Goal: Information Seeking & Learning: Learn about a topic

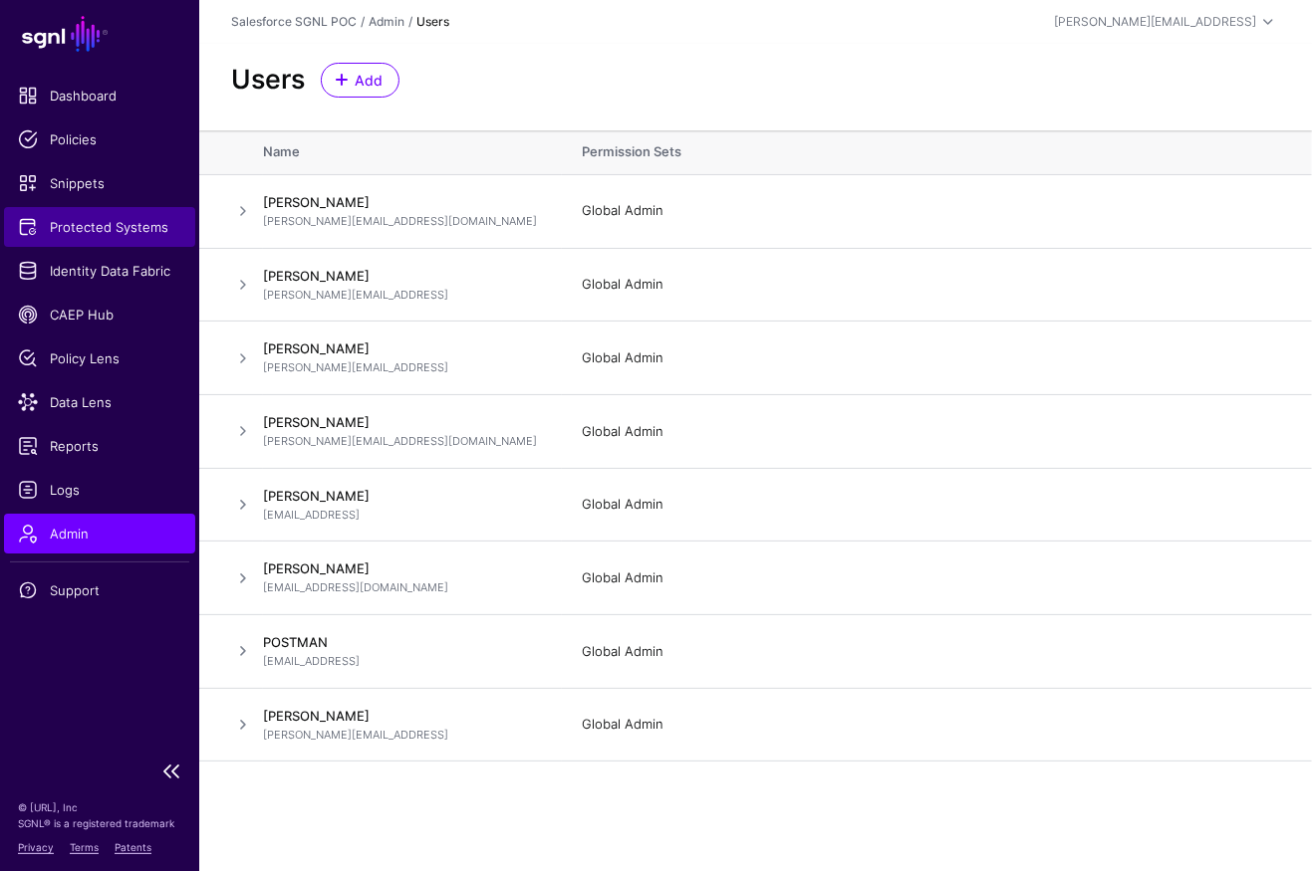
click at [103, 219] on span "Protected Systems" at bounding box center [99, 227] width 163 height 20
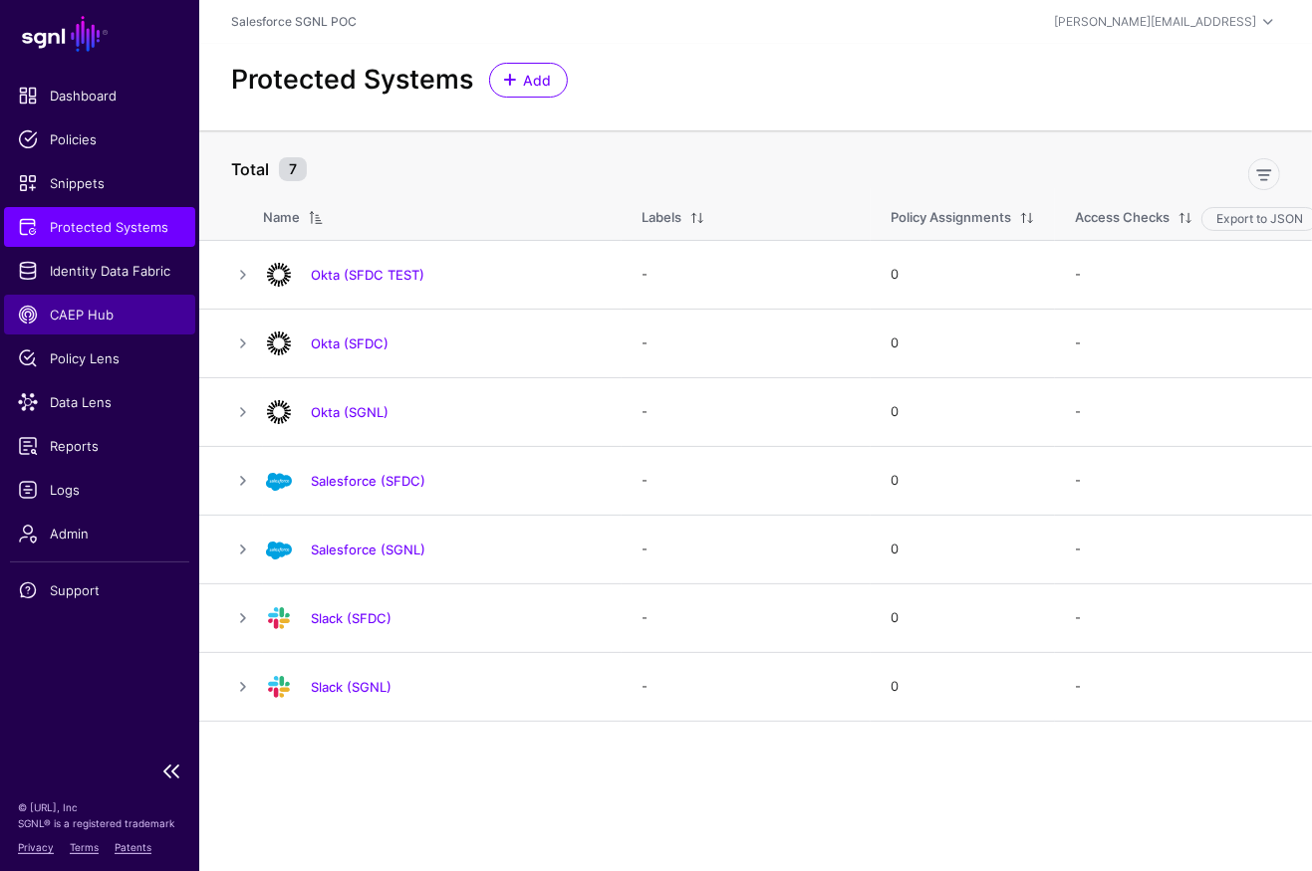
click at [96, 315] on span "CAEP Hub" at bounding box center [99, 315] width 163 height 20
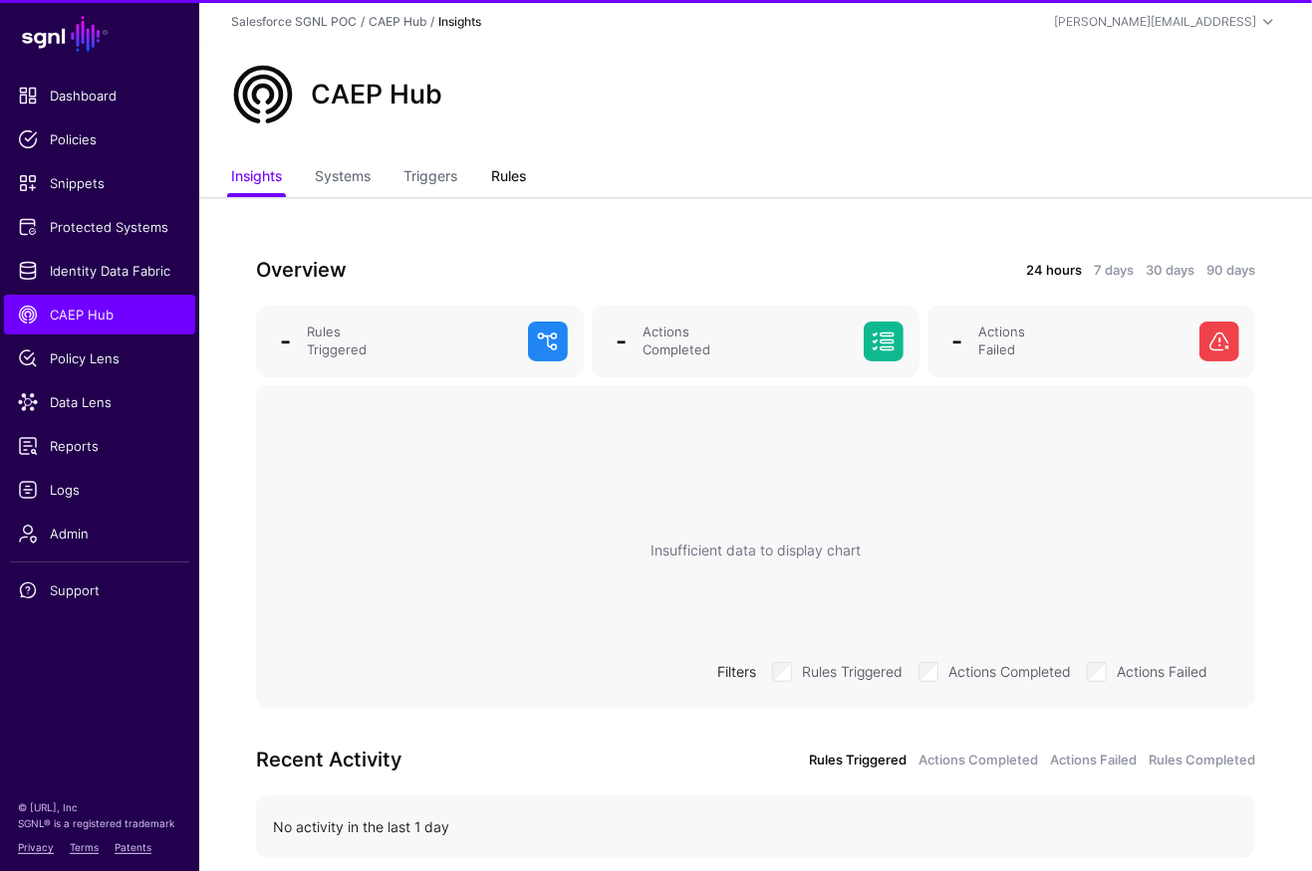
click at [512, 169] on link "Rules" at bounding box center [508, 178] width 35 height 38
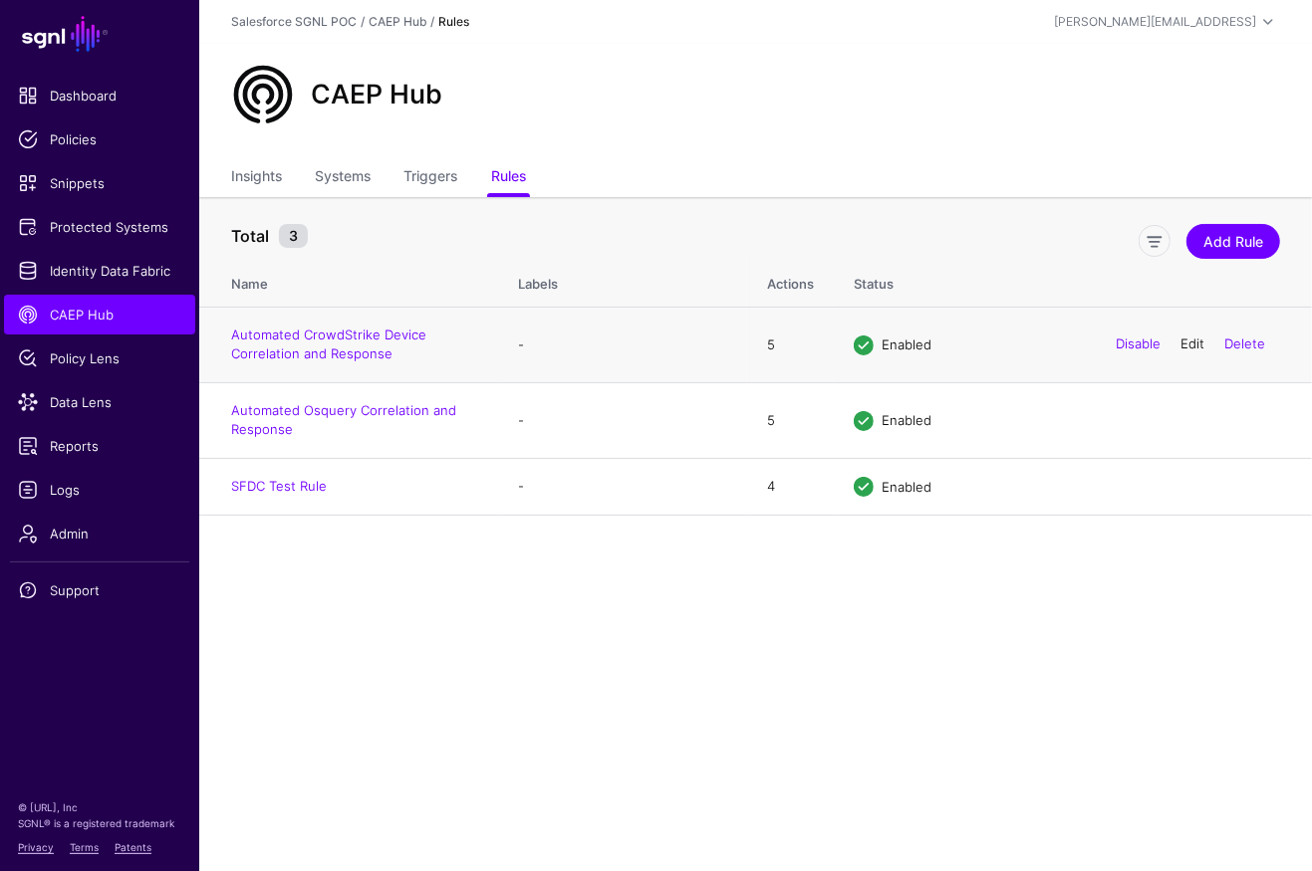
click at [1193, 343] on link "Edit" at bounding box center [1192, 345] width 24 height 16
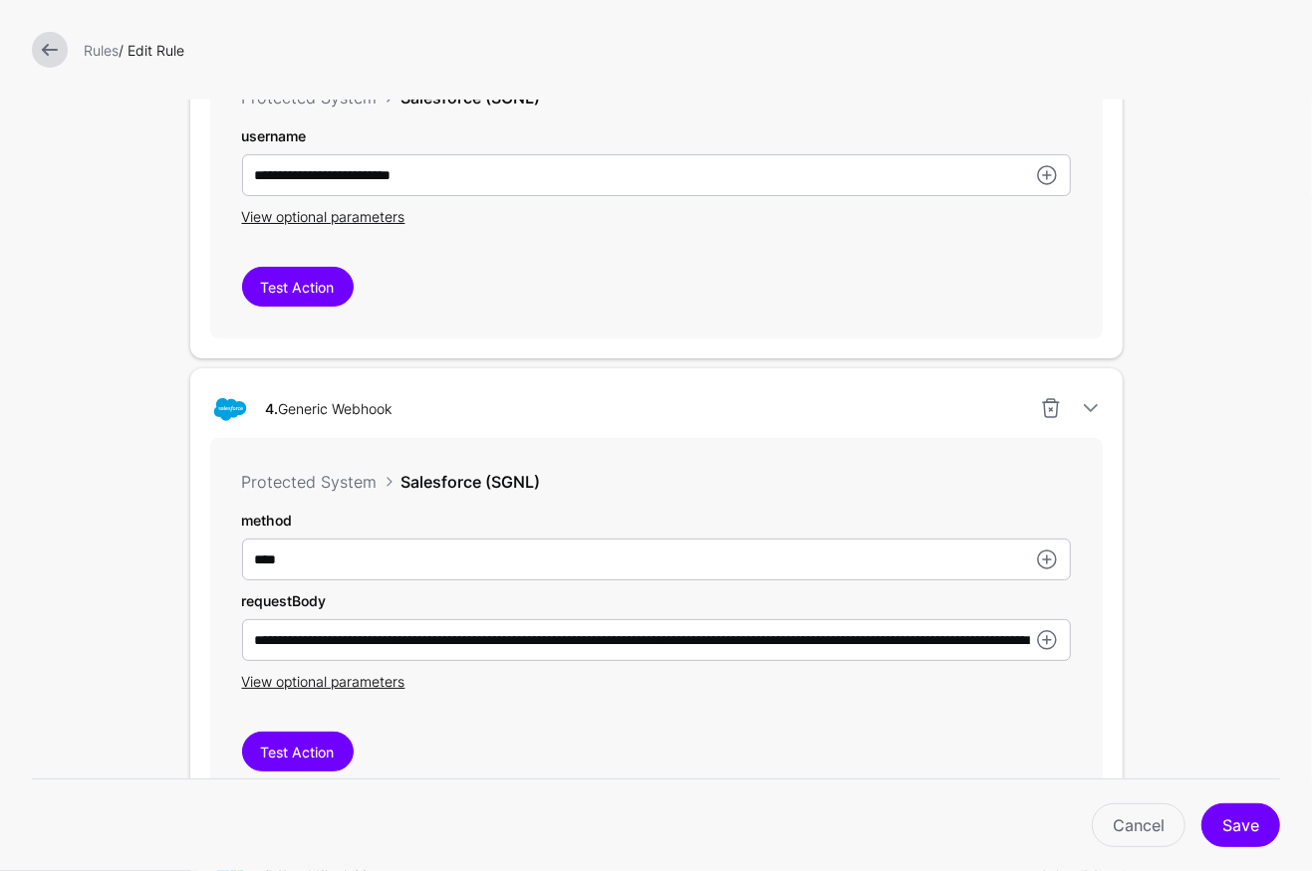
scroll to position [1726, 0]
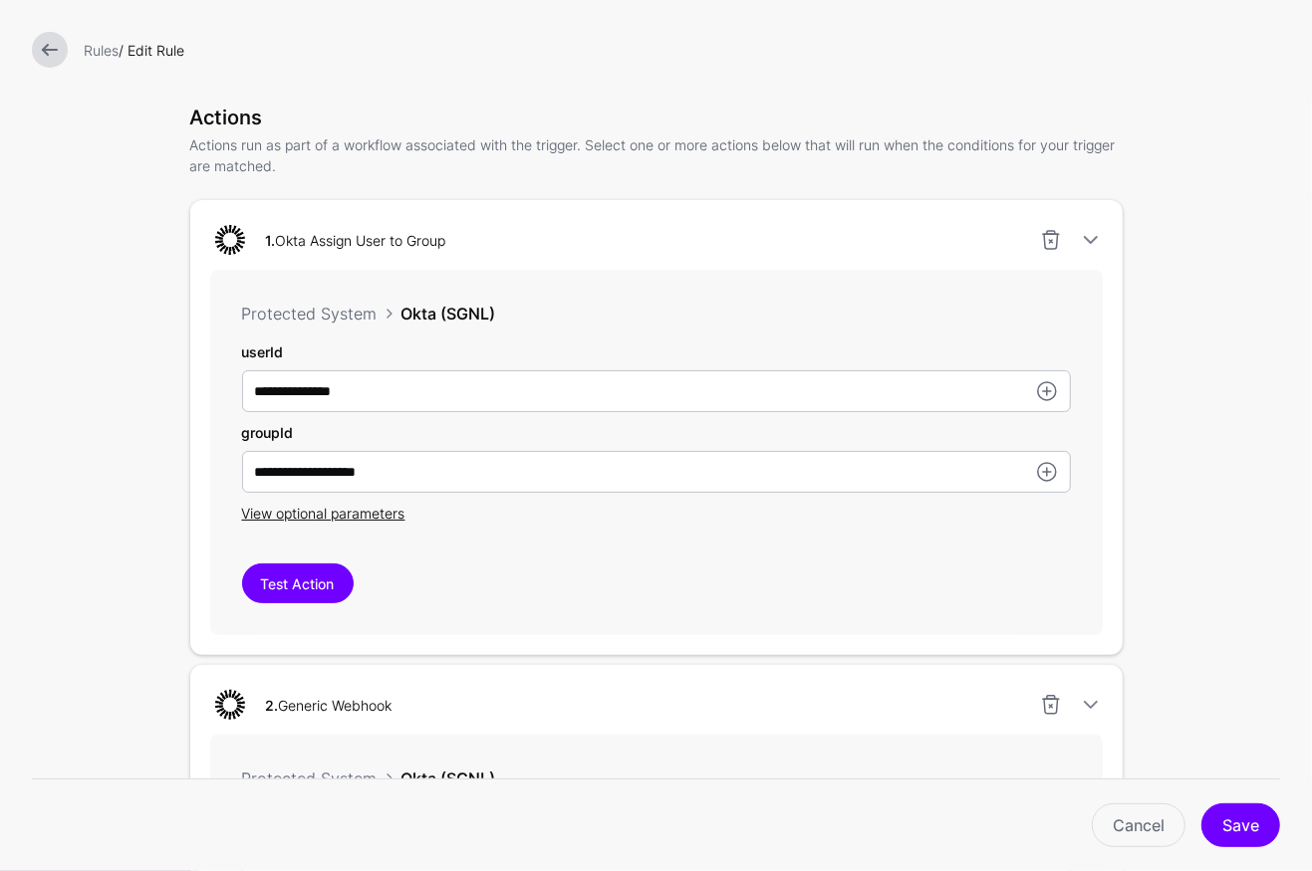
scroll to position [421, 0]
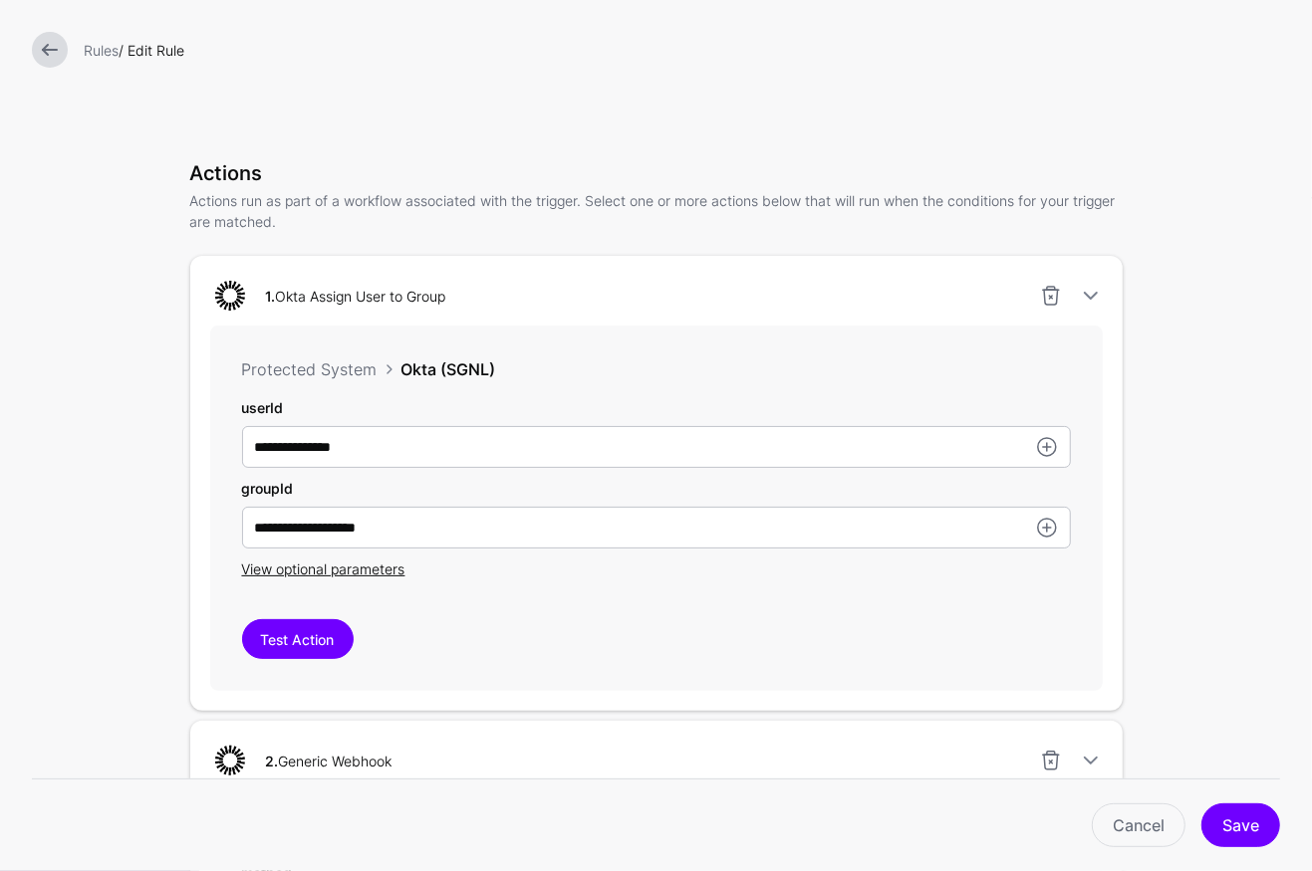
click at [51, 44] on link at bounding box center [50, 50] width 36 height 36
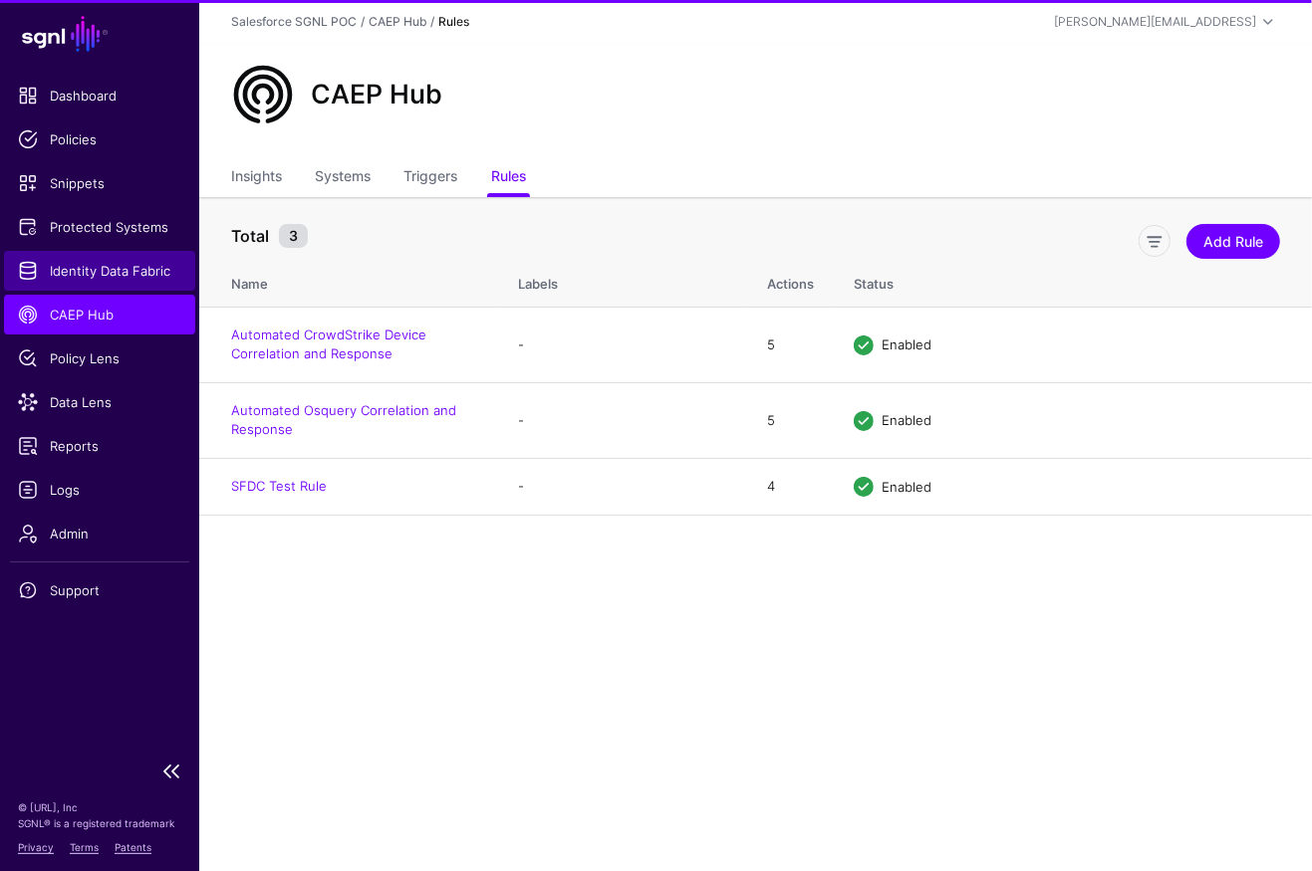
click at [84, 258] on link "Identity Data Fabric" at bounding box center [99, 271] width 191 height 40
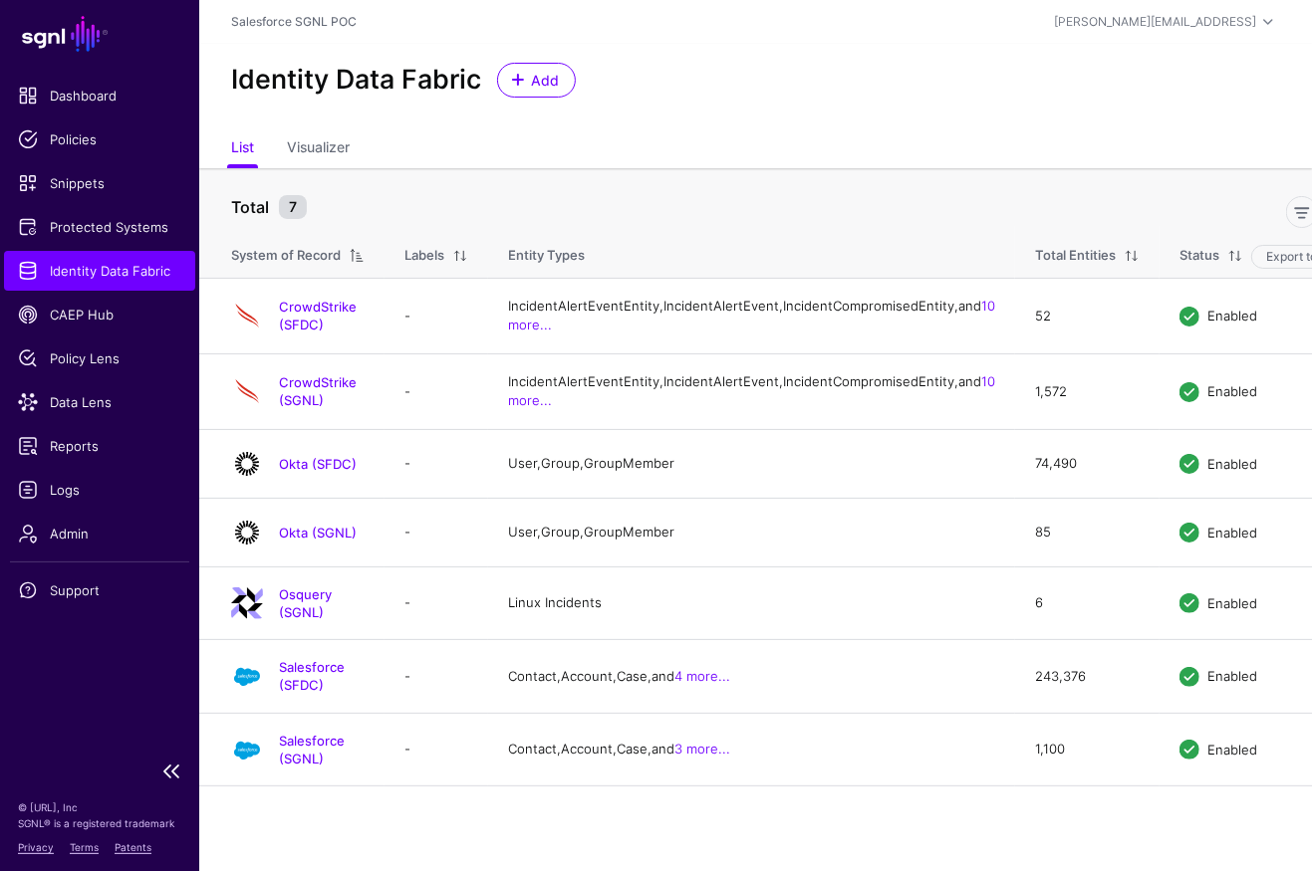
click at [136, 275] on span "Identity Data Fabric" at bounding box center [99, 271] width 163 height 20
click at [83, 316] on span "CAEP Hub" at bounding box center [99, 315] width 163 height 20
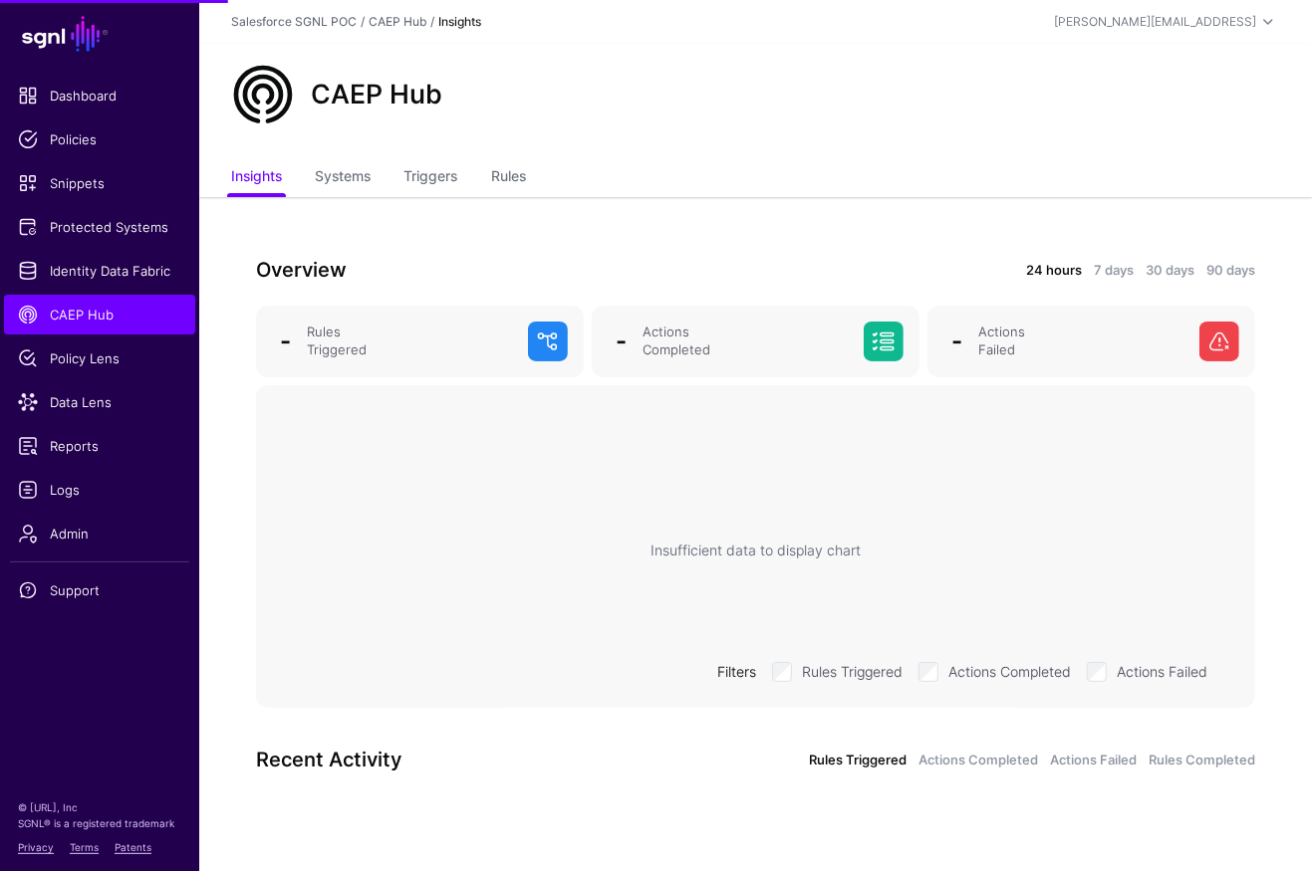
click at [534, 163] on ul "Insights Systems Triggers Rules" at bounding box center [755, 178] width 1049 height 38
click at [526, 167] on link "Rules" at bounding box center [508, 178] width 35 height 38
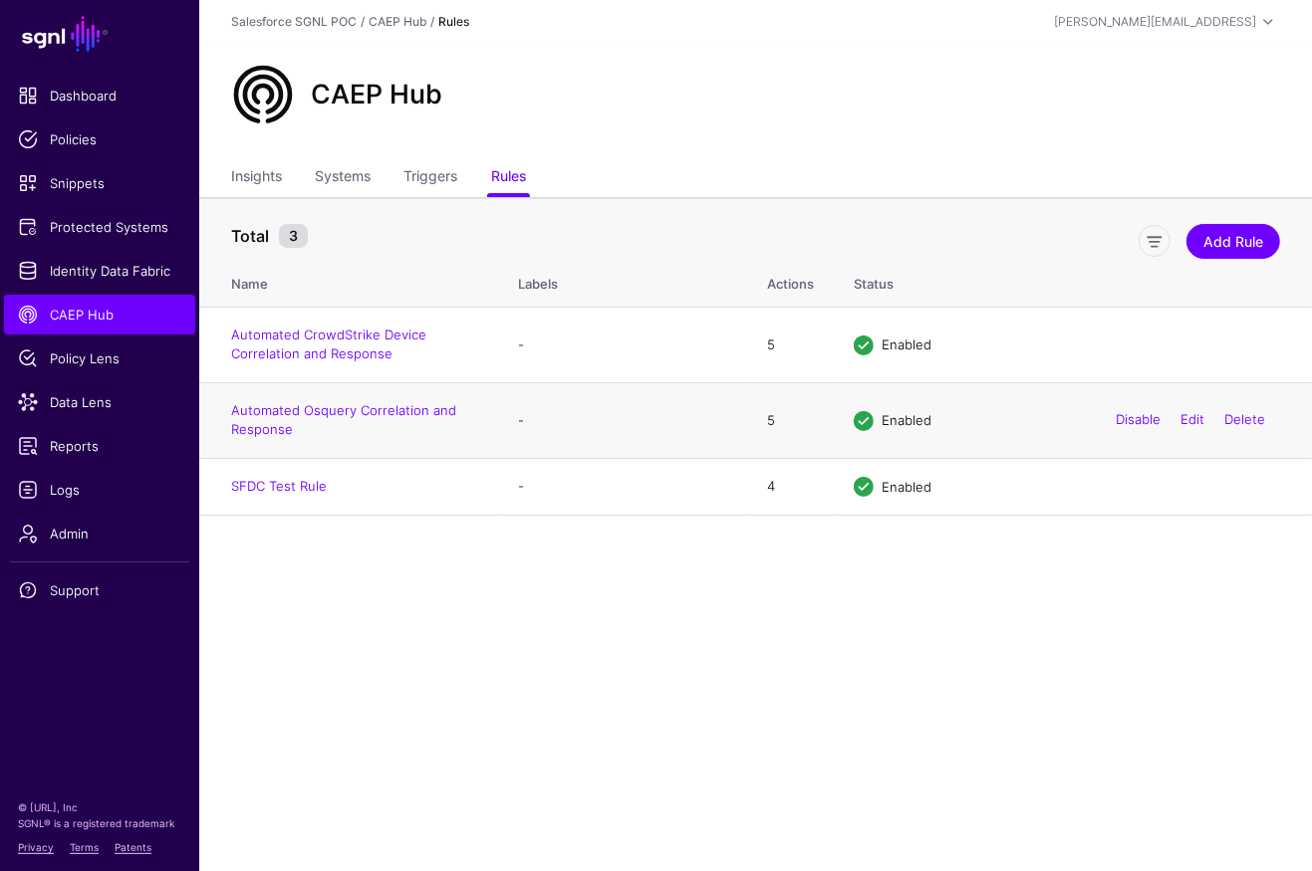
click at [312, 419] on td "Automated Osquery Correlation and Response" at bounding box center [348, 420] width 299 height 76
click at [337, 415] on link "Automated Osquery Correlation and Response" at bounding box center [343, 420] width 225 height 36
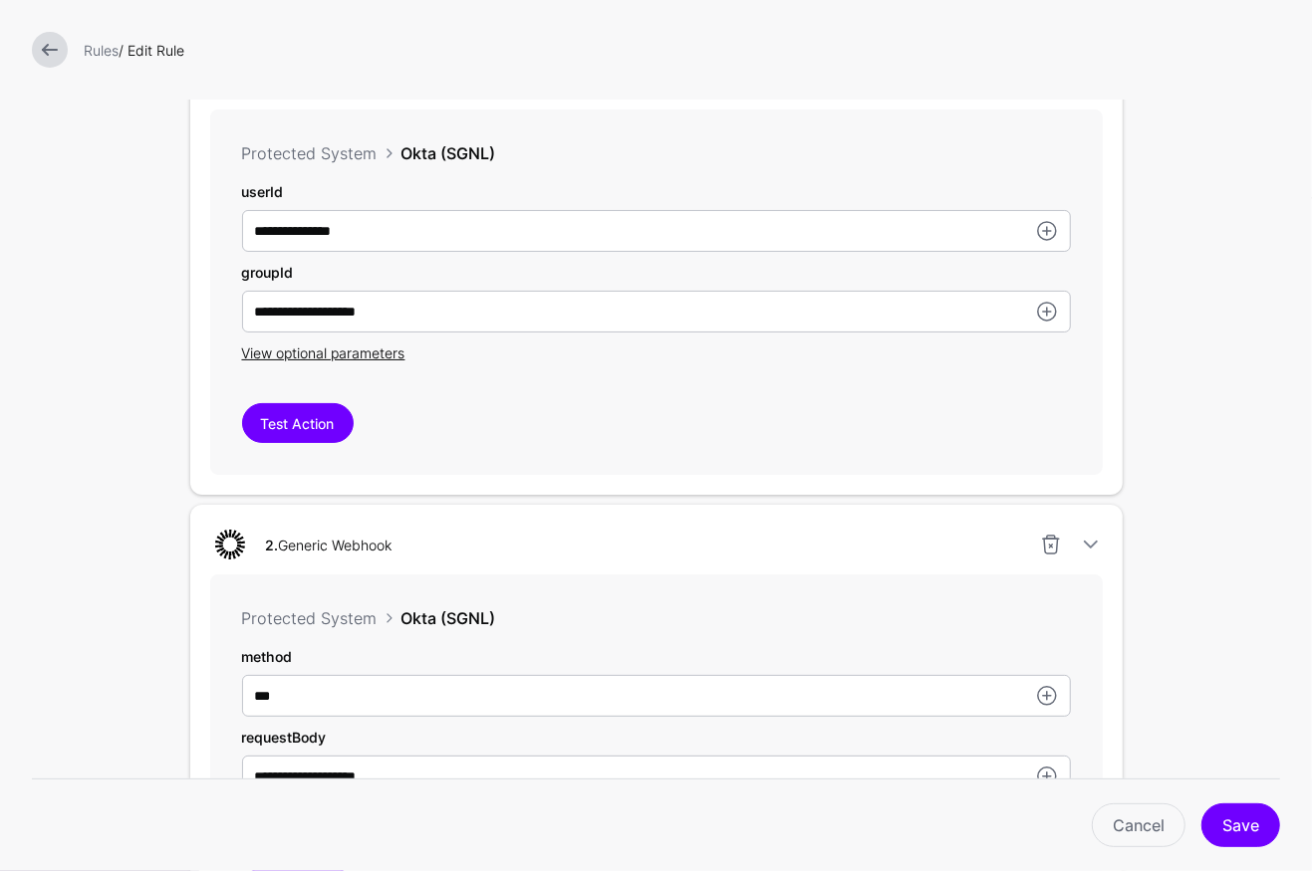
scroll to position [545, 0]
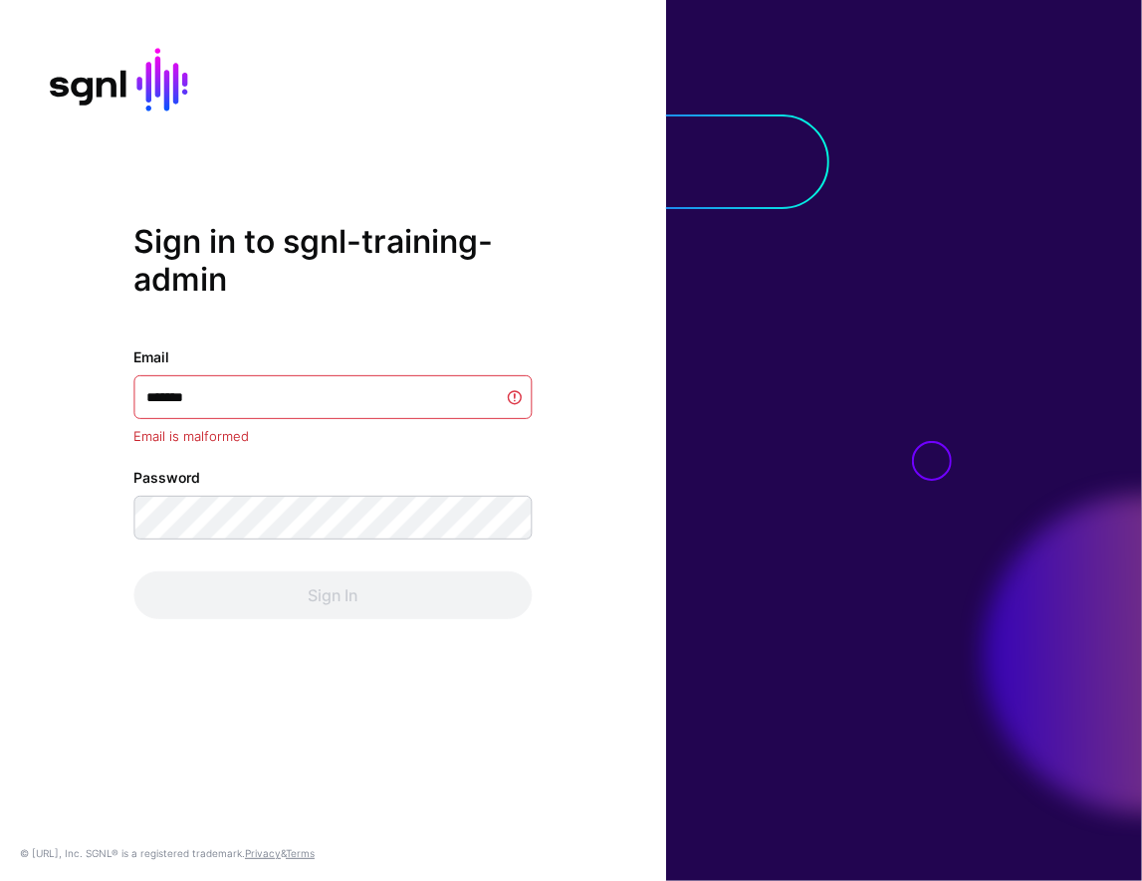
type input "********"
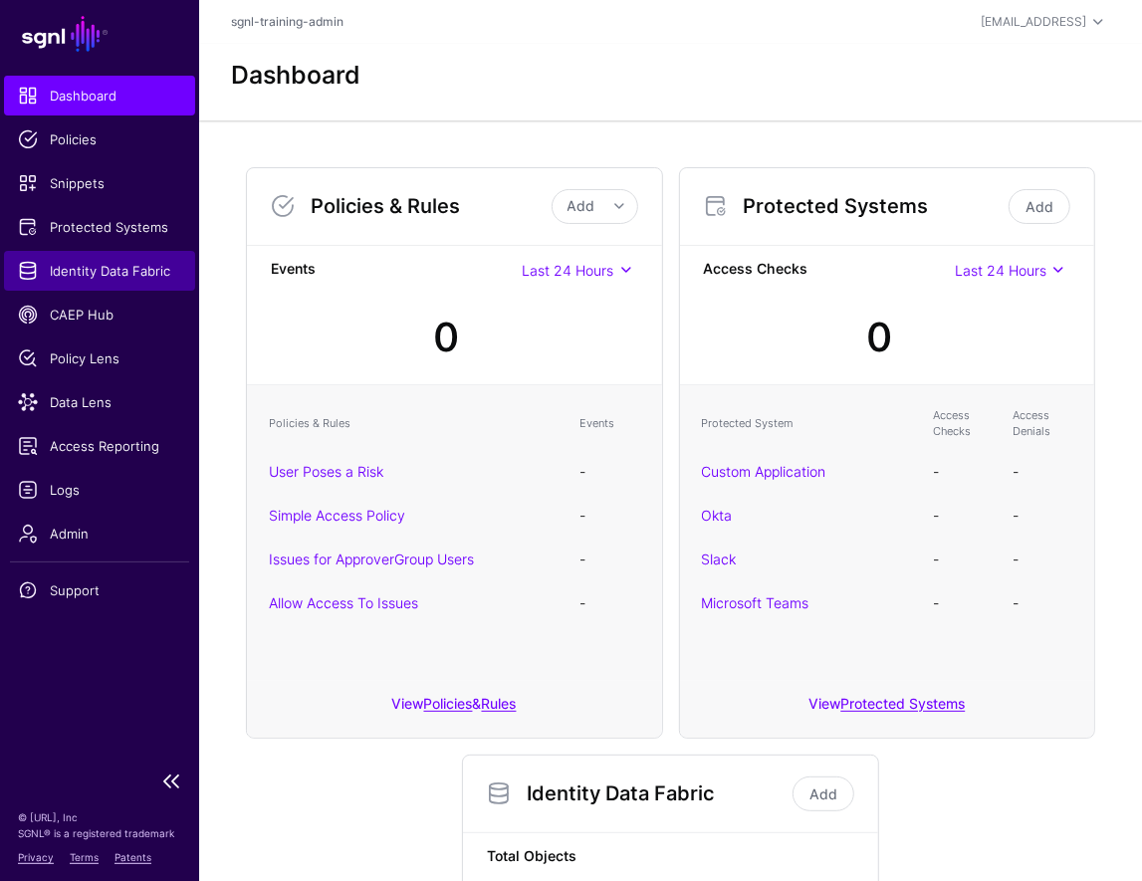
click at [104, 268] on span "Identity Data Fabric" at bounding box center [99, 271] width 163 height 20
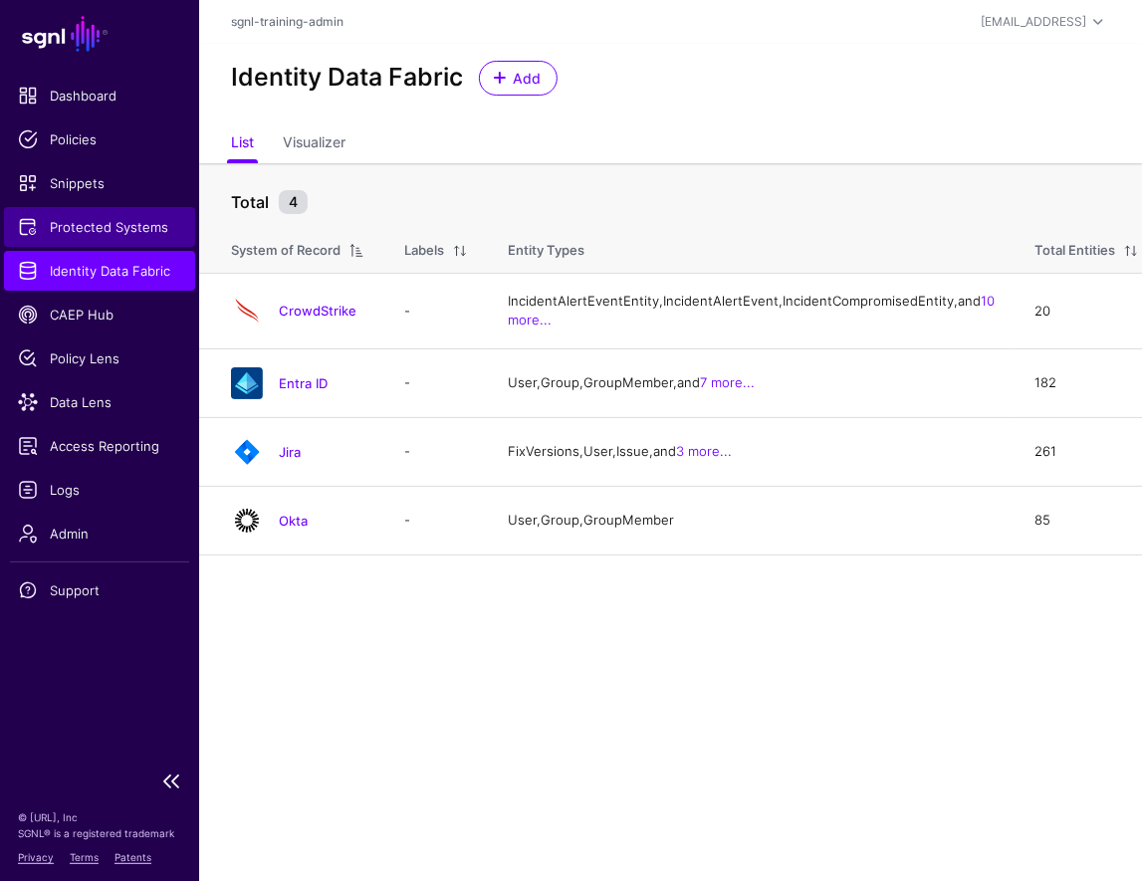
click at [138, 237] on link "Protected Systems" at bounding box center [99, 227] width 191 height 40
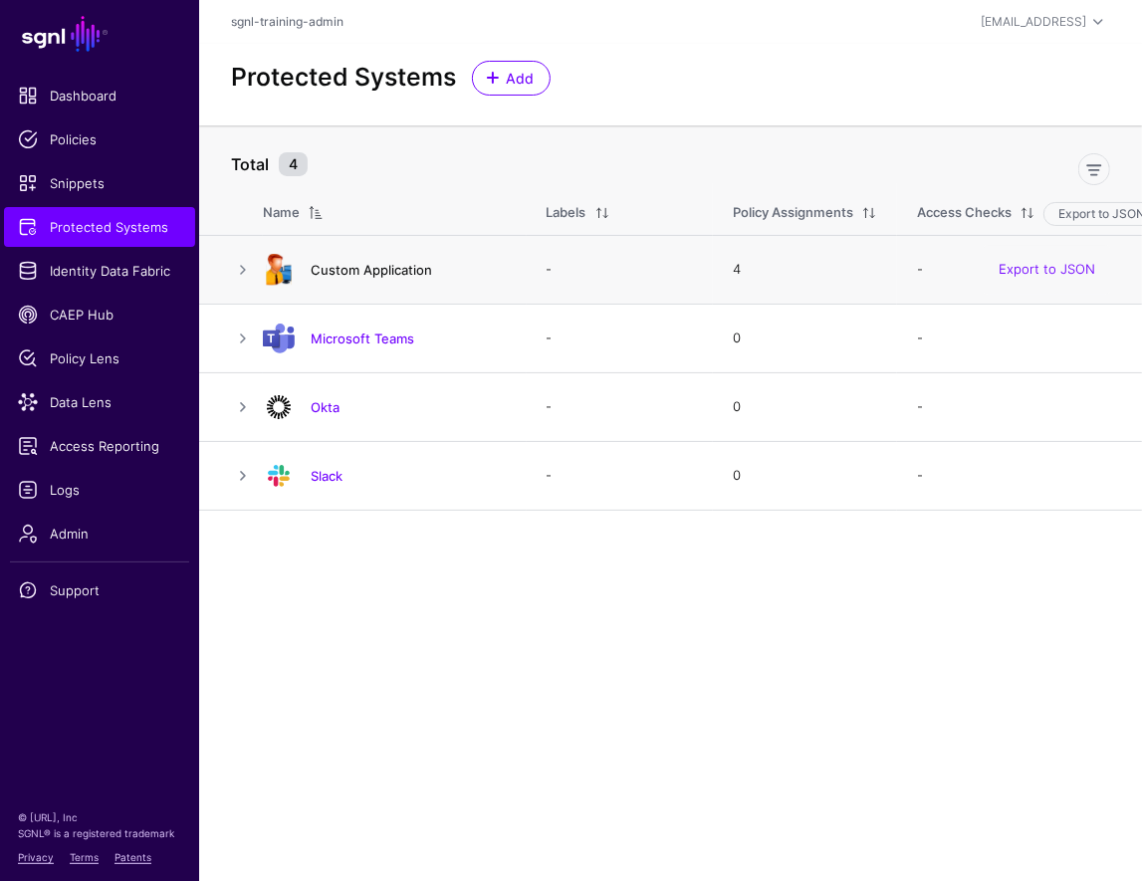
click at [359, 271] on link "Custom Application" at bounding box center [372, 270] width 122 height 16
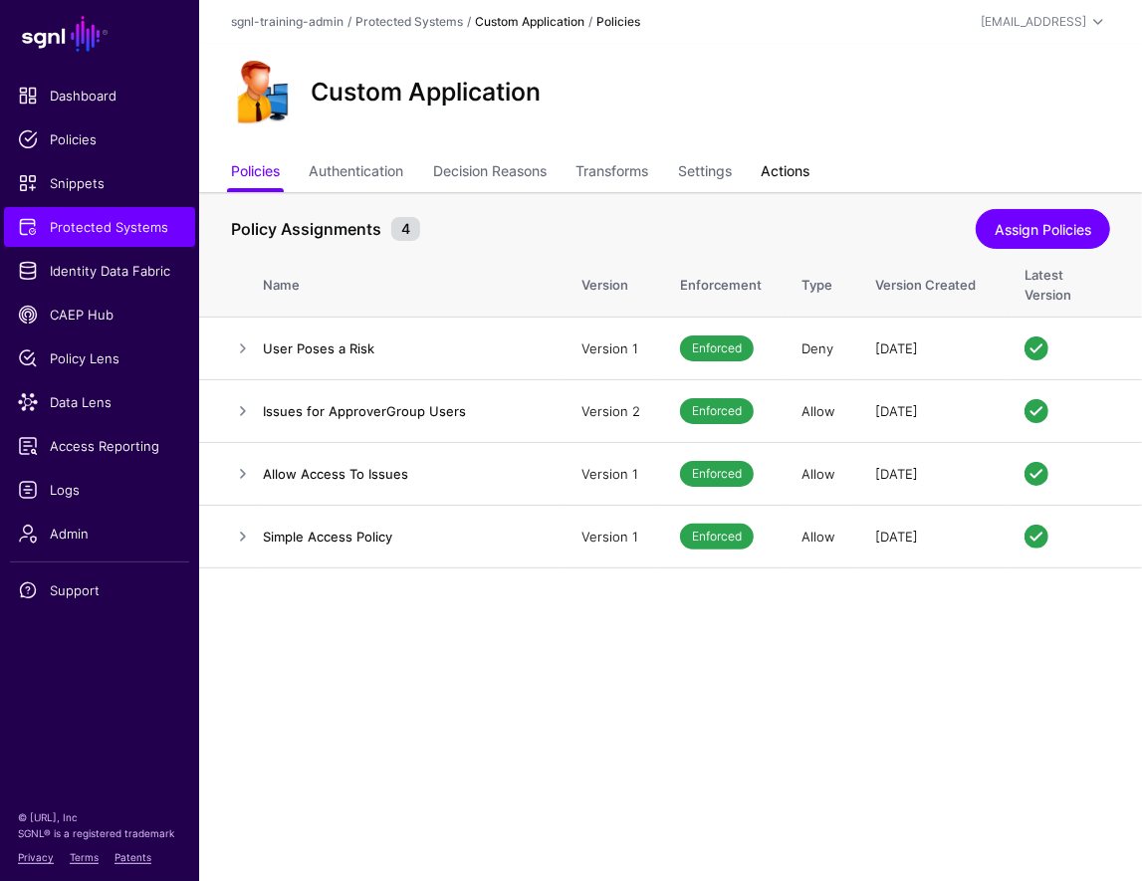
click at [793, 162] on link "Actions" at bounding box center [785, 173] width 49 height 38
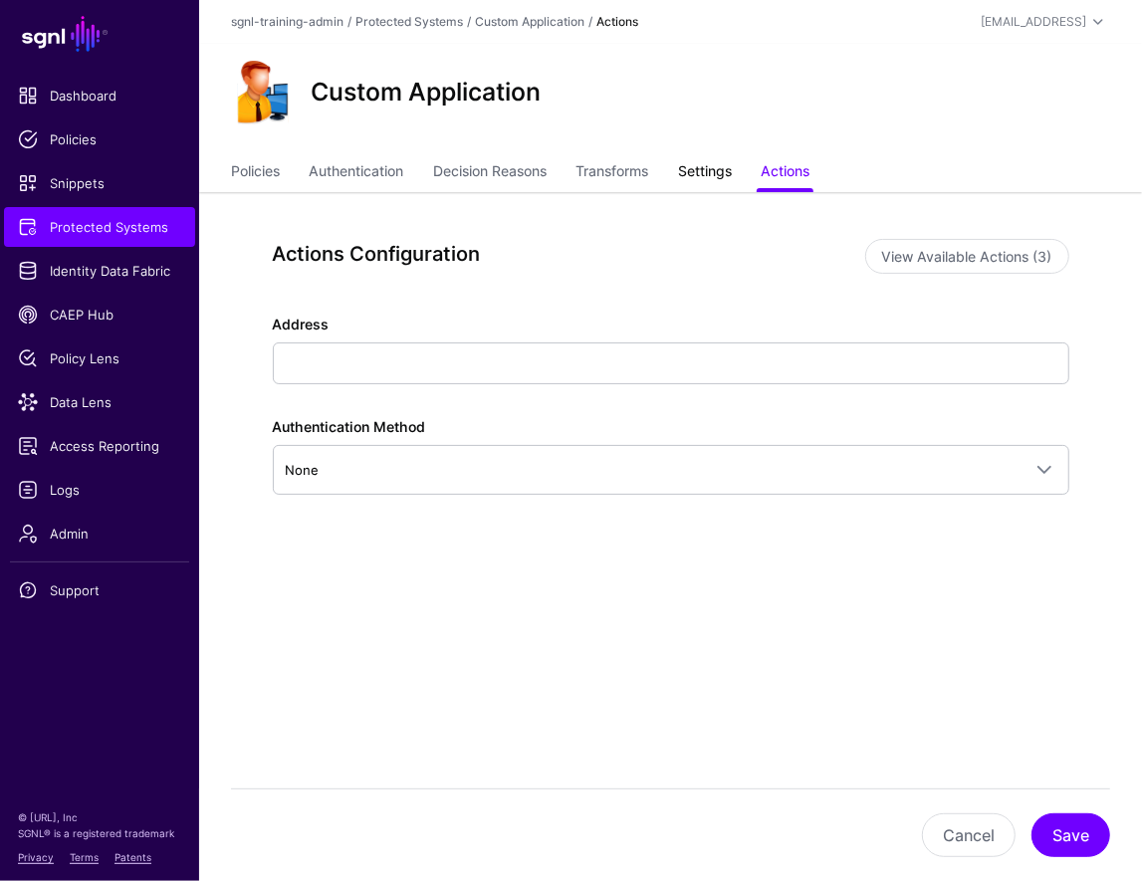
click at [715, 156] on link "Settings" at bounding box center [705, 173] width 54 height 38
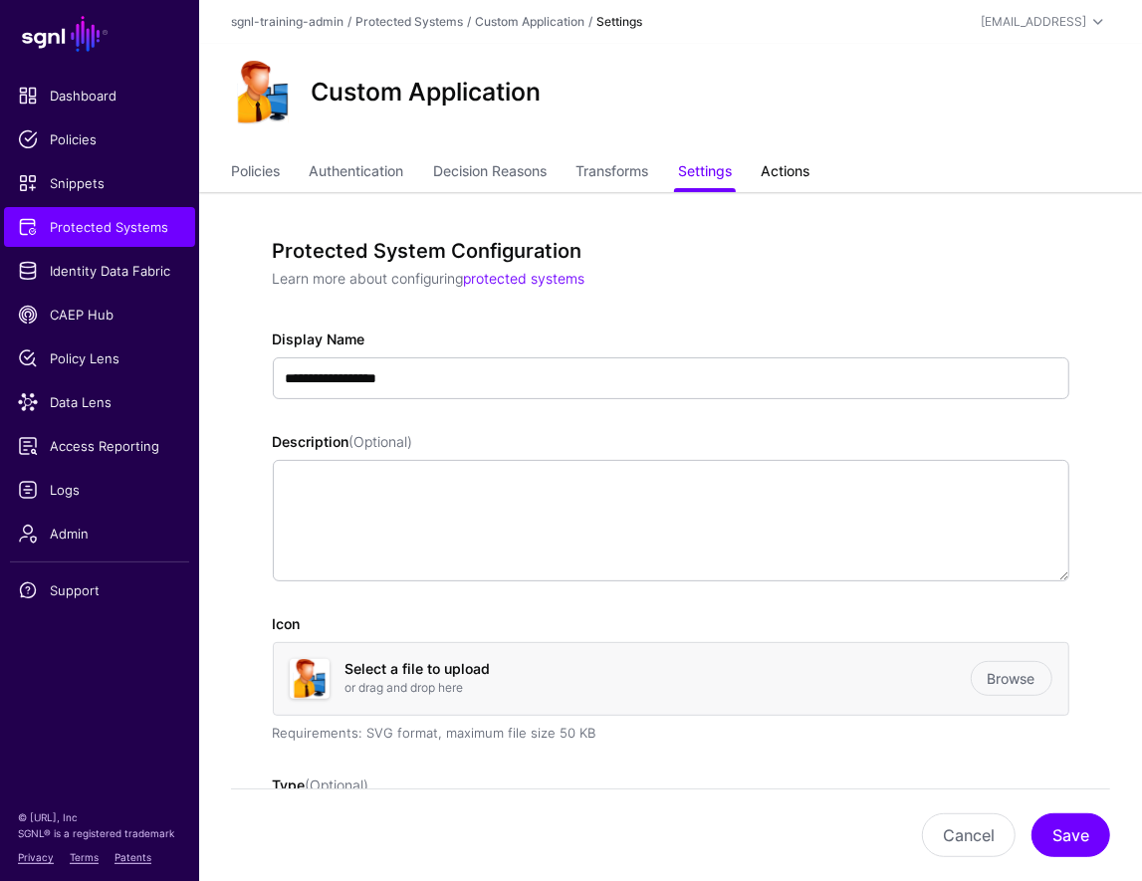
click at [801, 178] on link "Actions" at bounding box center [785, 173] width 49 height 38
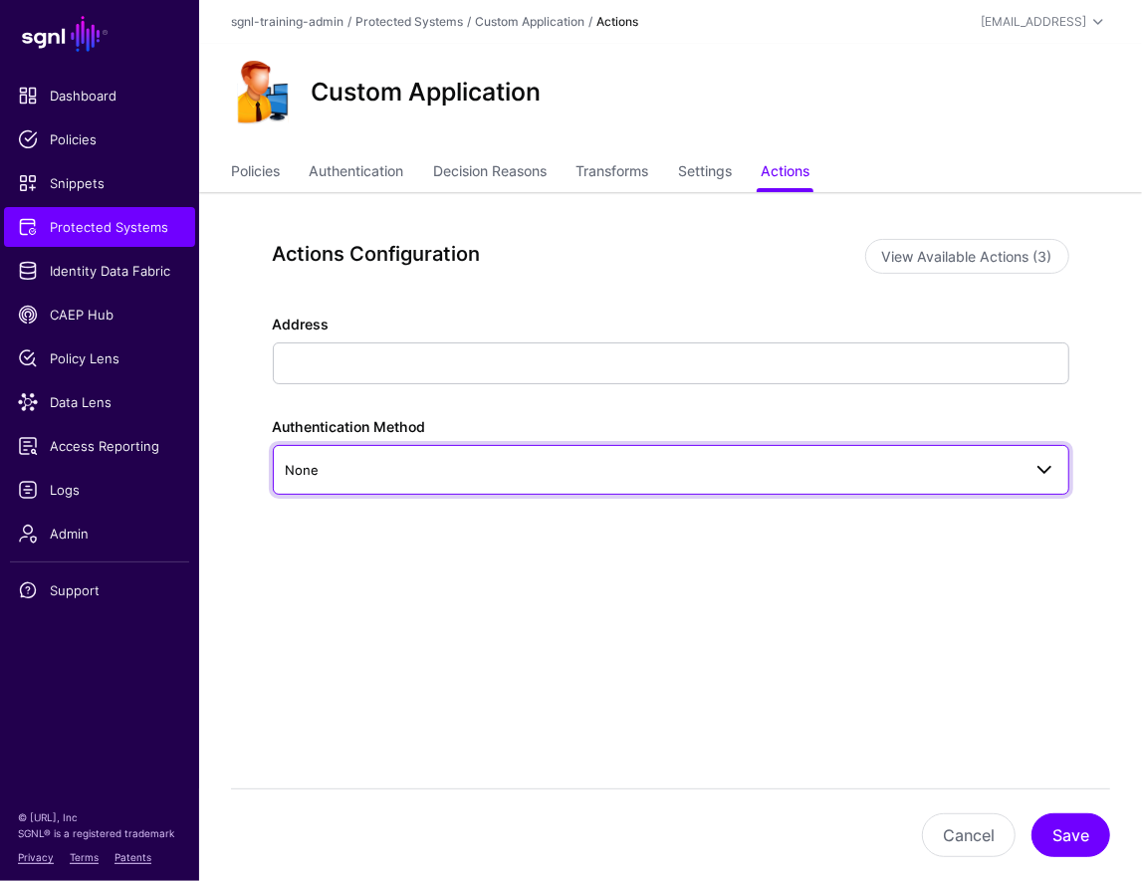
click at [684, 491] on link "None" at bounding box center [671, 470] width 797 height 50
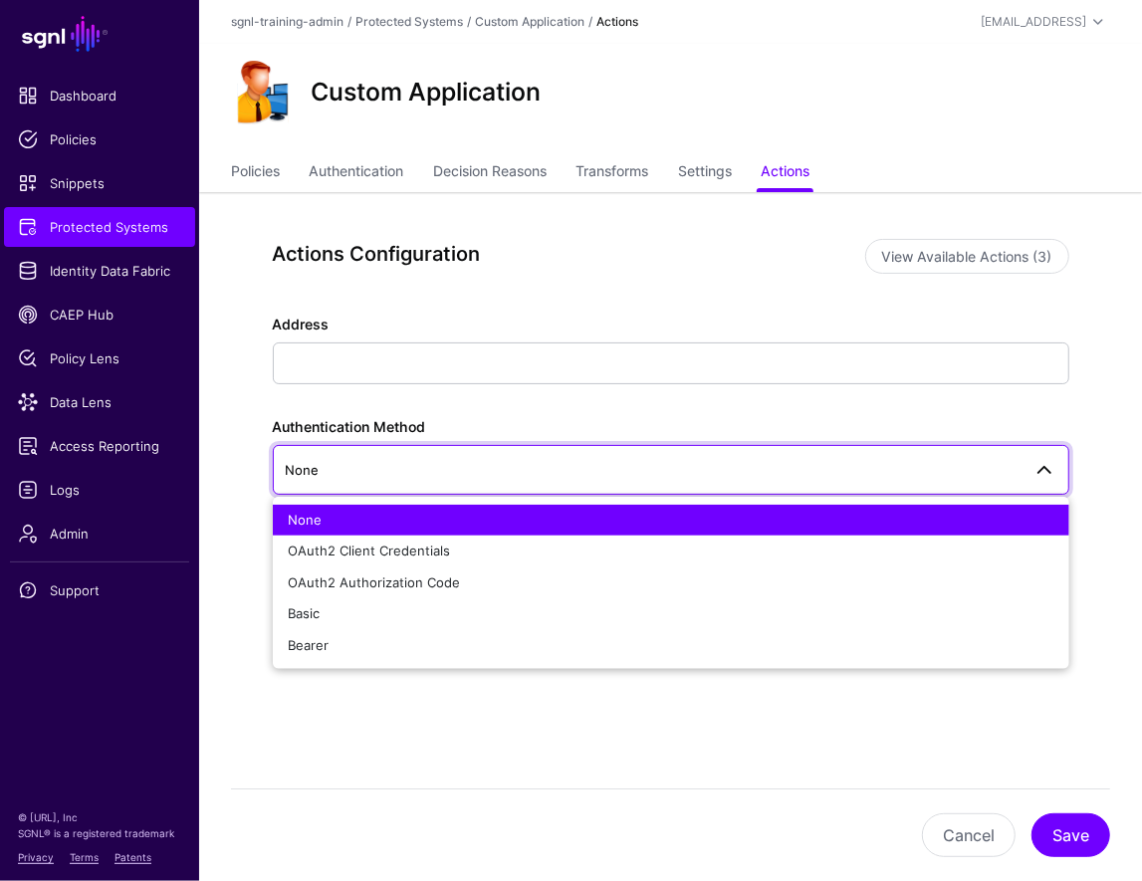
click at [793, 735] on div "Actions Configuration View Available Actions (3) Address Authentication Method …" at bounding box center [670, 471] width 889 height 558
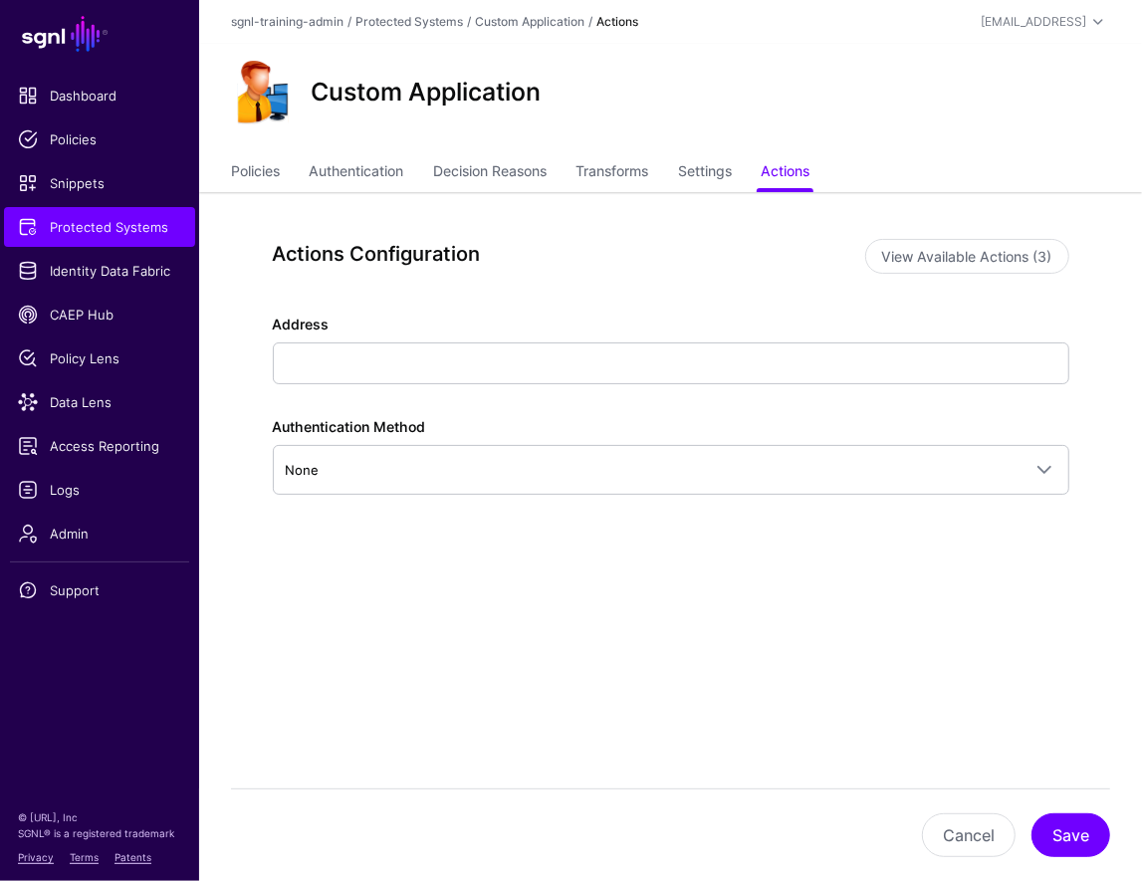
click at [798, 437] on div "Authentication Method None None OAuth2 Client Credentials OAuth2 Authorization …" at bounding box center [671, 455] width 797 height 79
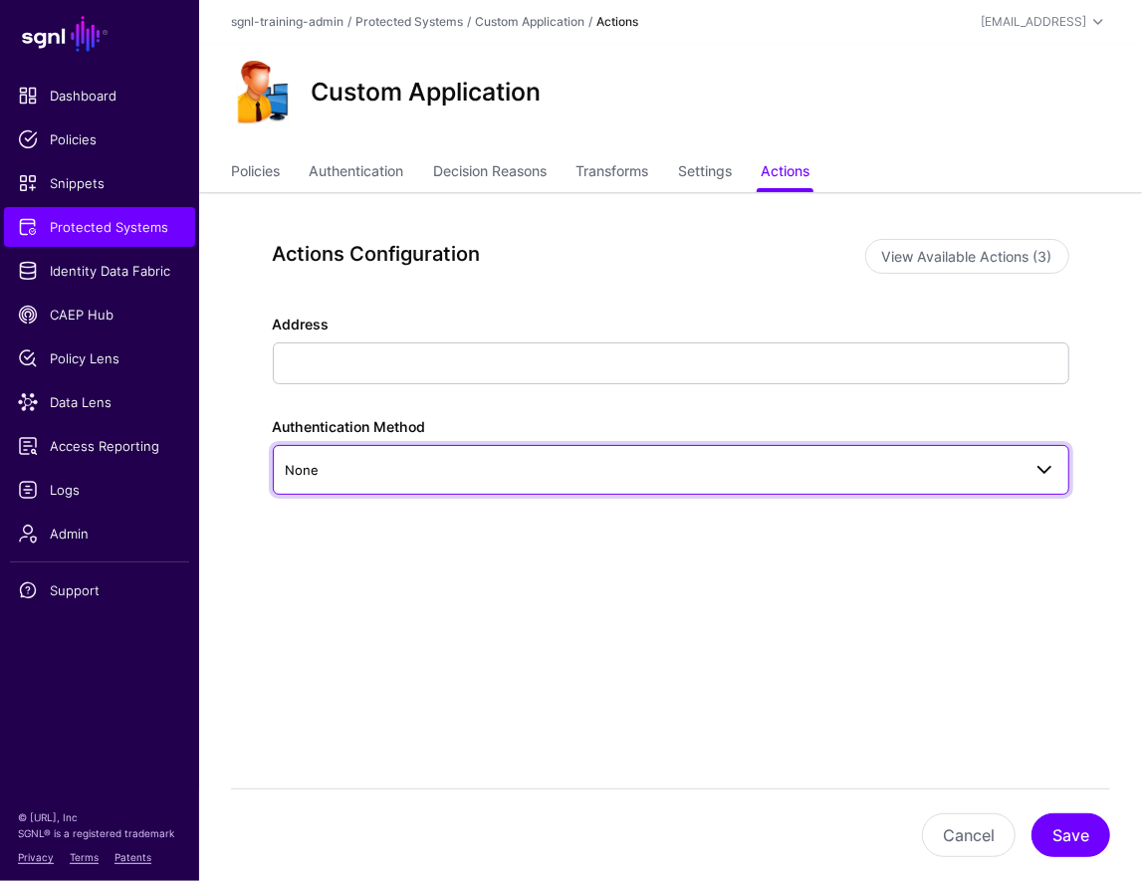
click at [794, 466] on span "None" at bounding box center [653, 470] width 735 height 22
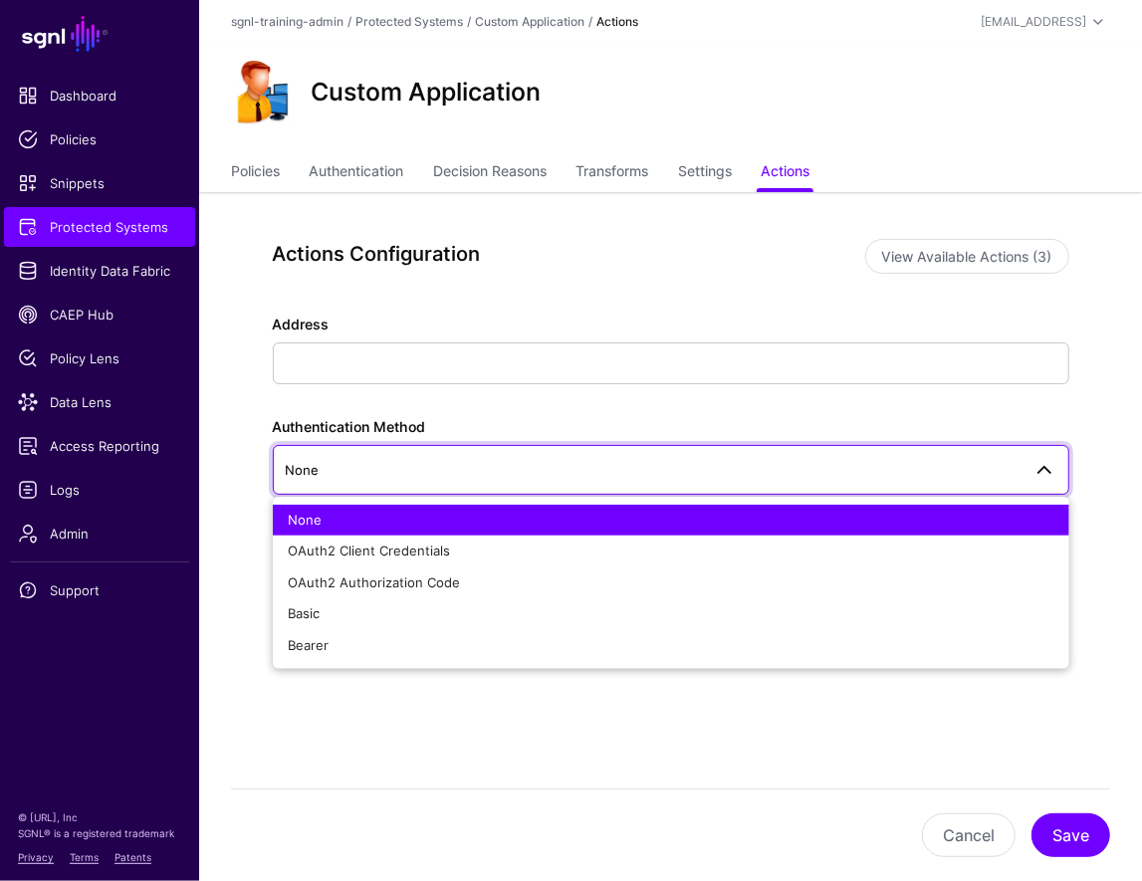
click at [976, 283] on div "Actions Configuration View Available Actions (3)" at bounding box center [671, 264] width 797 height 51
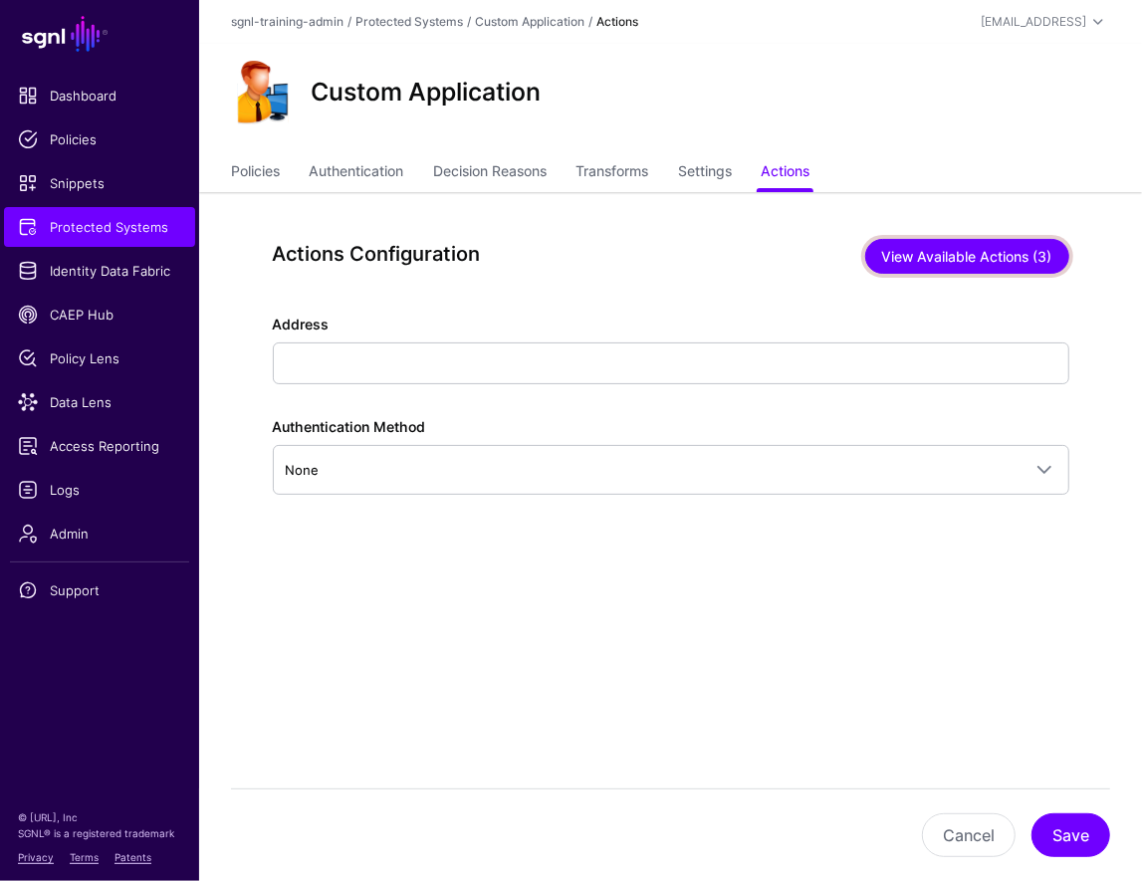
click at [975, 262] on button "View Available Actions (3)" at bounding box center [967, 256] width 204 height 35
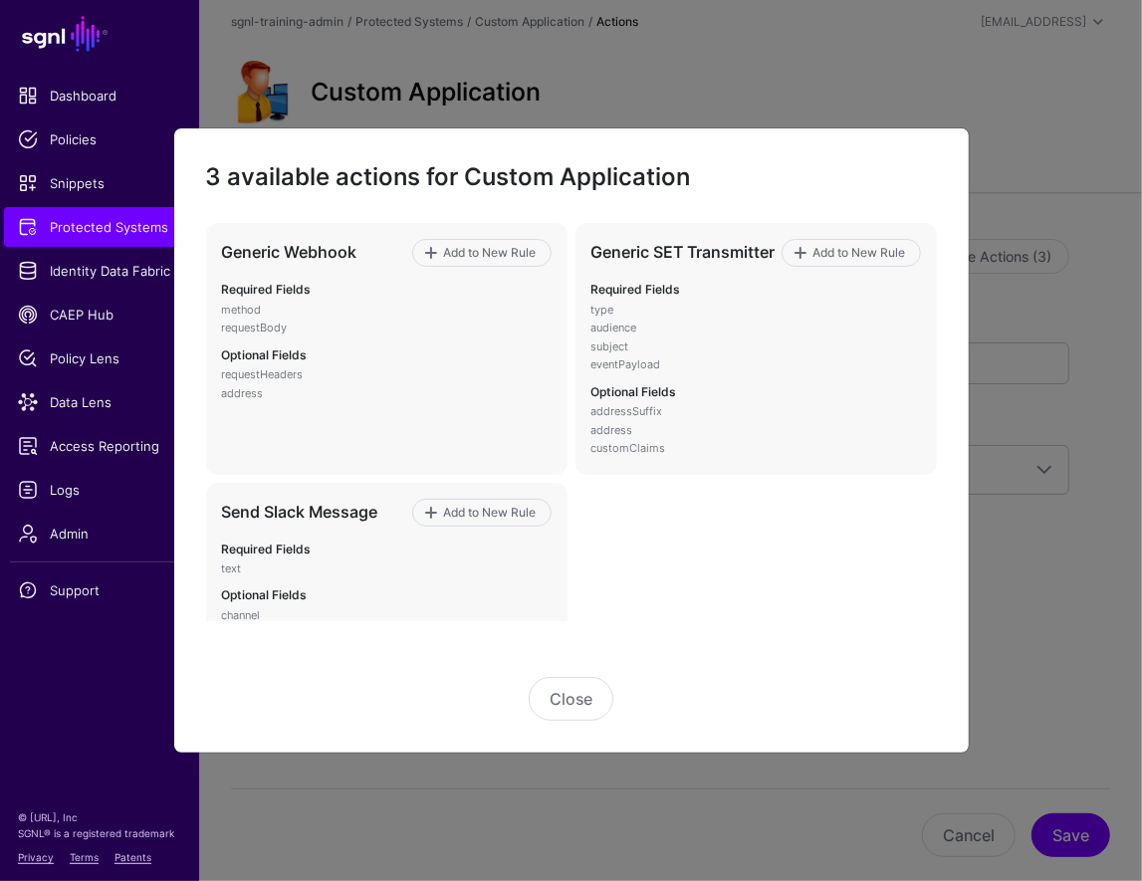
click at [853, 72] on ngb-modal-window "3 available actions for Custom Application Generic Webhook Add to New Rule Requ…" at bounding box center [571, 440] width 1142 height 881
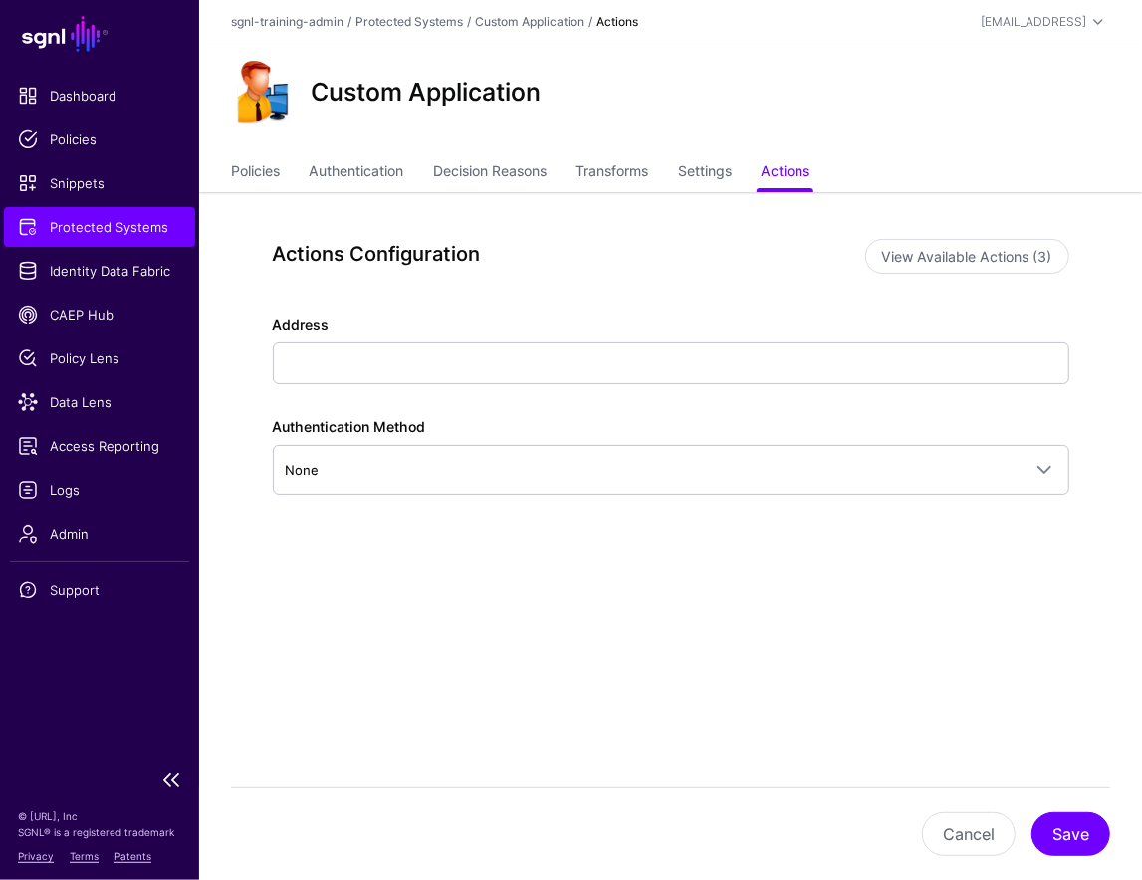
click at [79, 230] on span "Protected Systems" at bounding box center [99, 227] width 163 height 20
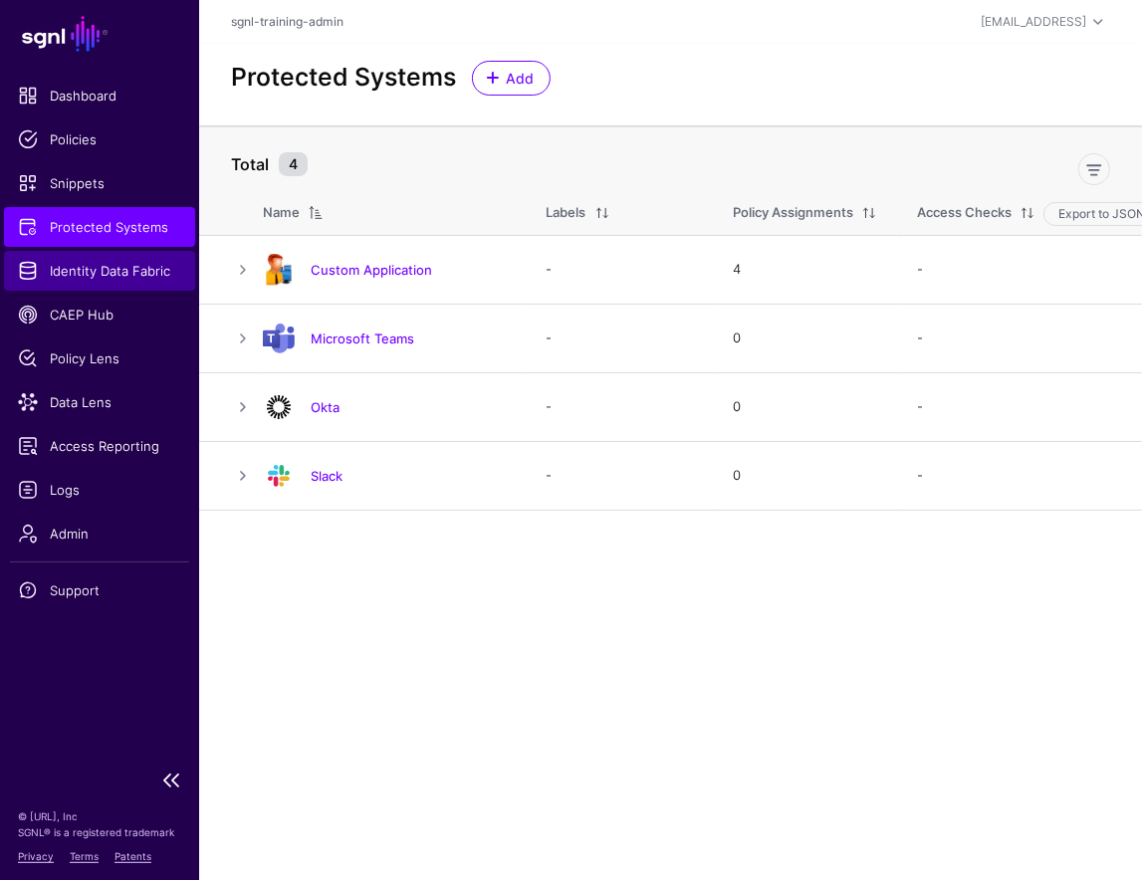
click at [134, 273] on span "Identity Data Fabric" at bounding box center [99, 271] width 163 height 20
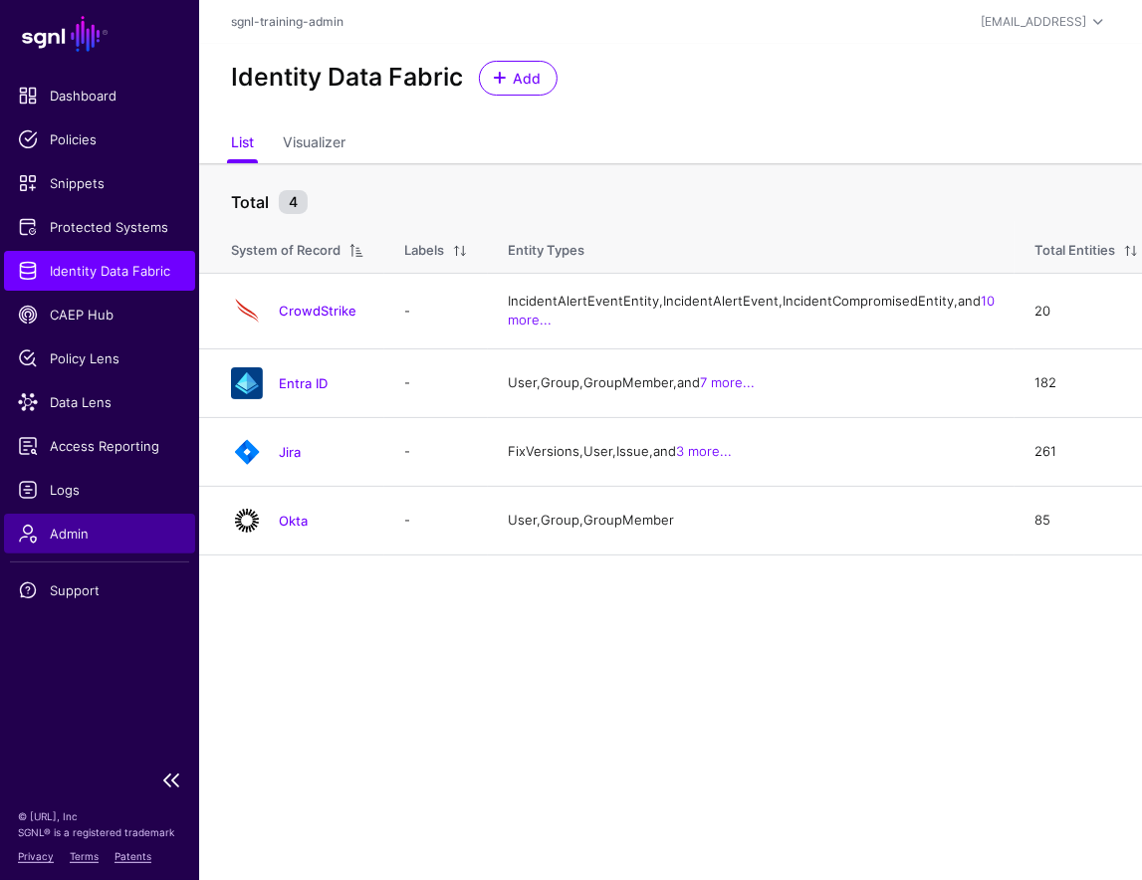
click at [92, 540] on span "Admin" at bounding box center [99, 534] width 163 height 20
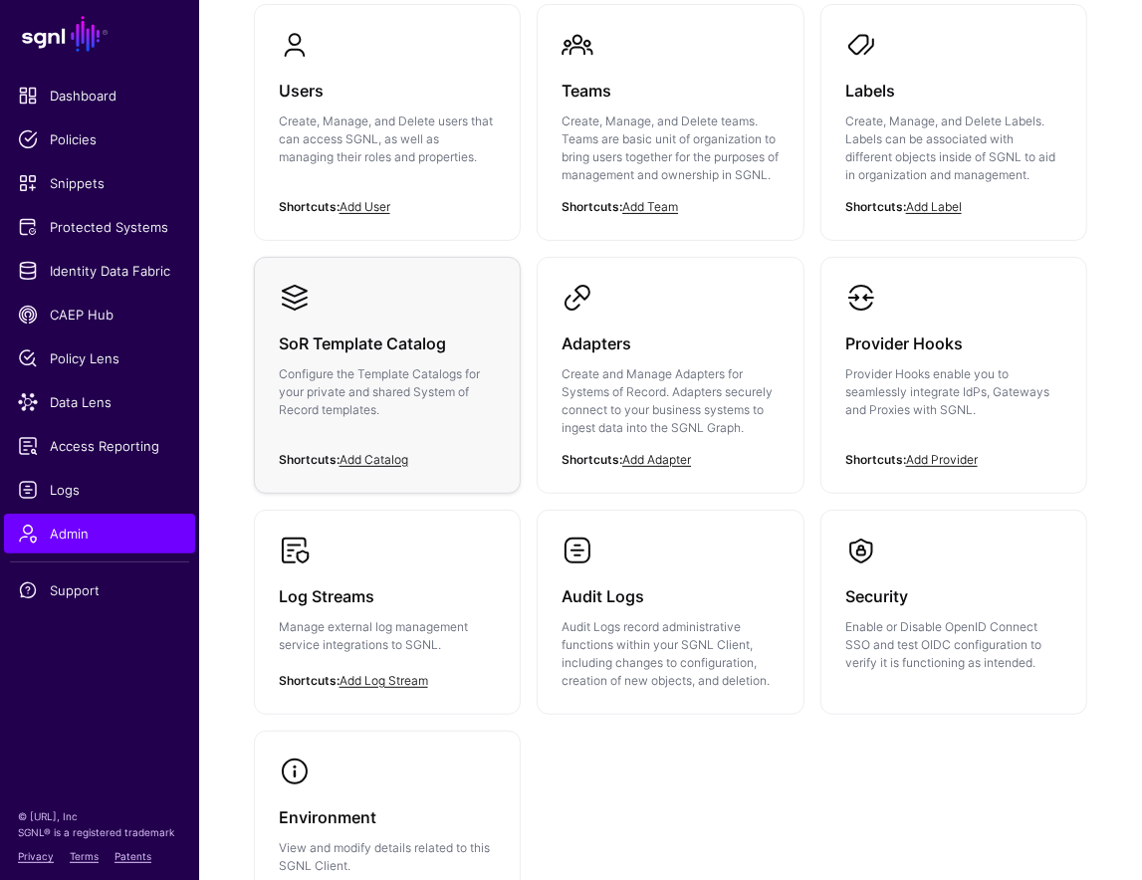
scroll to position [190, 0]
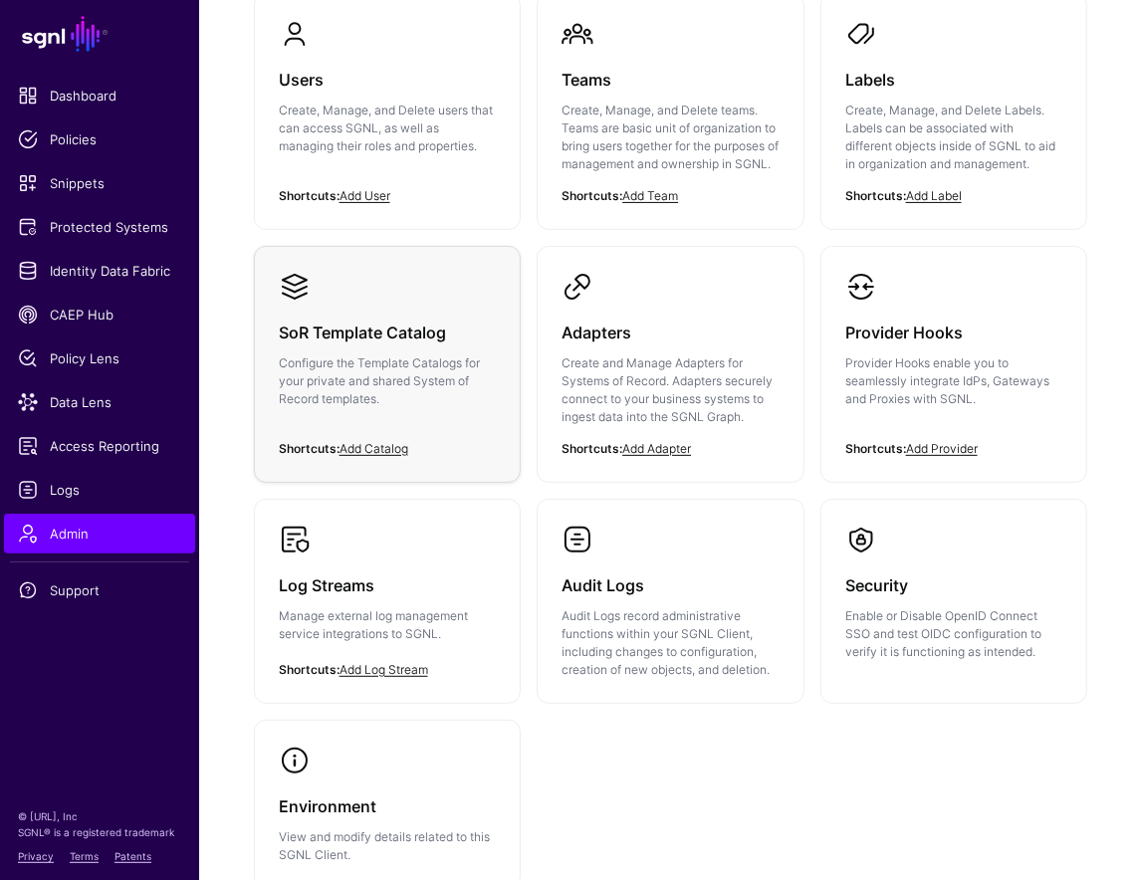
click at [369, 347] on h3 "SoR Template Catalog" at bounding box center [388, 333] width 218 height 28
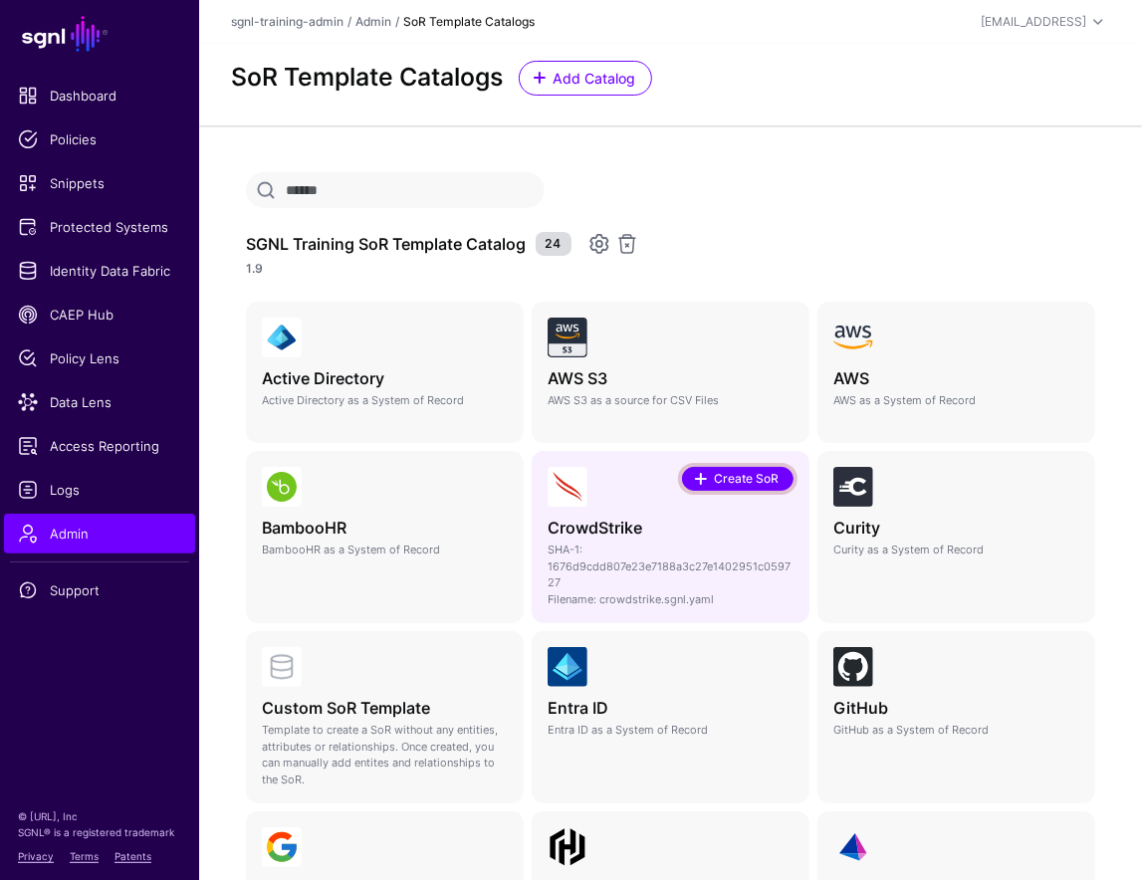
click at [749, 479] on span "Create SoR" at bounding box center [747, 479] width 70 height 18
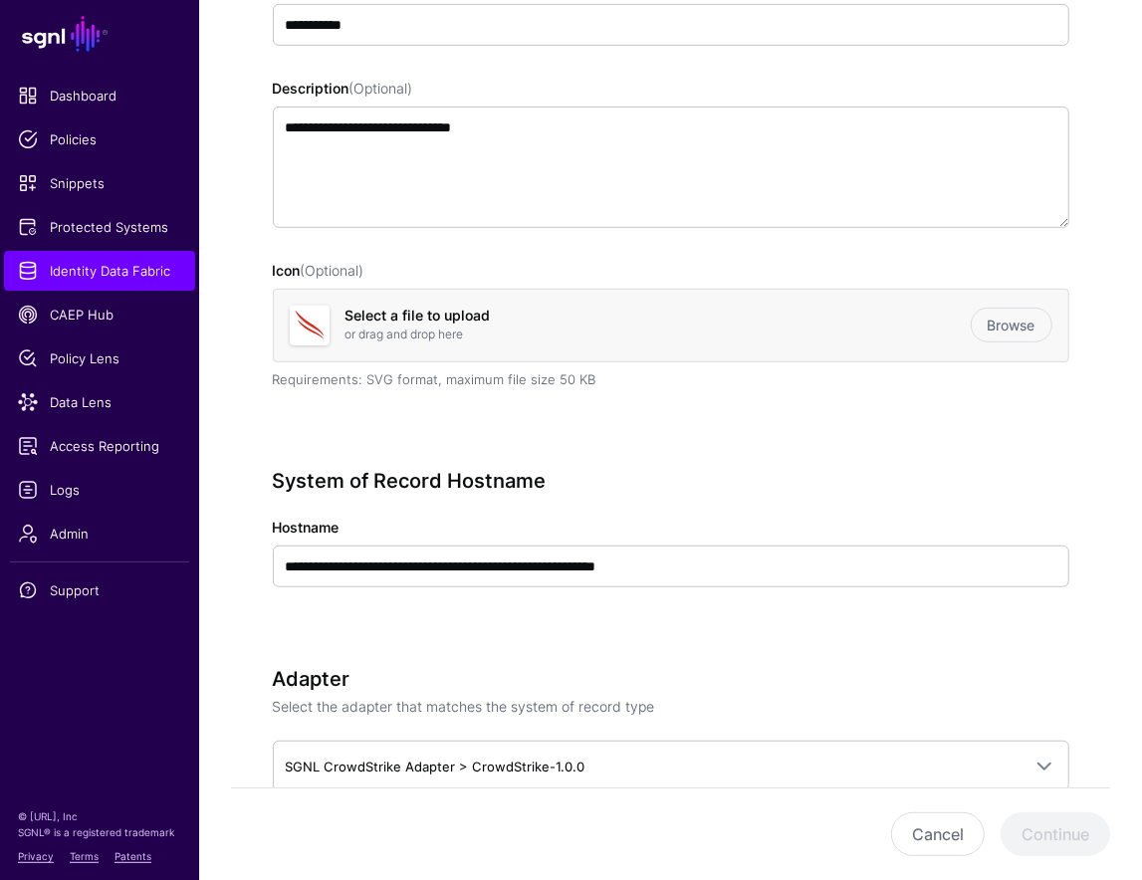
scroll to position [548, 0]
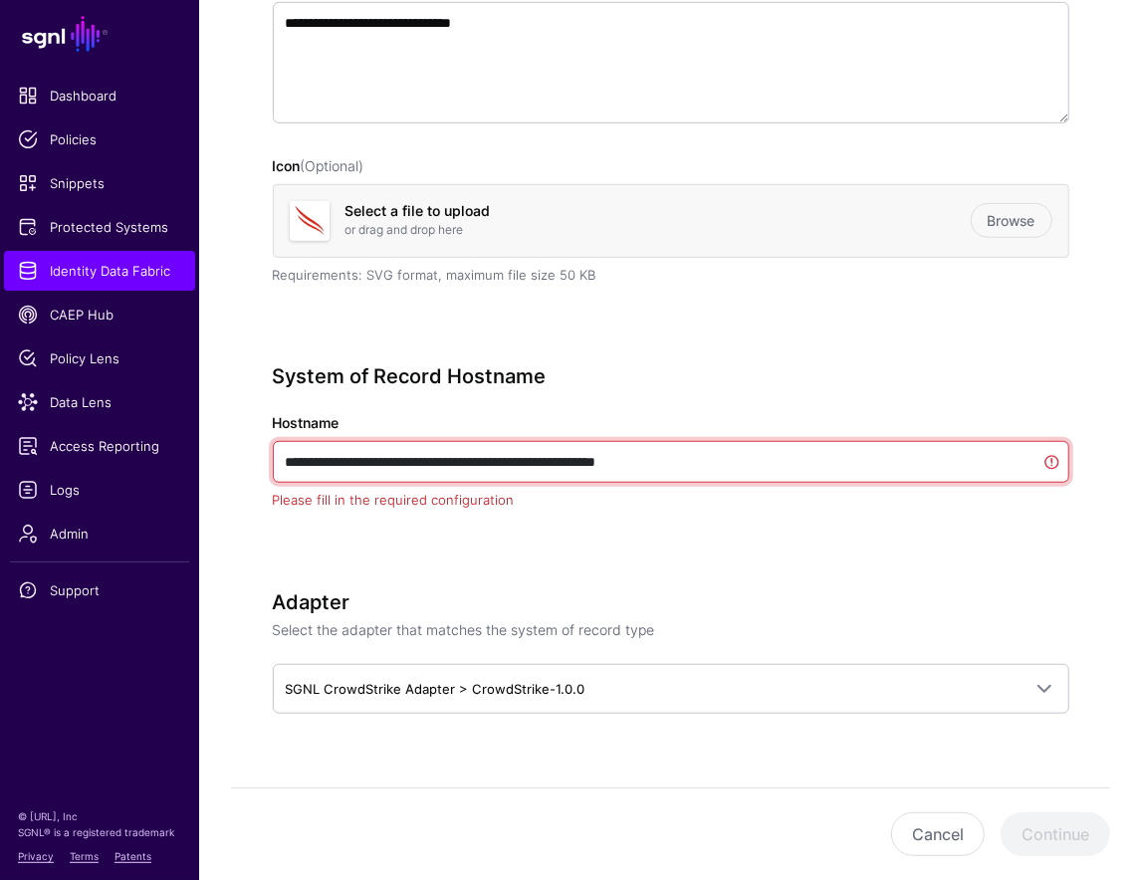
click at [574, 461] on input "**********" at bounding box center [671, 462] width 797 height 42
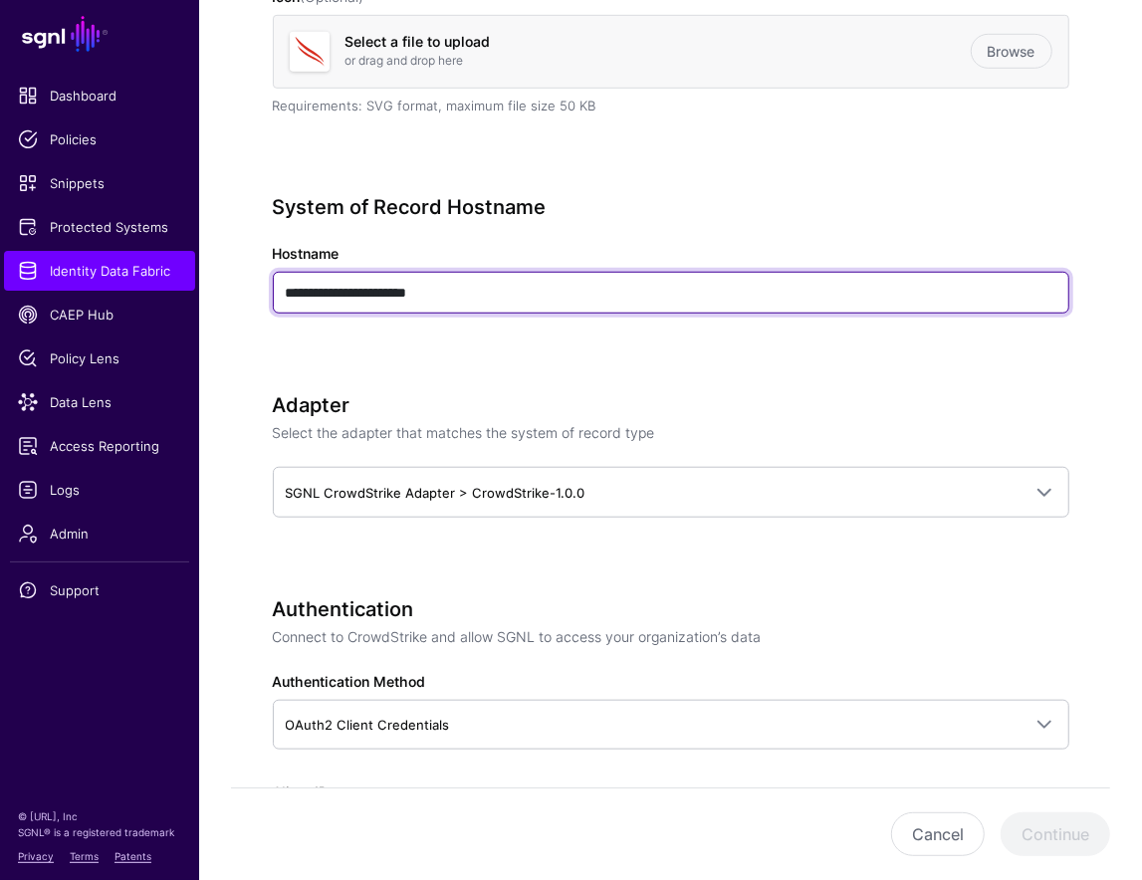
scroll to position [1065, 0]
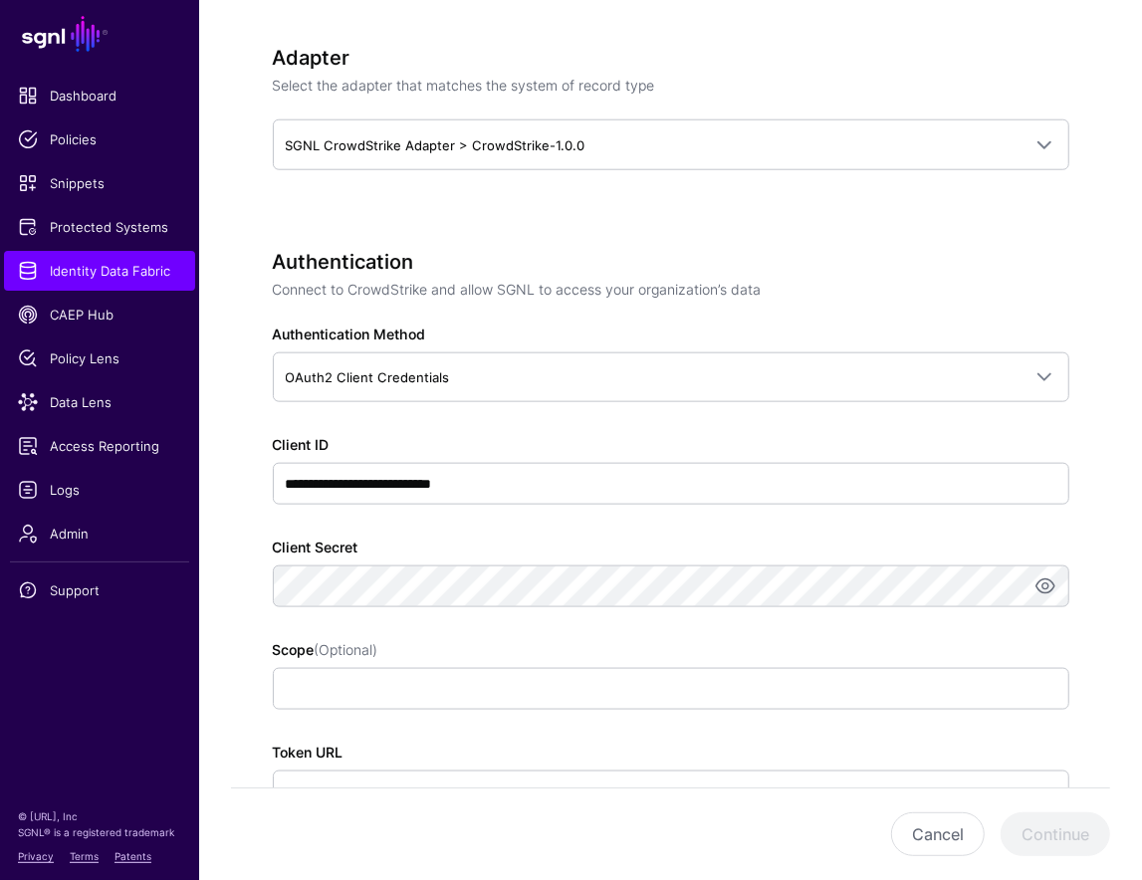
type input "**********"
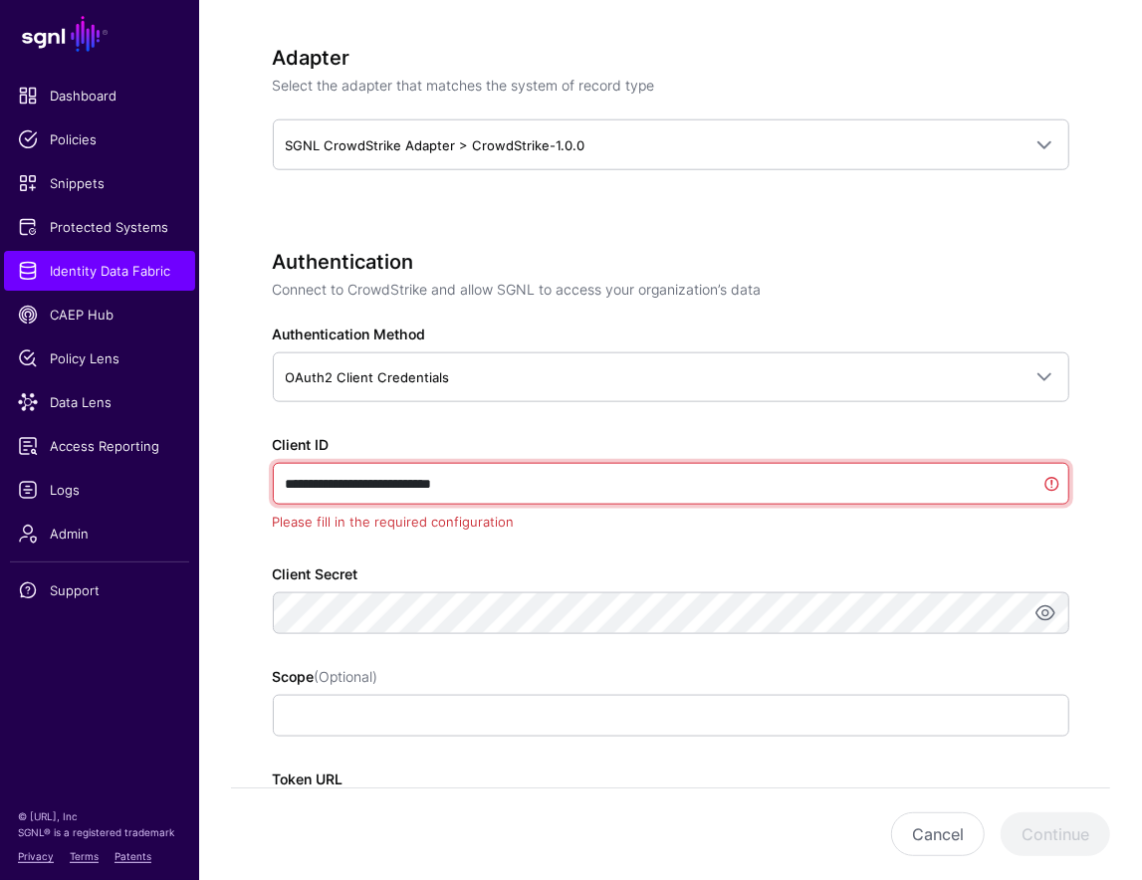
drag, startPoint x: 502, startPoint y: 482, endPoint x: 271, endPoint y: 469, distance: 231.4
click at [273, 469] on input "**********" at bounding box center [671, 484] width 797 height 42
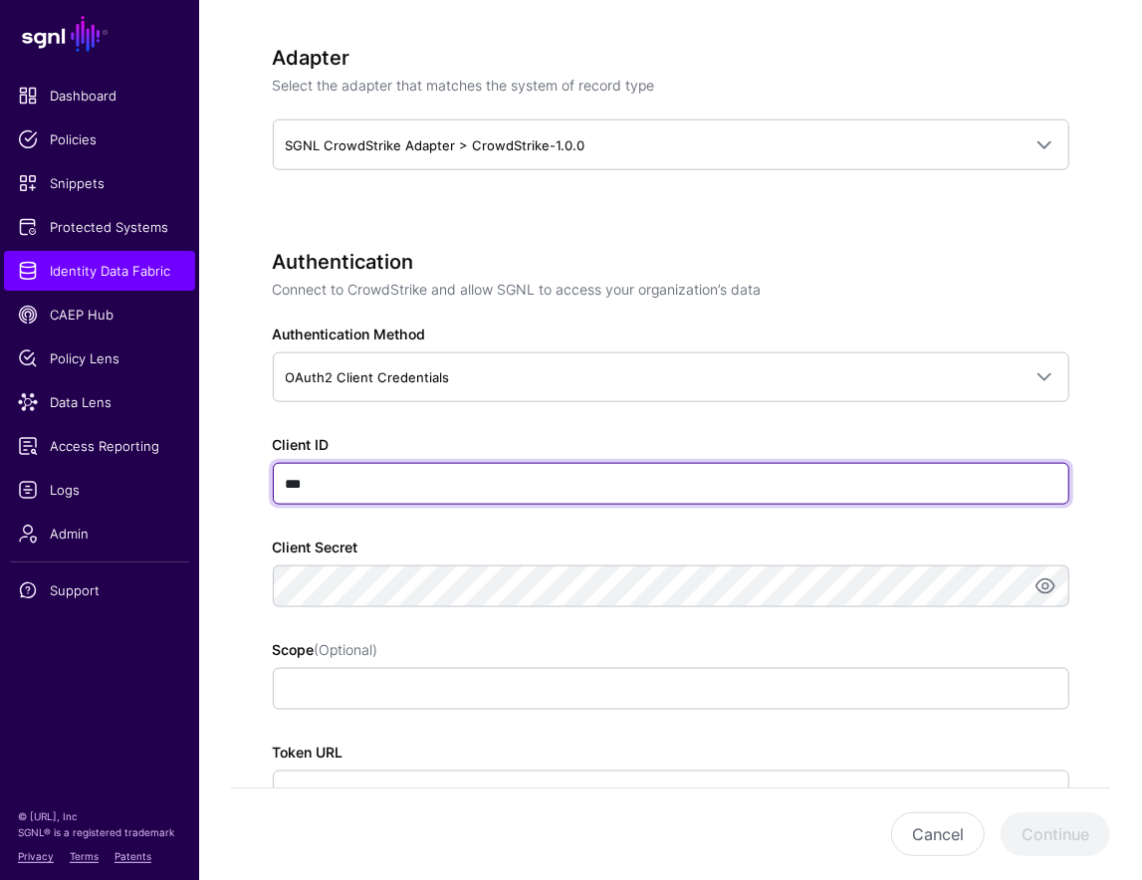
type input "***"
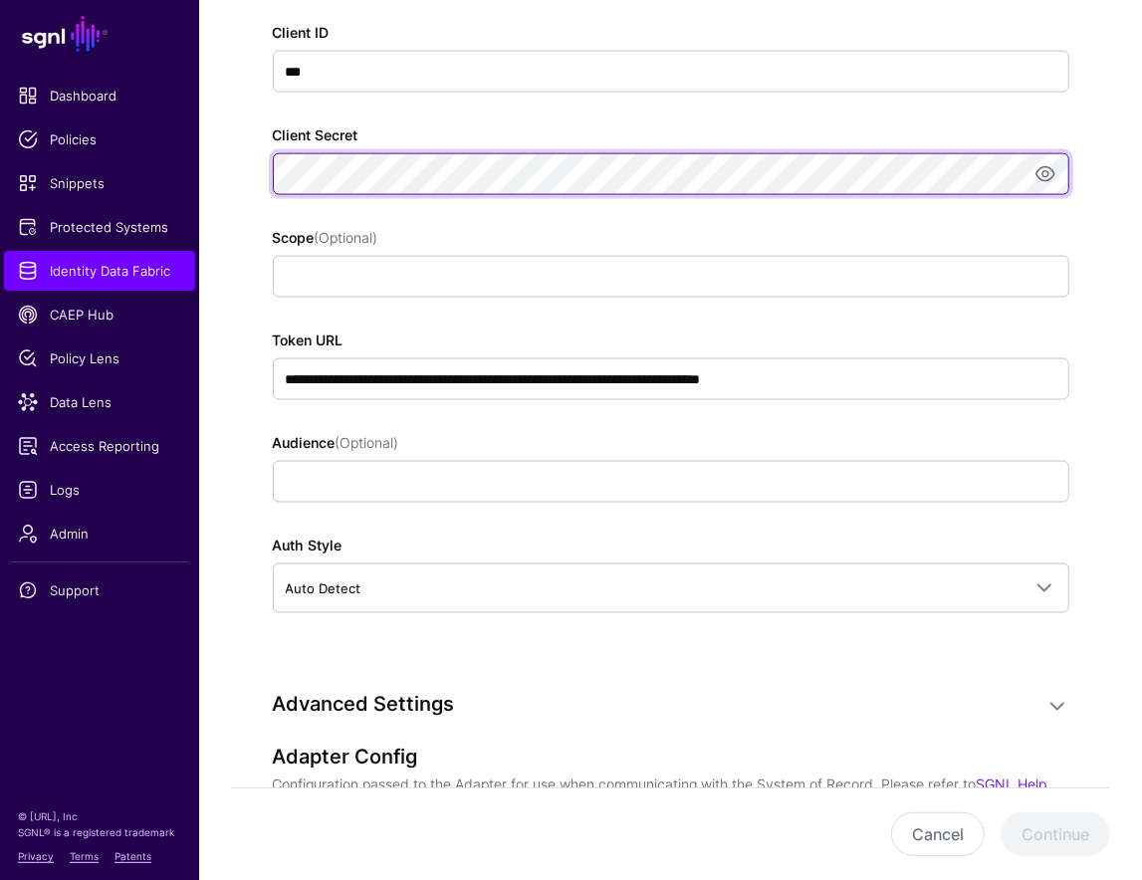
scroll to position [1252, 0]
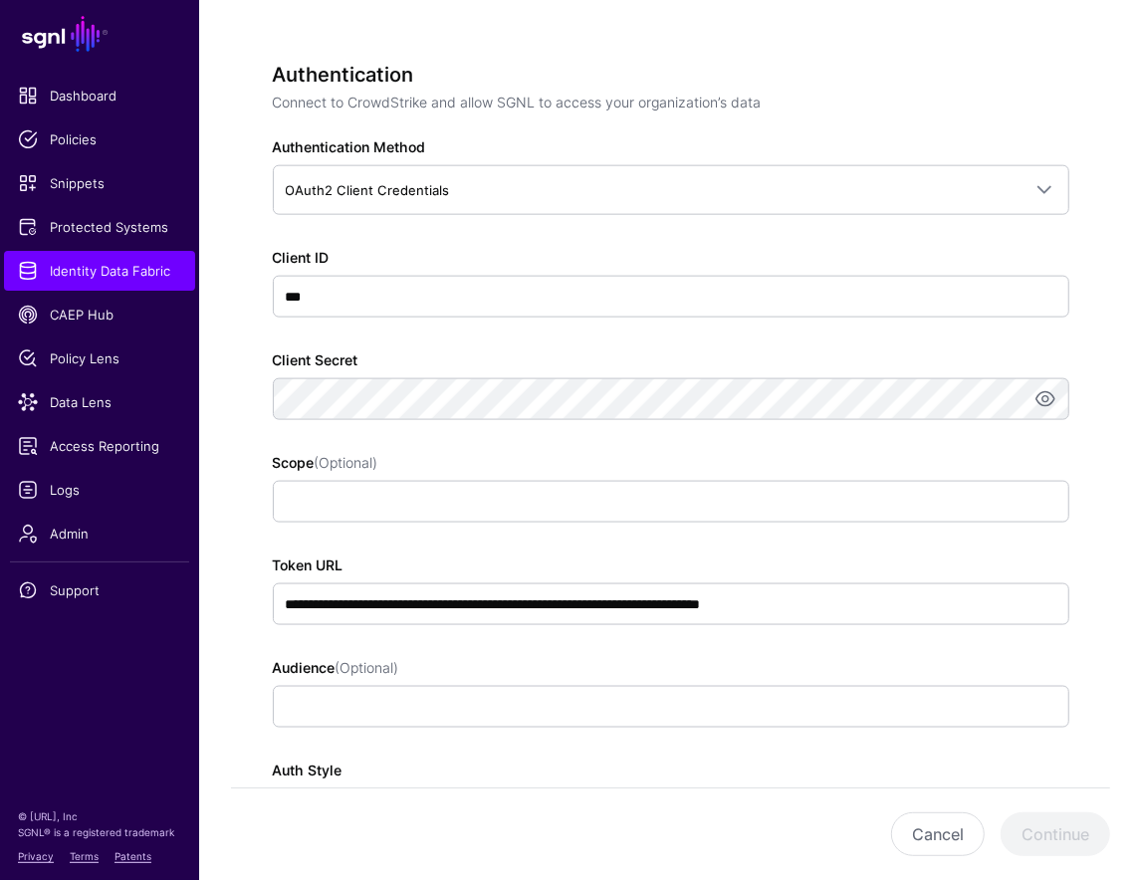
click at [687, 317] on div "**********" at bounding box center [671, 479] width 797 height 832
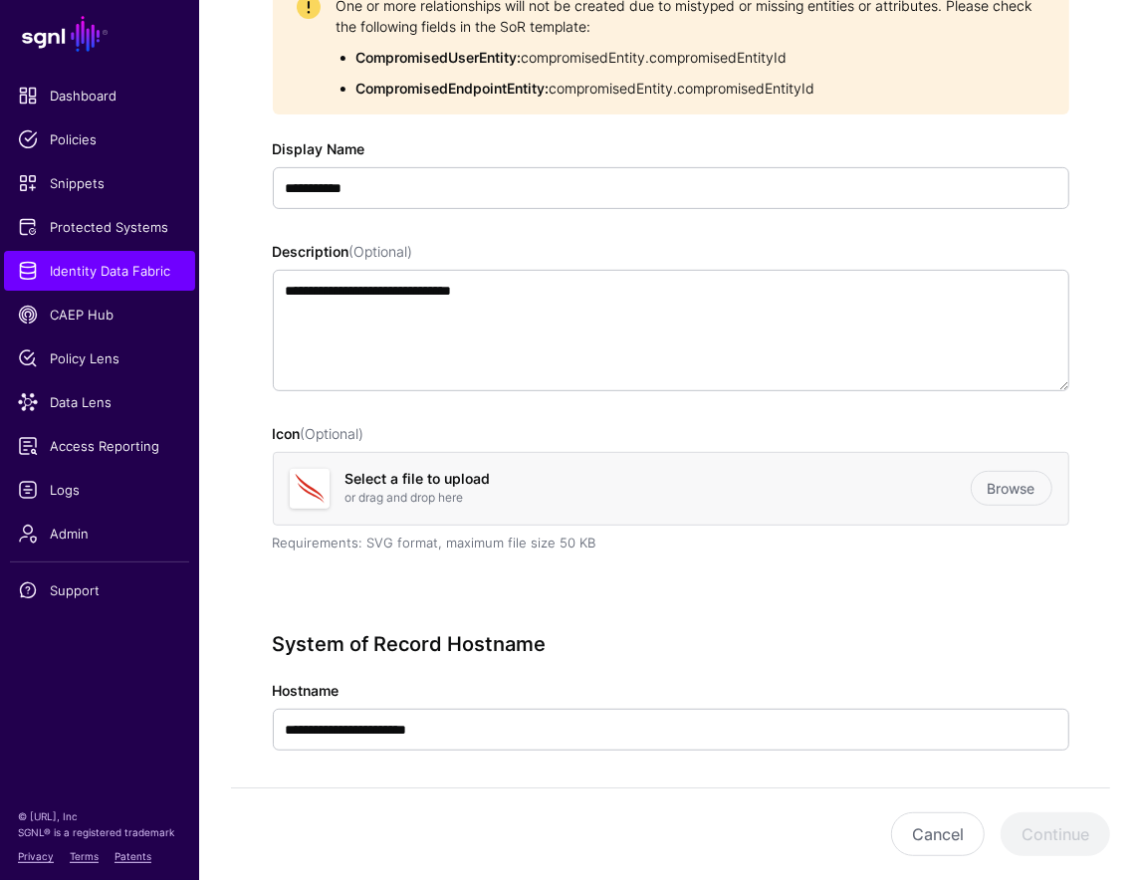
scroll to position [0, 0]
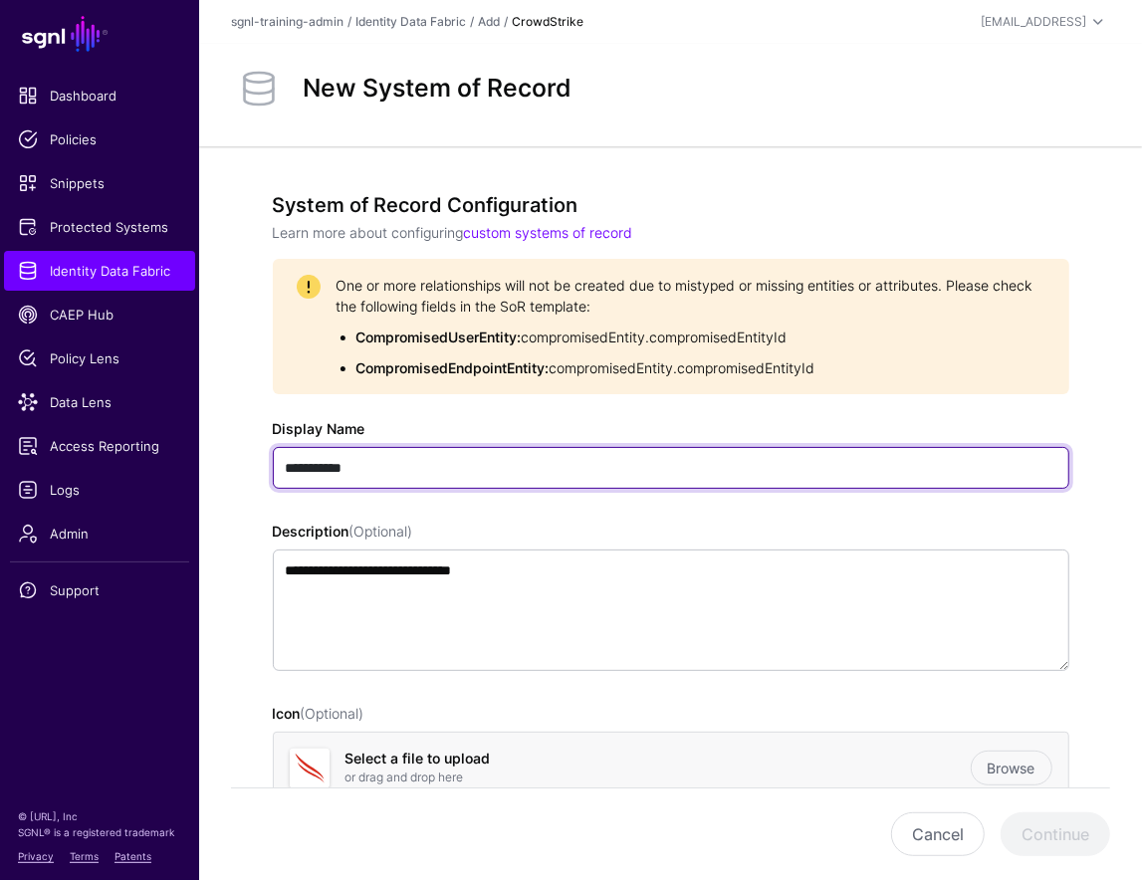
click at [529, 452] on input "**********" at bounding box center [671, 468] width 797 height 42
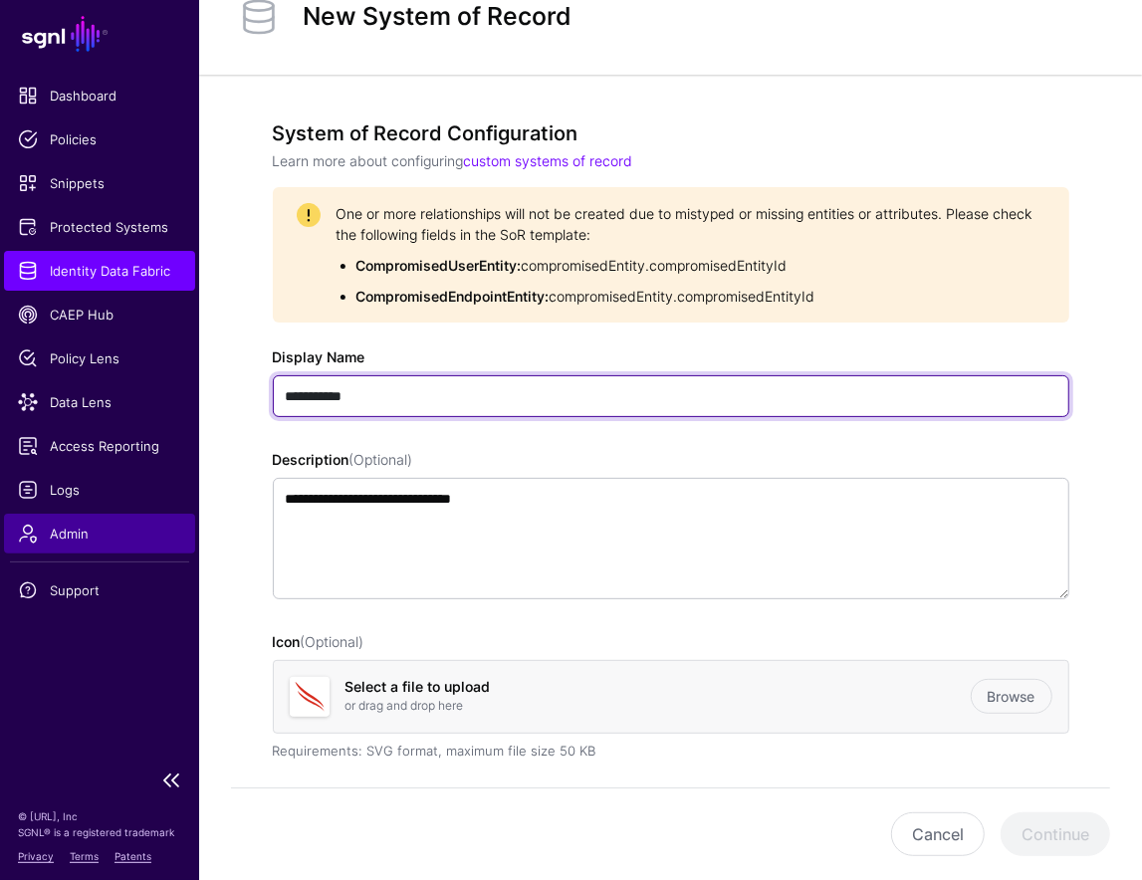
scroll to position [84, 0]
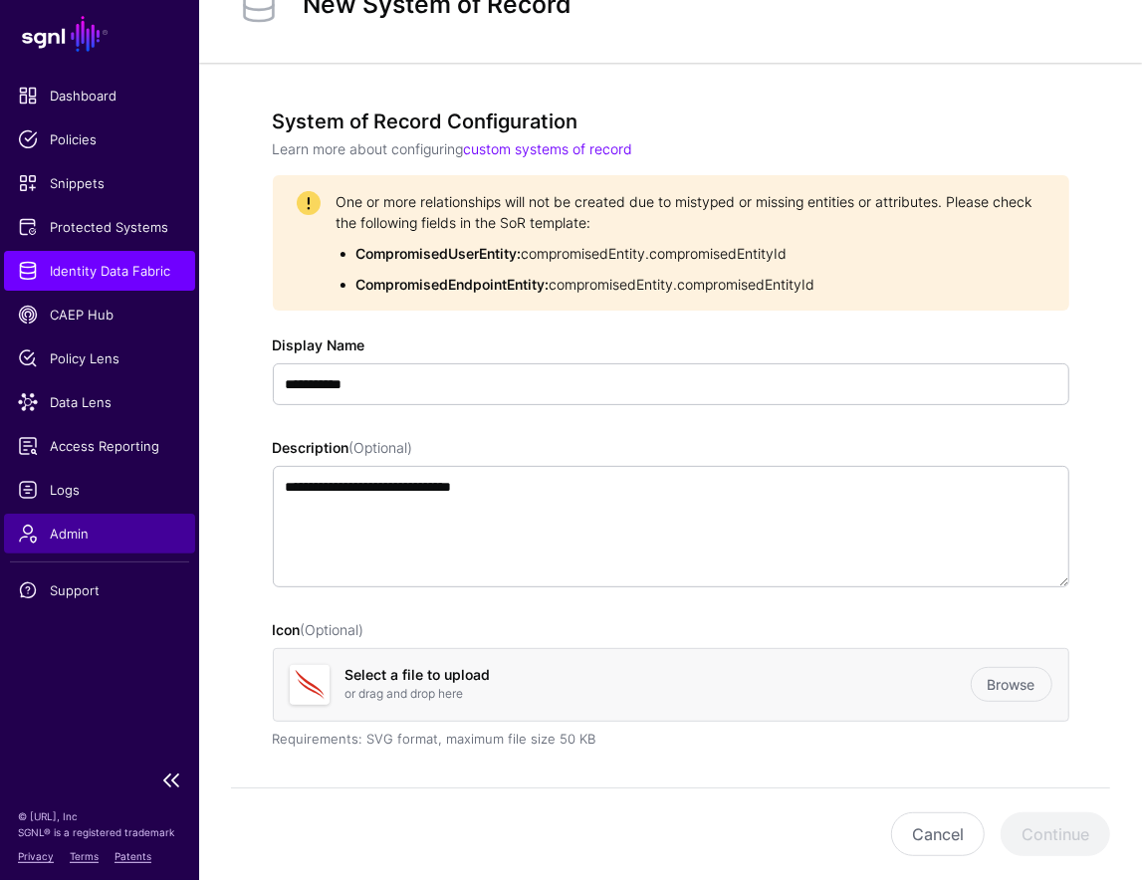
click at [108, 534] on span "Admin" at bounding box center [99, 534] width 163 height 20
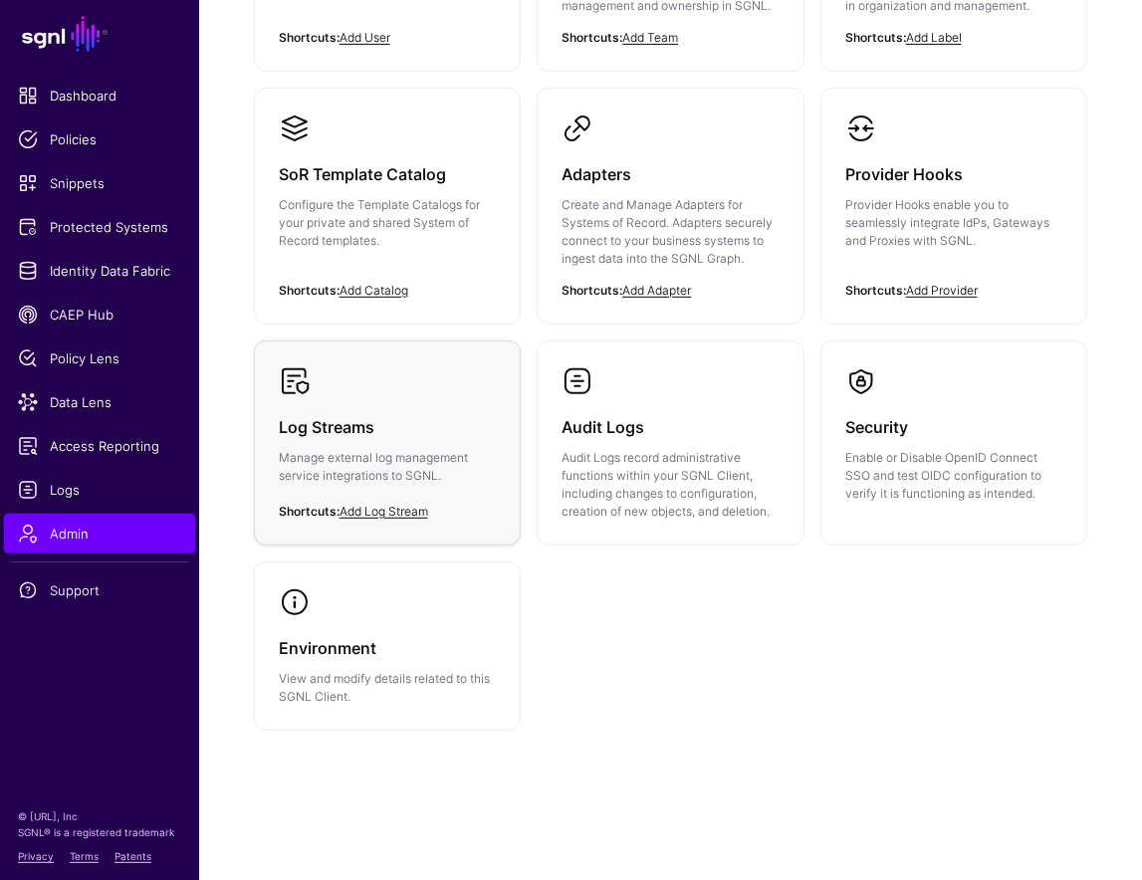
scroll to position [7, 0]
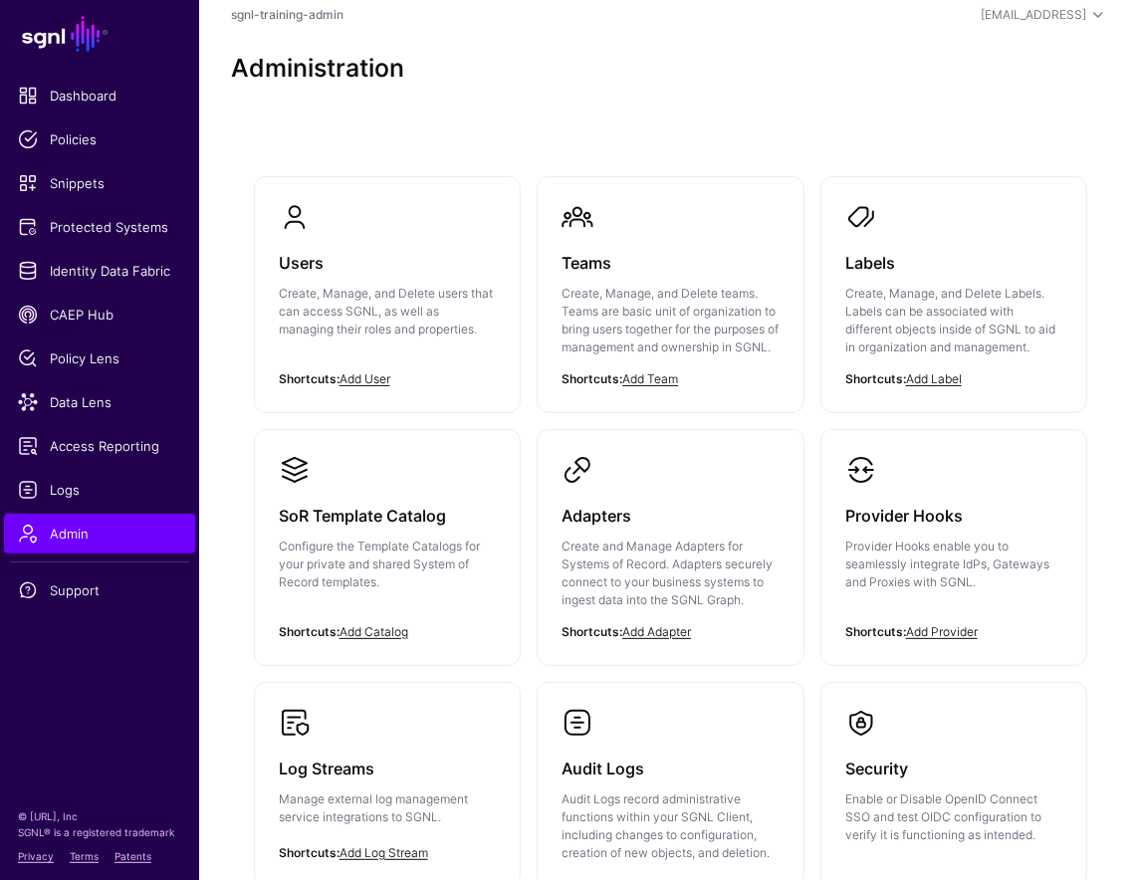
drag, startPoint x: 434, startPoint y: 588, endPoint x: 482, endPoint y: 546, distance: 63.5
click at [434, 587] on p "Configure the Template Catalogs for your private and shared System of Record te…" at bounding box center [388, 565] width 218 height 54
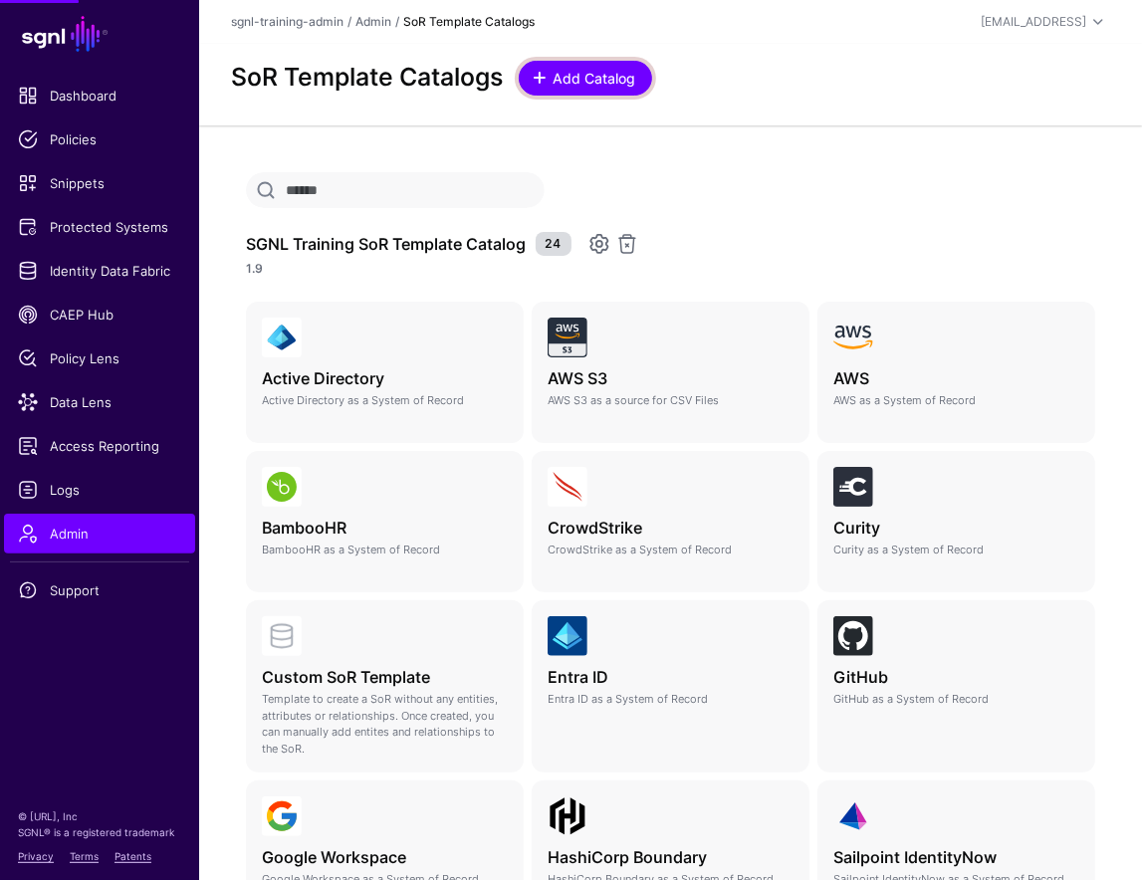
click at [598, 74] on span "Add Catalog" at bounding box center [595, 78] width 88 height 21
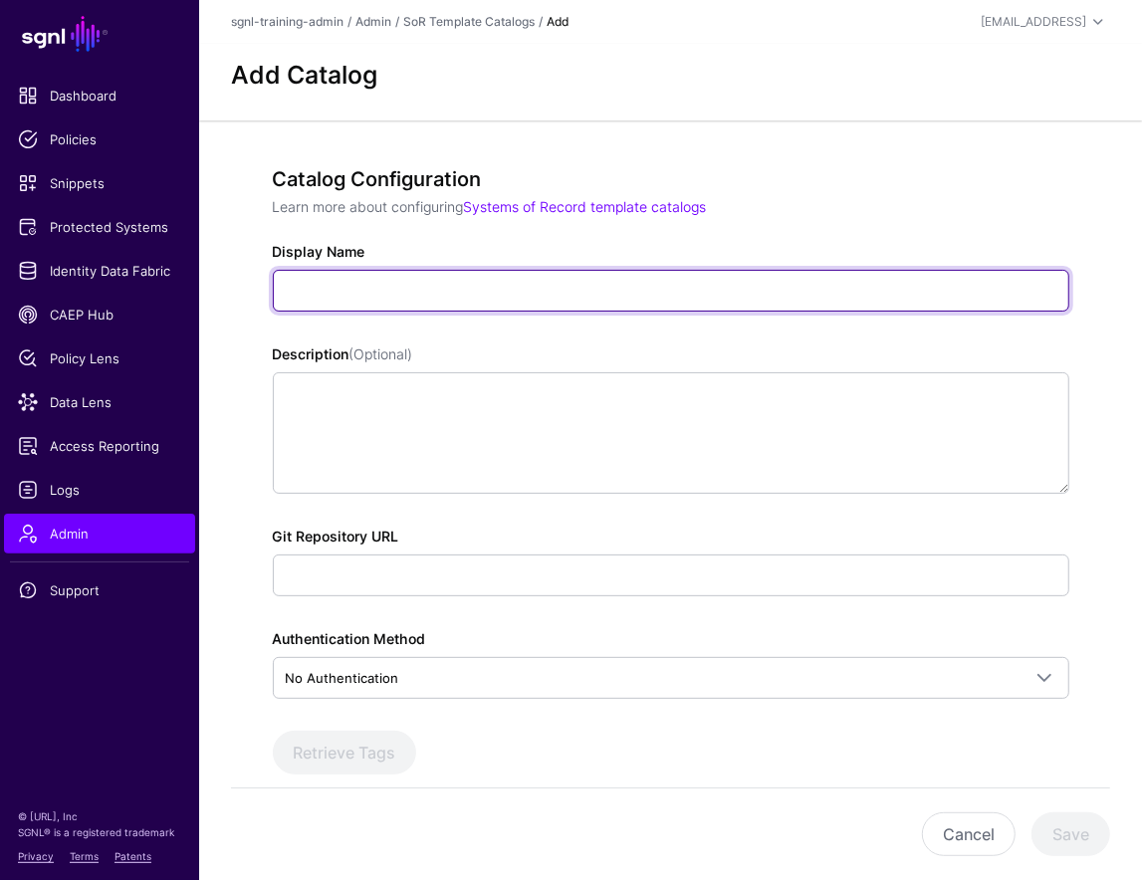
click at [462, 283] on input "Display Name" at bounding box center [671, 291] width 797 height 42
type input "**********"
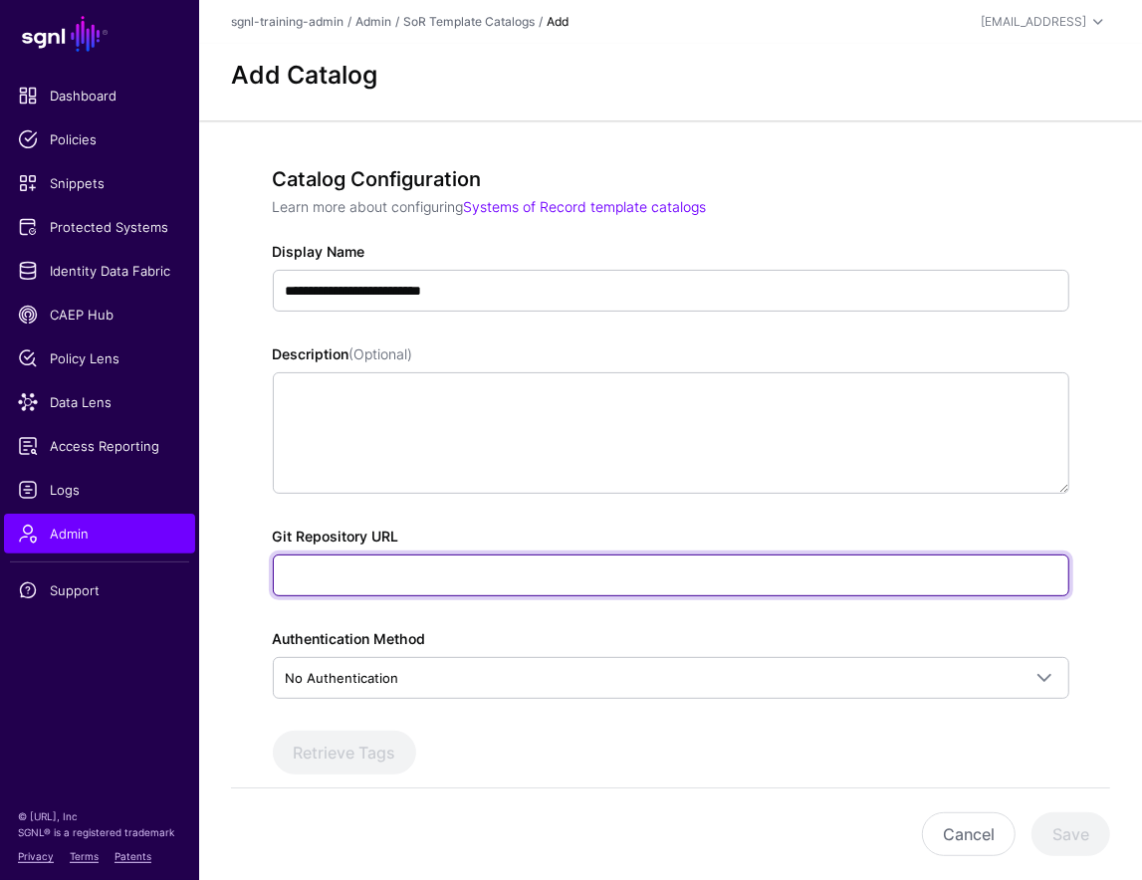
click at [528, 560] on input "Git Repository URL" at bounding box center [671, 576] width 797 height 42
paste input "**********"
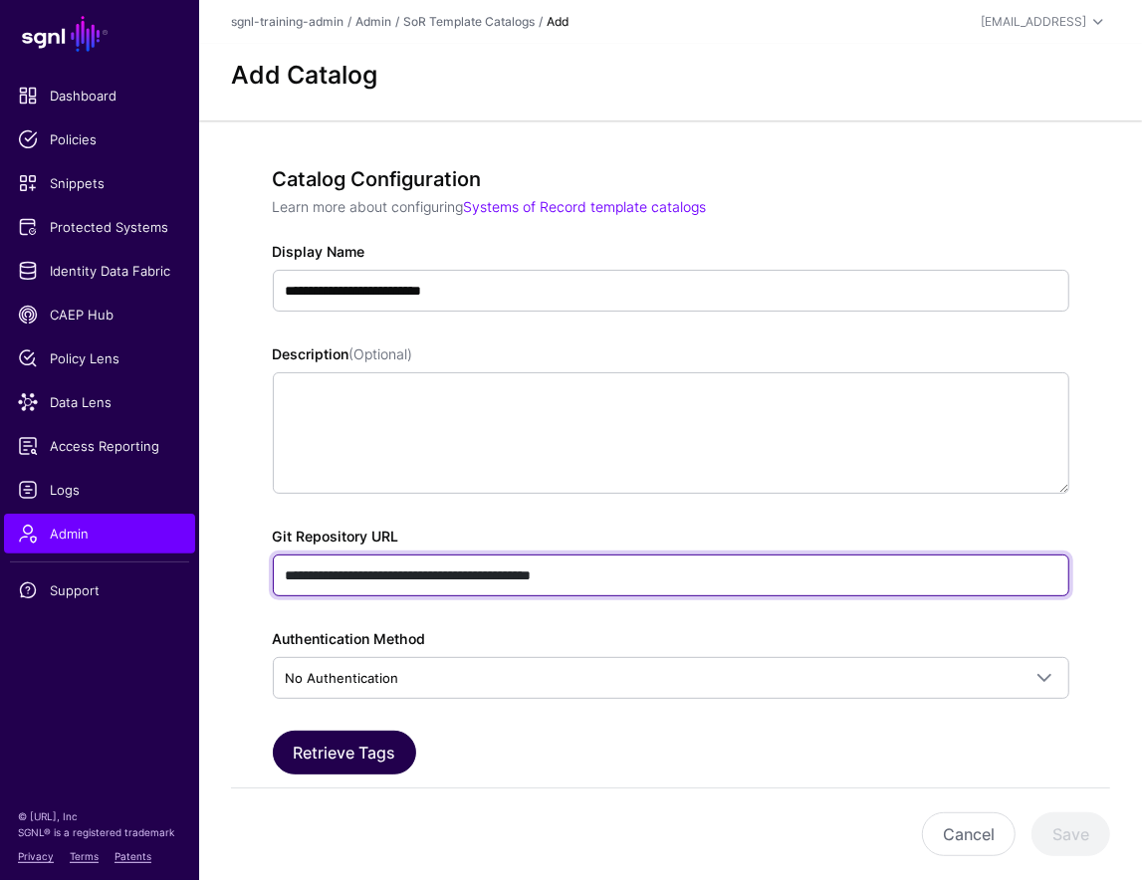
type input "**********"
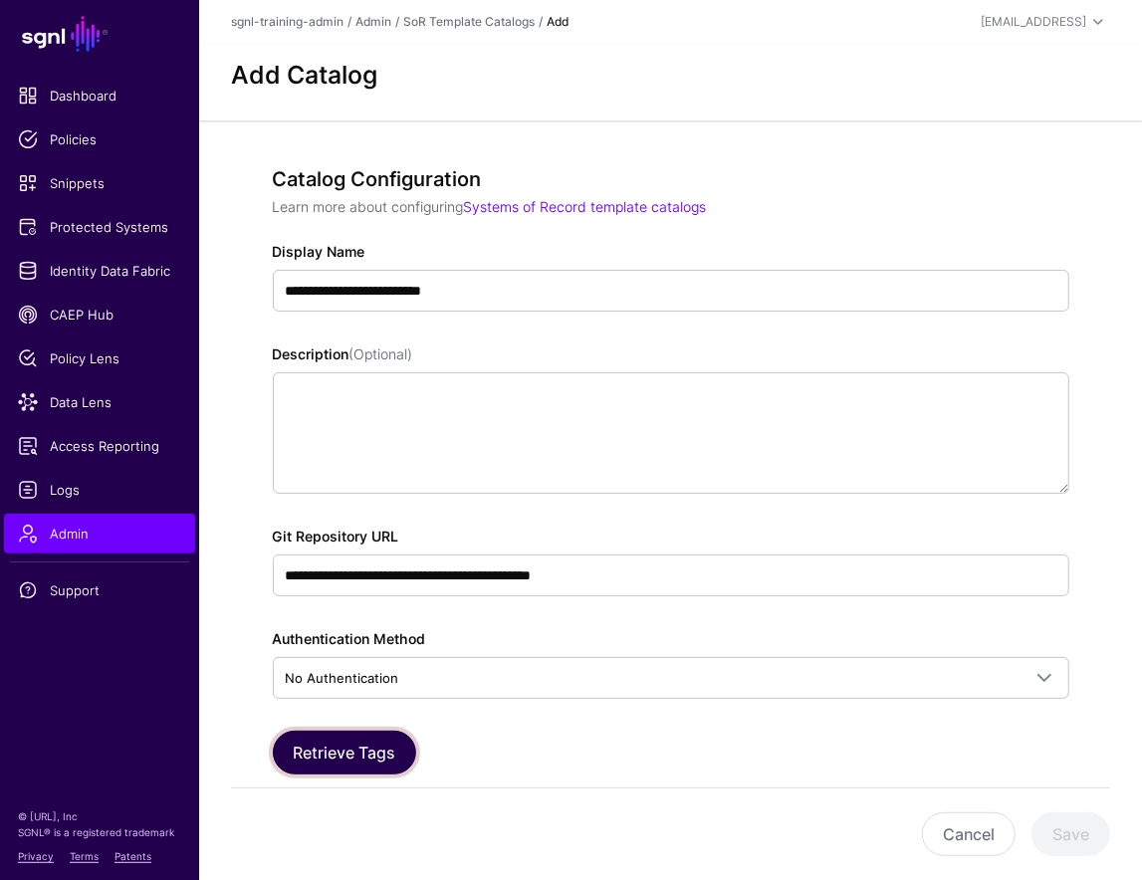
click at [378, 761] on button "Retrieve Tags" at bounding box center [344, 753] width 143 height 44
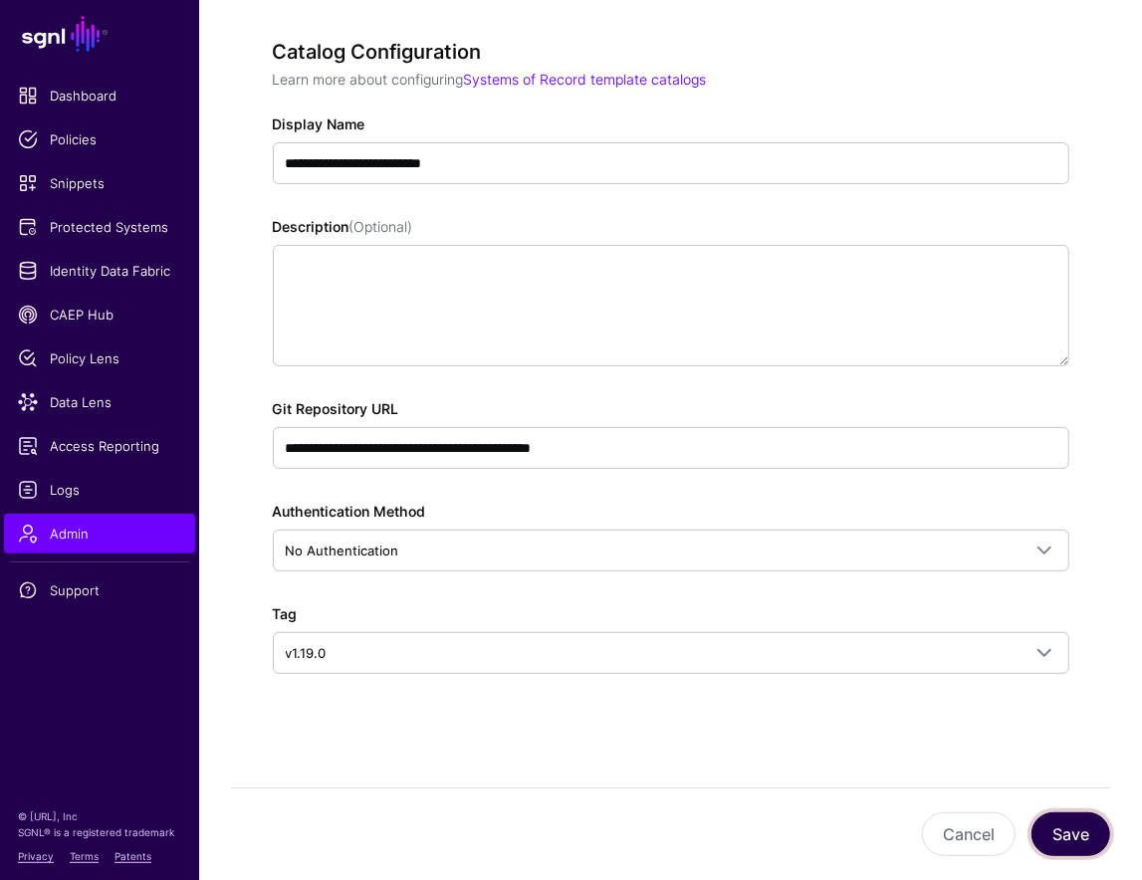
click at [1081, 839] on button "Save" at bounding box center [1071, 835] width 79 height 44
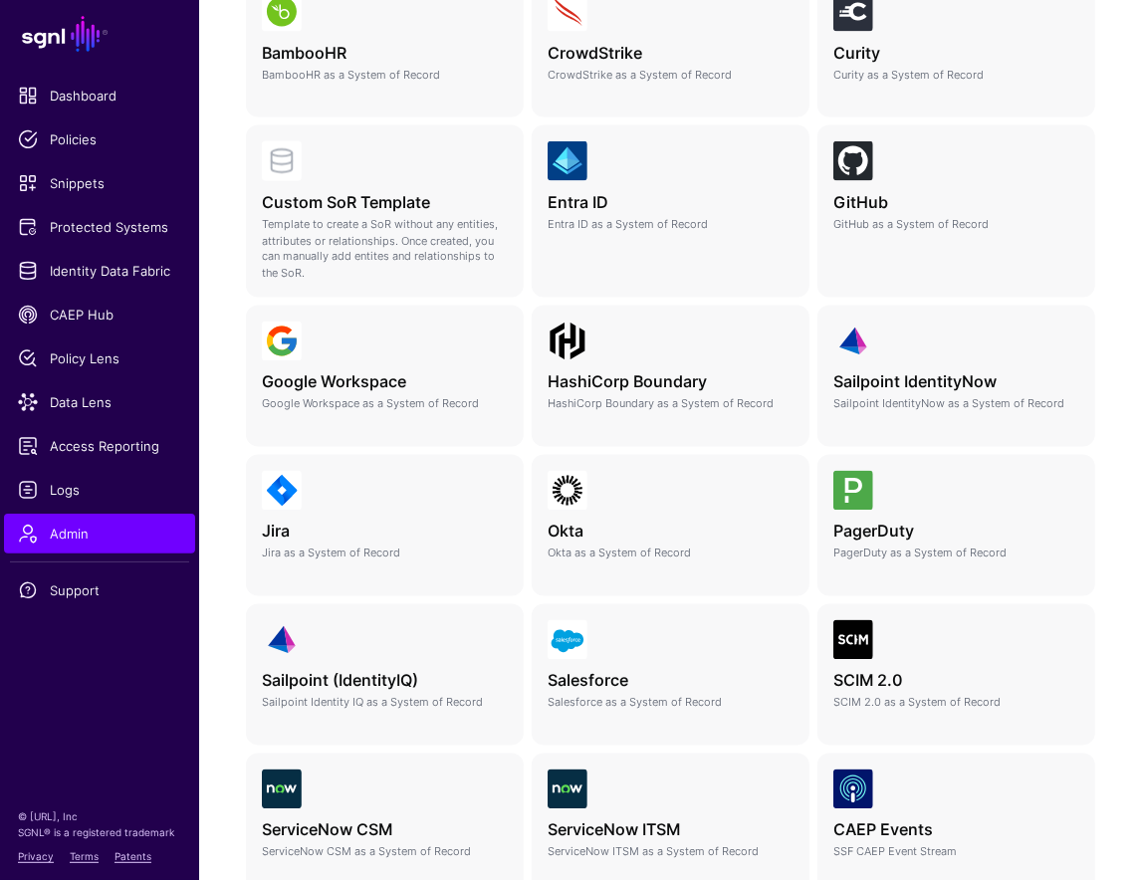
scroll to position [1629, 0]
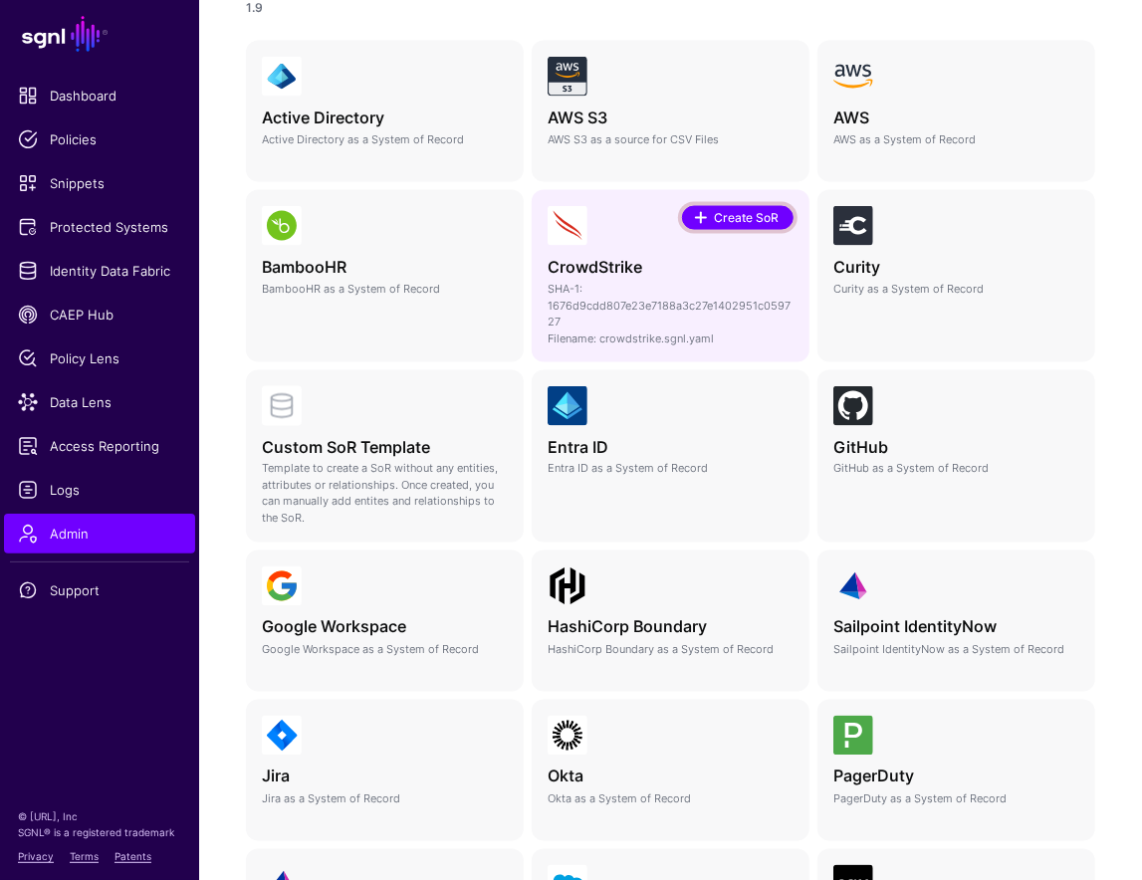
click at [735, 207] on link "Create SoR" at bounding box center [738, 218] width 112 height 24
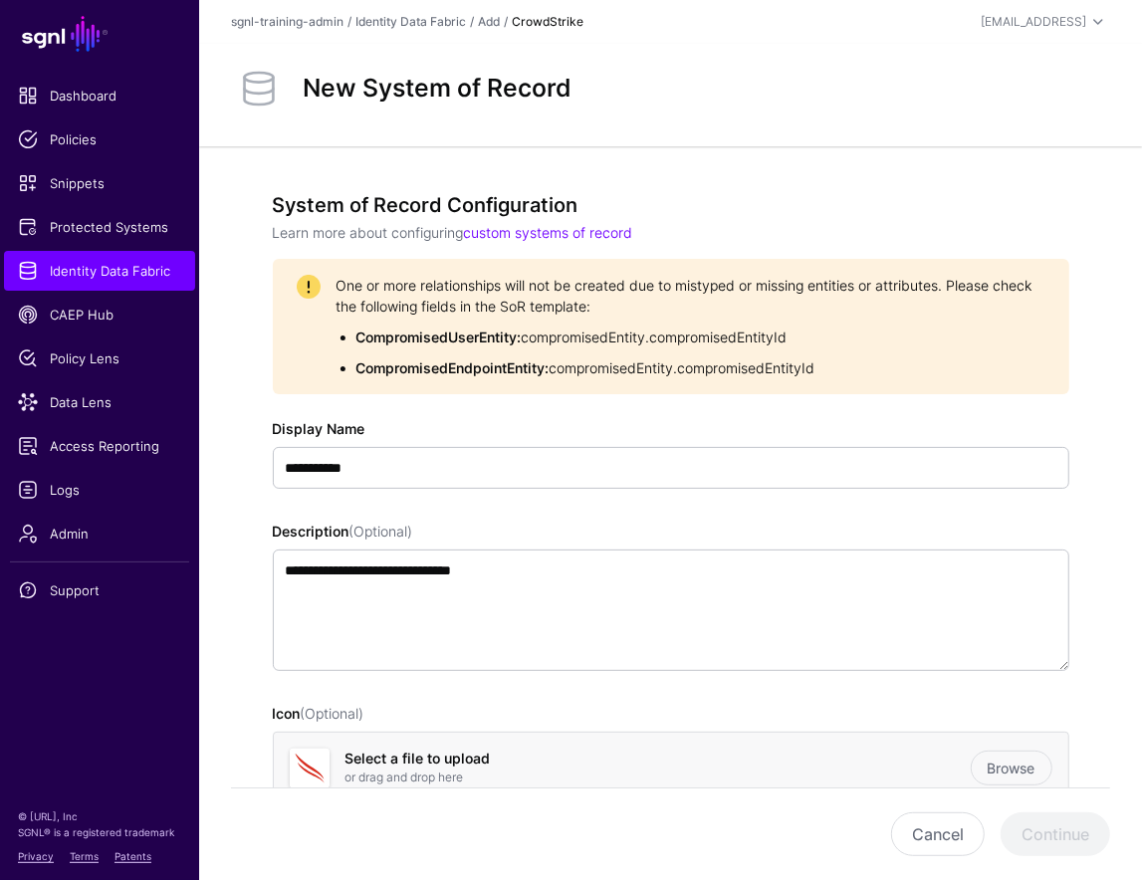
drag, startPoint x: 841, startPoint y: 380, endPoint x: 1071, endPoint y: 492, distance: 255.7
click at [373, 335] on div "One or more relationships will not be created due to mistyped or missing entiti…" at bounding box center [671, 326] width 797 height 135
click at [125, 263] on span "Identity Data Fabric" at bounding box center [99, 271] width 163 height 20
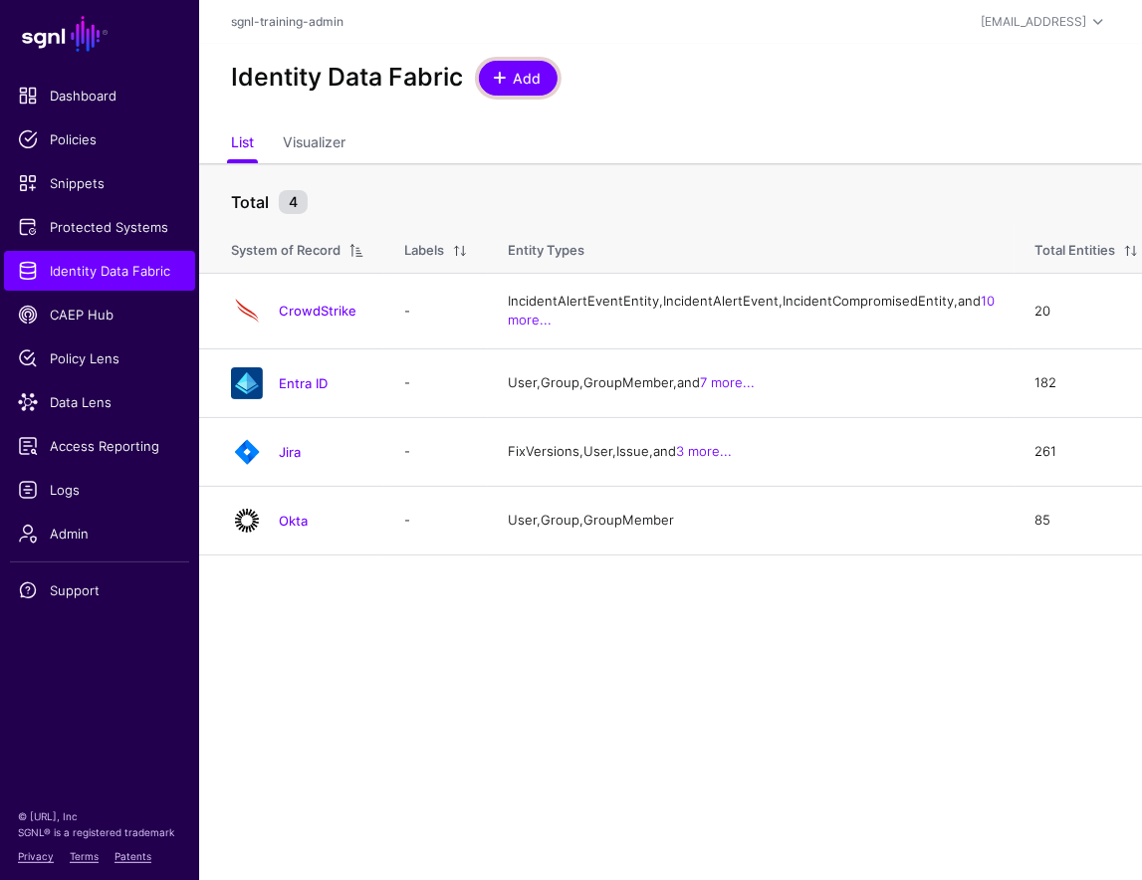
click at [546, 66] on link "Add" at bounding box center [518, 78] width 79 height 35
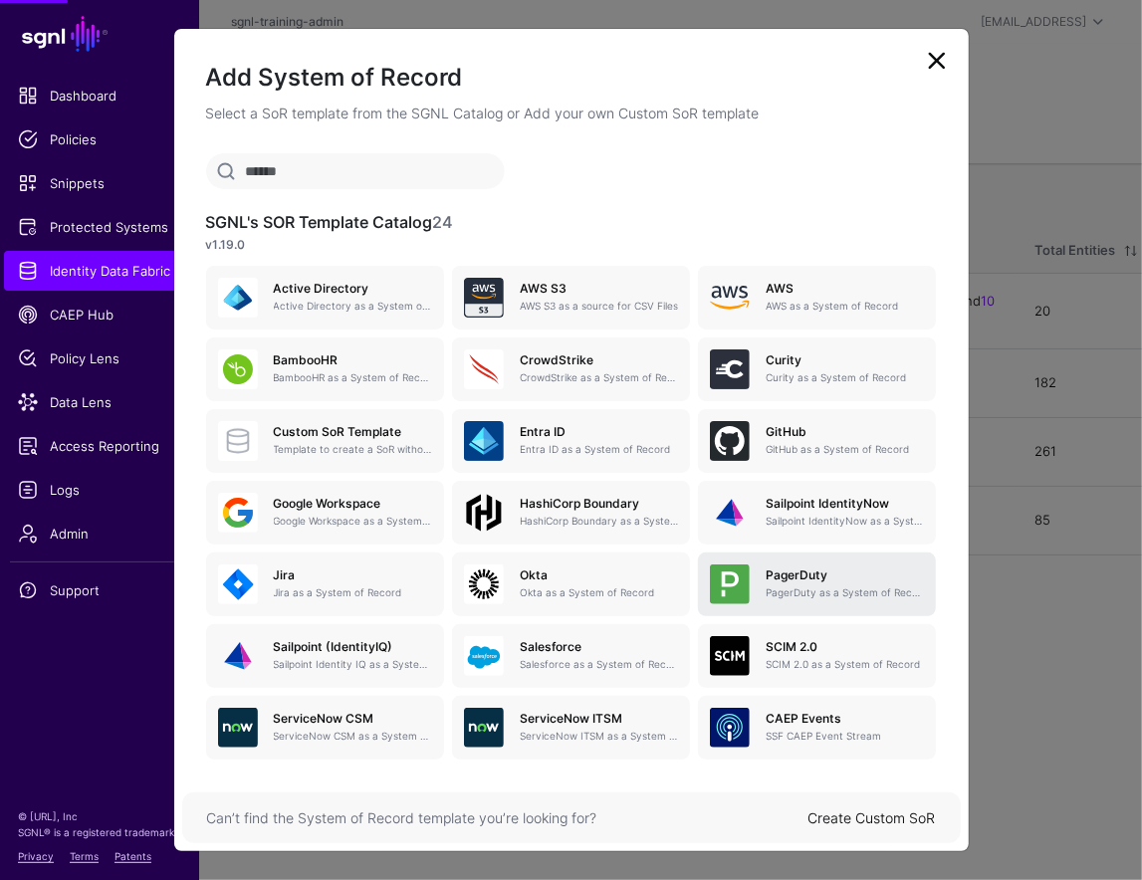
click at [914, 590] on p "PagerDuty as a System of Record" at bounding box center [845, 593] width 158 height 15
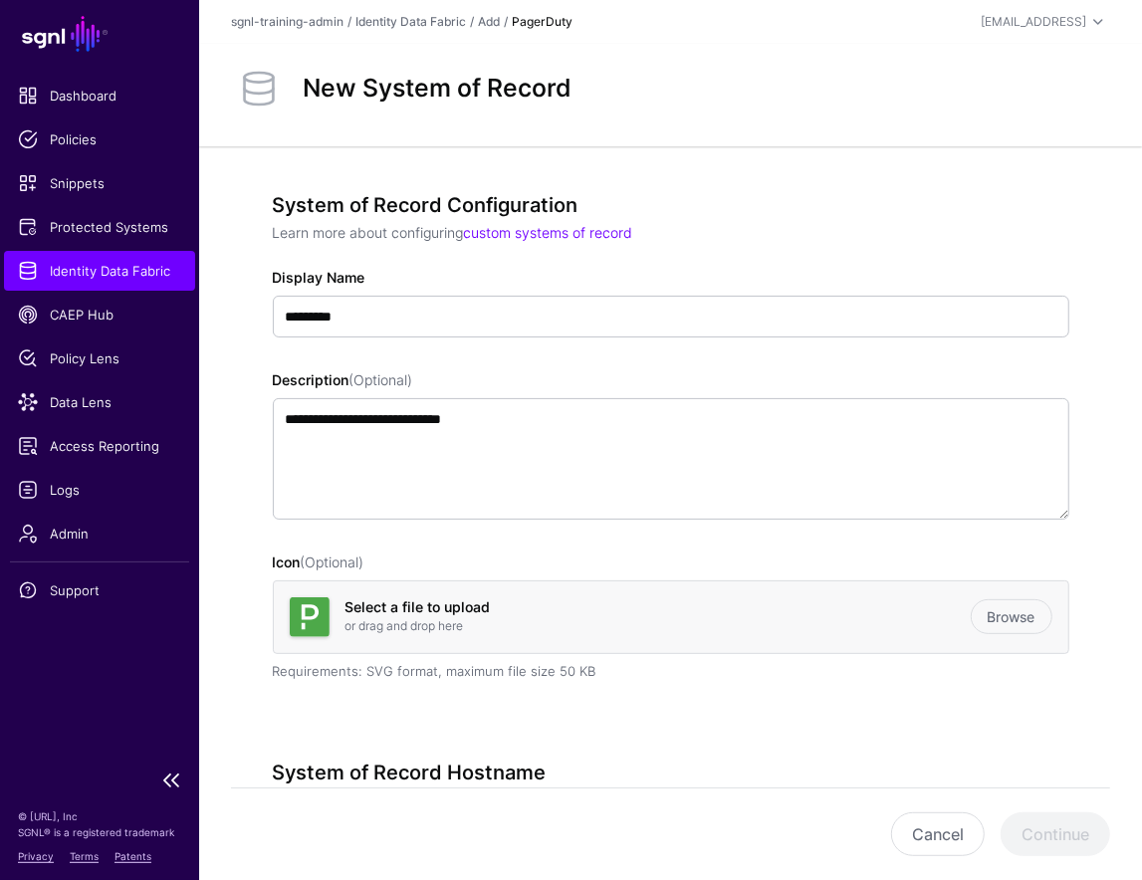
drag, startPoint x: 74, startPoint y: 272, endPoint x: 119, endPoint y: 287, distance: 47.2
click at [74, 272] on span "Identity Data Fabric" at bounding box center [99, 271] width 163 height 20
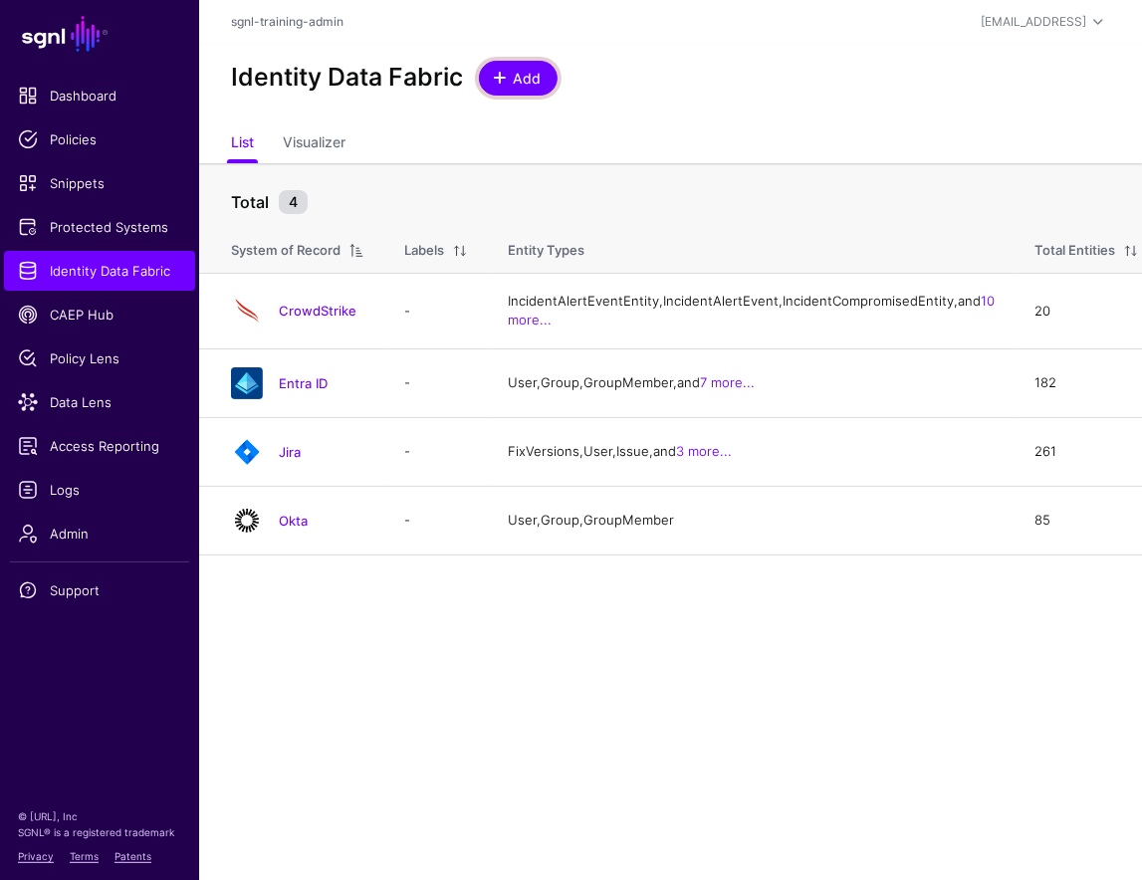
click at [489, 76] on link "Add" at bounding box center [518, 78] width 79 height 35
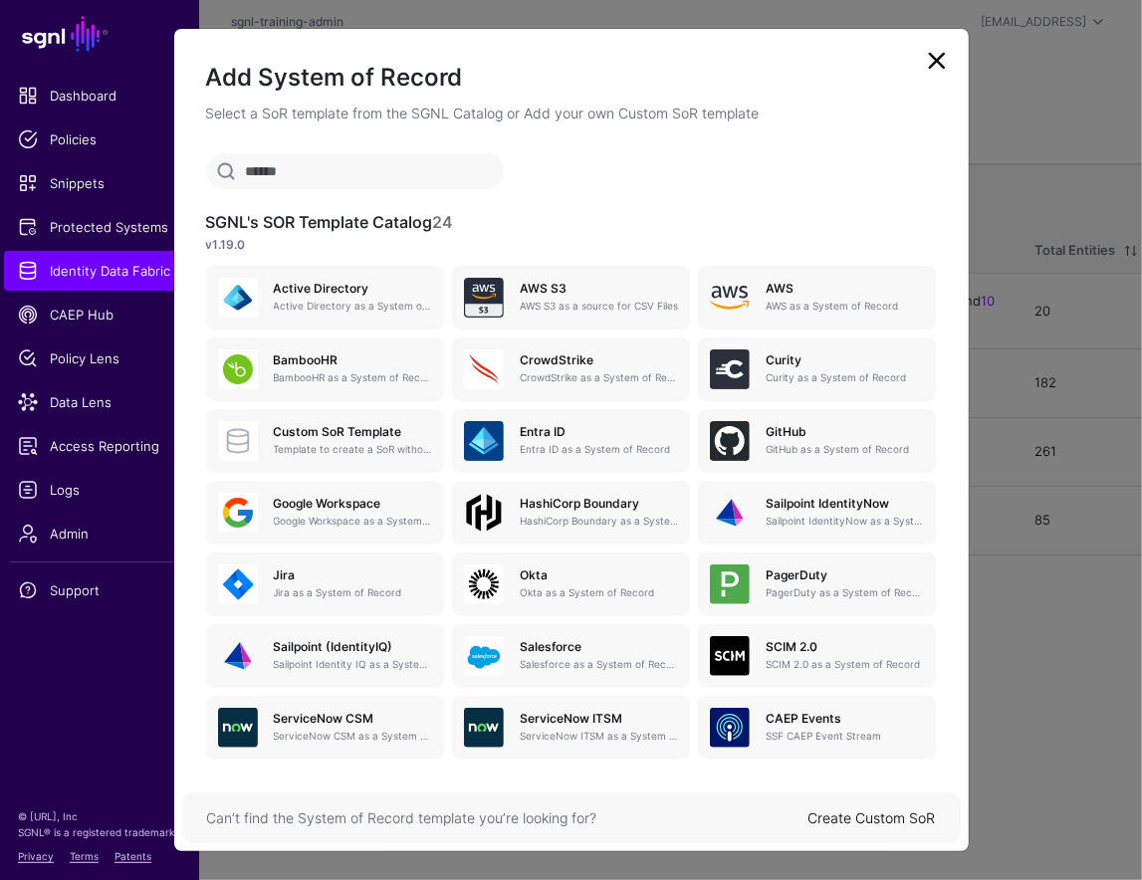
click at [897, 808] on div "Create Custom SoR" at bounding box center [872, 818] width 127 height 21
click at [899, 816] on link "Create Custom SoR" at bounding box center [872, 818] width 127 height 17
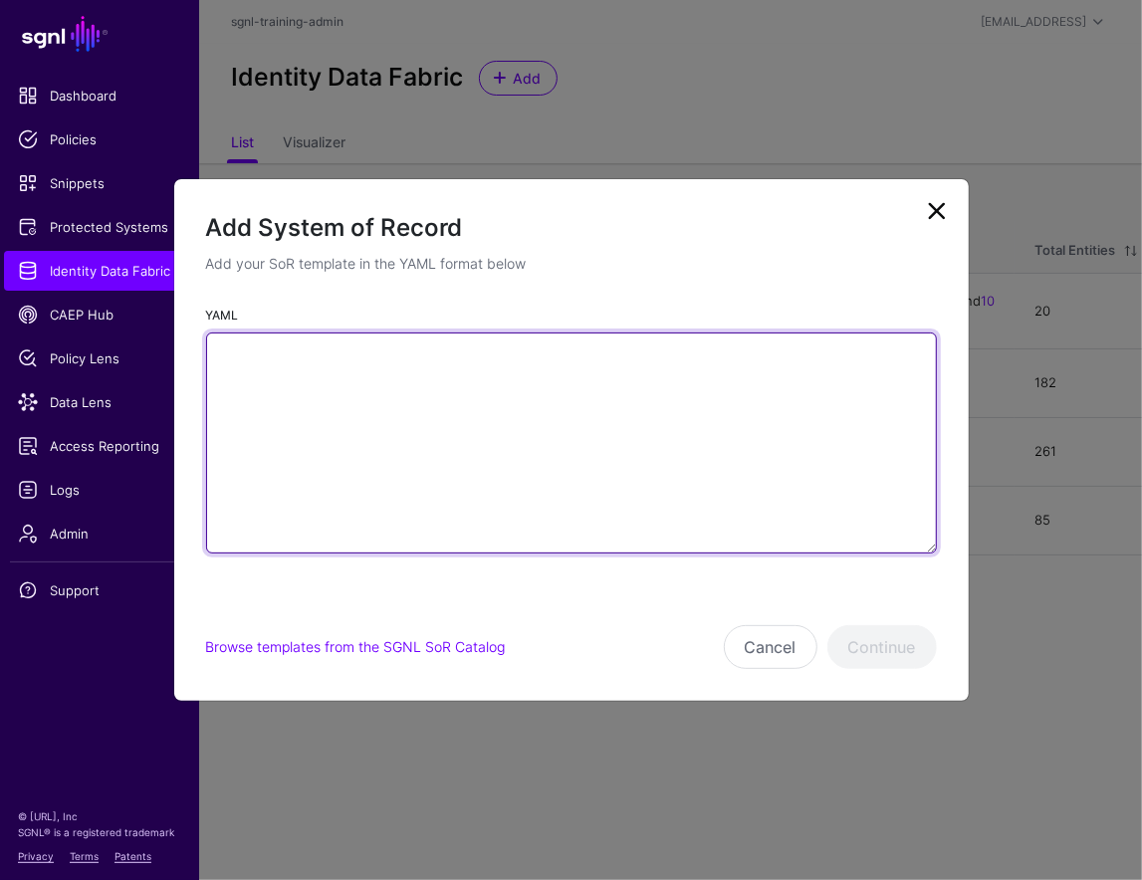
click at [625, 413] on textarea "YAML" at bounding box center [571, 443] width 731 height 221
paste textarea "**********"
type textarea "**********"
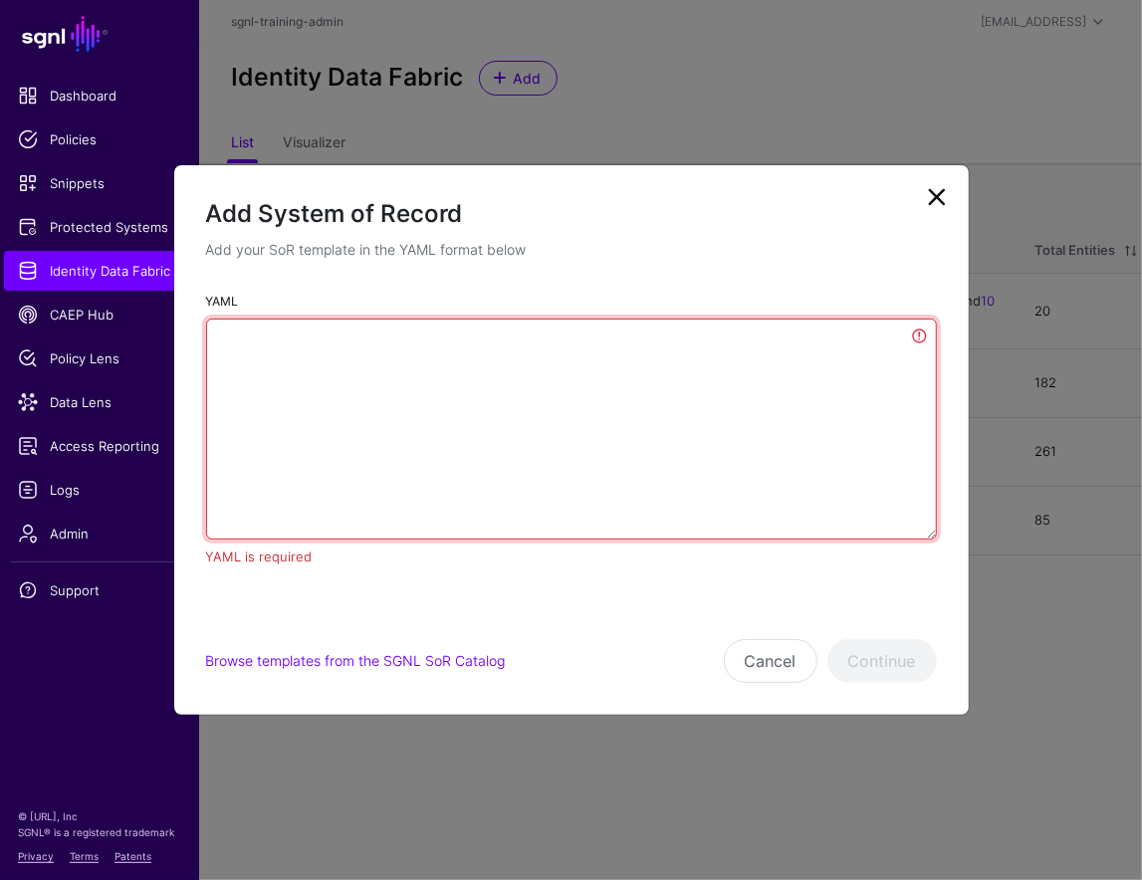
click at [703, 429] on textarea "YAML" at bounding box center [571, 429] width 731 height 221
paste textarea "**********"
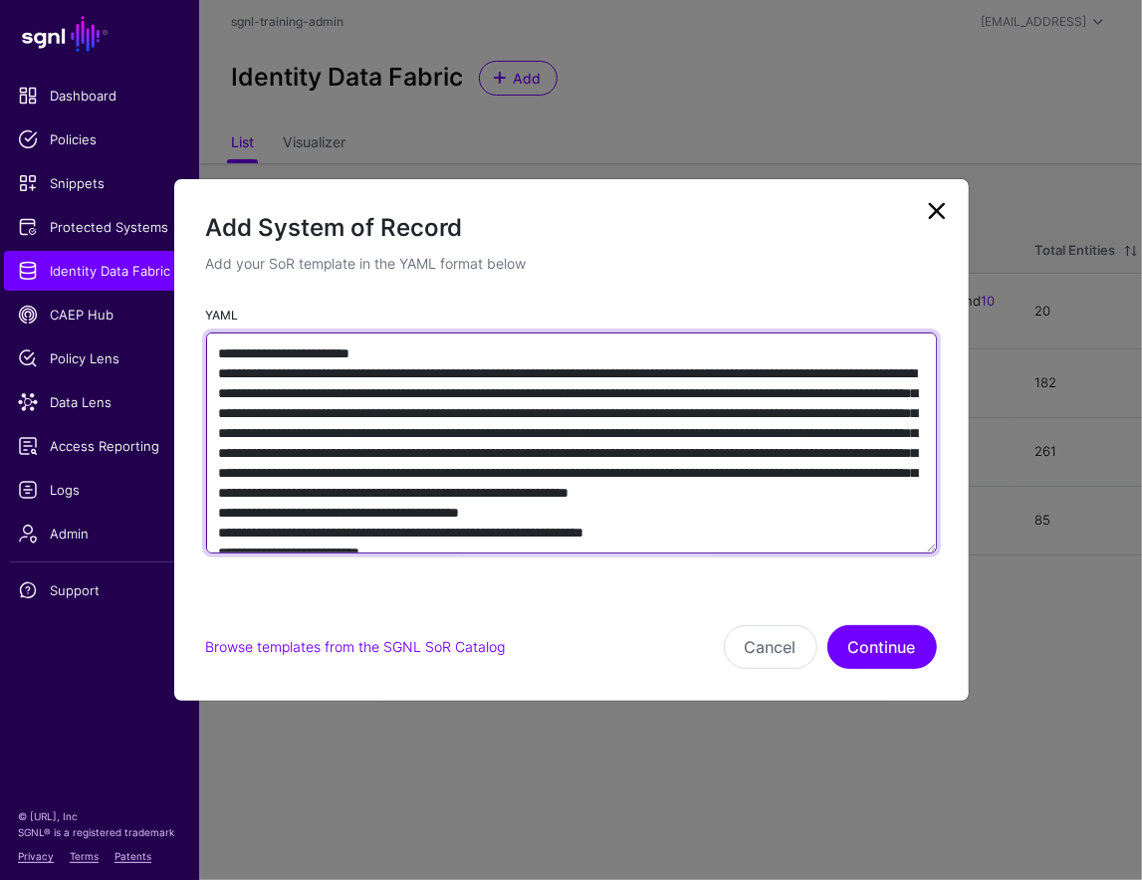
scroll to position [14888, 0]
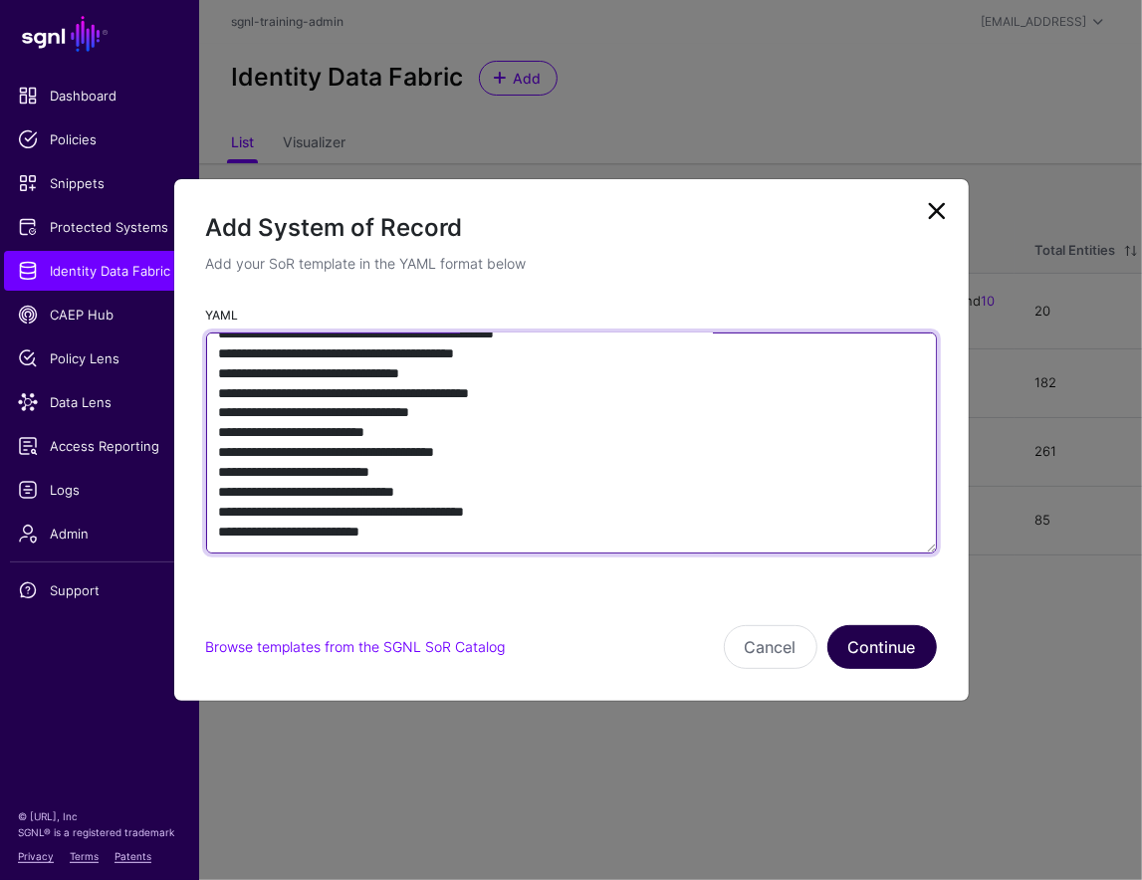
type textarea "**********"
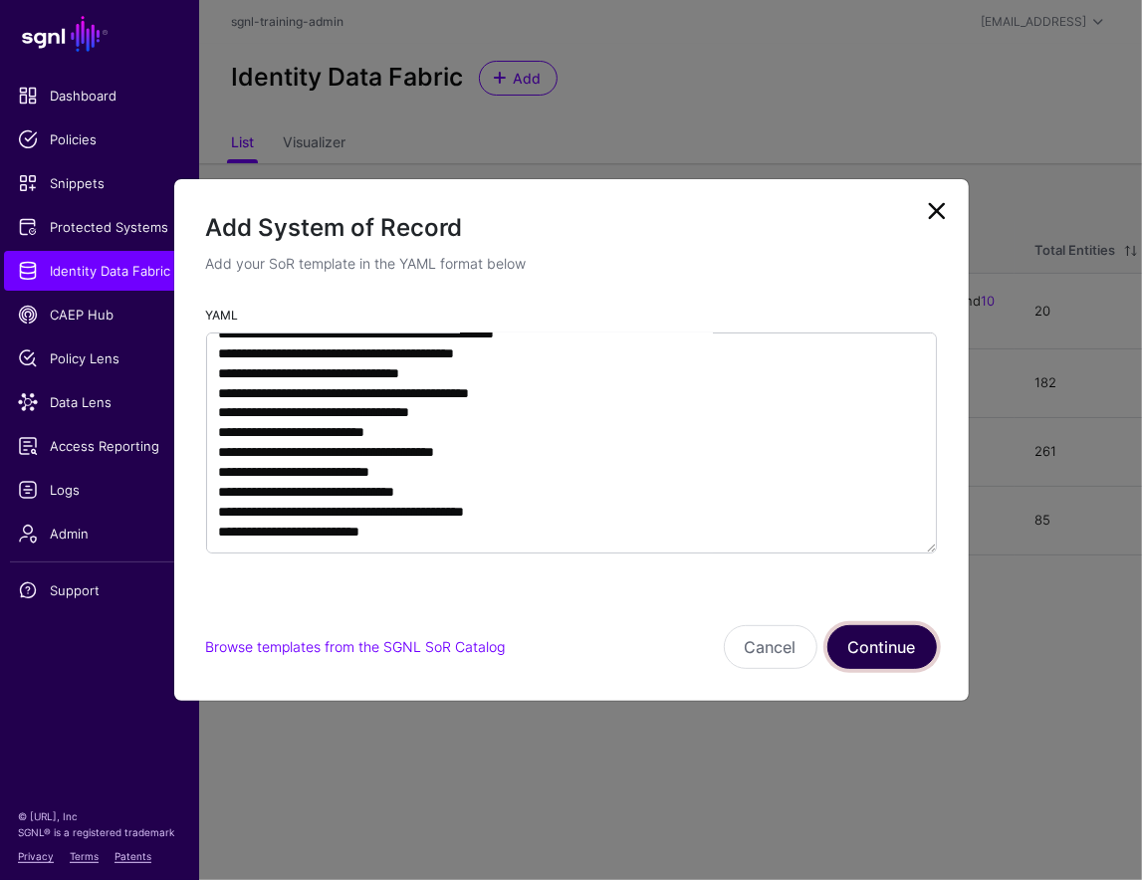
click at [873, 646] on button "Continue" at bounding box center [883, 647] width 110 height 44
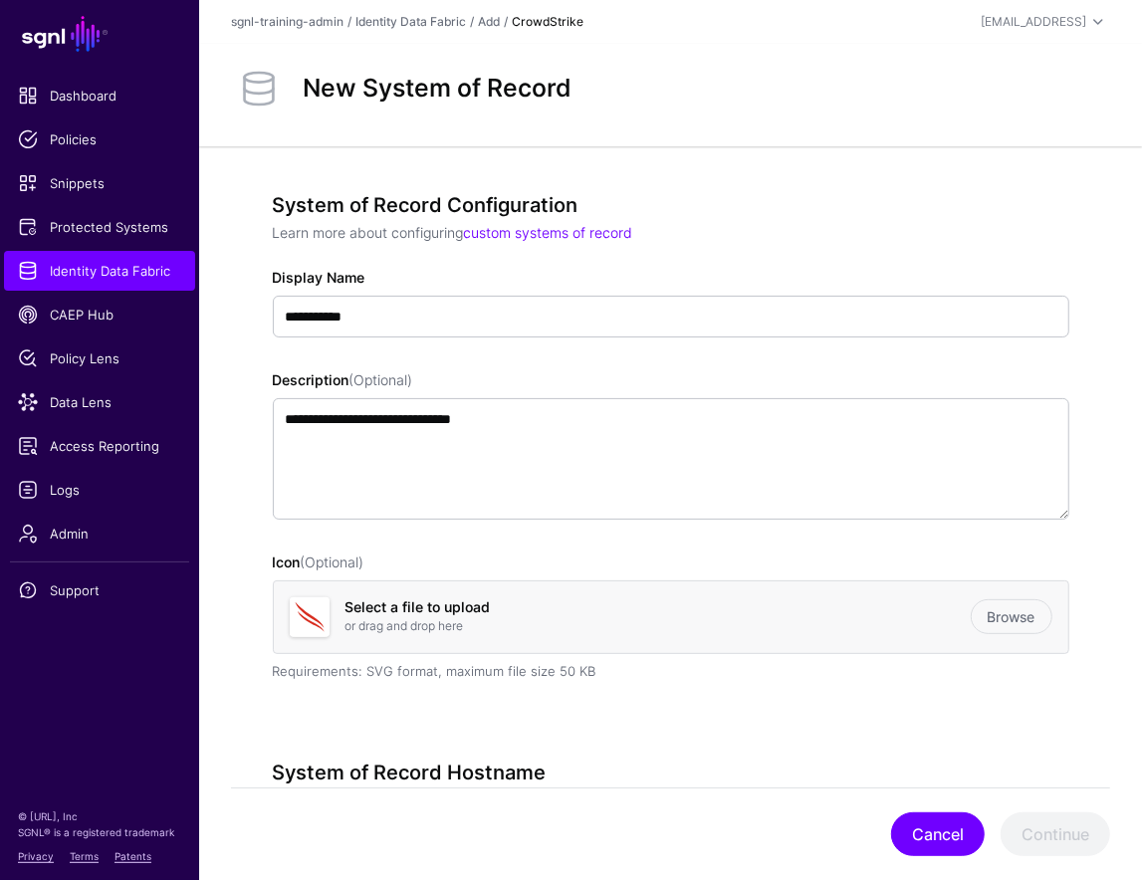
click at [896, 848] on div "Cancel Continue" at bounding box center [670, 834] width 879 height 93
click at [939, 838] on button "Cancel" at bounding box center [938, 835] width 94 height 44
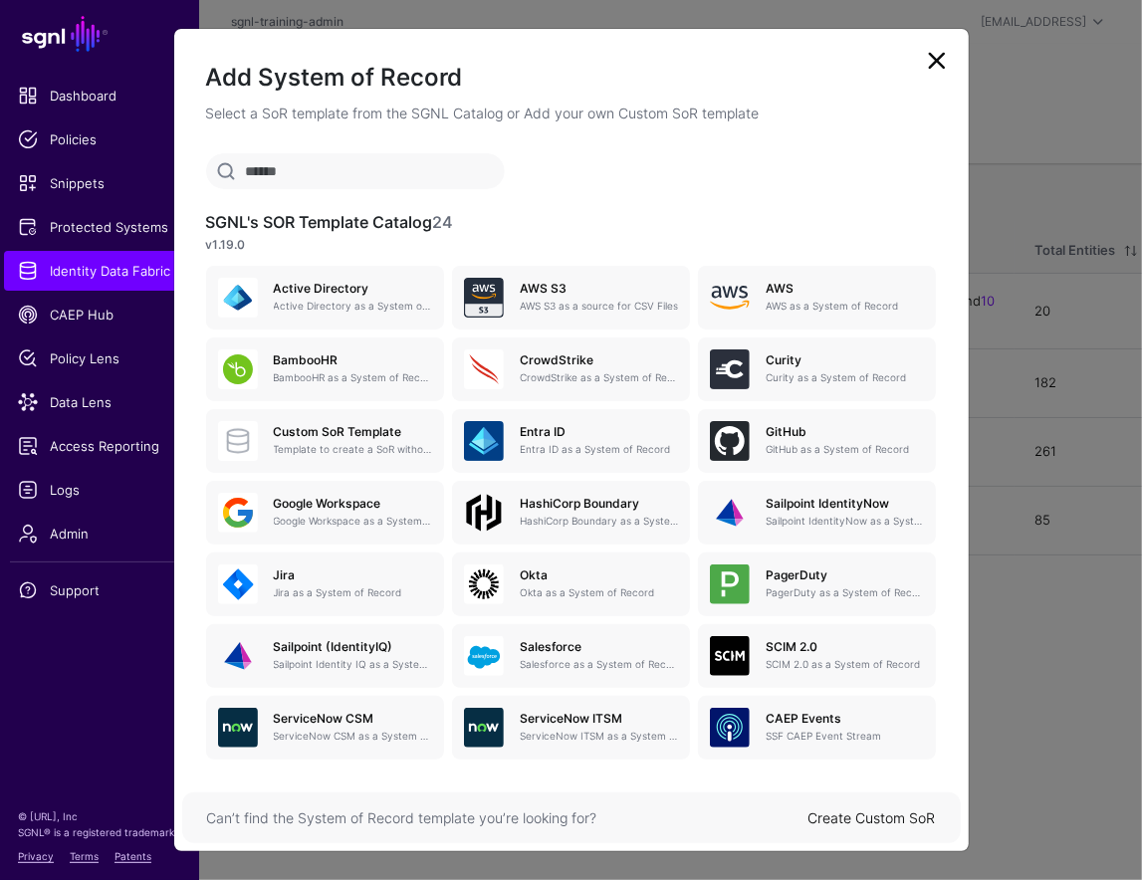
click at [945, 67] on link at bounding box center [937, 61] width 32 height 32
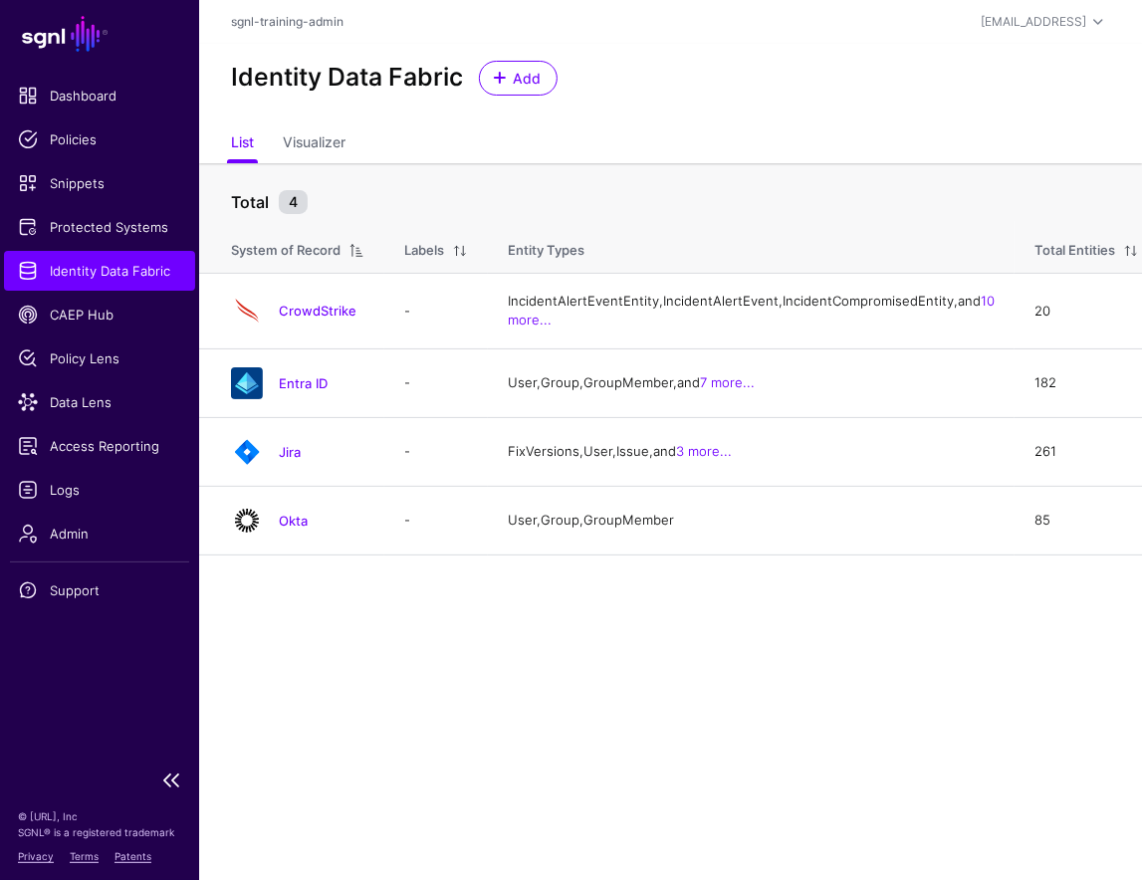
click at [128, 267] on span "Identity Data Fabric" at bounding box center [99, 271] width 163 height 20
click at [50, 537] on span "Admin" at bounding box center [99, 534] width 163 height 20
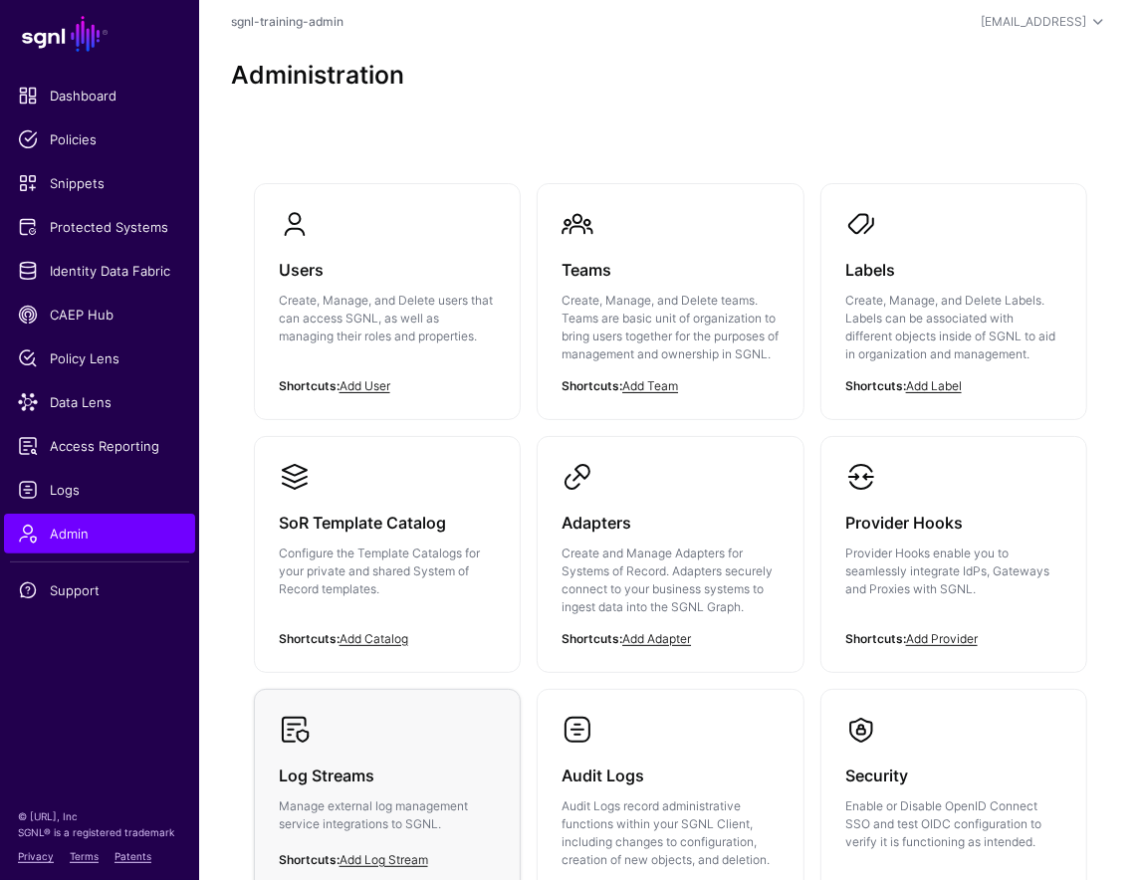
scroll to position [263, 0]
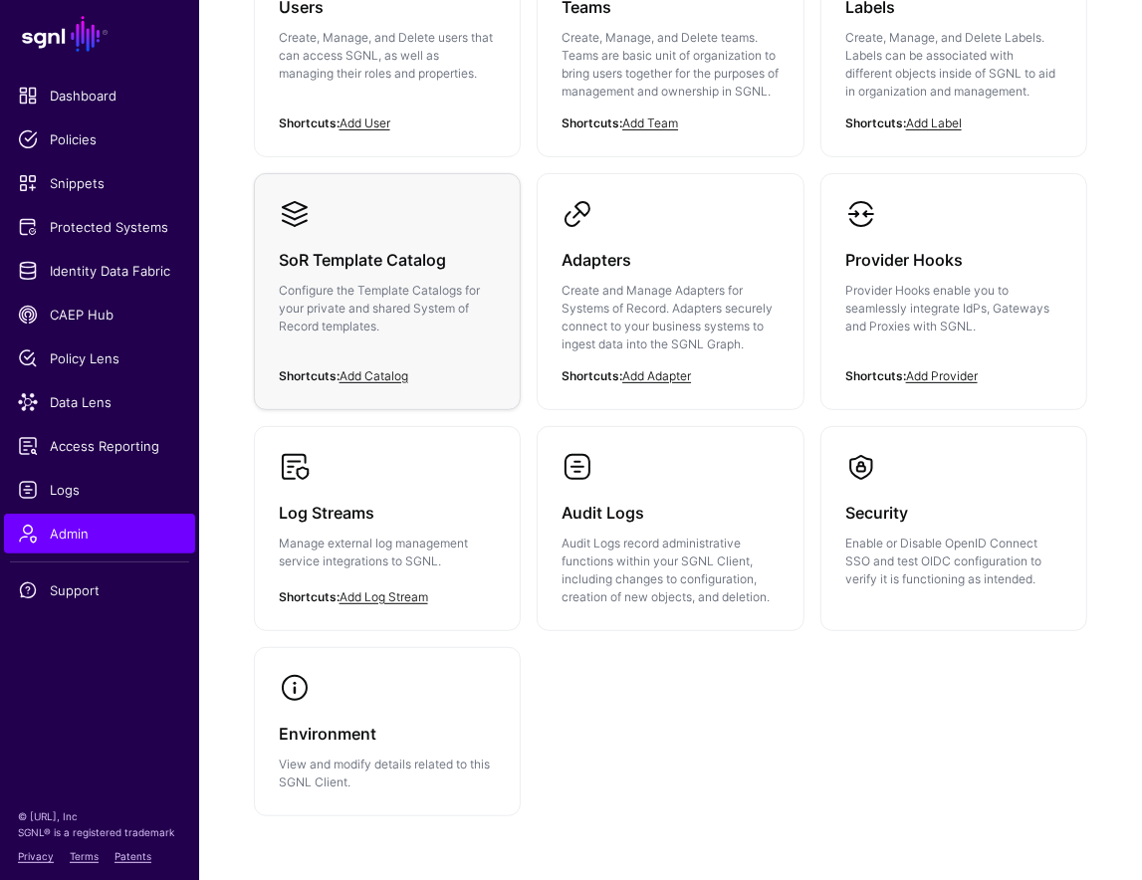
click at [412, 302] on p "Configure the Template Catalogs for your private and shared System of Record te…" at bounding box center [388, 309] width 218 height 54
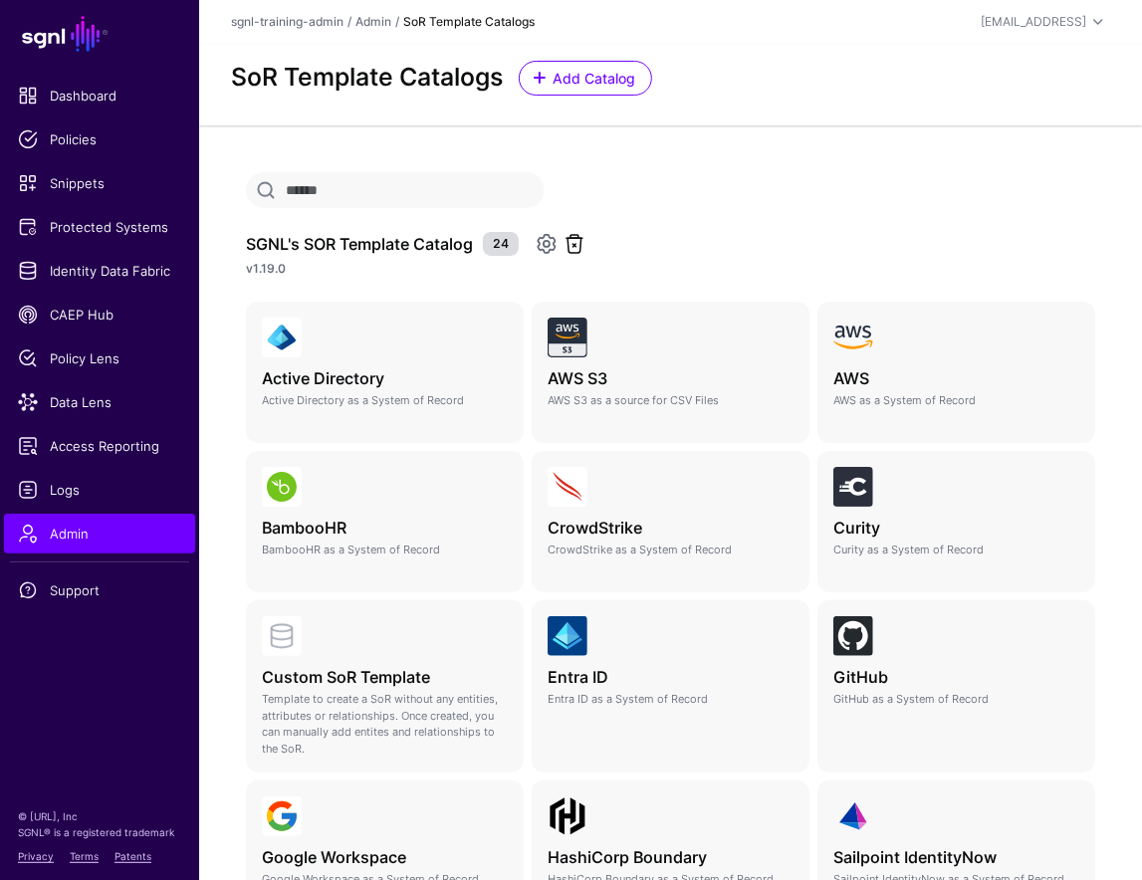
click at [568, 243] on link at bounding box center [575, 244] width 24 height 24
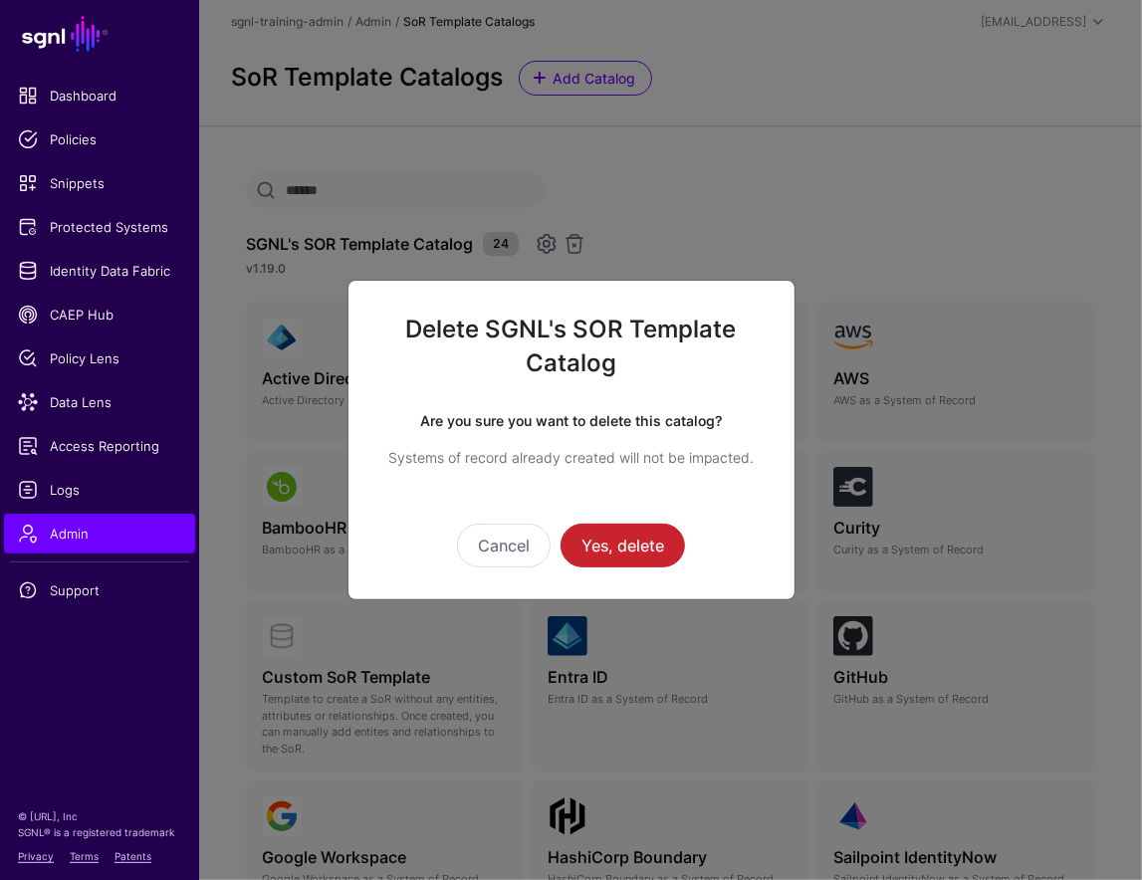
drag, startPoint x: 626, startPoint y: 545, endPoint x: 648, endPoint y: 670, distance: 127.4
click at [626, 546] on button "Yes, delete" at bounding box center [623, 546] width 124 height 44
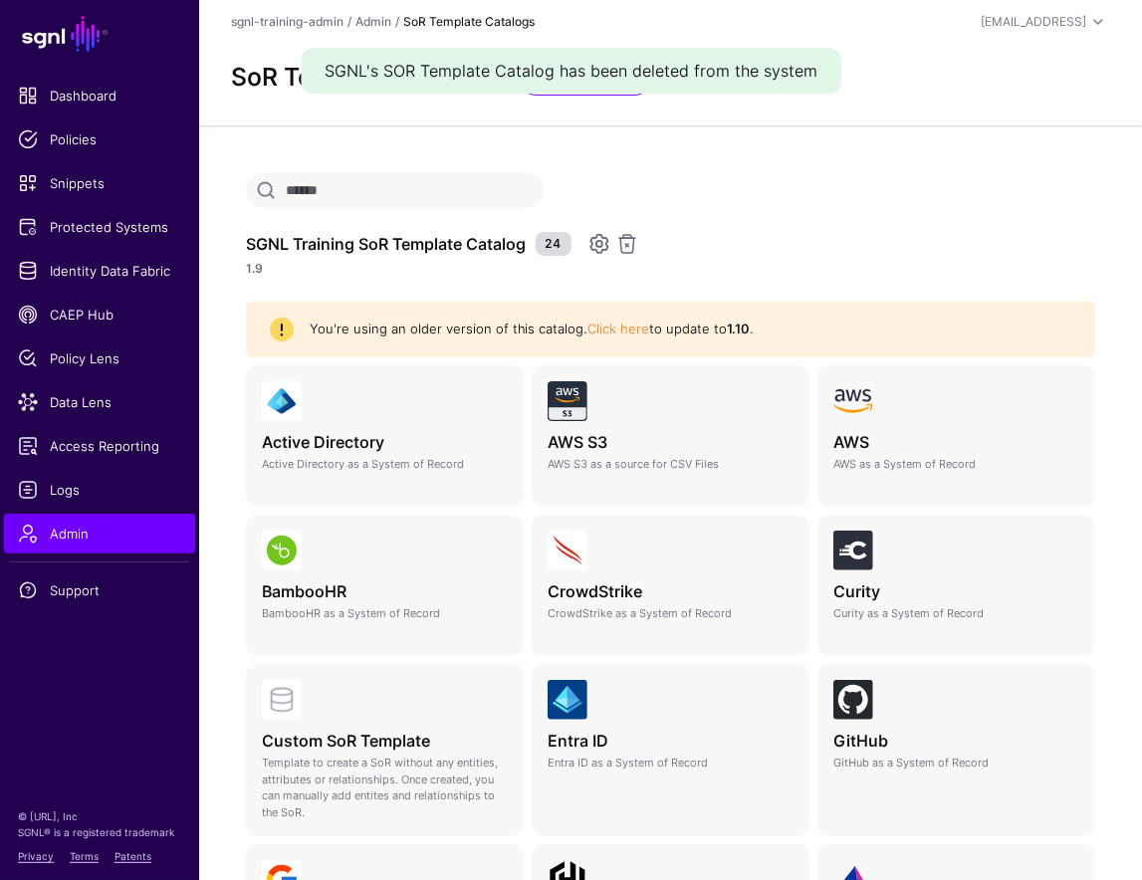
click at [628, 337] on div "You're using an older version of this catalog. Click here to update to 1.10 ." at bounding box center [683, 330] width 779 height 20
click at [624, 329] on link "Click here" at bounding box center [620, 329] width 62 height 16
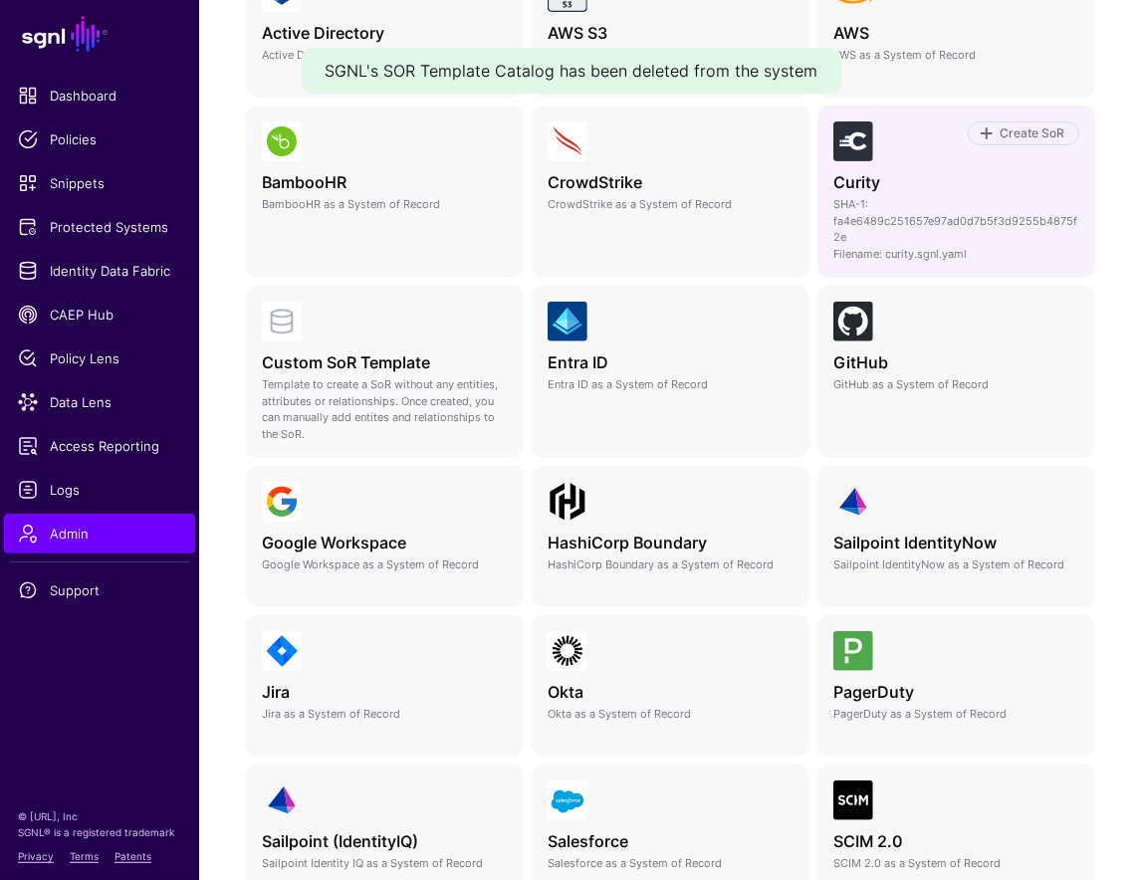
scroll to position [79, 0]
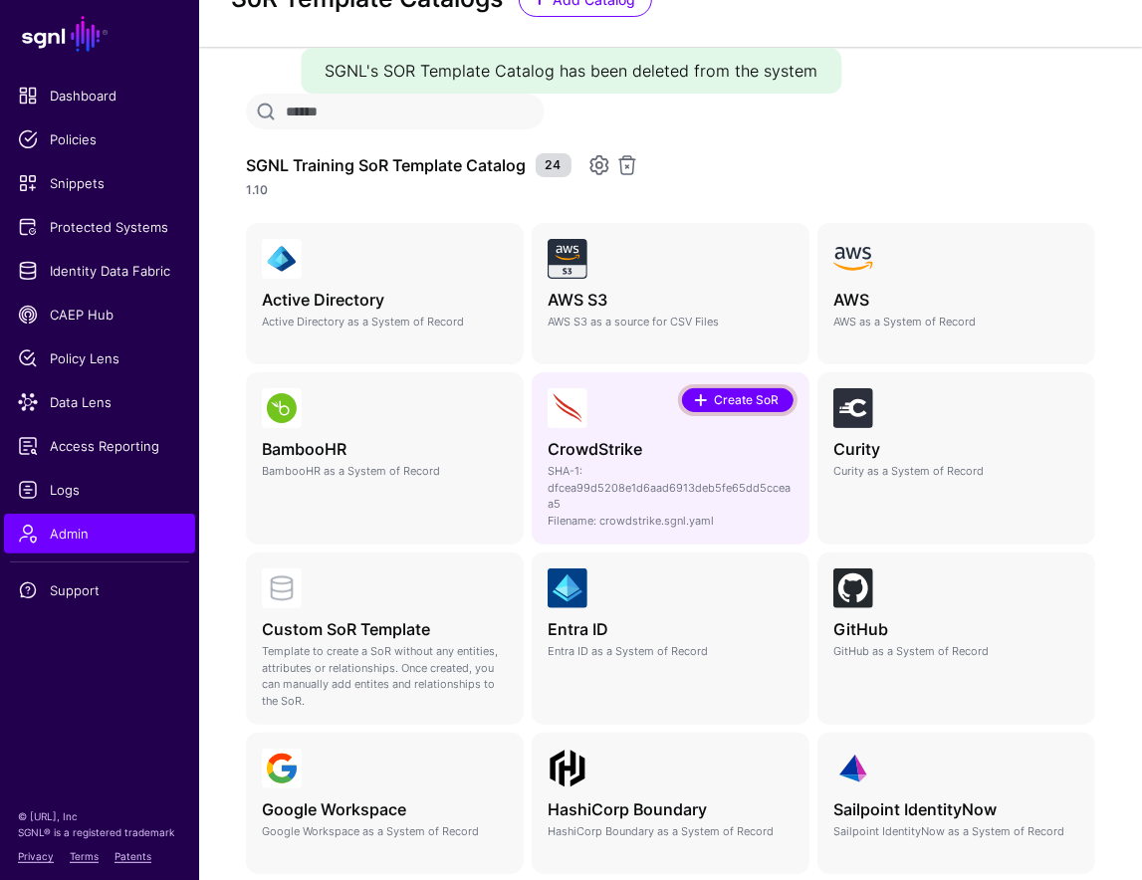
click at [755, 399] on span "Create SoR" at bounding box center [747, 400] width 70 height 18
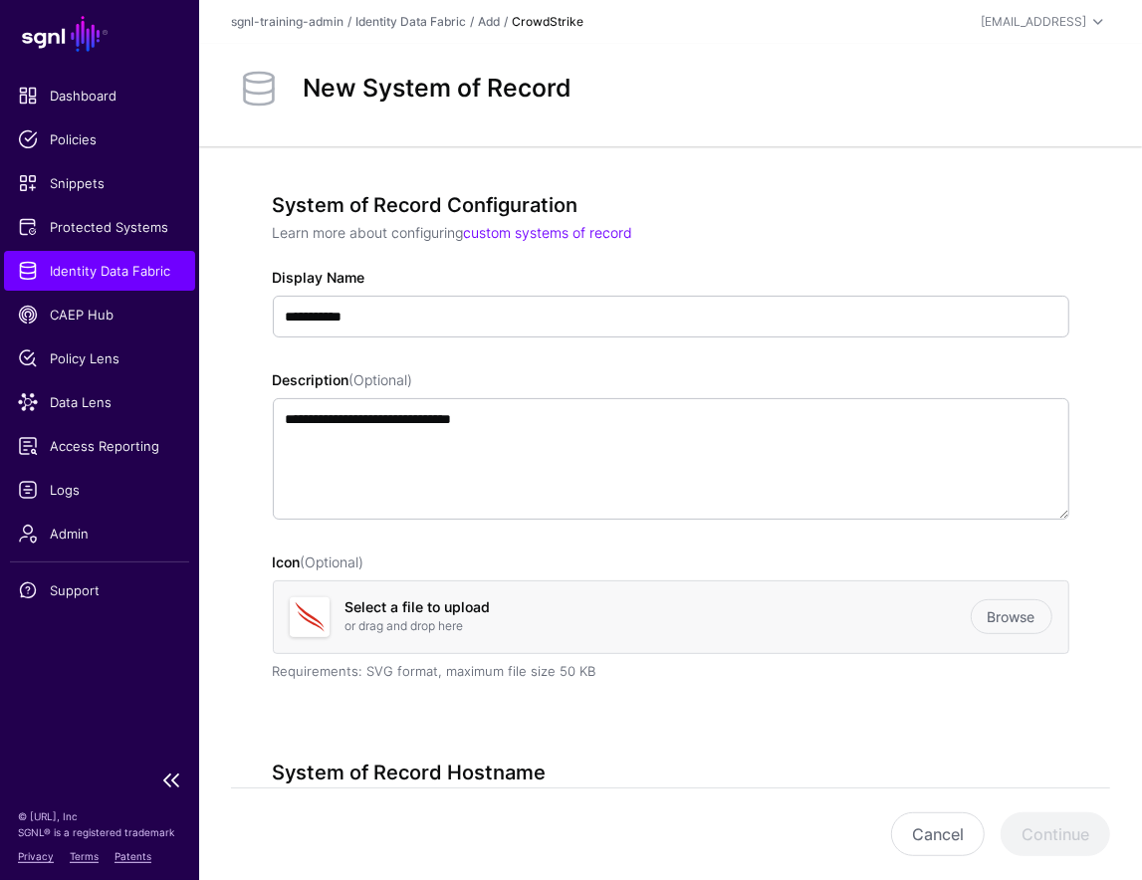
click at [110, 289] on link "Identity Data Fabric" at bounding box center [99, 271] width 191 height 40
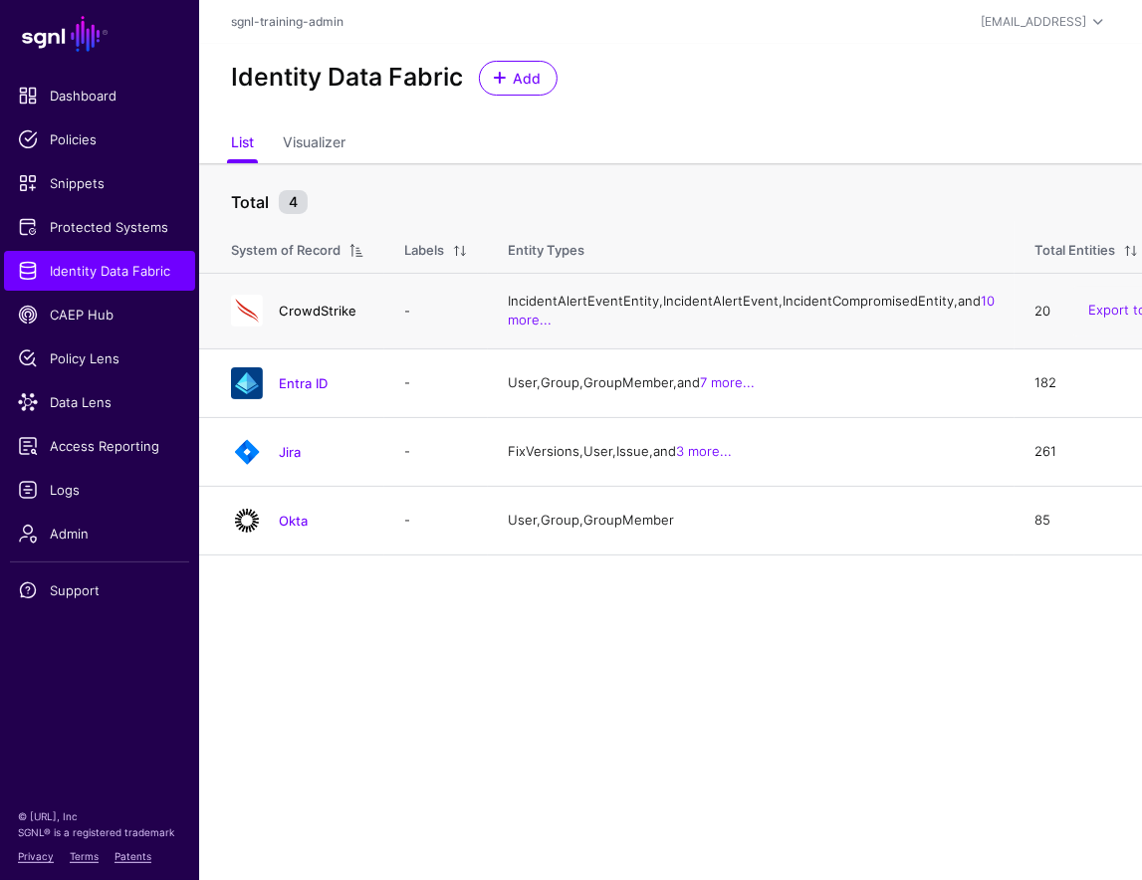
click at [326, 319] on link "CrowdStrike" at bounding box center [318, 311] width 78 height 16
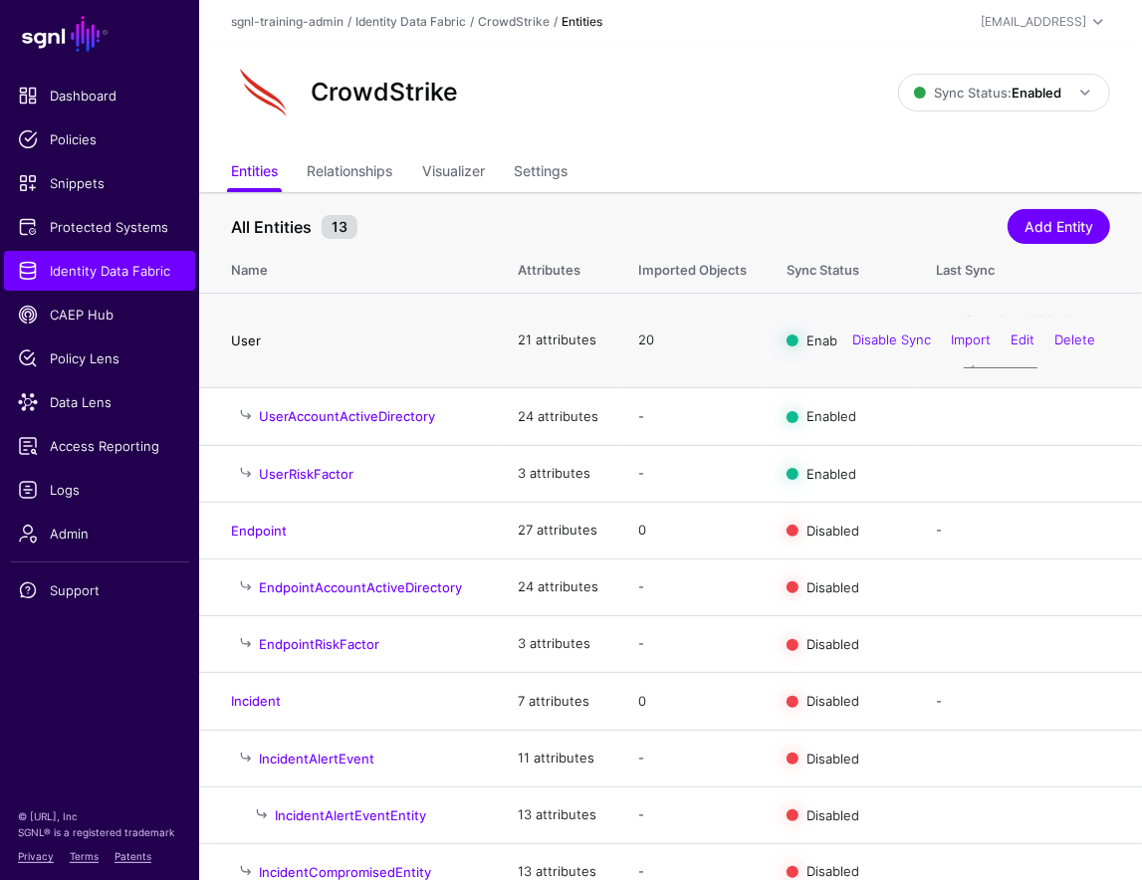
click at [253, 342] on link "User" at bounding box center [246, 341] width 30 height 16
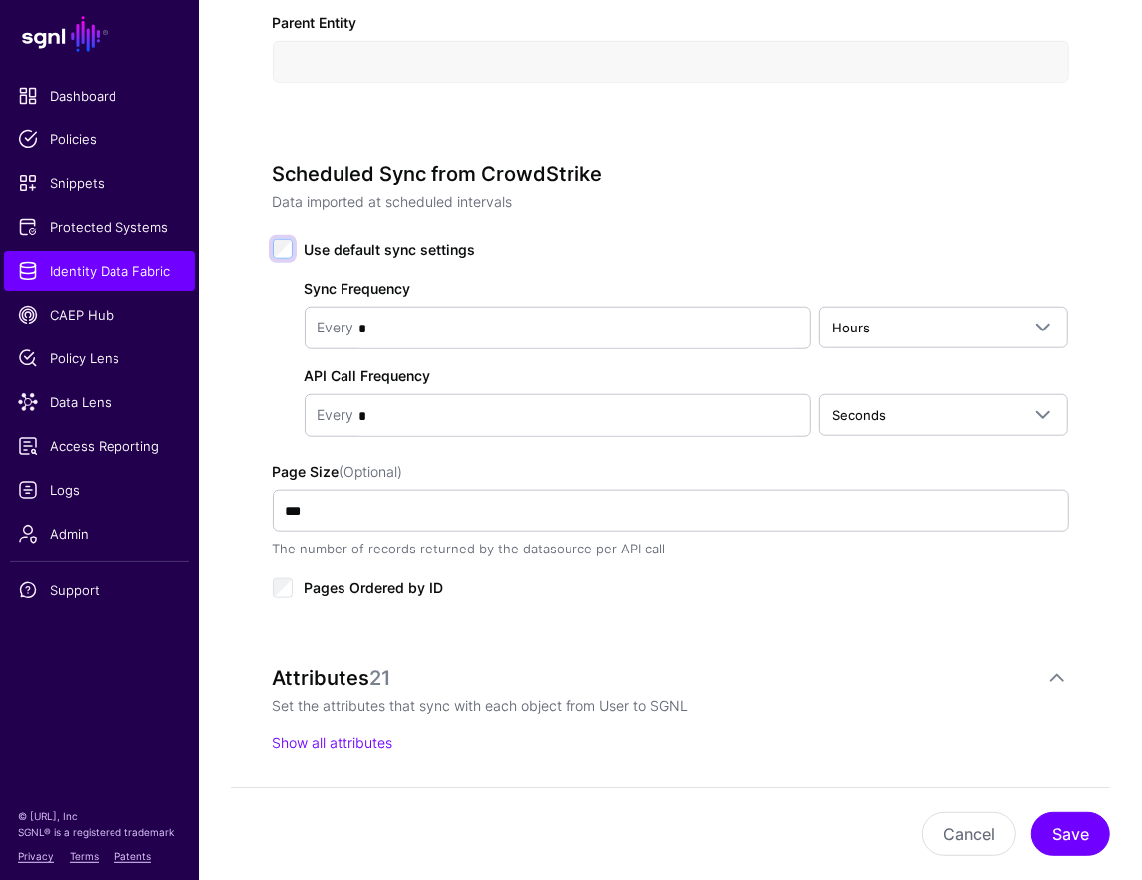
scroll to position [825, 0]
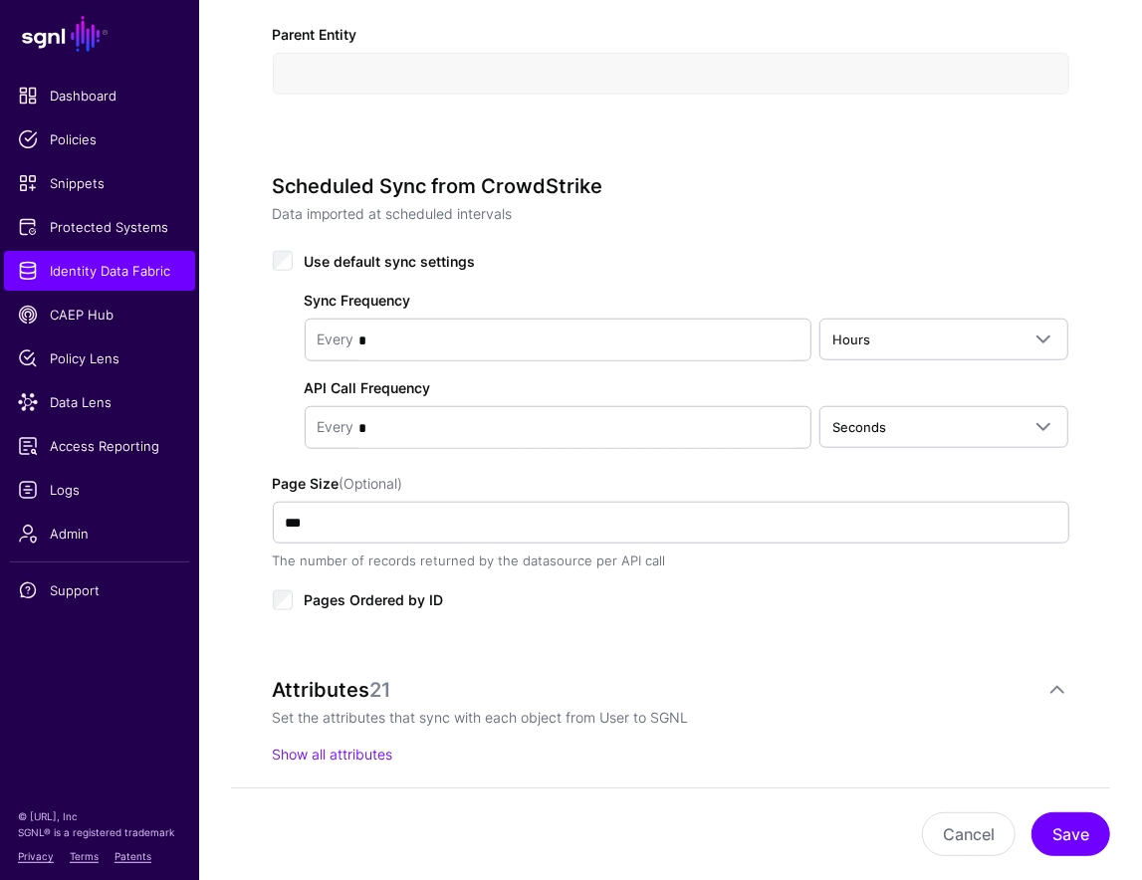
click at [702, 652] on div "**********" at bounding box center [671, 287] width 797 height 1820
click at [993, 849] on button "Cancel" at bounding box center [969, 835] width 94 height 44
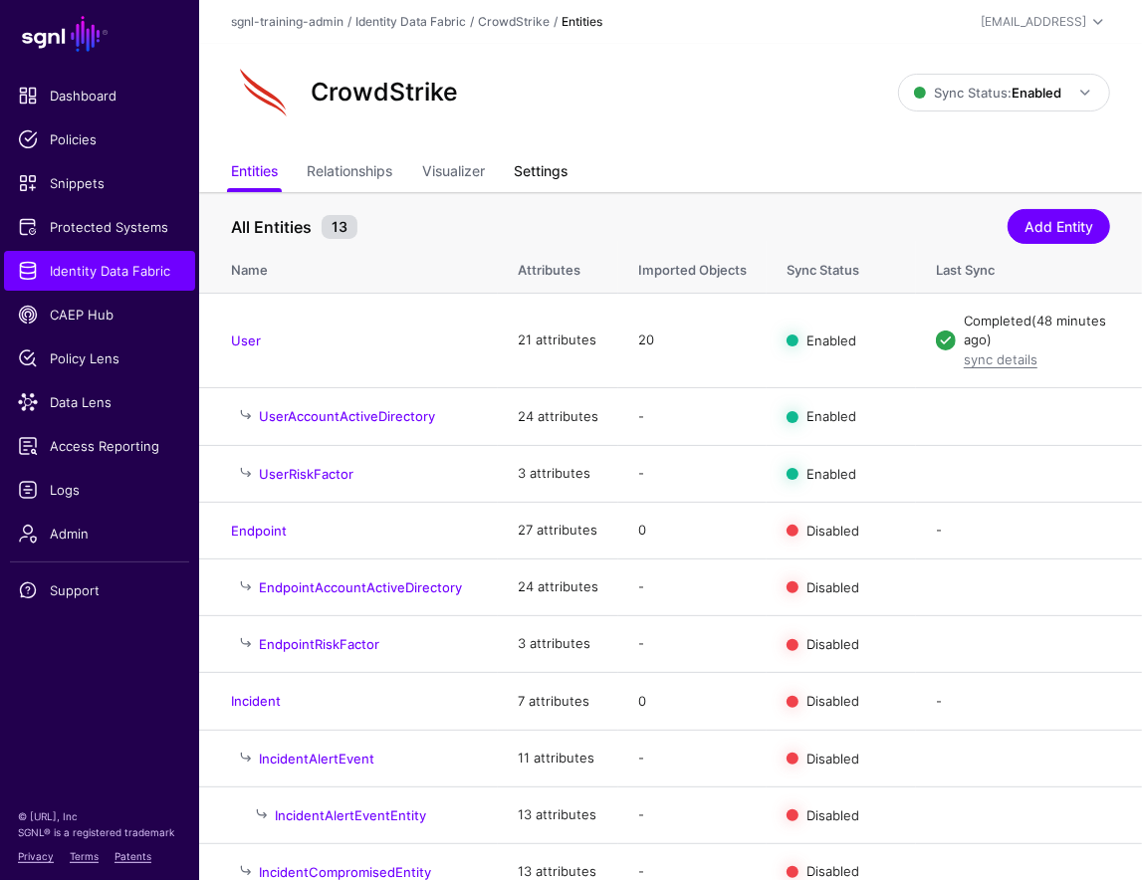
click at [553, 166] on link "Settings" at bounding box center [541, 173] width 54 height 38
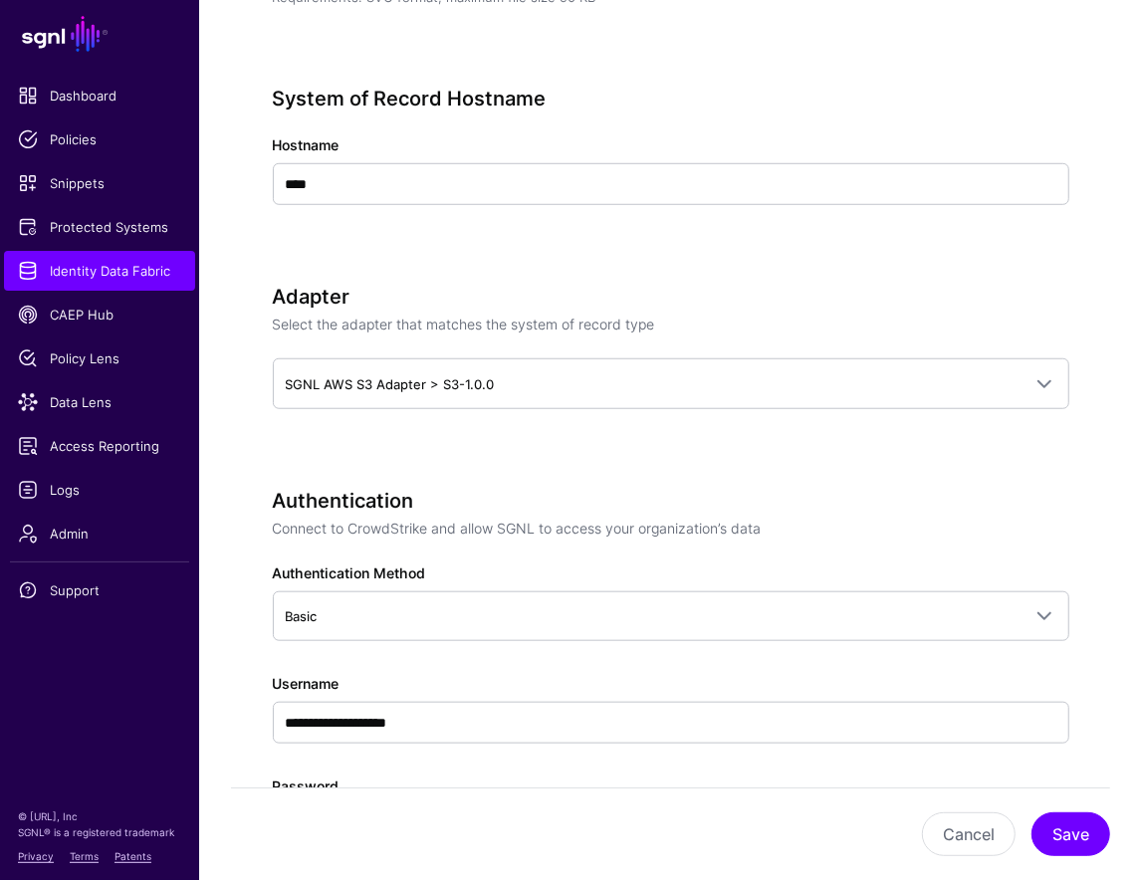
scroll to position [243, 0]
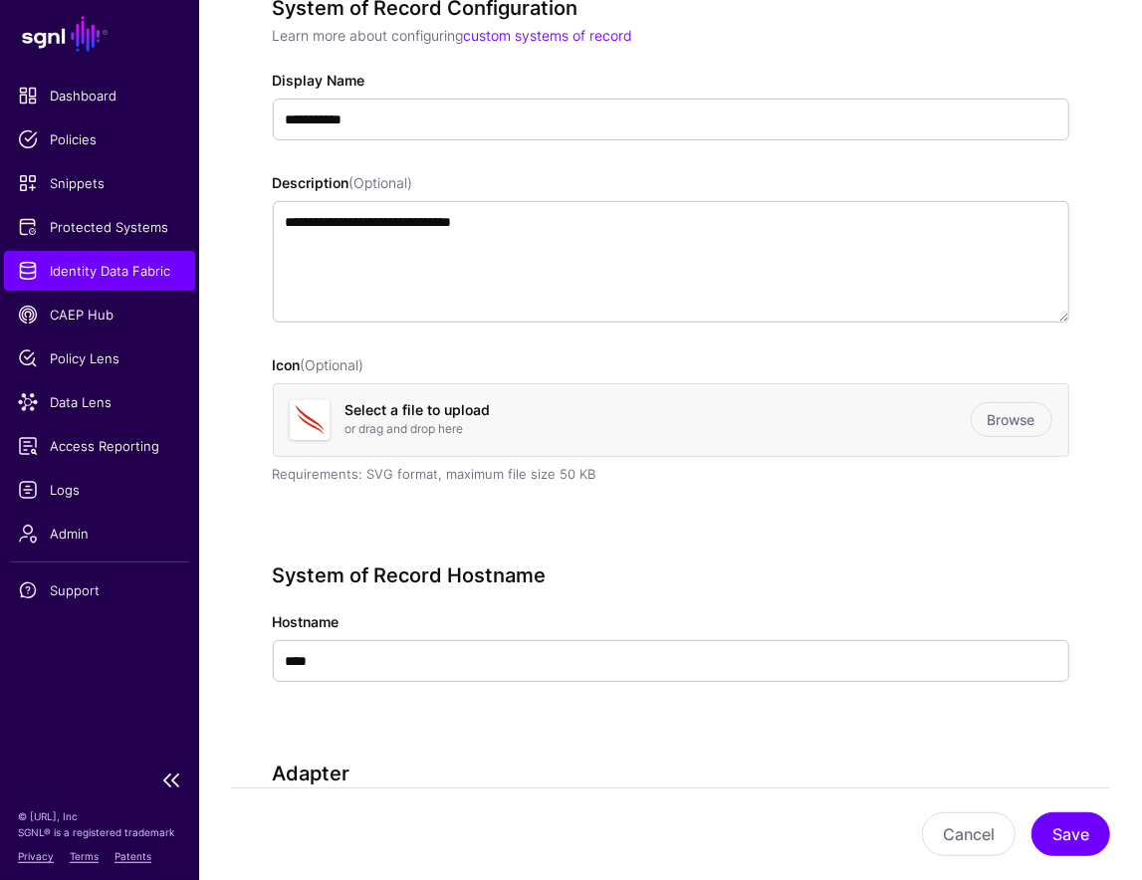
click at [128, 261] on span "Identity Data Fabric" at bounding box center [99, 271] width 163 height 20
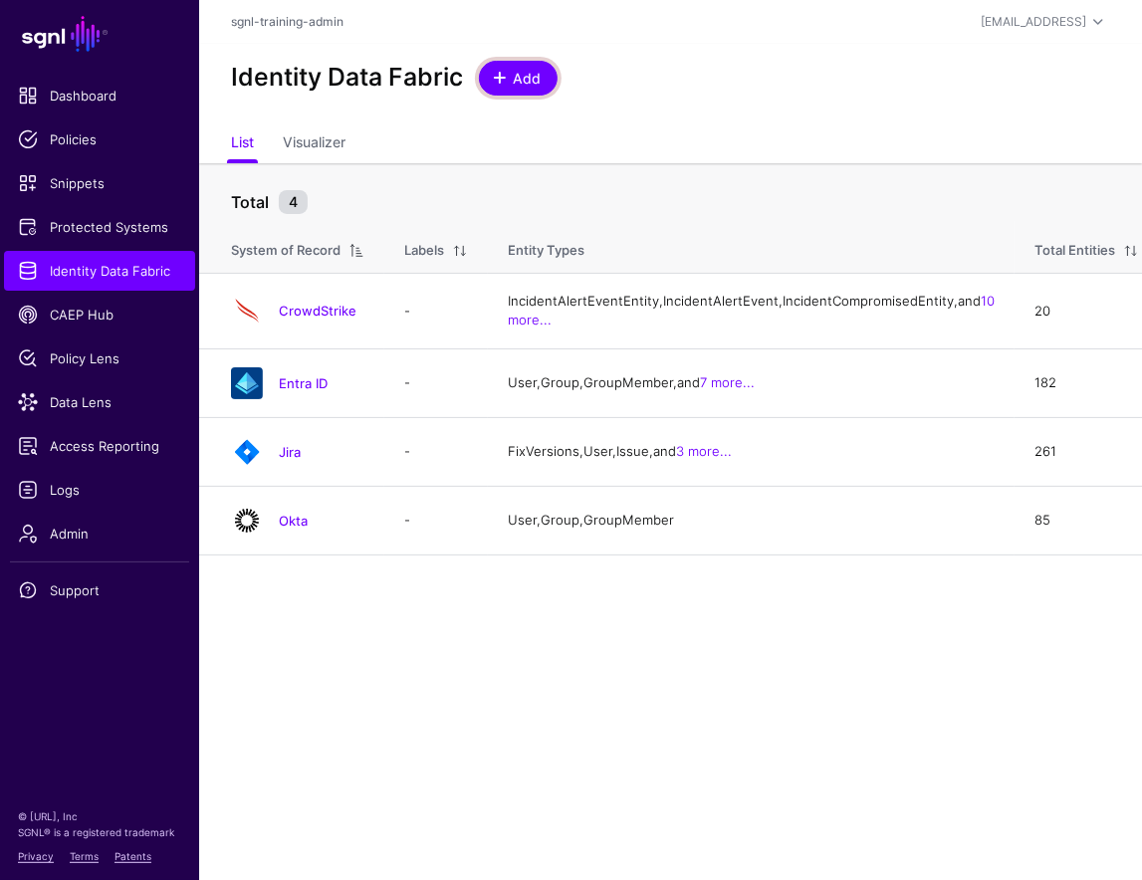
click at [492, 94] on link "Add" at bounding box center [518, 78] width 79 height 35
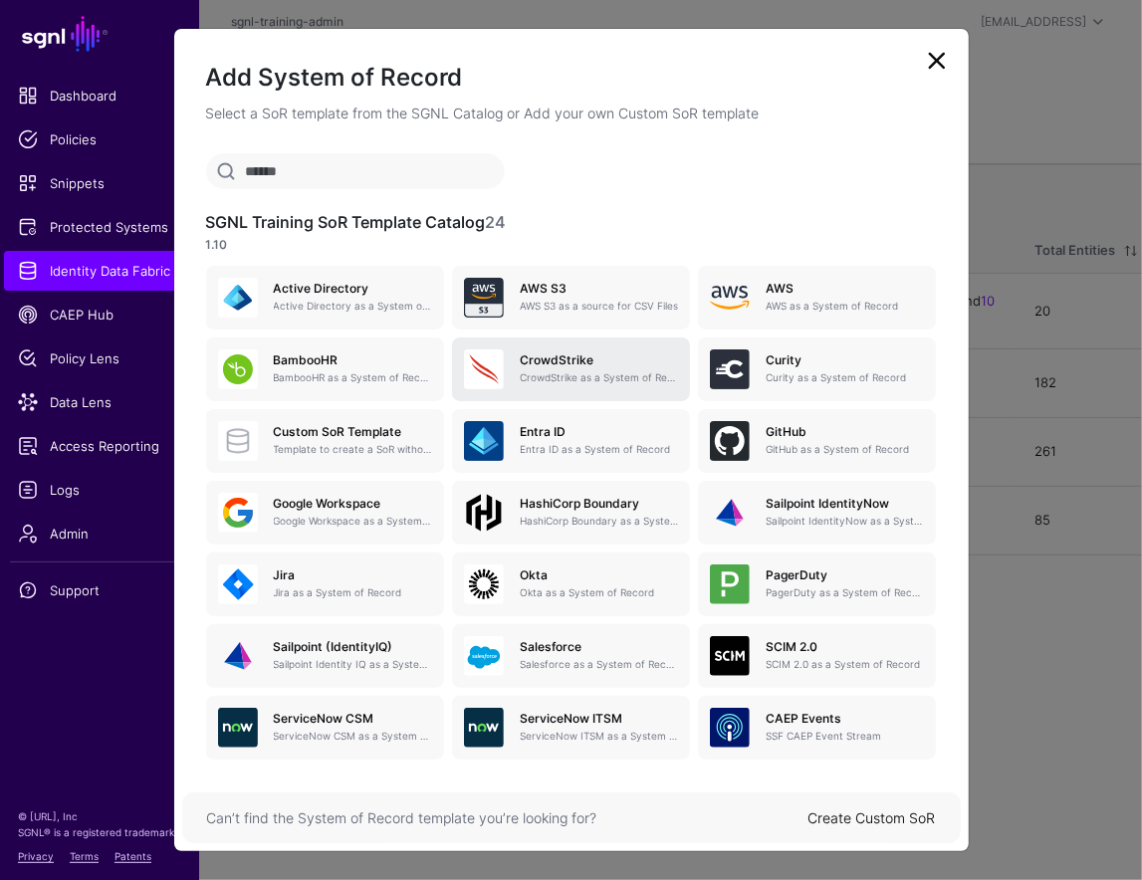
click at [545, 356] on h5 "CrowdStrike" at bounding box center [599, 361] width 158 height 14
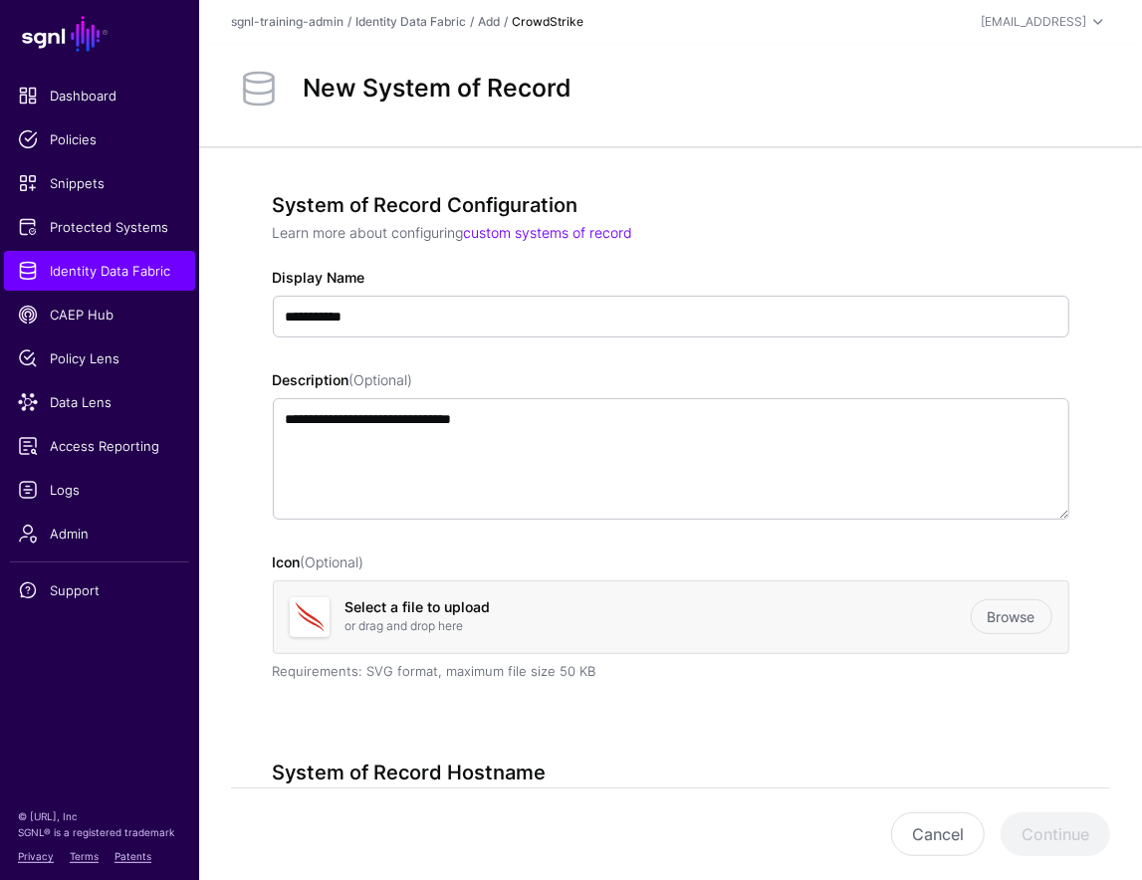
scroll to position [408, 0]
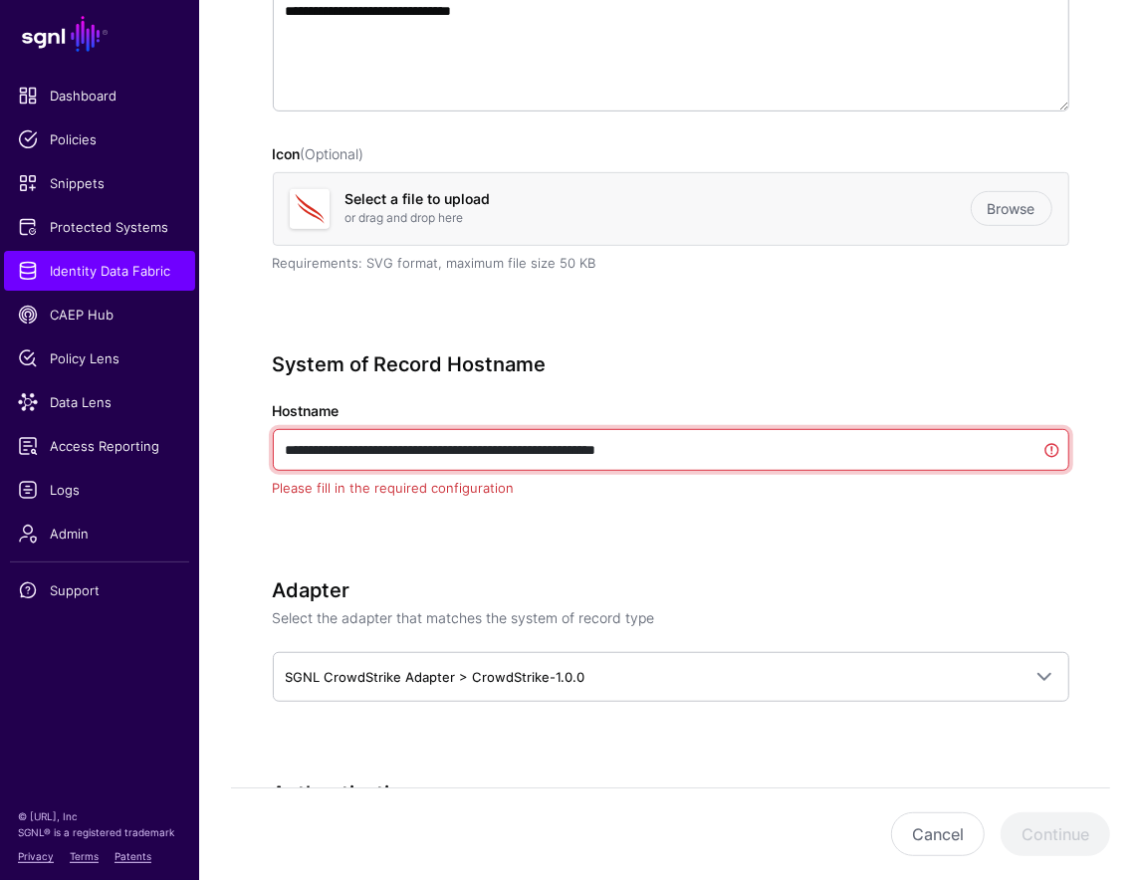
click at [465, 457] on input "**********" at bounding box center [671, 450] width 797 height 42
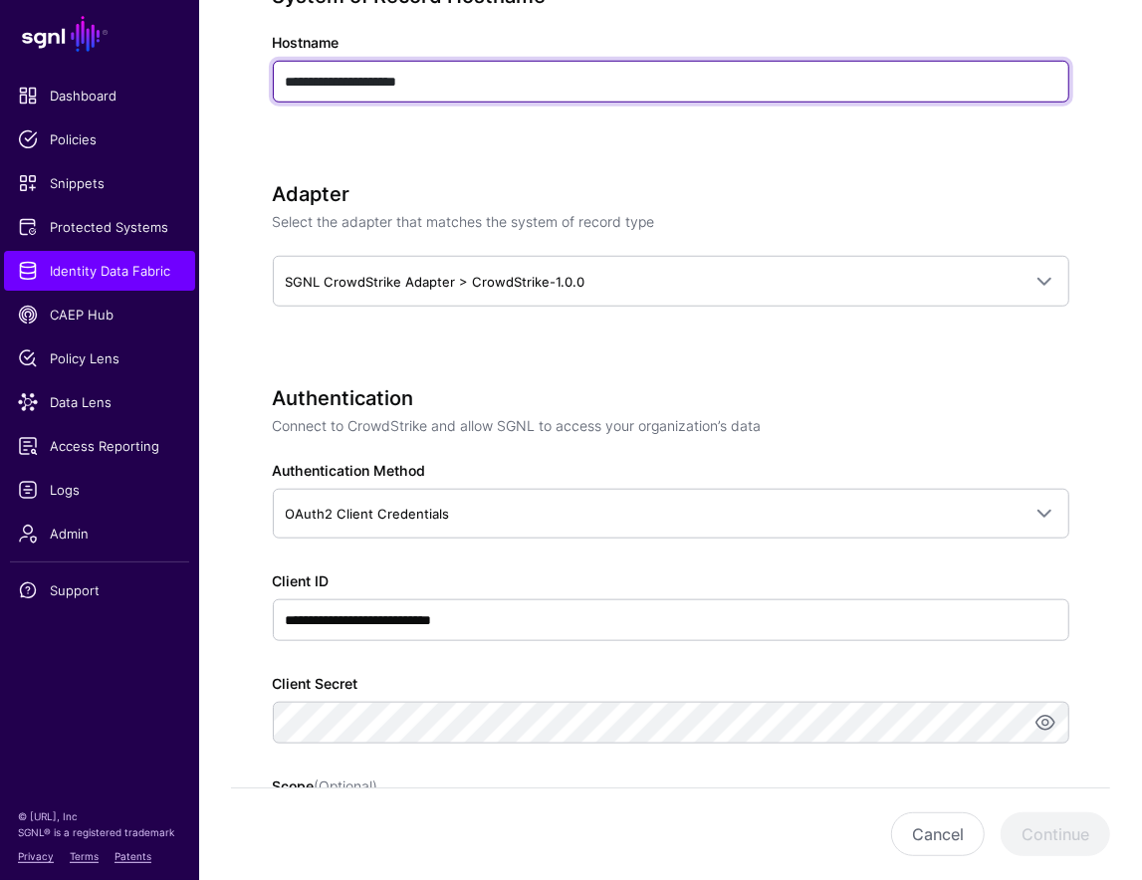
scroll to position [788, 0]
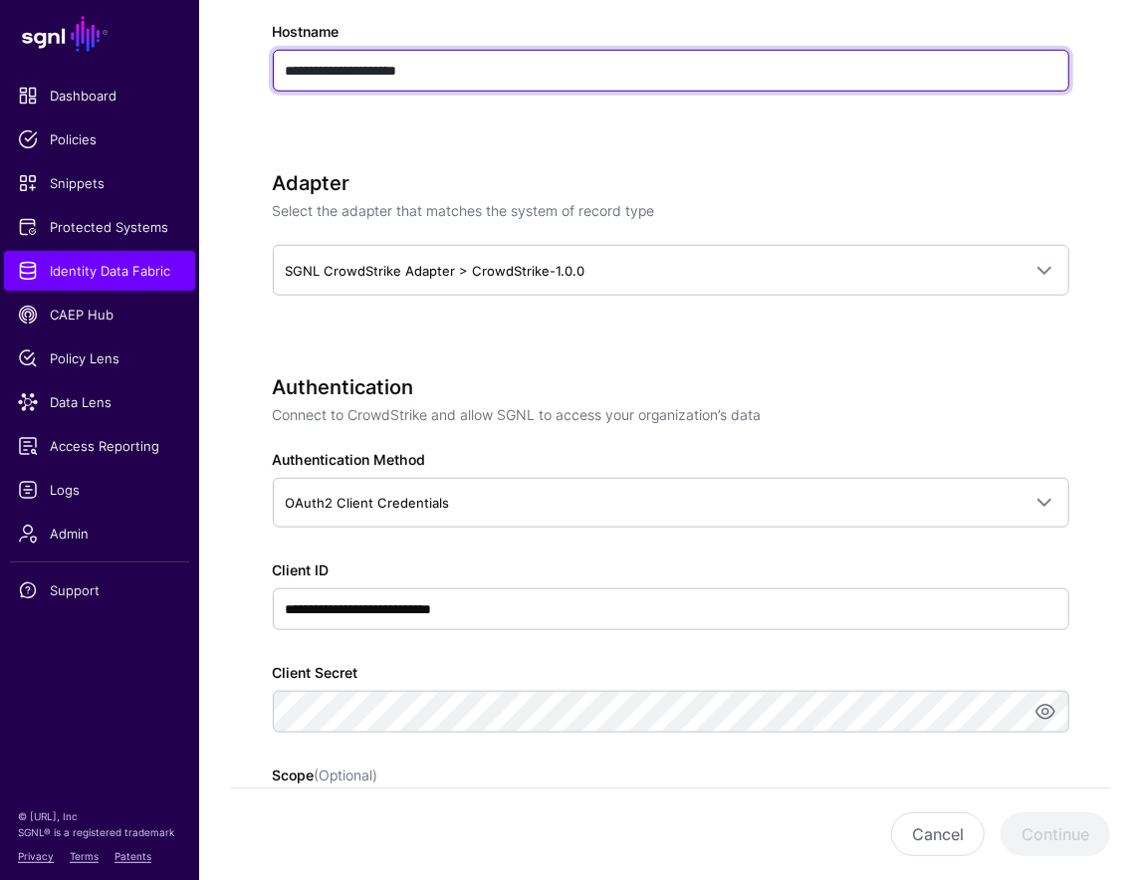
type input "**********"
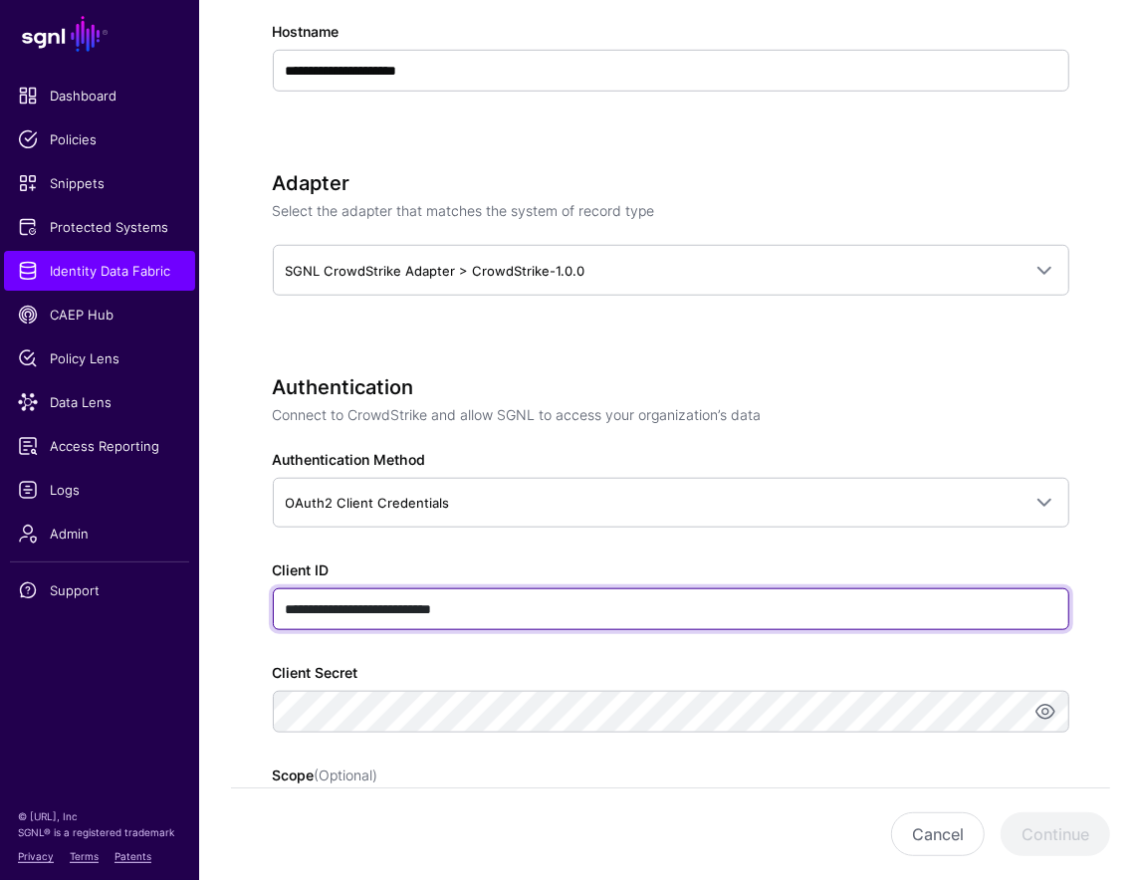
click at [376, 613] on input "**********" at bounding box center [671, 610] width 797 height 42
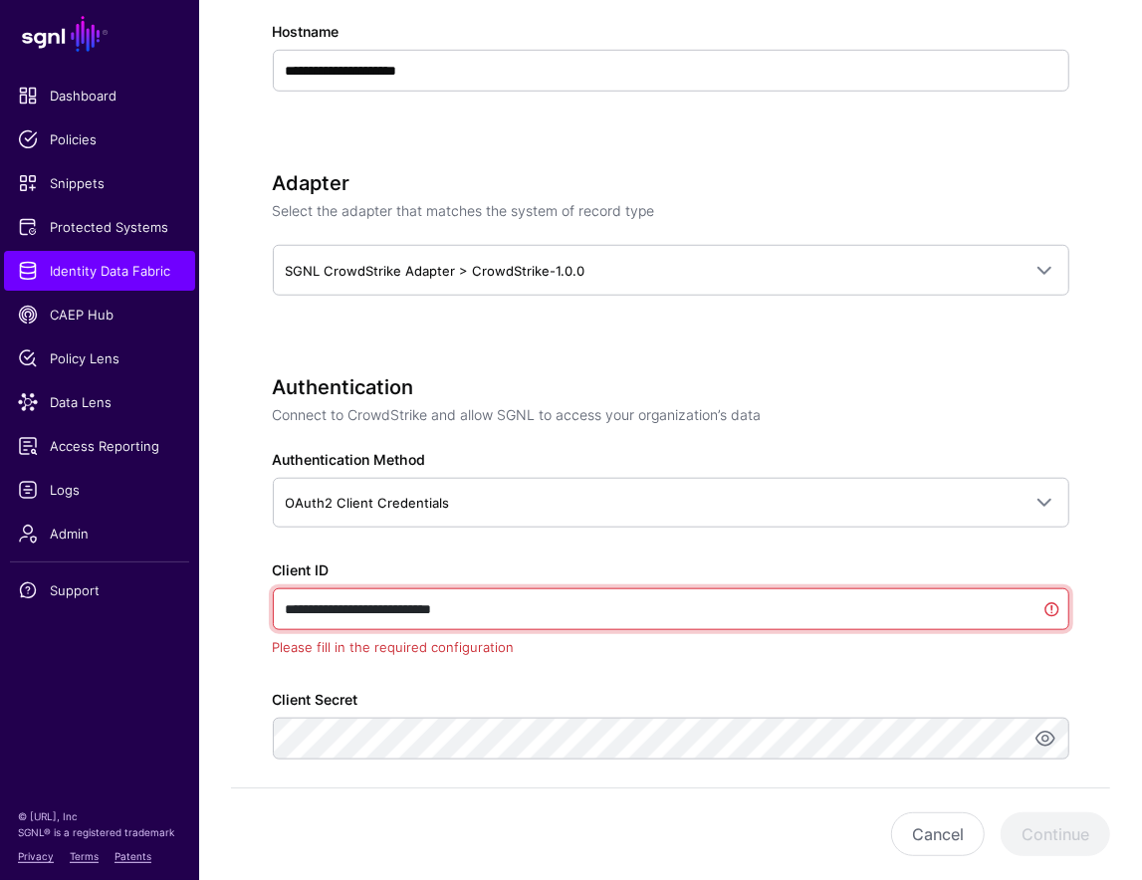
click at [376, 613] on input "**********" at bounding box center [671, 610] width 797 height 42
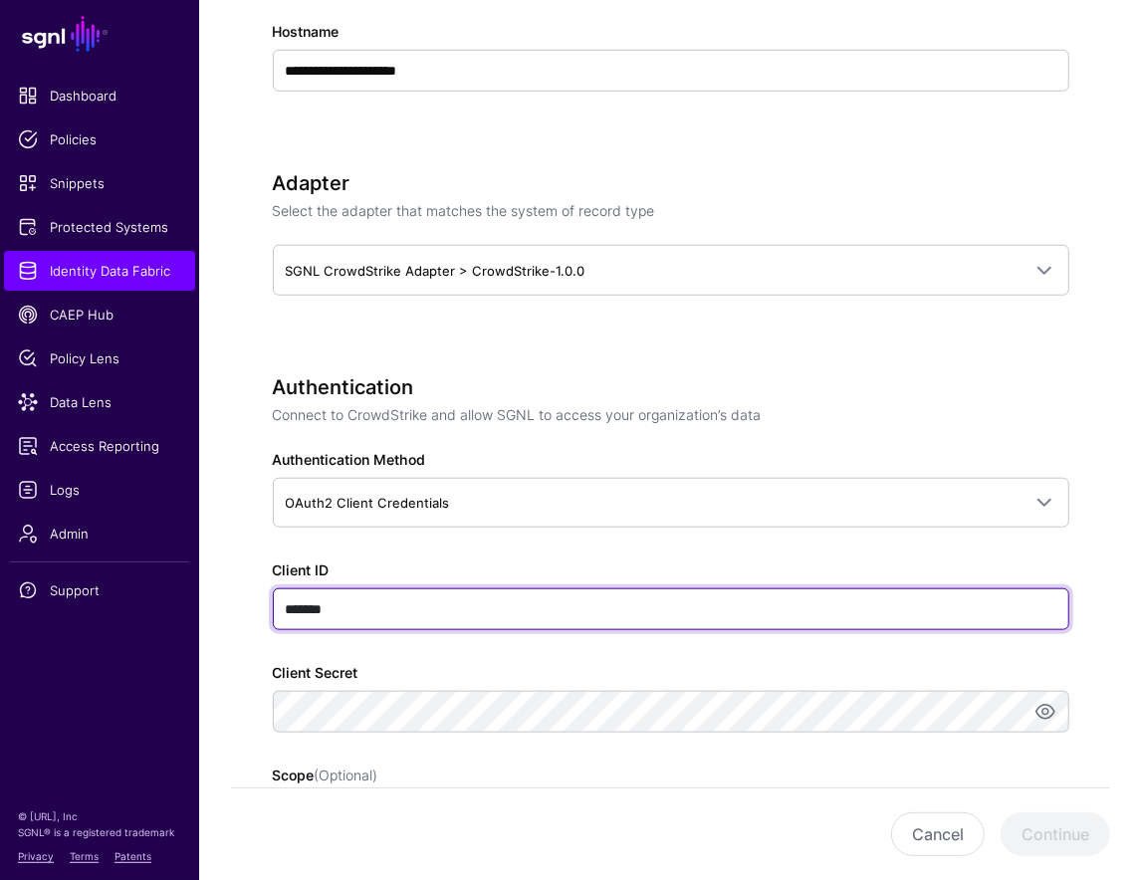
type input "*******"
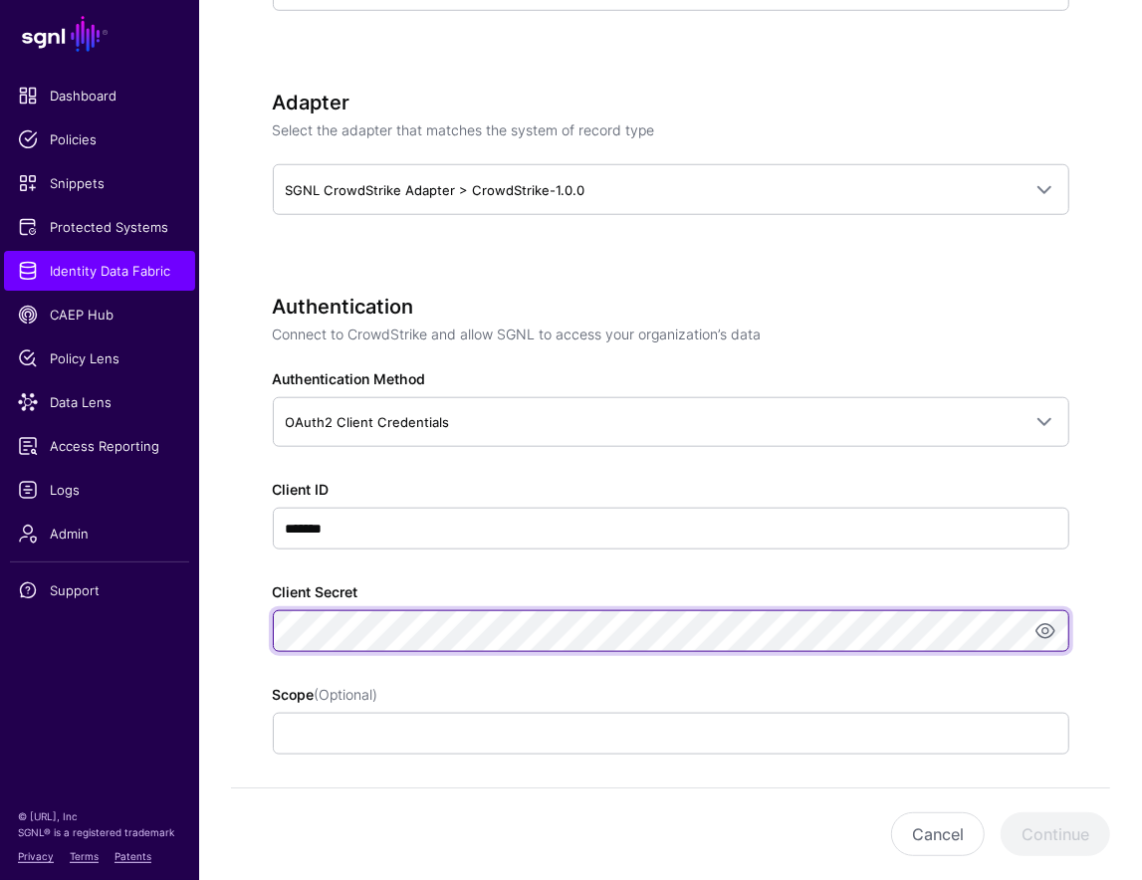
scroll to position [1147, 0]
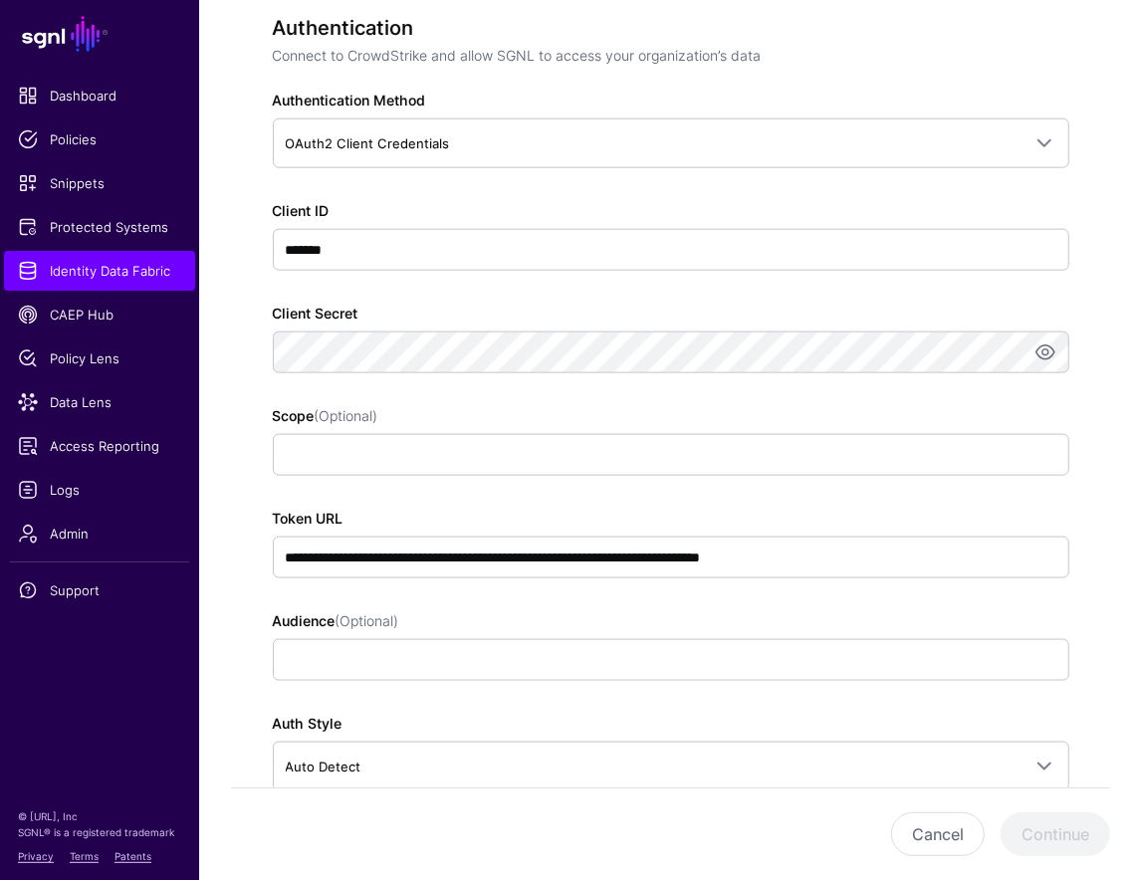
click at [707, 619] on div "Audience (Optional)" at bounding box center [671, 645] width 797 height 71
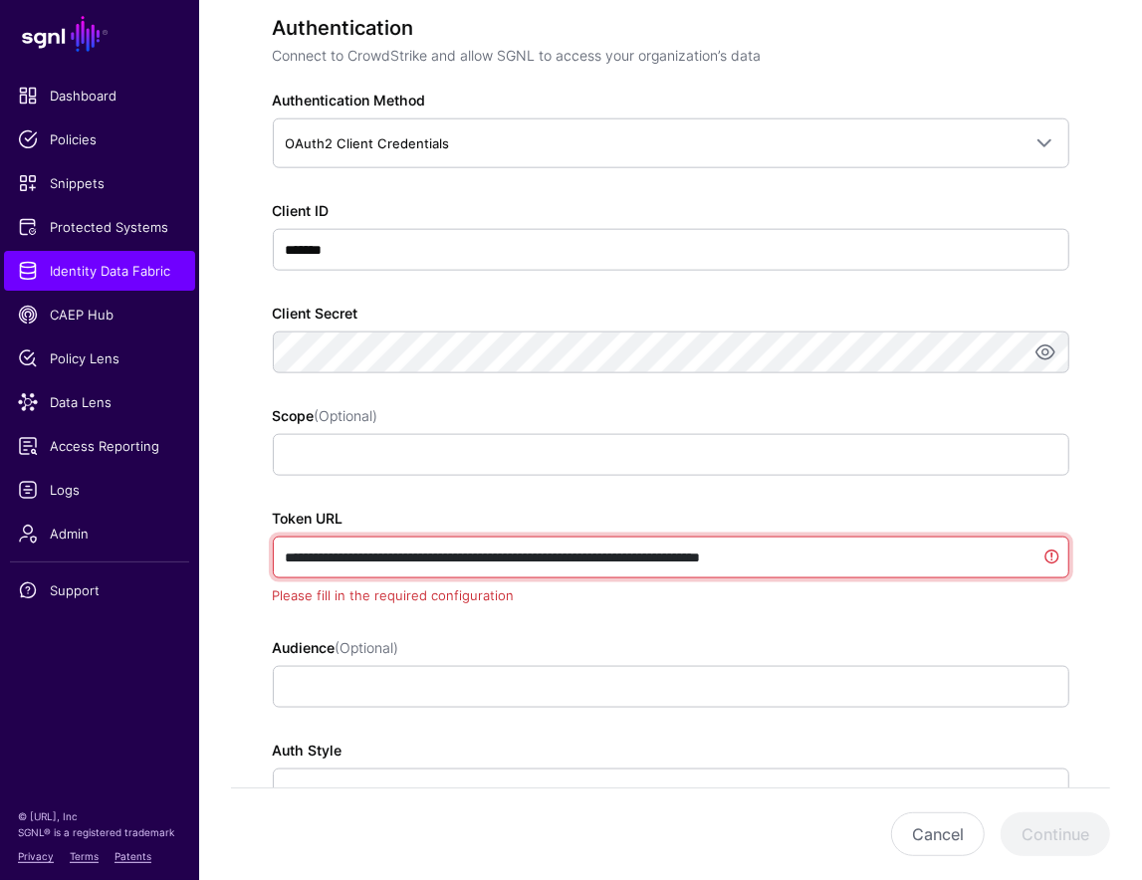
click at [620, 548] on input "**********" at bounding box center [671, 558] width 797 height 42
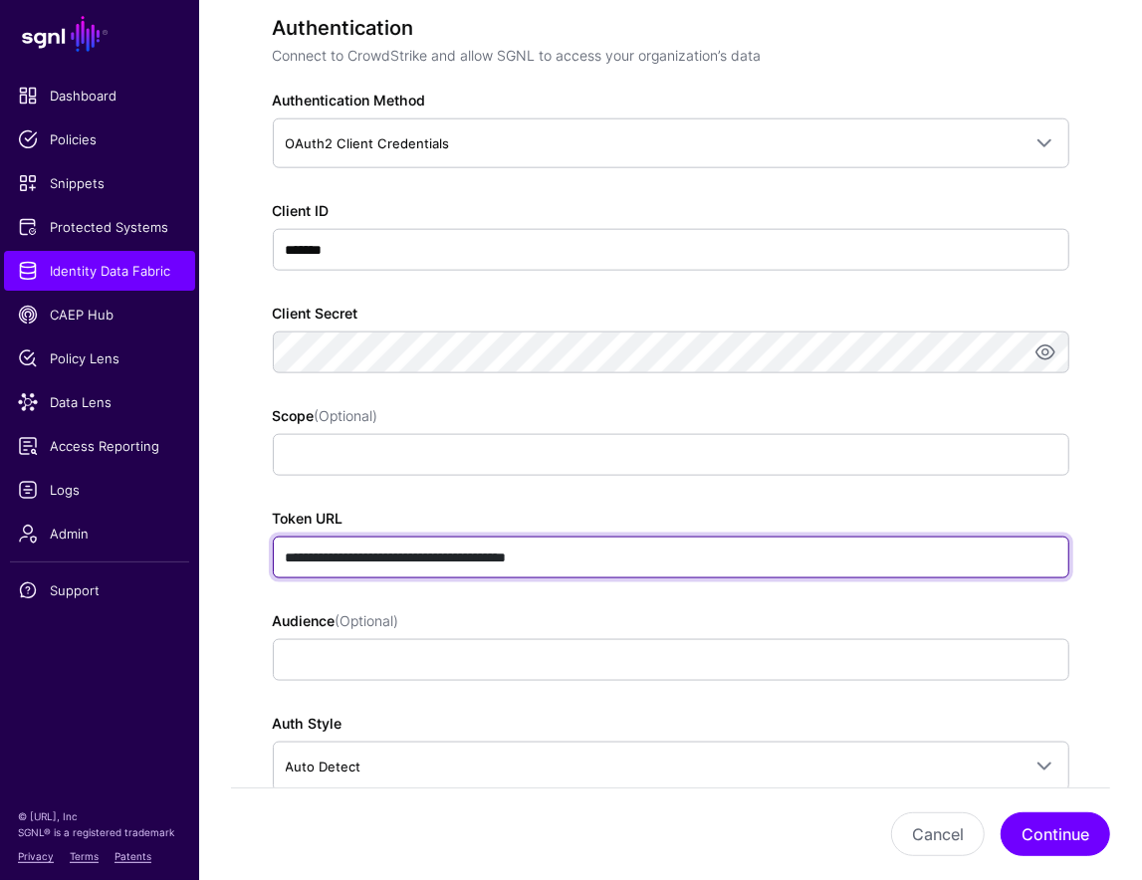
scroll to position [1591, 0]
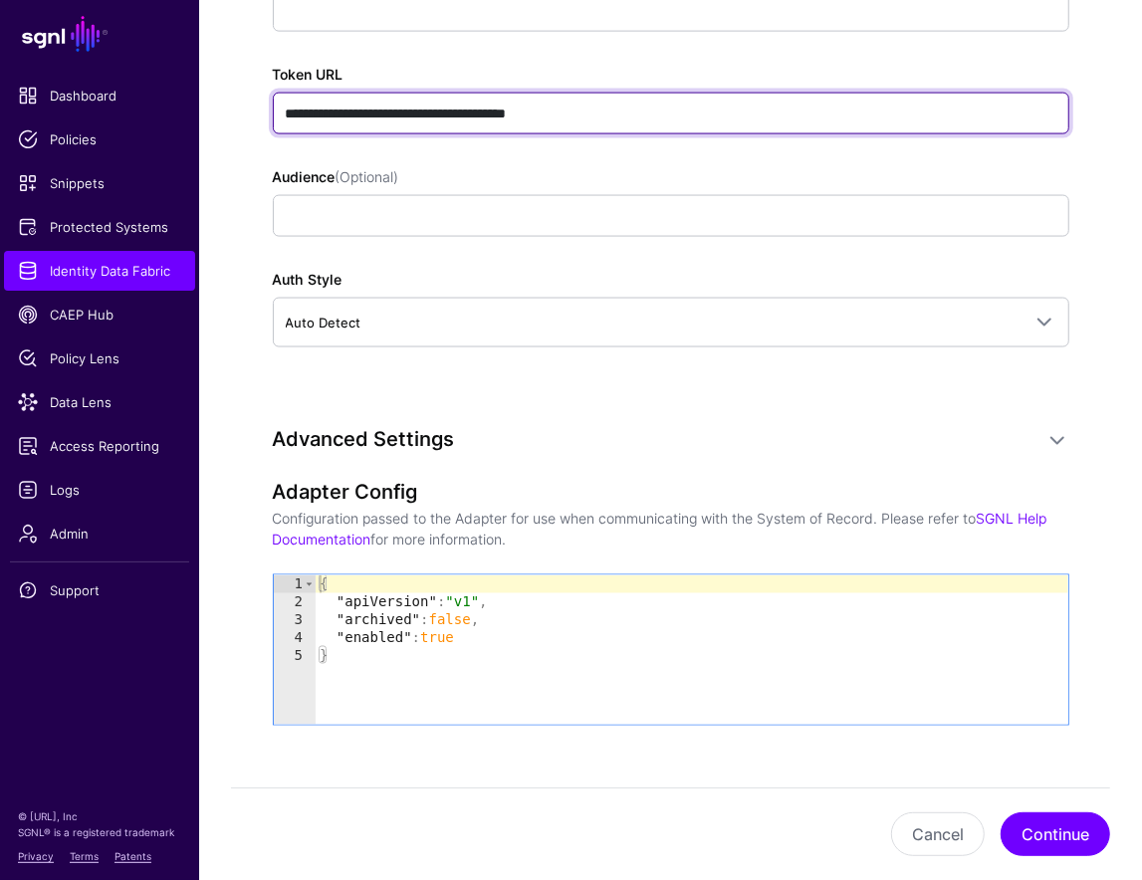
type input "**********"
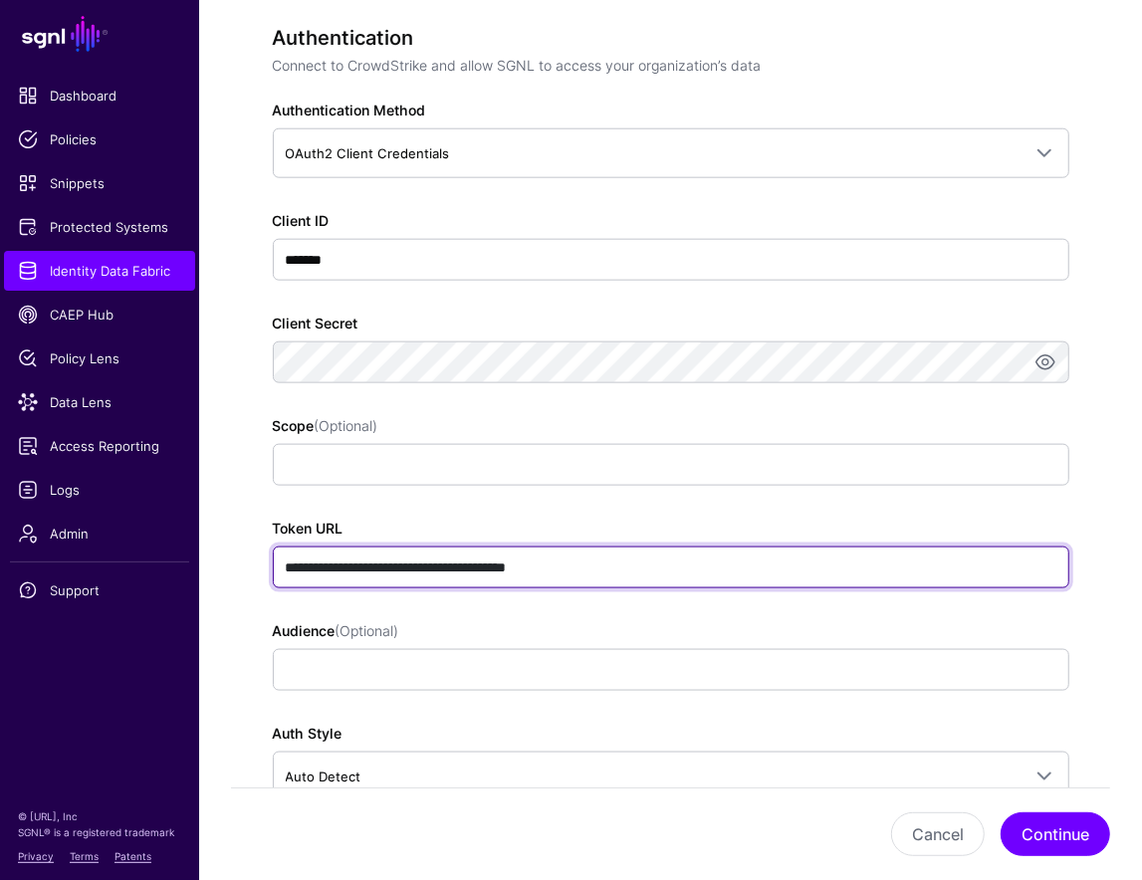
scroll to position [641, 0]
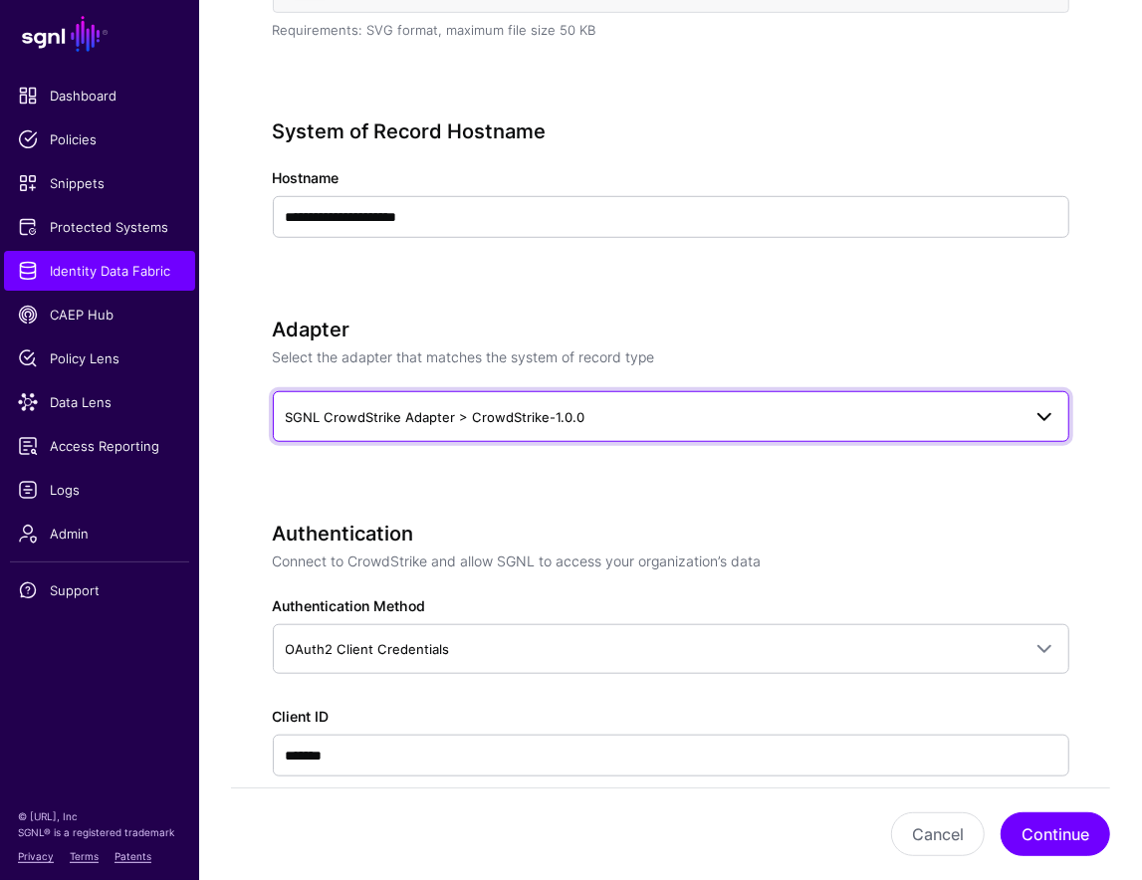
click at [650, 417] on span "SGNL CrowdStrike Adapter > CrowdStrike-1.0.0" at bounding box center [653, 417] width 735 height 22
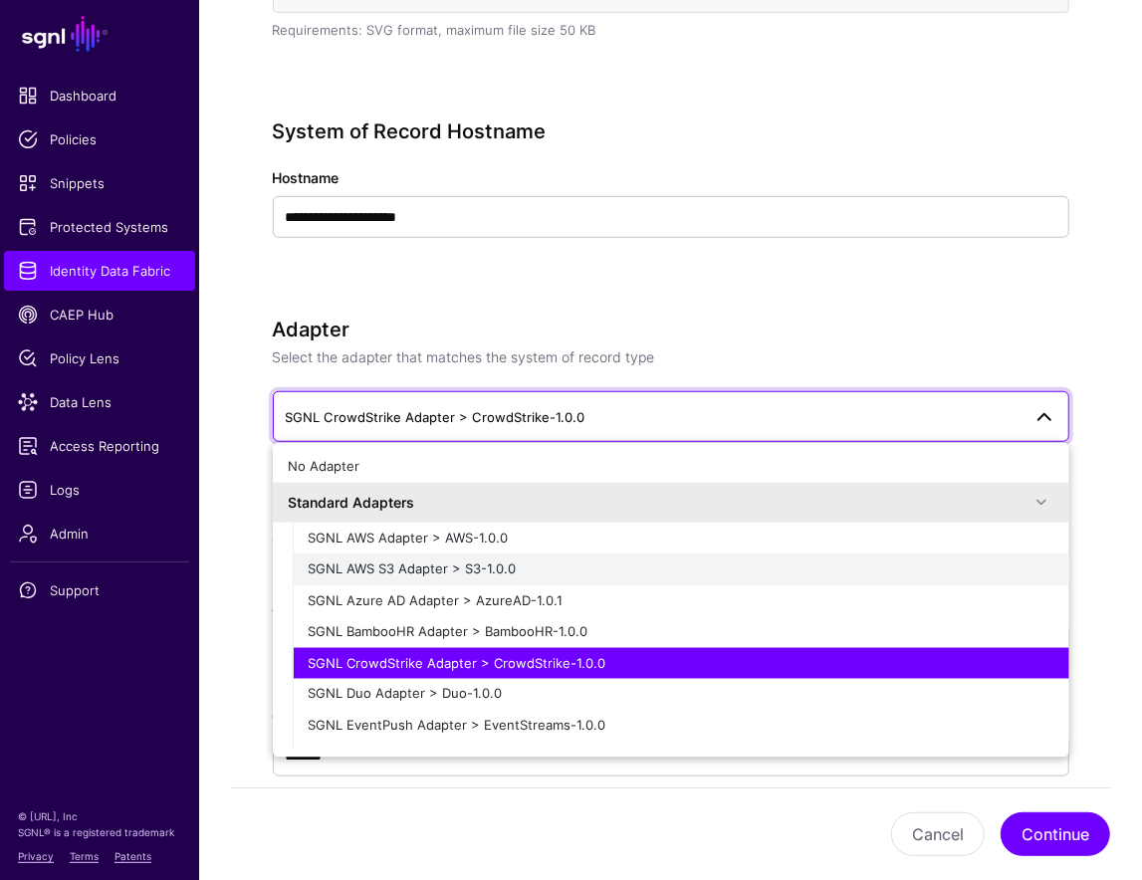
click at [564, 573] on div "SGNL AWS S3 Adapter > S3-1.0.0" at bounding box center [681, 570] width 745 height 20
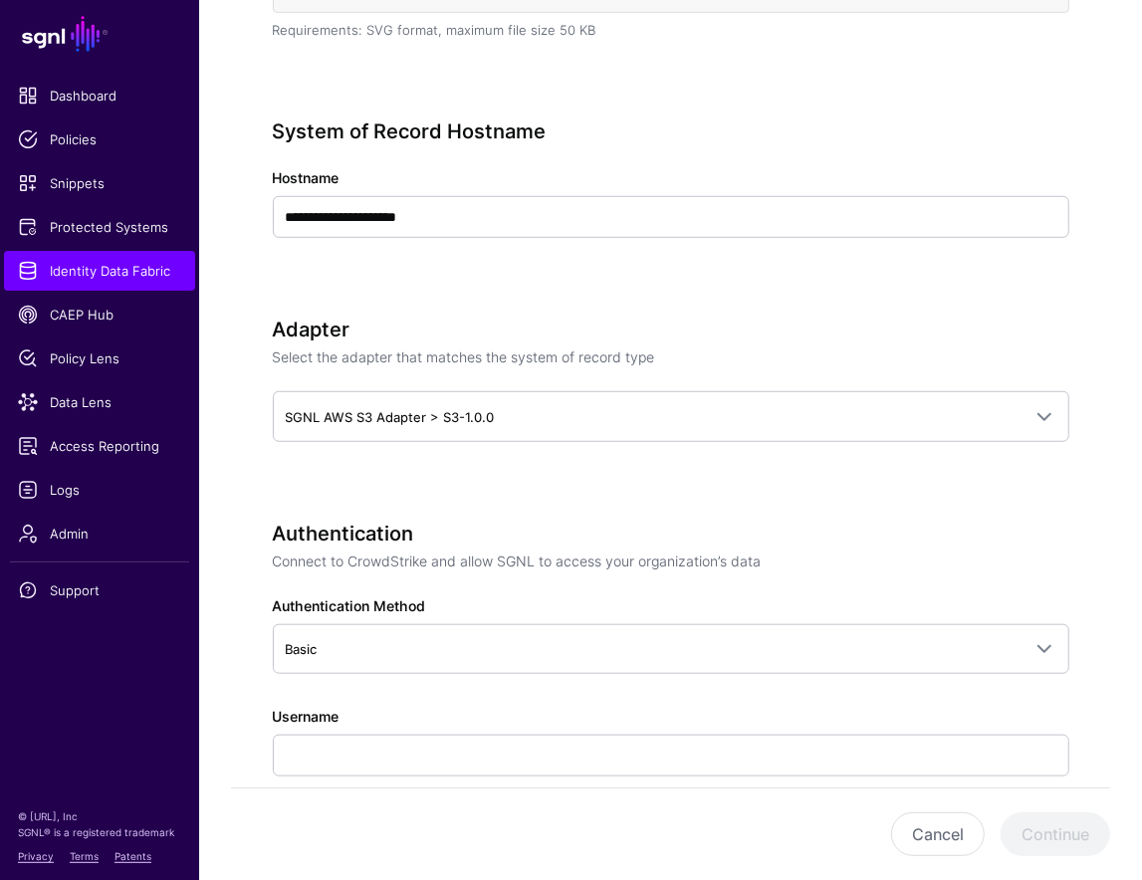
scroll to position [906, 0]
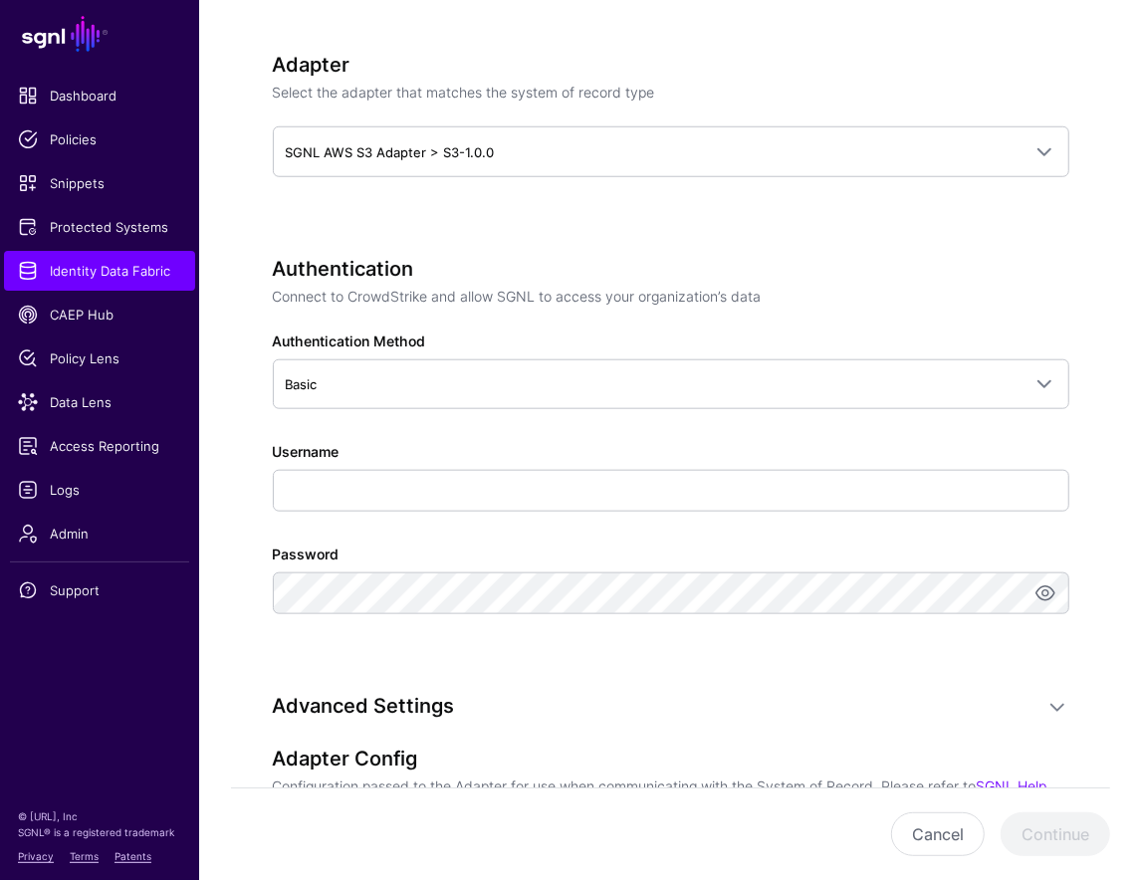
click at [393, 464] on div "Username" at bounding box center [671, 476] width 797 height 71
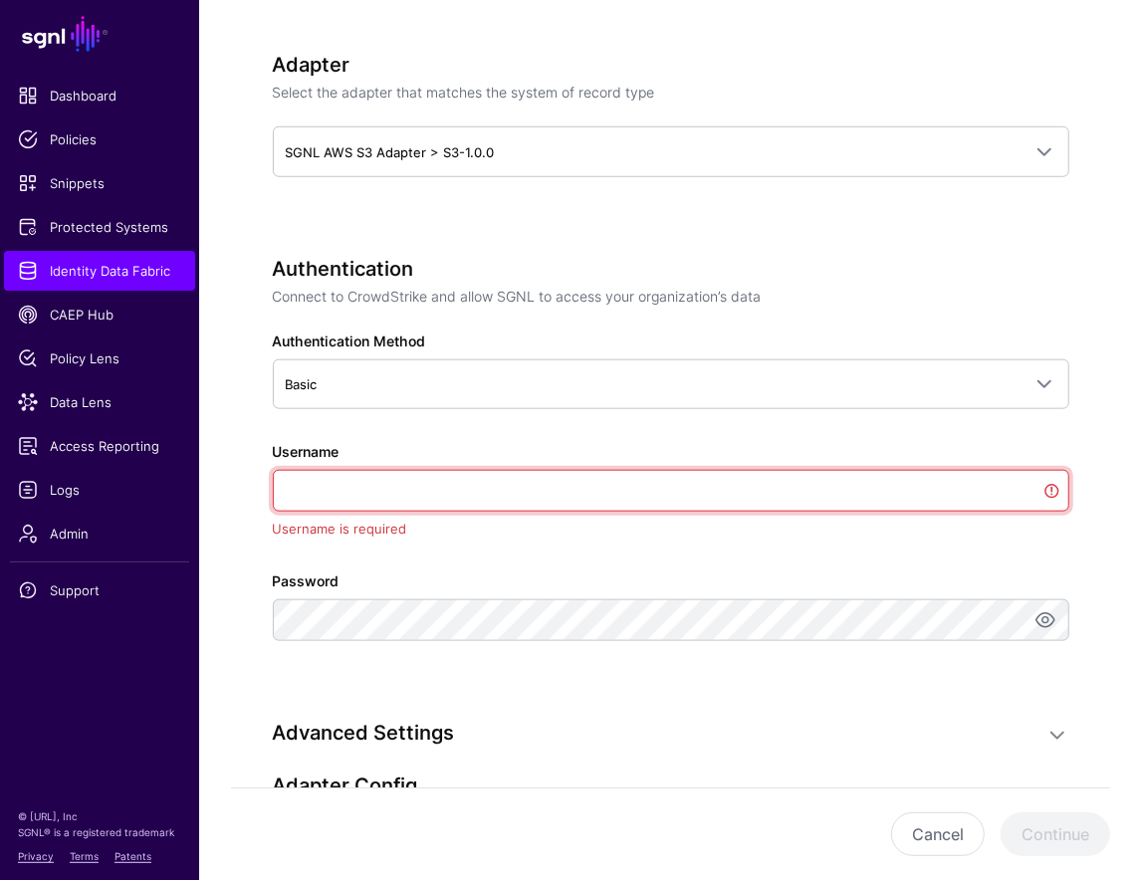
click at [405, 478] on input "Username" at bounding box center [671, 491] width 797 height 42
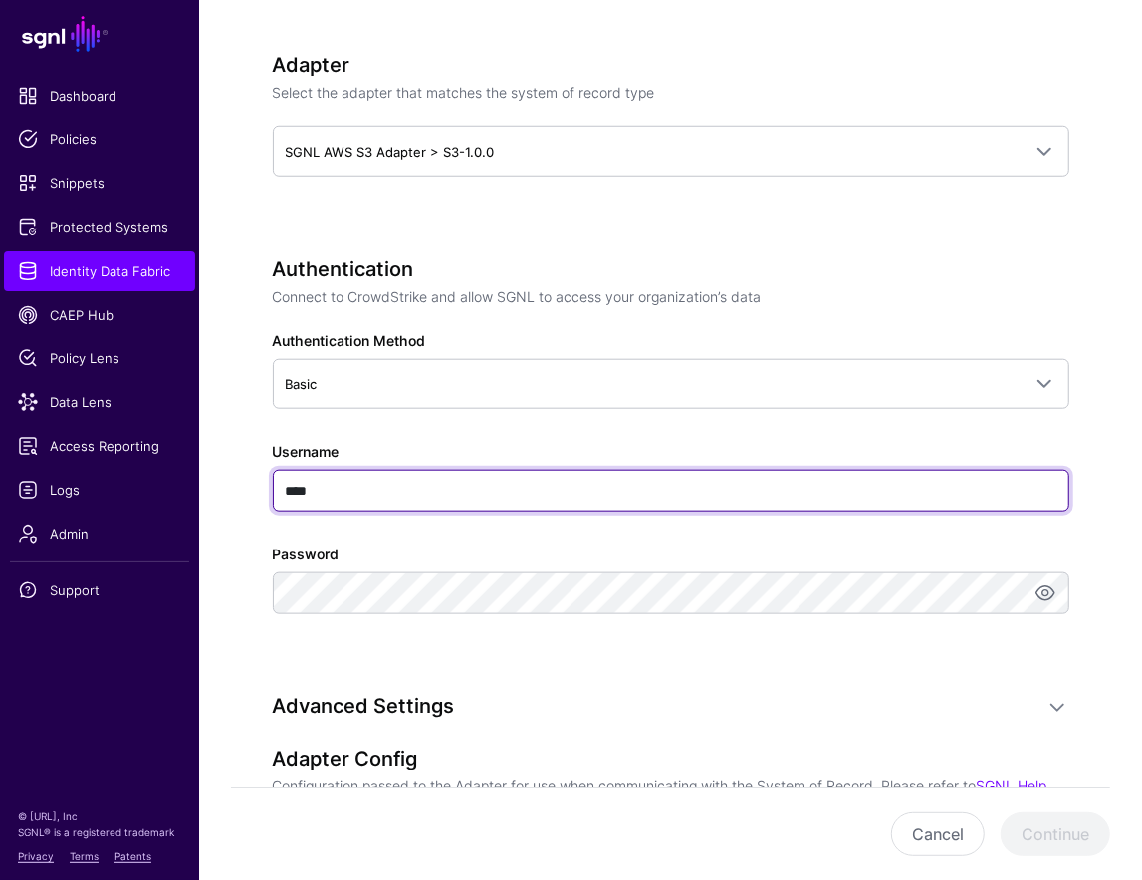
type input "****"
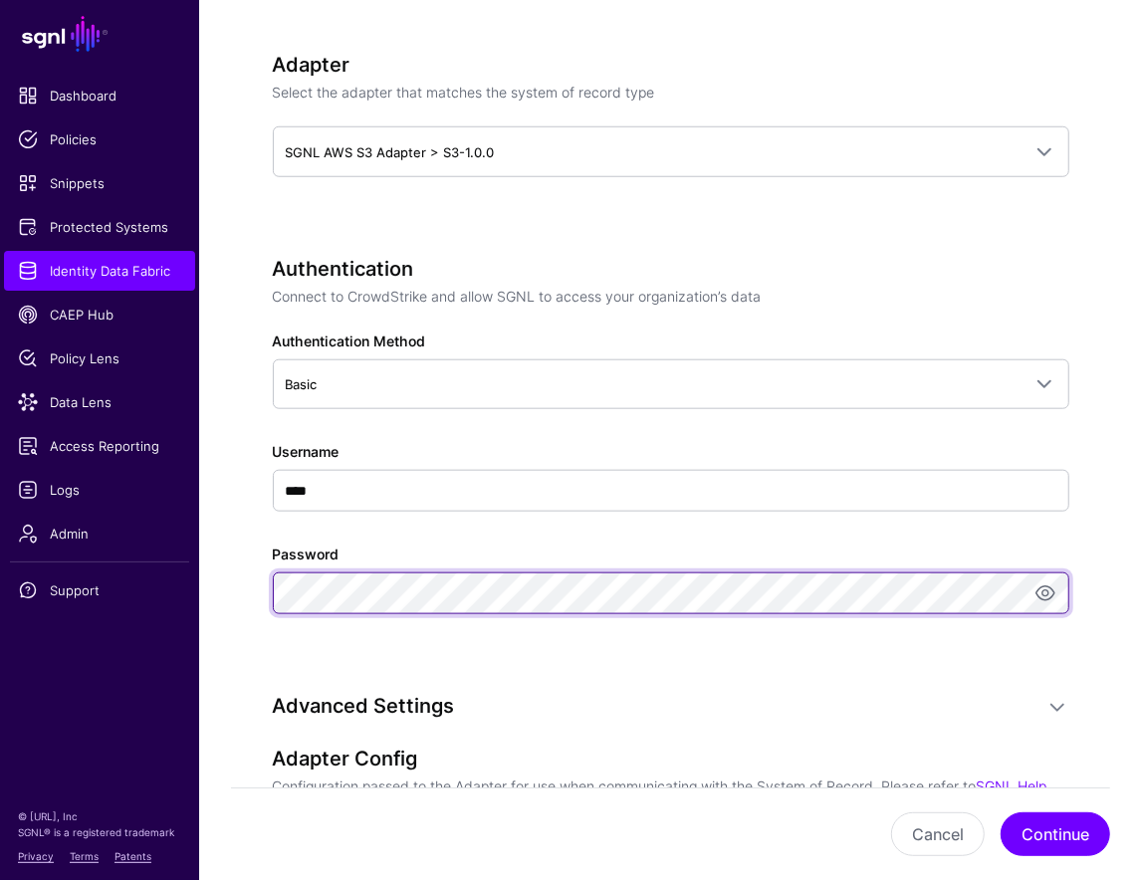
scroll to position [1131, 0]
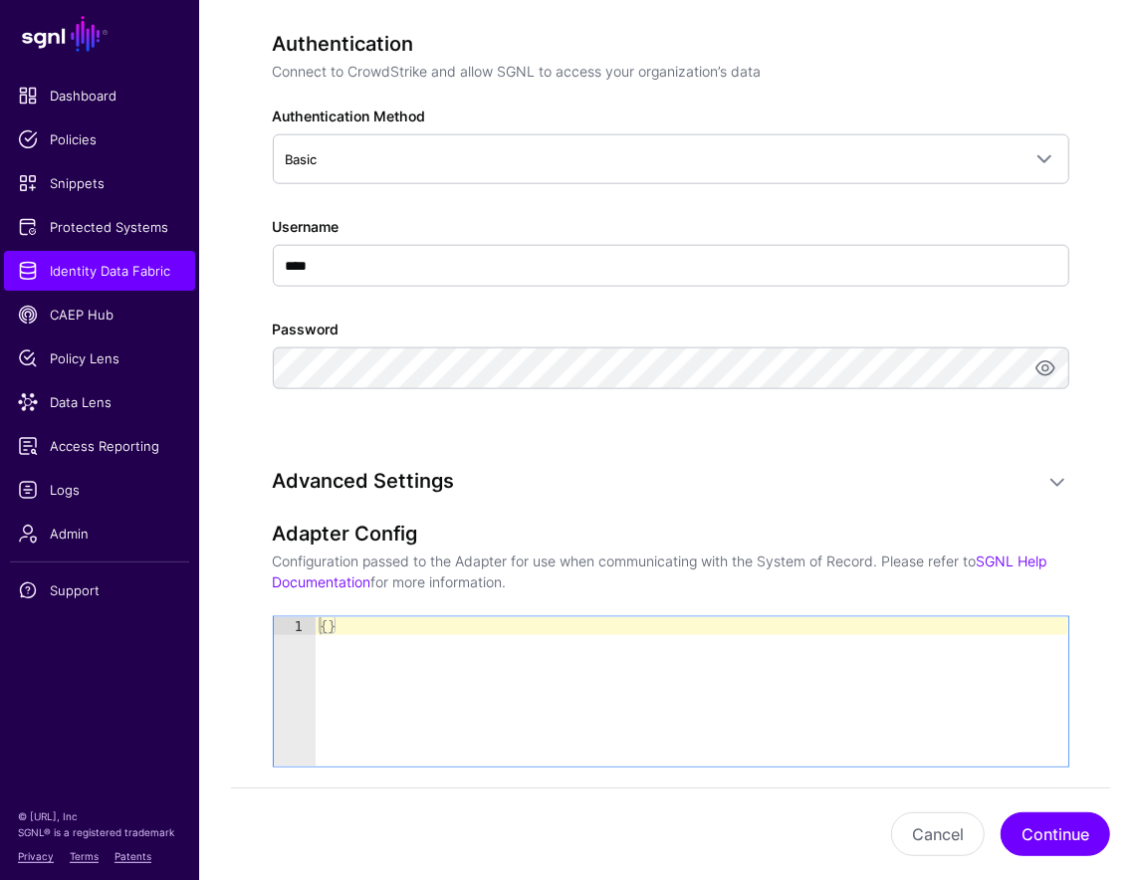
type textarea "**"
click at [717, 656] on div "{ }" at bounding box center [692, 709] width 753 height 185
drag, startPoint x: 717, startPoint y: 656, endPoint x: 250, endPoint y: 633, distance: 467.6
click at [250, 633] on div "**********" at bounding box center [670, 169] width 889 height 2309
paste textarea "Cursor at row 1"
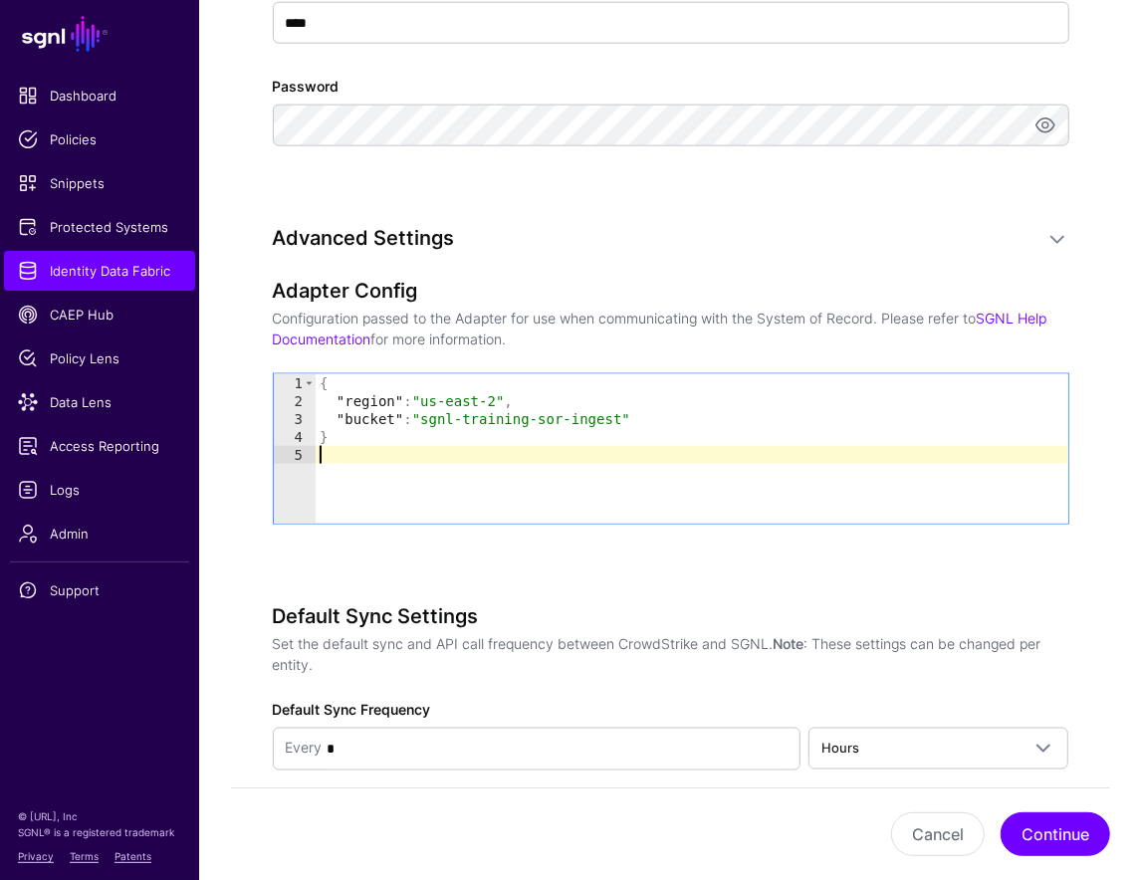
scroll to position [1571, 0]
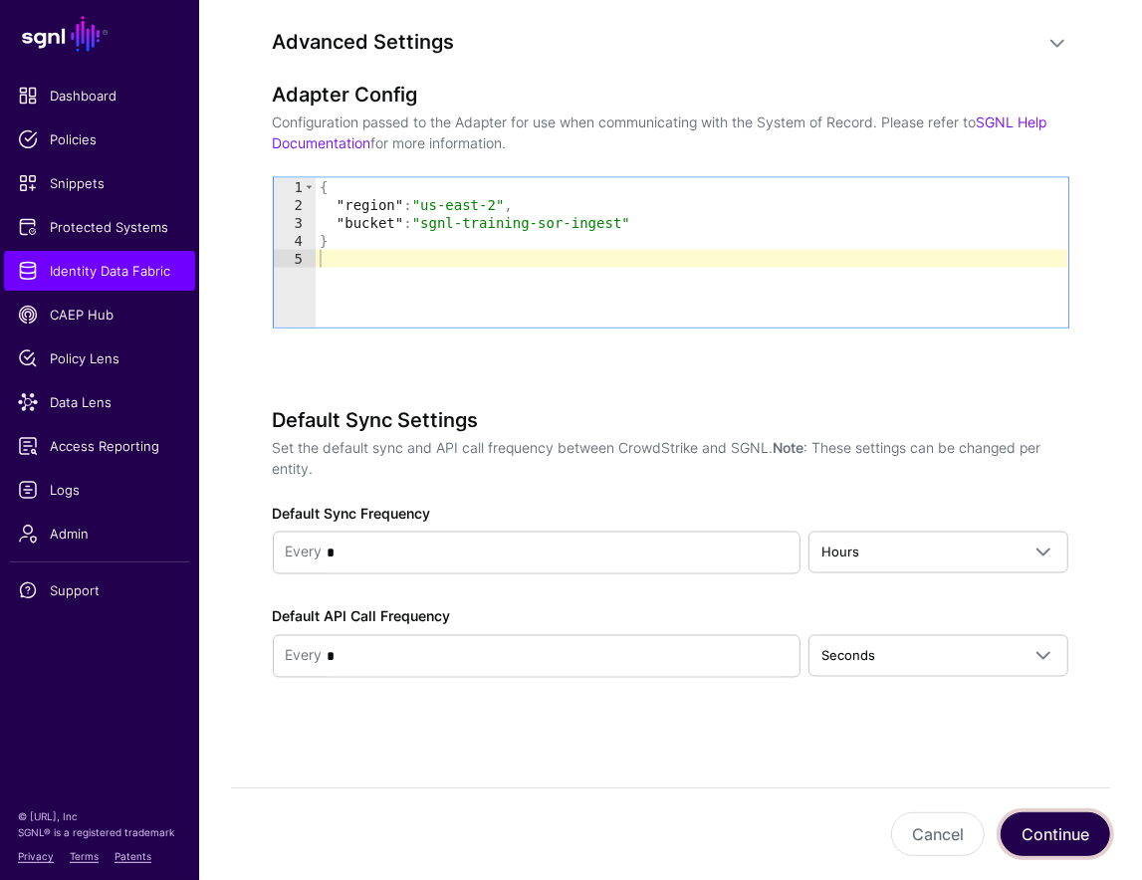
click at [1077, 830] on button "Continue" at bounding box center [1056, 835] width 110 height 44
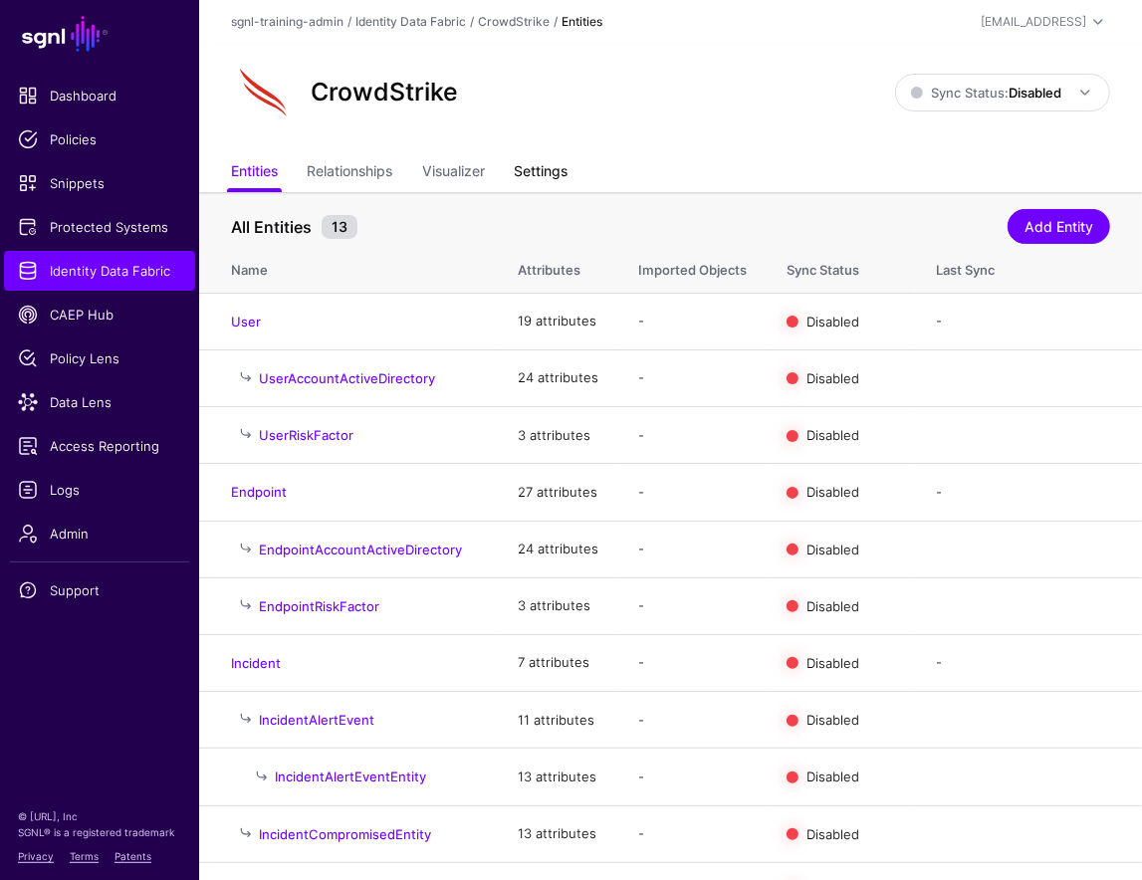
drag, startPoint x: 553, startPoint y: 171, endPoint x: 560, endPoint y: 187, distance: 17.4
click at [553, 172] on link "Settings" at bounding box center [541, 173] width 54 height 38
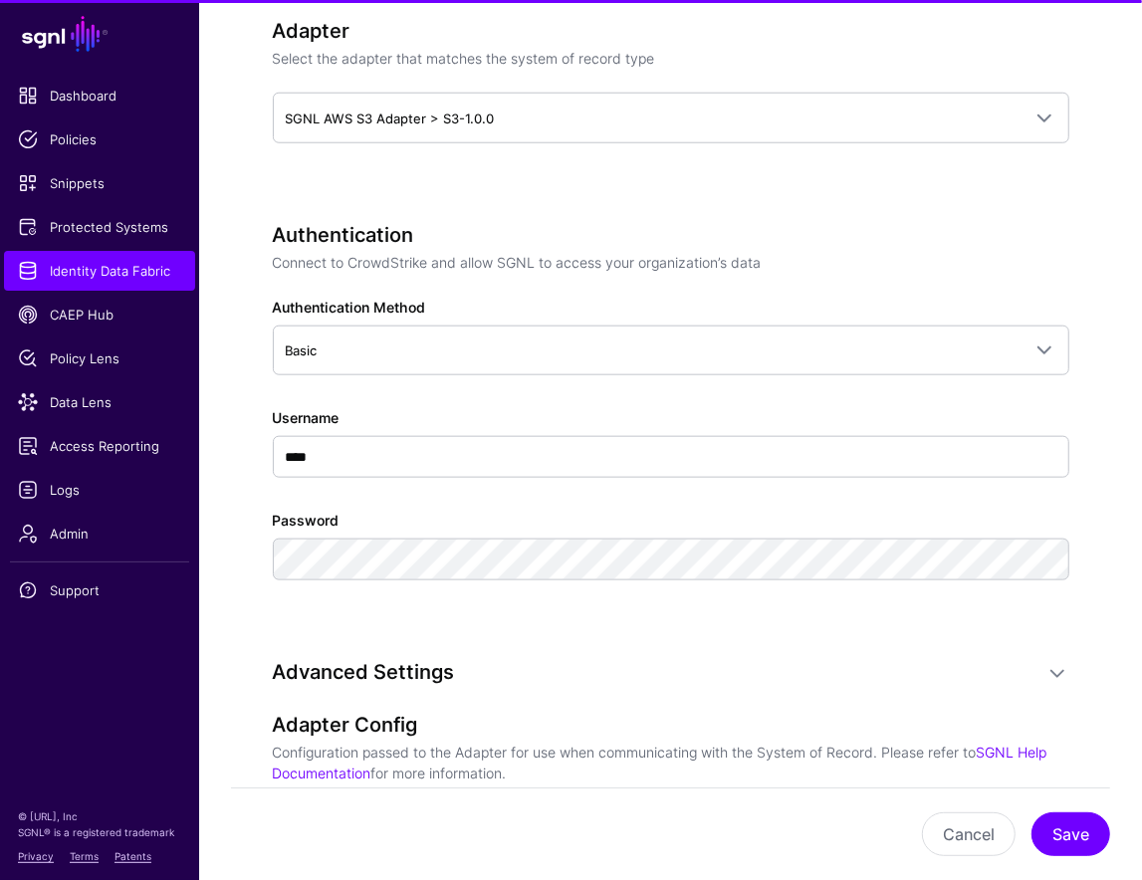
scroll to position [2007, 0]
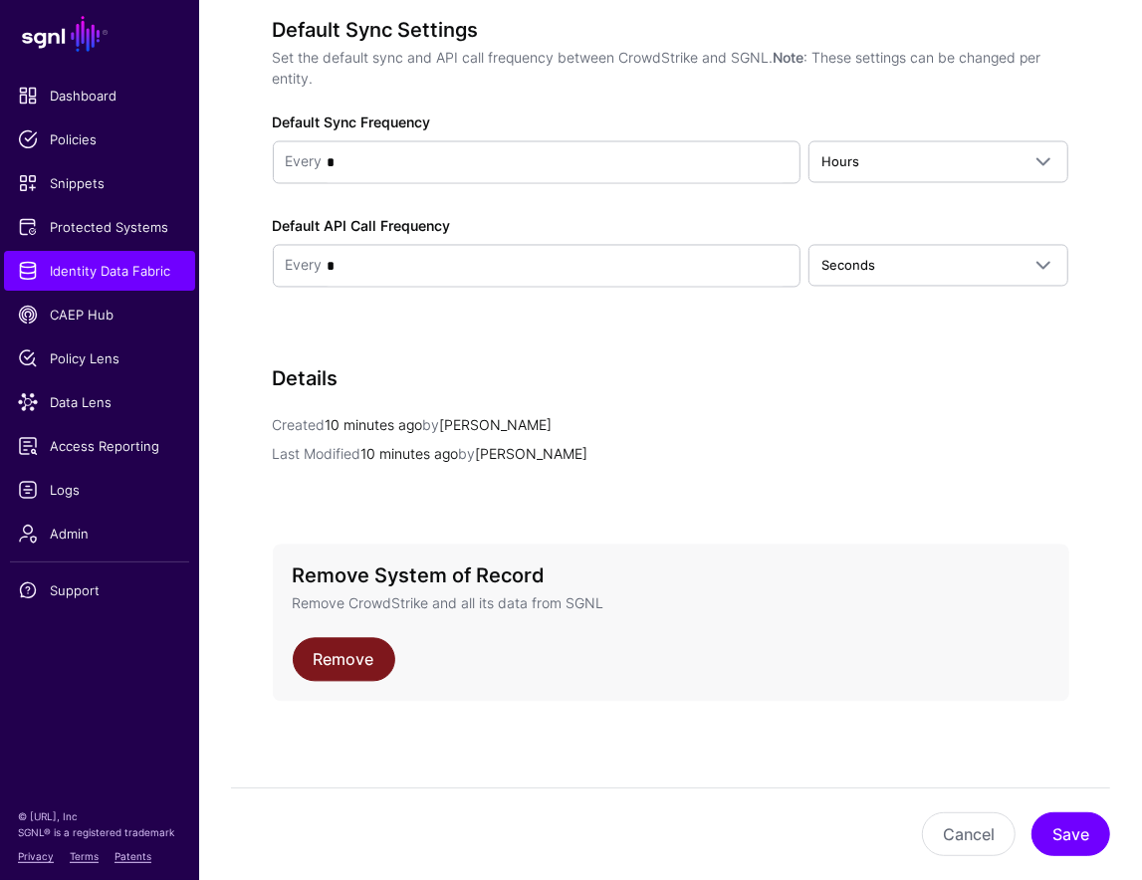
click at [334, 661] on link "Remove" at bounding box center [344, 660] width 103 height 44
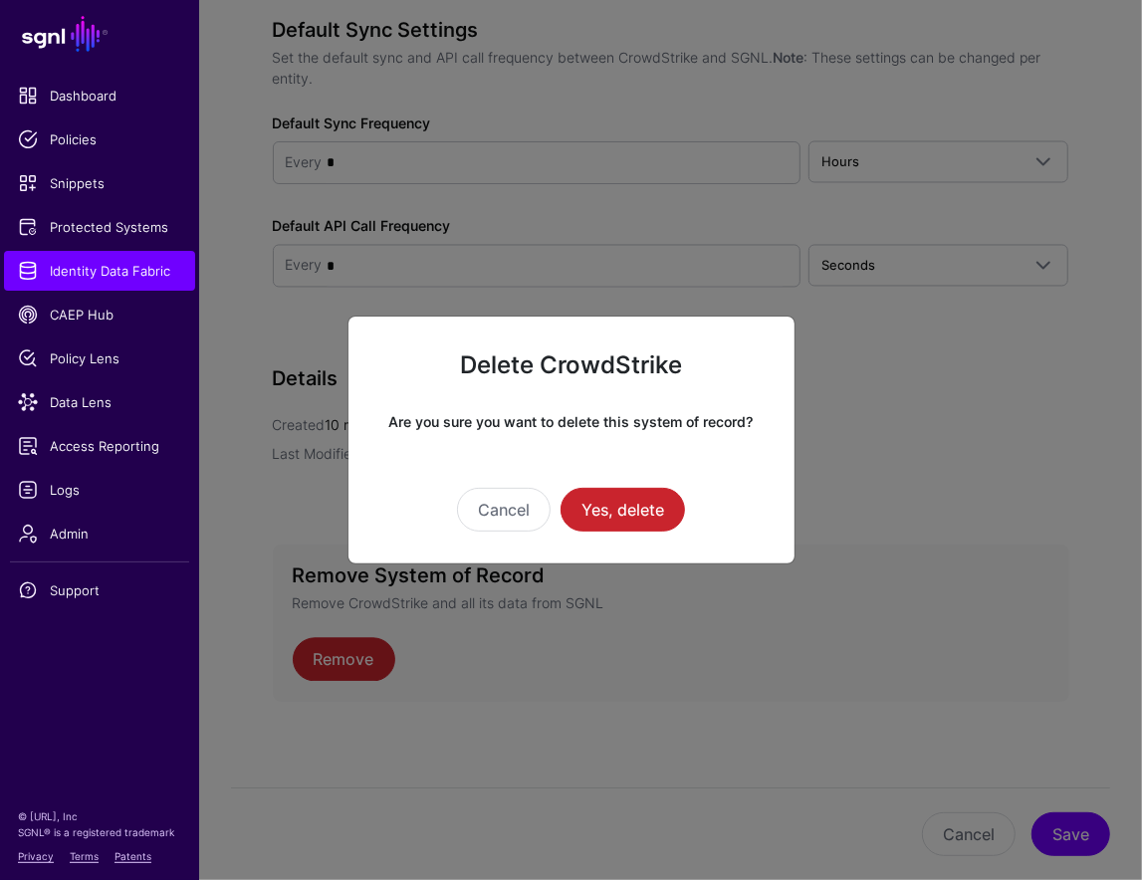
click at [634, 535] on div "Delete CrowdStrike Are you sure you want to delete this system of record? Cance…" at bounding box center [572, 441] width 448 height 250
click at [654, 502] on button "Yes, delete" at bounding box center [623, 510] width 124 height 44
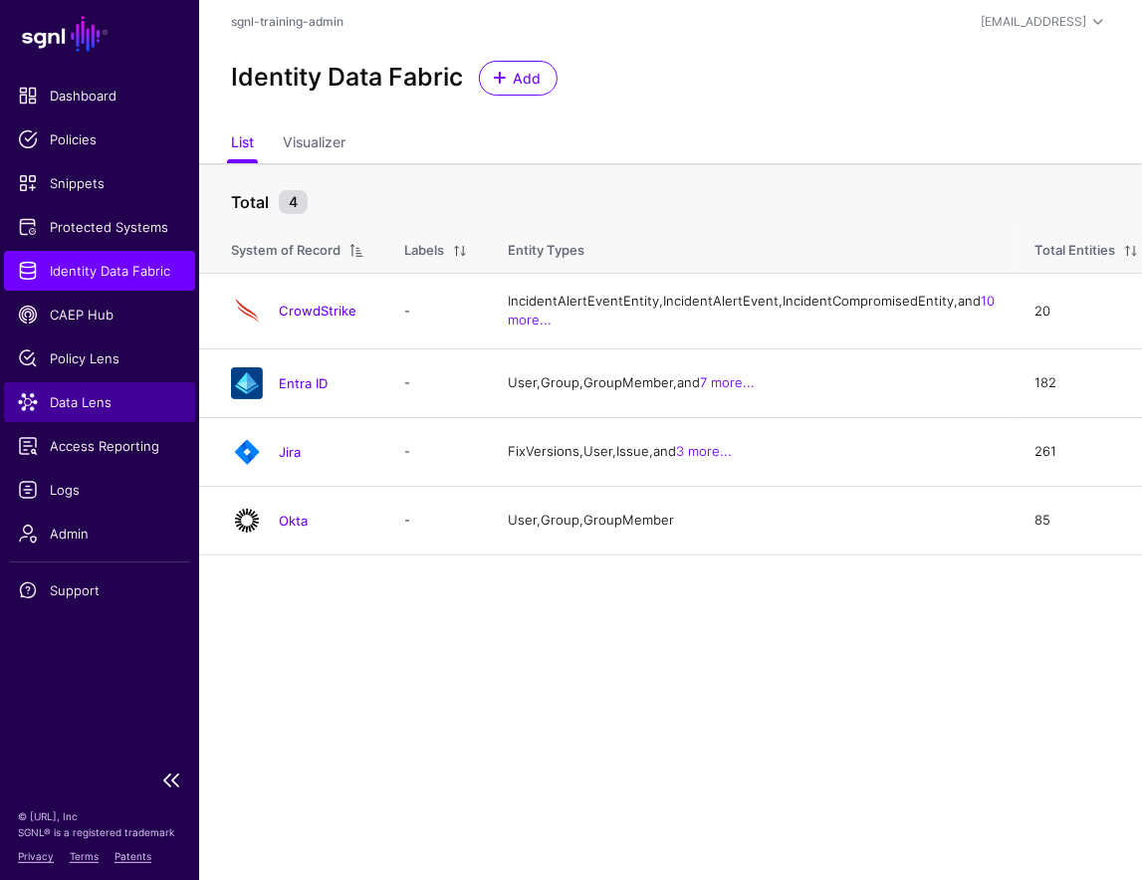
click at [71, 407] on span "Data Lens" at bounding box center [99, 402] width 163 height 20
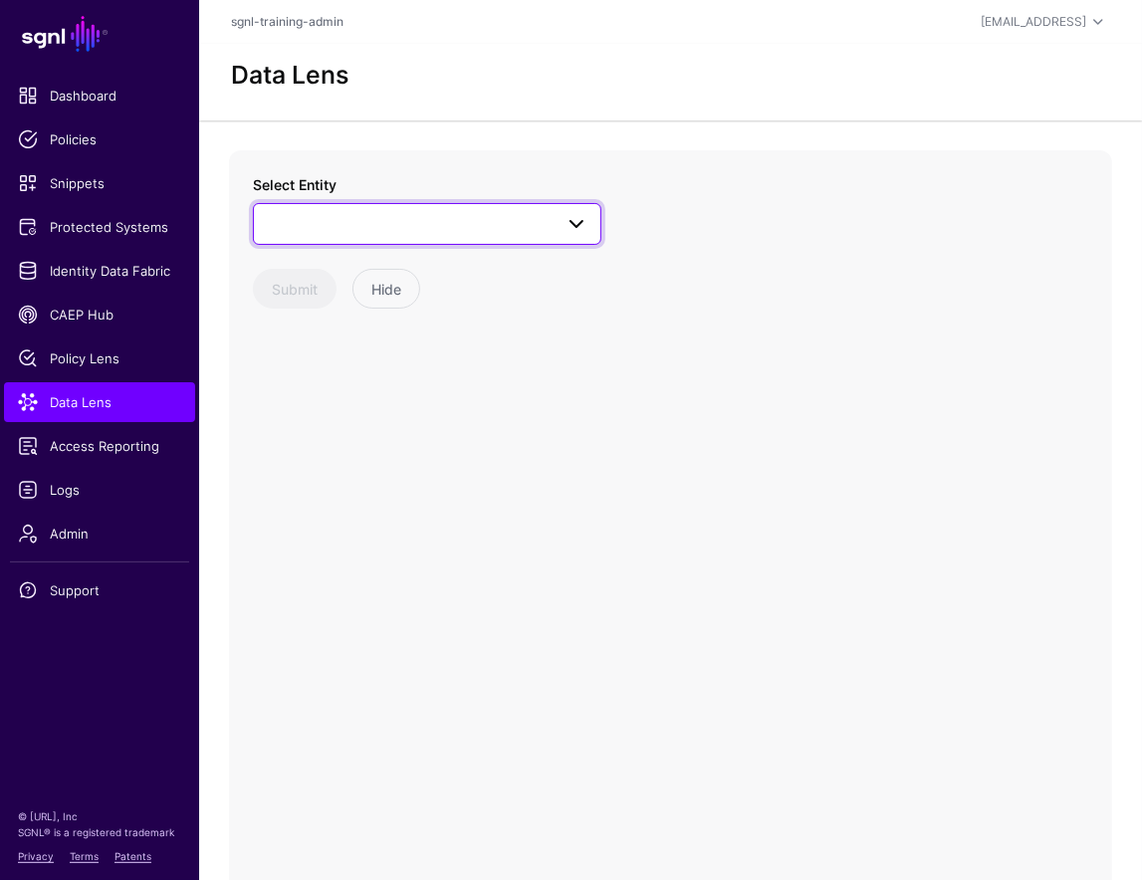
click at [410, 223] on span at bounding box center [427, 224] width 323 height 24
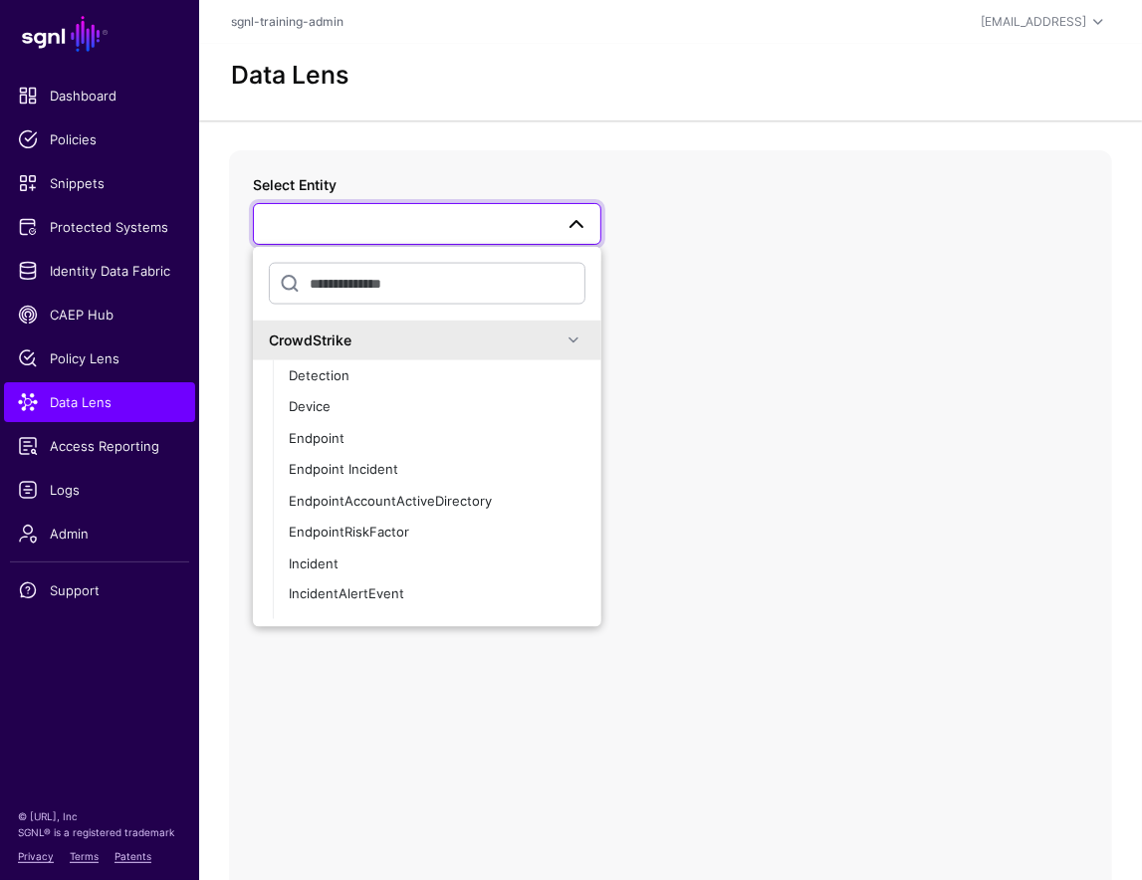
click at [411, 343] on div "CrowdStrike" at bounding box center [415, 340] width 293 height 21
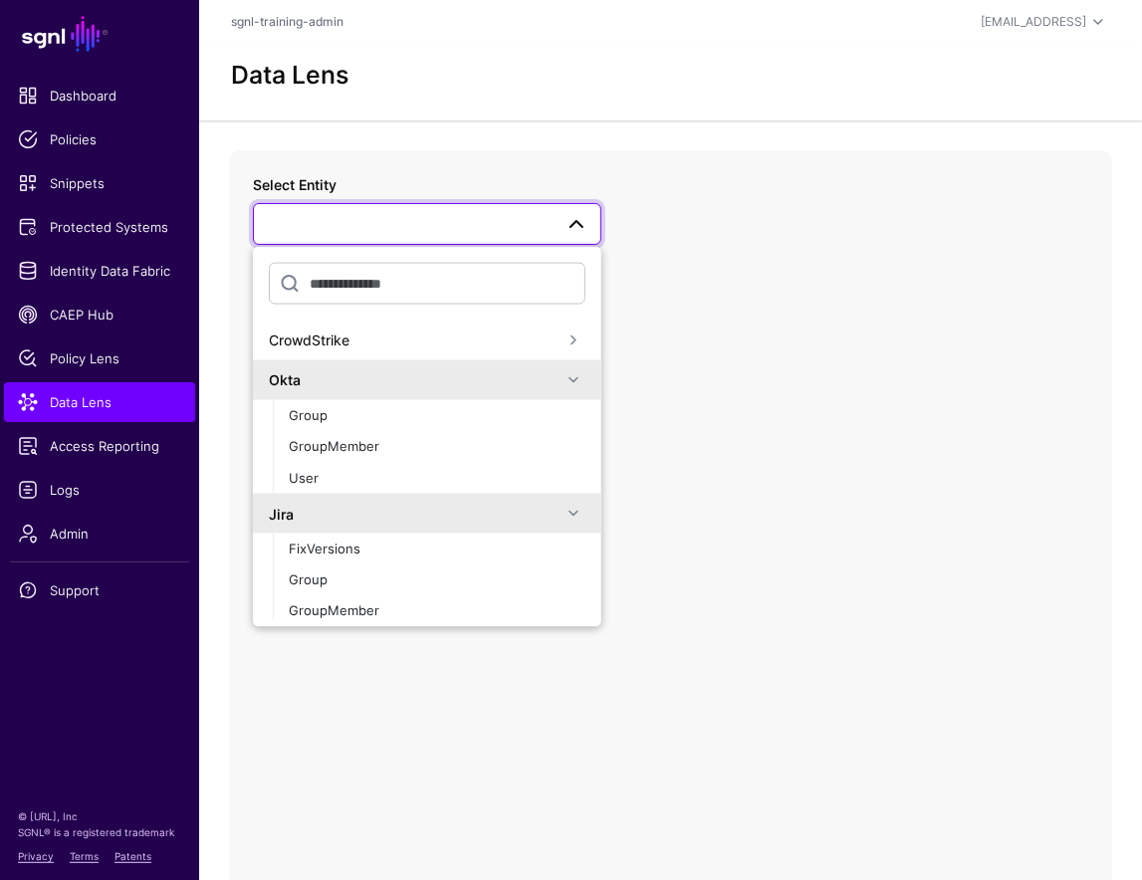
click at [404, 382] on div "Okta" at bounding box center [415, 379] width 293 height 21
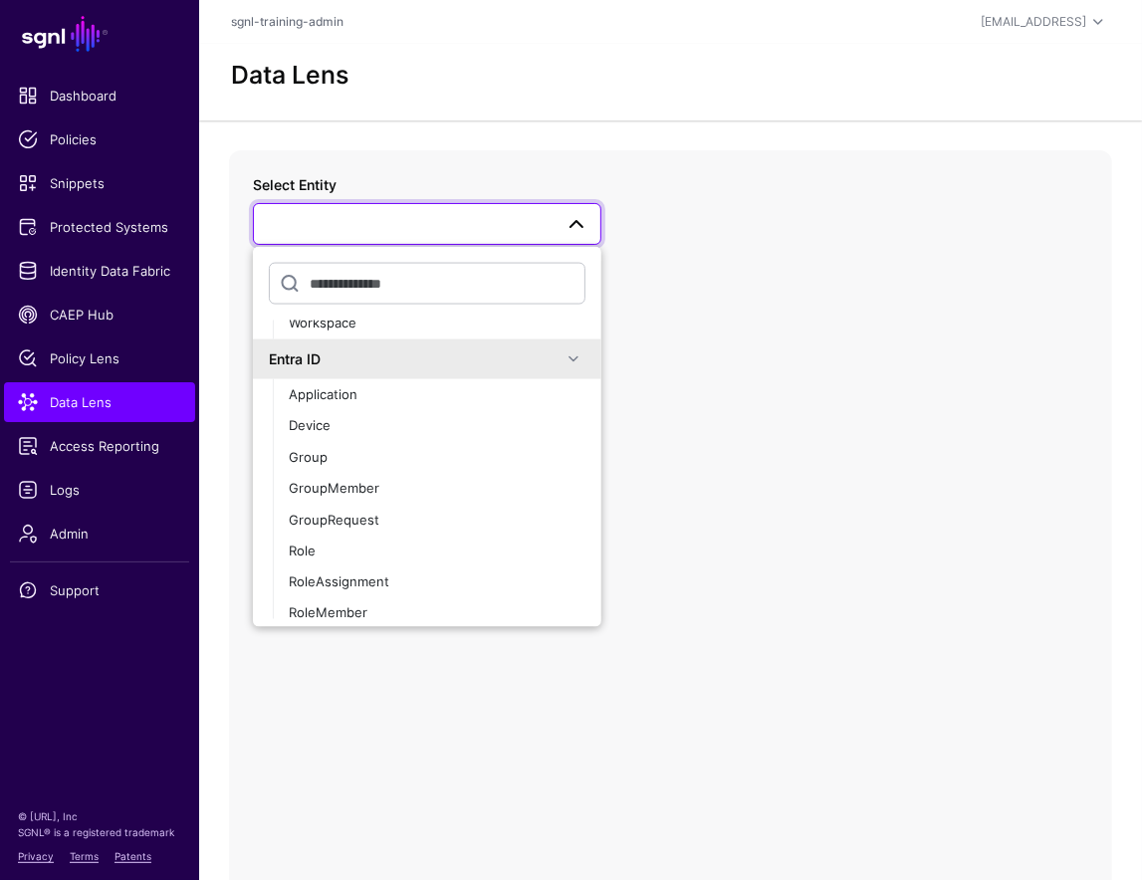
scroll to position [21, 0]
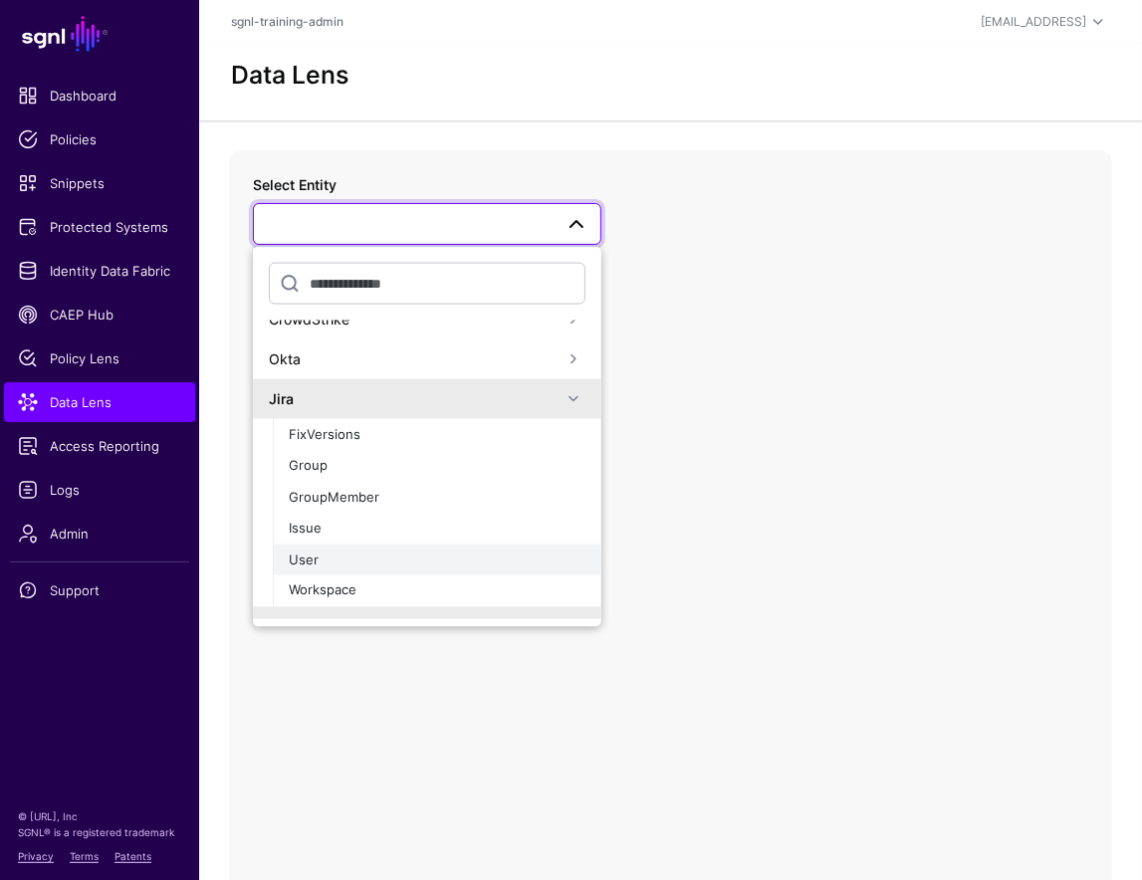
click at [342, 556] on div "User" at bounding box center [437, 561] width 297 height 20
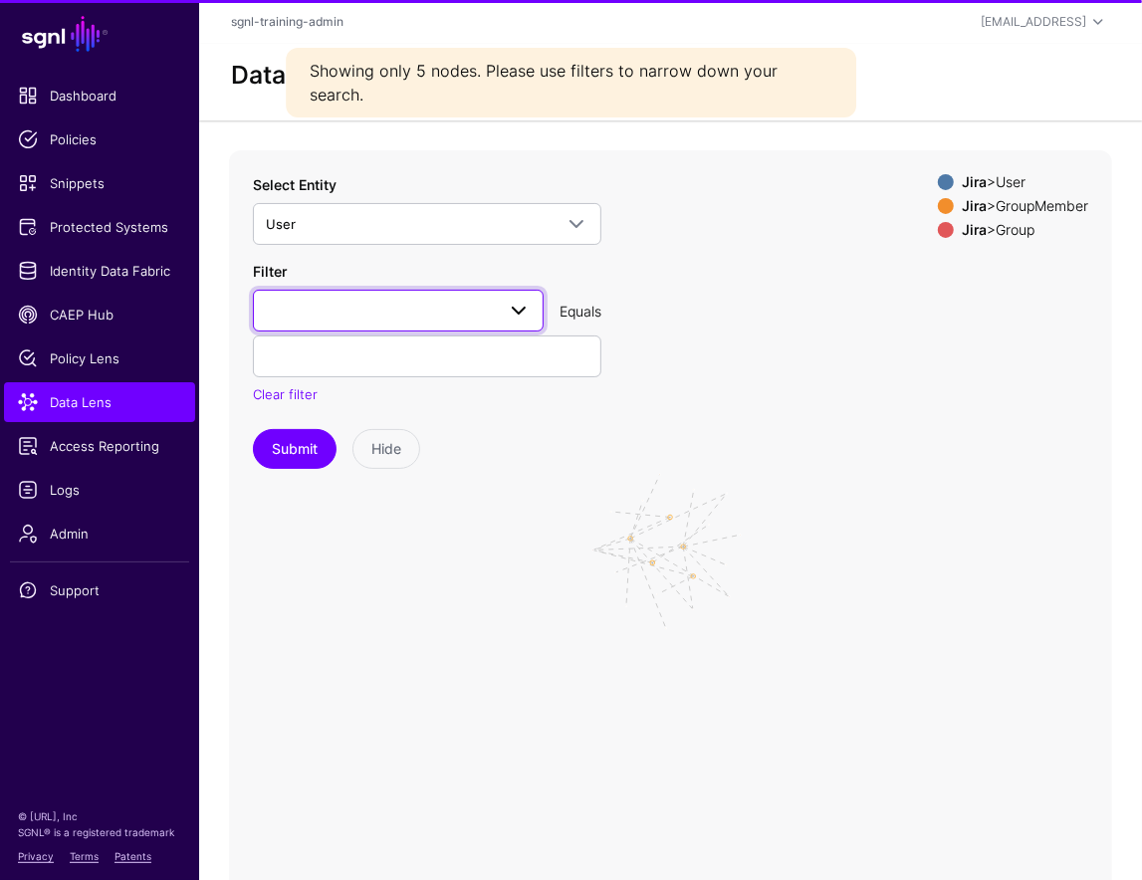
click at [445, 327] on link at bounding box center [398, 311] width 291 height 42
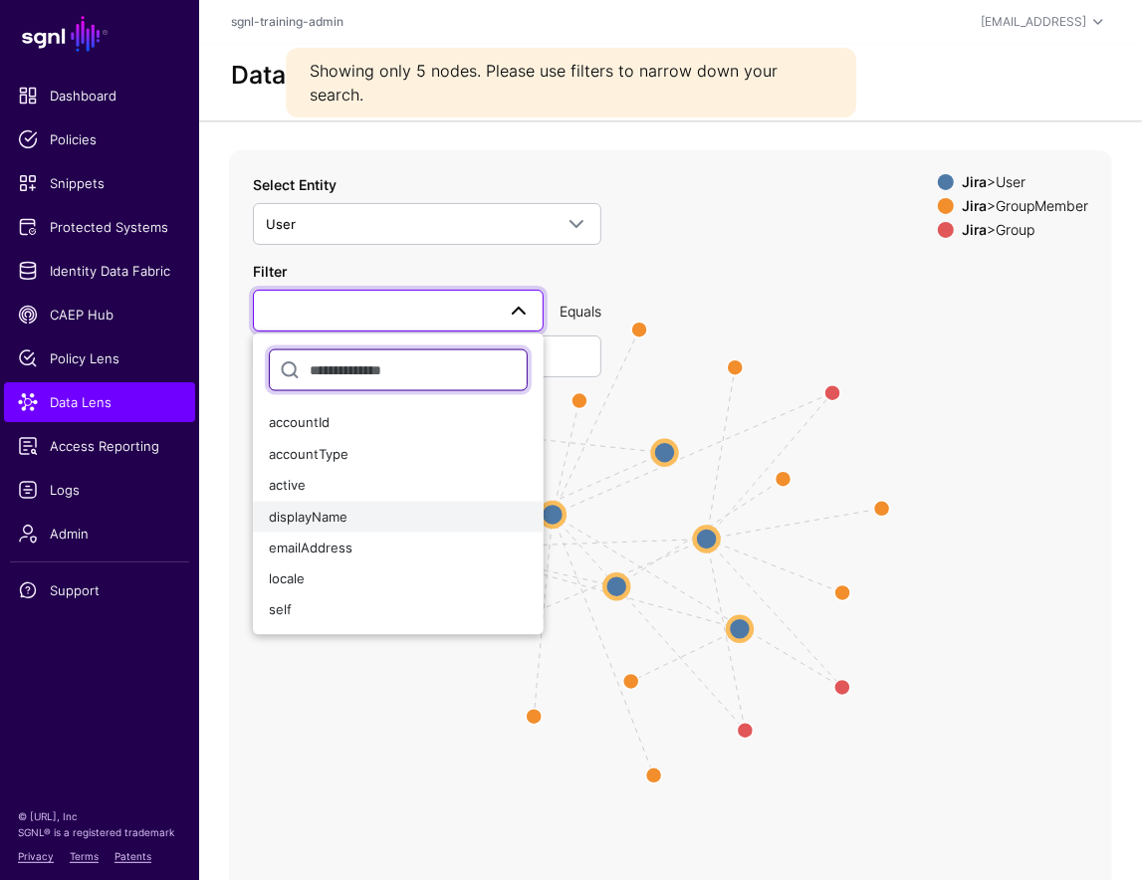
scroll to position [22, 0]
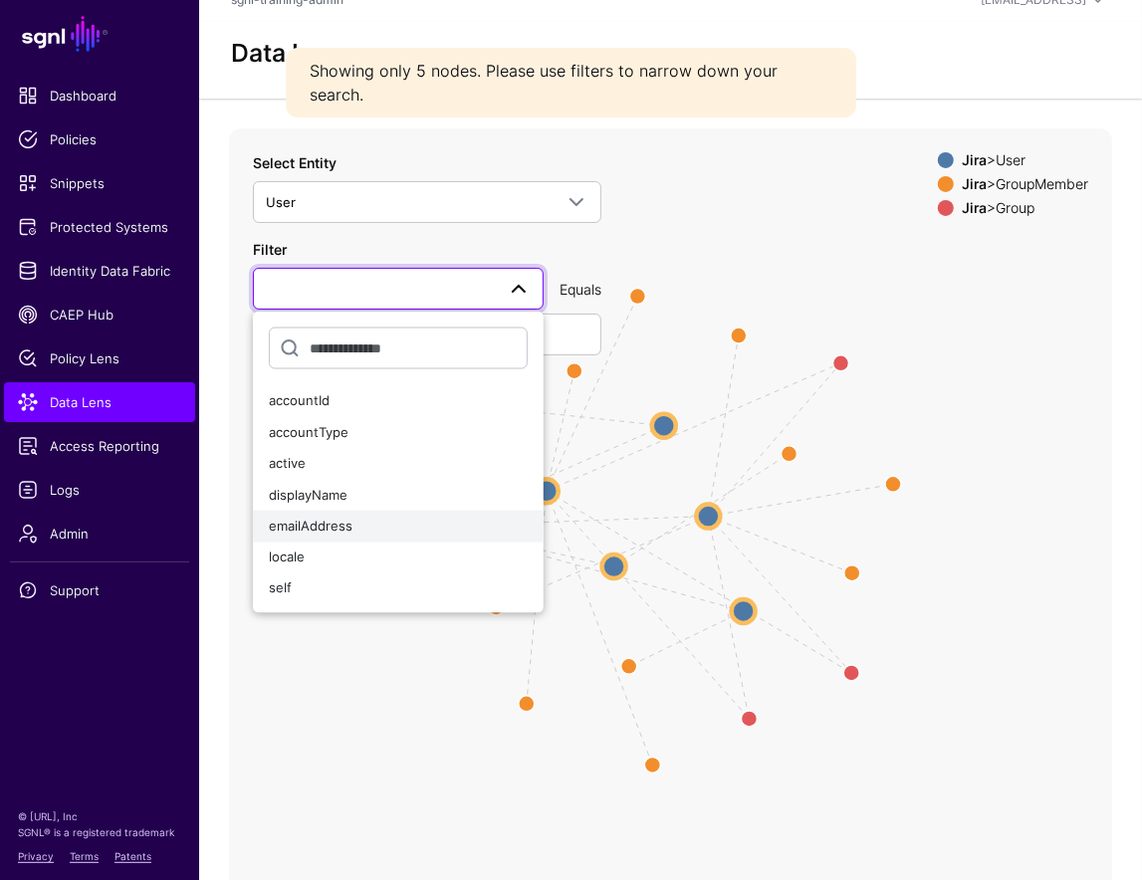
click at [350, 524] on span "emailAddress" at bounding box center [311, 526] width 84 height 16
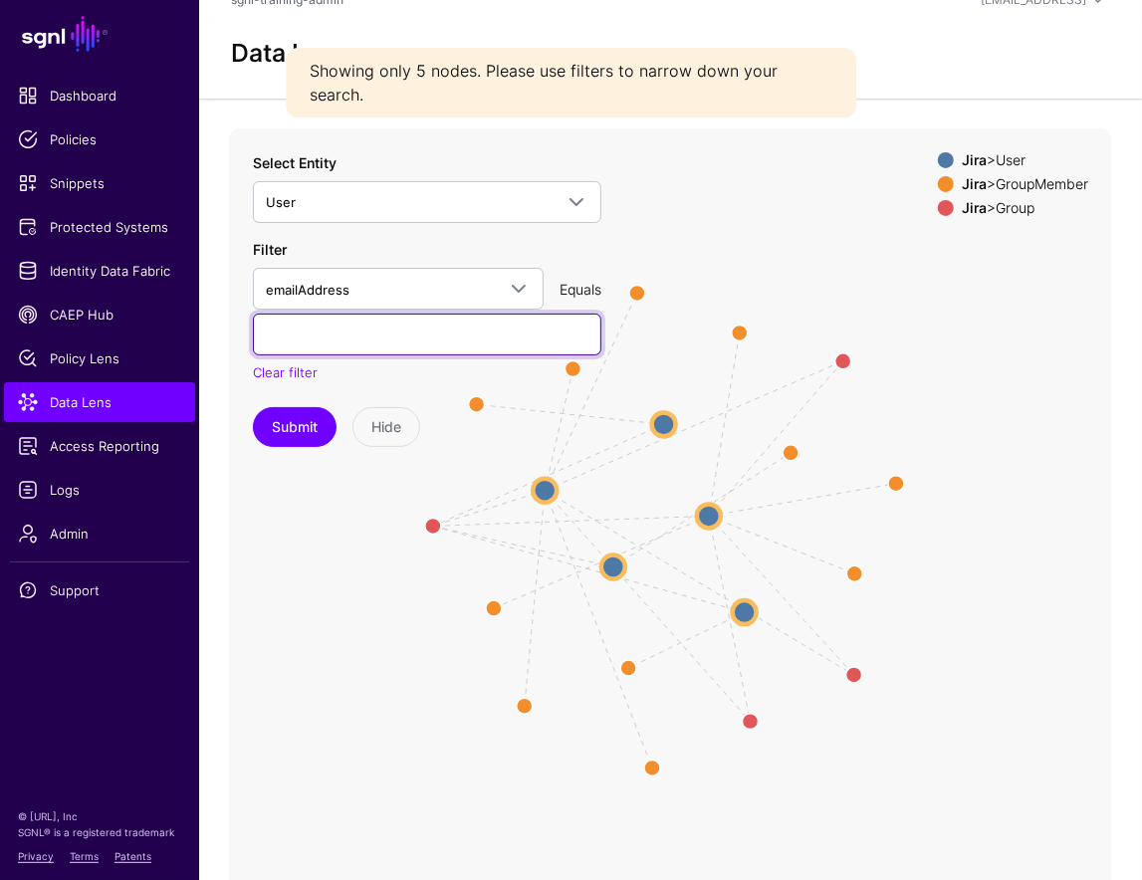
click at [388, 323] on input "text" at bounding box center [427, 335] width 349 height 42
type input "**********"
click at [253, 407] on button "Submit" at bounding box center [295, 427] width 84 height 40
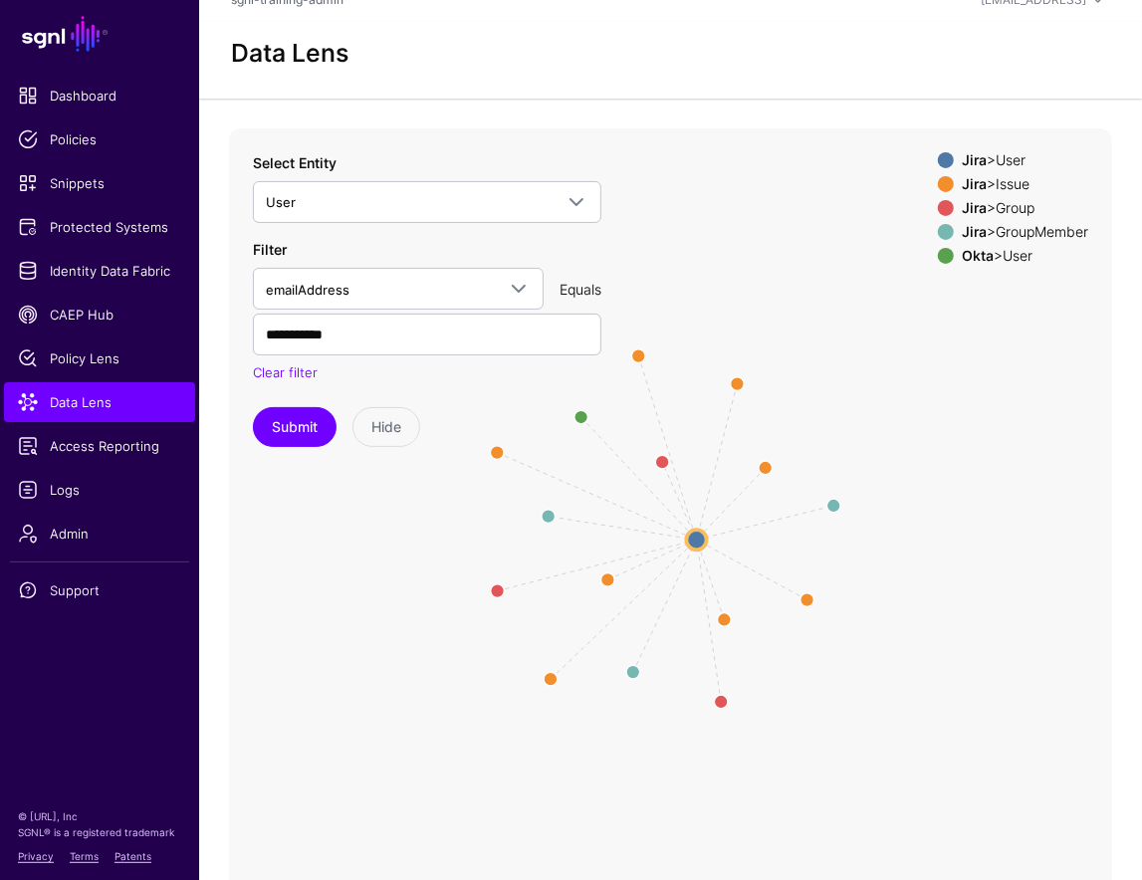
click at [1023, 233] on div "Jira > GroupMember" at bounding box center [1025, 232] width 134 height 16
click at [1014, 180] on div "Jira > Issue" at bounding box center [1025, 184] width 134 height 16
click at [1011, 215] on div "Jira > User Jira > Issue Jira > Group Jira > GroupMember Okta > User" at bounding box center [1013, 212] width 150 height 120
click at [1010, 213] on div "Jira > Group" at bounding box center [1025, 208] width 134 height 16
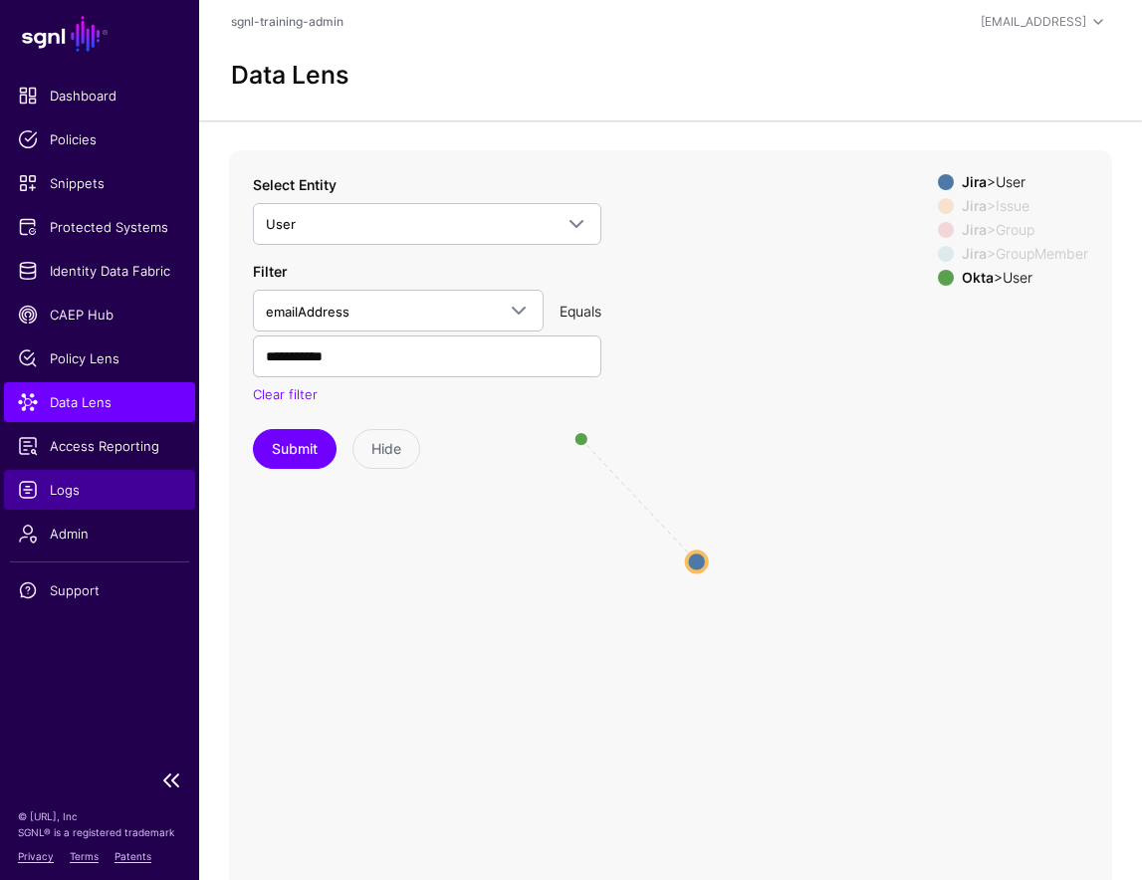
scroll to position [22, 0]
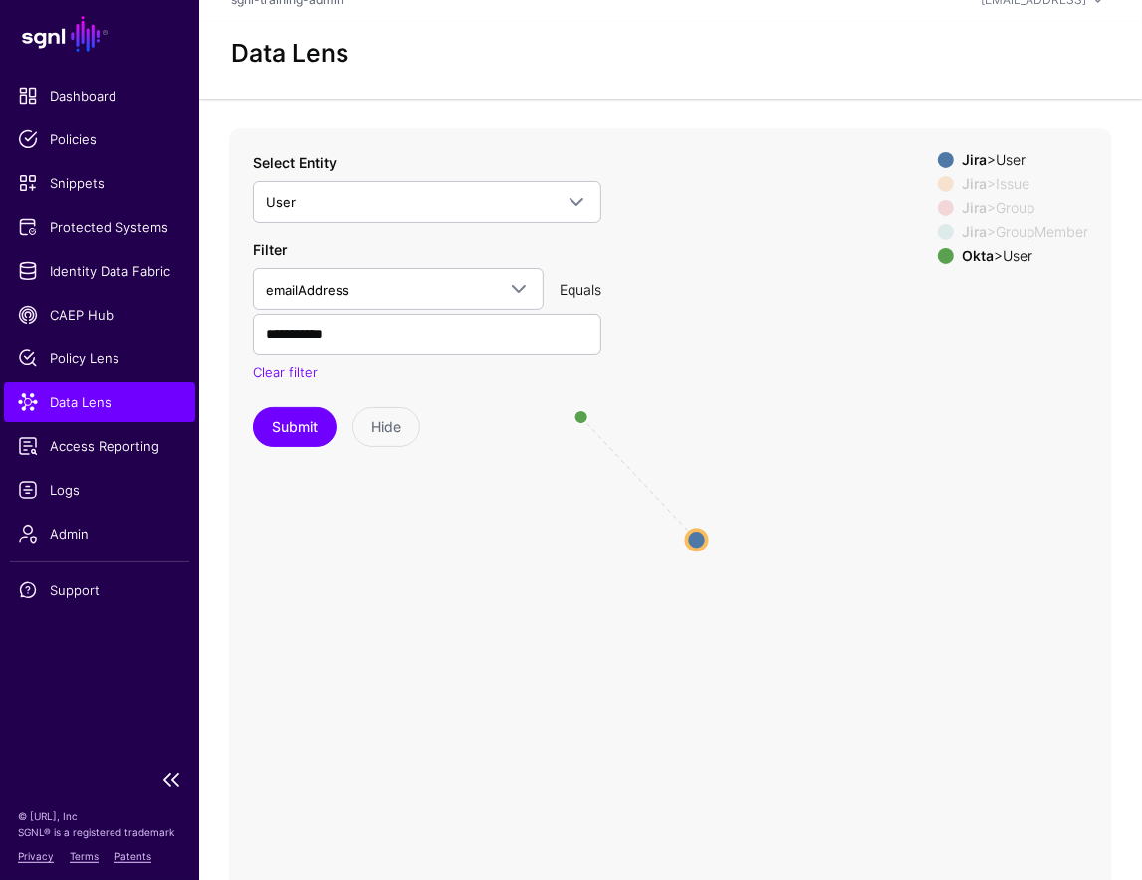
click at [85, 395] on span "Data Lens" at bounding box center [99, 402] width 163 height 20
click at [82, 335] on ul "Dashboard Policies Snippets Protected Systems Identity Data Fabric CAEP Hub Pol…" at bounding box center [99, 417] width 199 height 683
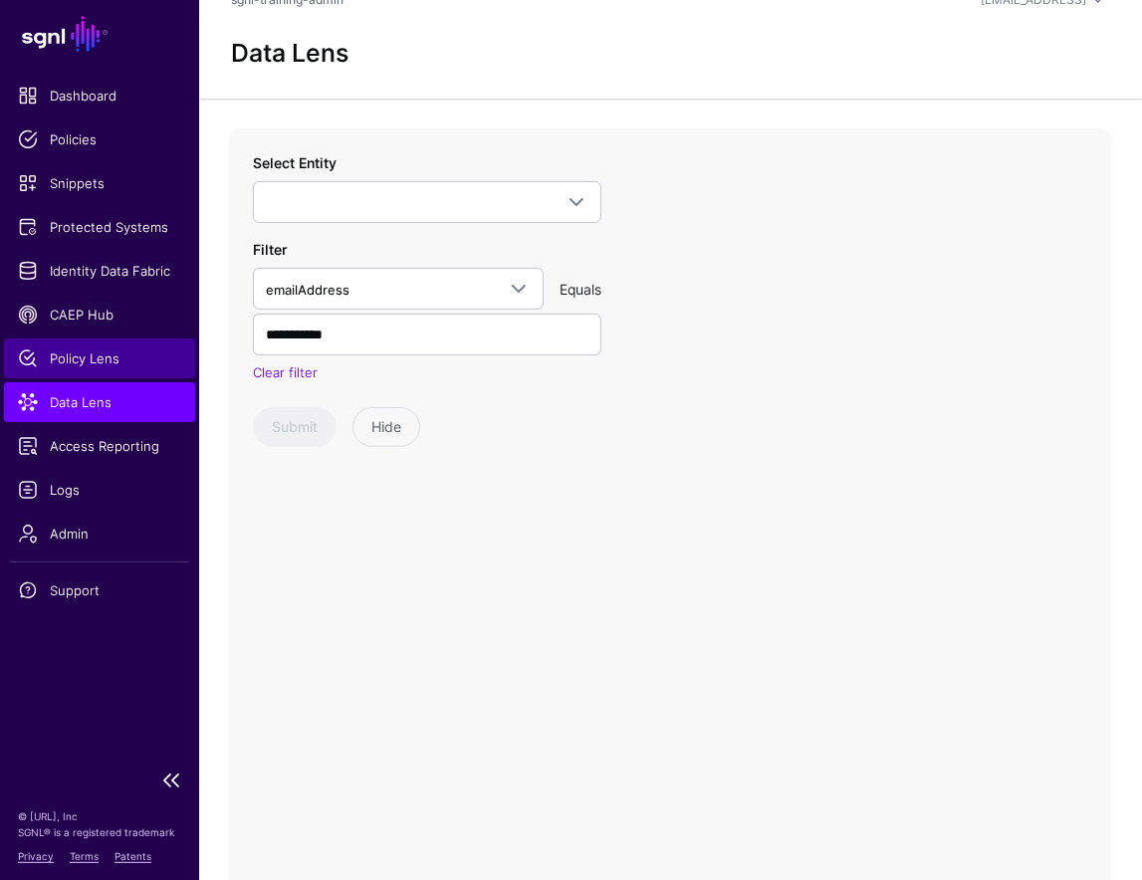
click at [92, 359] on span "Policy Lens" at bounding box center [99, 359] width 163 height 20
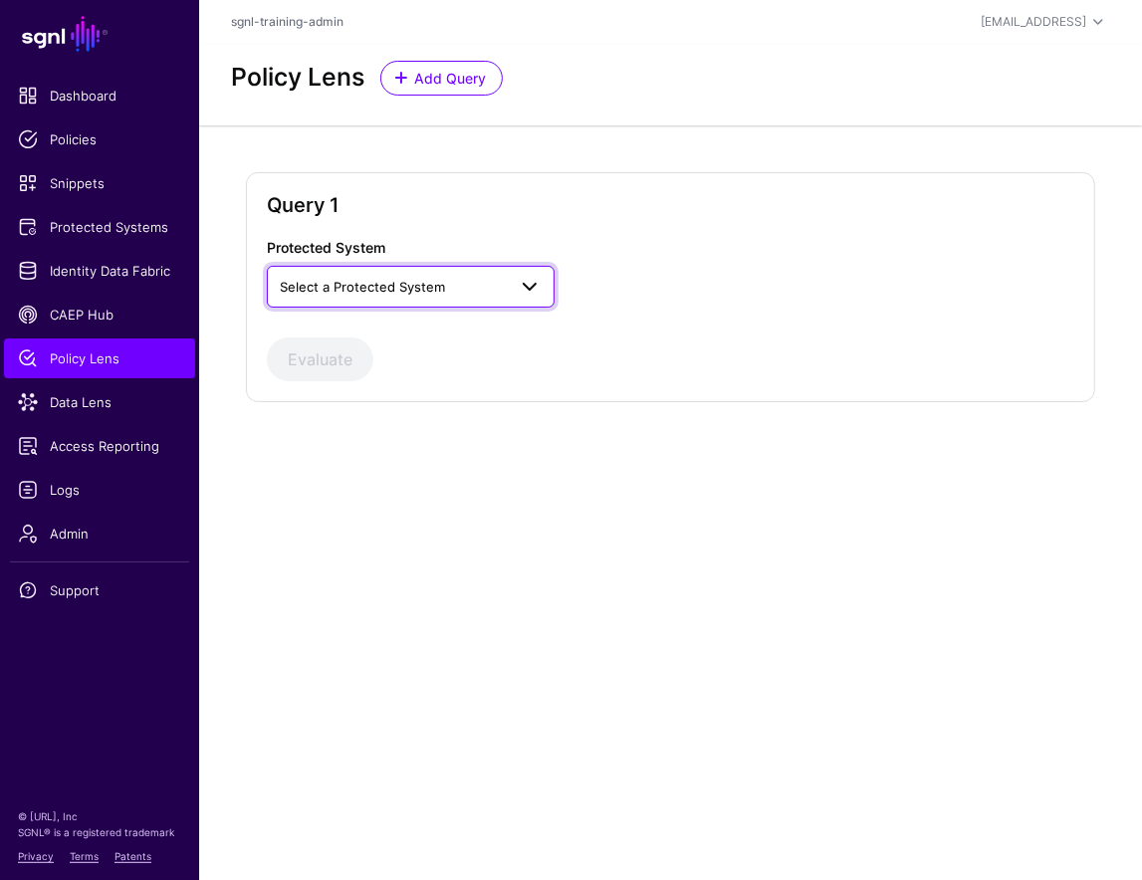
click at [401, 285] on span "Select a Protected System" at bounding box center [362, 287] width 165 height 16
click at [401, 286] on span "Select a Protected System" at bounding box center [362, 287] width 165 height 16
click at [397, 286] on span "Select a Protected System" at bounding box center [362, 287] width 165 height 16
click at [394, 330] on span "Custom Application" at bounding box center [343, 333] width 121 height 16
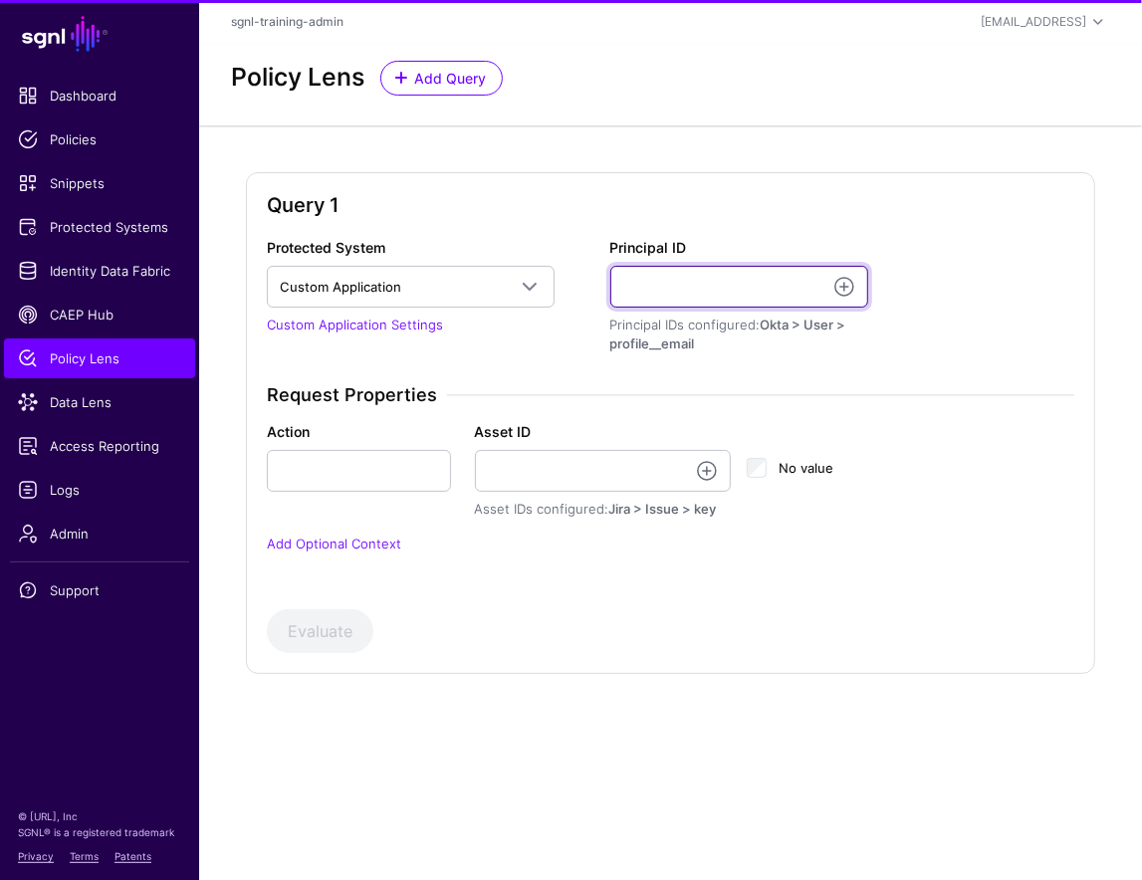
click at [682, 302] on input "Principal ID" at bounding box center [739, 287] width 259 height 42
click at [753, 288] on input "Principal ID" at bounding box center [739, 287] width 259 height 42
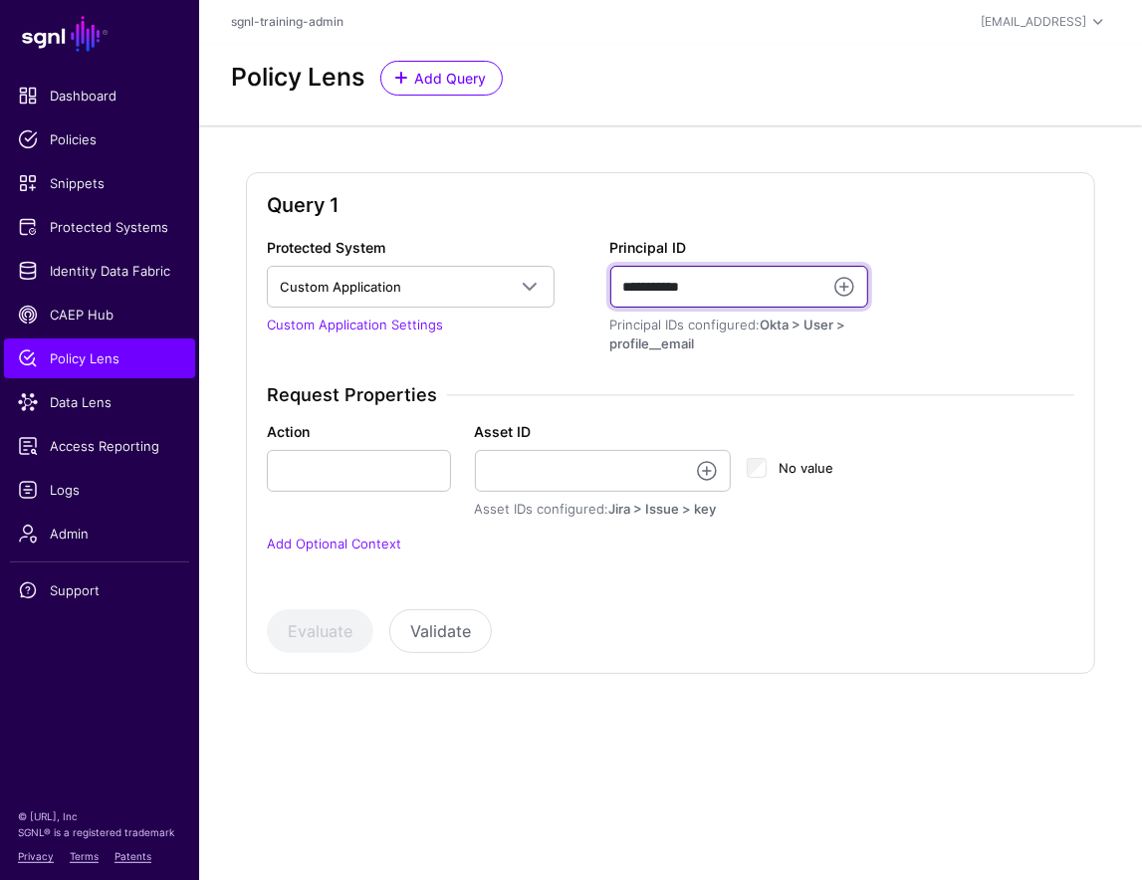
type input "**********"
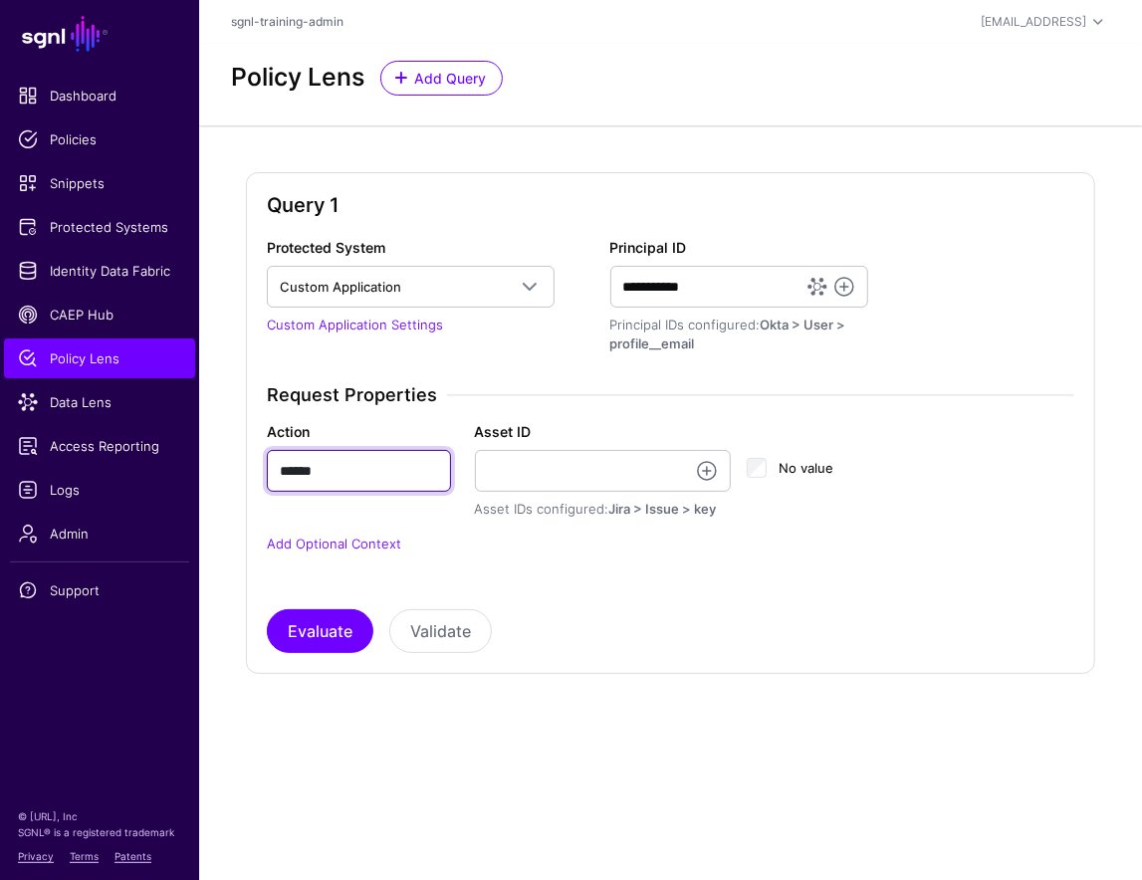
type input "******"
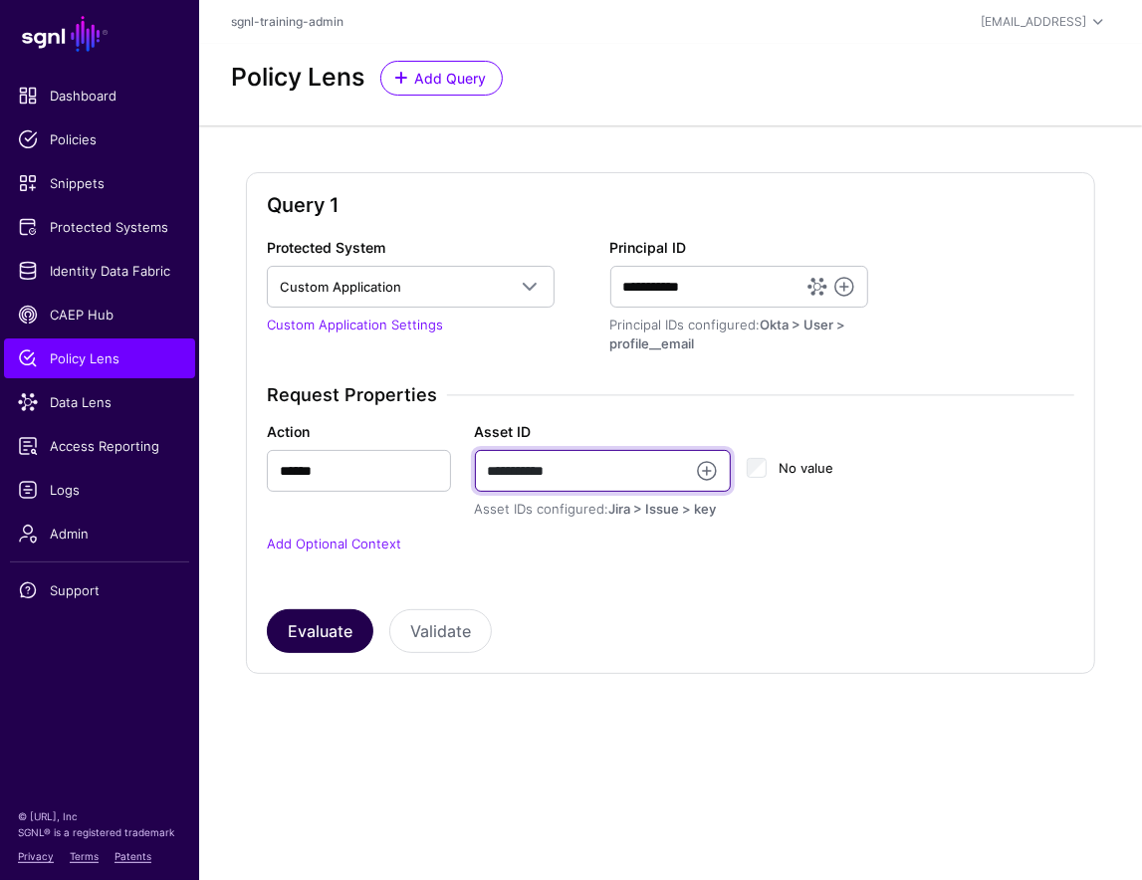
type input "**********"
click at [349, 617] on button "Evaluate" at bounding box center [320, 631] width 107 height 44
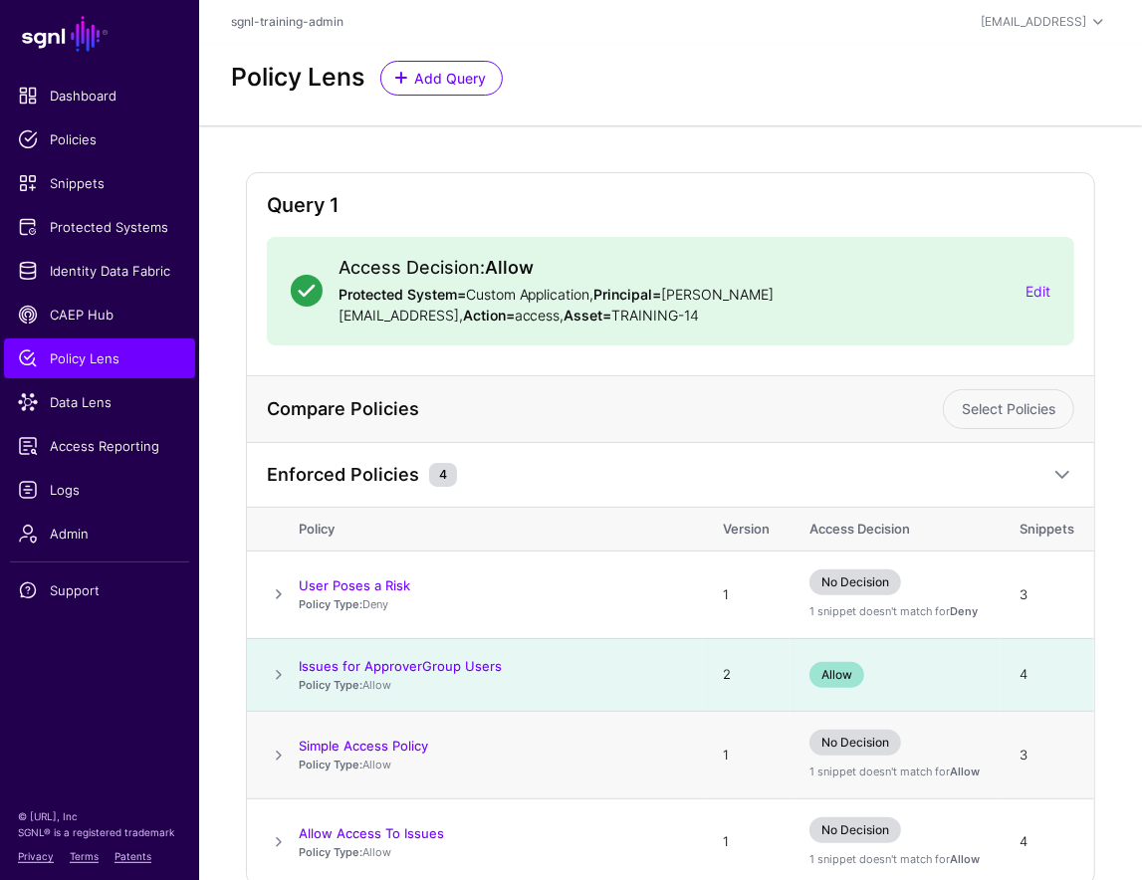
scroll to position [62, 0]
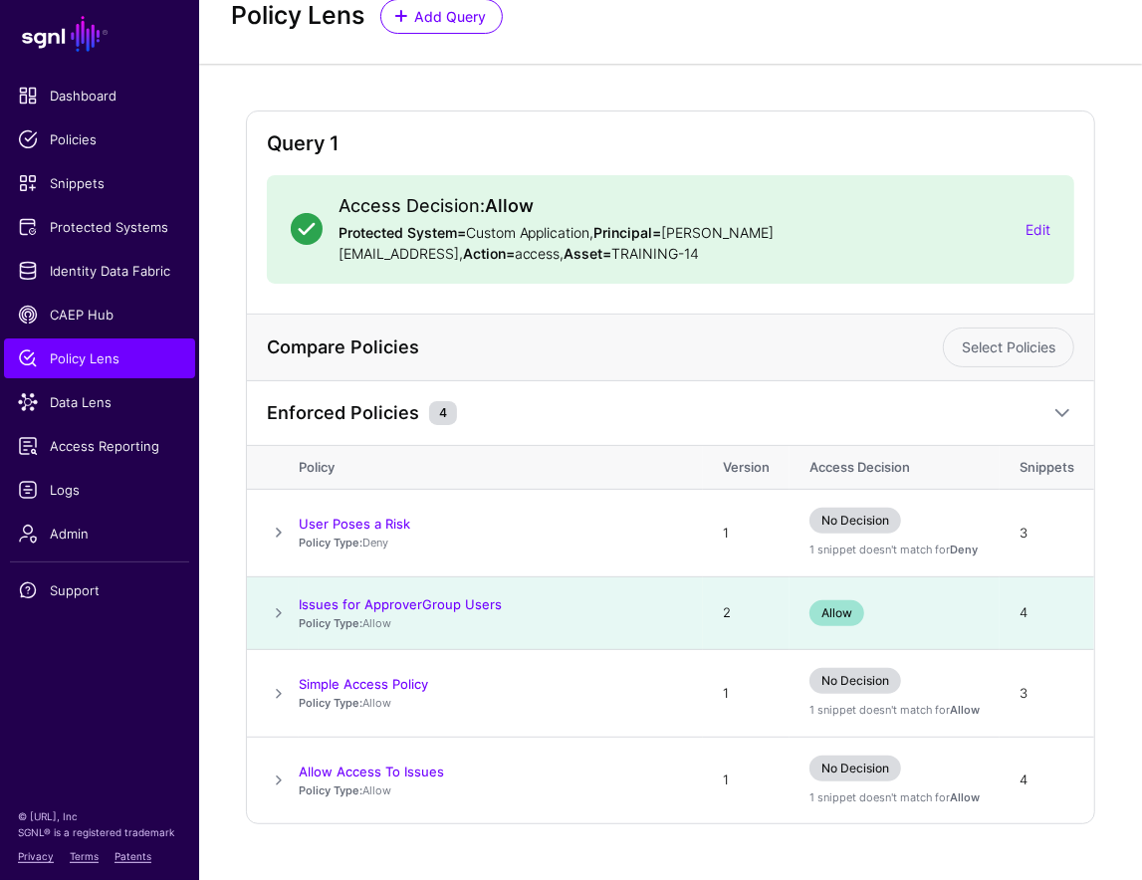
click at [1070, 208] on div "Access Decision: Allow Protected System= Custom Application, Principal= [PERSON…" at bounding box center [671, 229] width 809 height 109
click at [1051, 221] on link "Edit" at bounding box center [1038, 229] width 25 height 17
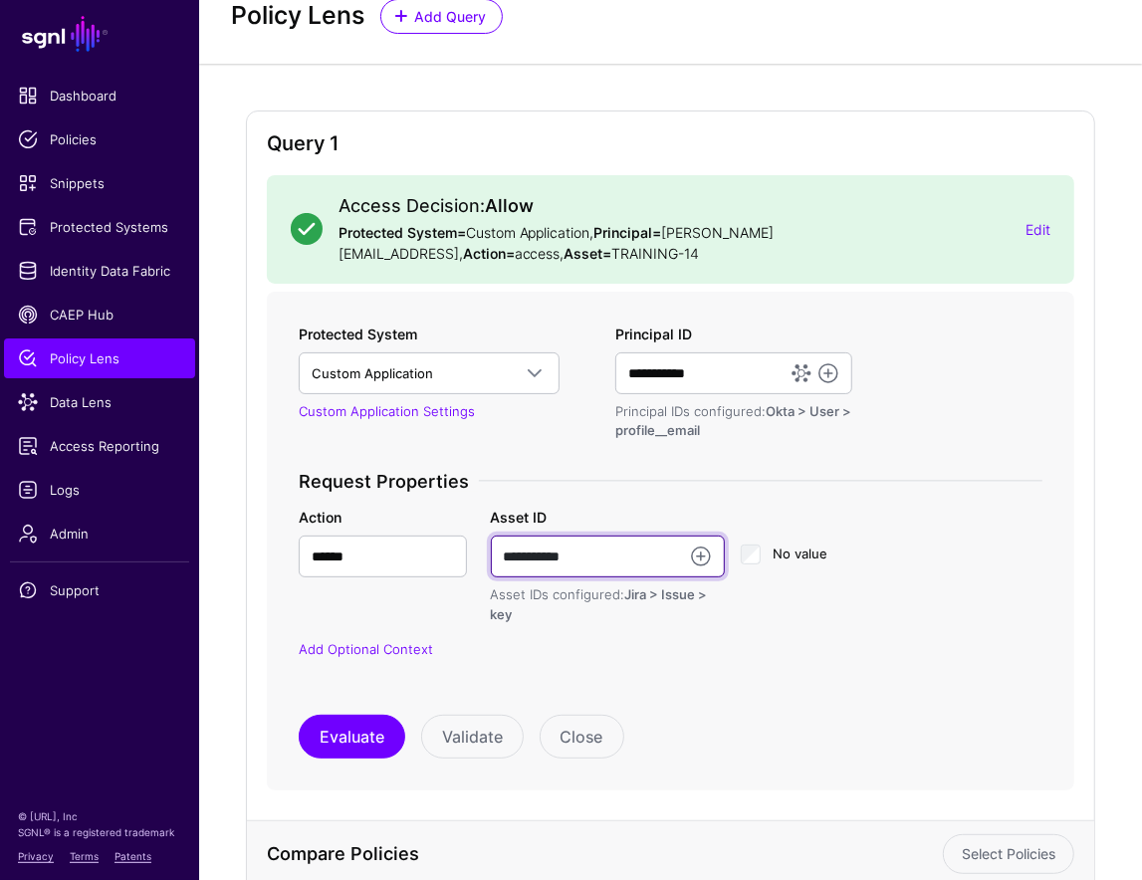
click at [612, 537] on input "**********" at bounding box center [608, 557] width 235 height 42
paste input "*"
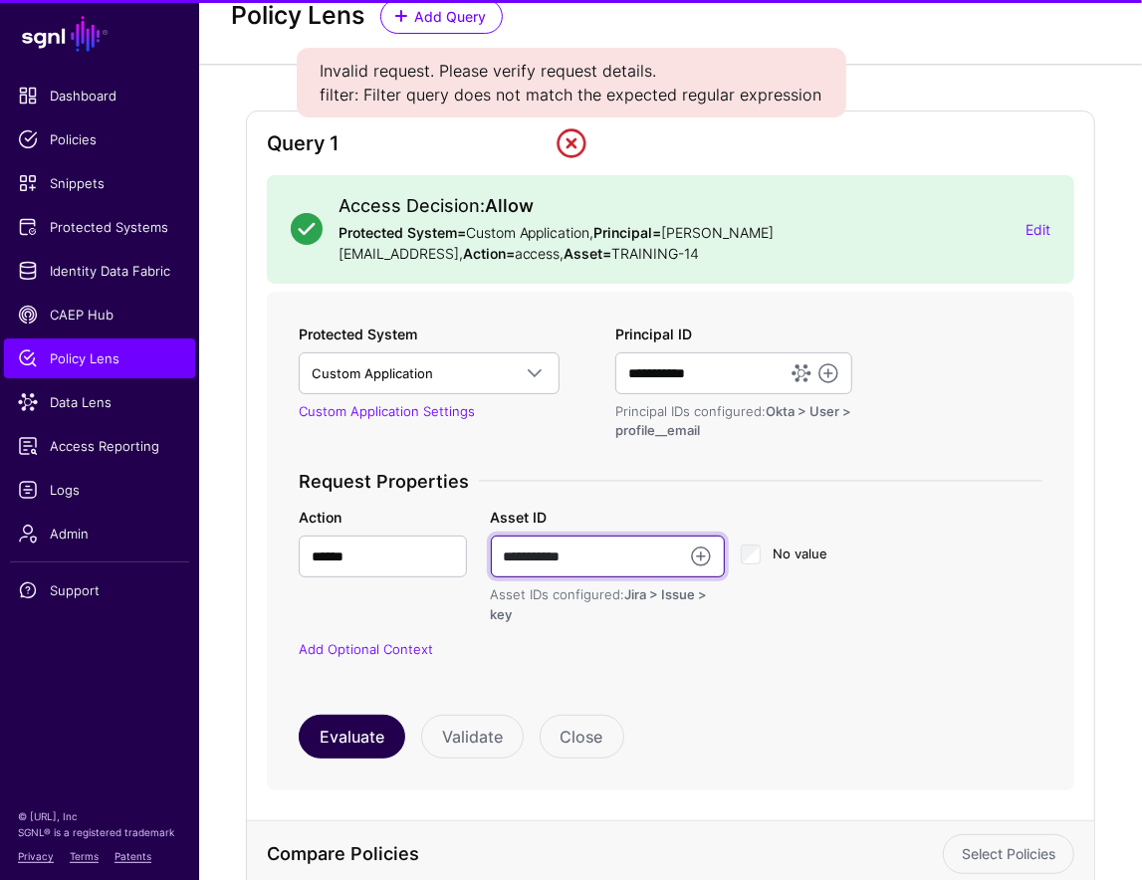
type input "**********"
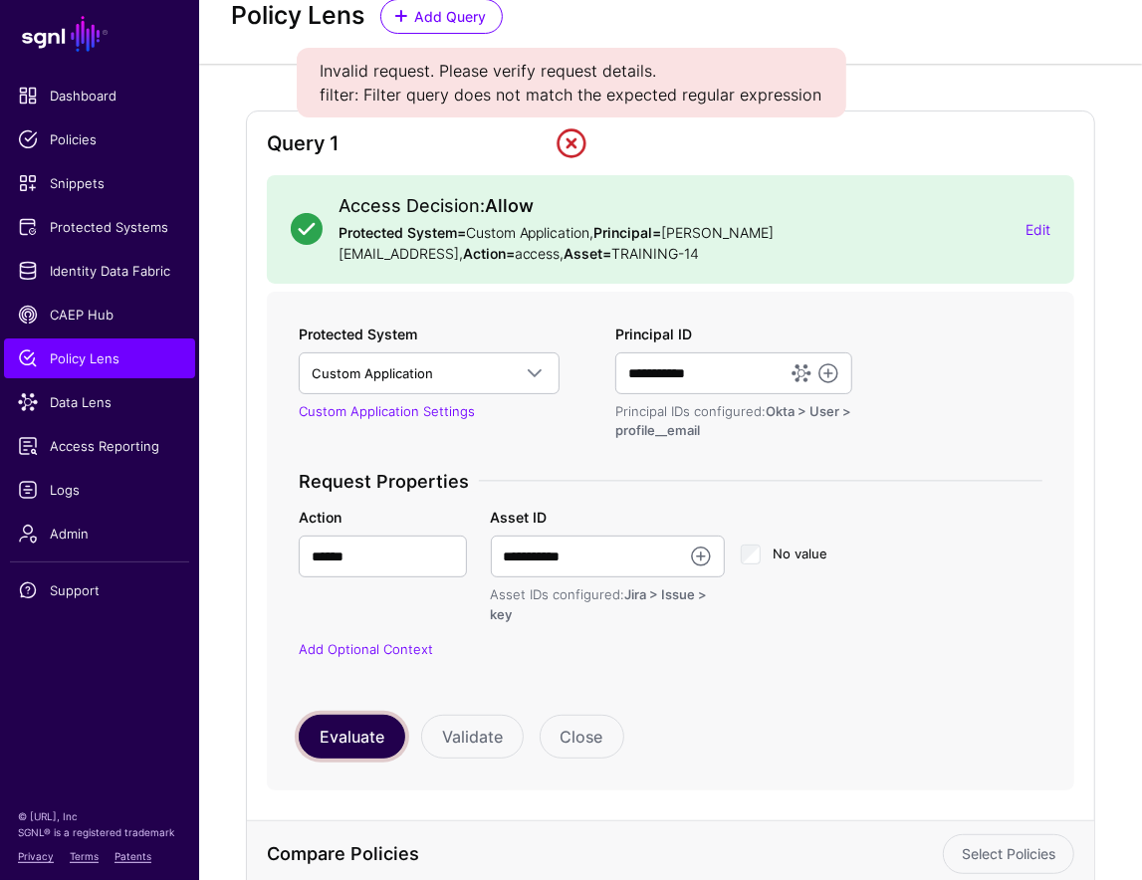
click at [318, 715] on button "Evaluate" at bounding box center [352, 737] width 107 height 44
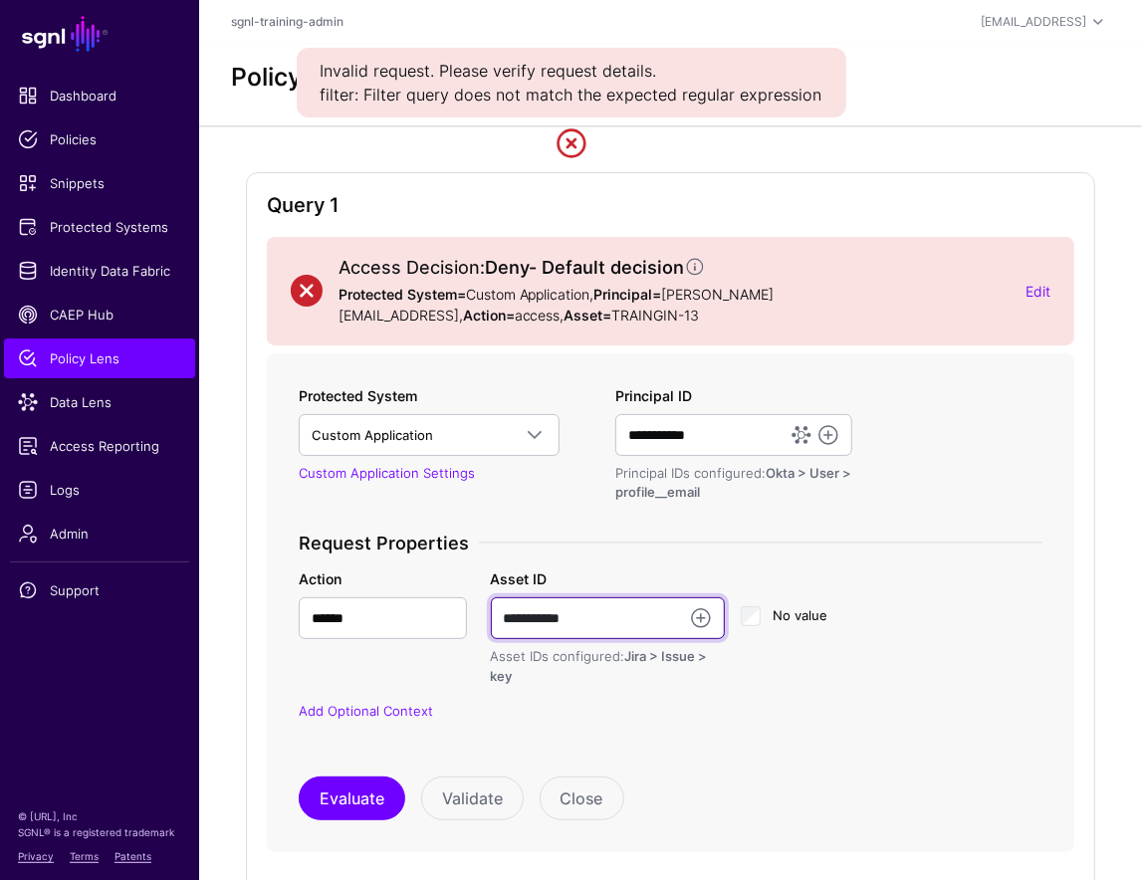
drag, startPoint x: 585, startPoint y: 588, endPoint x: 634, endPoint y: 594, distance: 50.2
click at [585, 598] on input "**********" at bounding box center [608, 619] width 235 height 42
drag, startPoint x: 553, startPoint y: 593, endPoint x: 431, endPoint y: 593, distance: 121.5
click at [431, 593] on div "**********" at bounding box center [671, 628] width 769 height 118
type input "**********"
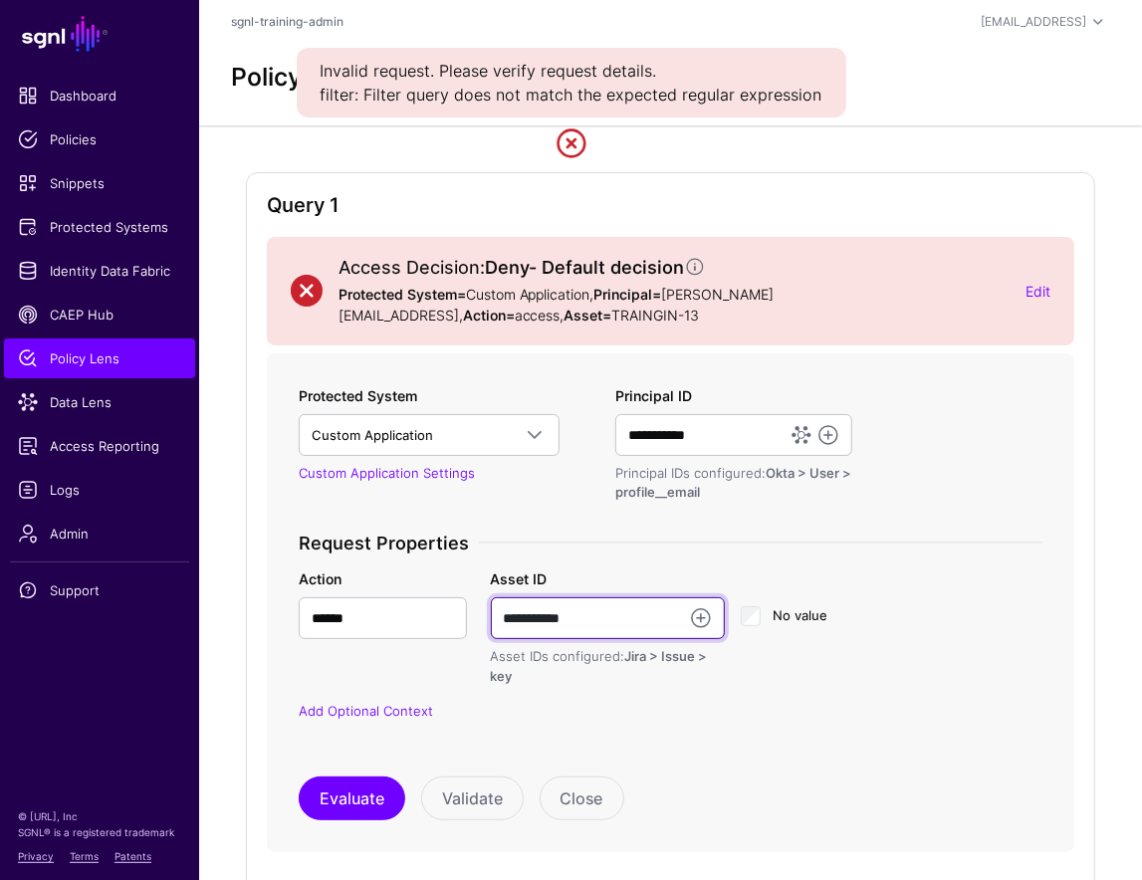
click at [299, 777] on button "Evaluate" at bounding box center [352, 799] width 107 height 44
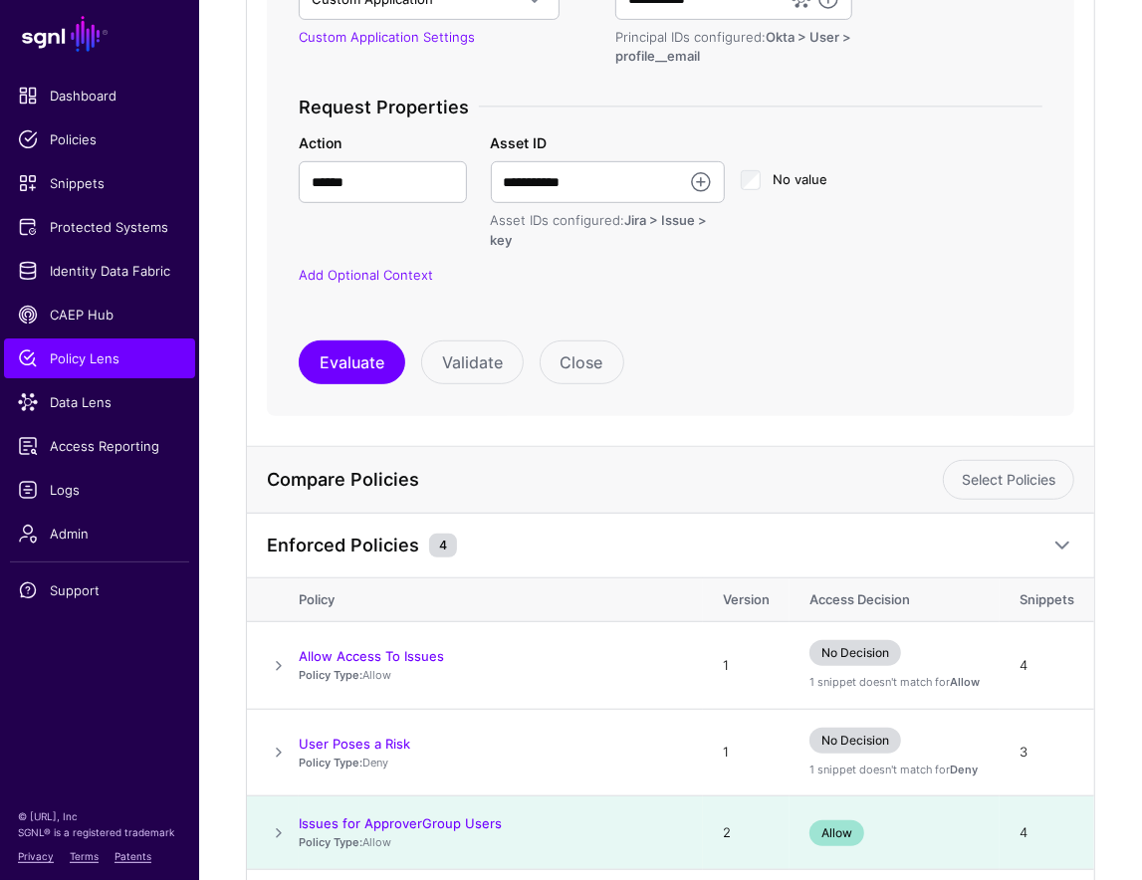
scroll to position [568, 0]
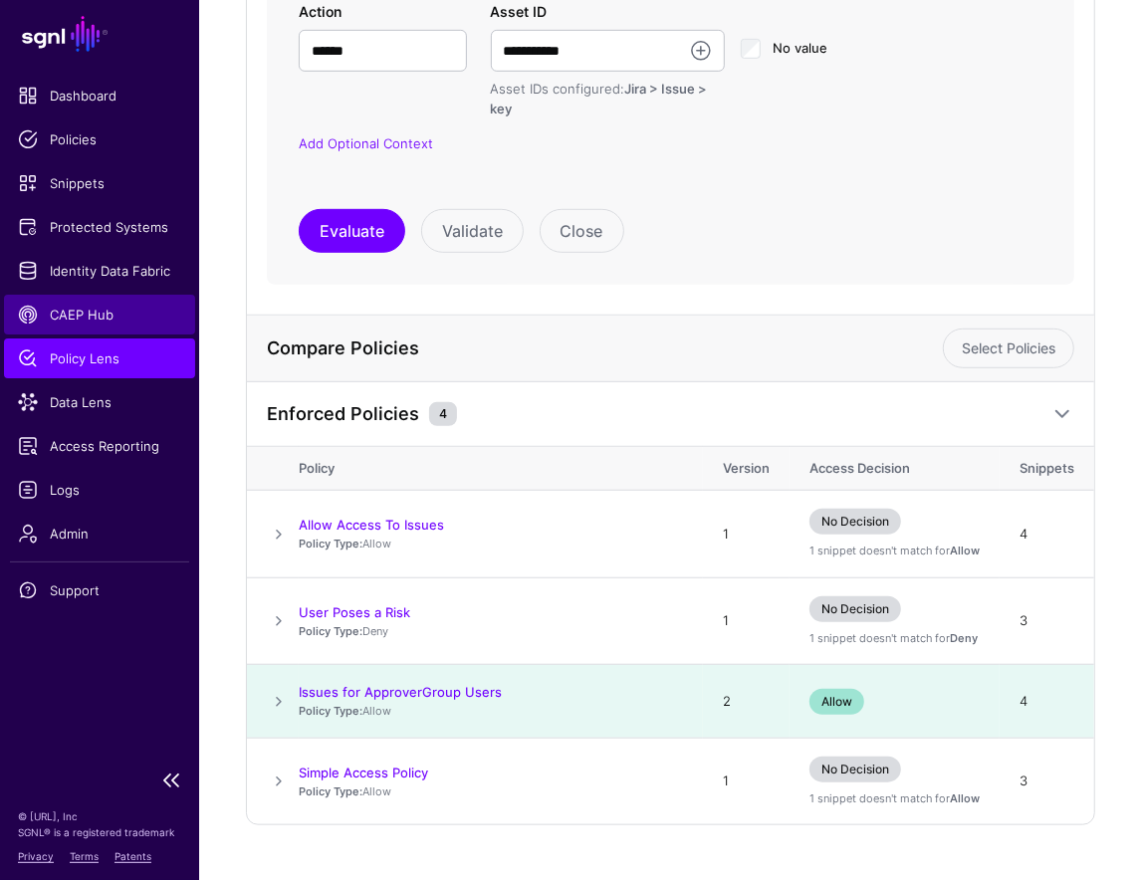
click at [86, 295] on link "CAEP Hub" at bounding box center [99, 315] width 191 height 40
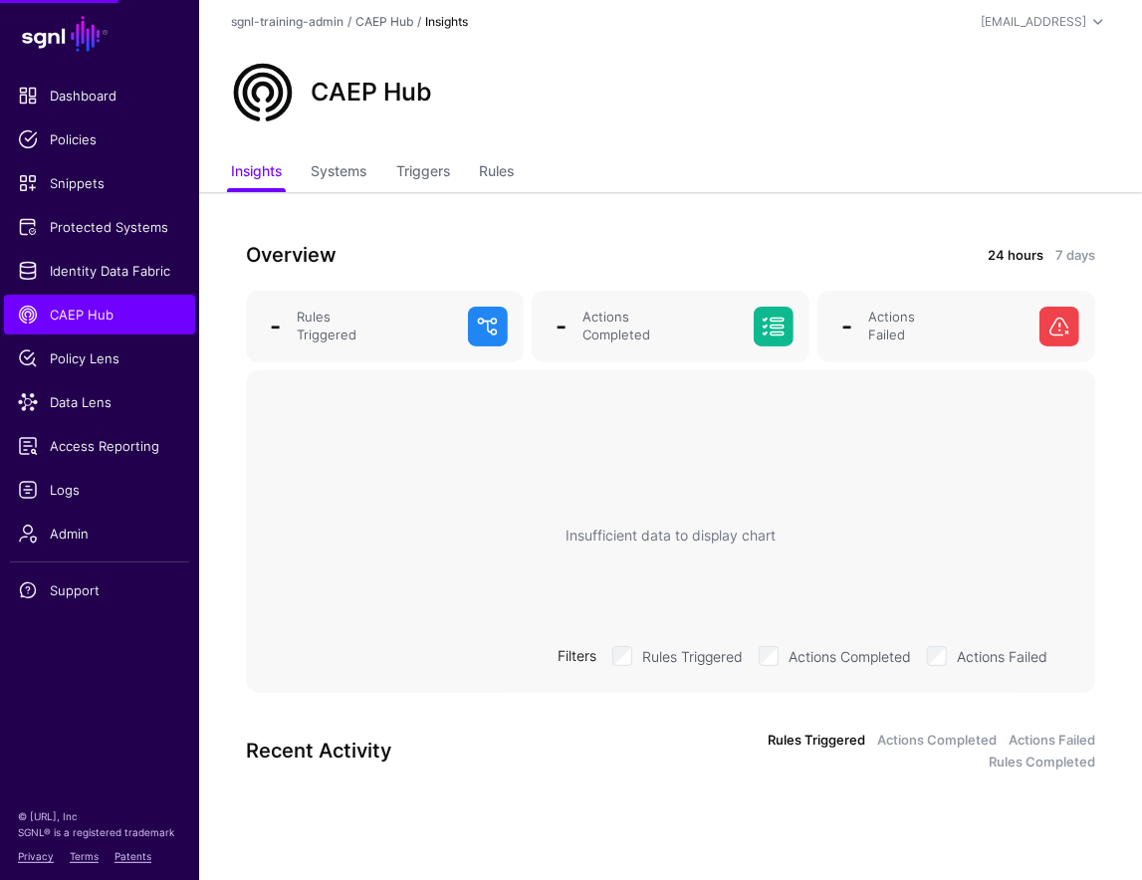
click at [439, 133] on div "CAEP Hub" at bounding box center [670, 99] width 943 height 111
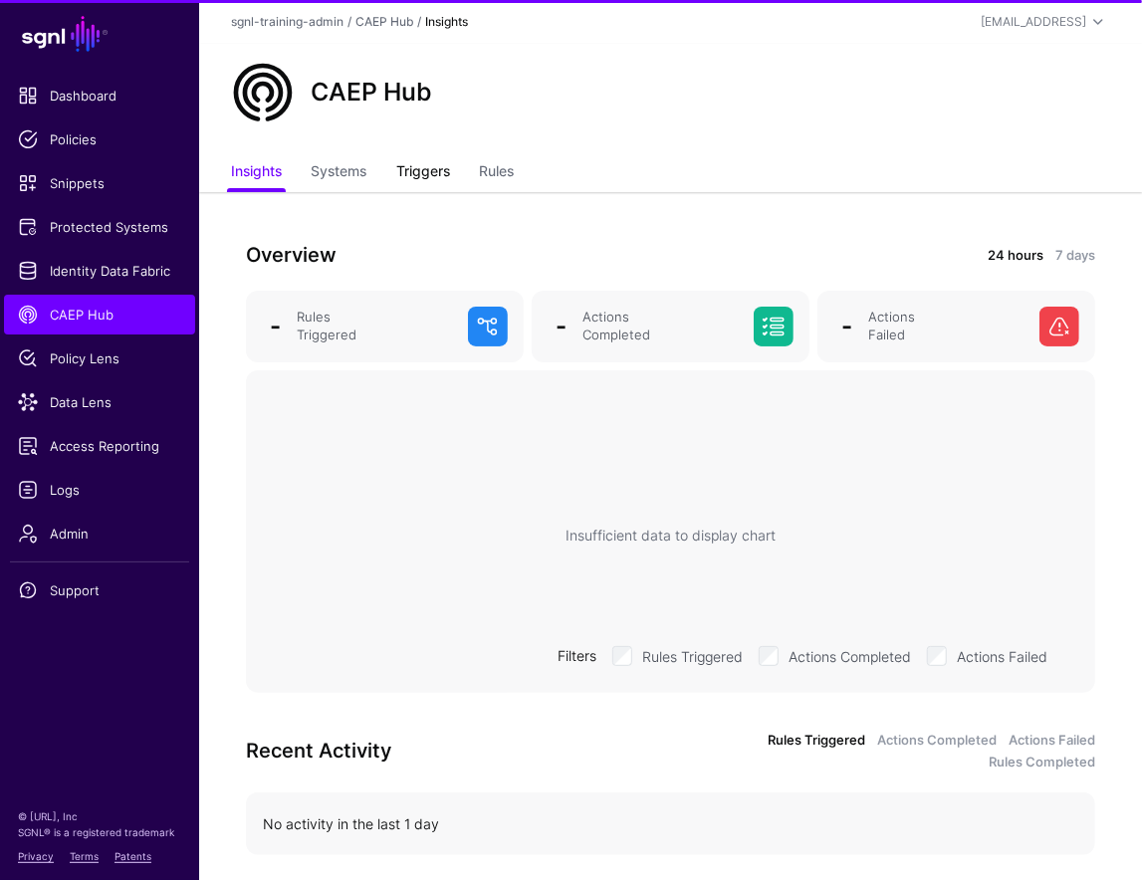
click at [433, 168] on link "Triggers" at bounding box center [423, 173] width 54 height 38
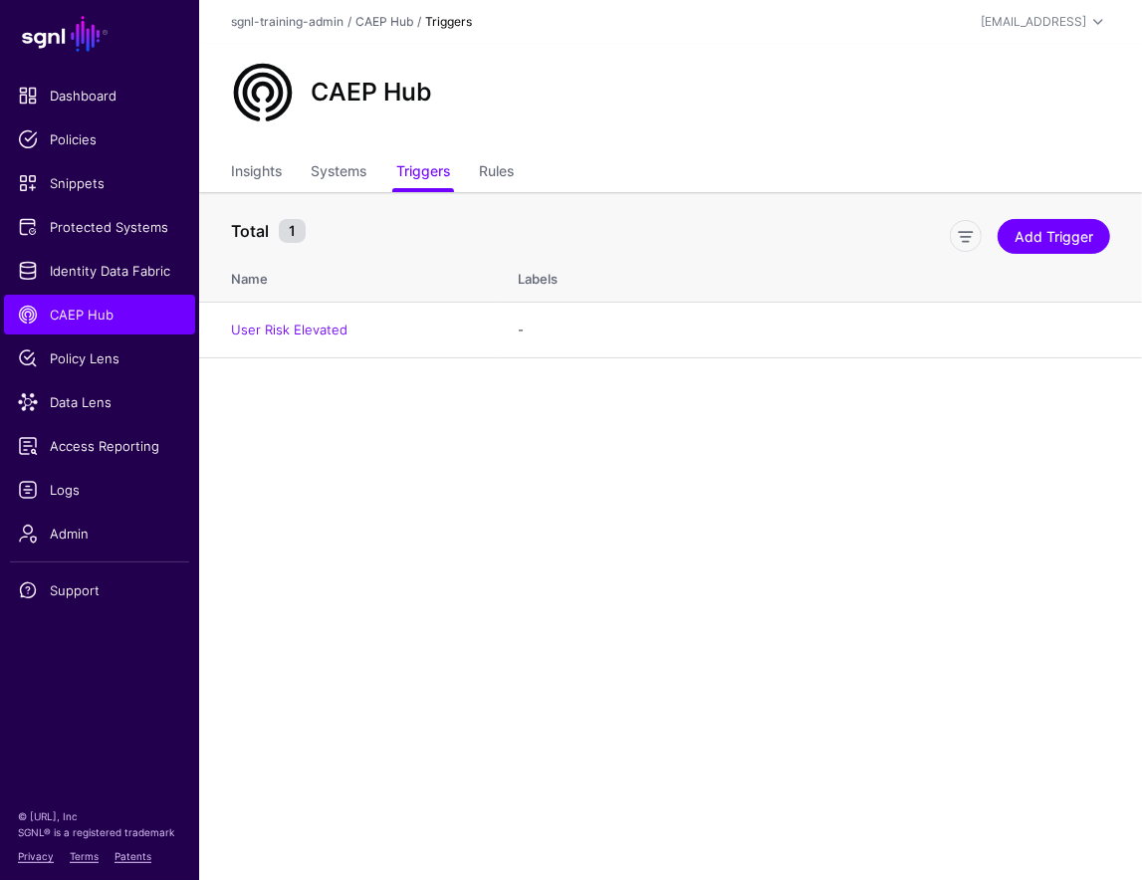
click at [527, 188] on ul "Insights Systems Triggers Rules" at bounding box center [670, 173] width 879 height 38
click at [510, 168] on link "Rules" at bounding box center [496, 173] width 35 height 38
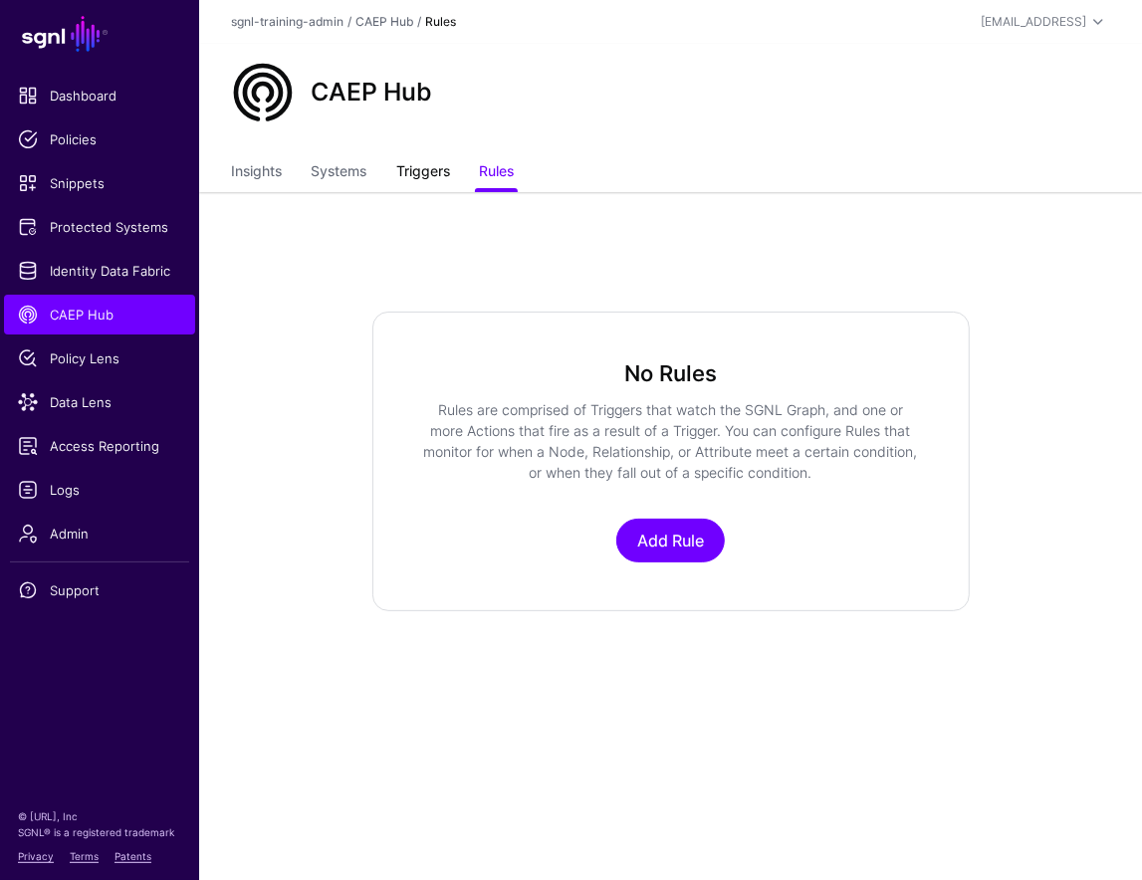
click at [415, 165] on link "Triggers" at bounding box center [423, 173] width 54 height 38
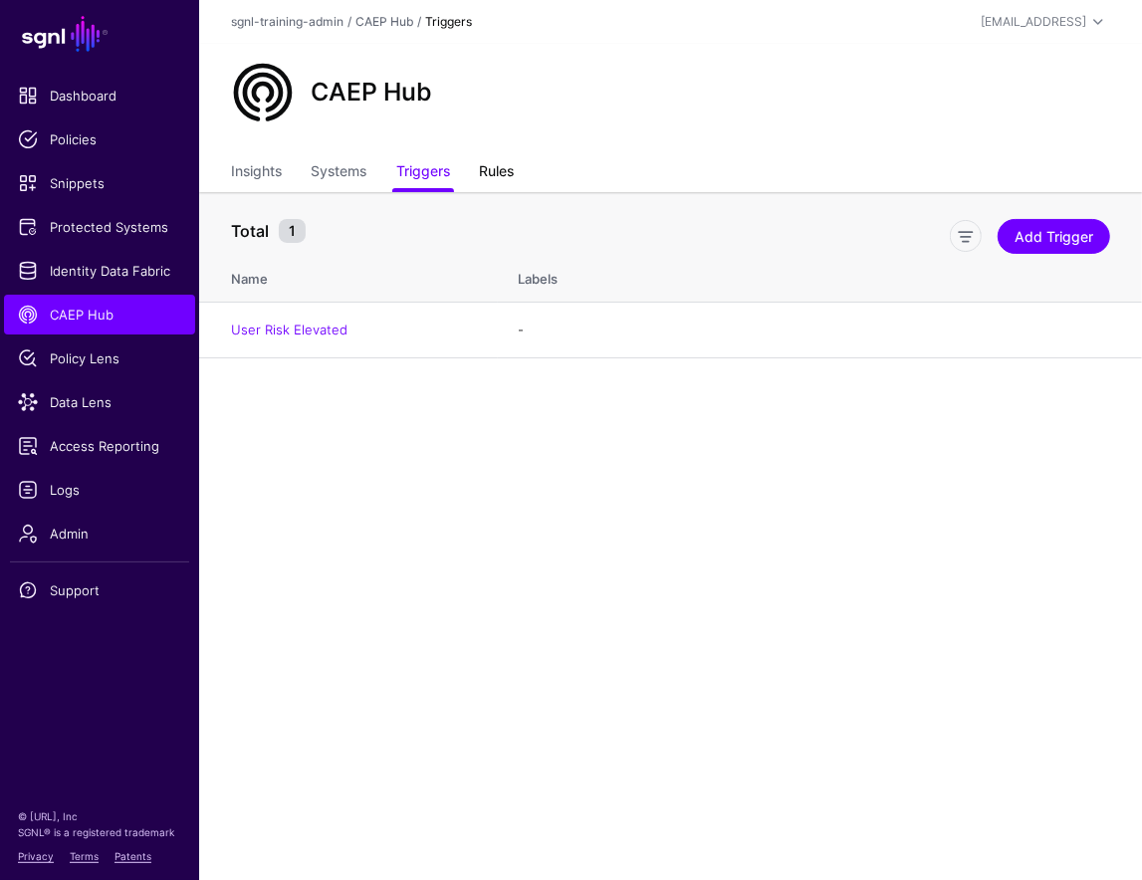
click at [485, 161] on link "Rules" at bounding box center [496, 173] width 35 height 38
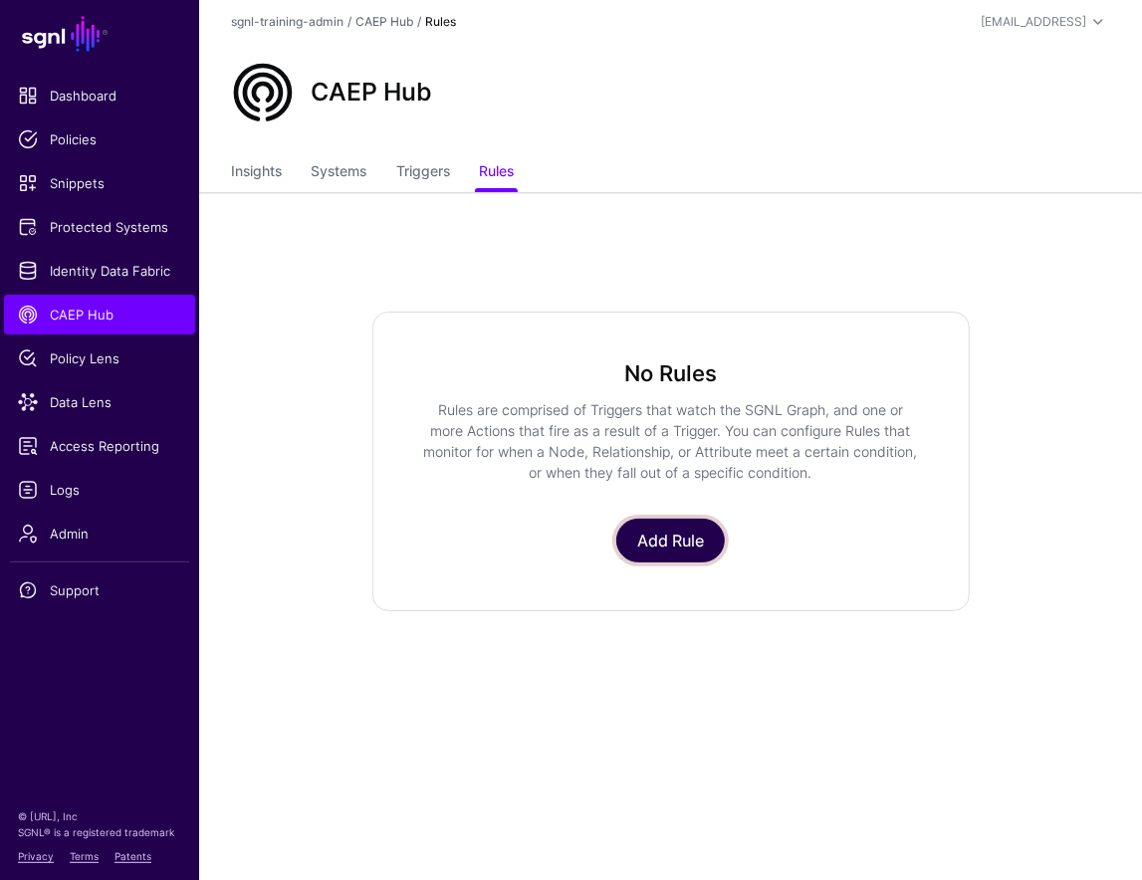
click at [710, 546] on link "Add Rule" at bounding box center [670, 541] width 109 height 44
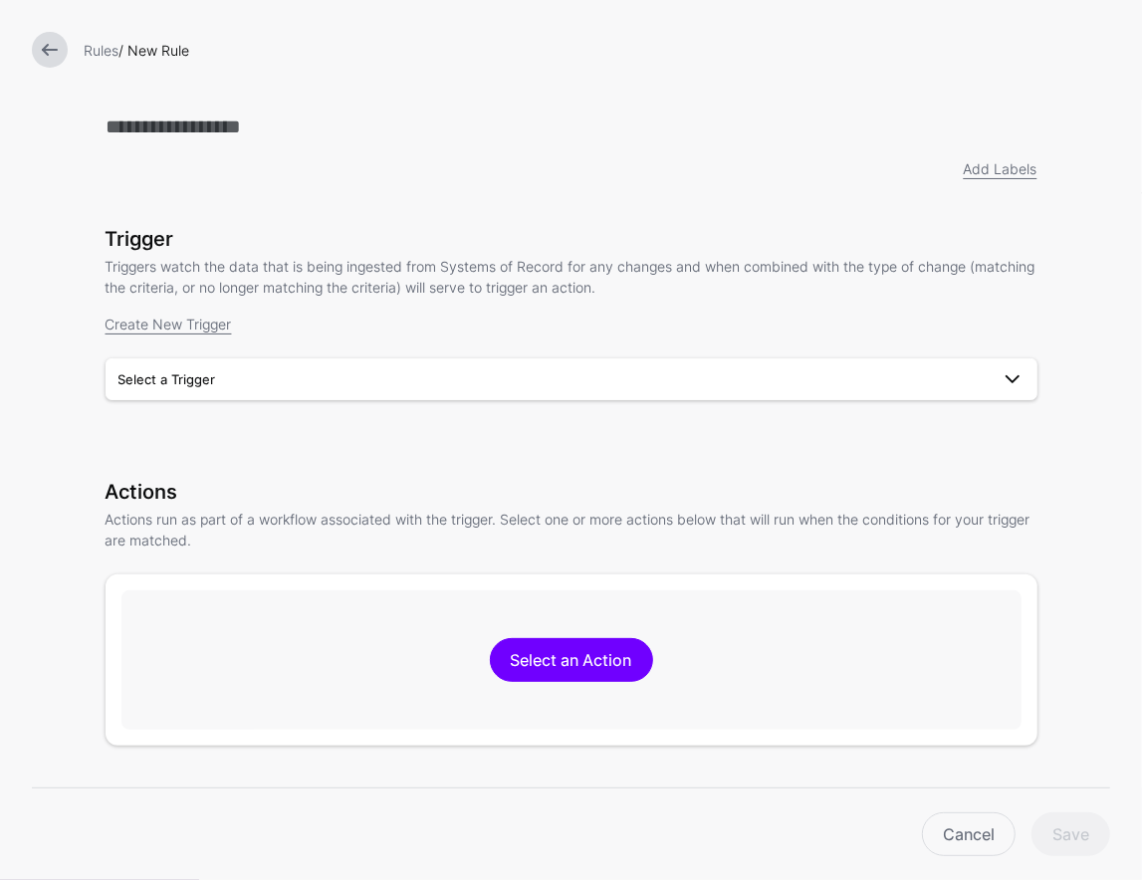
click at [416, 370] on span "Select a Trigger" at bounding box center [554, 379] width 870 height 22
click at [680, 500] on h3 "Actions" at bounding box center [572, 492] width 932 height 24
click at [570, 387] on span "Select a Trigger" at bounding box center [554, 379] width 870 height 22
click at [490, 427] on div "User Risk Elevated" at bounding box center [572, 426] width 900 height 20
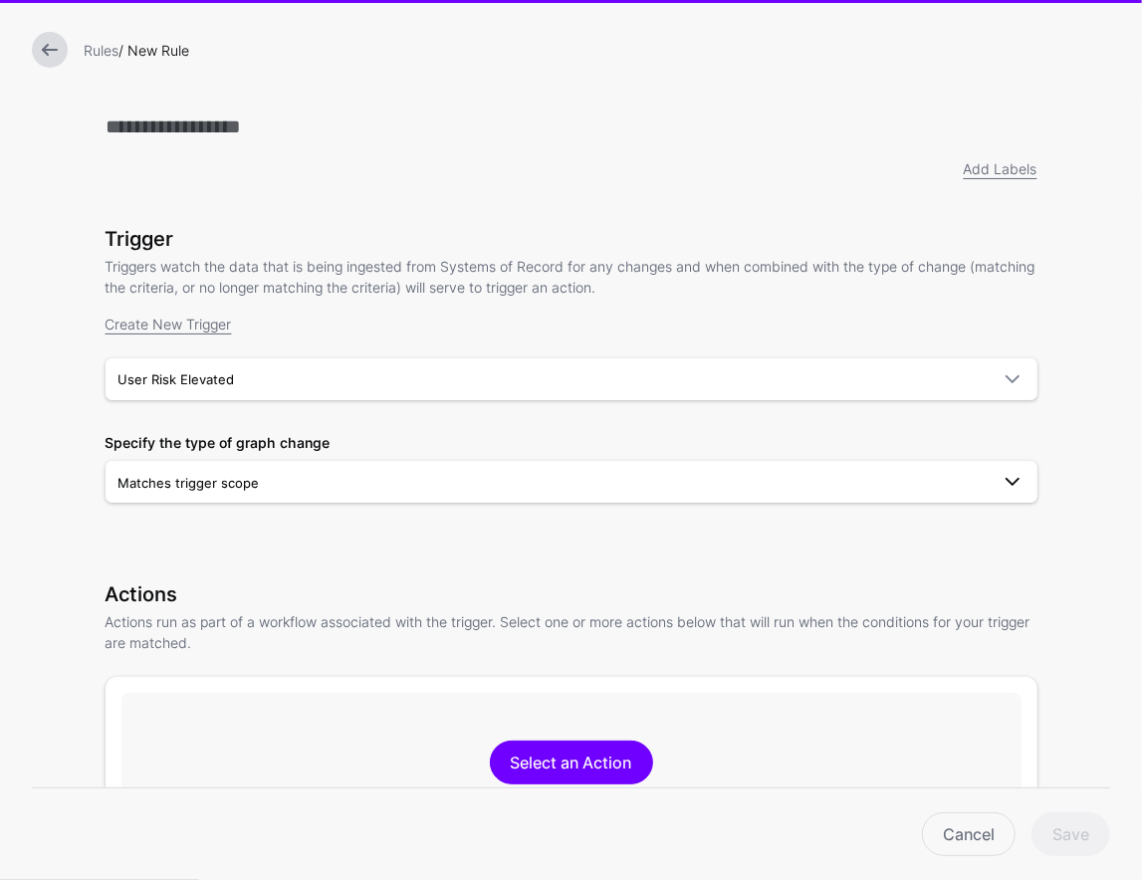
click at [494, 482] on span "Matches trigger scope" at bounding box center [554, 483] width 870 height 22
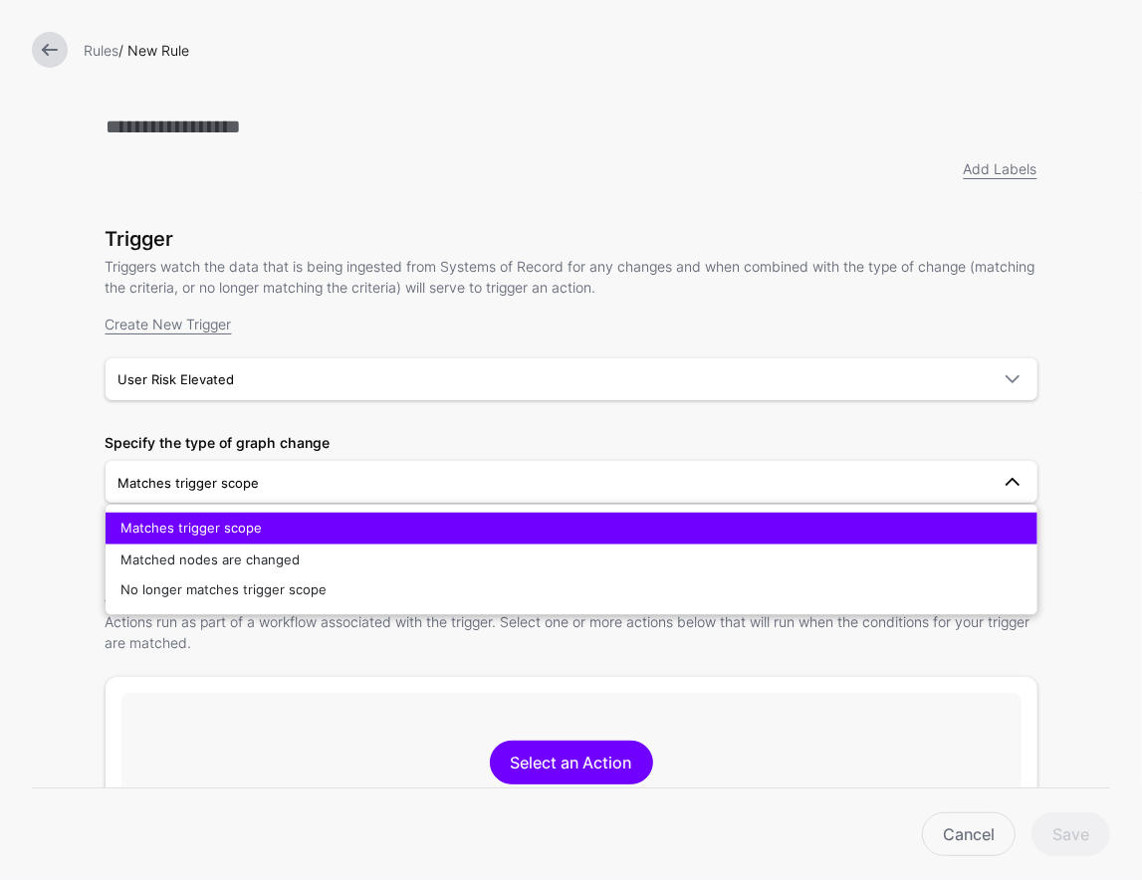
click at [55, 44] on link at bounding box center [50, 50] width 36 height 36
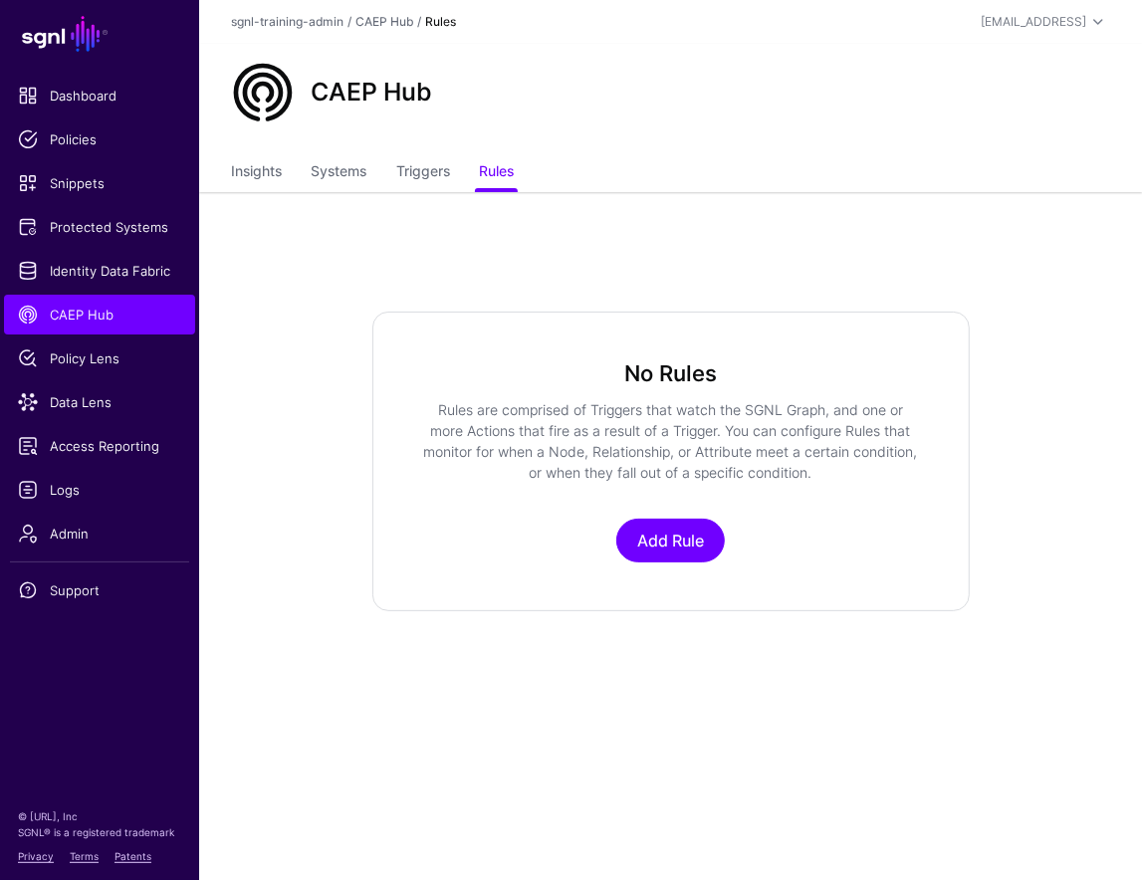
click at [462, 168] on ul "Insights Systems Triggers Rules" at bounding box center [670, 173] width 879 height 38
click at [410, 172] on link "Triggers" at bounding box center [423, 173] width 54 height 38
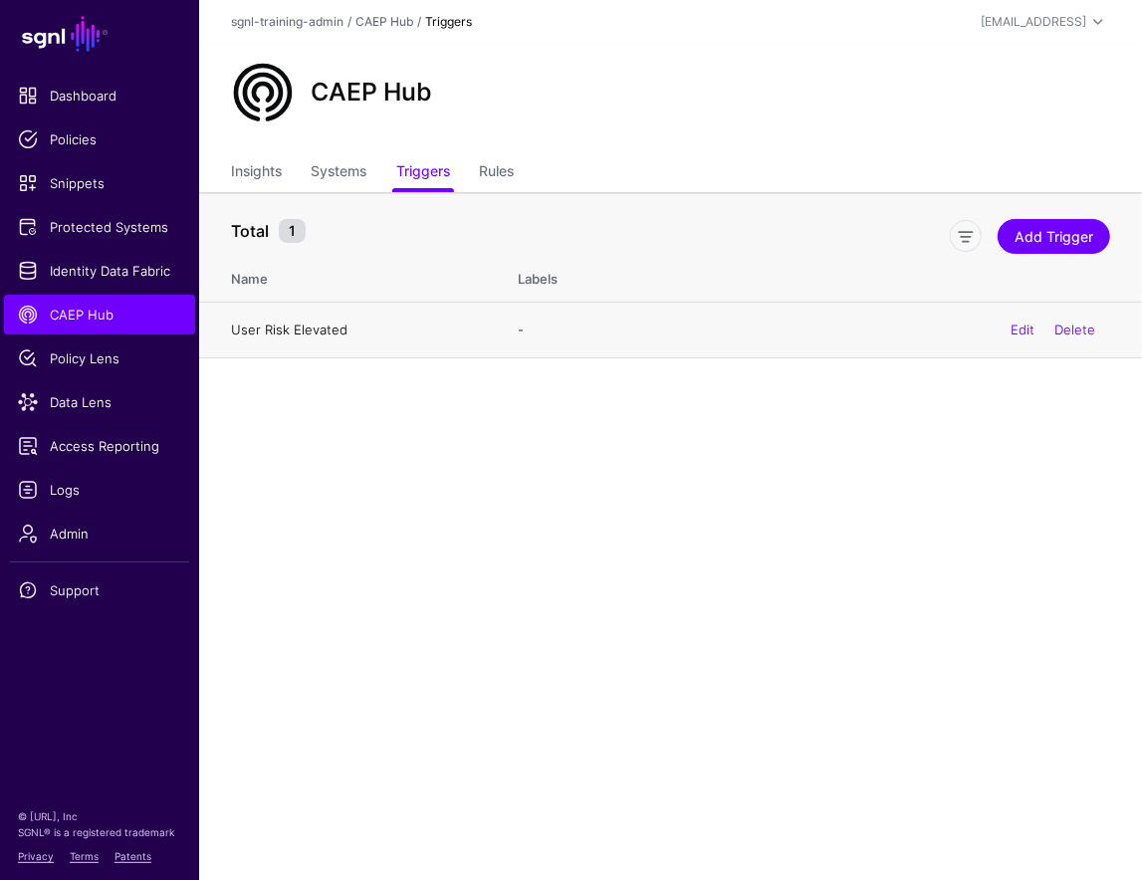
click at [309, 325] on link "User Risk Elevated" at bounding box center [289, 330] width 117 height 16
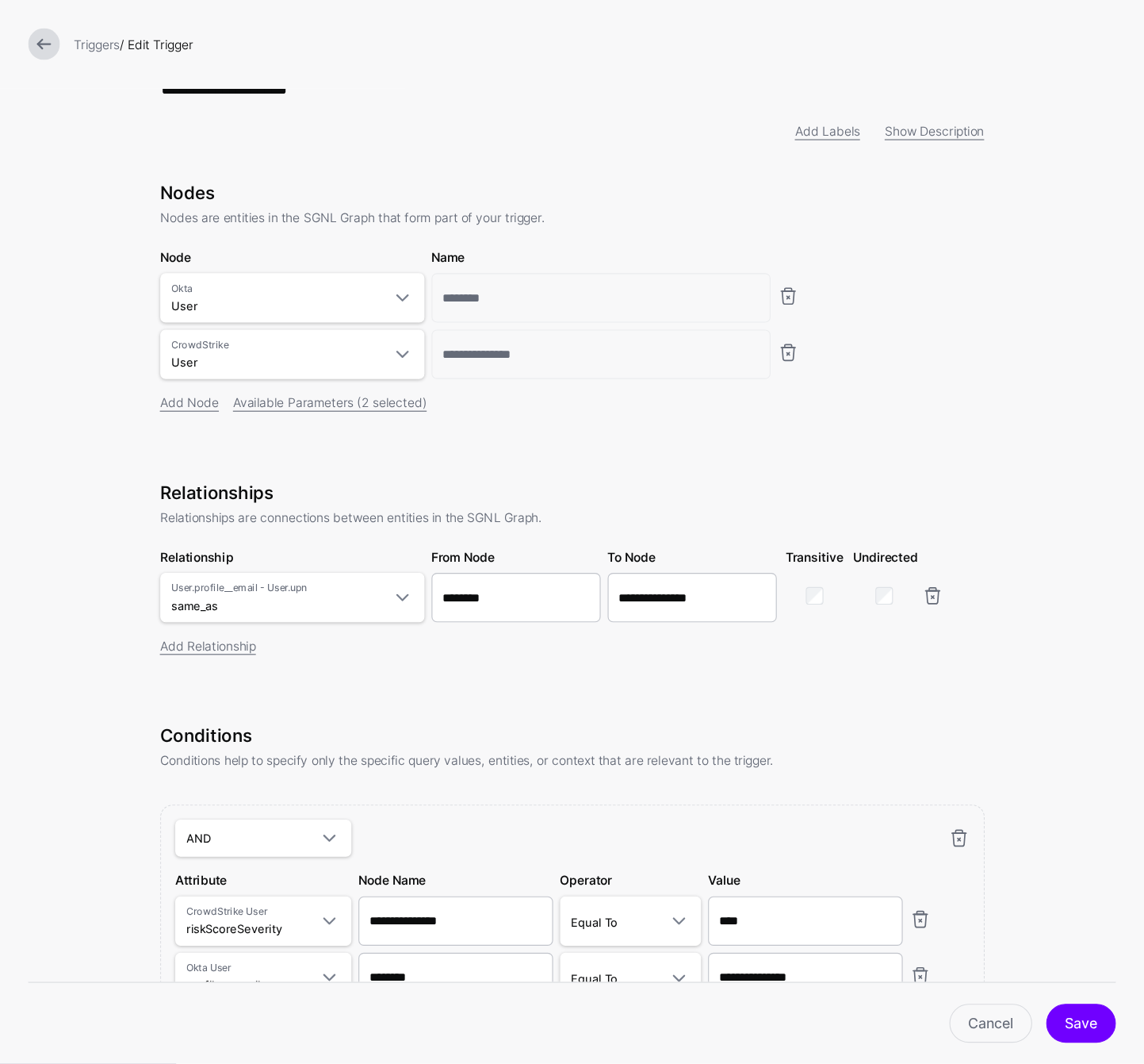
scroll to position [21, 0]
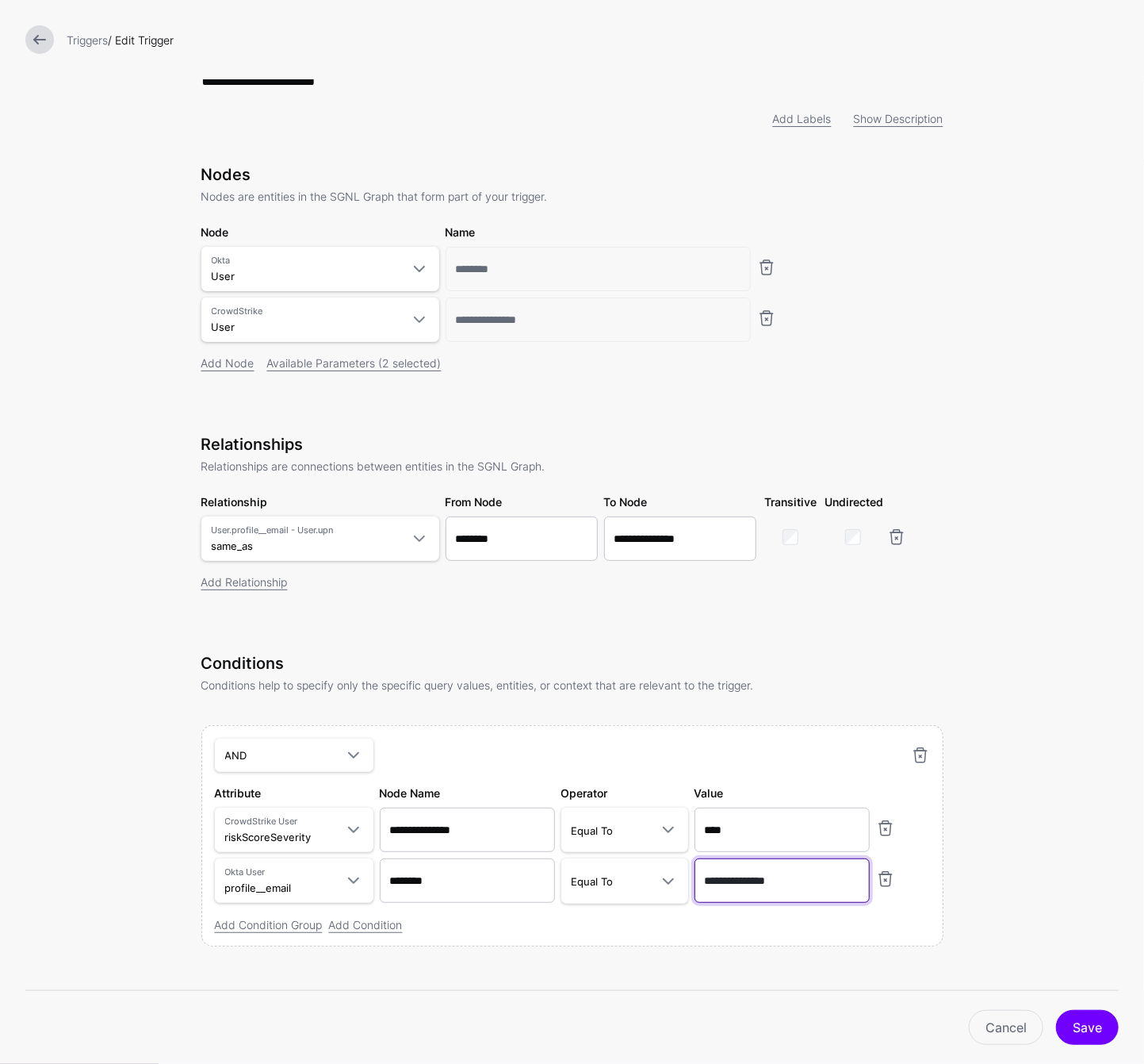
click at [806, 700] on input "**********" at bounding box center [782, 830] width 175 height 45
click at [810, 700] on input "**********" at bounding box center [782, 830] width 175 height 45
type input "**********"
click at [908, 700] on form "**********" at bounding box center [572, 531] width 1144 height 1104
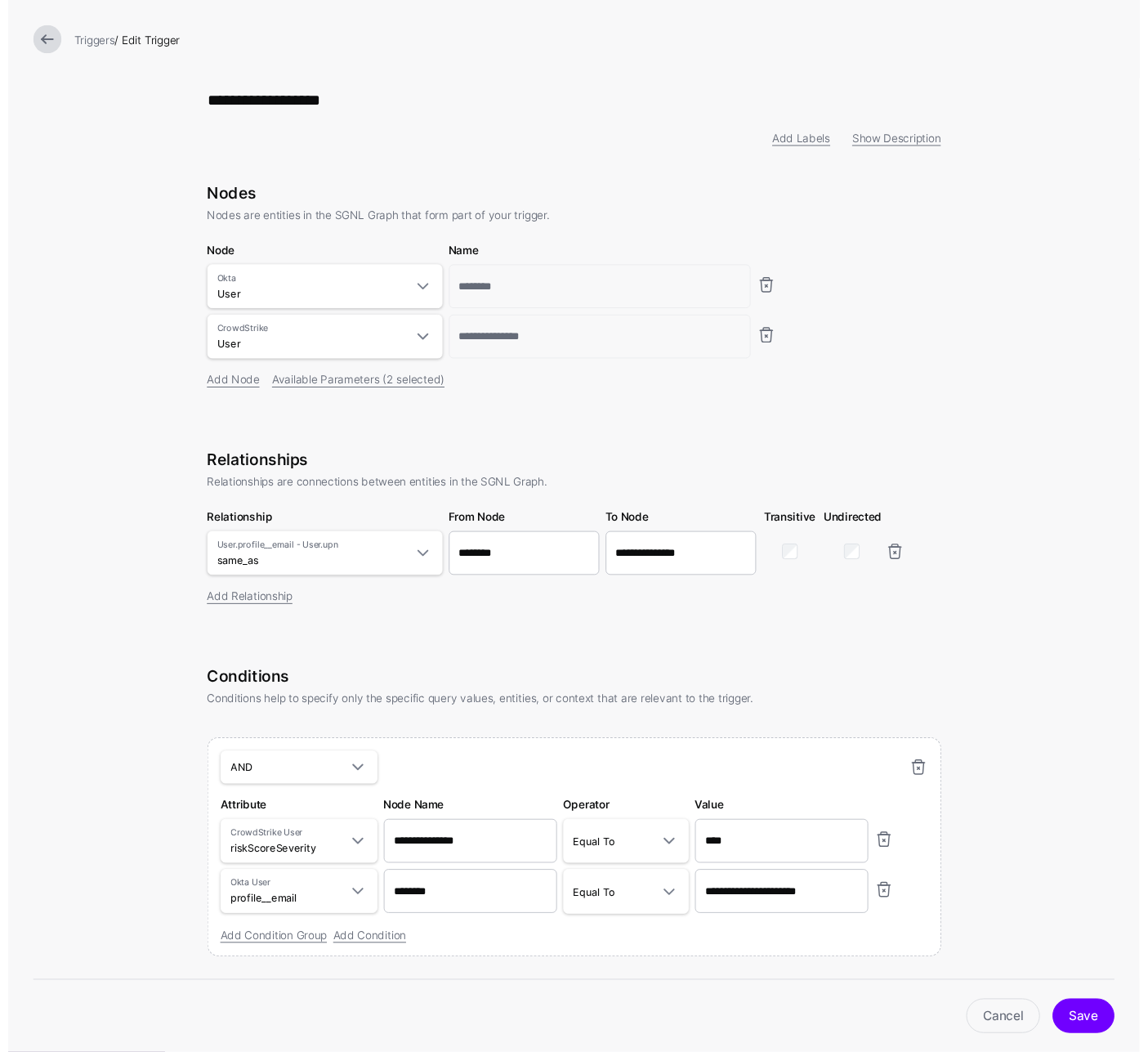
scroll to position [43, 0]
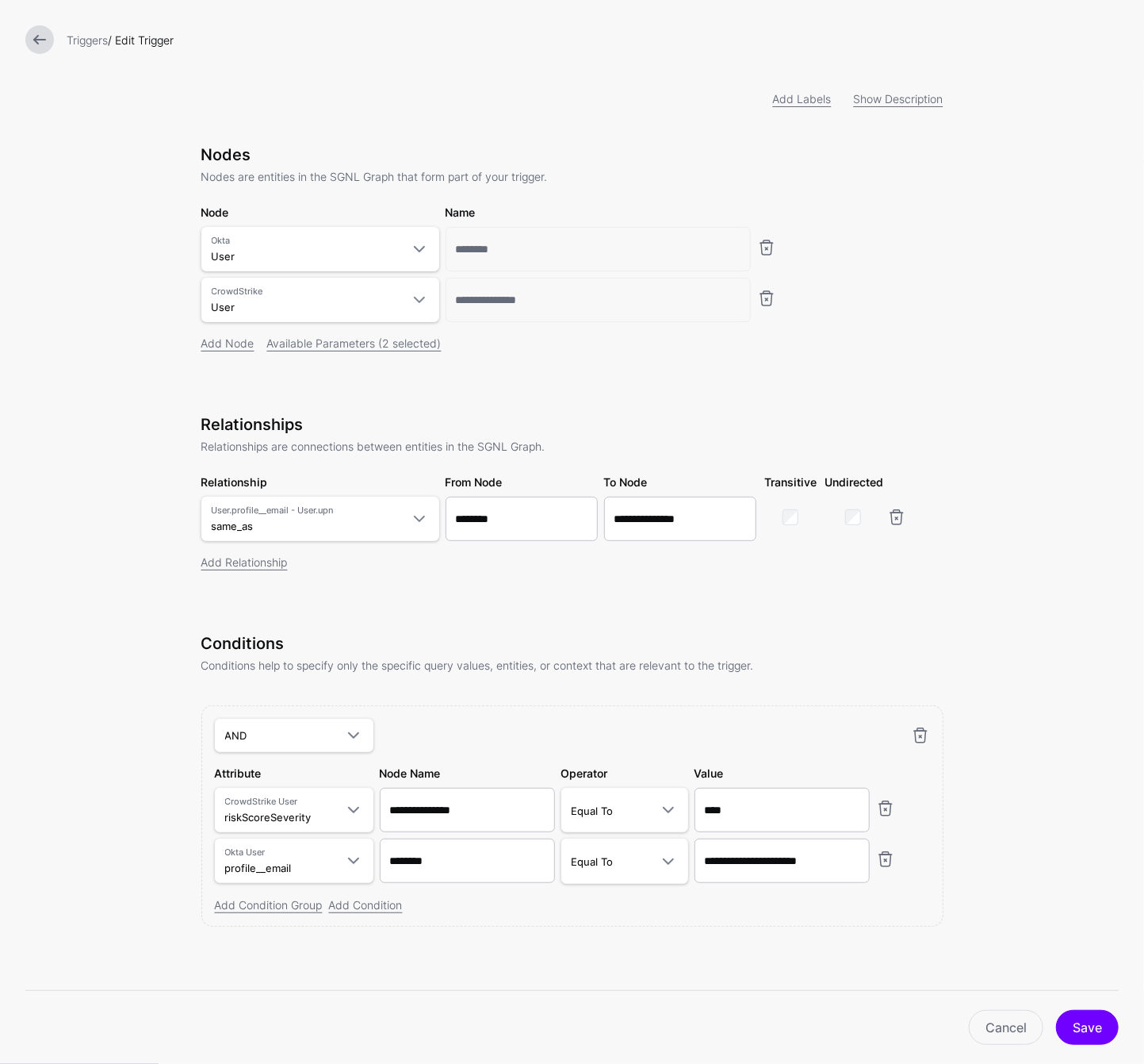
click at [54, 27] on div at bounding box center [40, 40] width 41 height 29
click at [40, 37] on link at bounding box center [40, 40] width 29 height 29
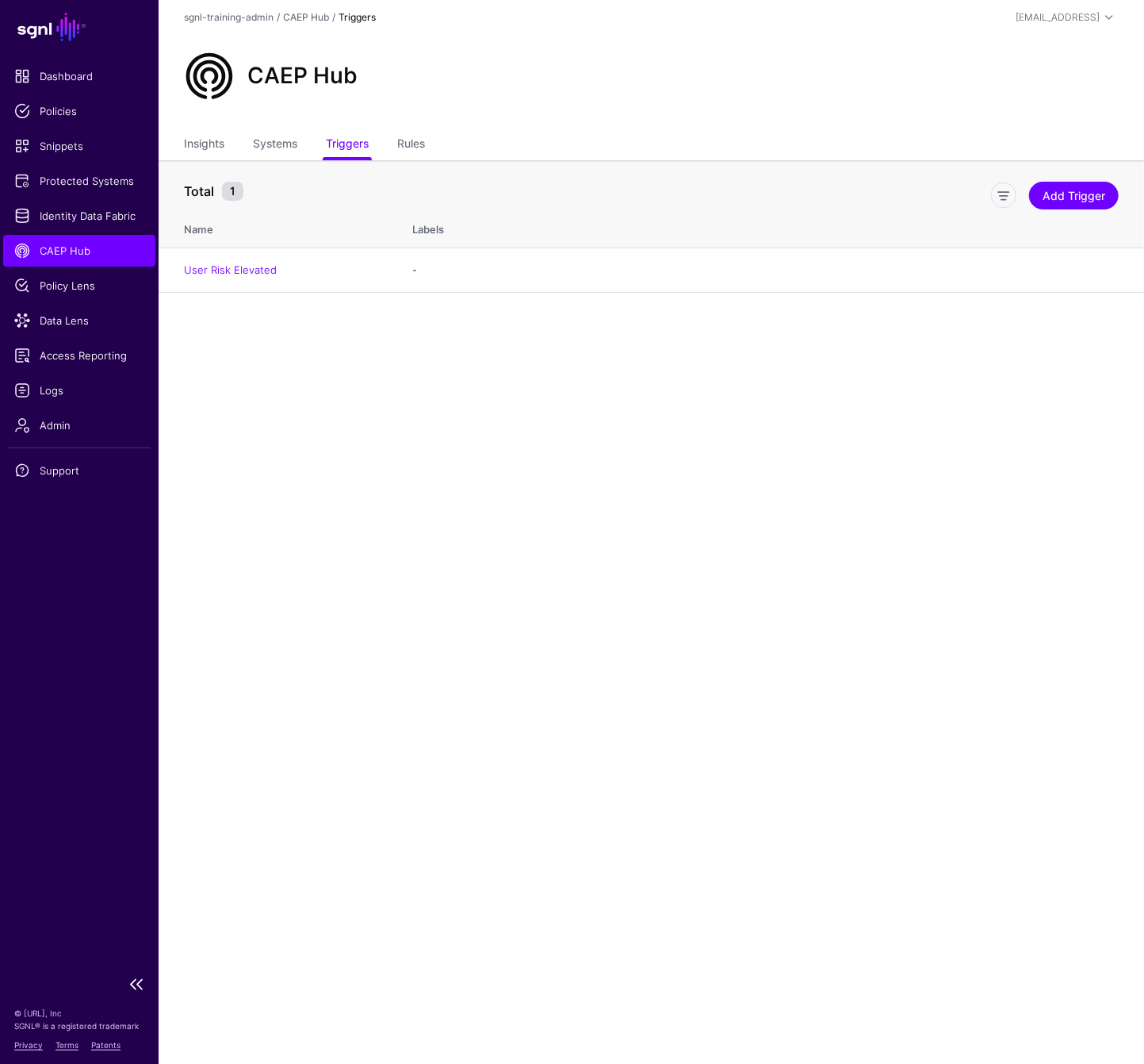
click at [98, 248] on span "CAEP Hub" at bounding box center [79, 251] width 130 height 16
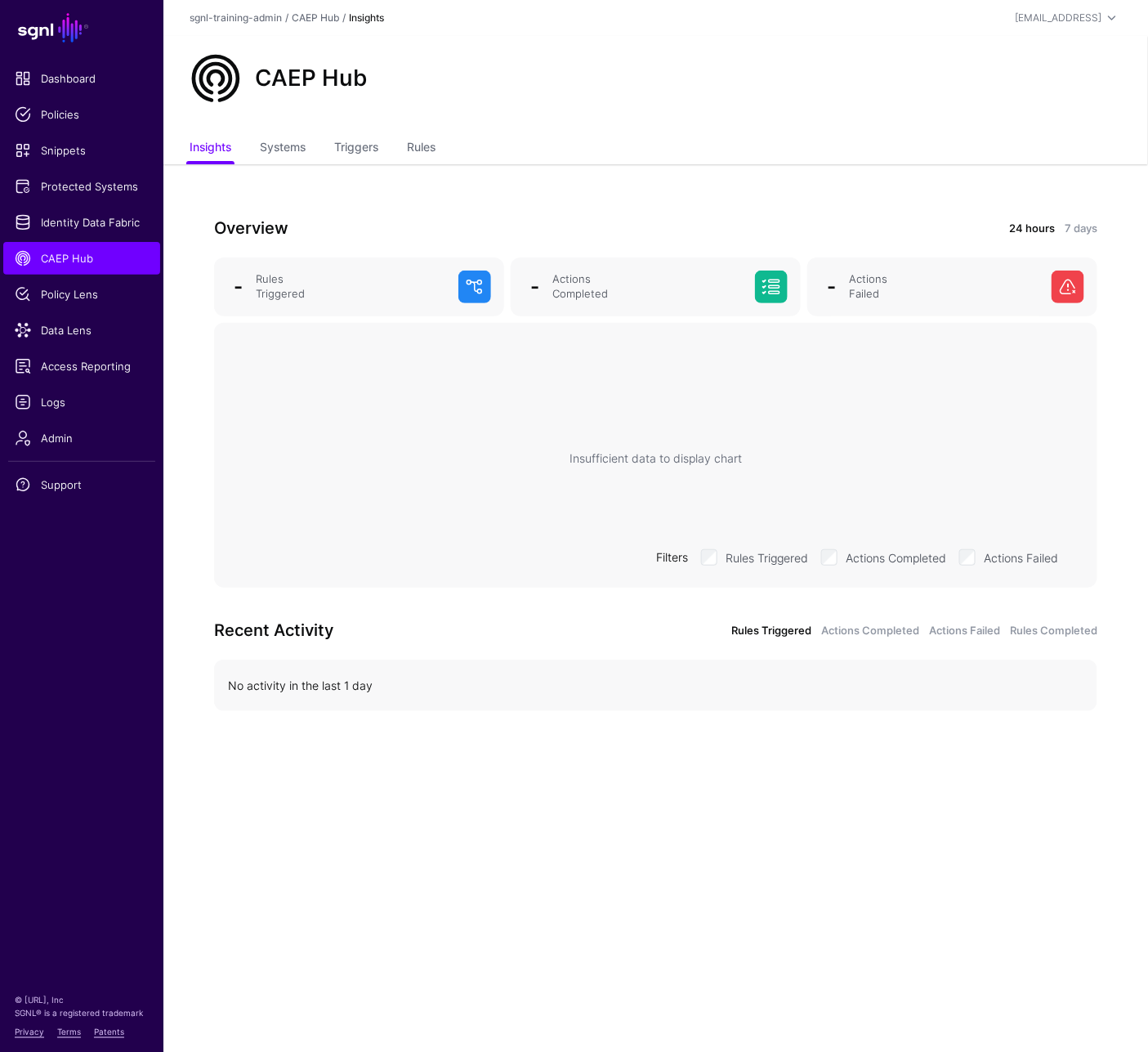
click at [600, 113] on div "CAEP Hub" at bounding box center [656, 85] width 985 height 98
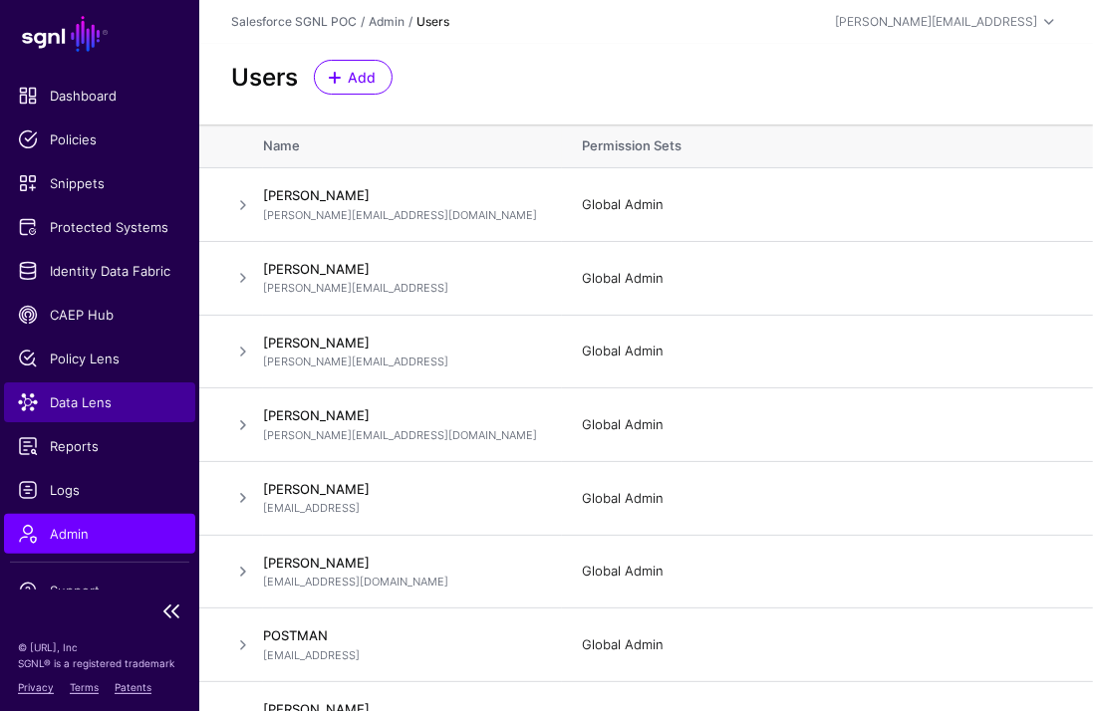
click at [77, 412] on link "Data Lens" at bounding box center [99, 402] width 191 height 40
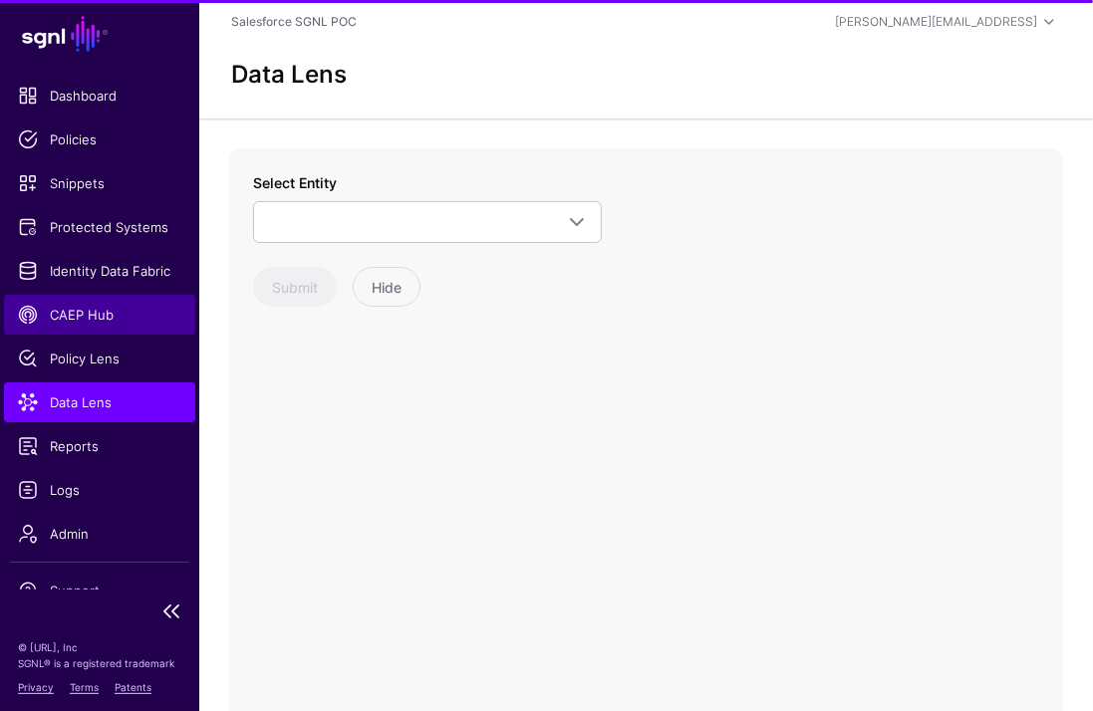
click at [52, 298] on link "CAEP Hub" at bounding box center [99, 315] width 191 height 40
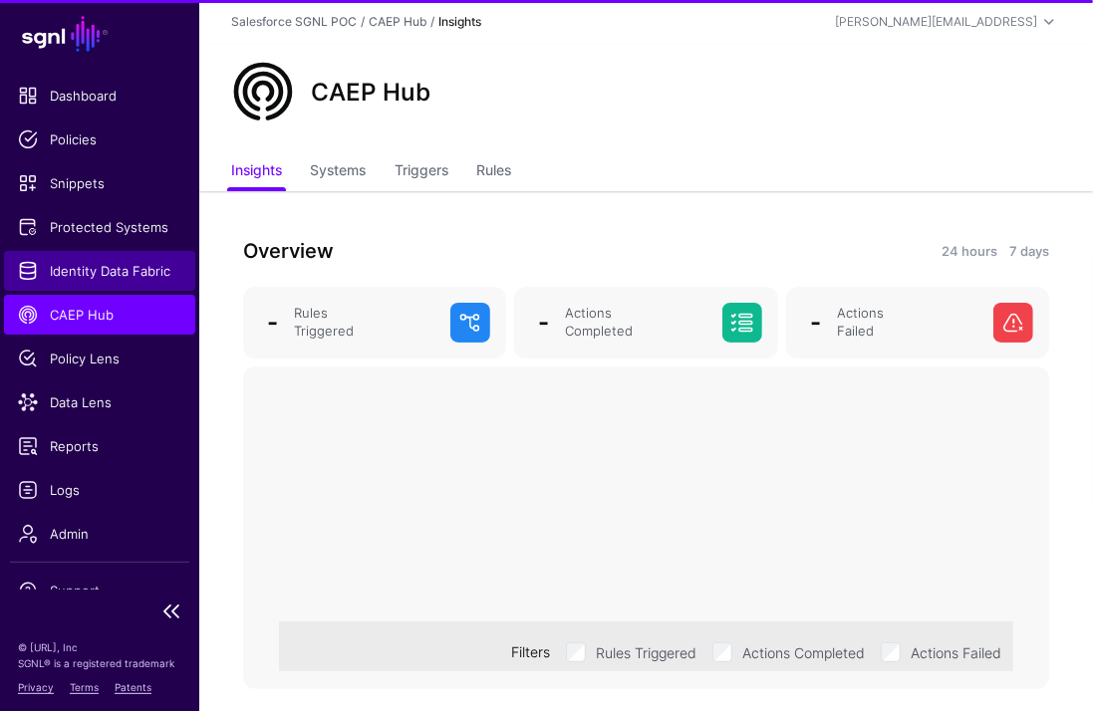
click at [58, 272] on span "Identity Data Fabric" at bounding box center [99, 271] width 163 height 20
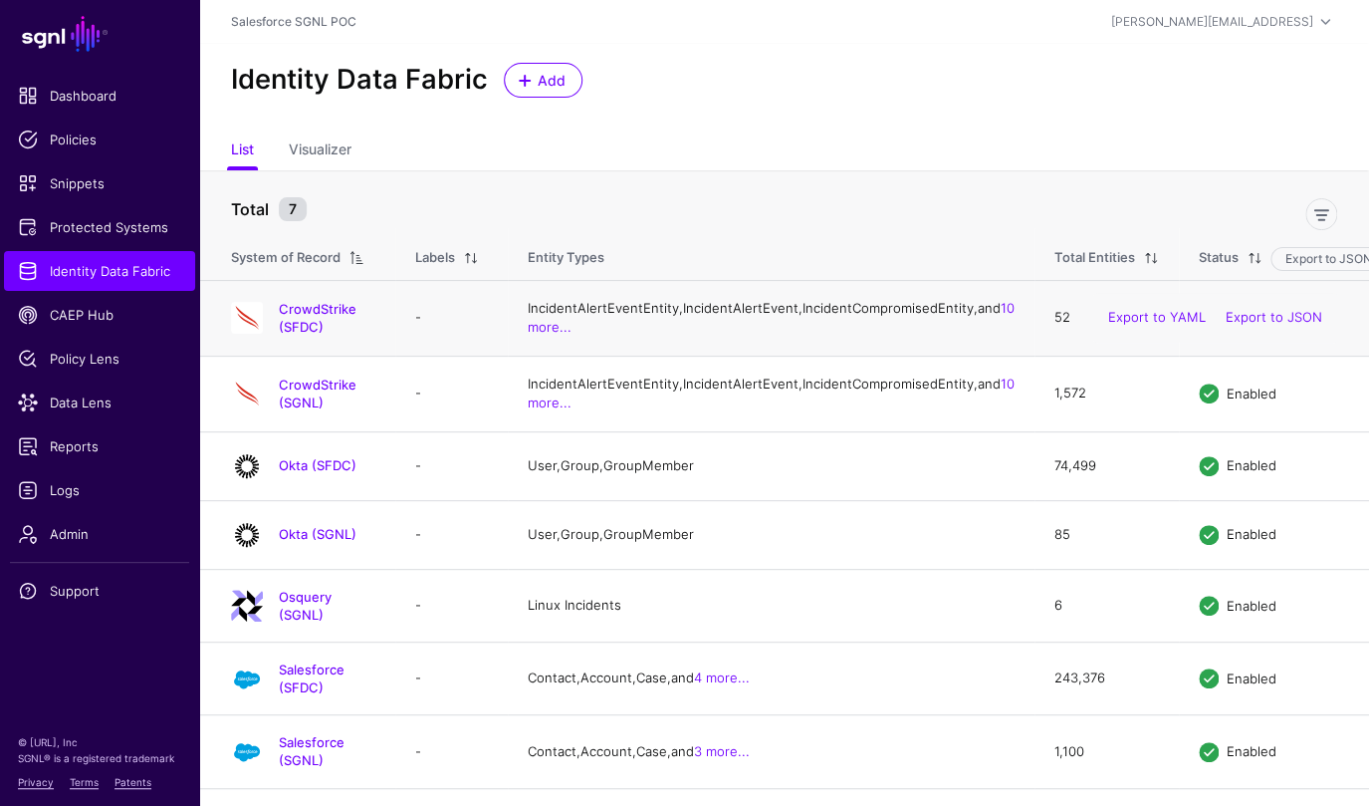
click at [332, 336] on div "CrowdStrike (SFDC)" at bounding box center [303, 318] width 160 height 36
click at [336, 335] on link "CrowdStrike (SFDC)" at bounding box center [318, 318] width 78 height 34
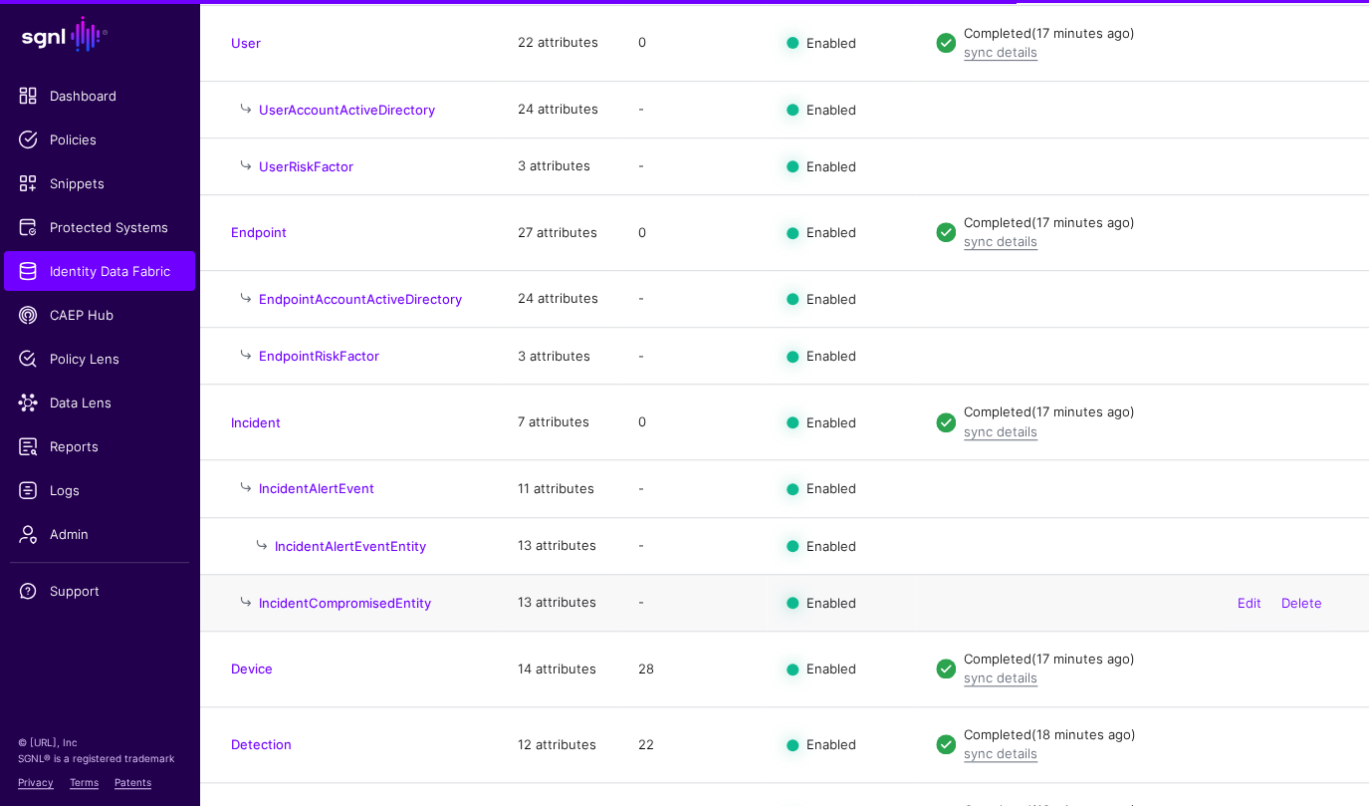
scroll to position [349, 0]
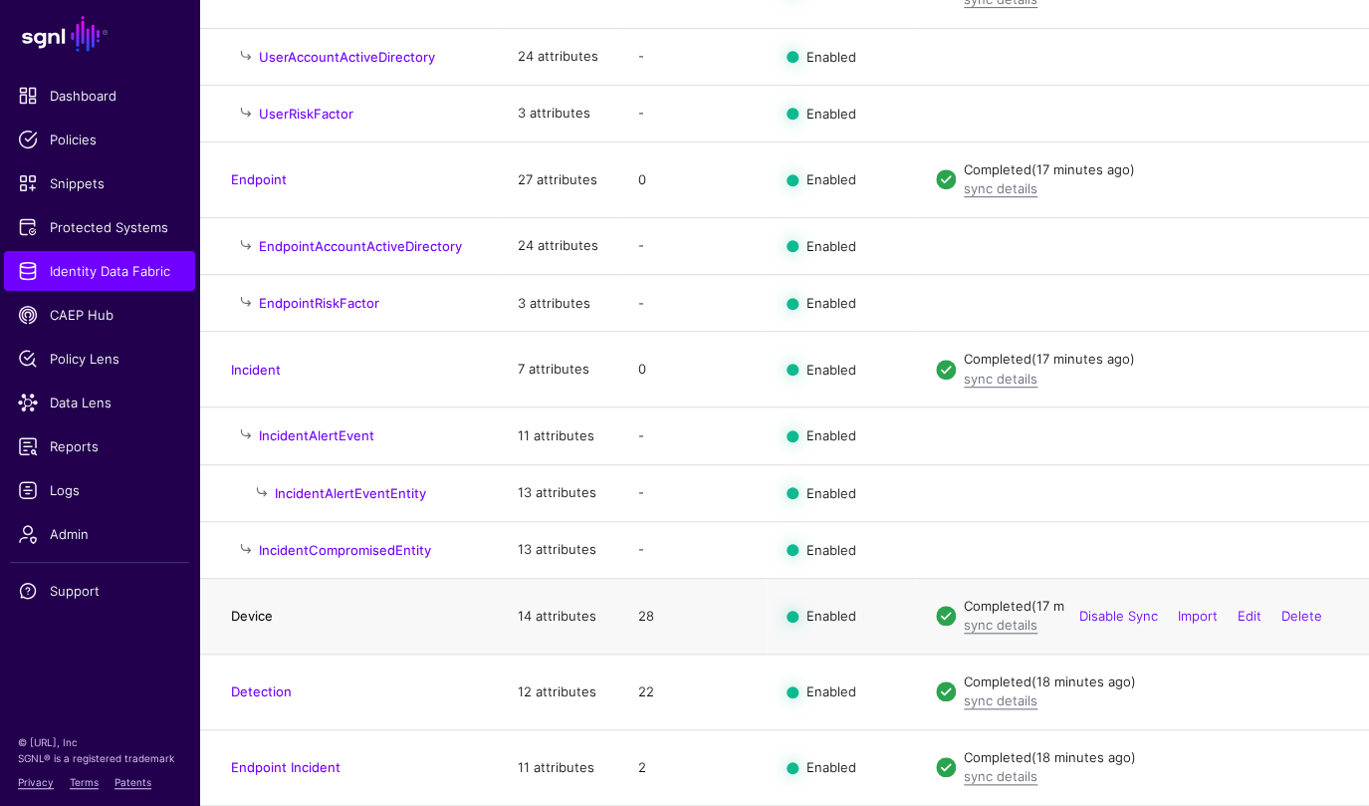
click at [259, 610] on link "Device" at bounding box center [252, 616] width 42 height 16
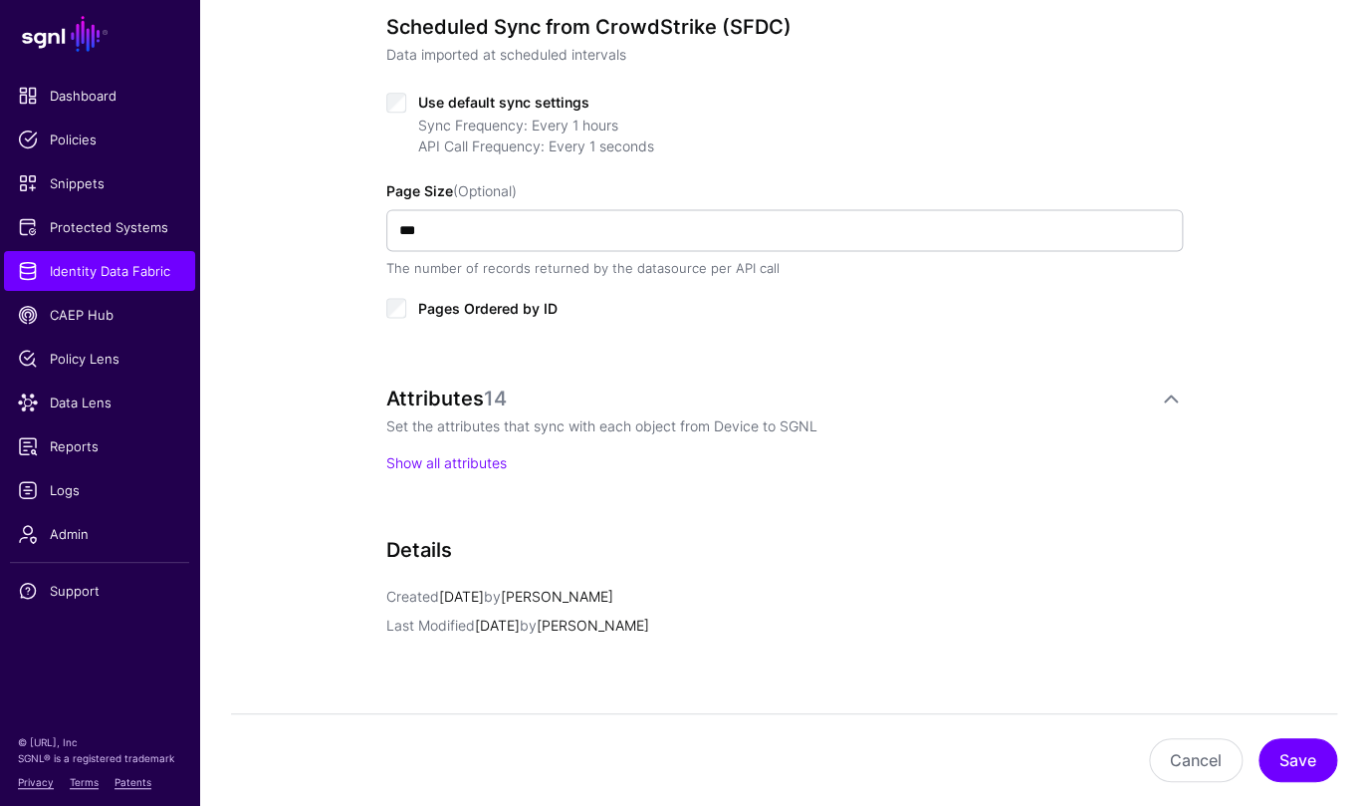
scroll to position [683, 0]
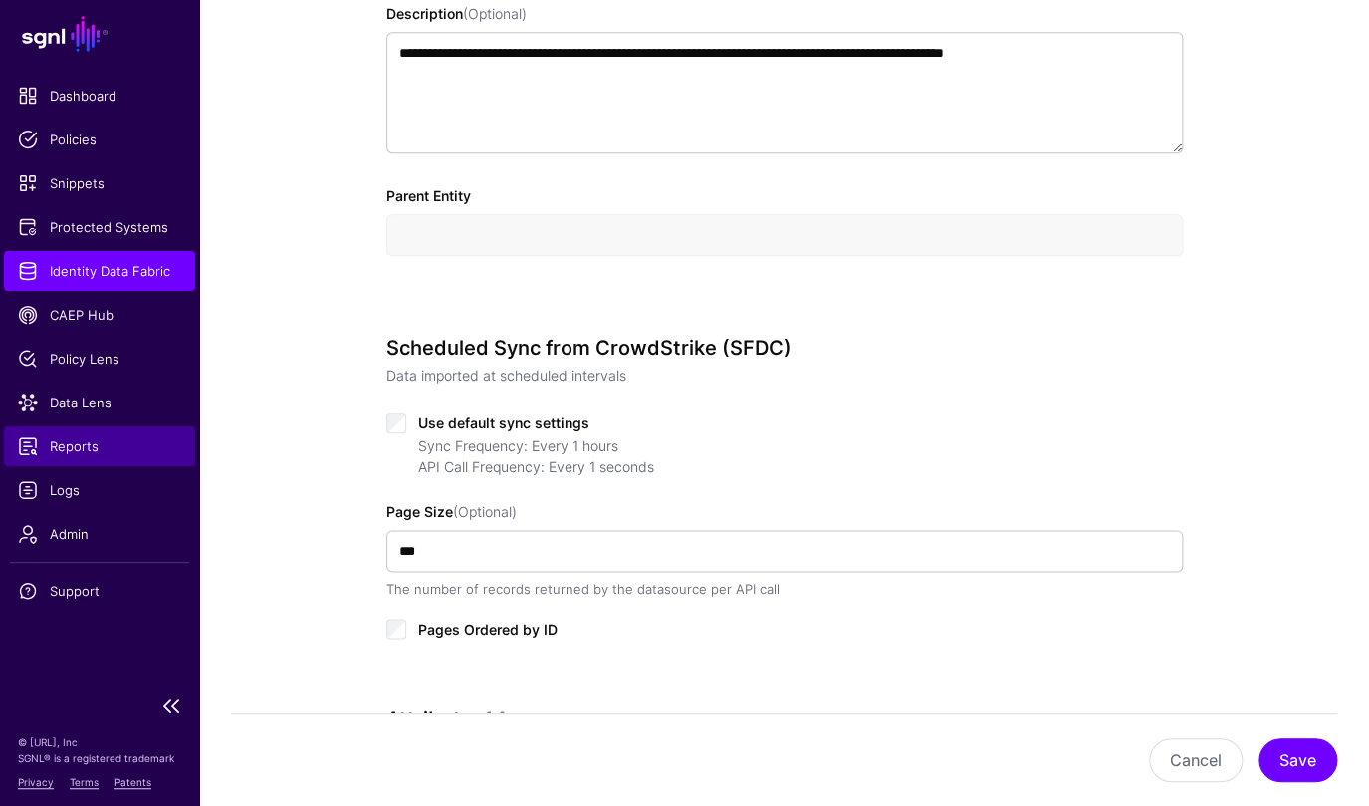
click at [38, 458] on link "Reports" at bounding box center [99, 446] width 191 height 40
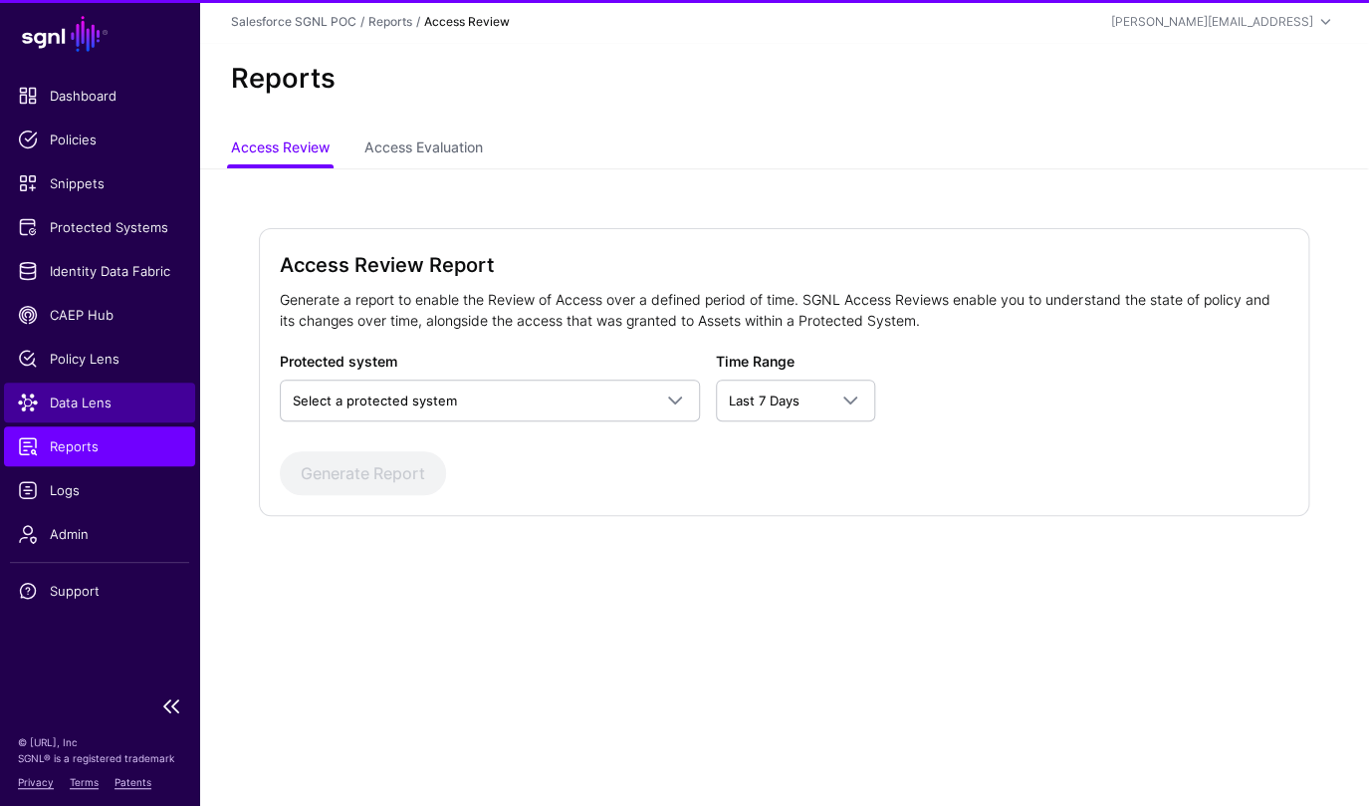
click at [77, 382] on link "Data Lens" at bounding box center [99, 402] width 191 height 40
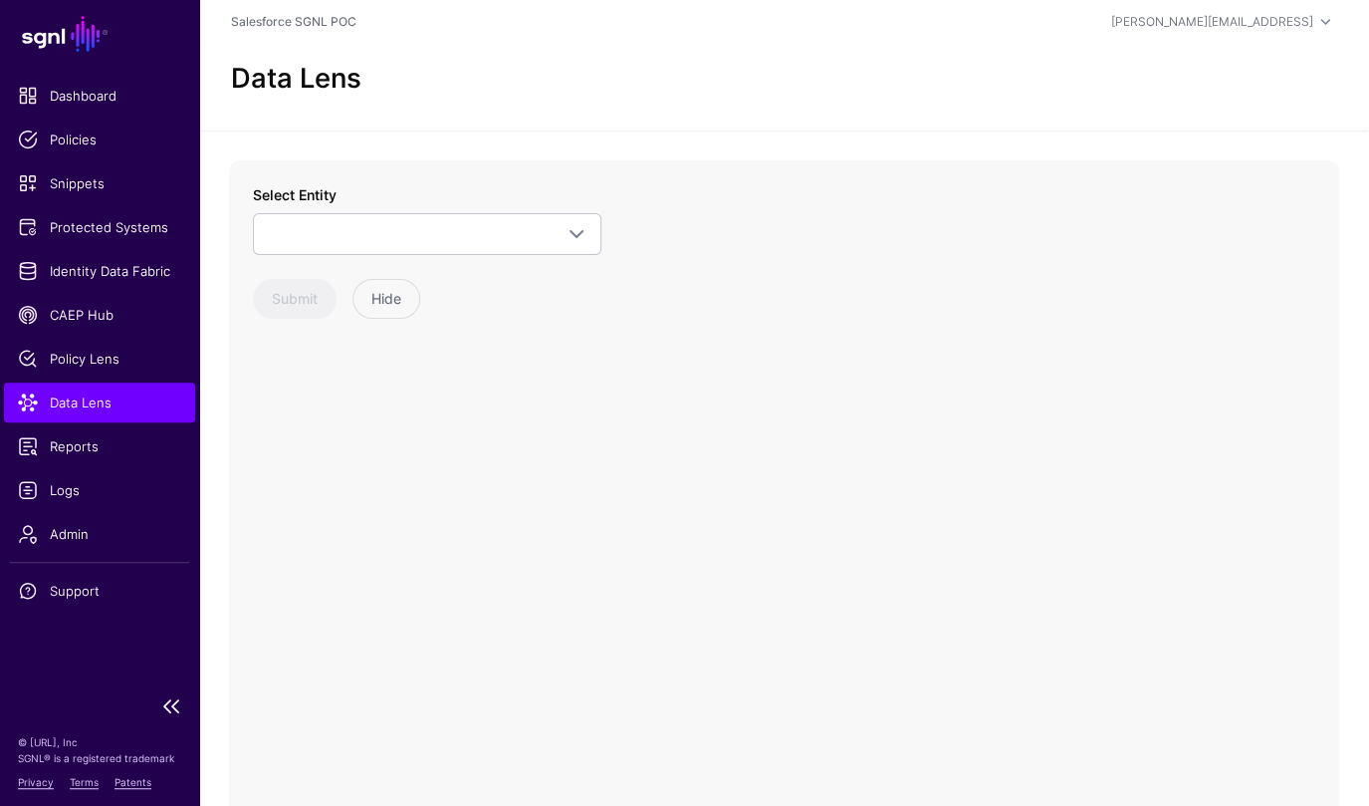
click at [105, 335] on ul "Dashboard Policies Snippets Protected Systems Identity Data Fabric CAEP Hub Pol…" at bounding box center [99, 380] width 199 height 608
click at [116, 344] on link "Policy Lens" at bounding box center [99, 359] width 191 height 40
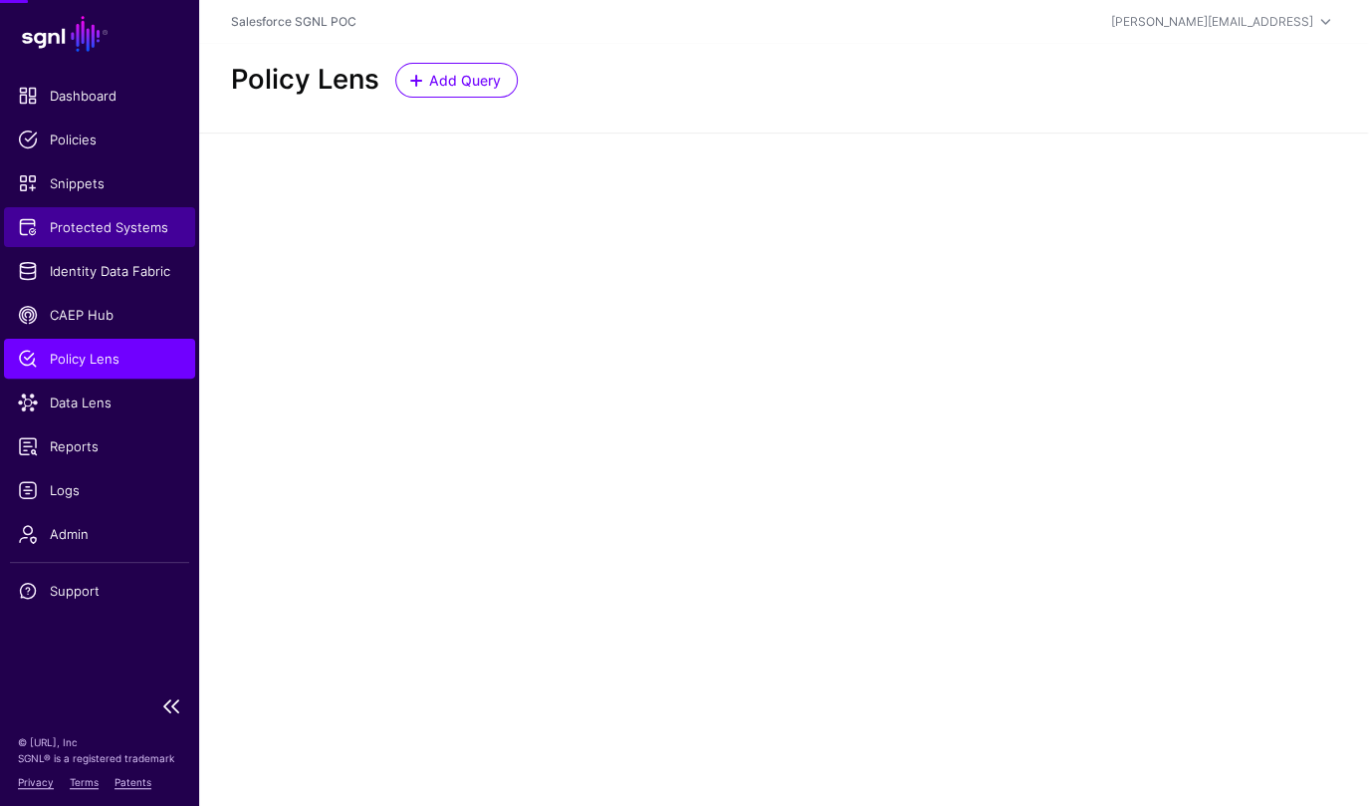
click at [97, 246] on link "Protected Systems" at bounding box center [99, 227] width 191 height 40
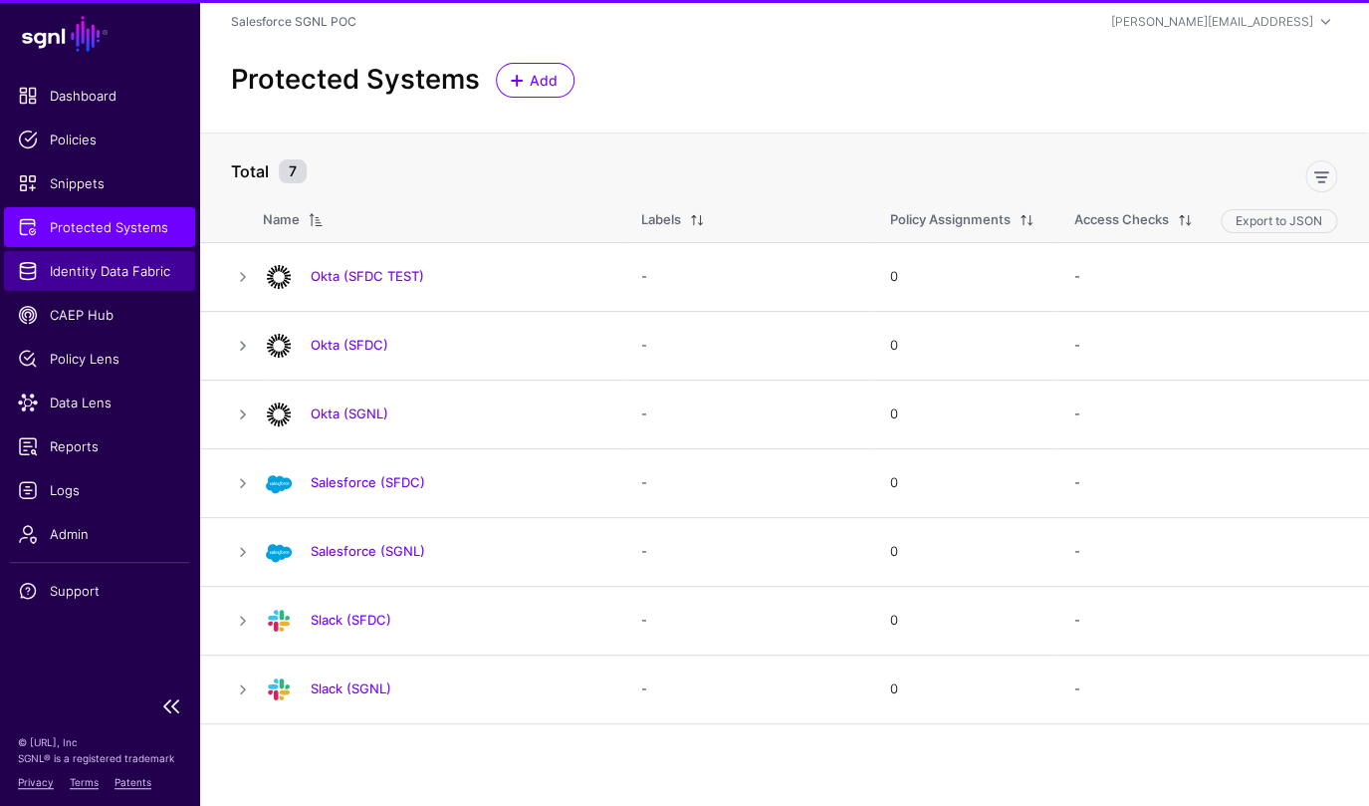
click at [105, 261] on span "Identity Data Fabric" at bounding box center [99, 271] width 163 height 20
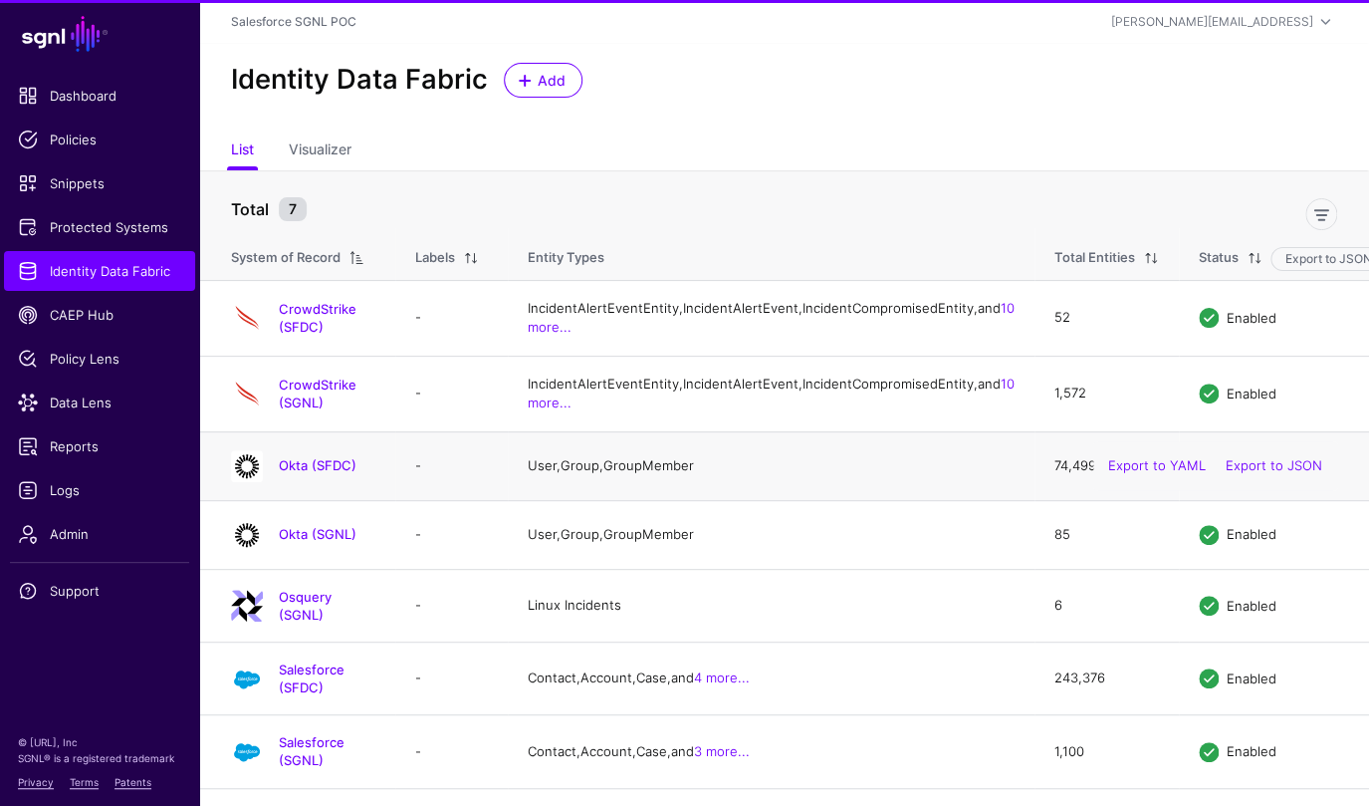
scroll to position [46, 0]
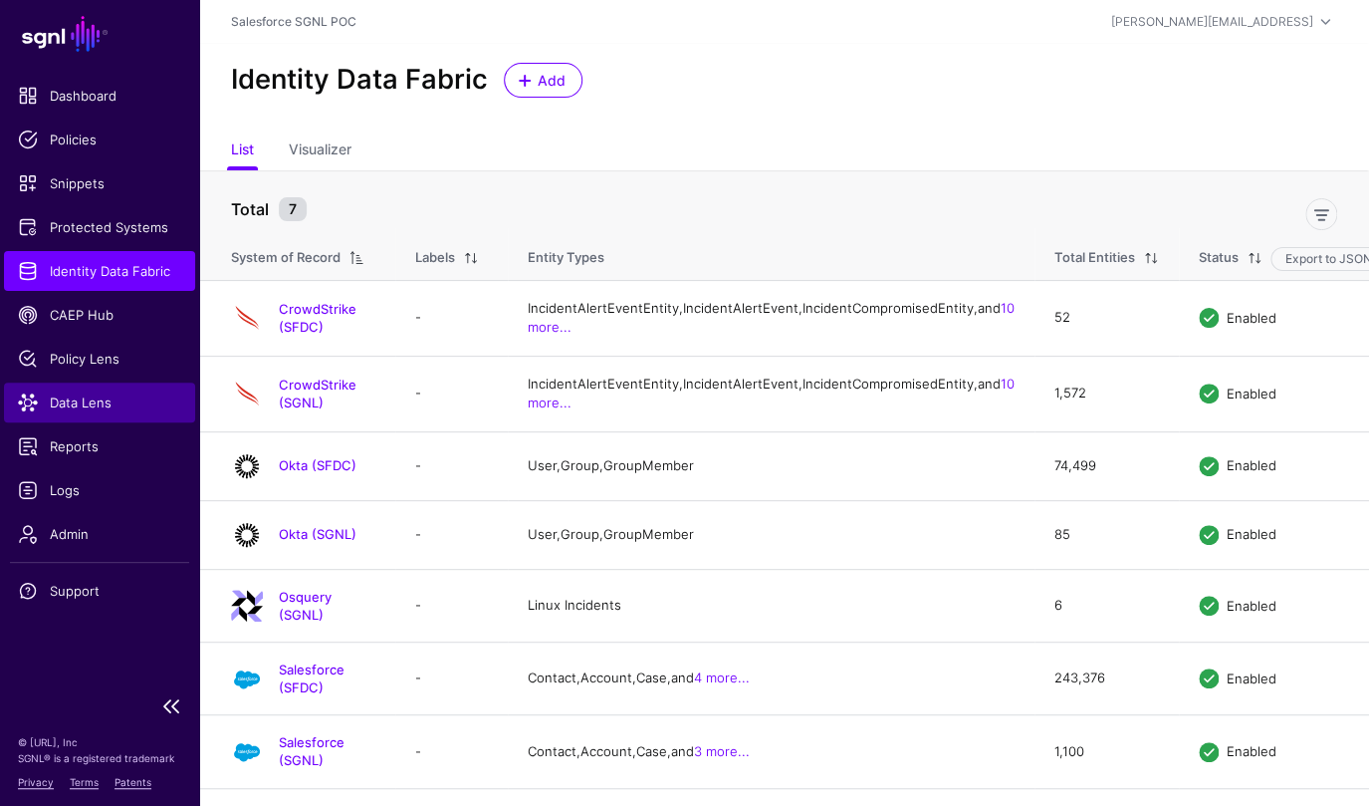
click at [71, 400] on span "Data Lens" at bounding box center [99, 402] width 163 height 20
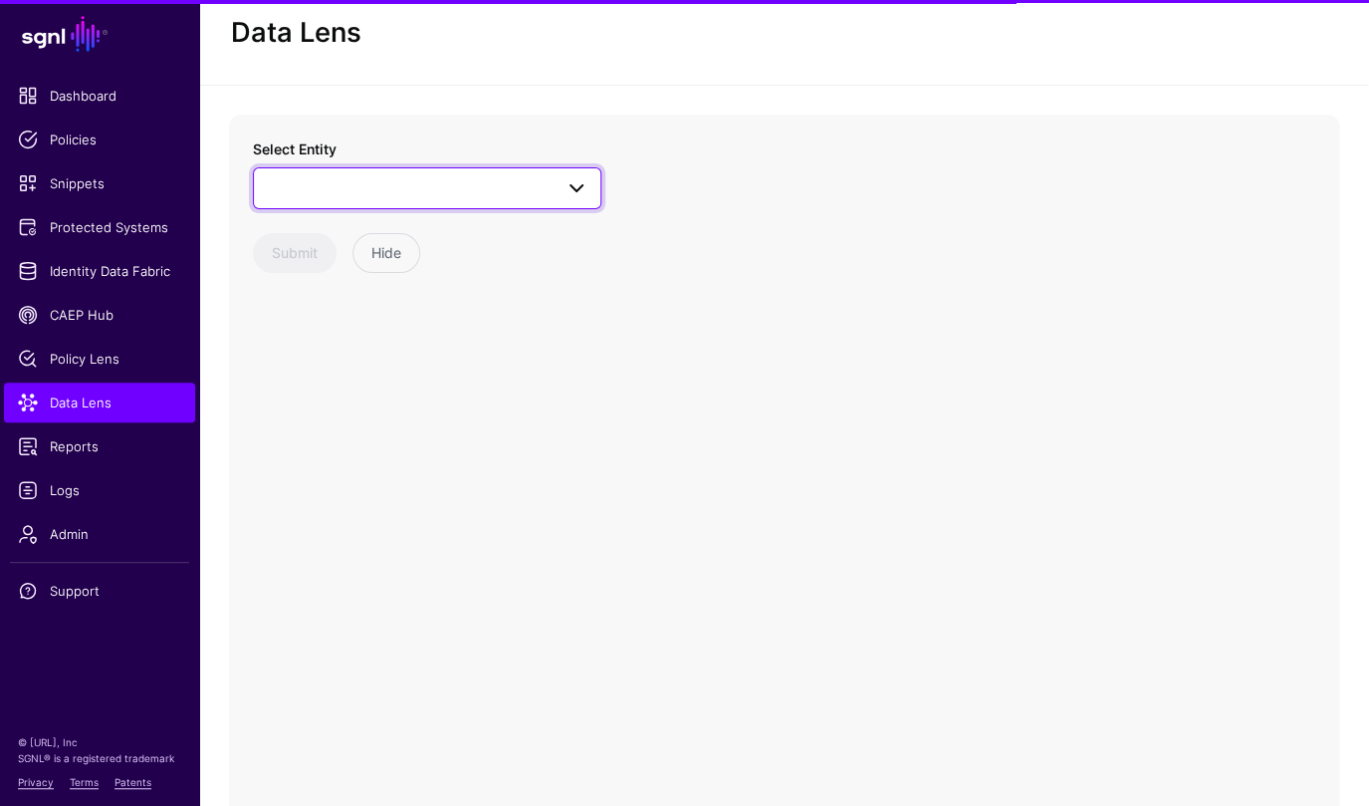
click at [449, 179] on span at bounding box center [427, 188] width 323 height 24
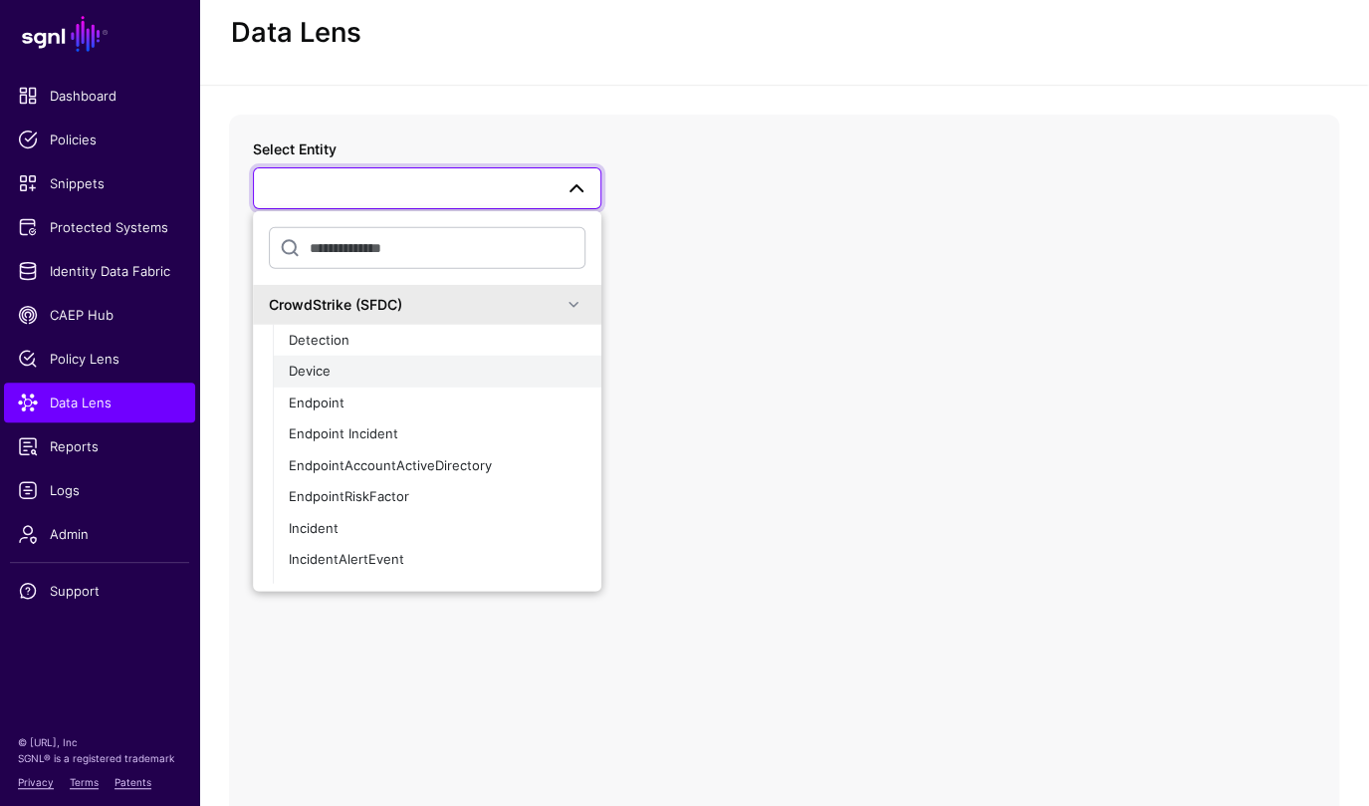
click at [388, 374] on div "Device" at bounding box center [437, 372] width 297 height 20
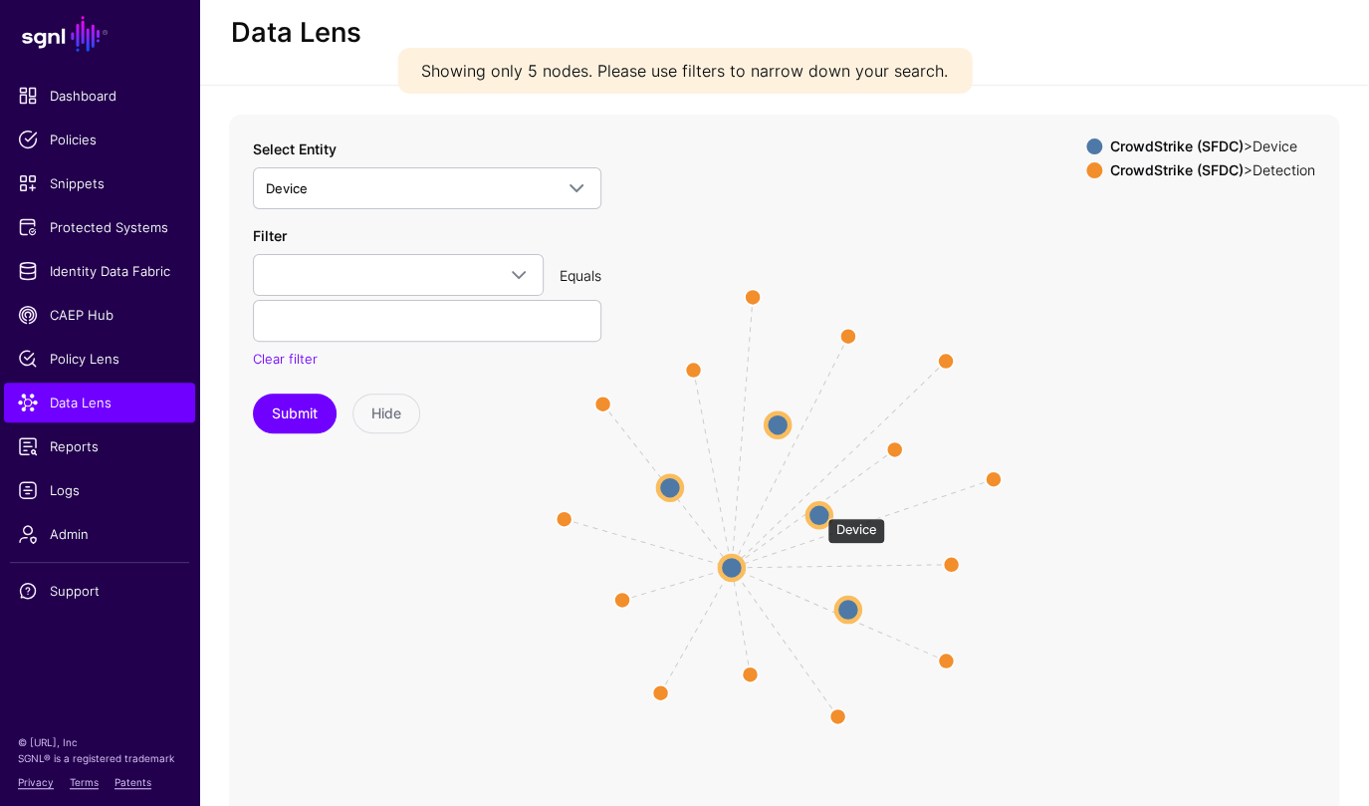
click at [818, 508] on circle at bounding box center [820, 515] width 24 height 24
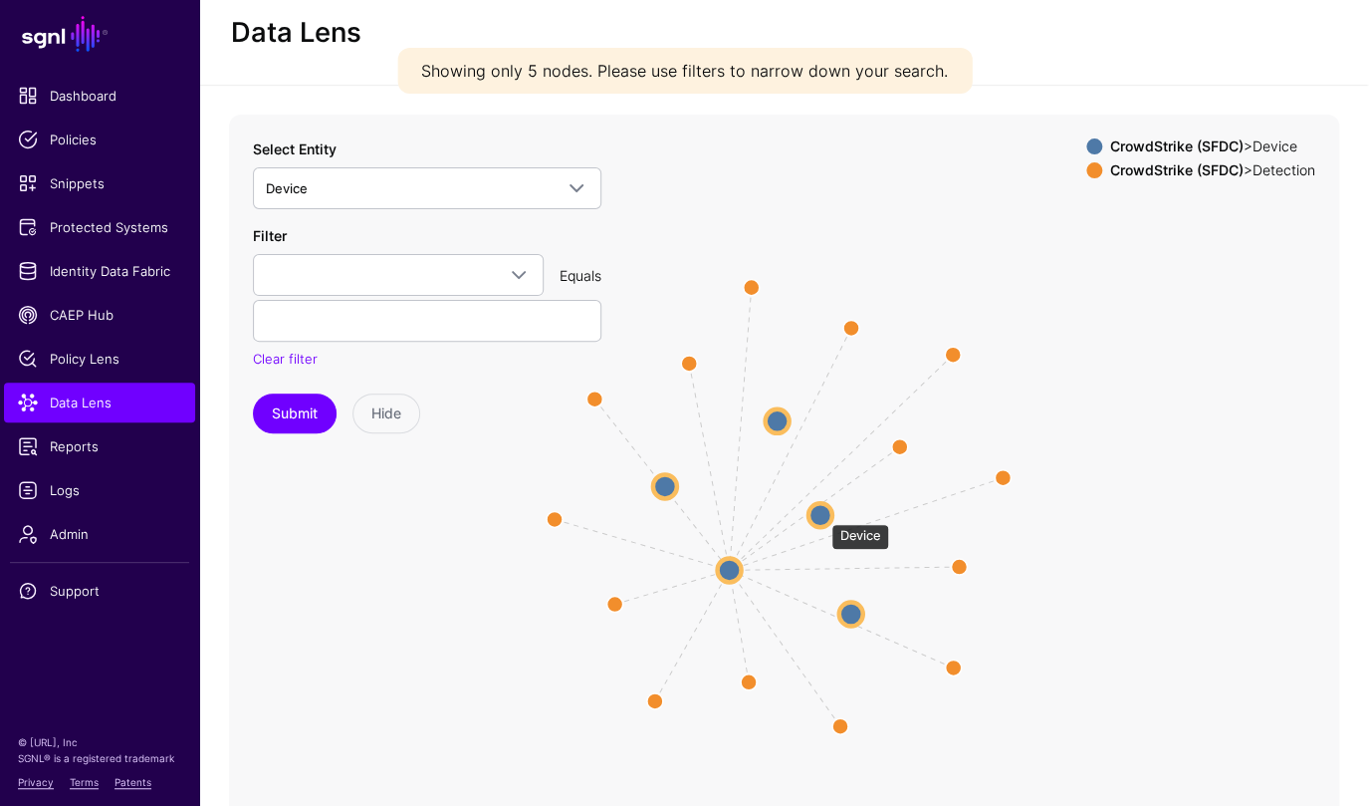
click at [822, 514] on circle at bounding box center [821, 515] width 24 height 24
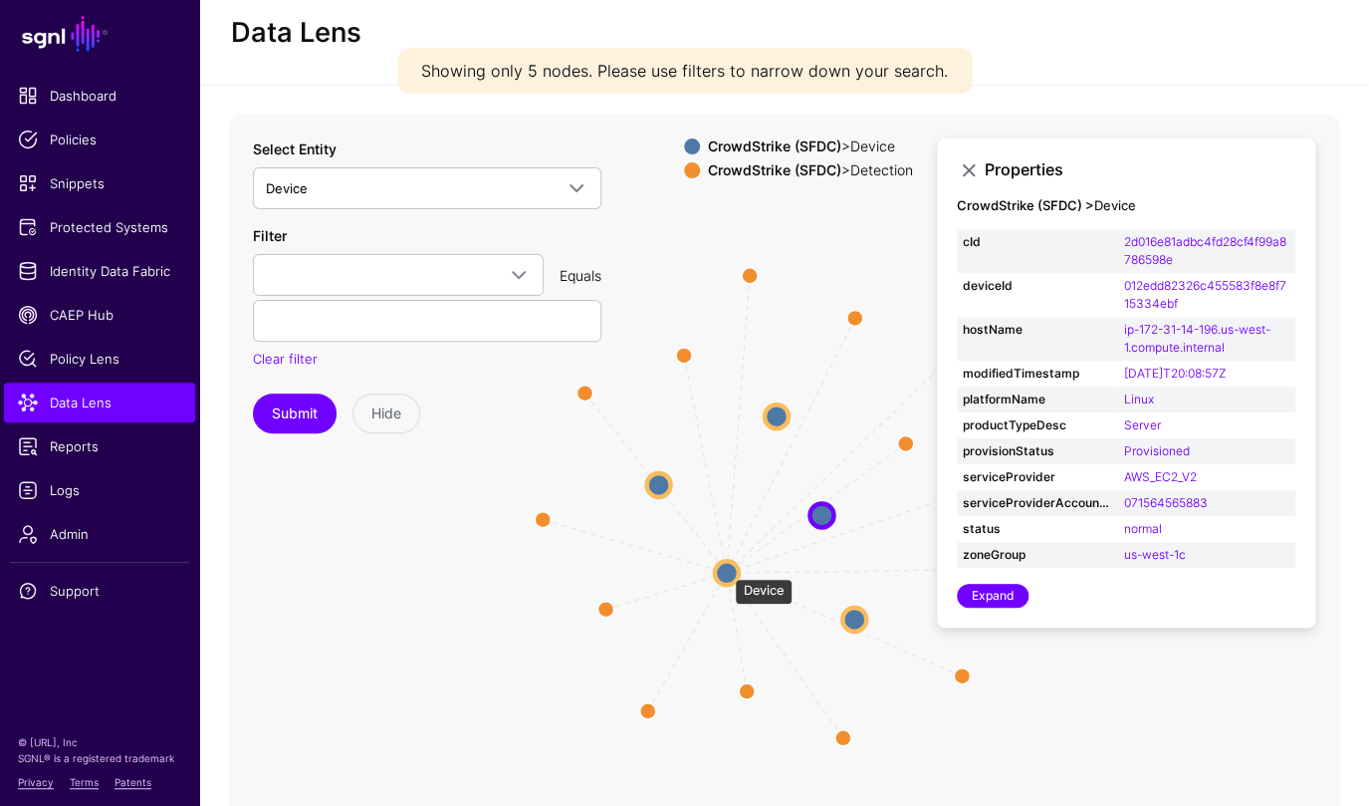
click at [725, 569] on circle at bounding box center [727, 573] width 24 height 24
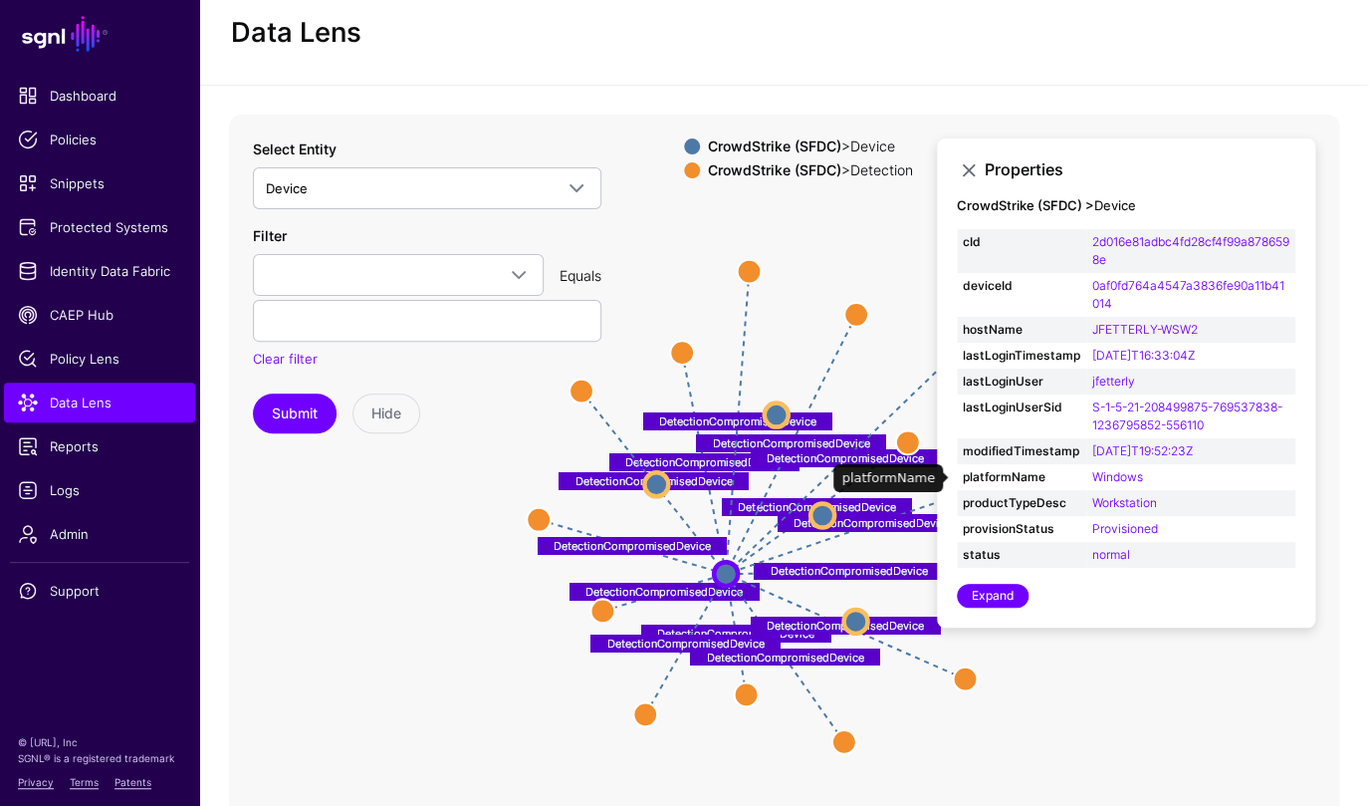
click at [1158, 484] on td "Windows" at bounding box center [1191, 477] width 209 height 26
click at [862, 617] on circle at bounding box center [856, 620] width 24 height 24
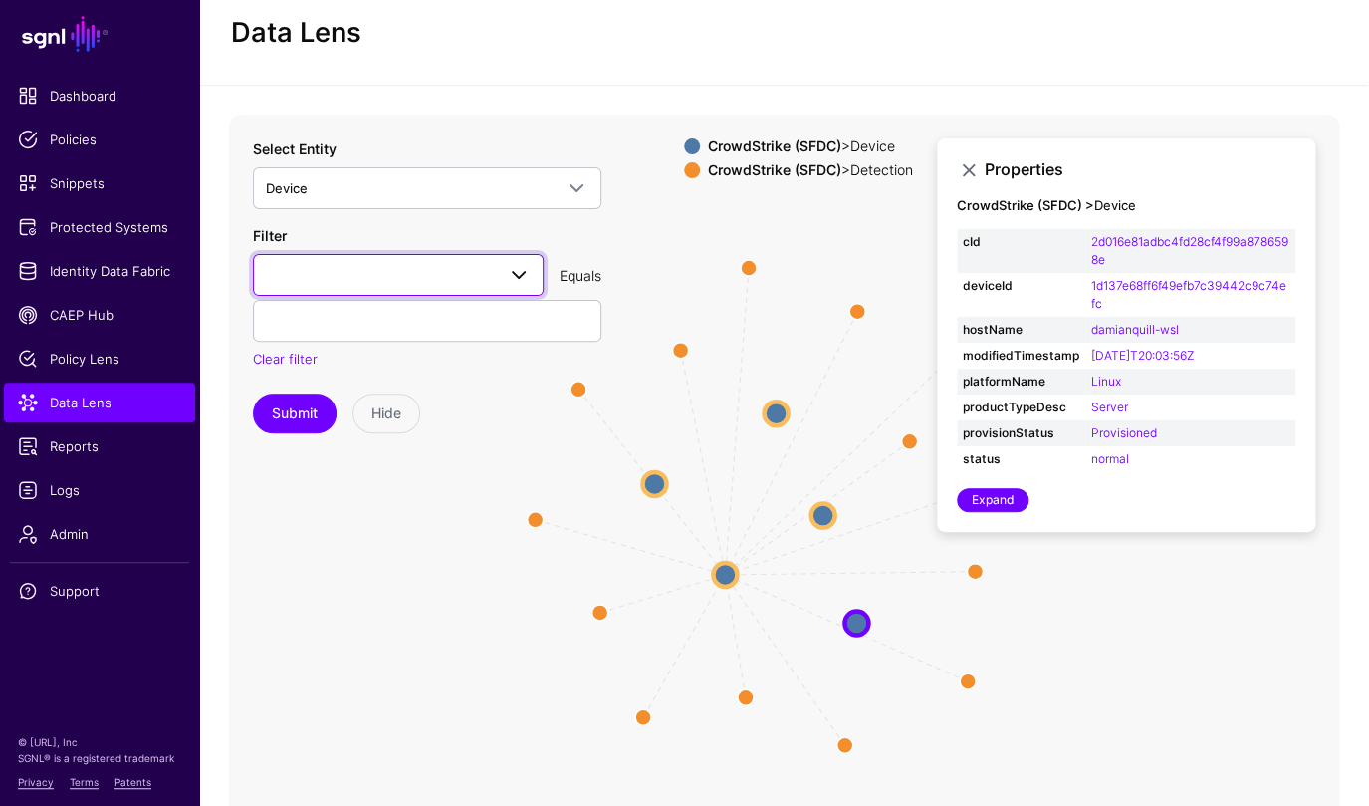
click at [360, 257] on link at bounding box center [398, 275] width 291 height 42
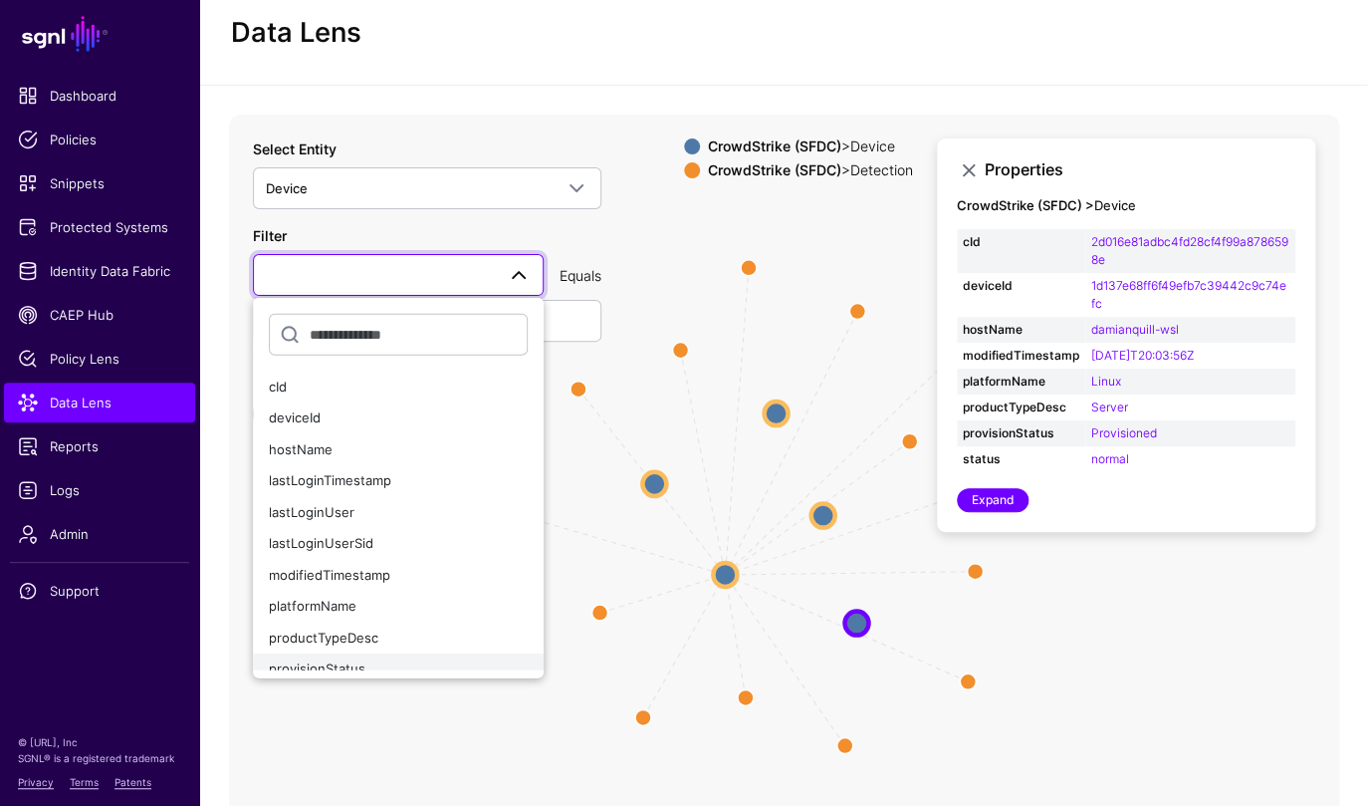
scroll to position [139, 0]
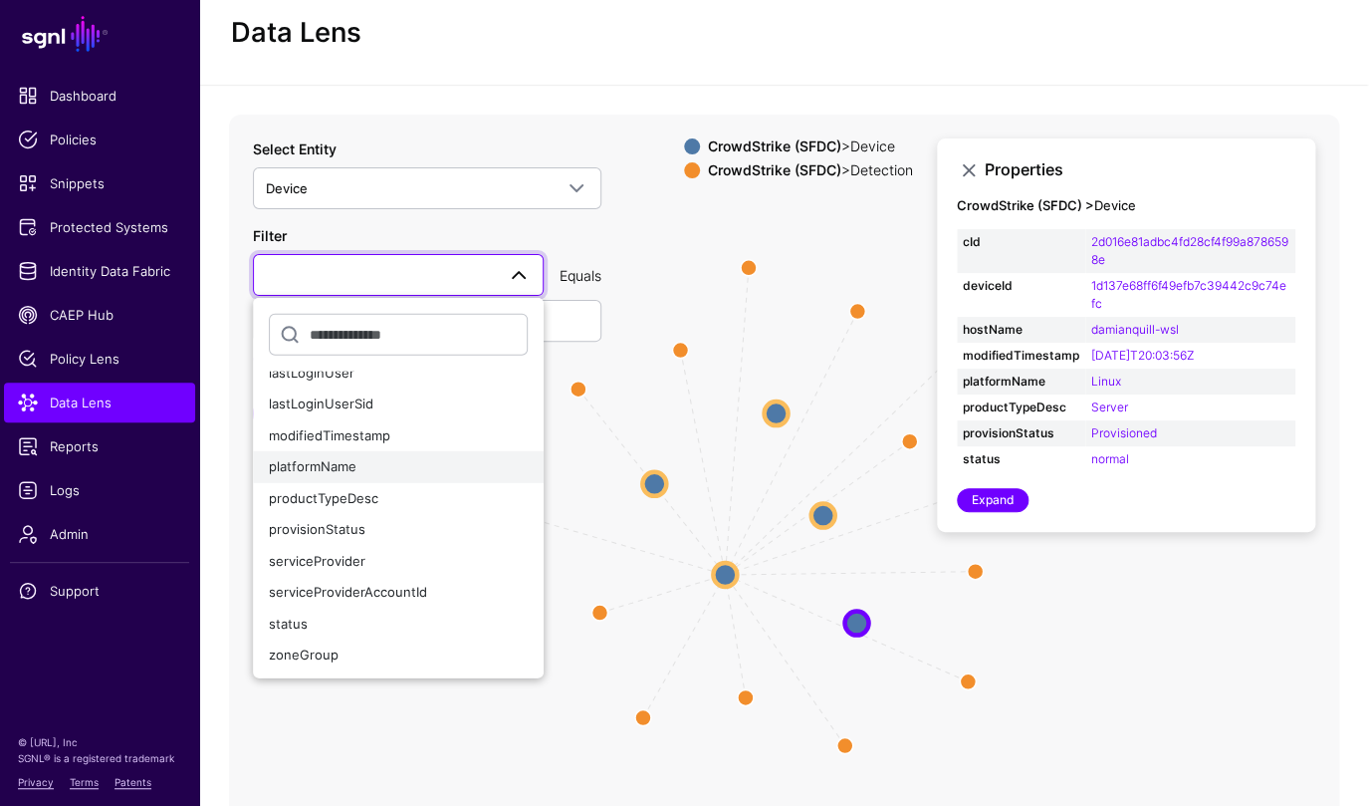
click at [382, 471] on div "platformName" at bounding box center [398, 467] width 259 height 20
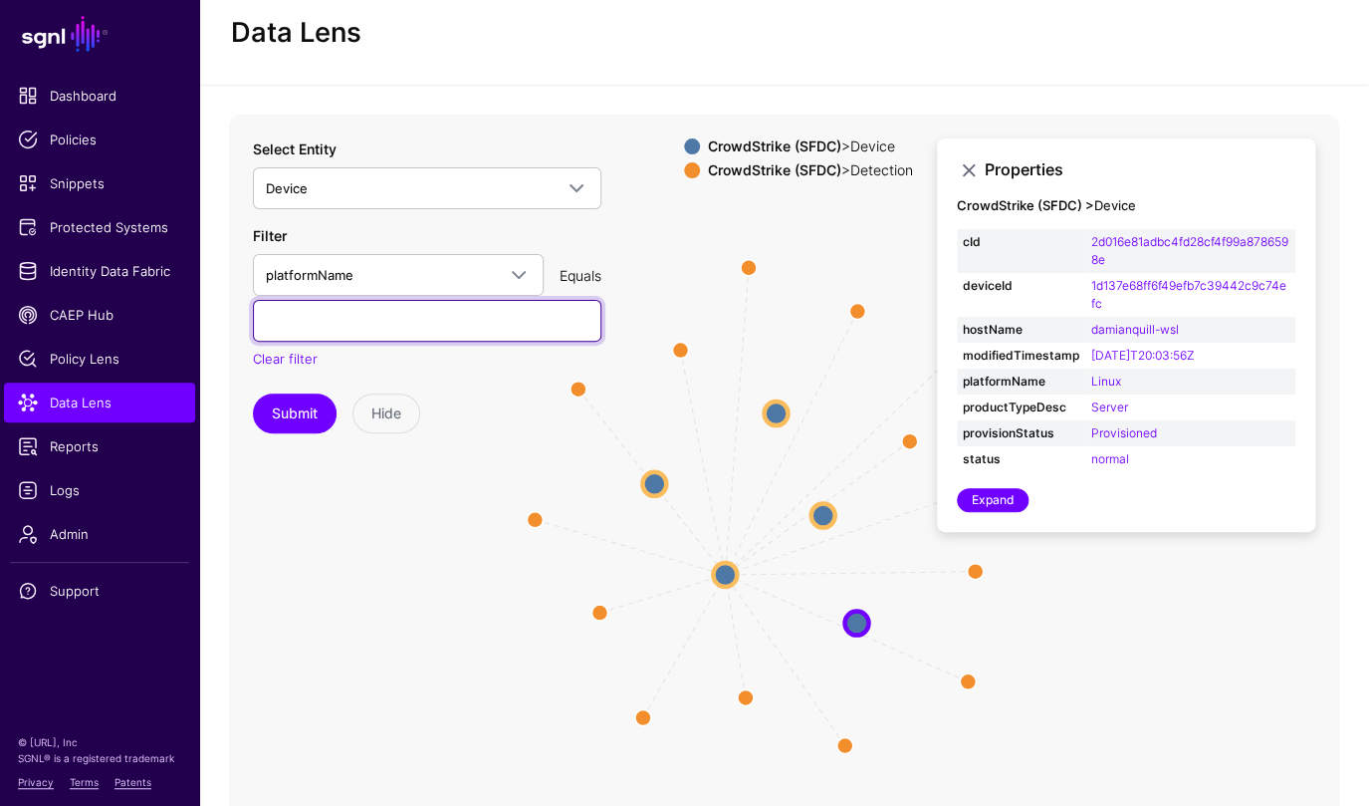
click at [368, 321] on input "text" at bounding box center [427, 321] width 349 height 42
type input "***"
click at [1228, 496] on div "Expand" at bounding box center [1126, 500] width 339 height 24
click at [369, 317] on input "***" at bounding box center [427, 321] width 349 height 42
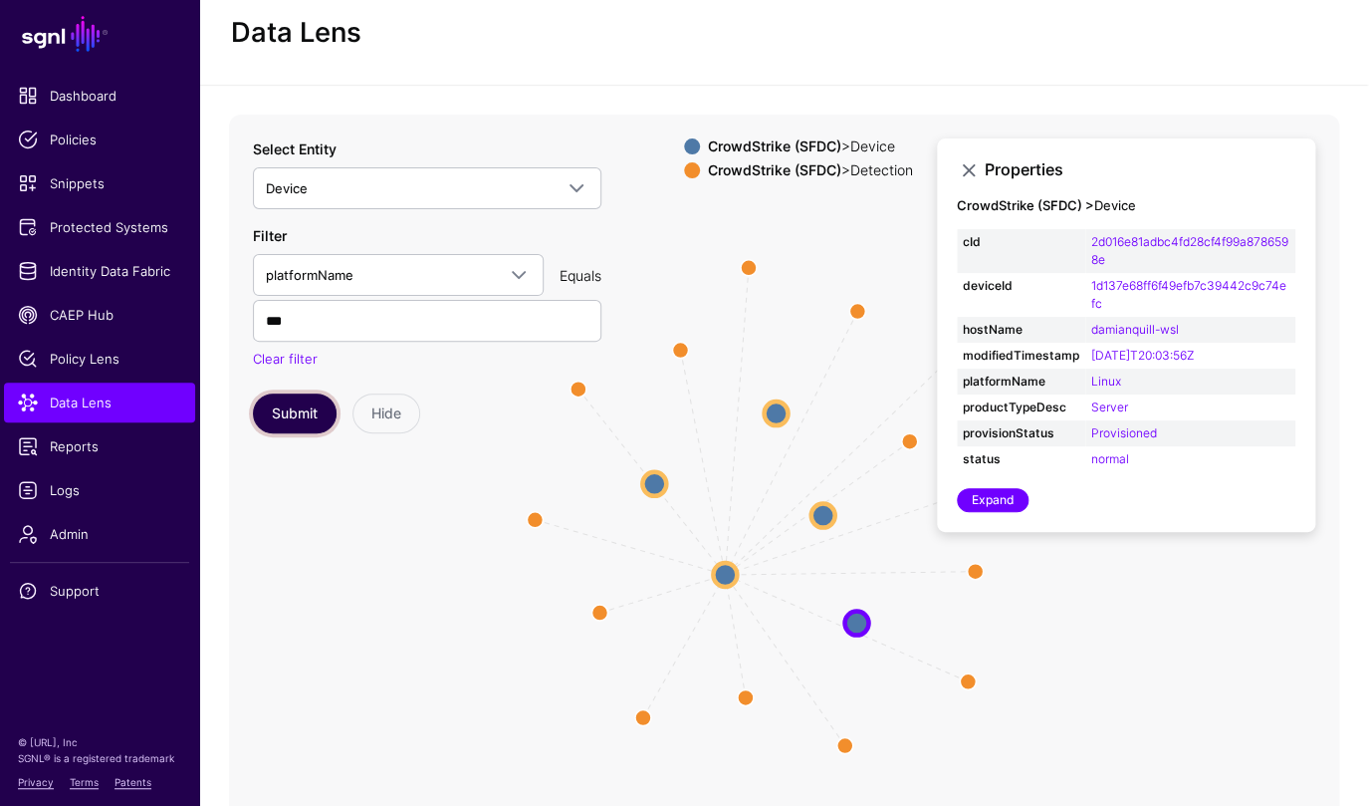
click at [299, 398] on button "Submit" at bounding box center [295, 413] width 84 height 40
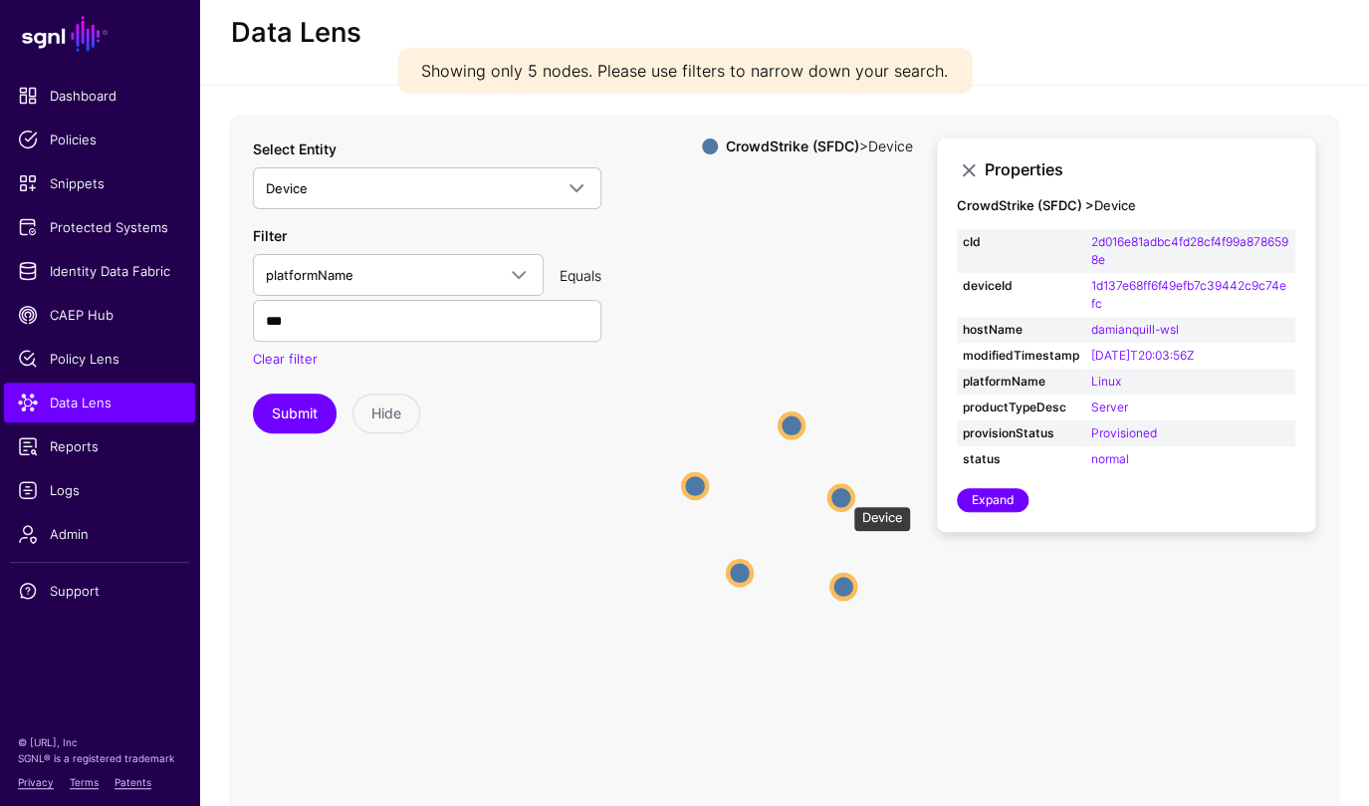
click at [844, 496] on circle at bounding box center [842, 497] width 24 height 24
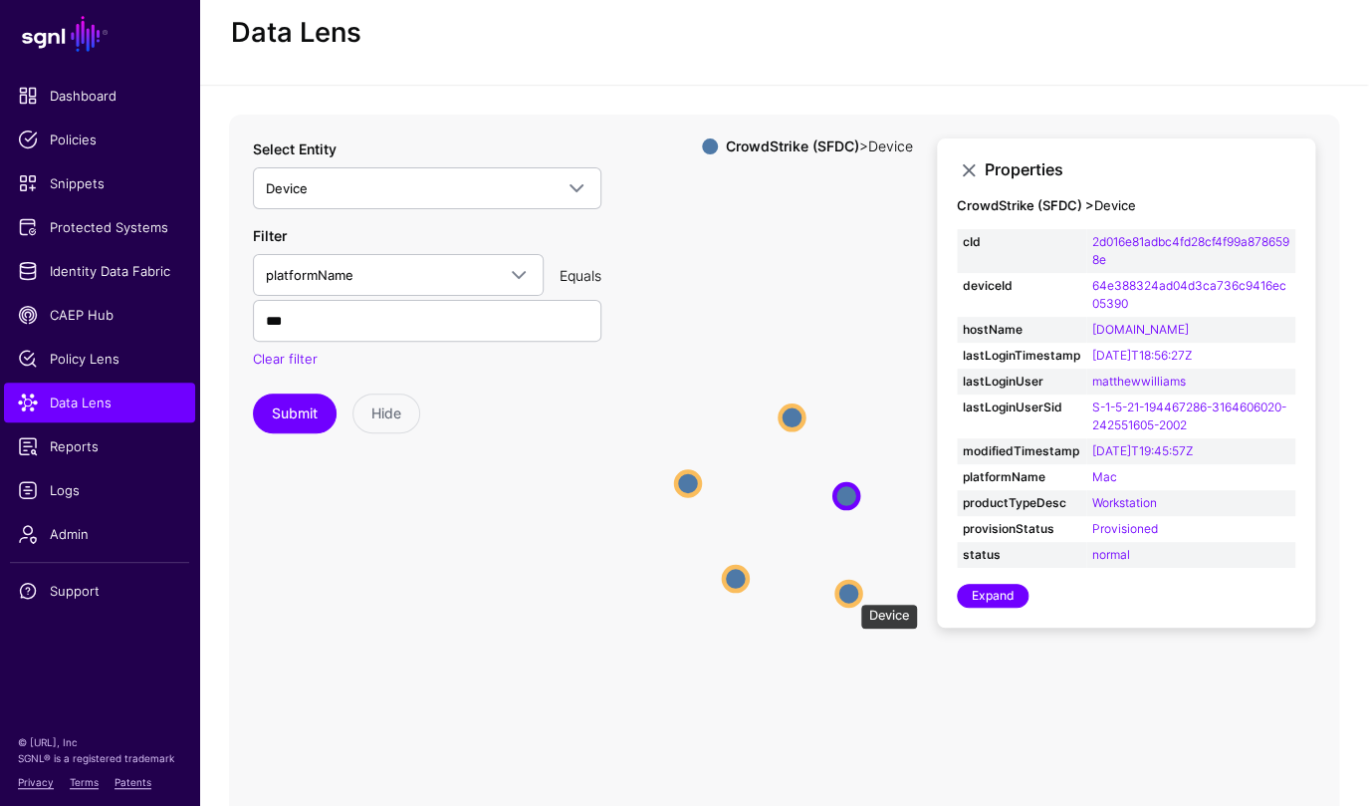
click at [851, 594] on circle at bounding box center [849, 593] width 24 height 24
click at [740, 576] on circle at bounding box center [735, 580] width 24 height 24
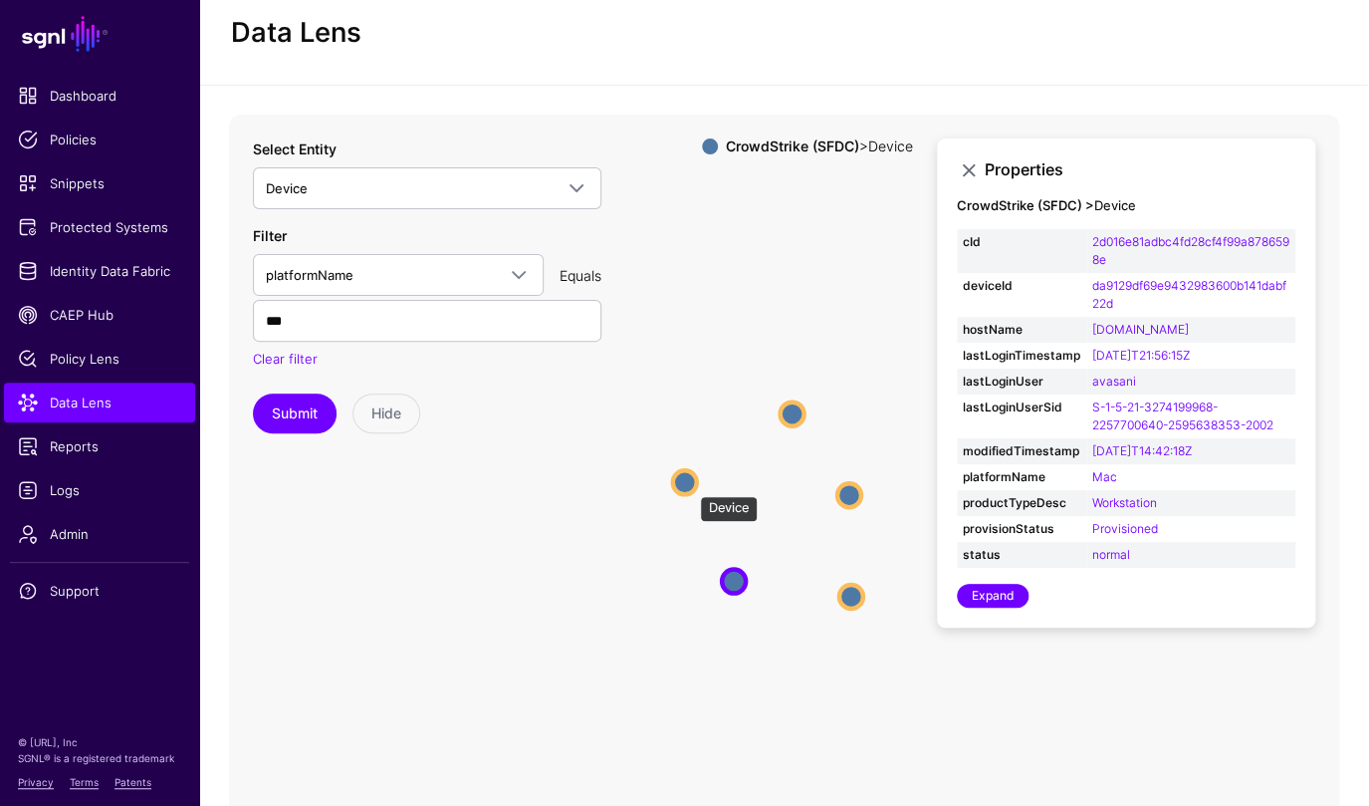
click at [690, 486] on circle at bounding box center [685, 482] width 24 height 24
click at [798, 411] on circle at bounding box center [792, 412] width 24 height 24
click at [469, 545] on icon "Device Device Device Device Device Device Device Device Device Device" at bounding box center [784, 513] width 1110 height 797
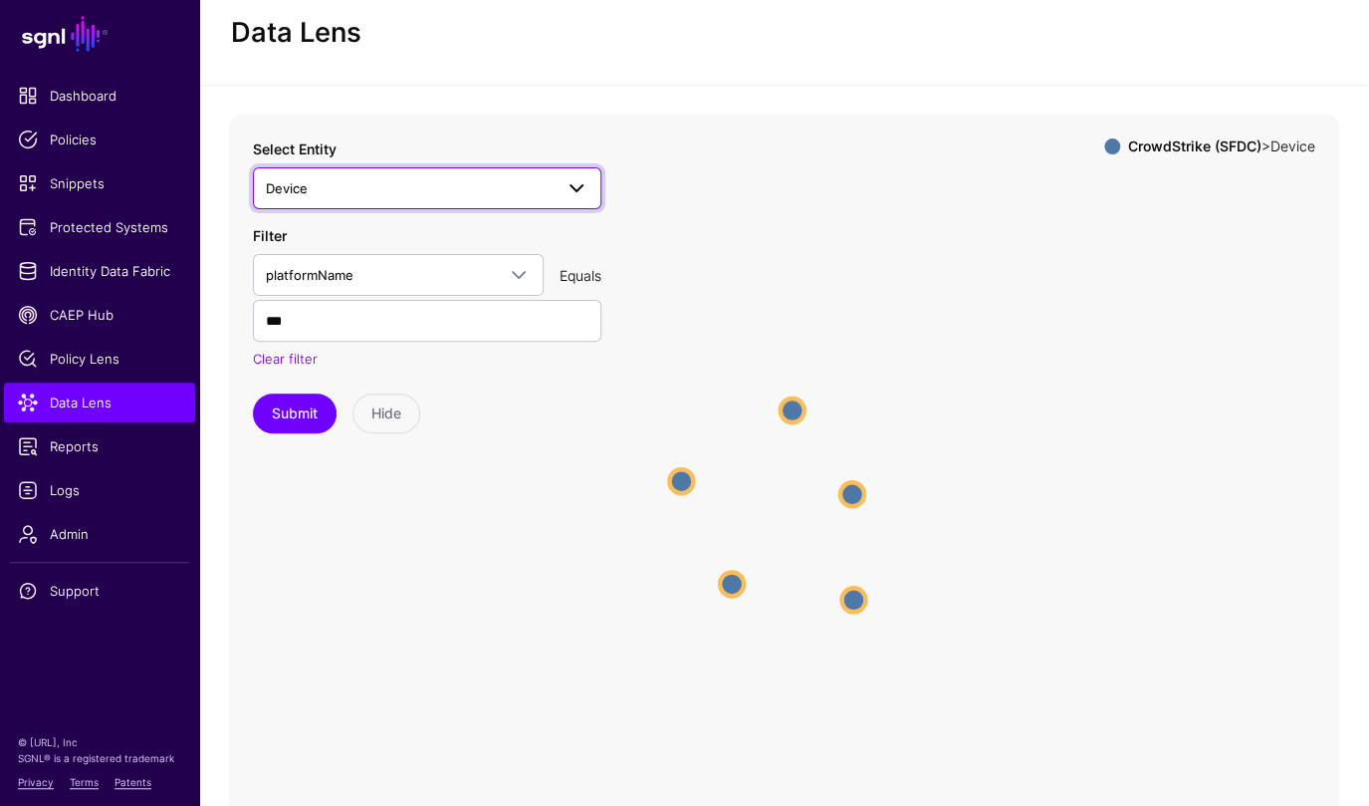
click at [524, 193] on span "Device" at bounding box center [409, 188] width 287 height 22
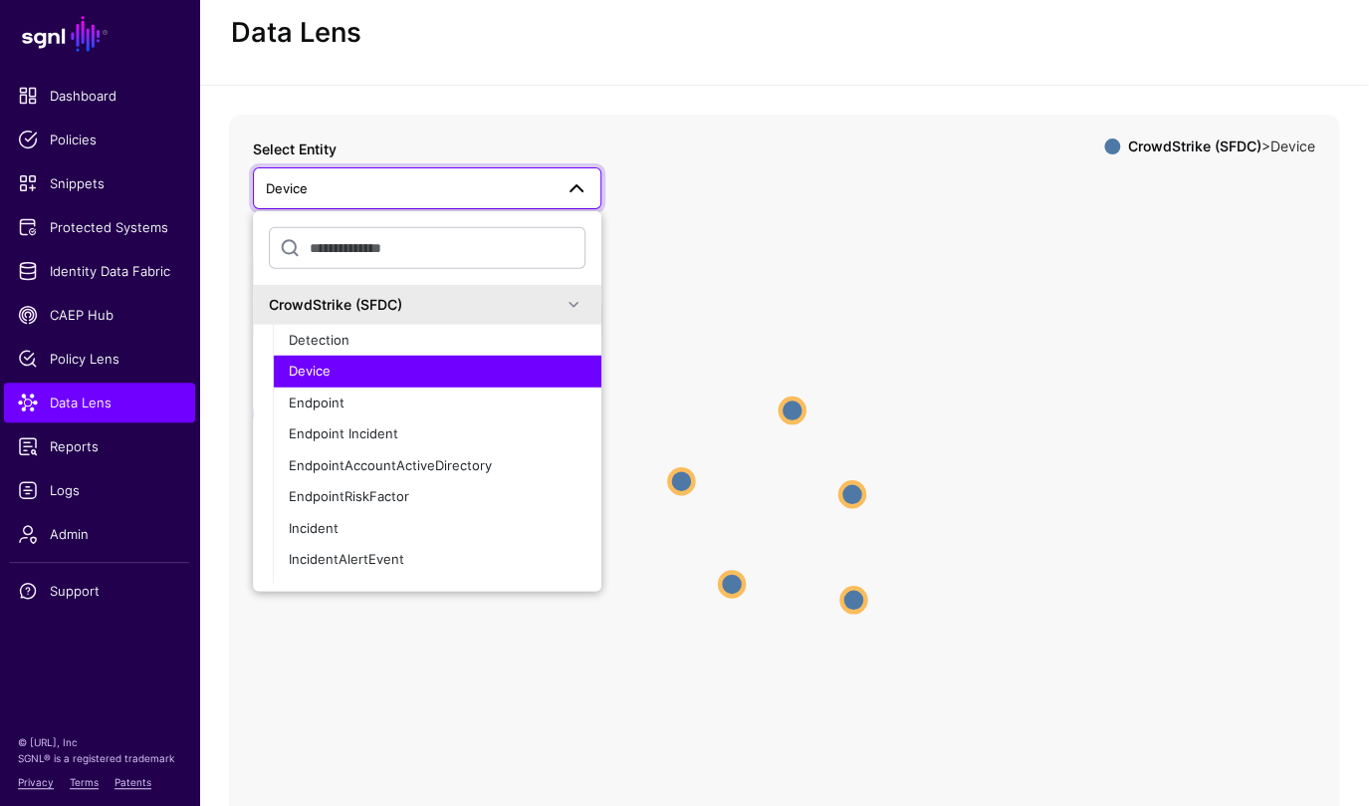
click at [399, 302] on div "CrowdStrike (SFDC)" at bounding box center [415, 304] width 293 height 21
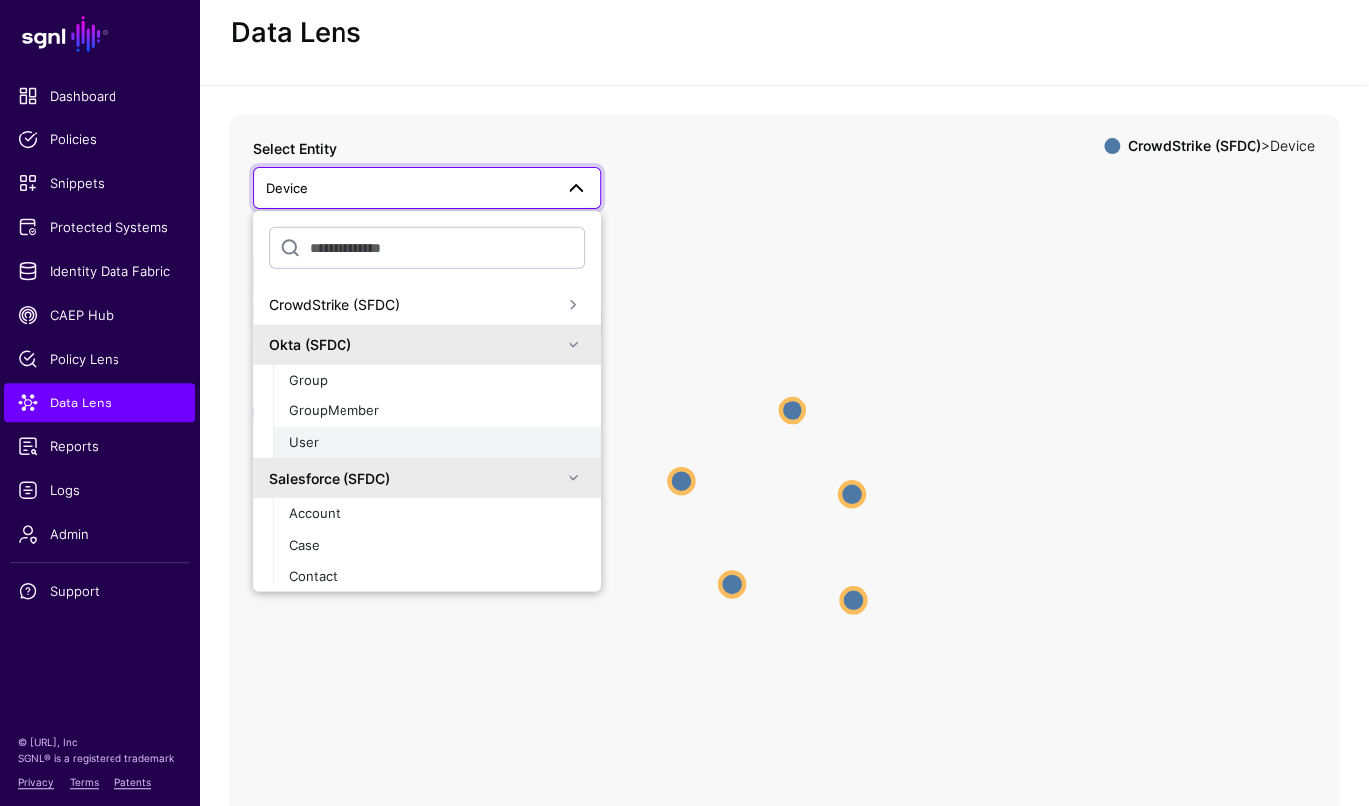
click at [377, 432] on div "User" at bounding box center [437, 442] width 297 height 20
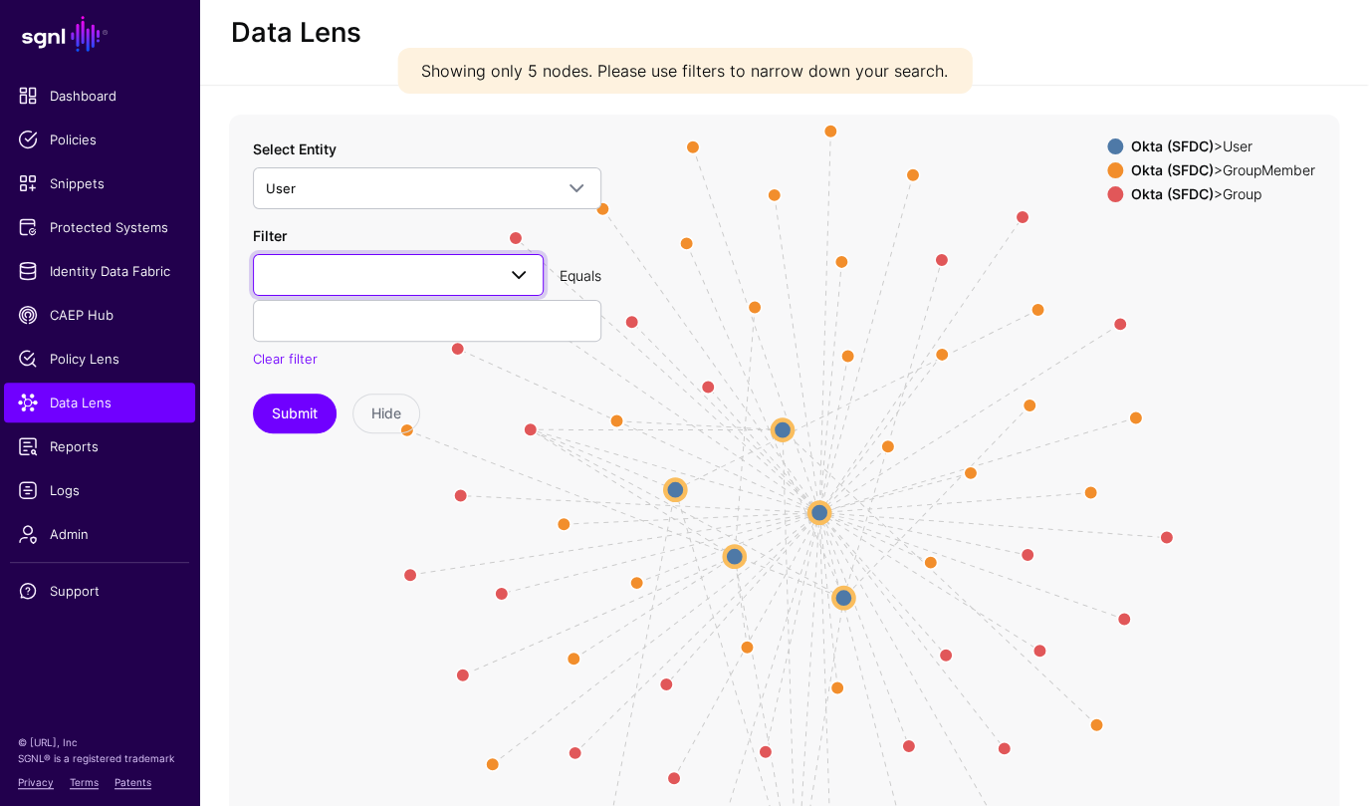
click at [484, 259] on link at bounding box center [398, 275] width 291 height 42
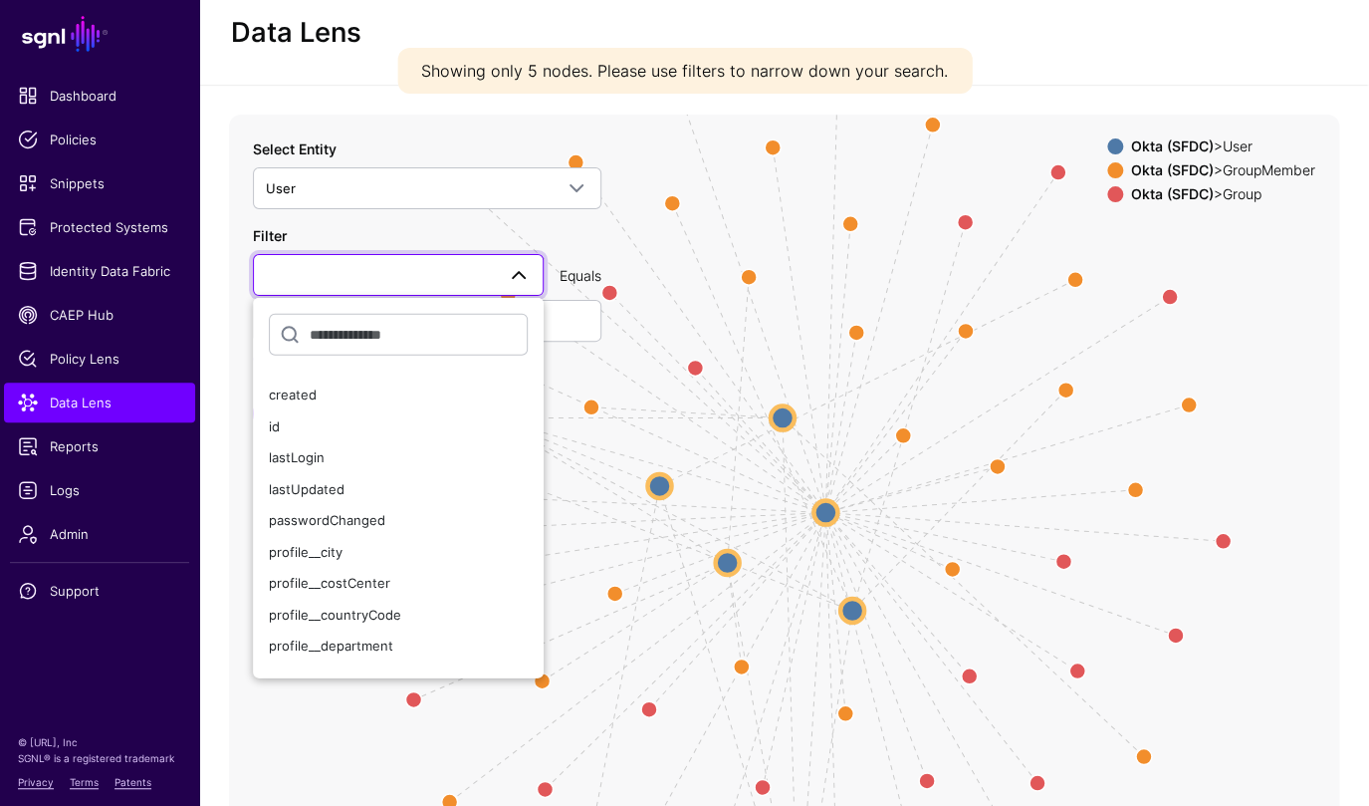
scroll to position [288, 0]
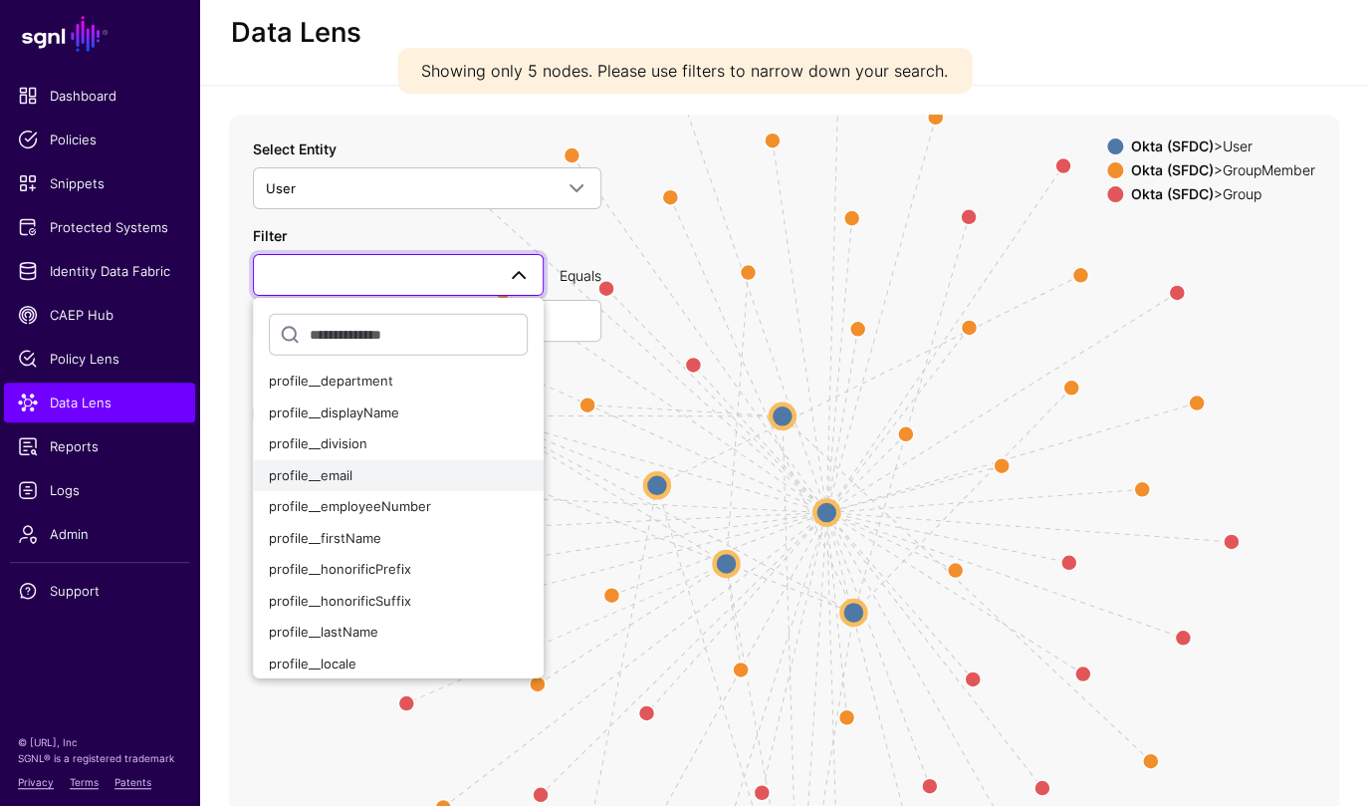
click at [391, 477] on div "profile__email" at bounding box center [398, 476] width 259 height 20
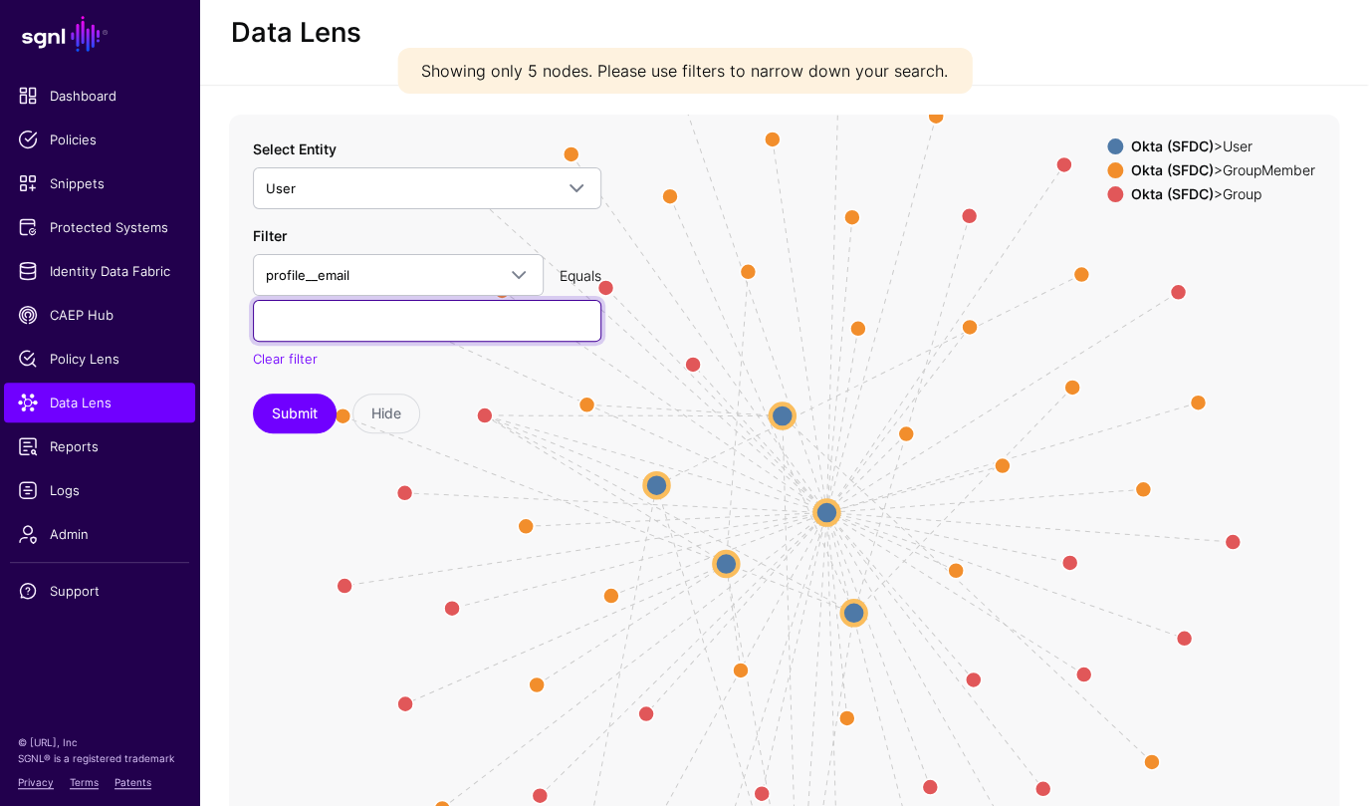
click at [411, 329] on input "text" at bounding box center [427, 321] width 349 height 42
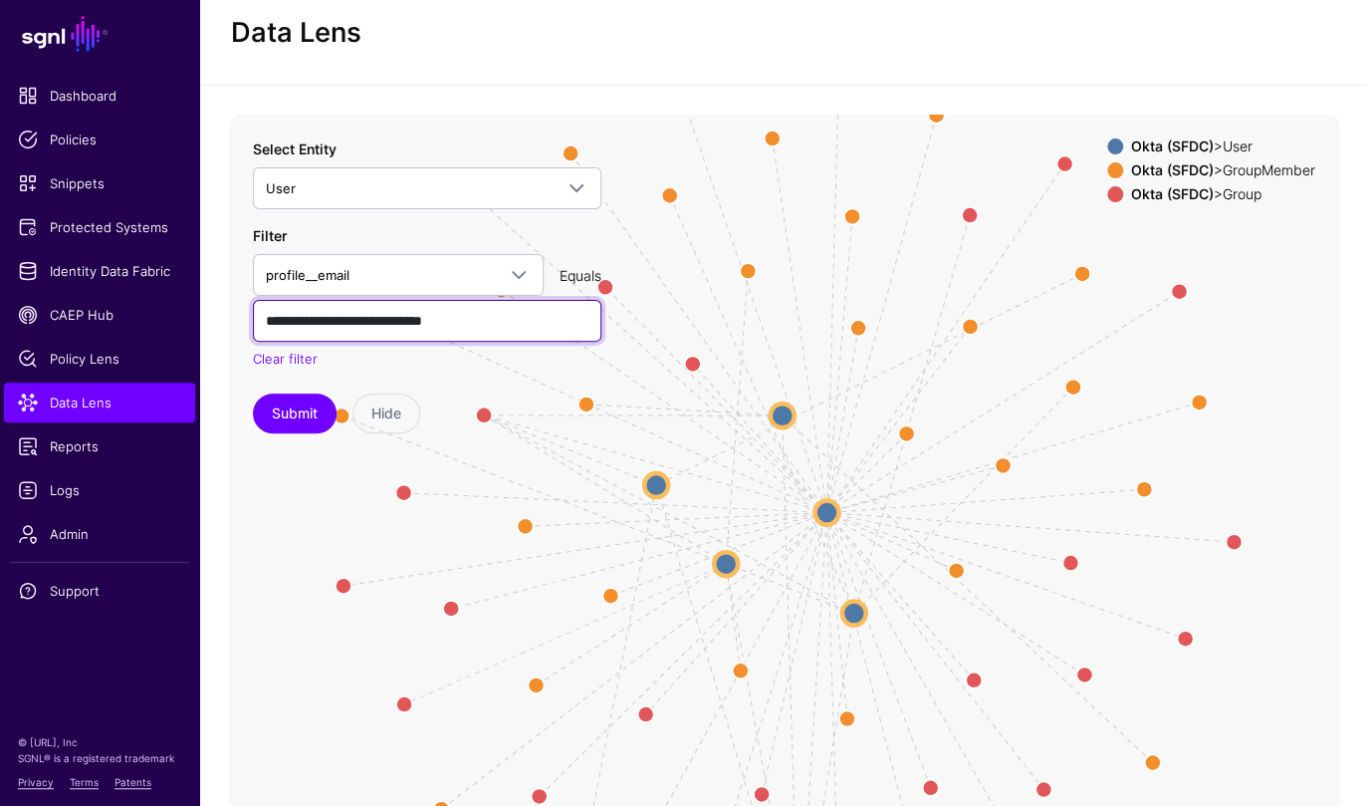
click at [253, 393] on button "Submit" at bounding box center [295, 413] width 84 height 40
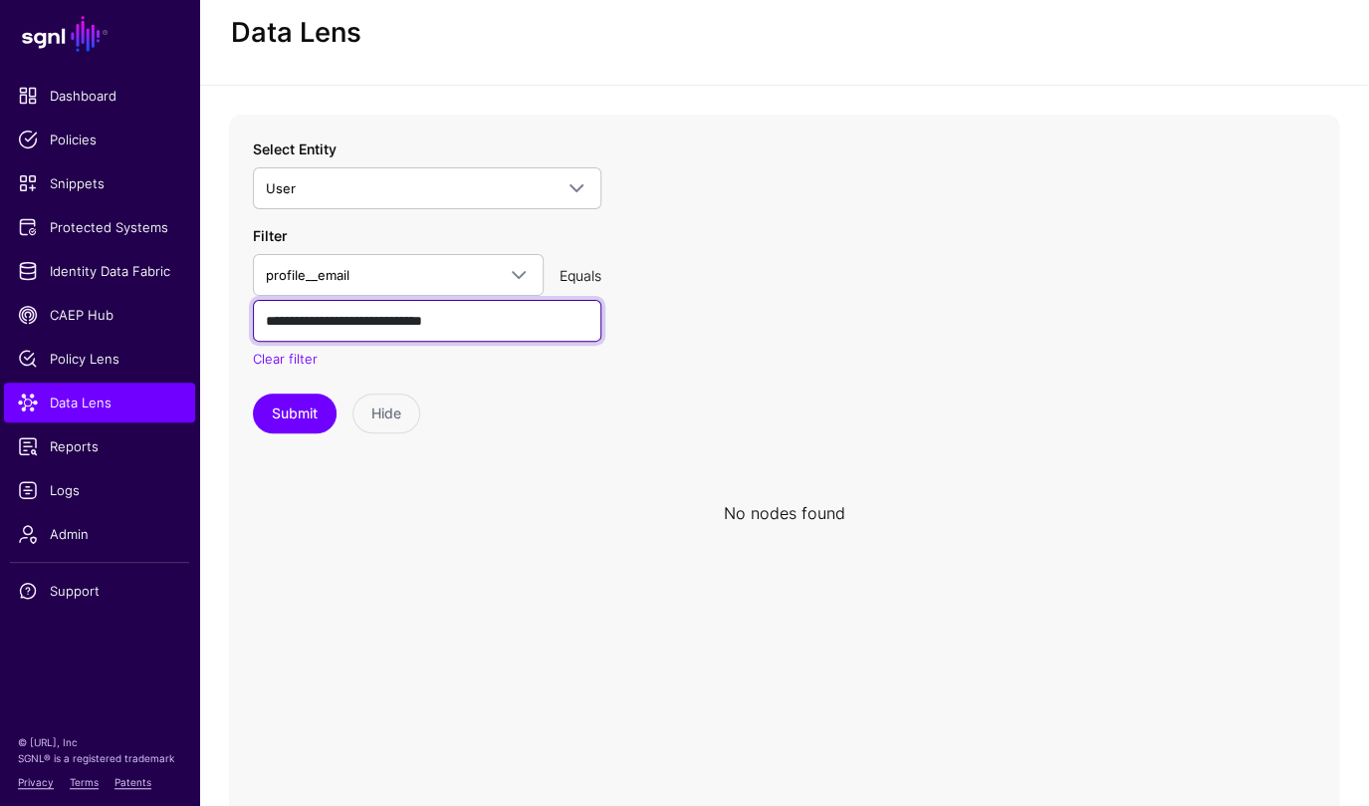
click at [465, 326] on input "**********" at bounding box center [427, 321] width 349 height 42
drag, startPoint x: 521, startPoint y: 317, endPoint x: 414, endPoint y: 295, distance: 108.8
click at [402, 313] on input "**********" at bounding box center [427, 321] width 349 height 42
click at [420, 257] on link "profile__email" at bounding box center [398, 275] width 291 height 42
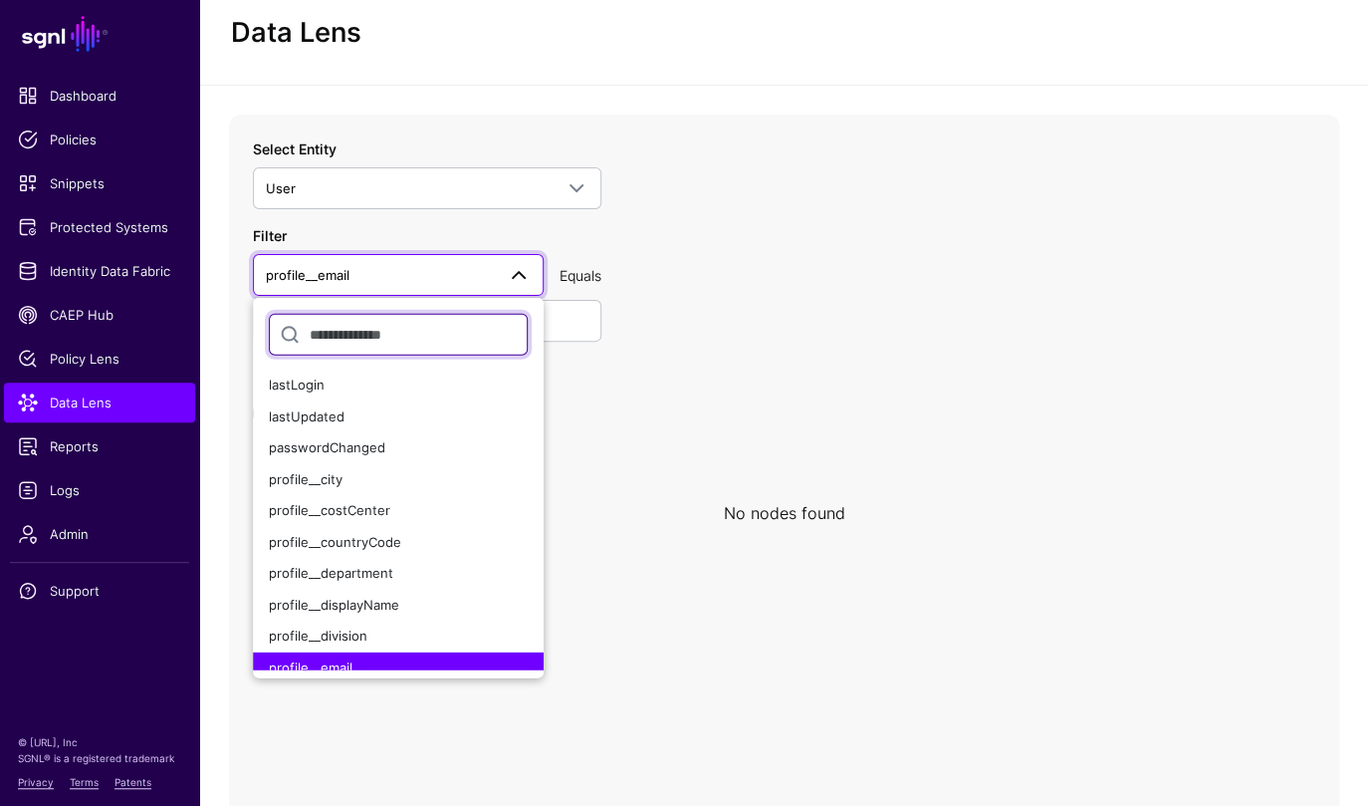
scroll to position [306, 0]
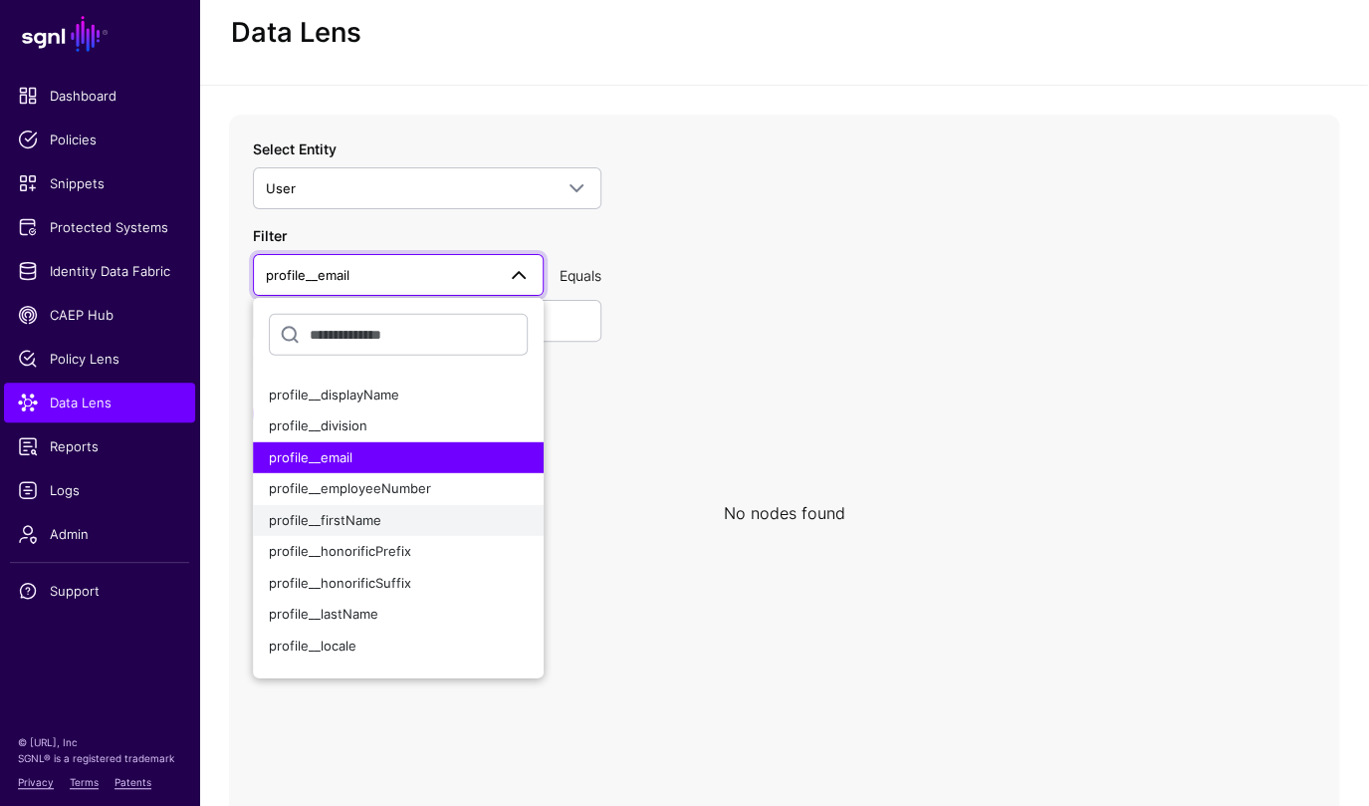
click at [396, 516] on div "profile__firstName" at bounding box center [398, 521] width 259 height 20
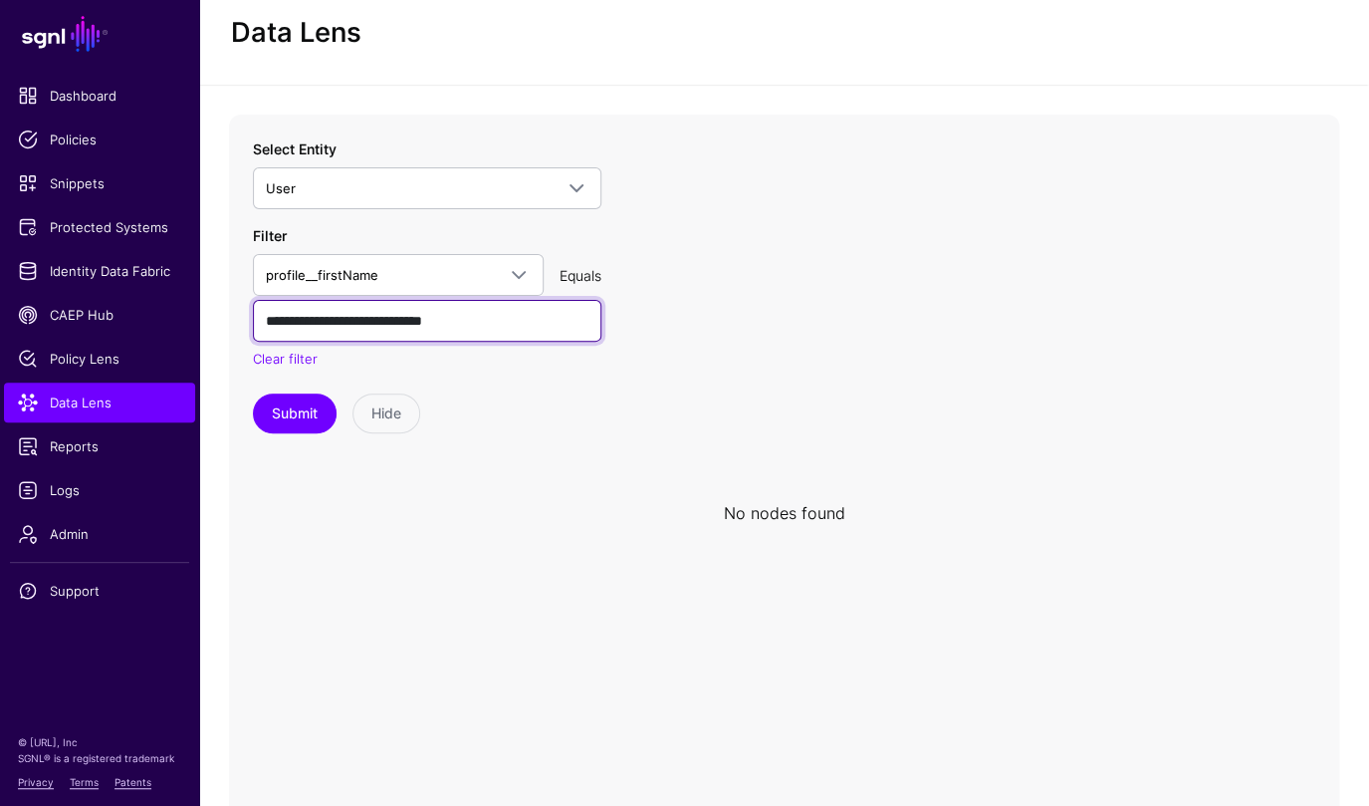
click at [371, 333] on input "**********" at bounding box center [427, 321] width 349 height 42
click at [253, 393] on button "Submit" at bounding box center [295, 413] width 84 height 40
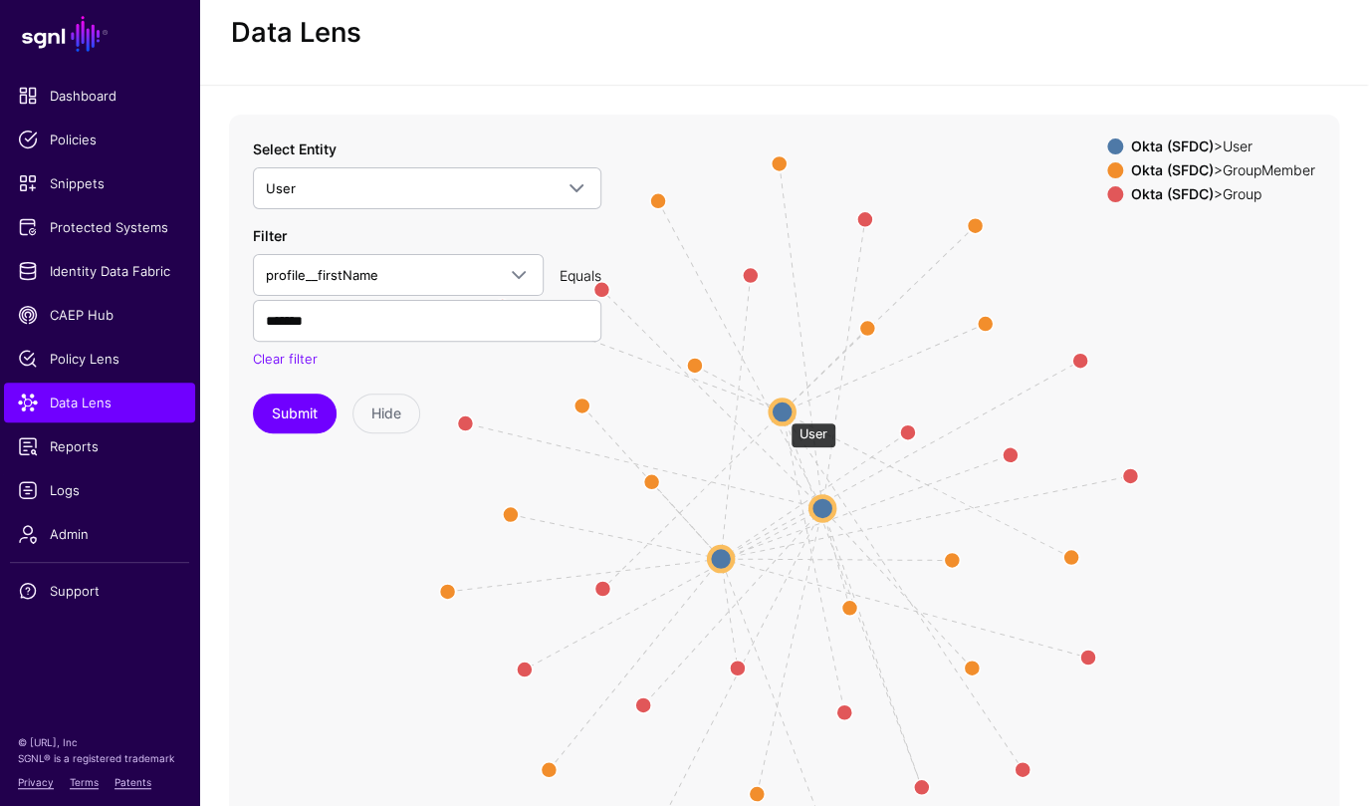
click at [781, 412] on circle at bounding box center [782, 411] width 24 height 24
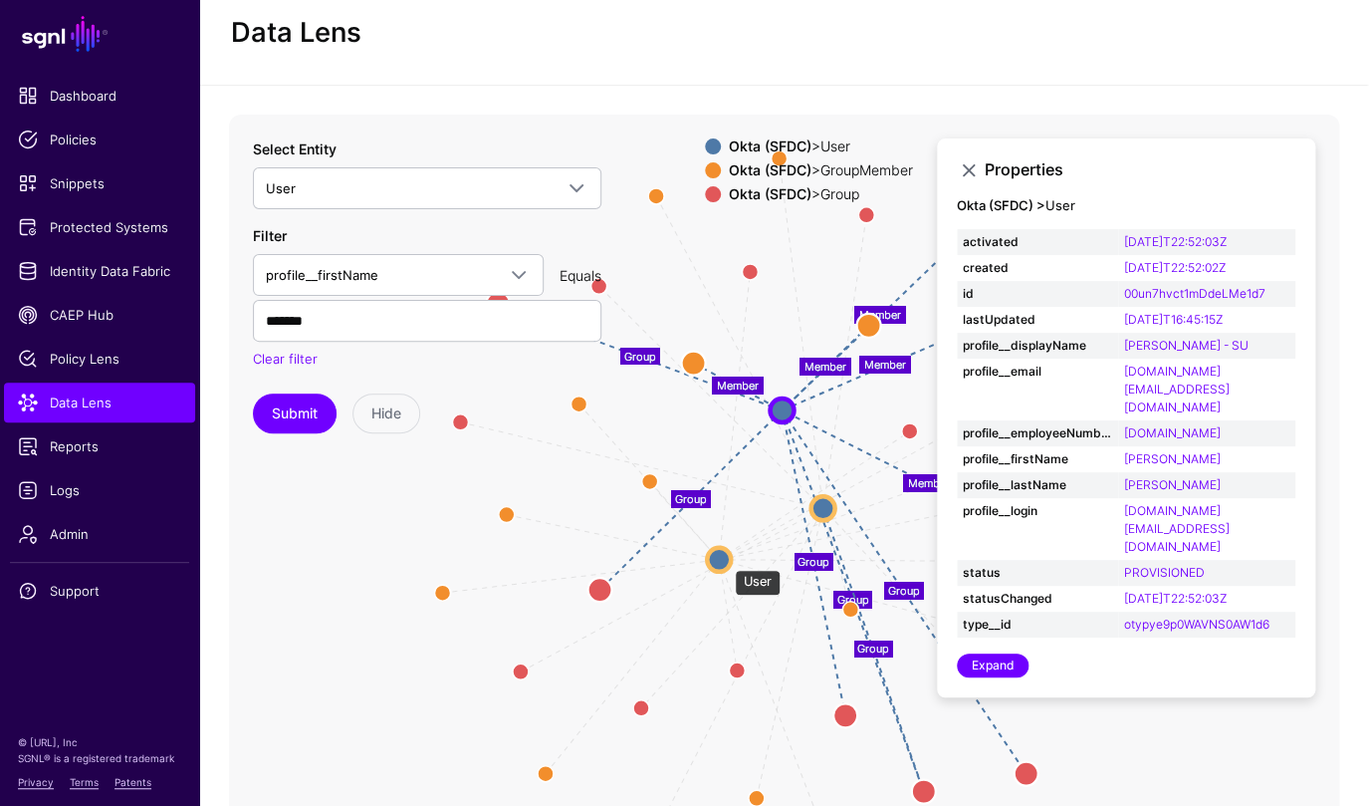
click at [724, 560] on circle at bounding box center [719, 559] width 24 height 24
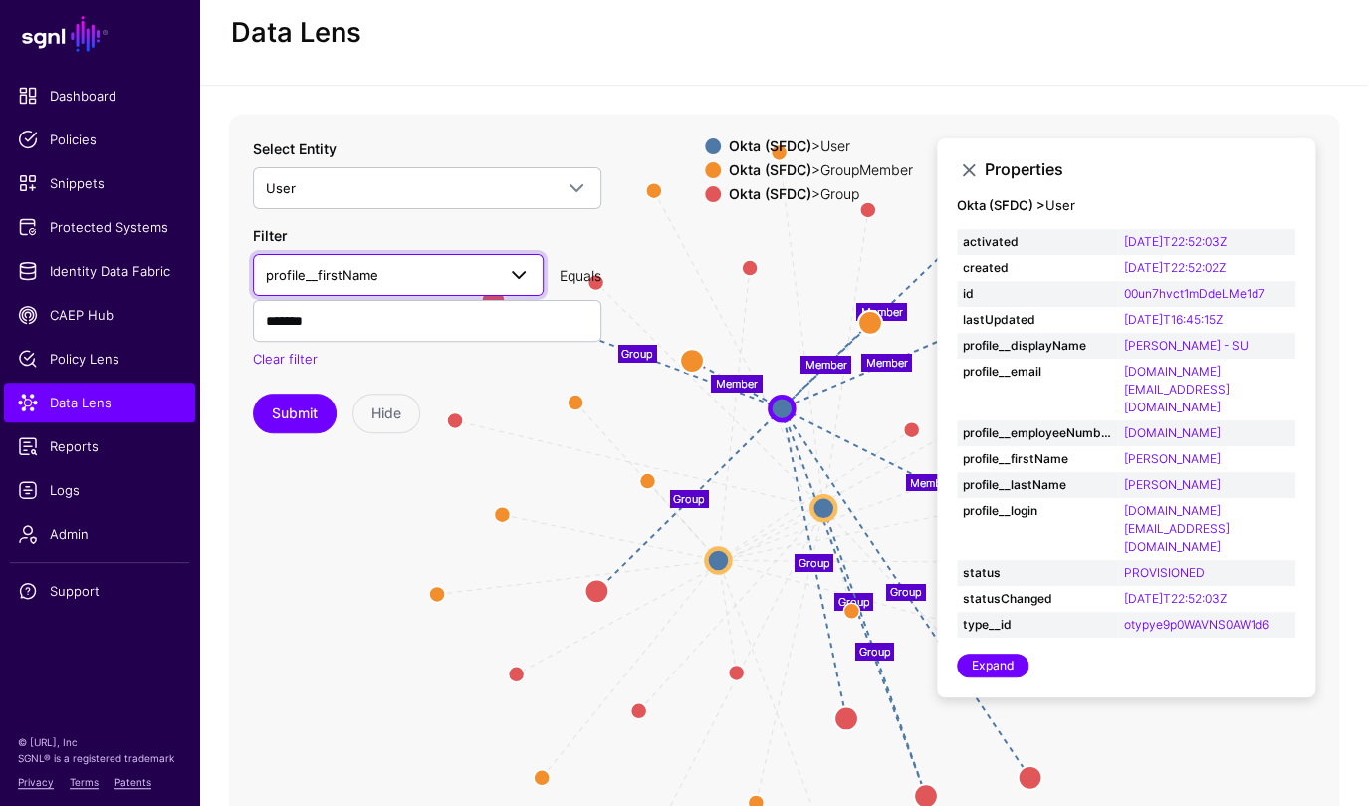
click at [435, 268] on span "profile__firstName" at bounding box center [380, 275] width 229 height 22
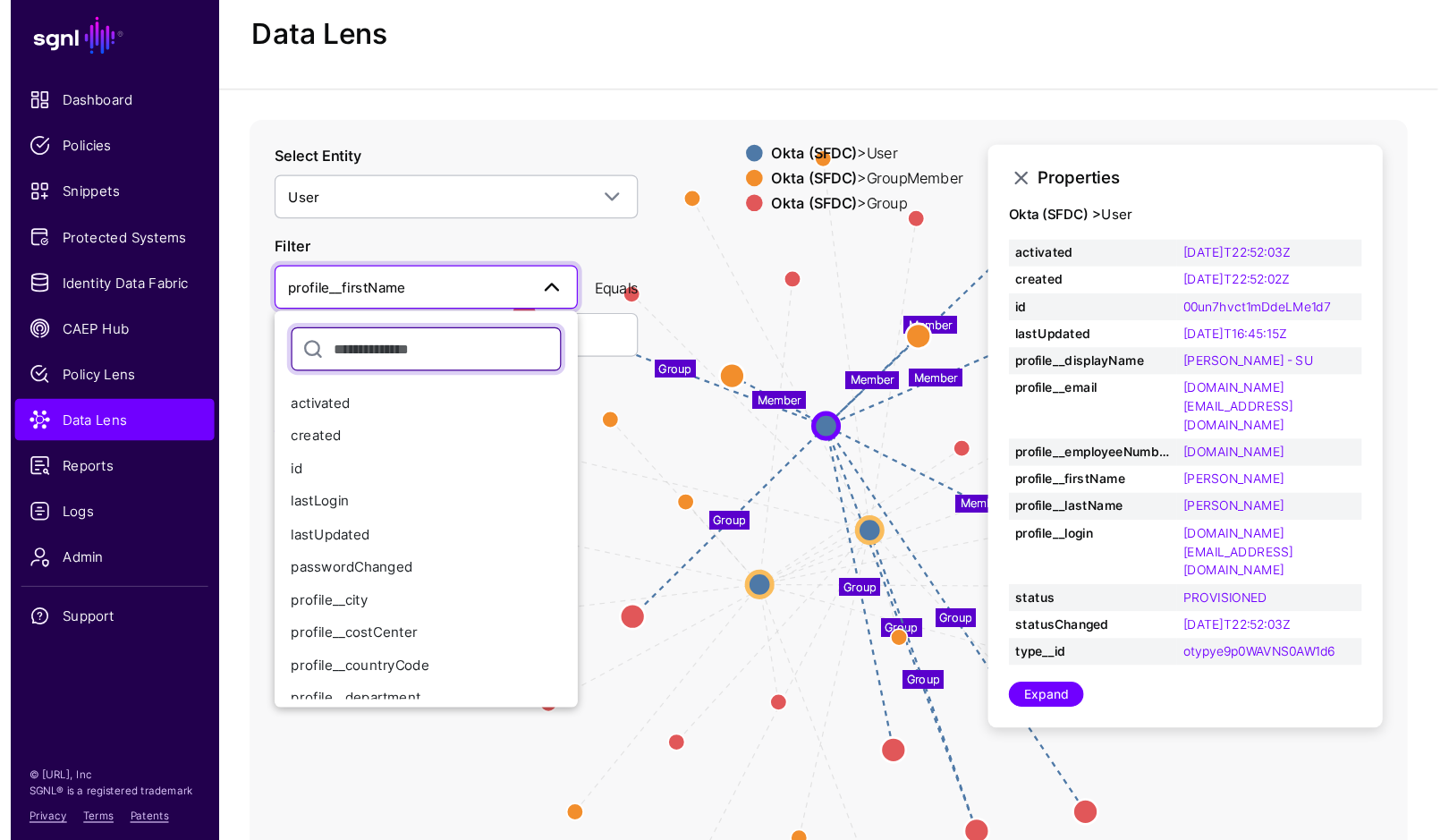
scroll to position [396, 0]
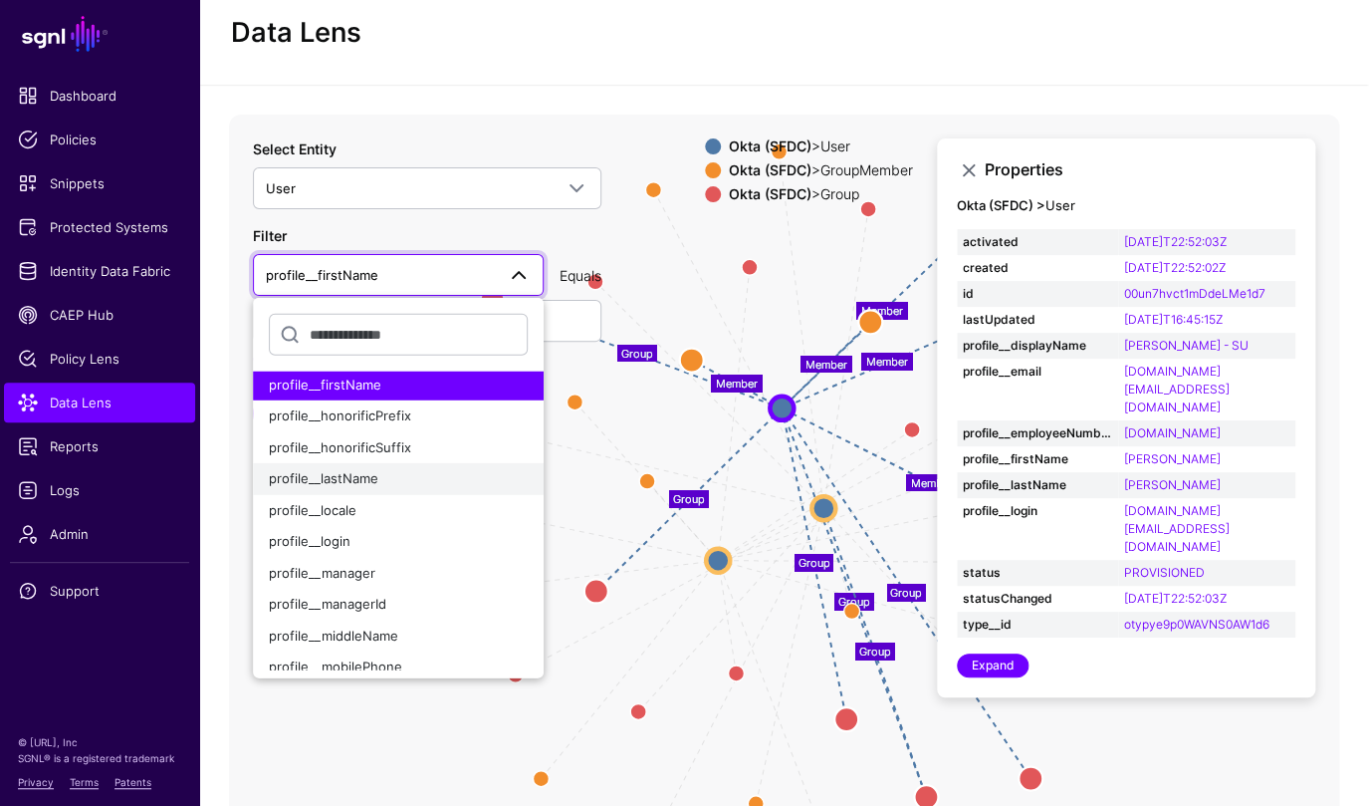
click at [391, 474] on div "profile__lastName" at bounding box center [398, 479] width 259 height 20
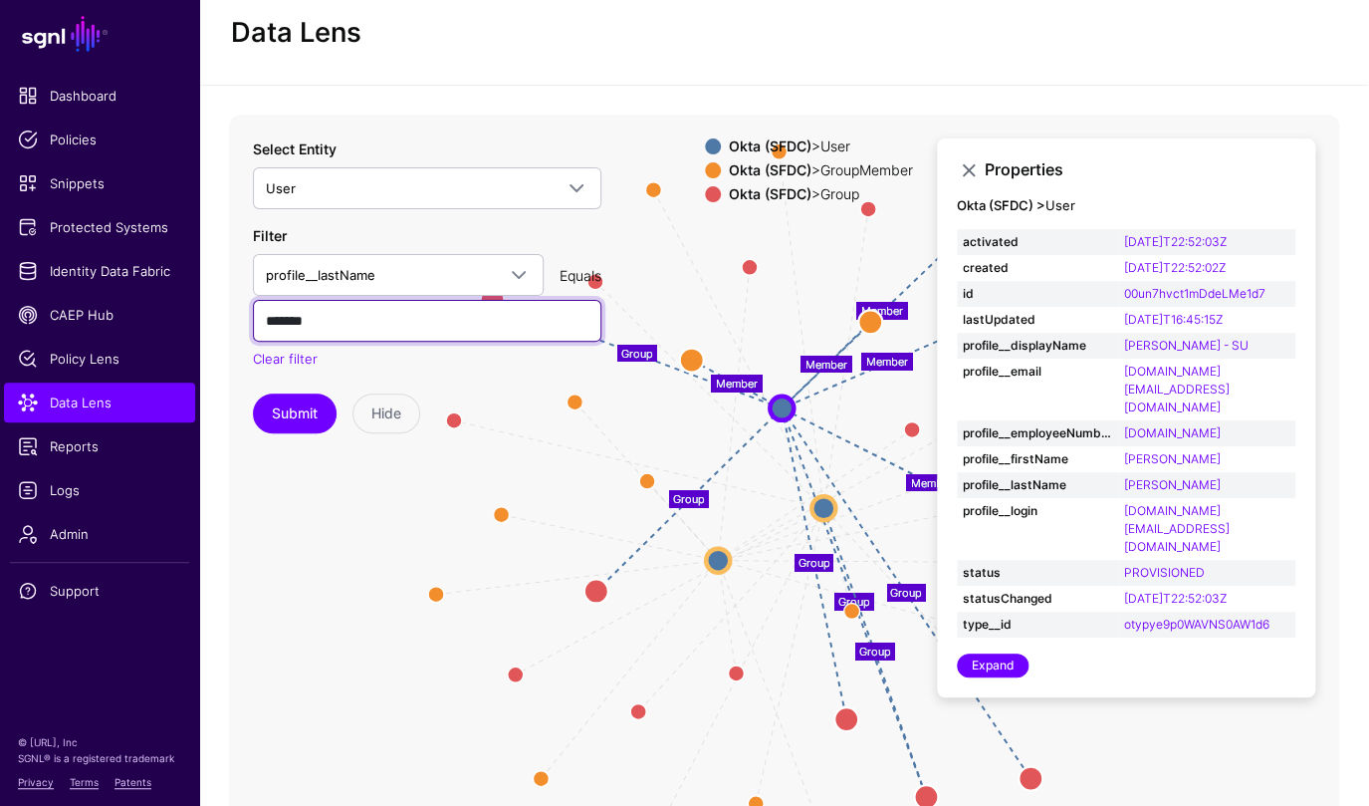
click at [361, 320] on input "*******" at bounding box center [427, 321] width 349 height 42
type input "********"
click at [253, 393] on button "Submit" at bounding box center [295, 413] width 84 height 40
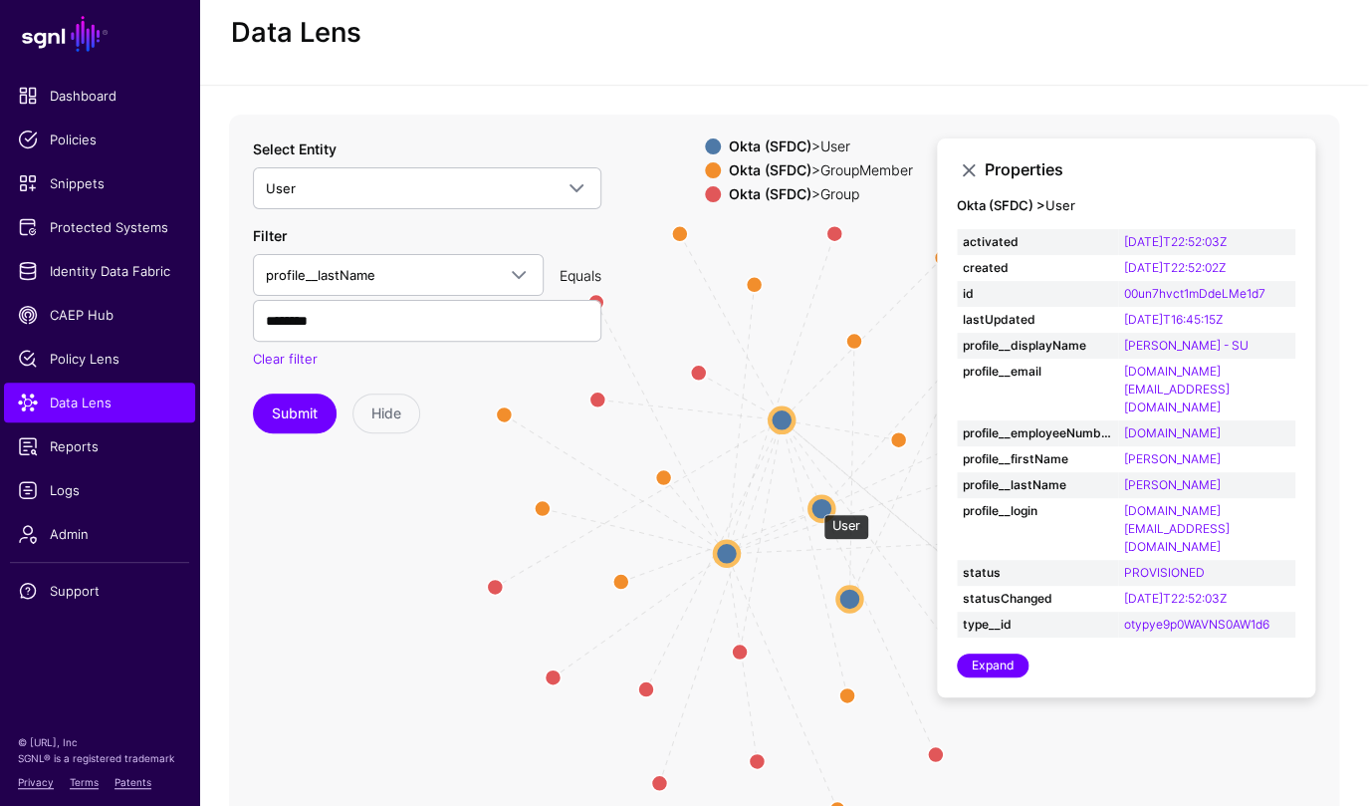
click at [814, 504] on circle at bounding box center [822, 508] width 24 height 24
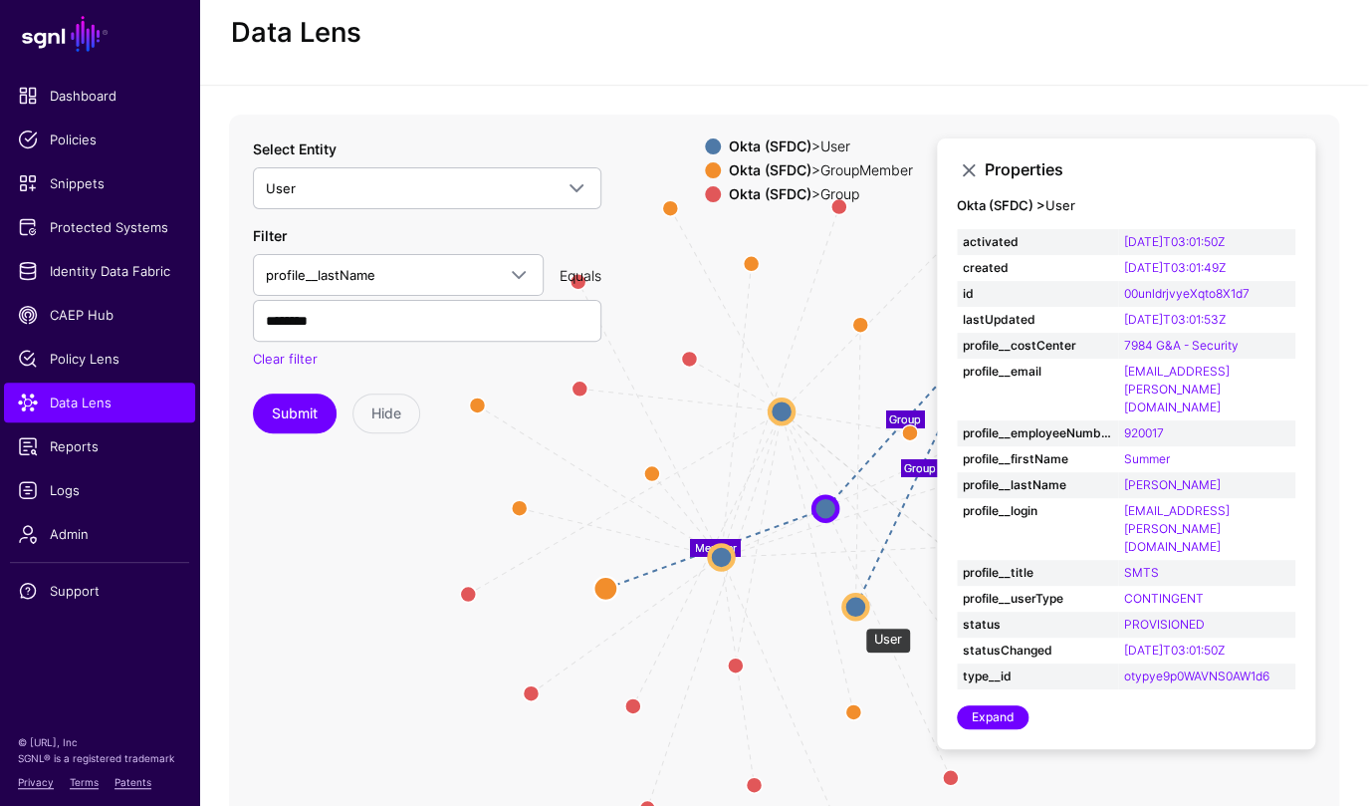
click at [855, 616] on circle at bounding box center [856, 607] width 24 height 24
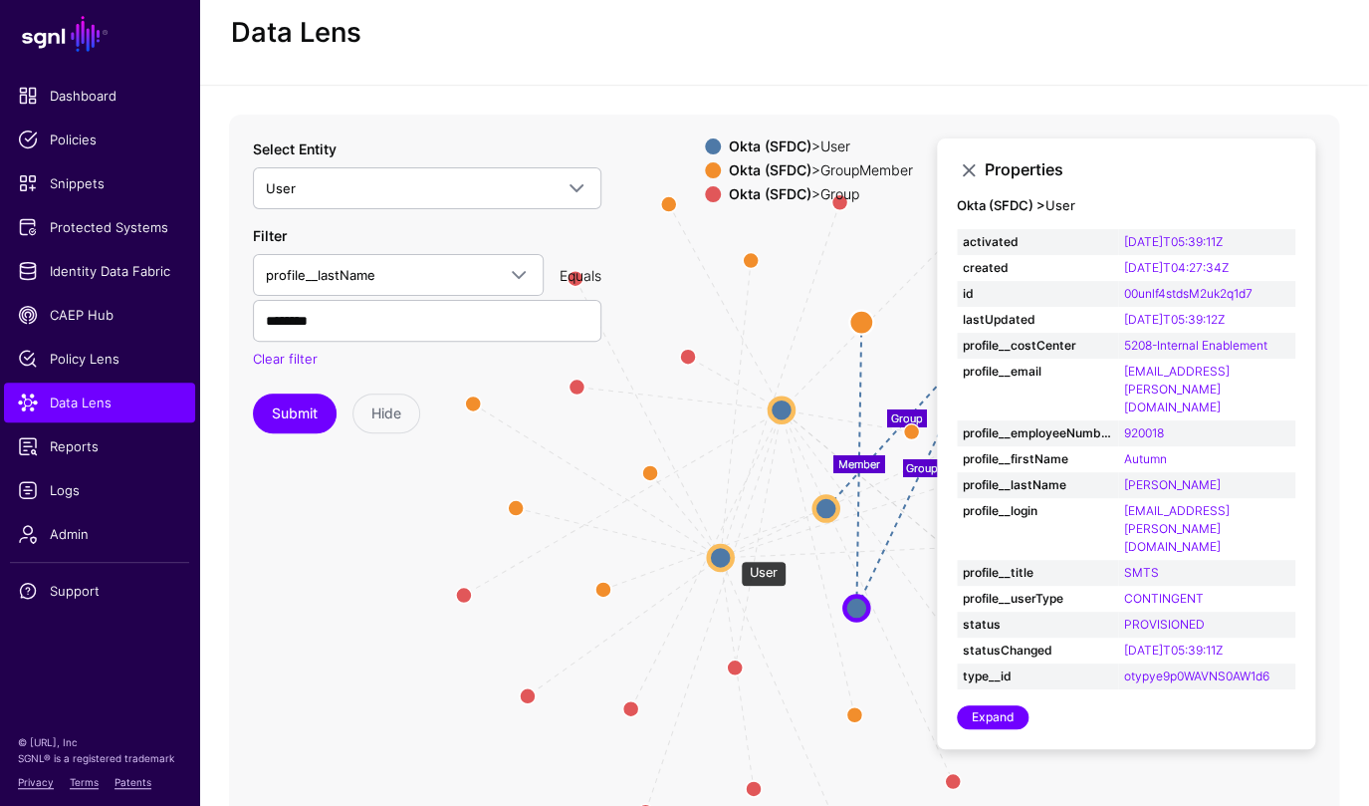
click at [731, 550] on circle at bounding box center [720, 557] width 24 height 24
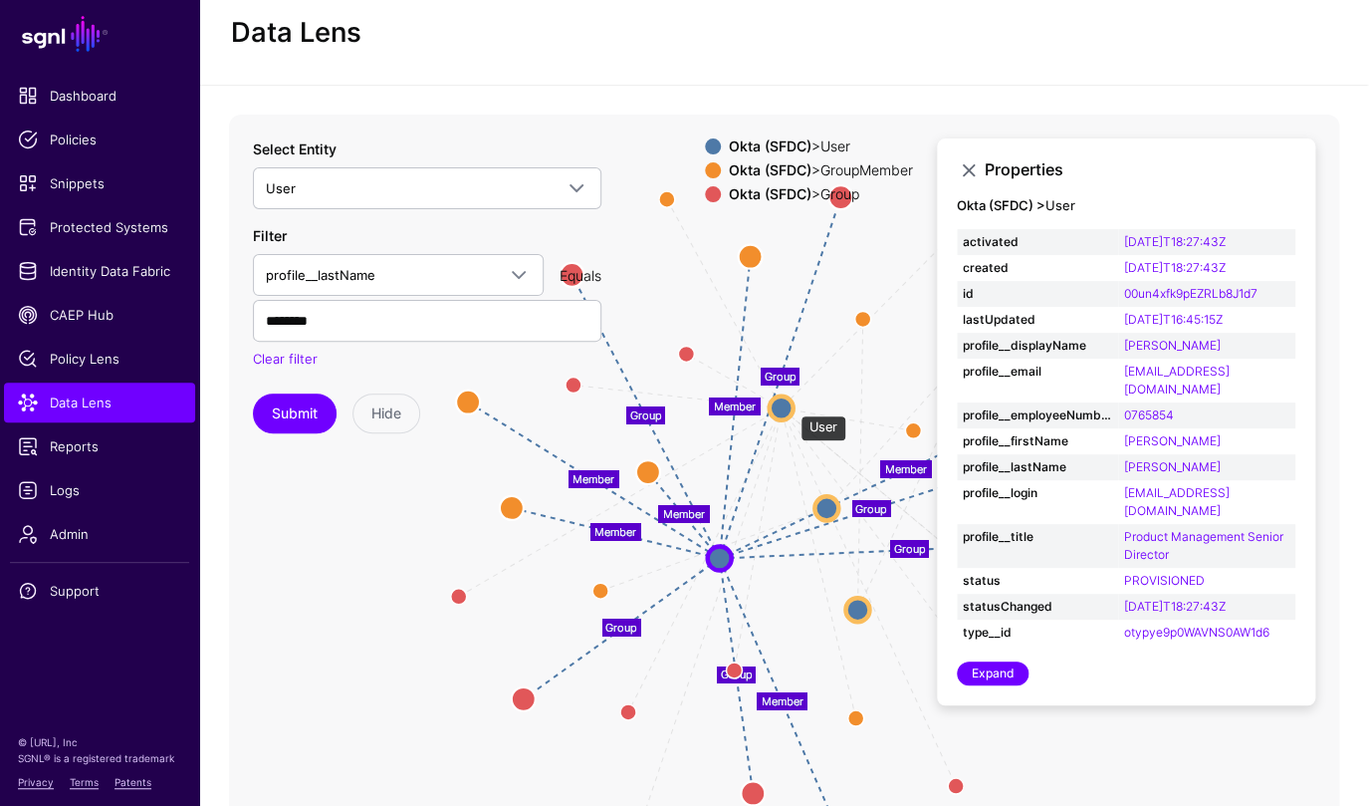
click at [790, 405] on circle at bounding box center [781, 407] width 24 height 24
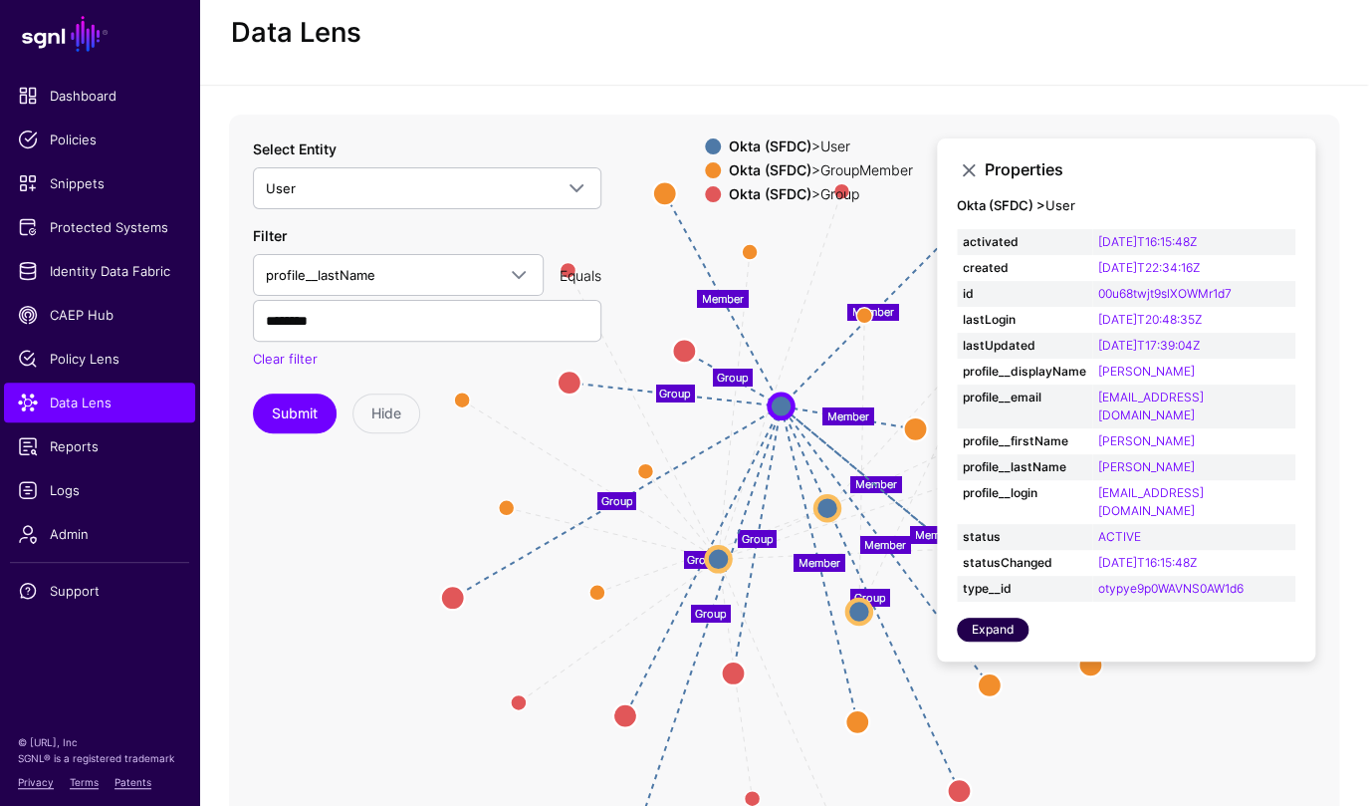
click at [998, 617] on link "Expand" at bounding box center [993, 629] width 72 height 24
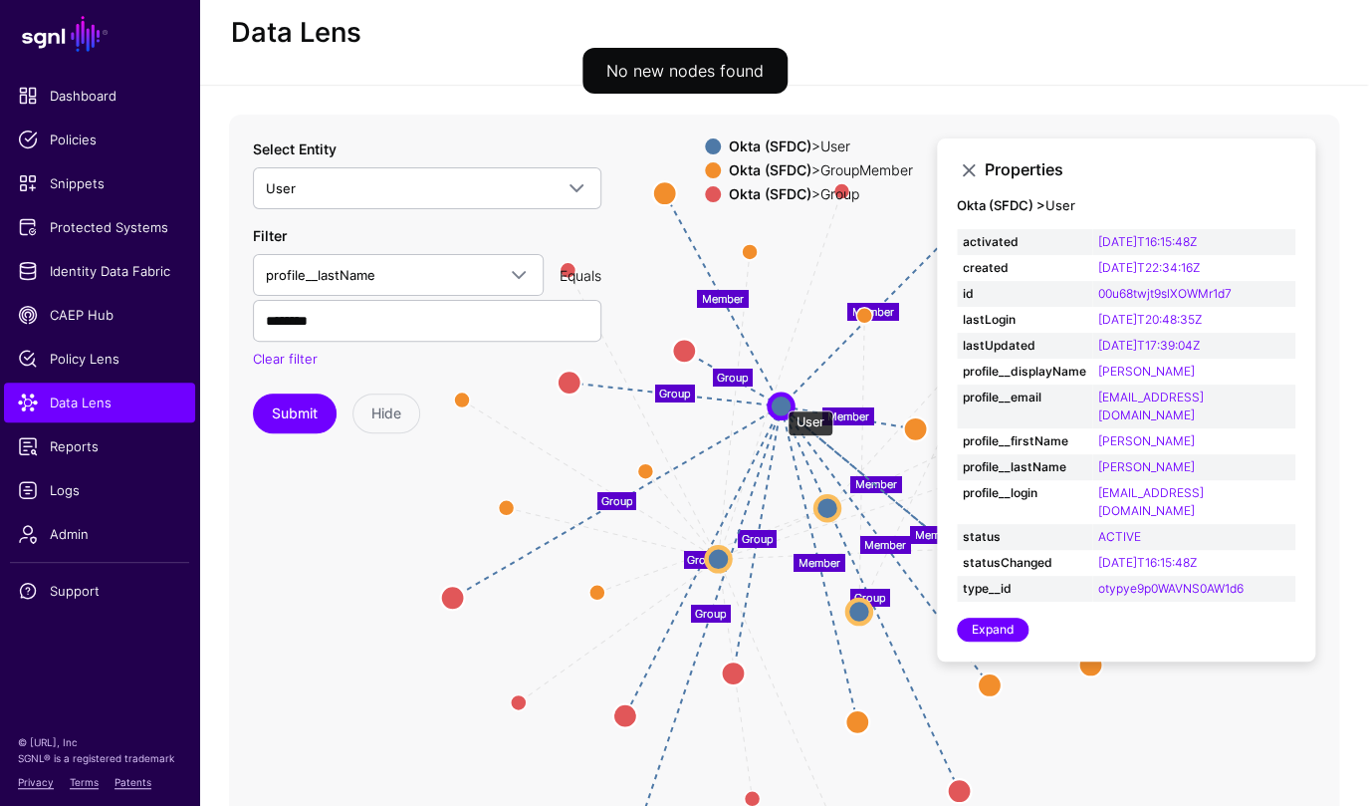
click at [778, 399] on circle at bounding box center [781, 405] width 24 height 24
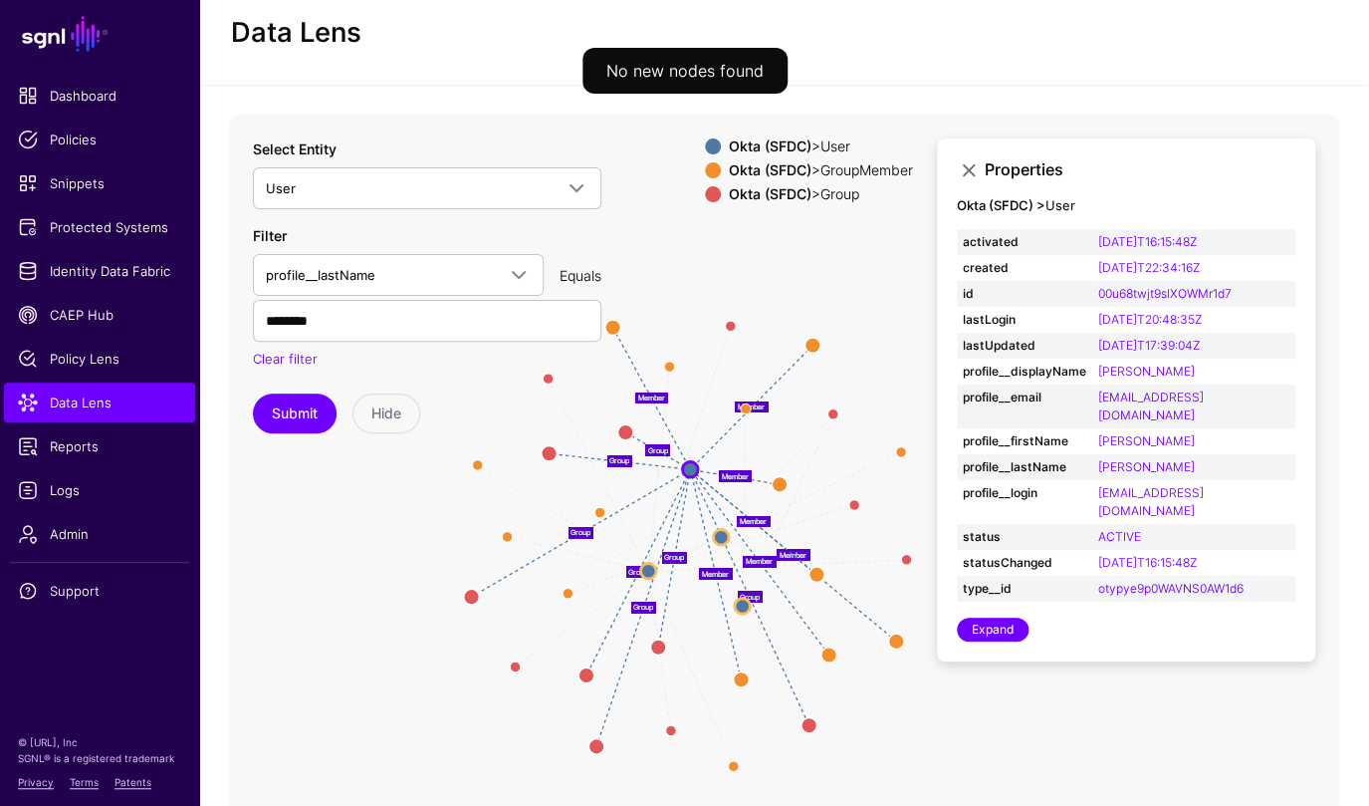
drag, startPoint x: 343, startPoint y: 552, endPoint x: 295, endPoint y: 587, distance: 59.2
click at [295, 587] on icon "Member Group Group Member Group Group Group Group Group Group Member Member Mem…" at bounding box center [784, 513] width 1110 height 797
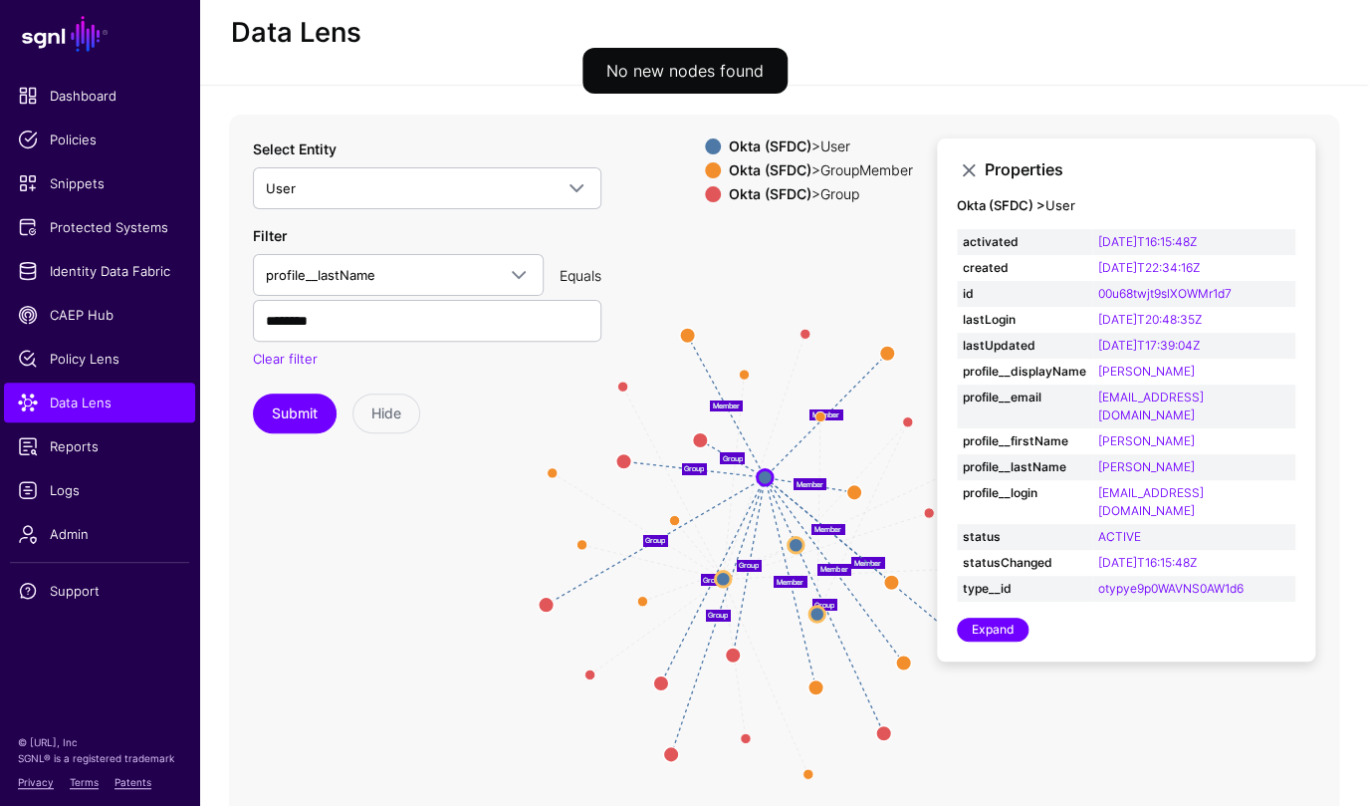
drag, startPoint x: 406, startPoint y: 476, endPoint x: 480, endPoint y: 484, distance: 74.1
click at [480, 484] on icon "Member Group Group Member Group Group Group Group Group Group Member Member Mem…" at bounding box center [784, 513] width 1110 height 797
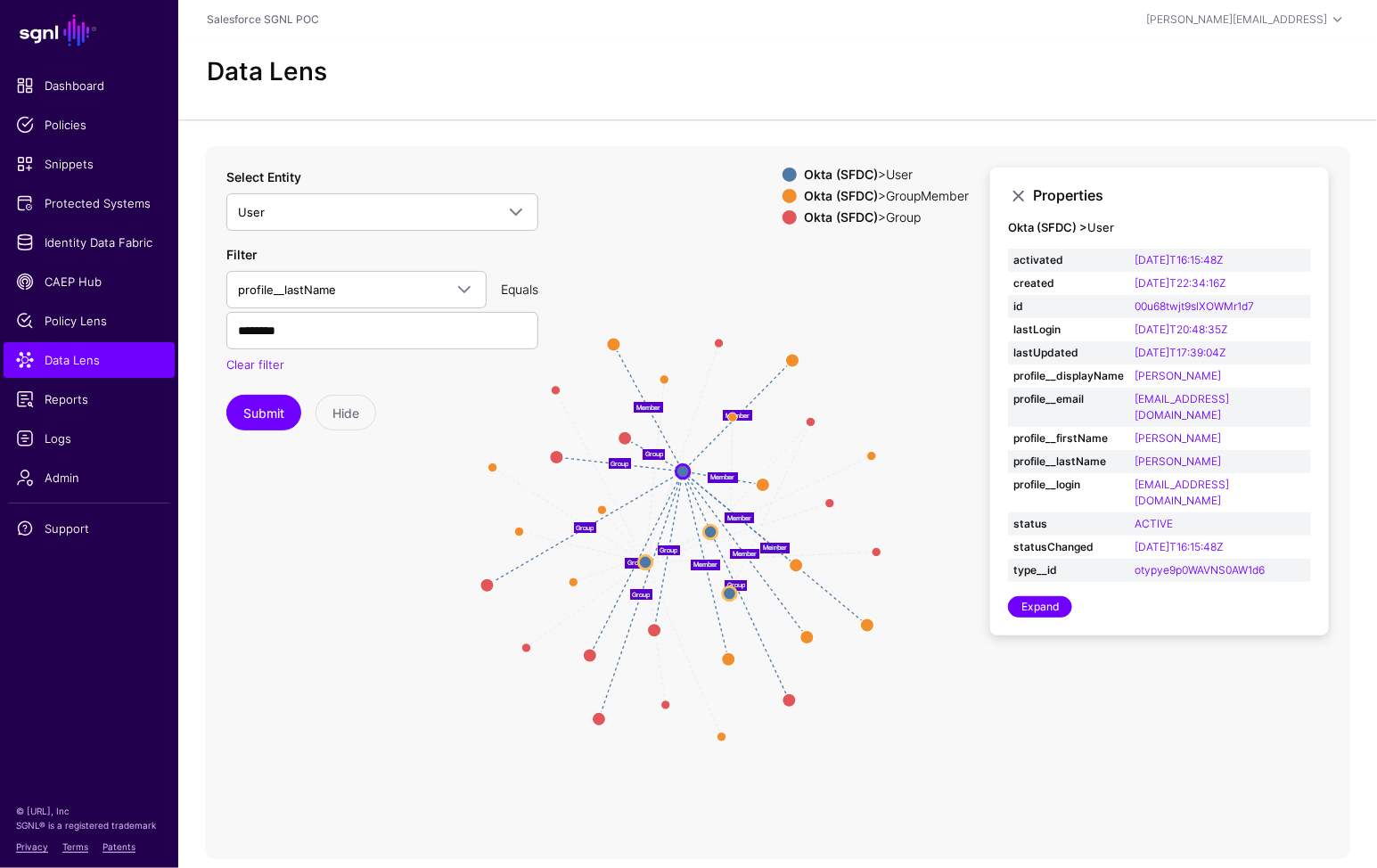
click at [1021, 720] on icon "Member Group Group Member Group Group Group Group Group Group Member Member Mem…" at bounding box center [701, 502] width 993 height 713
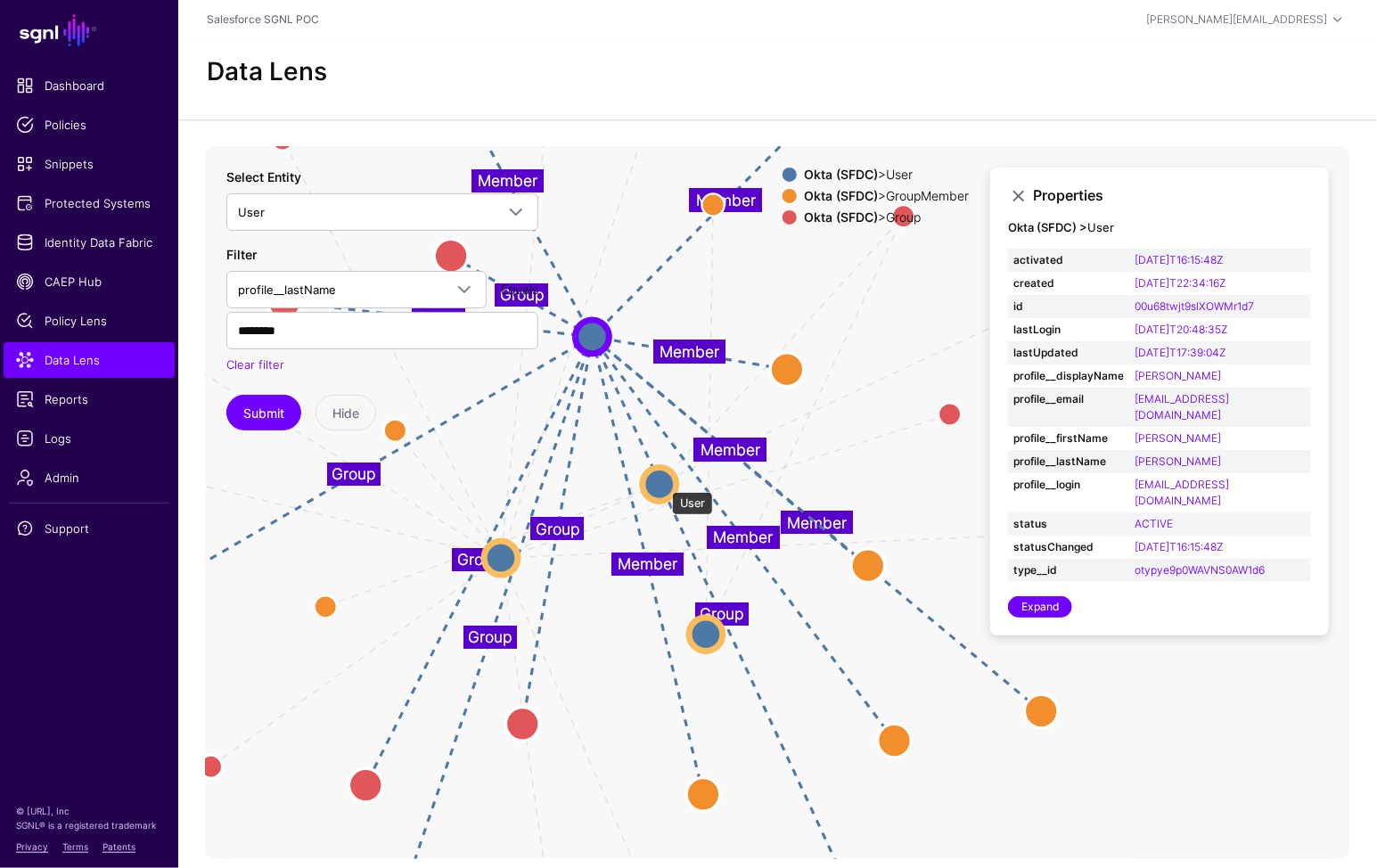
click at [663, 483] on circle at bounding box center [659, 484] width 34 height 34
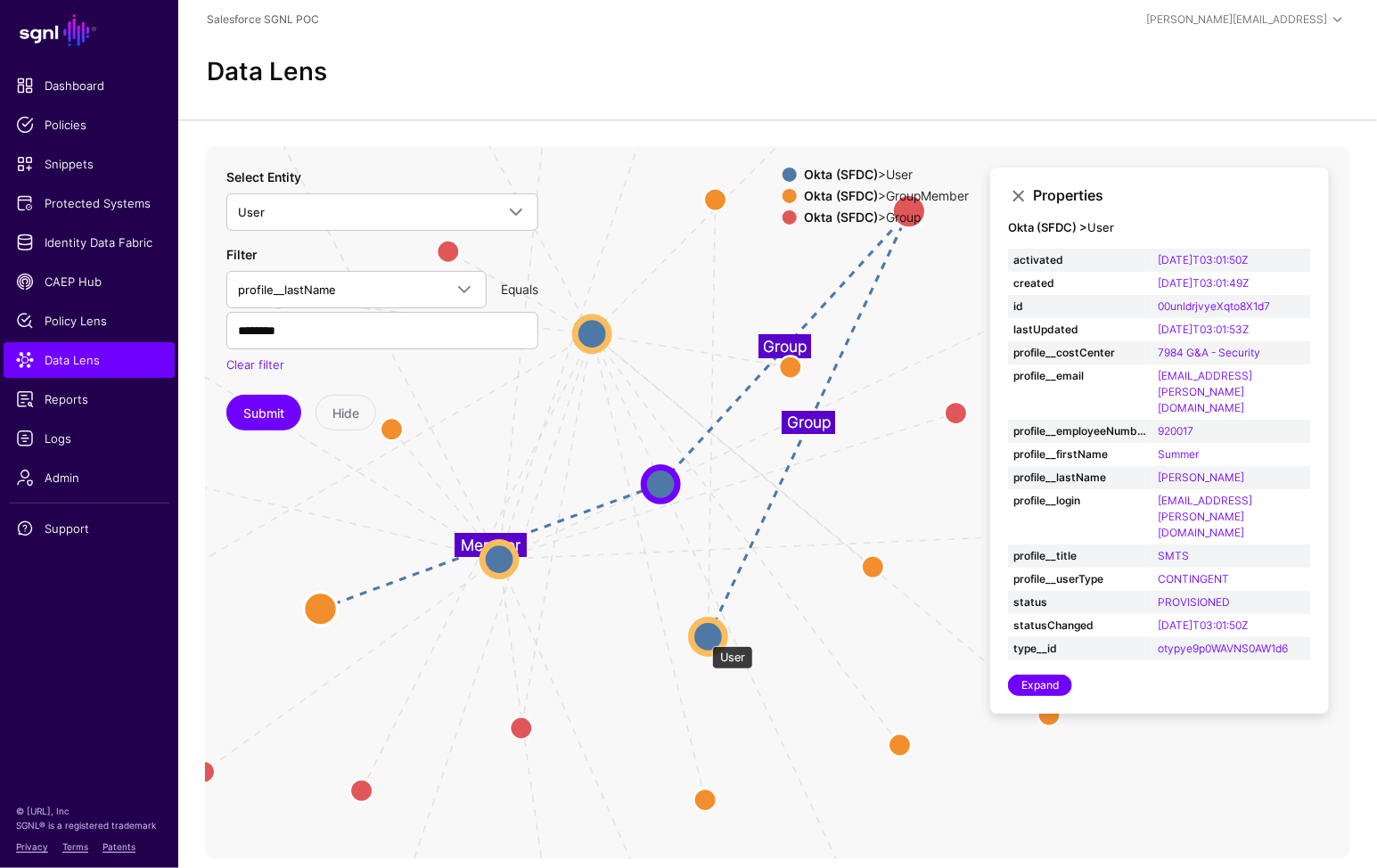
click at [704, 634] on circle at bounding box center [709, 636] width 34 height 34
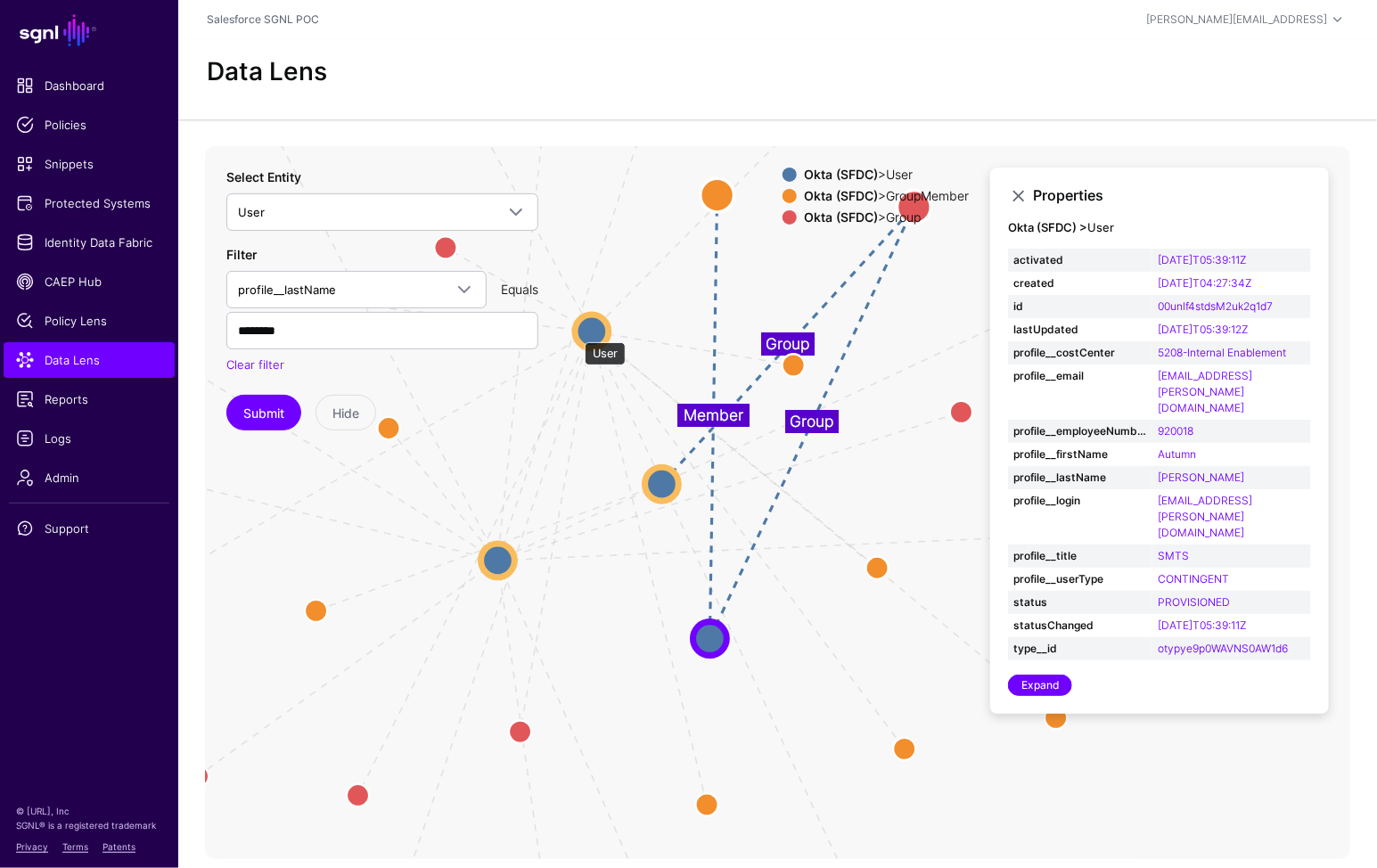
click at [576, 333] on circle at bounding box center [591, 332] width 34 height 34
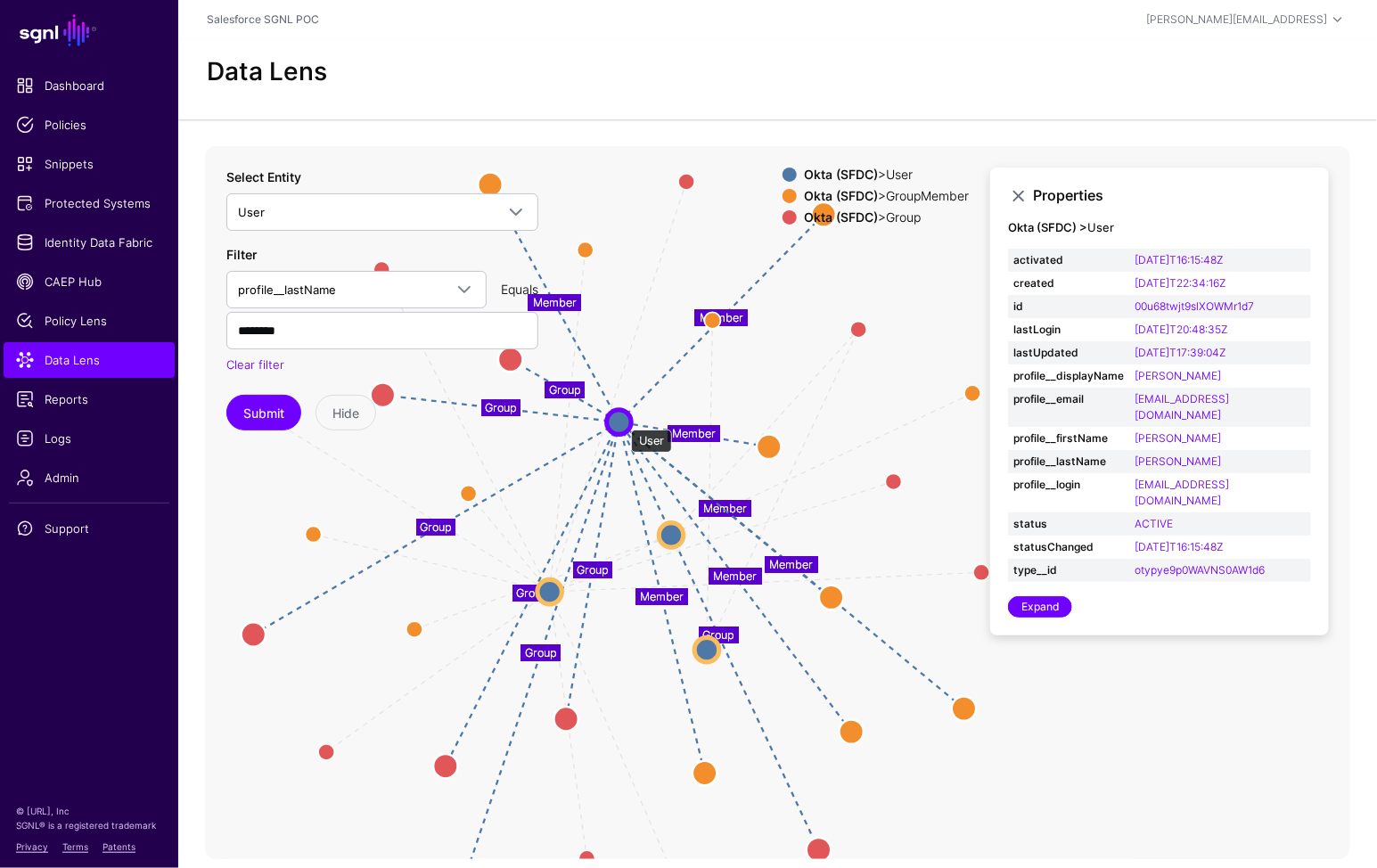
click at [621, 420] on circle at bounding box center [618, 421] width 24 height 24
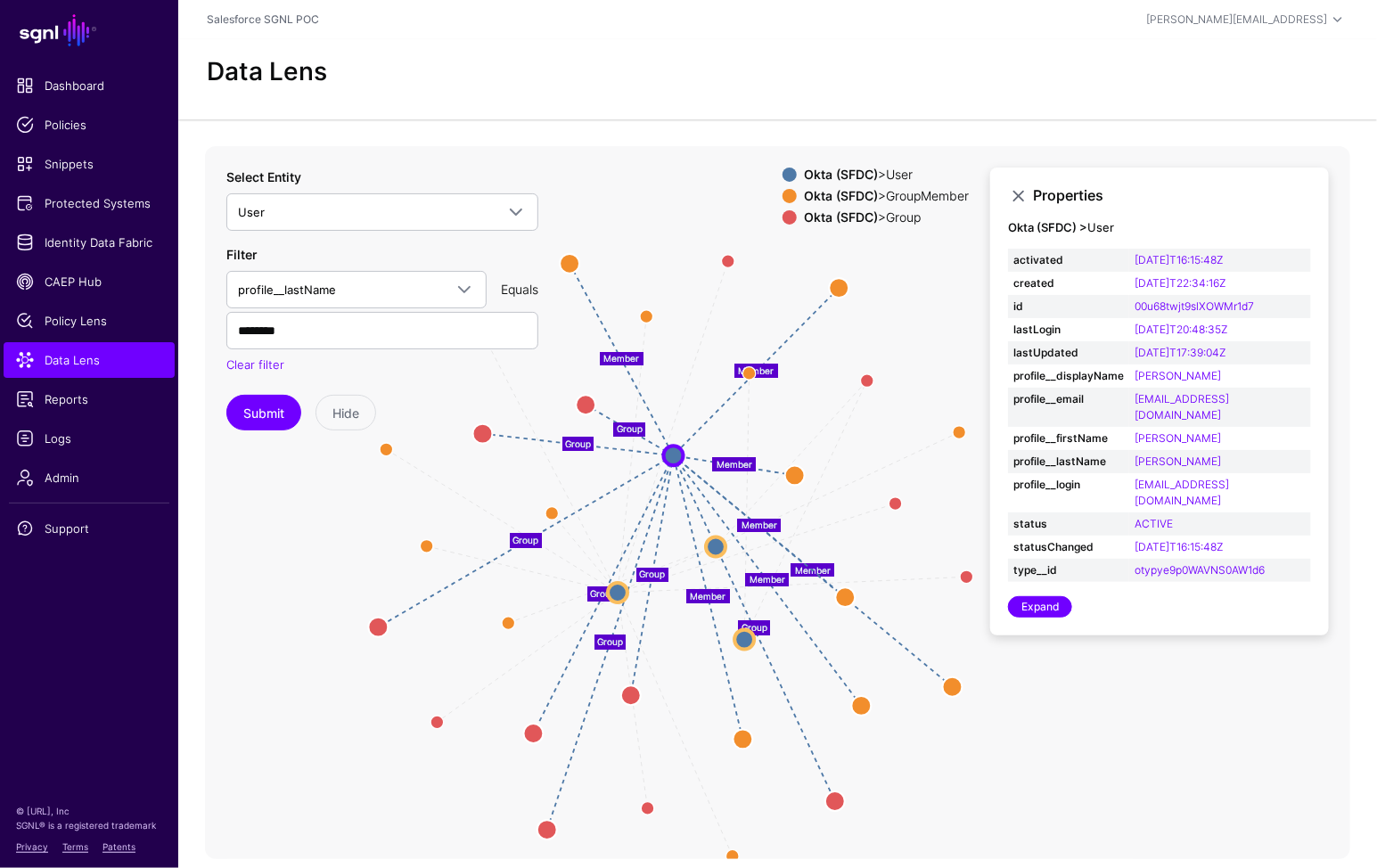
drag, startPoint x: 863, startPoint y: 671, endPoint x: 914, endPoint y: 683, distance: 52.4
click at [920, 692] on icon "Member Group Group Group Group Group Group Member Member Member Member Member M…" at bounding box center [701, 502] width 993 height 713
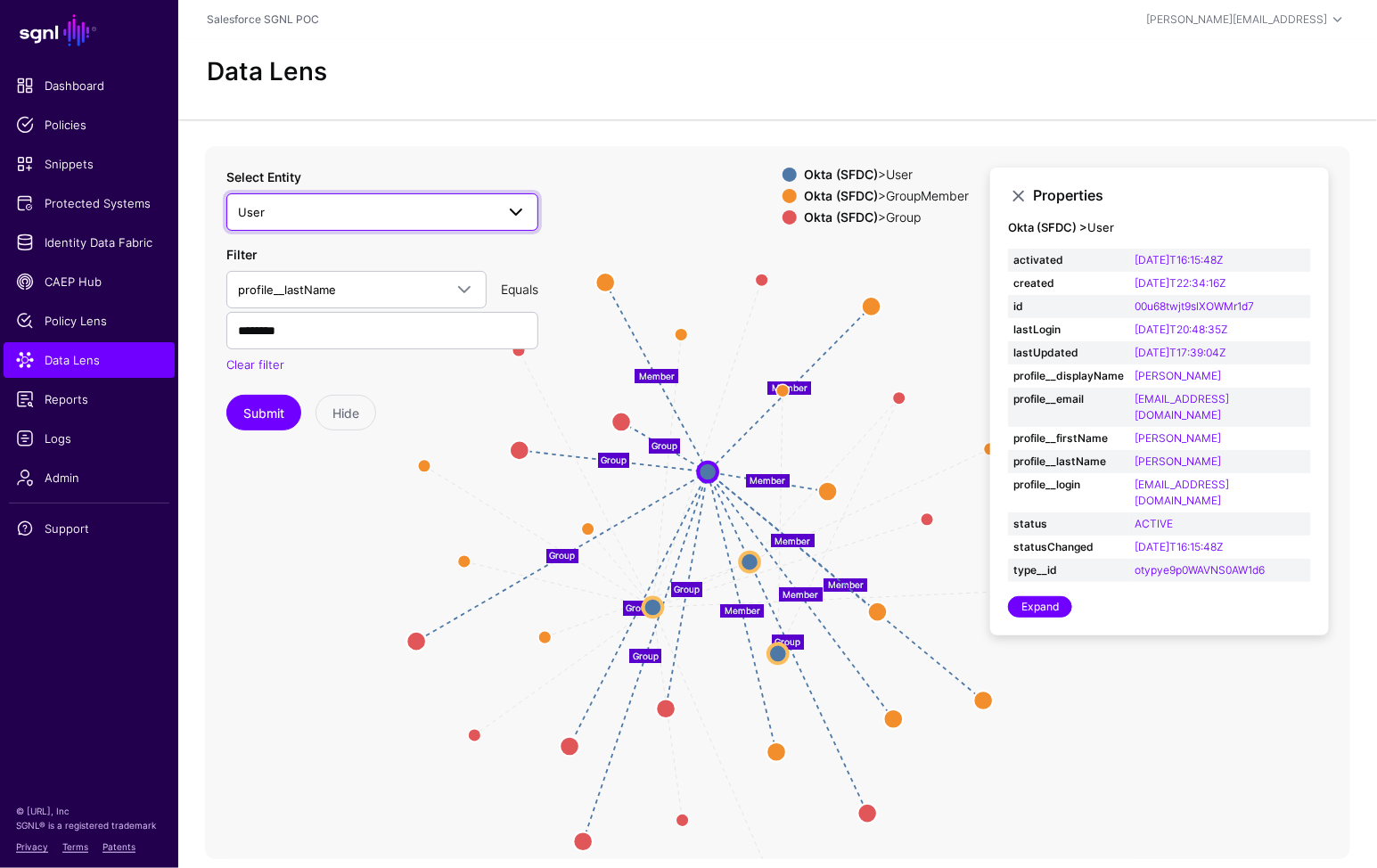
click at [519, 206] on span at bounding box center [516, 212] width 21 height 21
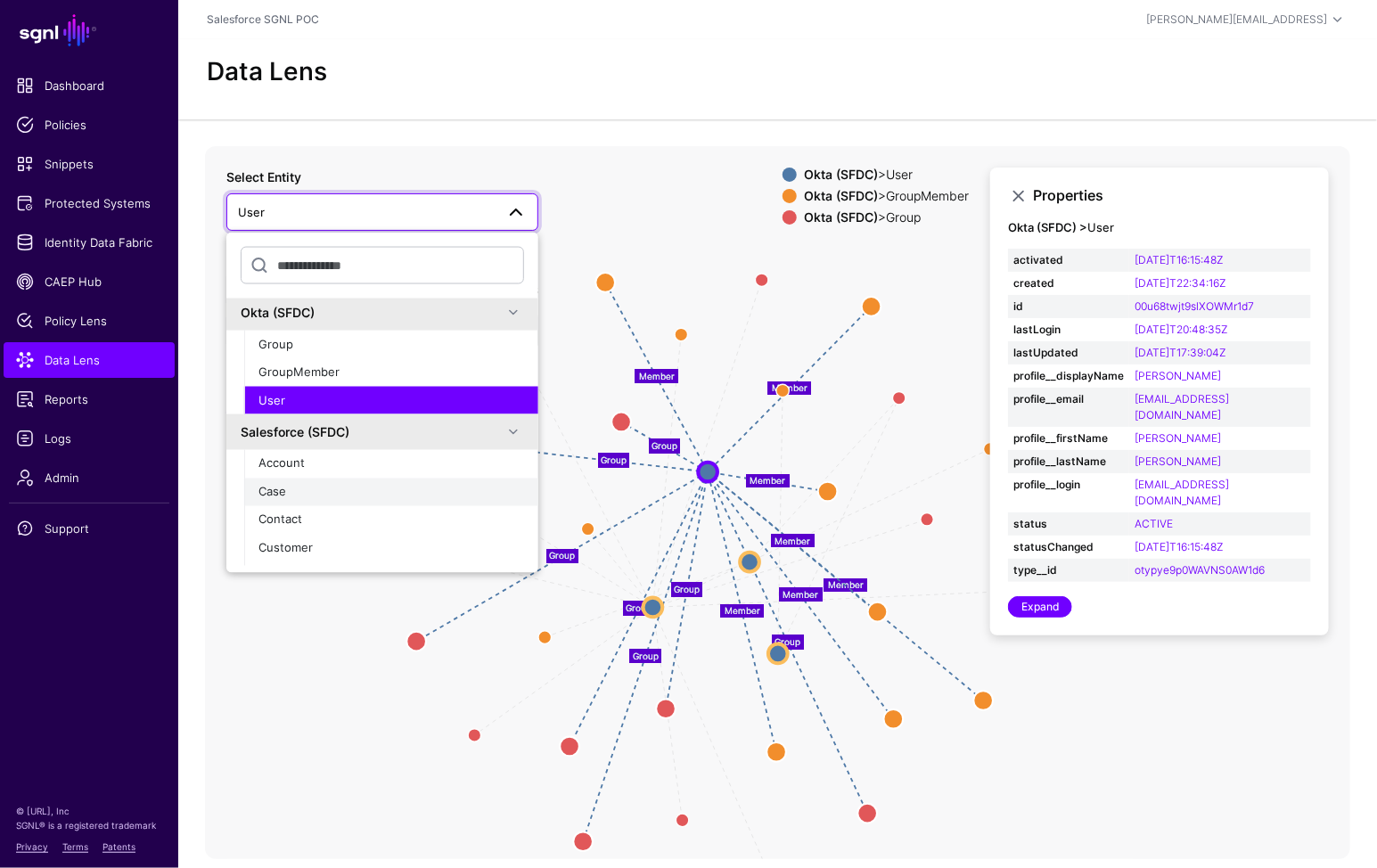
scroll to position [142, 0]
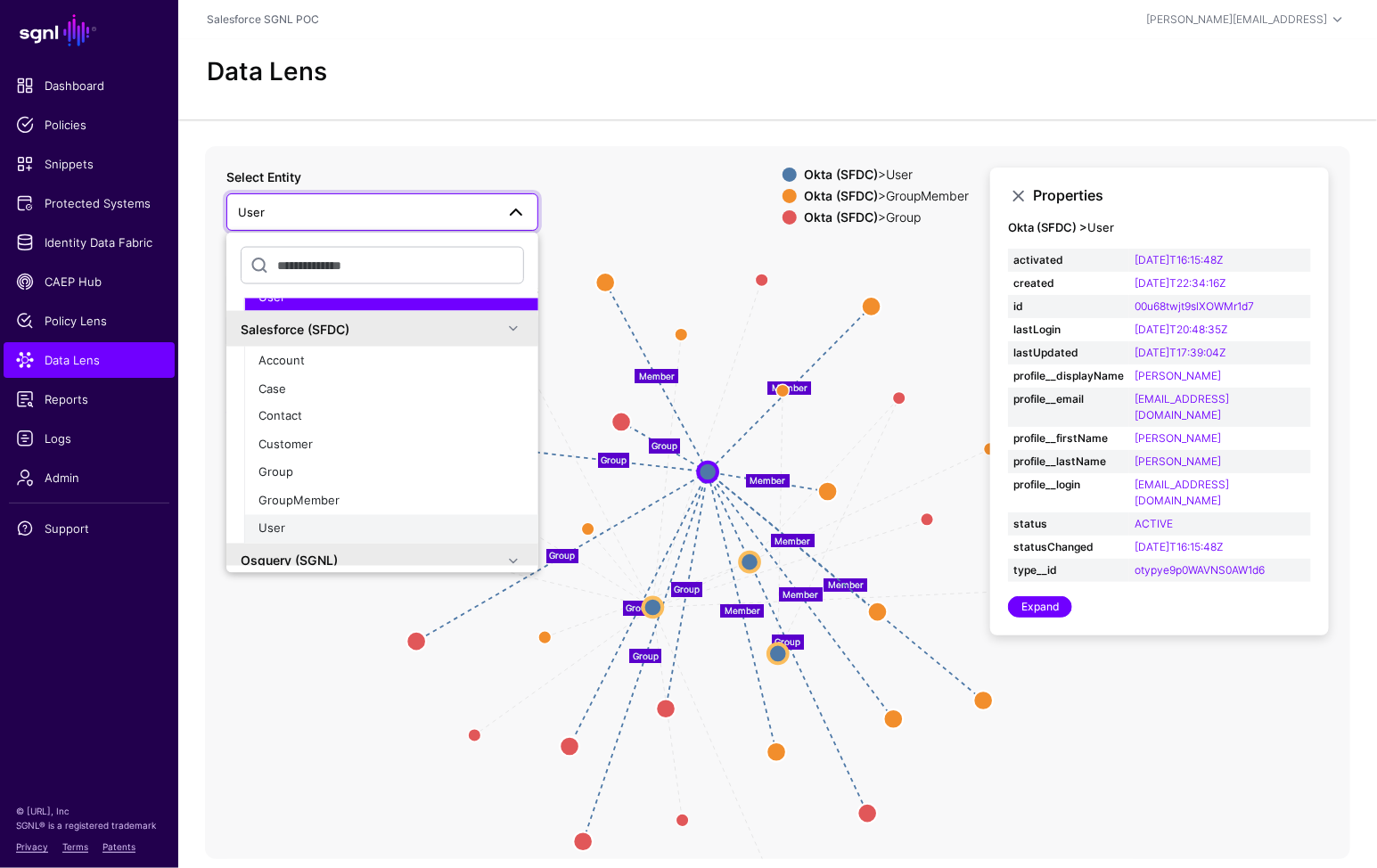
click at [314, 532] on div "User" at bounding box center [391, 530] width 266 height 18
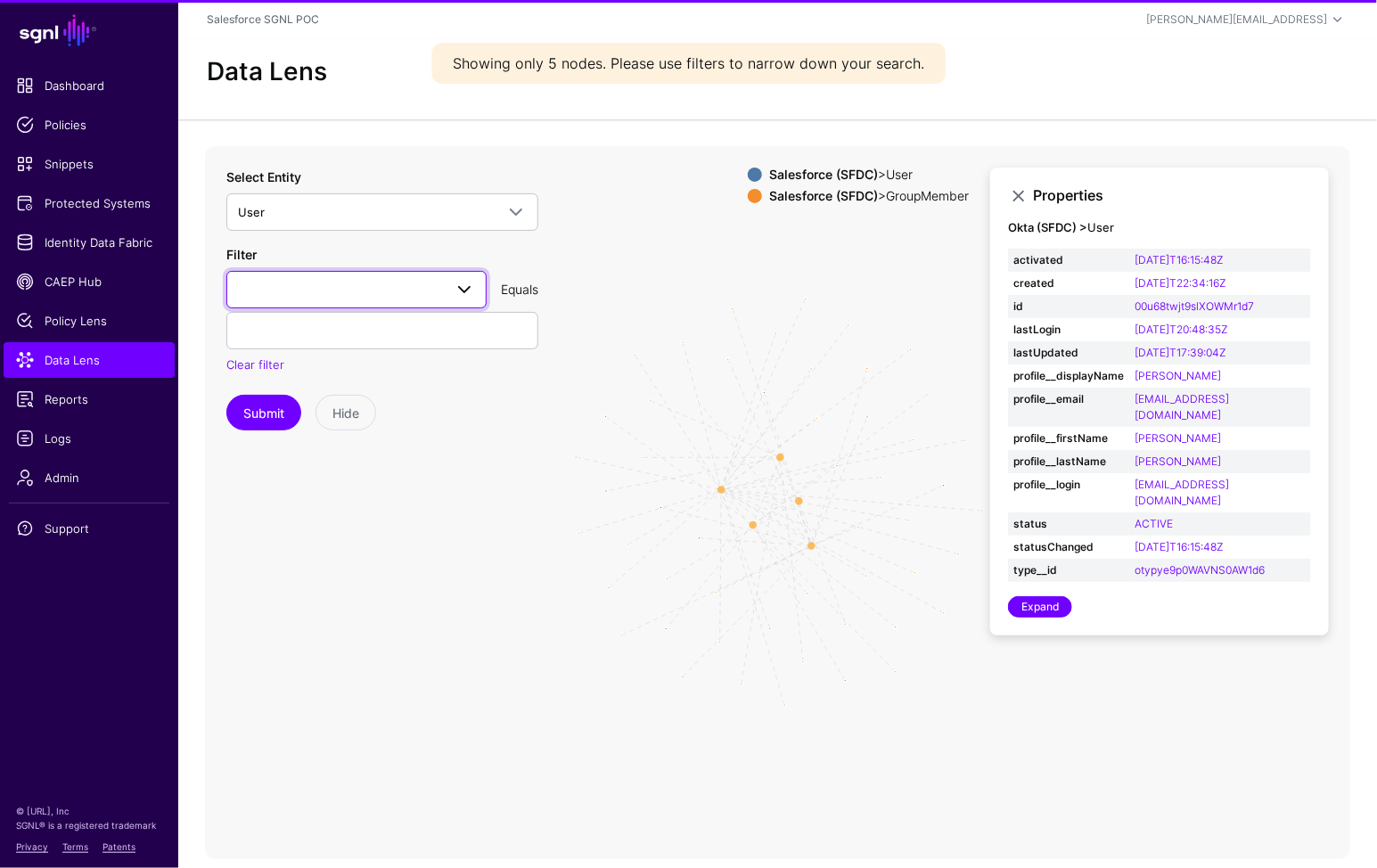
click at [420, 276] on link at bounding box center [356, 290] width 260 height 38
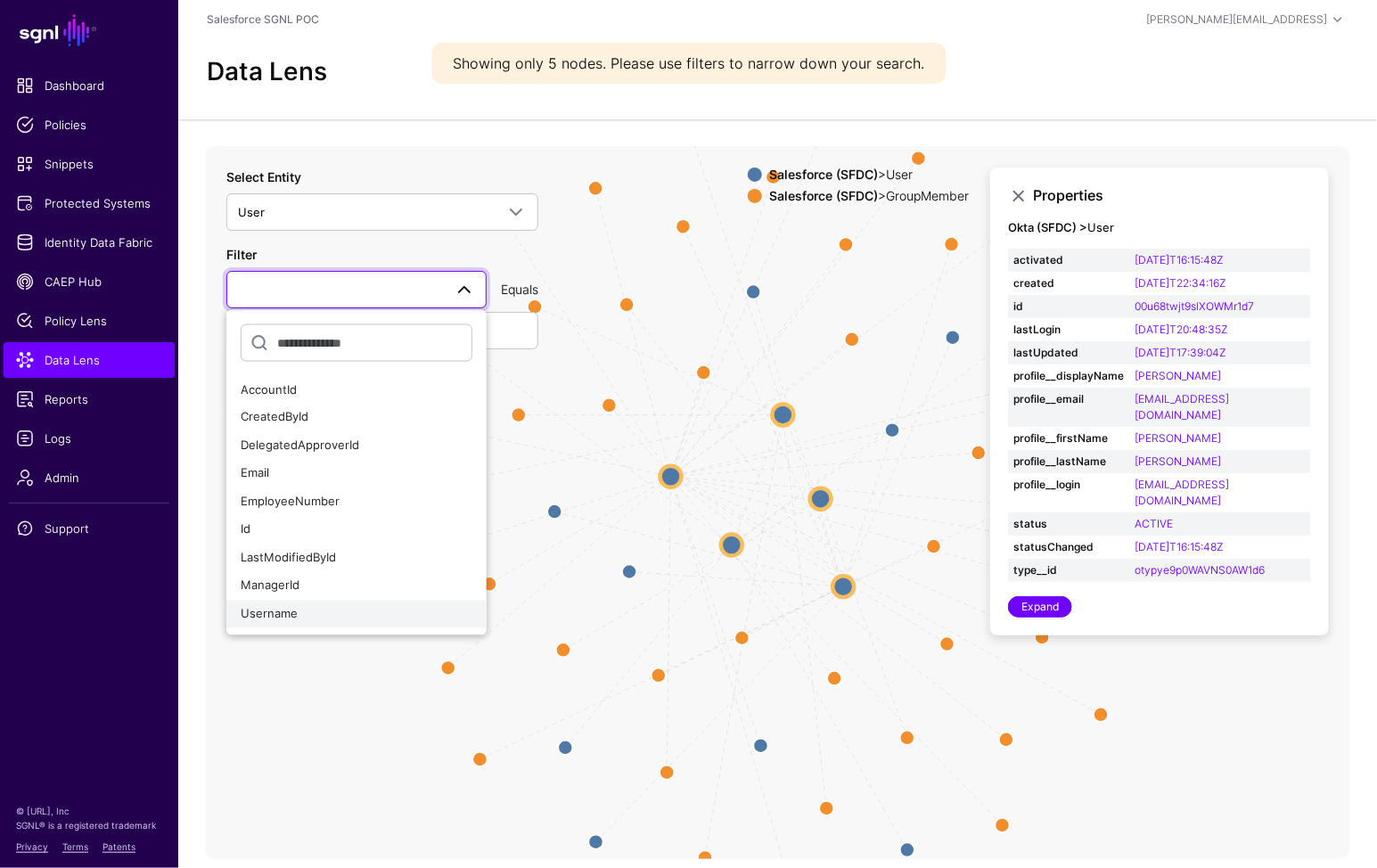
click at [310, 617] on div "Username" at bounding box center [356, 614] width 232 height 18
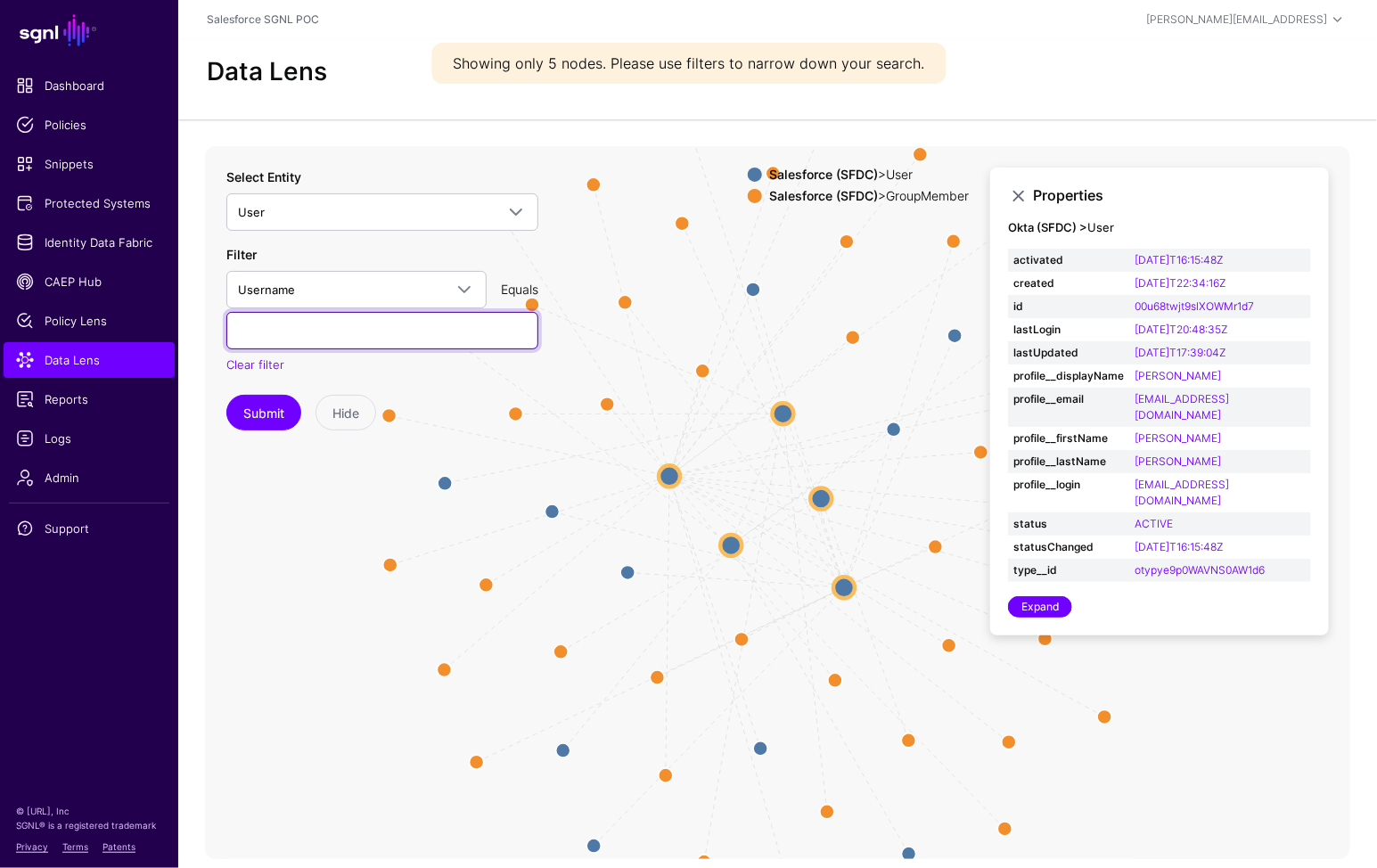
click at [347, 338] on input "text" at bounding box center [382, 331] width 312 height 38
type input "*"
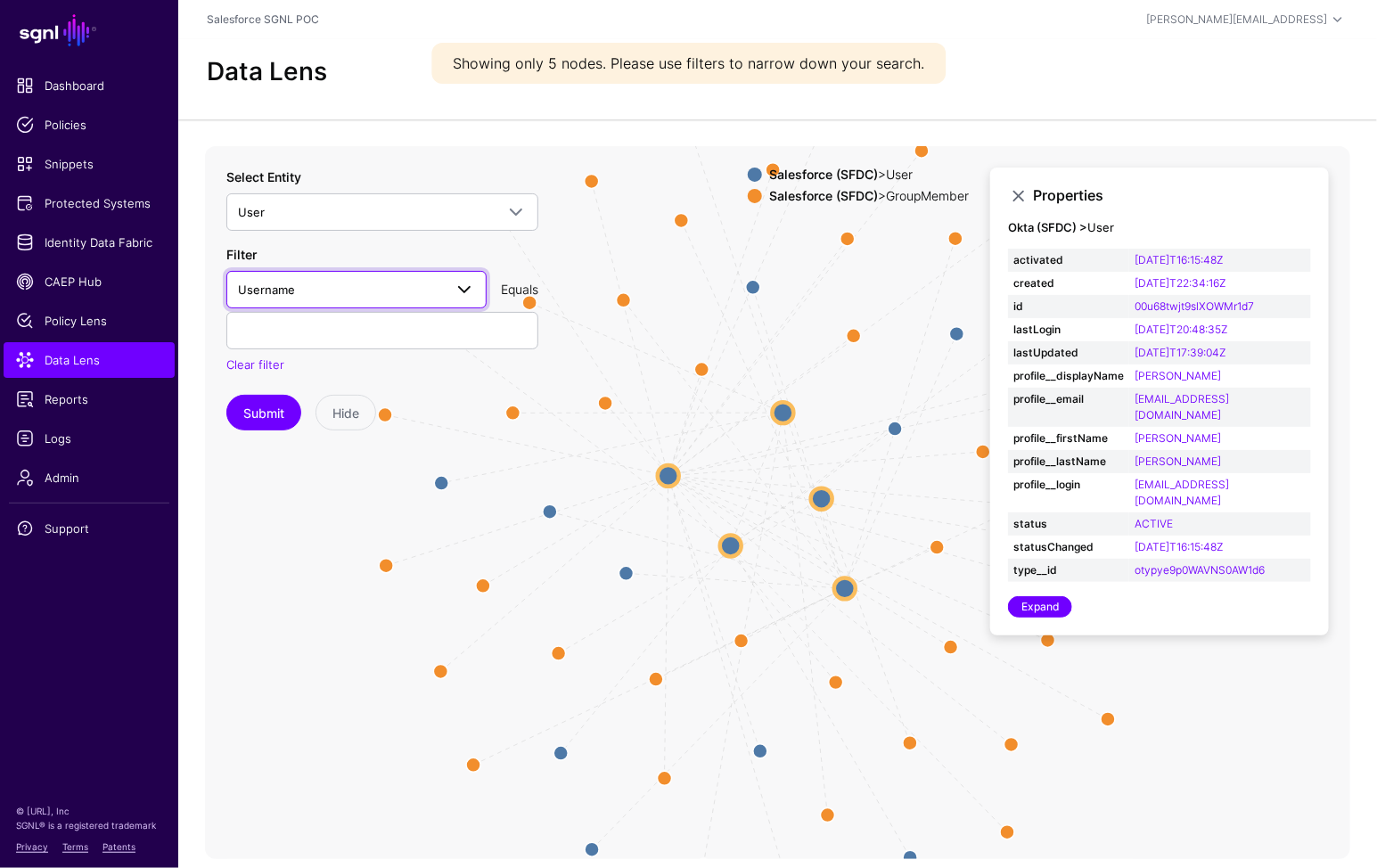
click at [387, 294] on span "Username" at bounding box center [340, 290] width 205 height 20
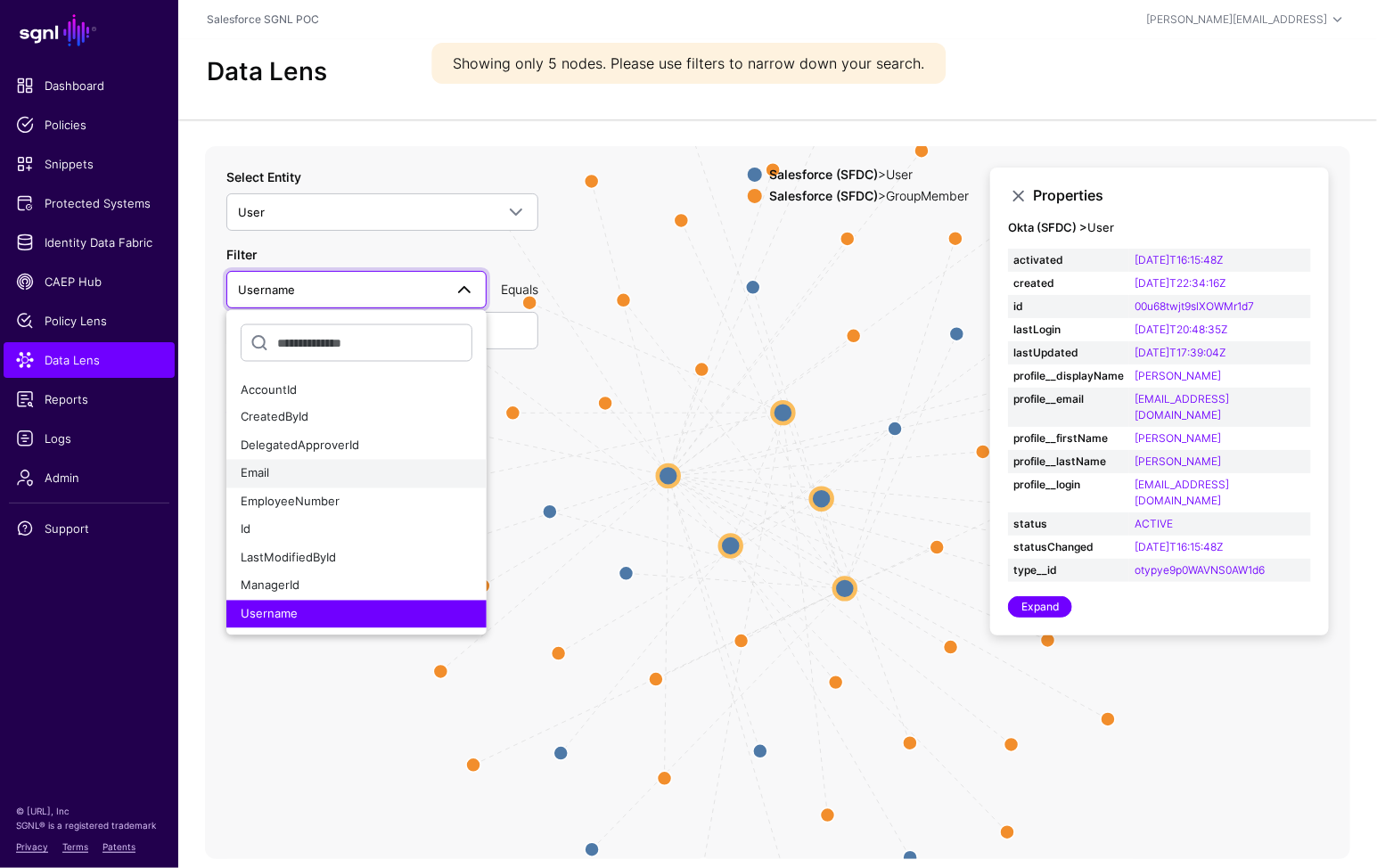
click at [324, 479] on div "Email" at bounding box center [356, 474] width 232 height 18
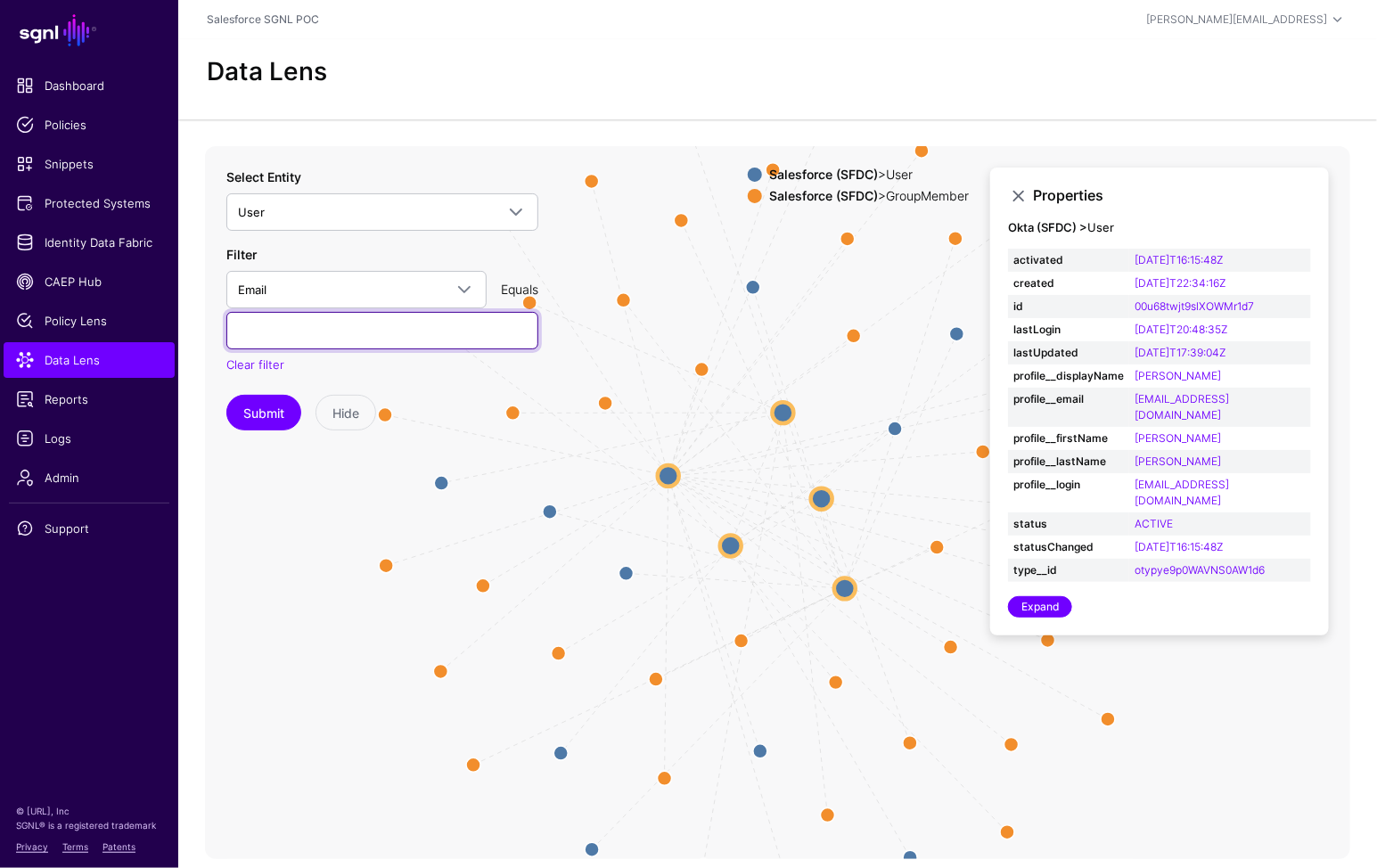
click at [308, 324] on input "text" at bounding box center [382, 331] width 312 height 38
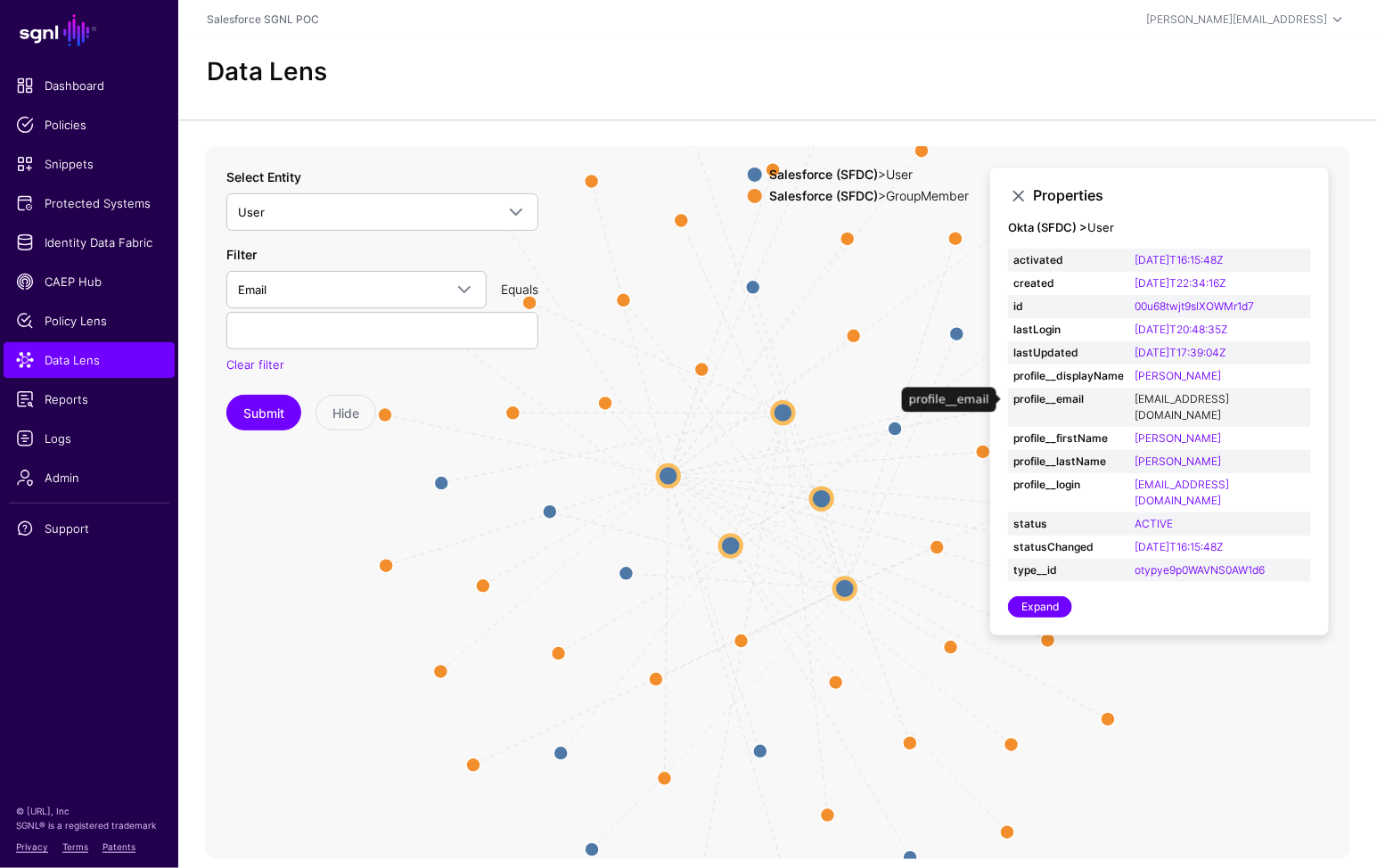
copy link "matthewwilliams@salesforce.com"
click at [373, 274] on link "Email" at bounding box center [356, 290] width 260 height 38
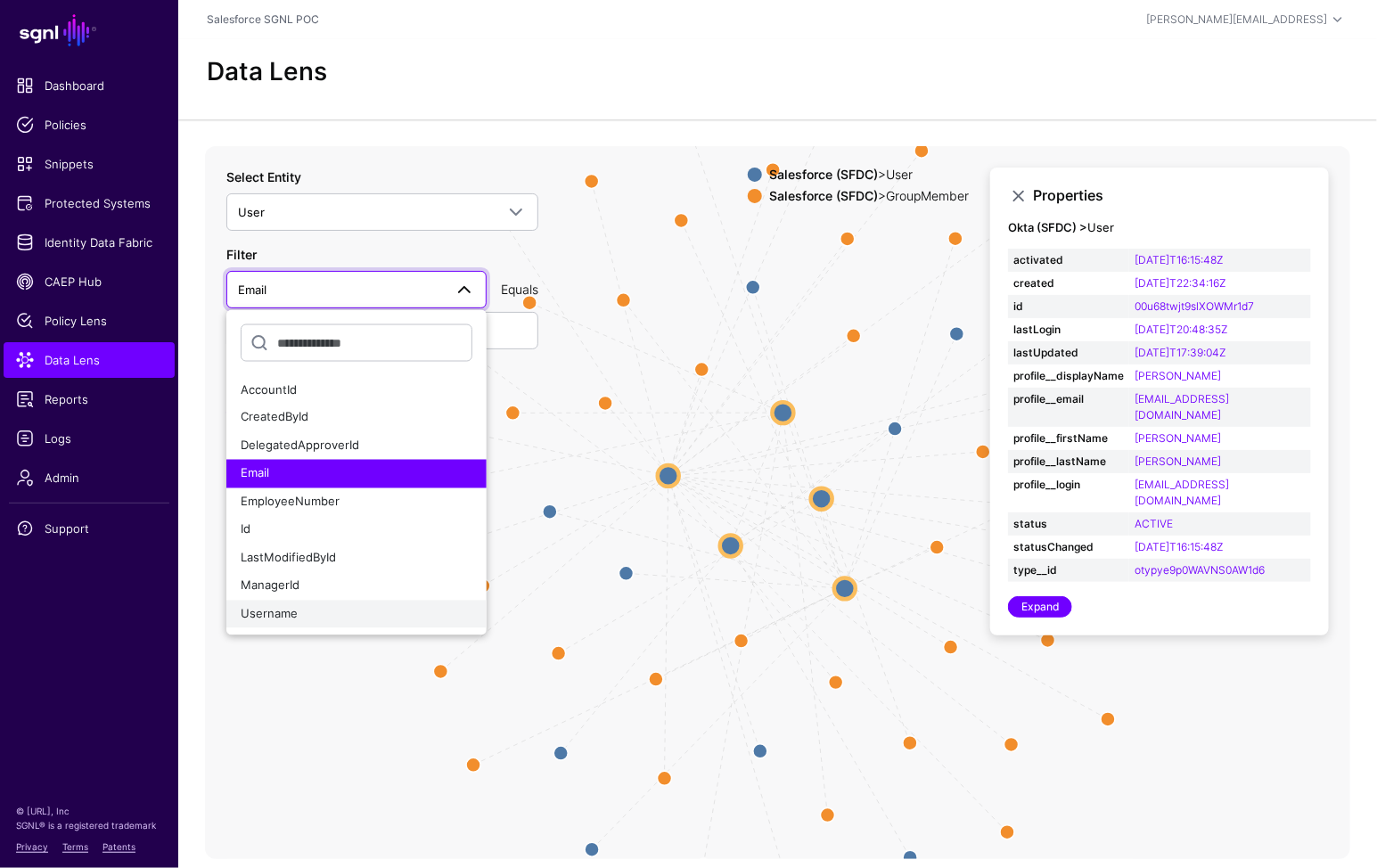
click at [292, 617] on span "Username" at bounding box center [269, 613] width 57 height 14
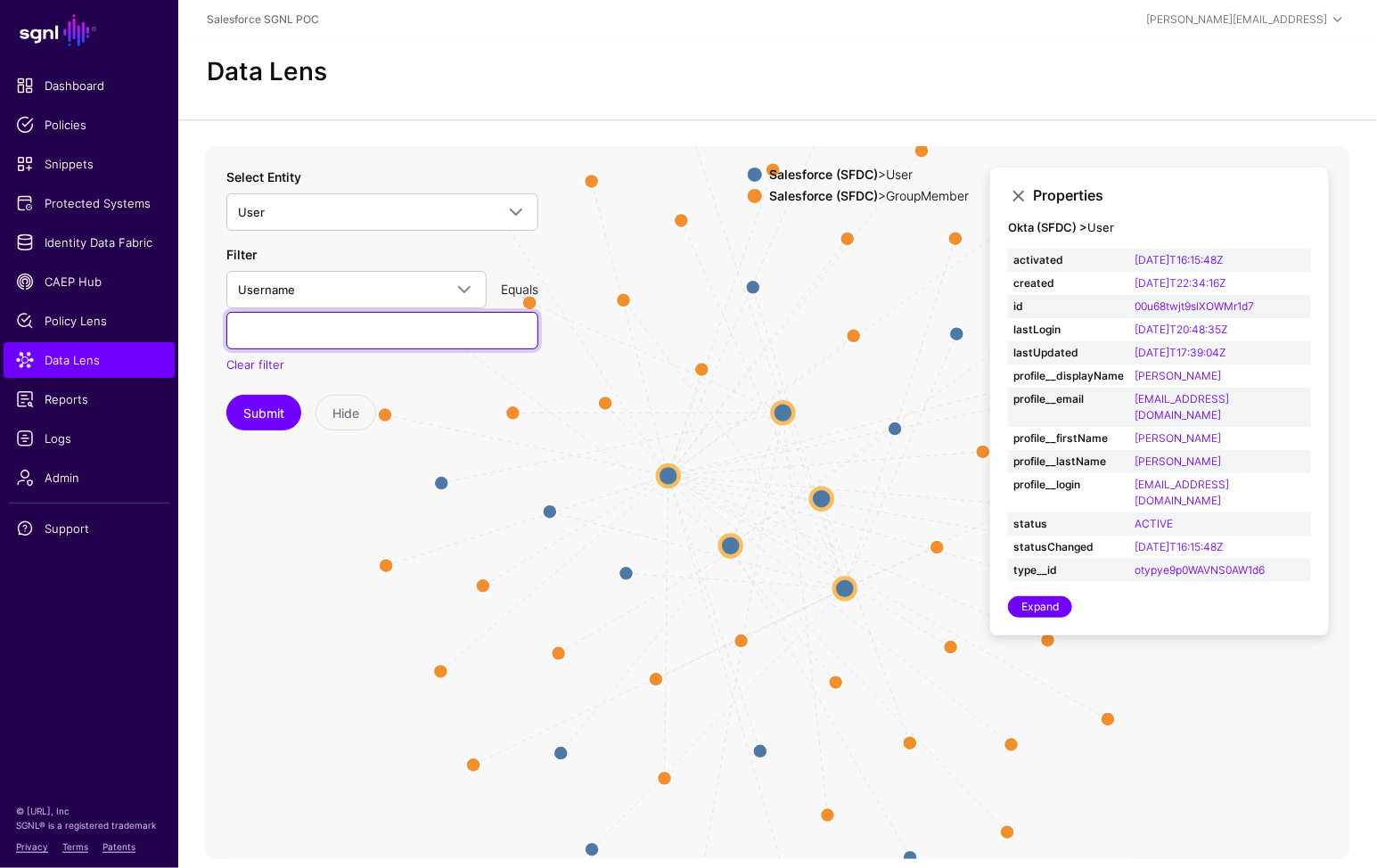
click at [353, 316] on input "text" at bounding box center [382, 331] width 312 height 38
click at [226, 395] on button "Submit" at bounding box center [264, 413] width 75 height 36
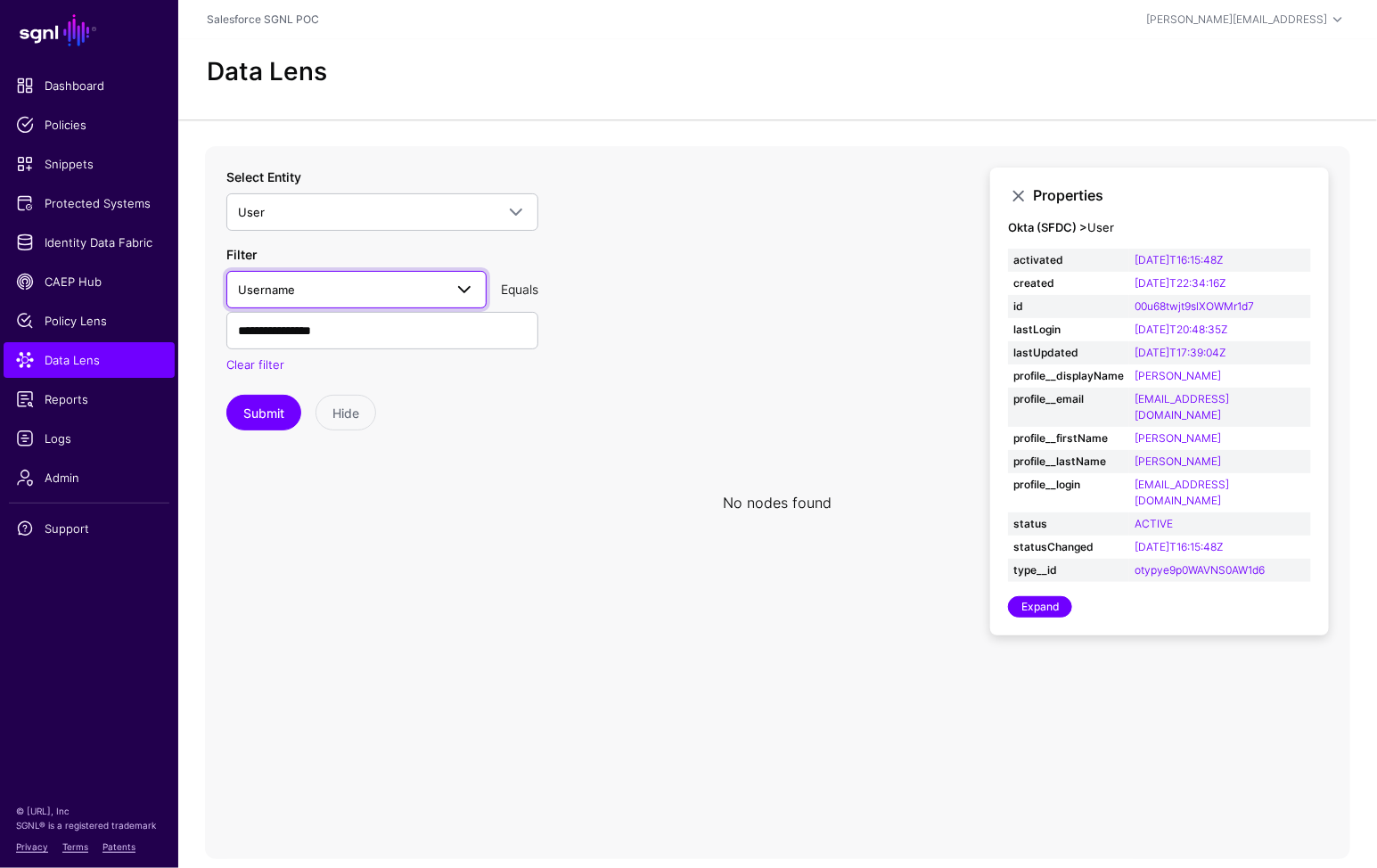
click at [414, 280] on span "Username" at bounding box center [340, 290] width 205 height 20
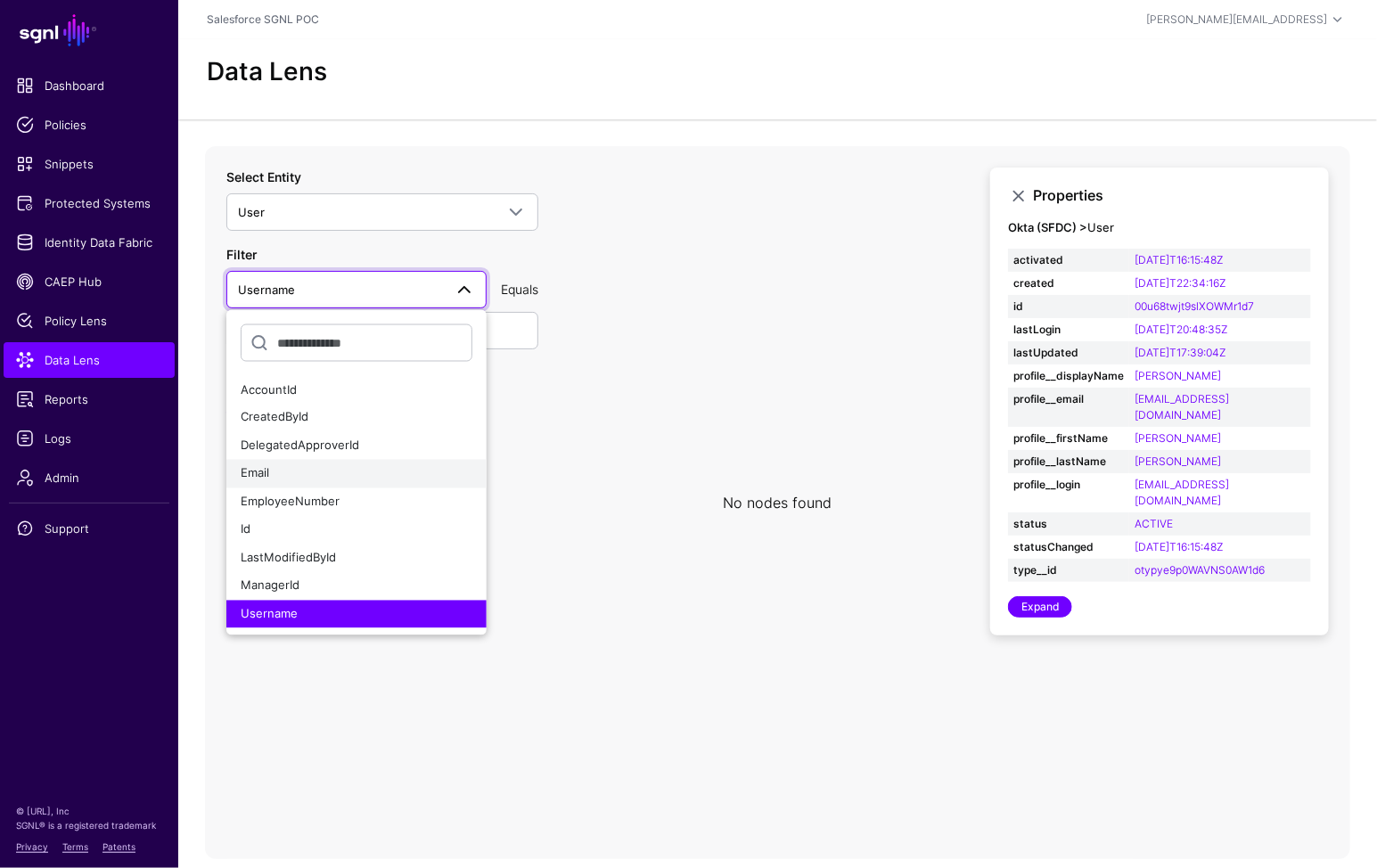
click at [339, 465] on div "Email" at bounding box center [356, 474] width 232 height 18
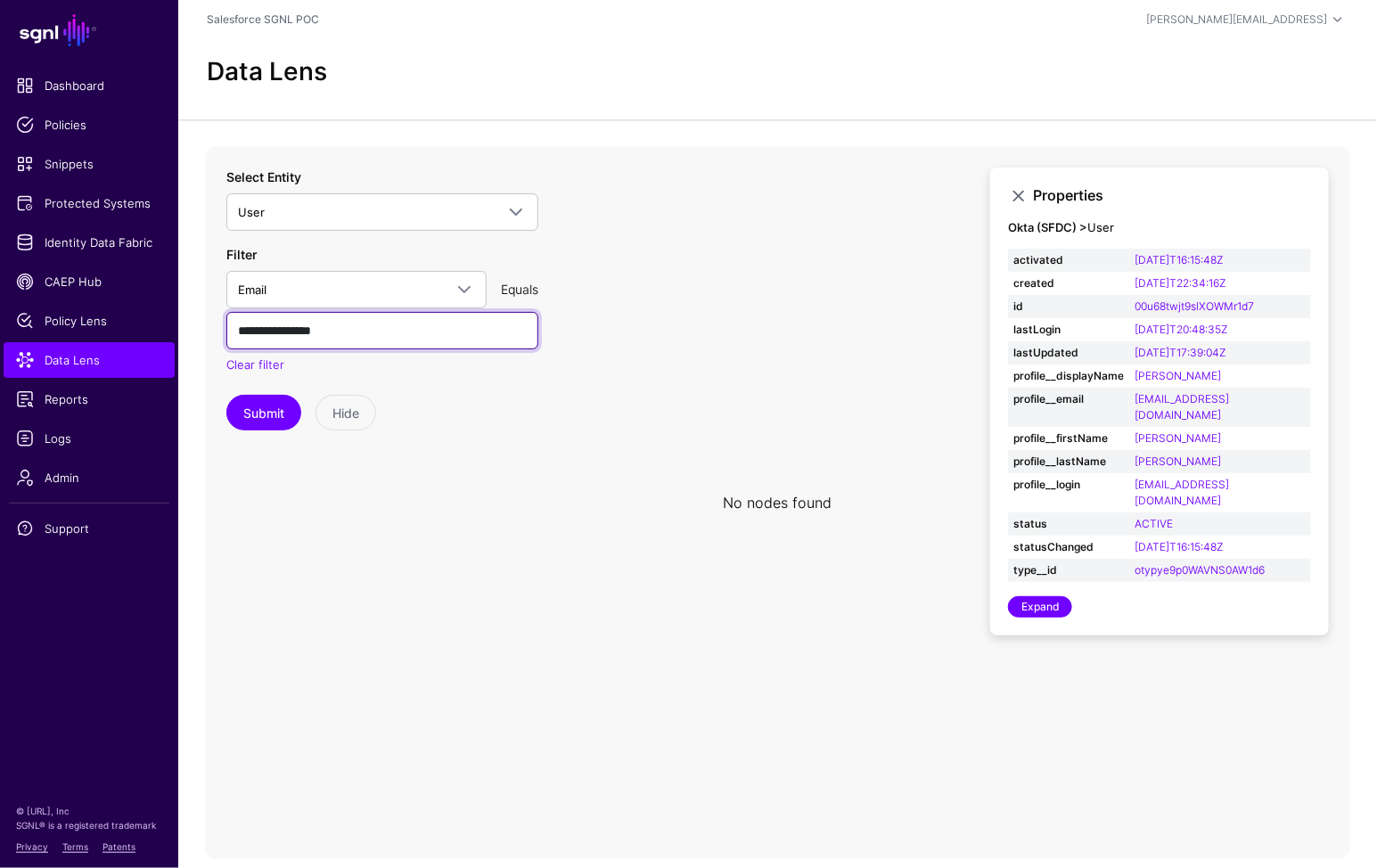
click at [379, 338] on input "**********" at bounding box center [382, 331] width 312 height 38
paste input "**********"
type input "**********"
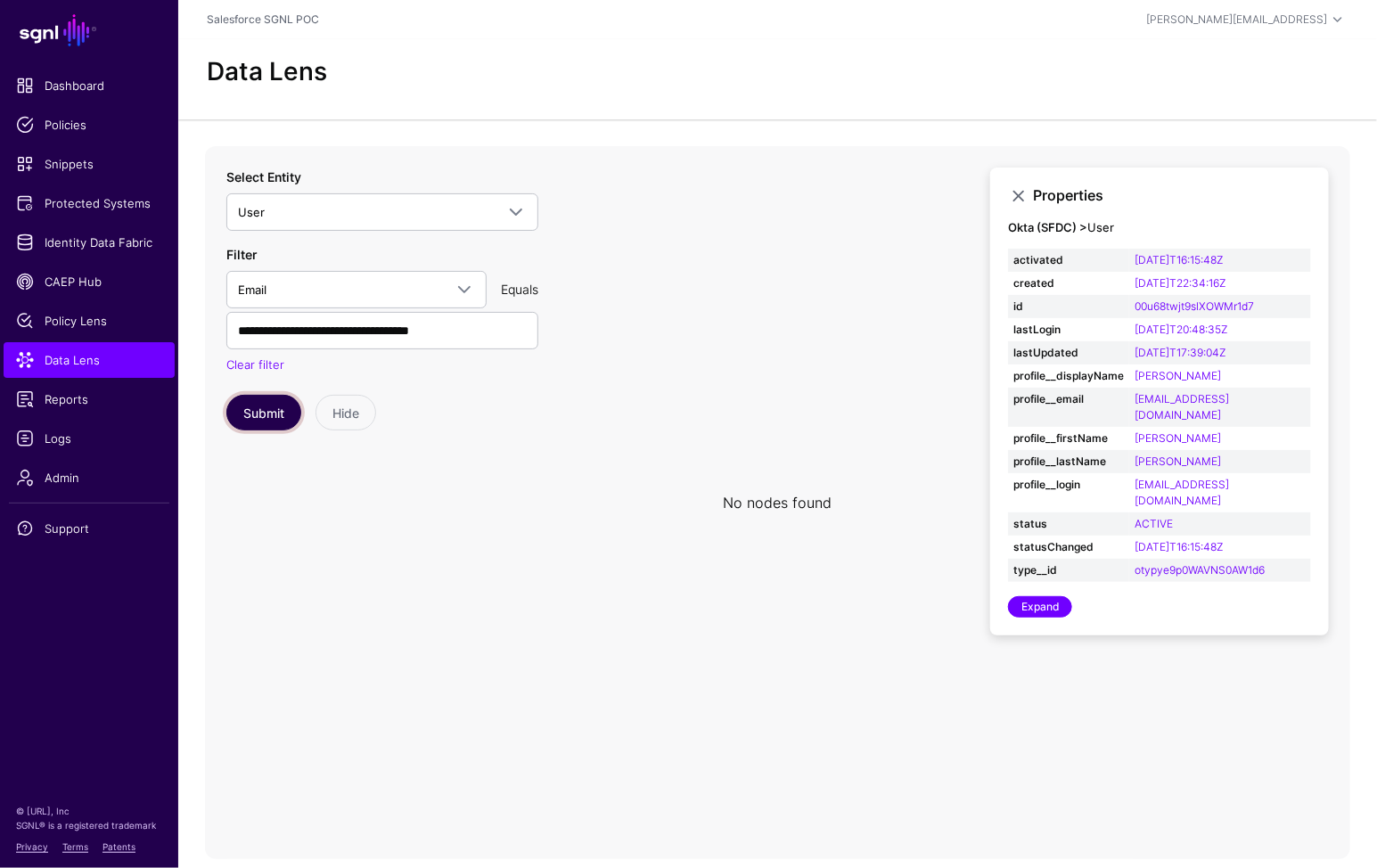
click at [265, 409] on button "Submit" at bounding box center [264, 413] width 75 height 36
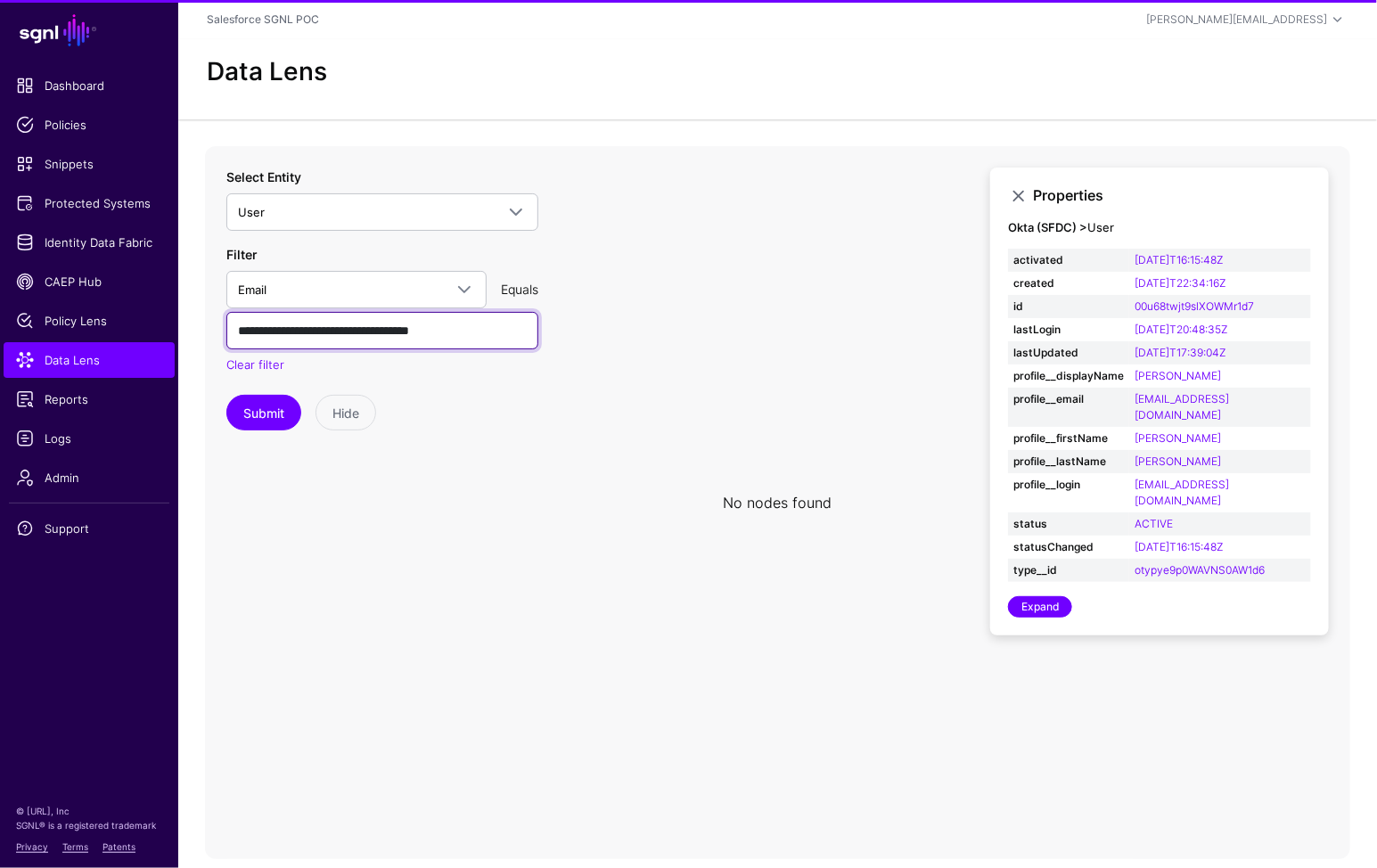
click at [491, 326] on input "**********" at bounding box center [382, 331] width 312 height 38
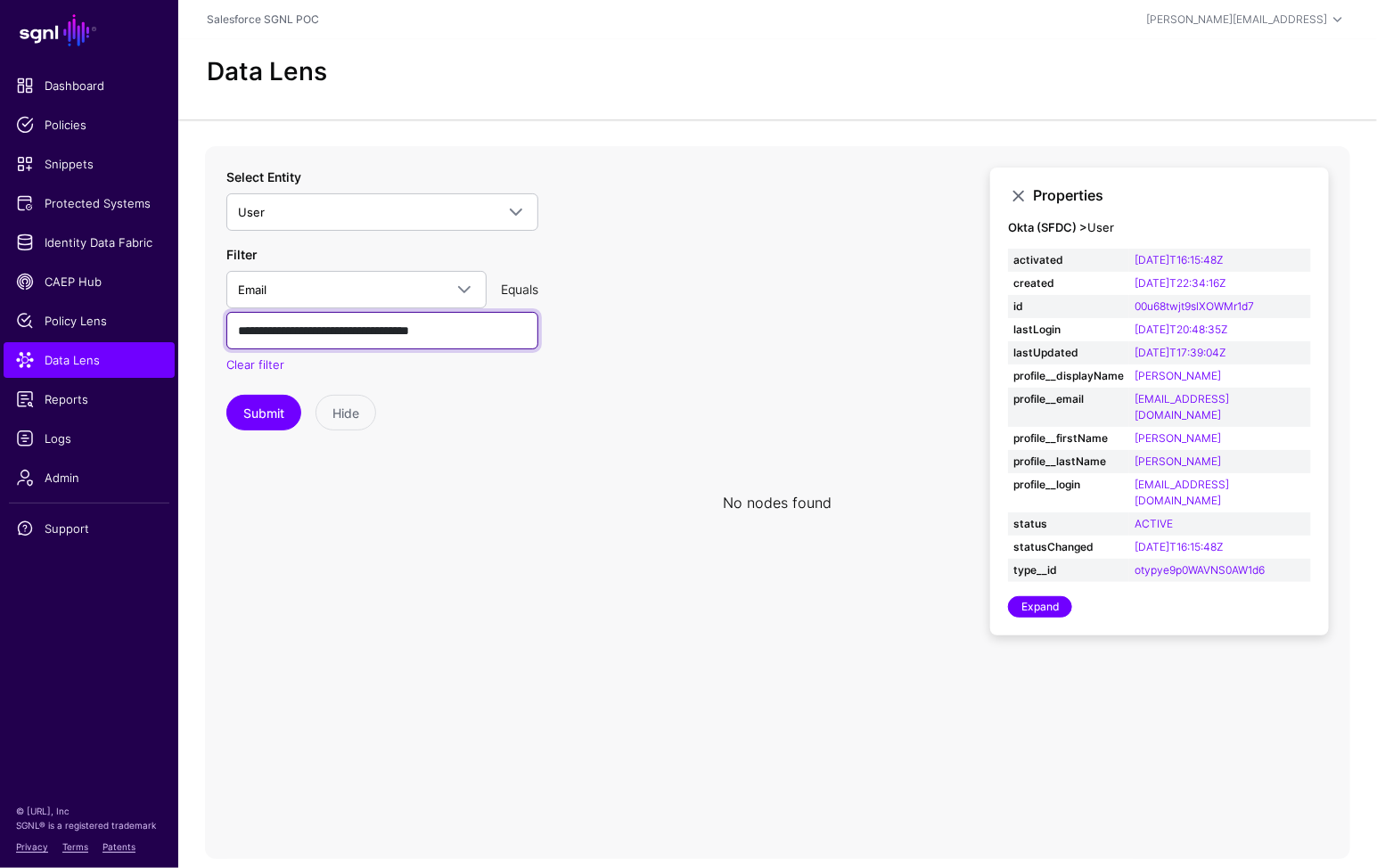
click at [491, 326] on input "**********" at bounding box center [382, 331] width 312 height 38
click at [642, 566] on icon at bounding box center [778, 502] width 1145 height 713
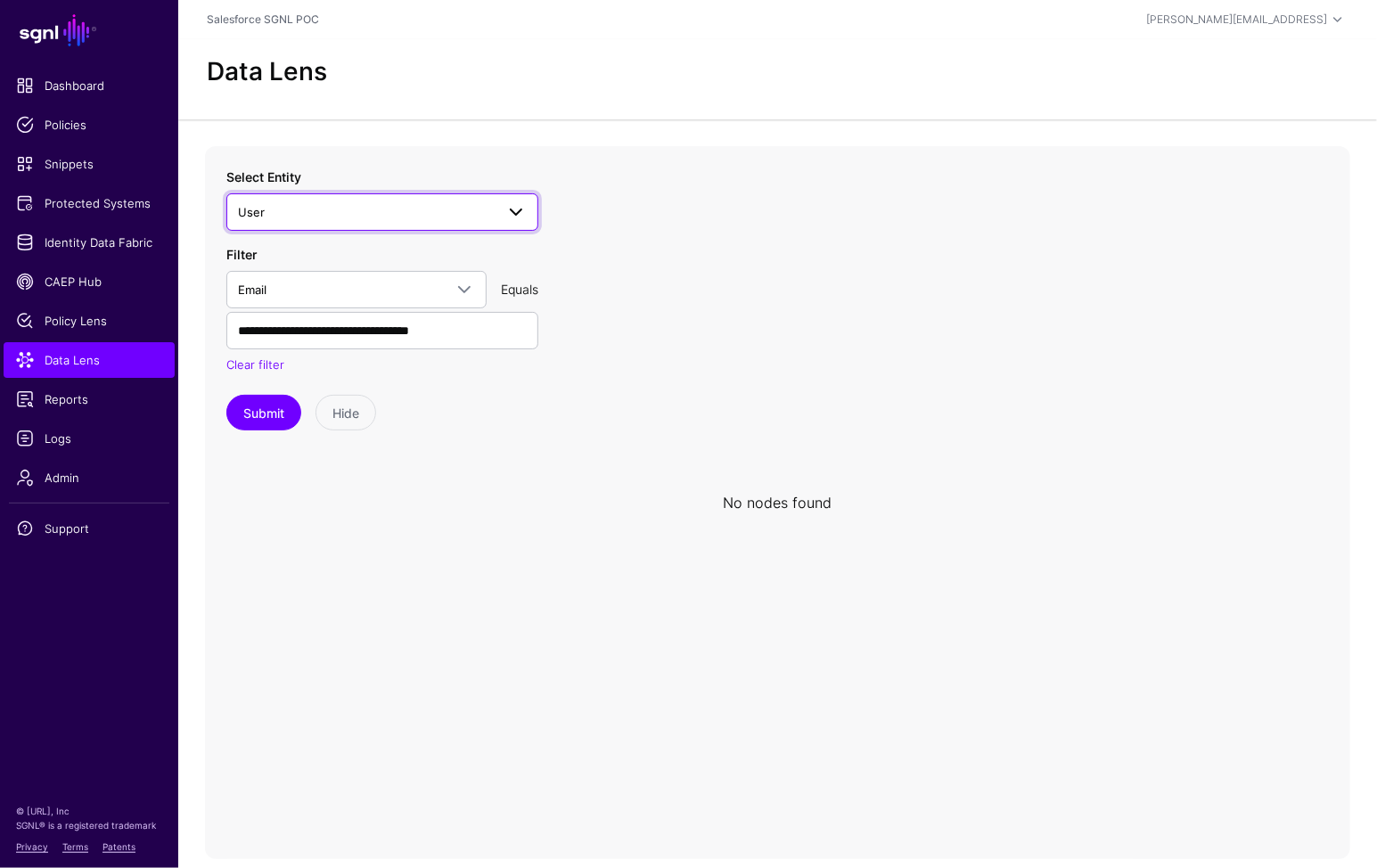
click at [423, 194] on link "User" at bounding box center [382, 212] width 312 height 38
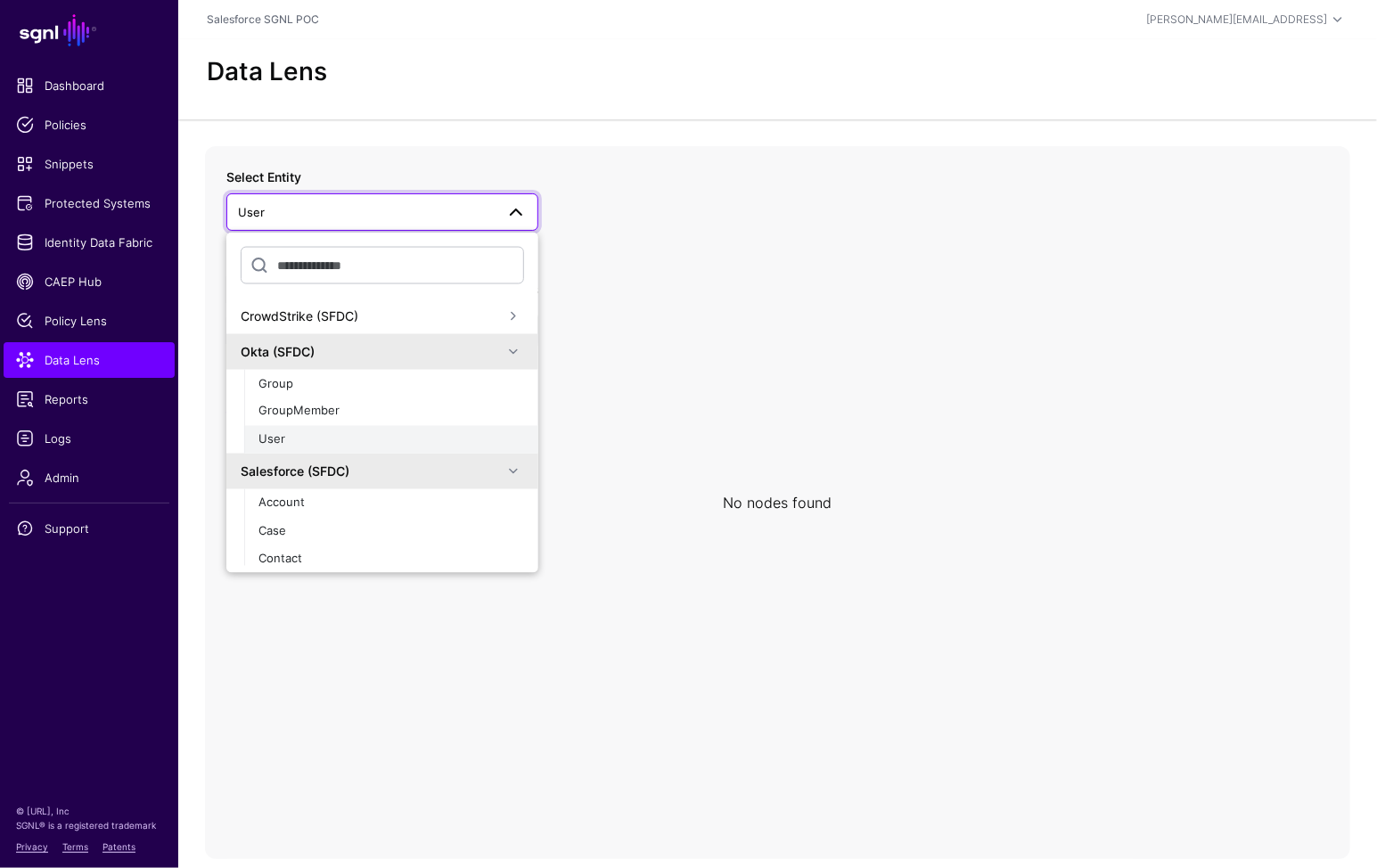
click at [368, 447] on div "User" at bounding box center [391, 439] width 266 height 18
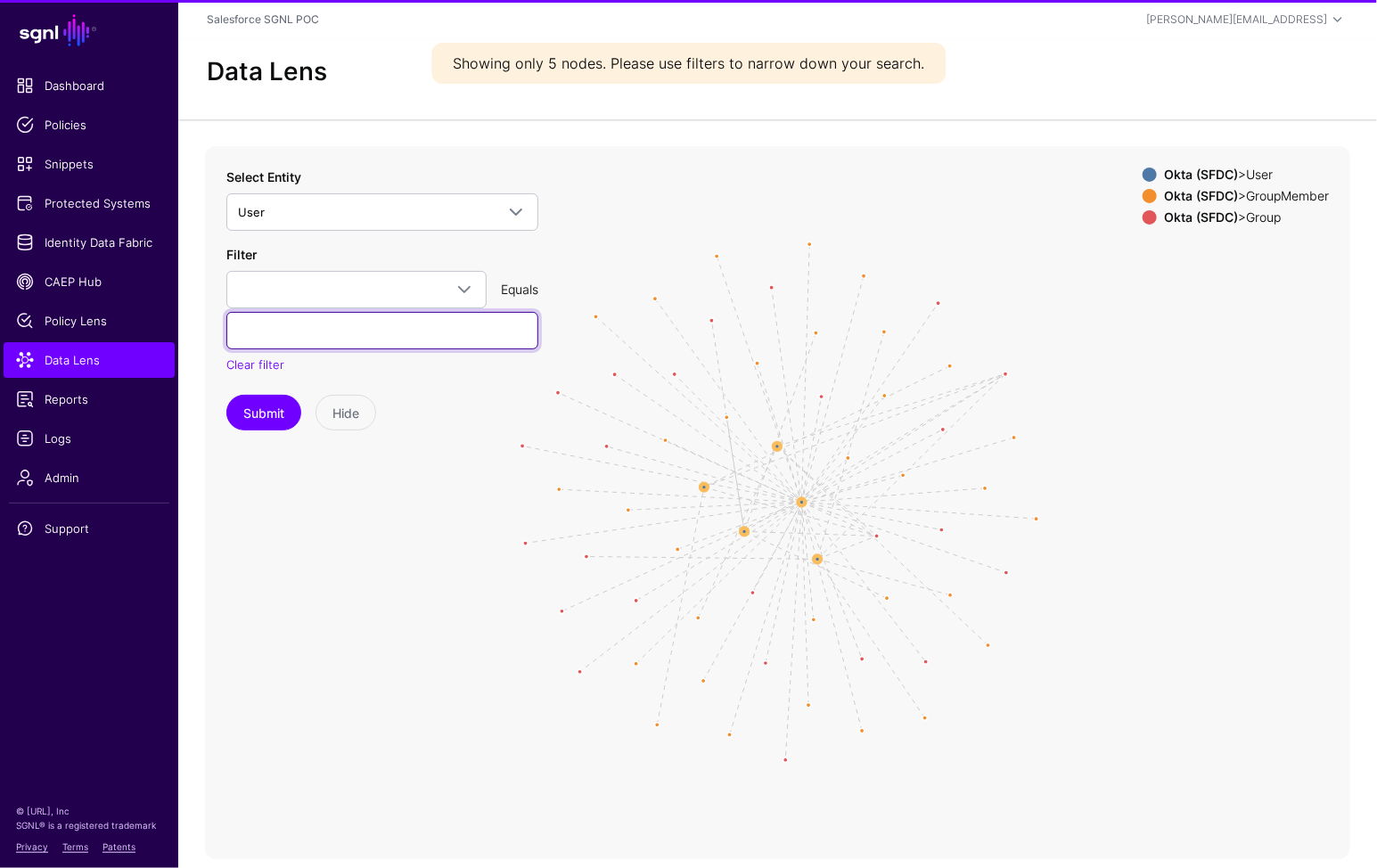
click at [386, 312] on input "text" at bounding box center [382, 331] width 312 height 38
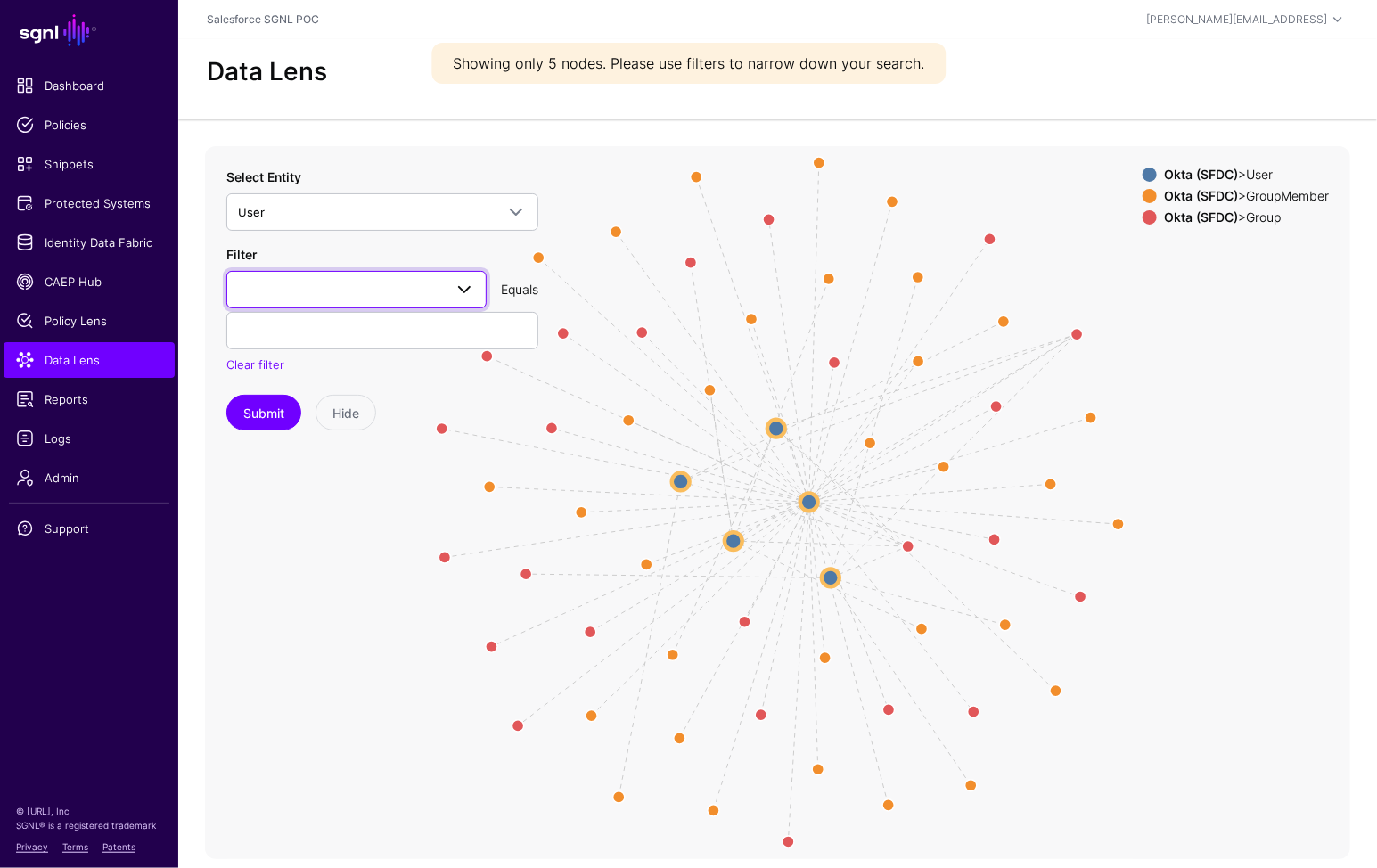
click at [384, 276] on link at bounding box center [356, 290] width 260 height 38
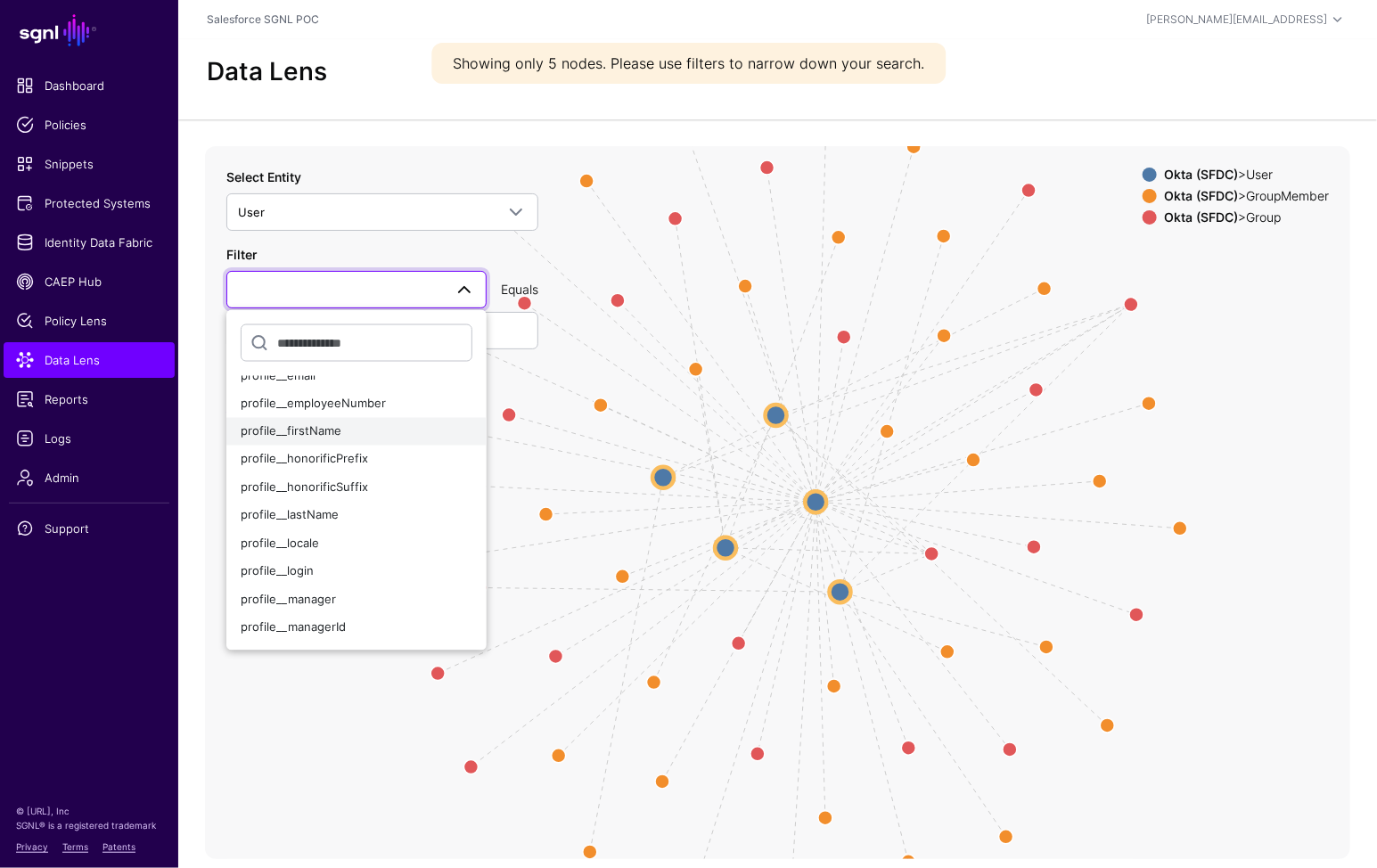
scroll to position [329, 0]
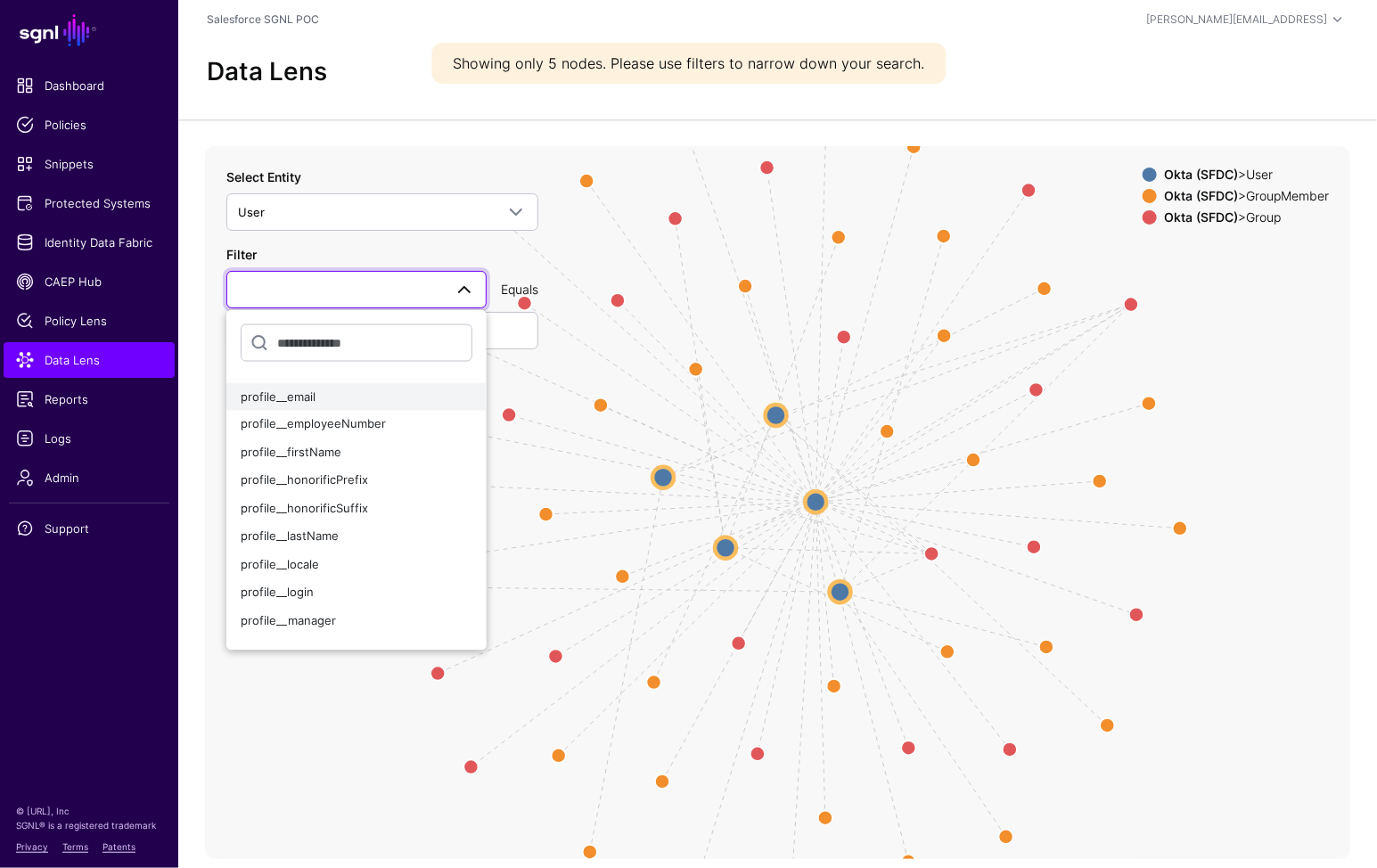
click at [366, 390] on div "profile__email" at bounding box center [356, 396] width 232 height 18
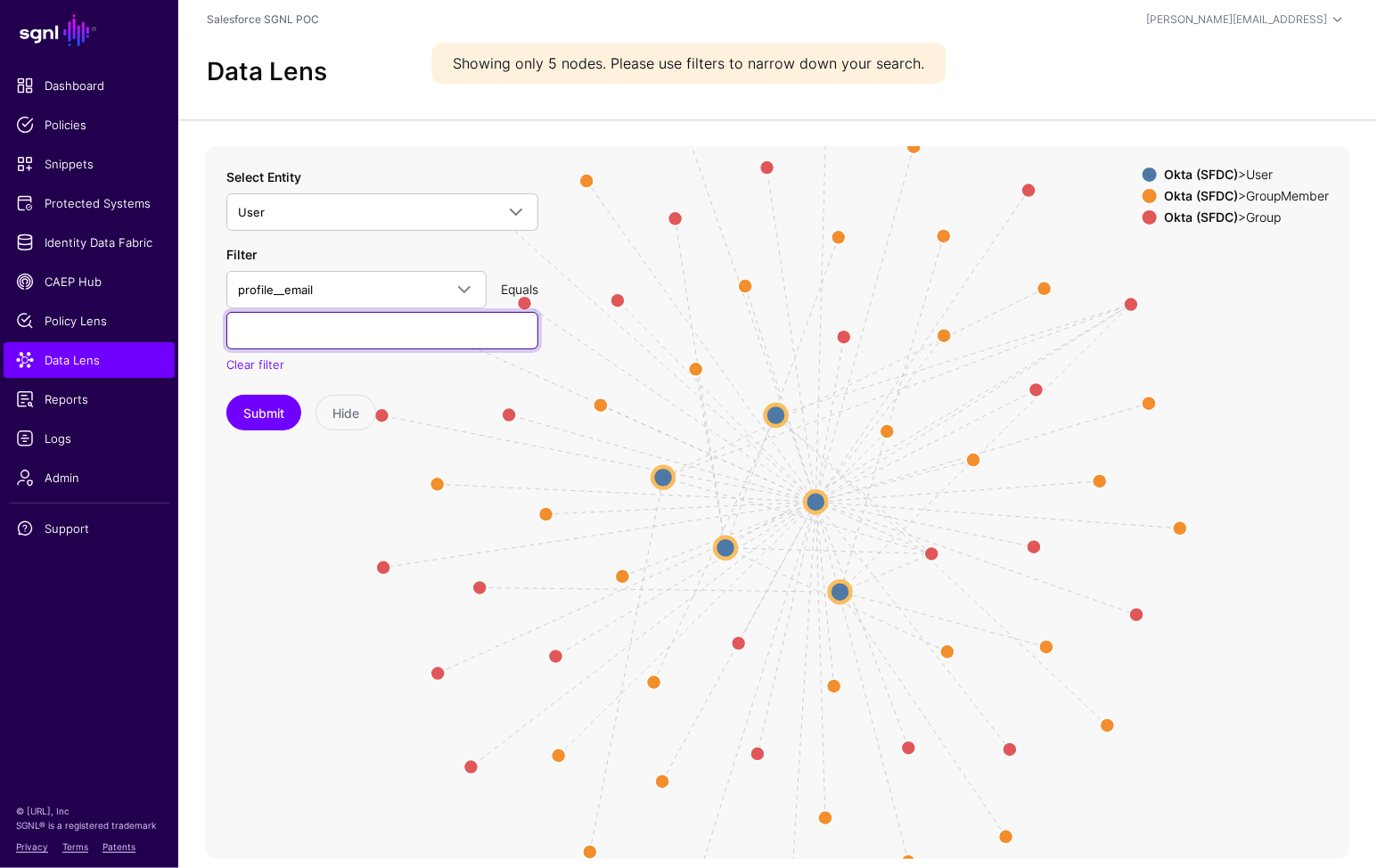
click at [369, 346] on input "text" at bounding box center [382, 331] width 312 height 38
paste input "**********"
type input "**********"
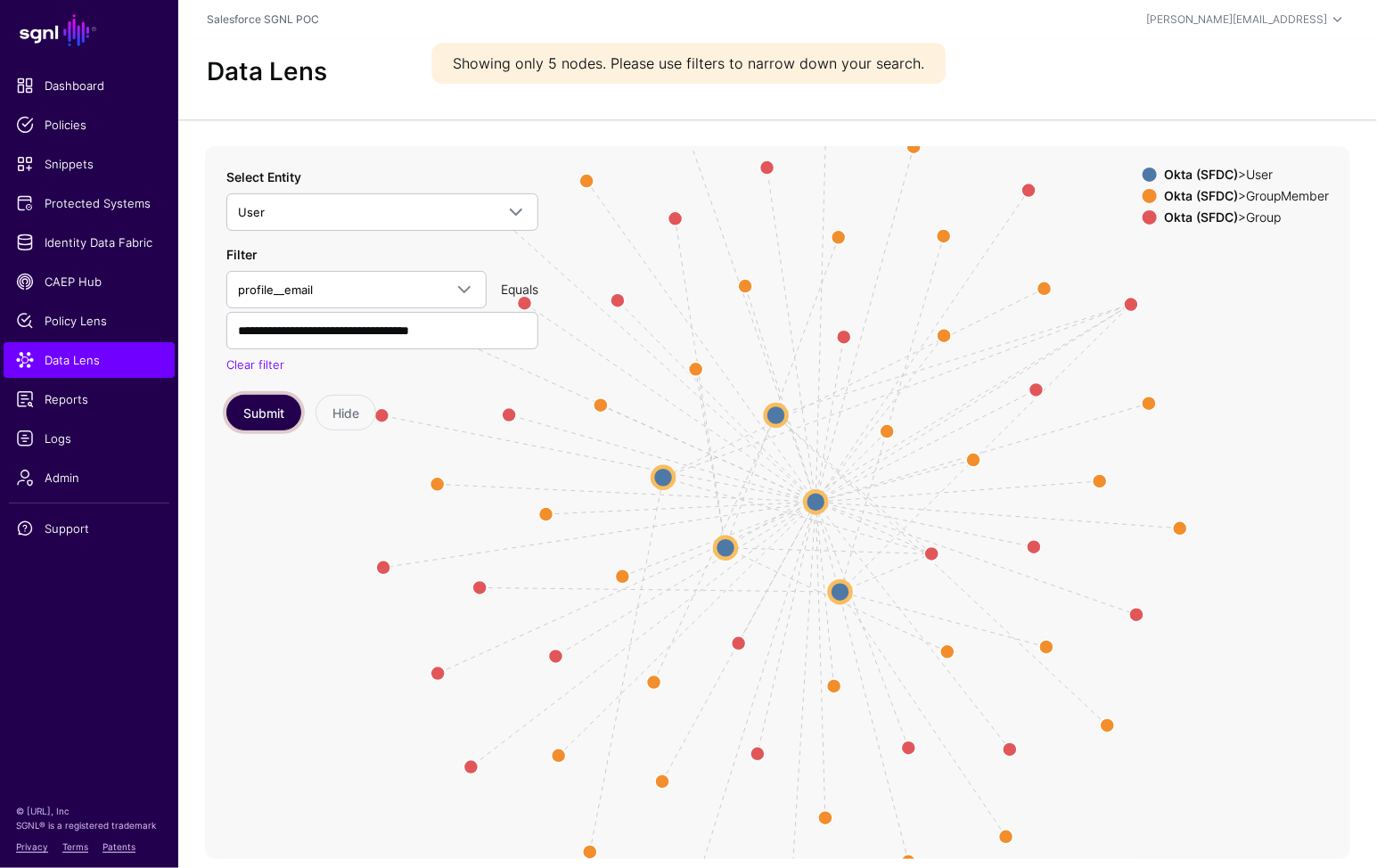
click at [271, 418] on button "Submit" at bounding box center [264, 413] width 75 height 36
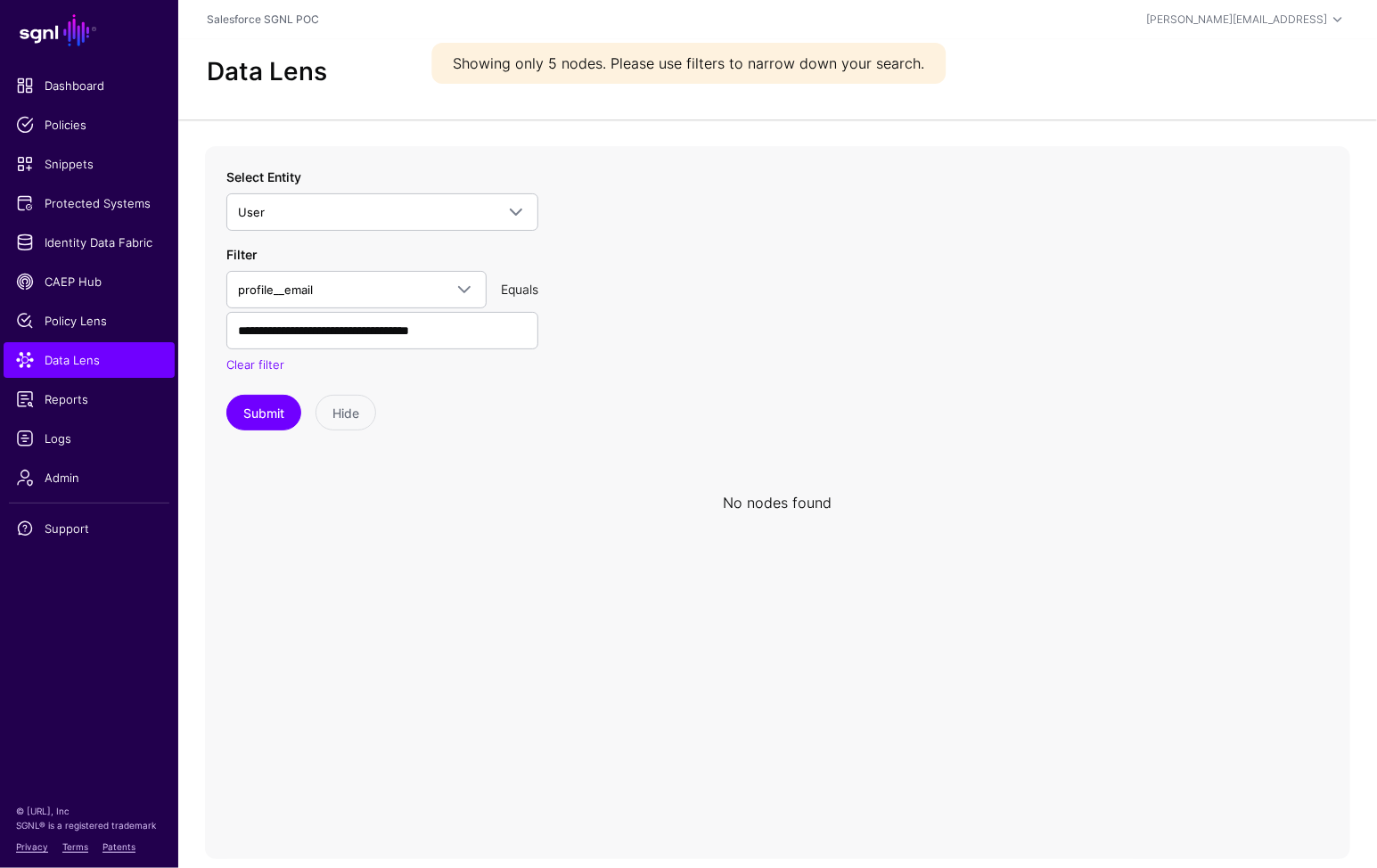
click at [533, 475] on icon at bounding box center [778, 502] width 1145 height 713
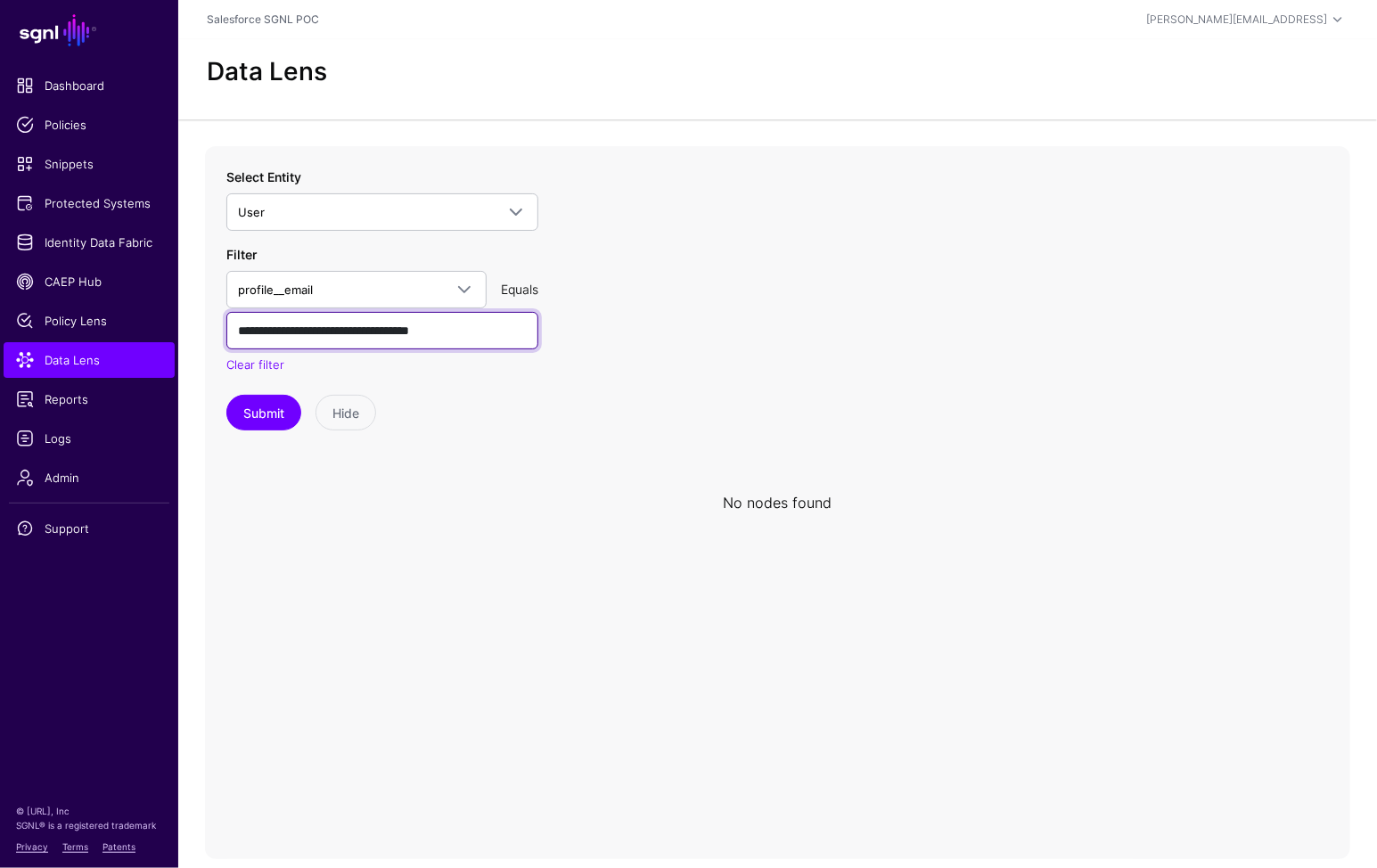
click at [418, 333] on input "**********" at bounding box center [382, 331] width 312 height 38
click at [361, 295] on span "profile__email" at bounding box center [340, 290] width 205 height 20
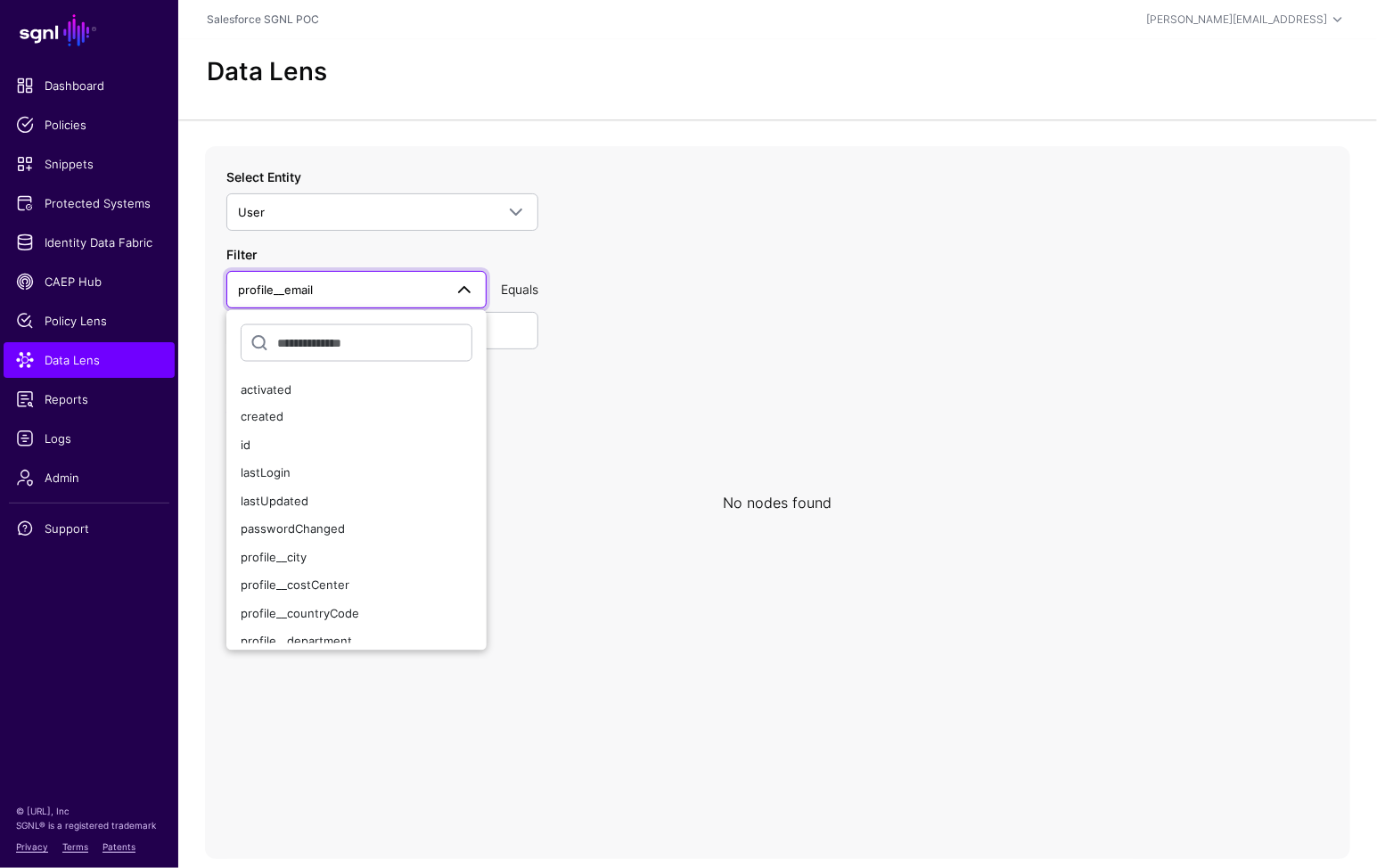
click at [468, 186] on div "Select Entity User CrowdStrike (SFDC) Okta (SFDC) Group GroupMember User Salesf…" at bounding box center [382, 199] width 312 height 64
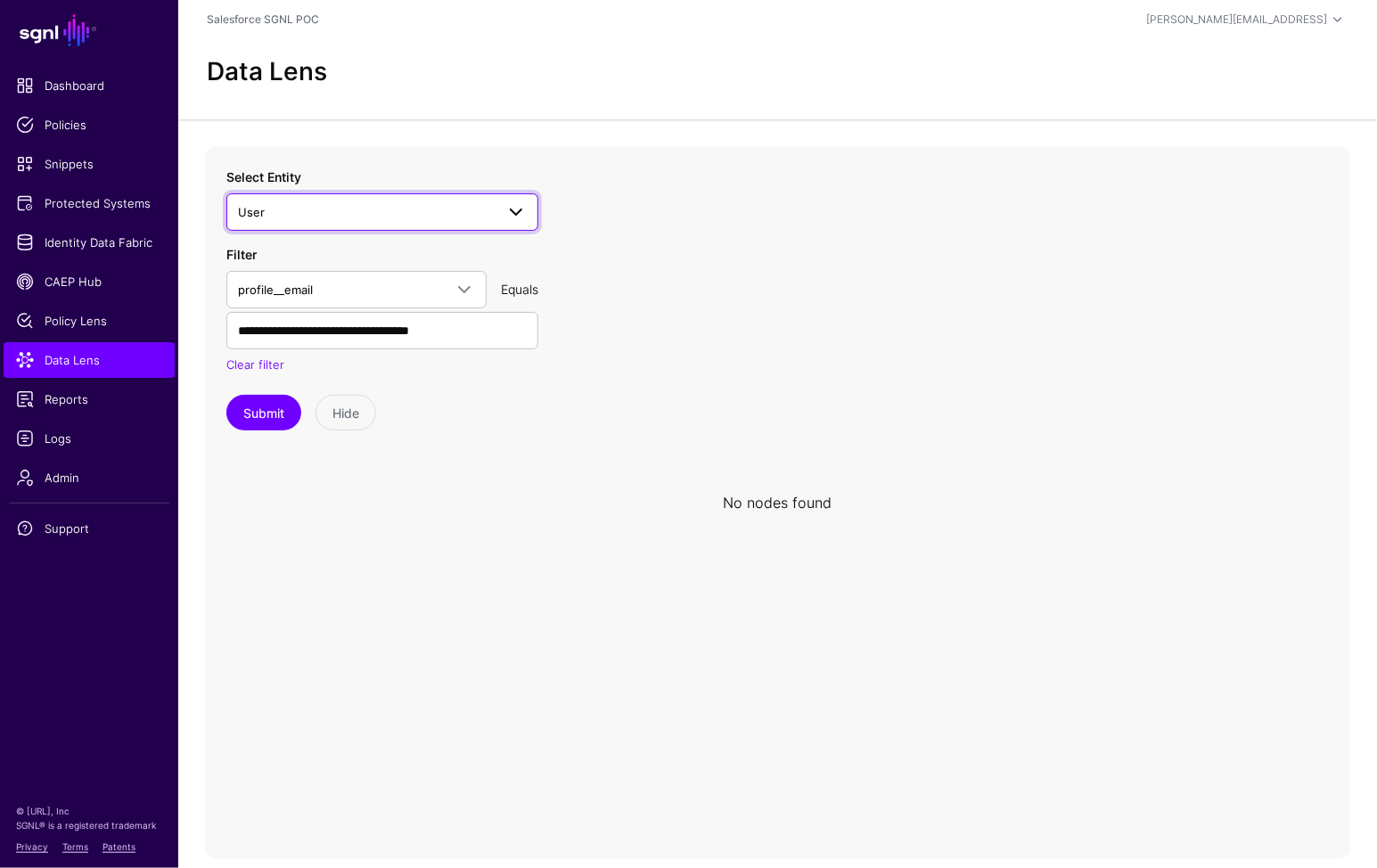
click at [471, 207] on span "User" at bounding box center [366, 212] width 257 height 20
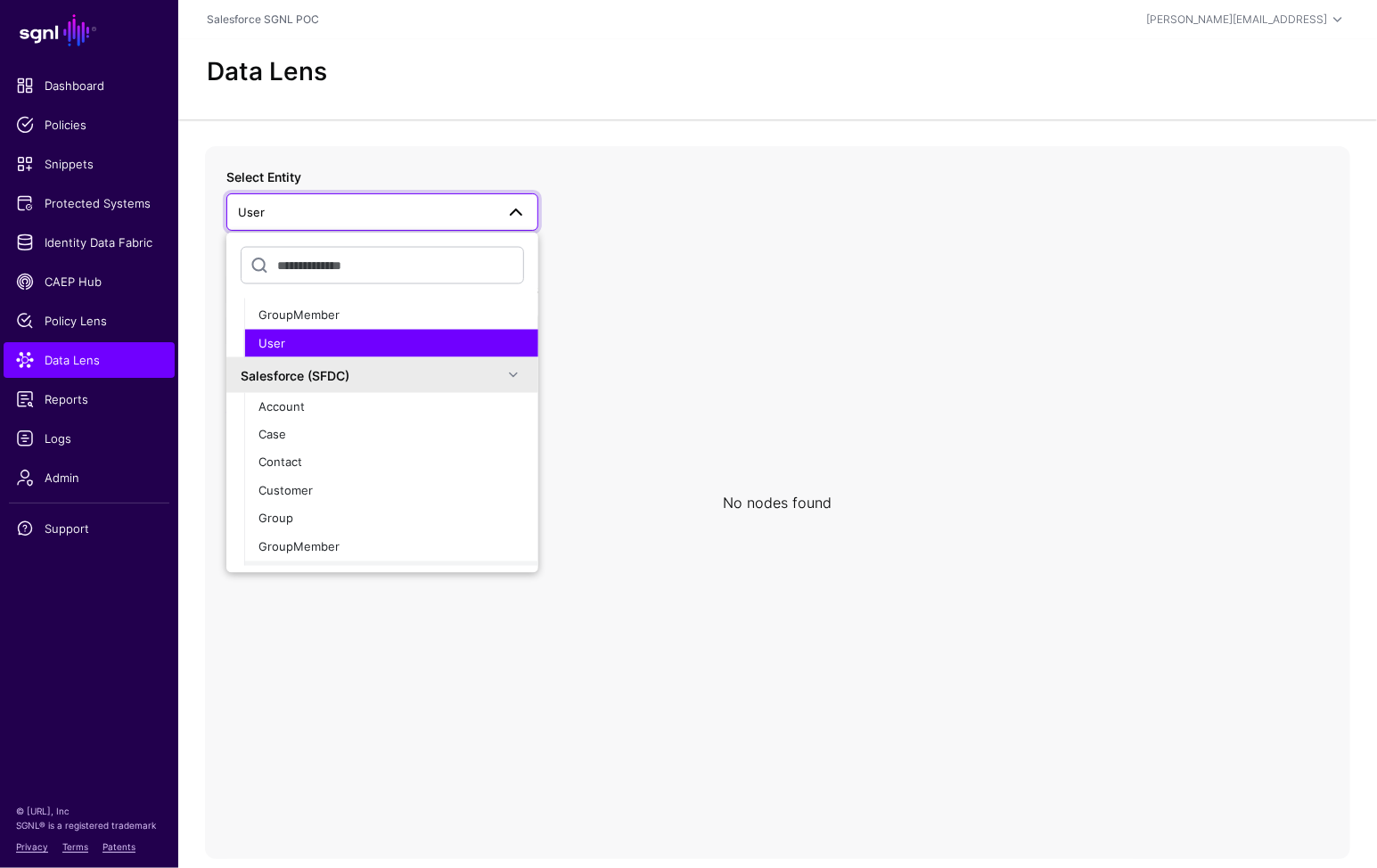
scroll to position [216, 0]
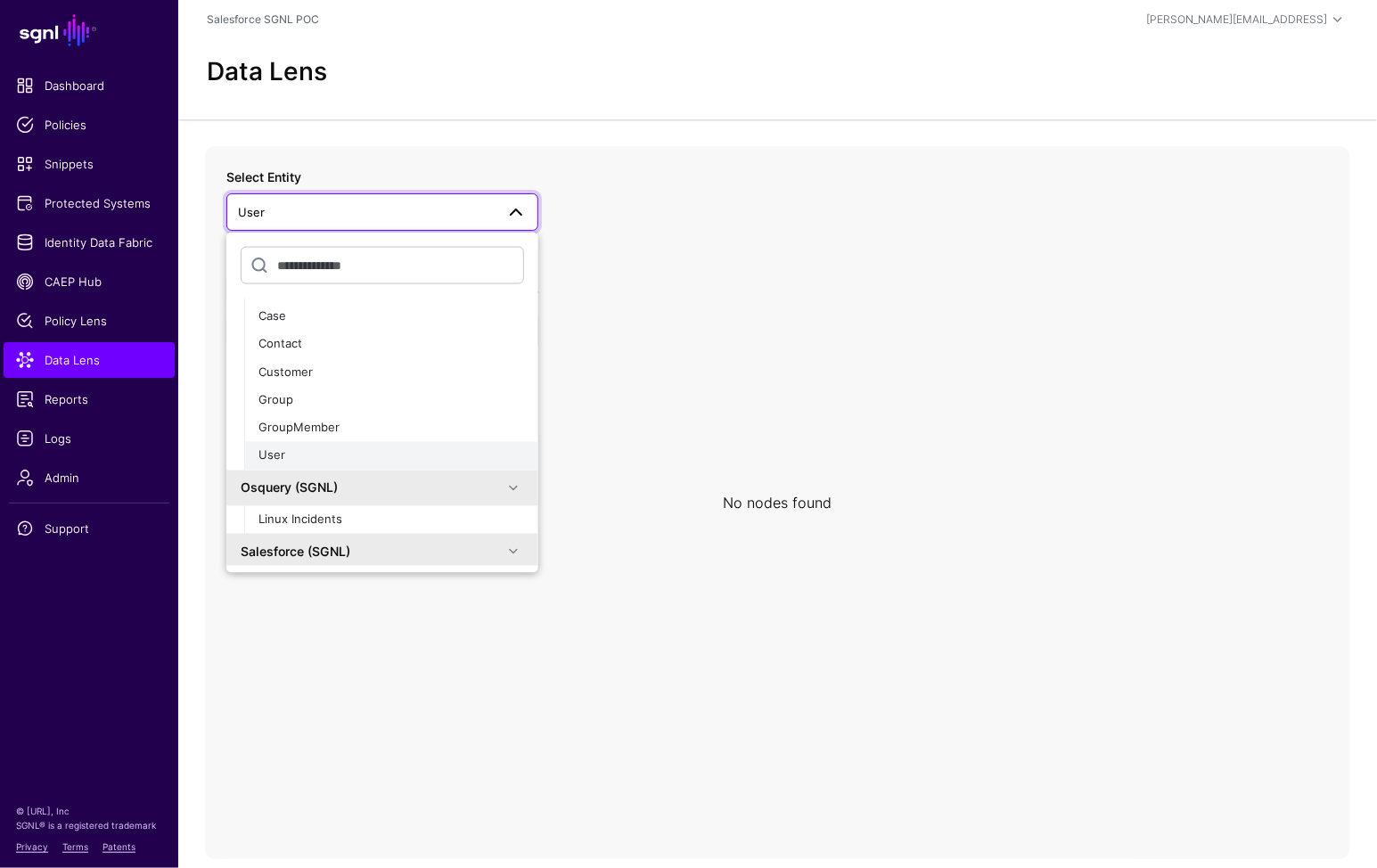
click at [336, 447] on div "User" at bounding box center [391, 456] width 266 height 18
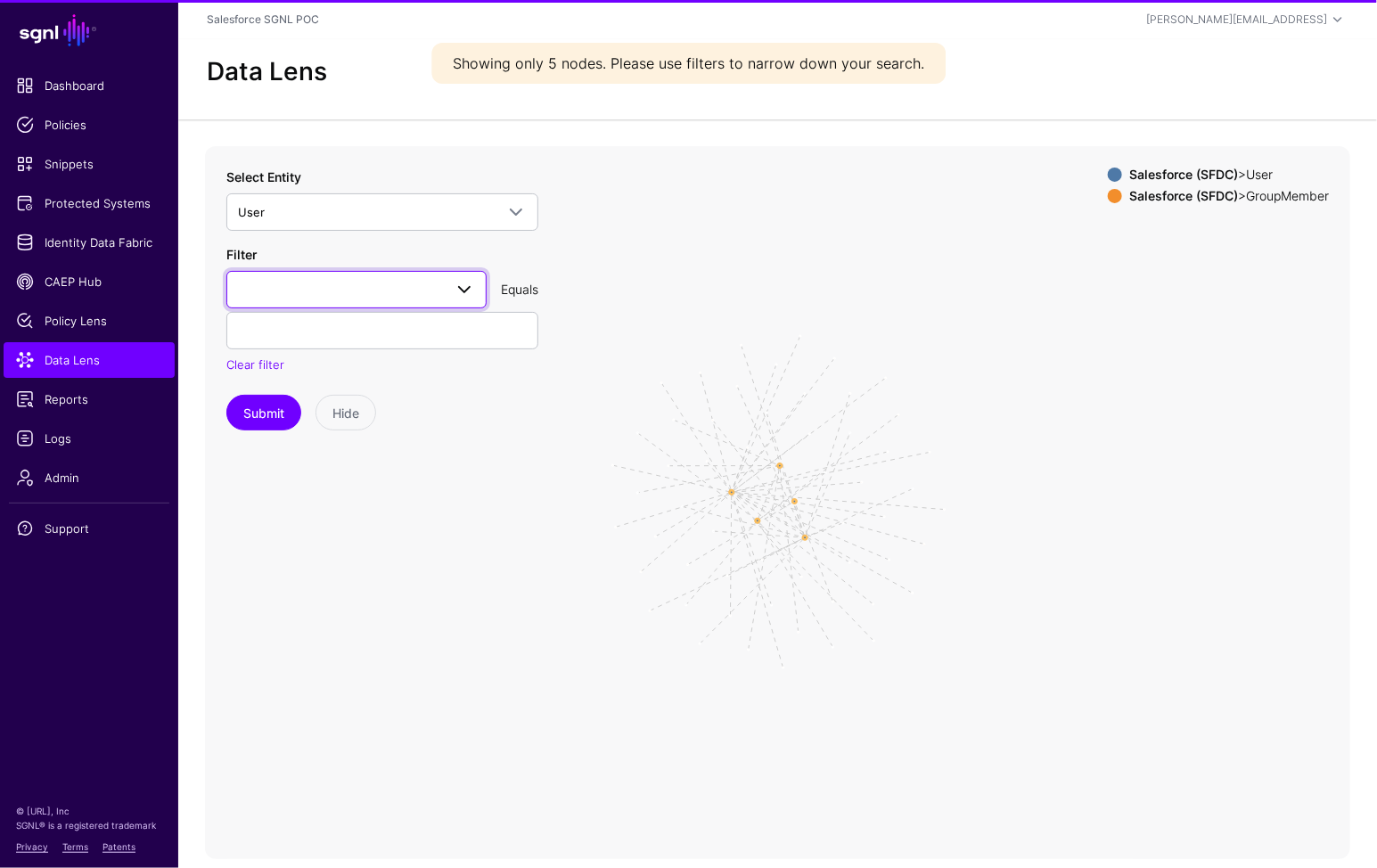
click at [353, 302] on link at bounding box center [356, 290] width 260 height 38
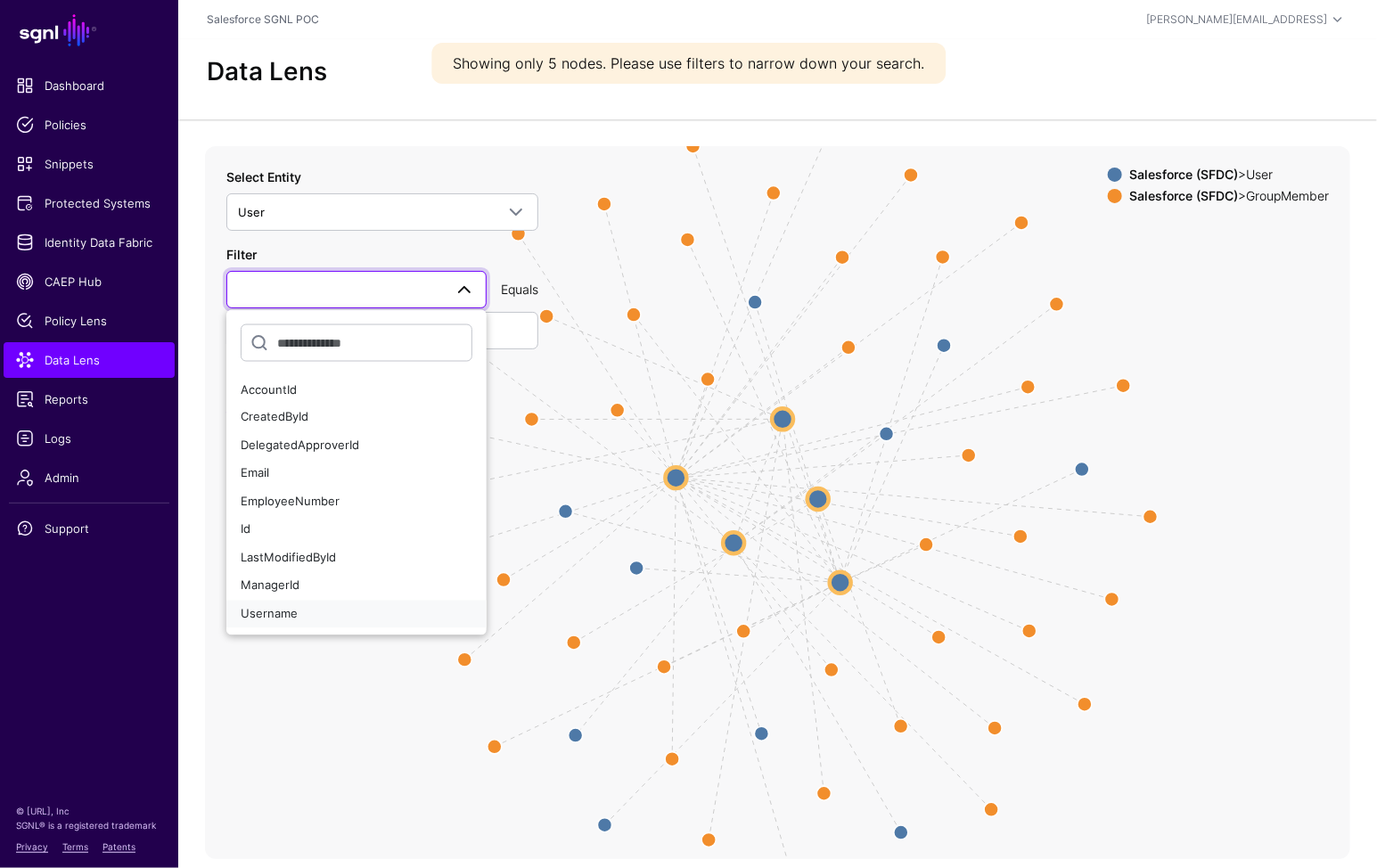
click at [321, 608] on div "Username" at bounding box center [356, 614] width 232 height 18
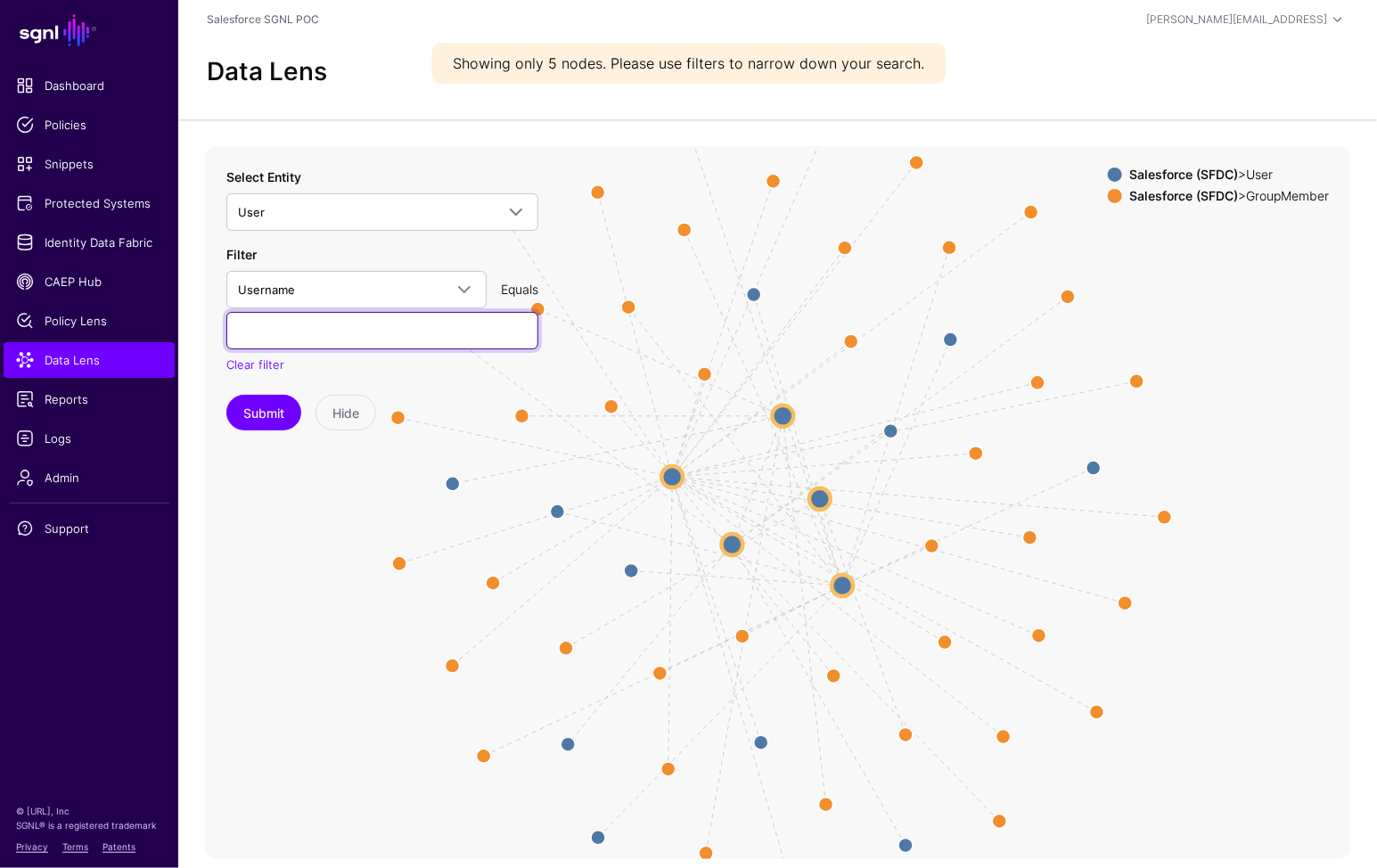
click at [353, 328] on input "text" at bounding box center [382, 331] width 312 height 38
paste input "**********"
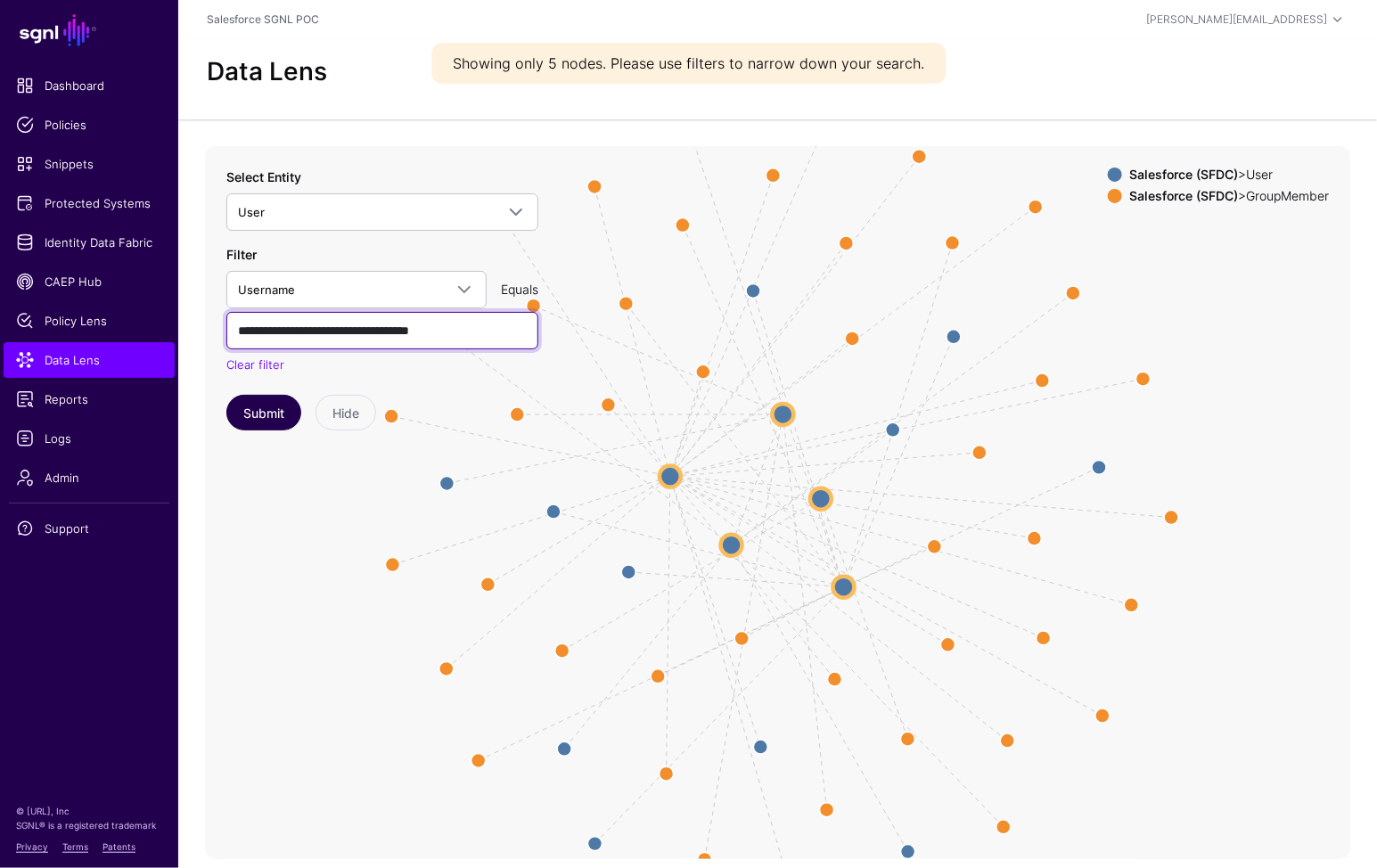
type input "**********"
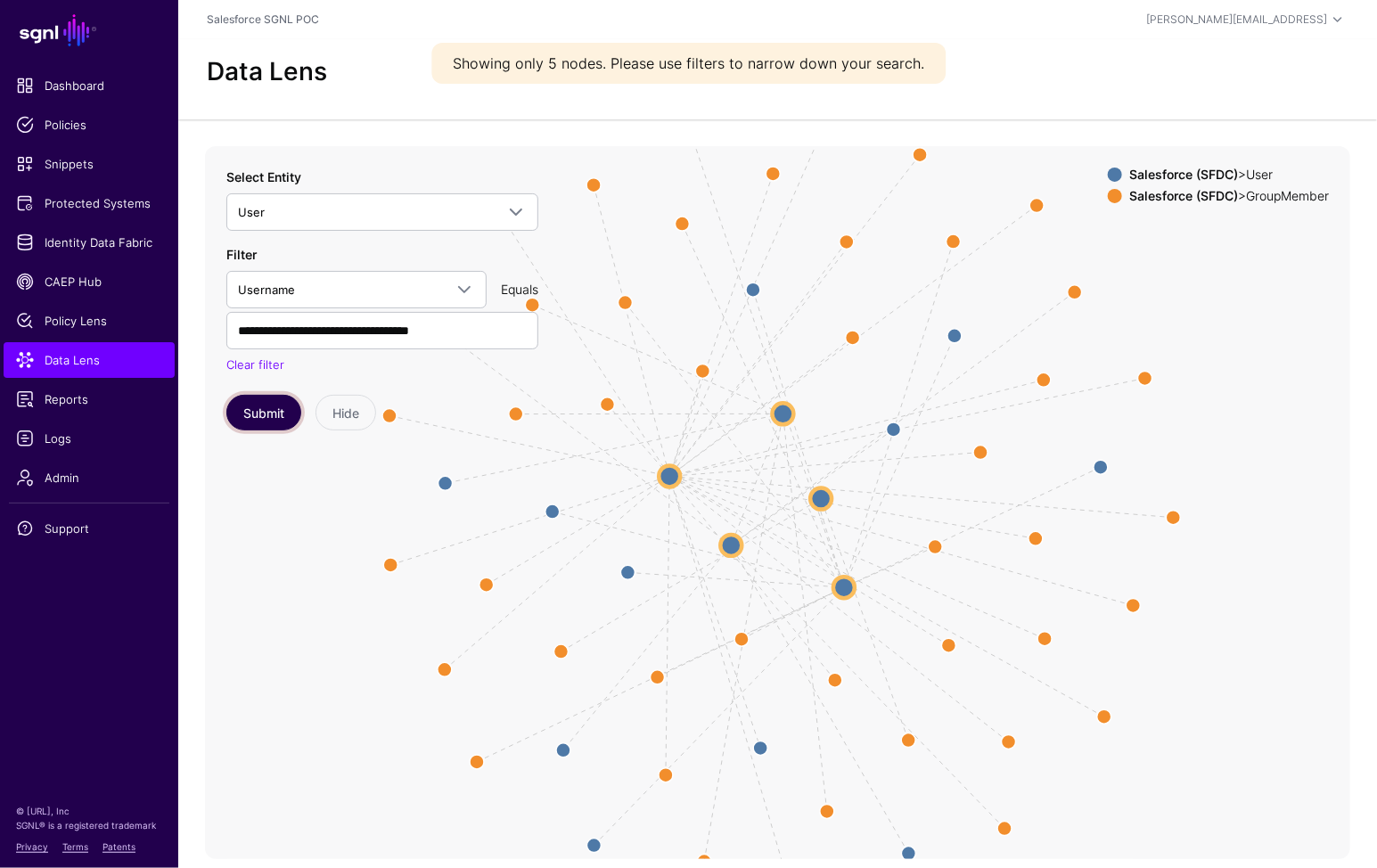
click at [275, 415] on button "Submit" at bounding box center [264, 413] width 75 height 36
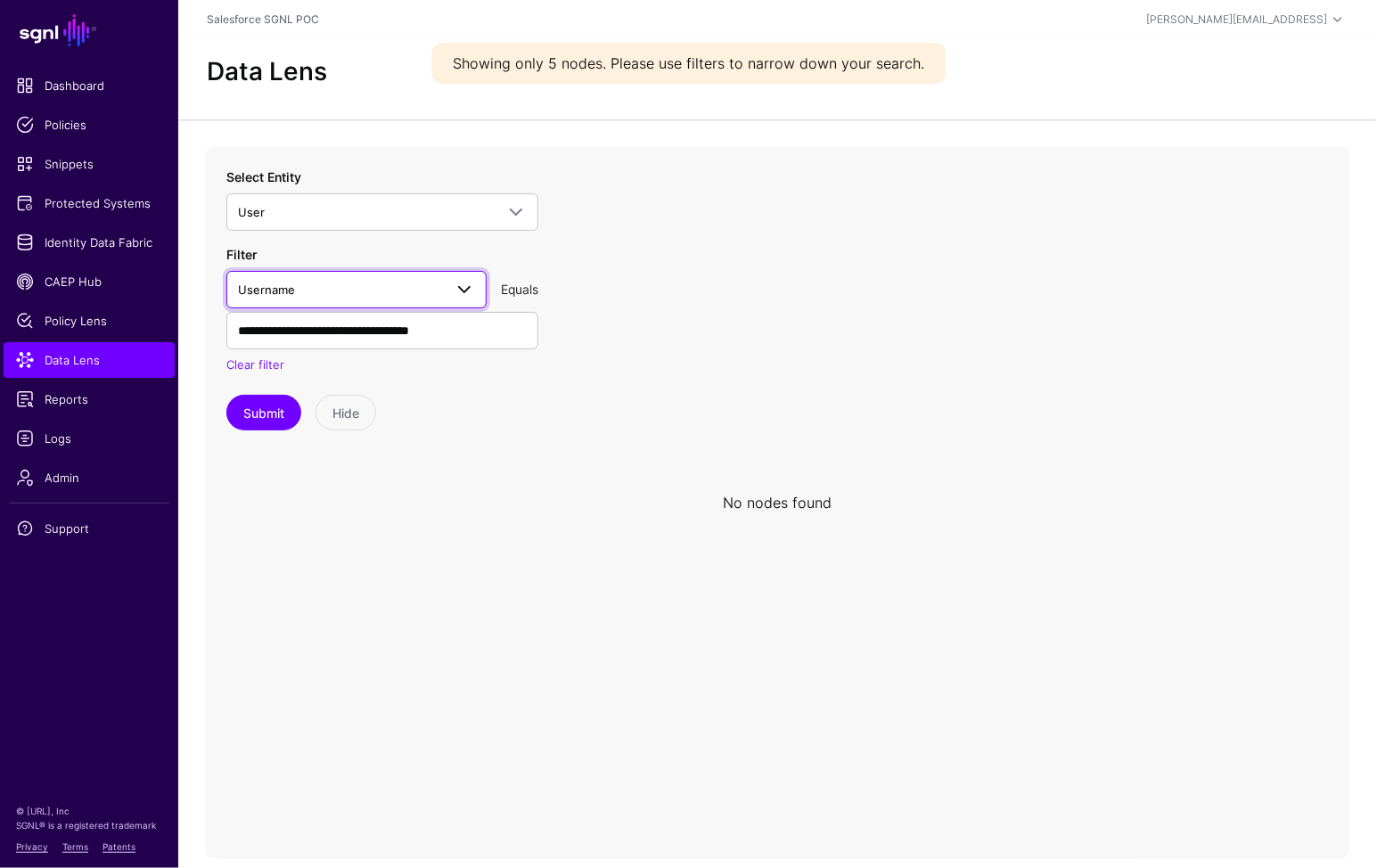
click at [390, 275] on link "Username" at bounding box center [356, 290] width 260 height 38
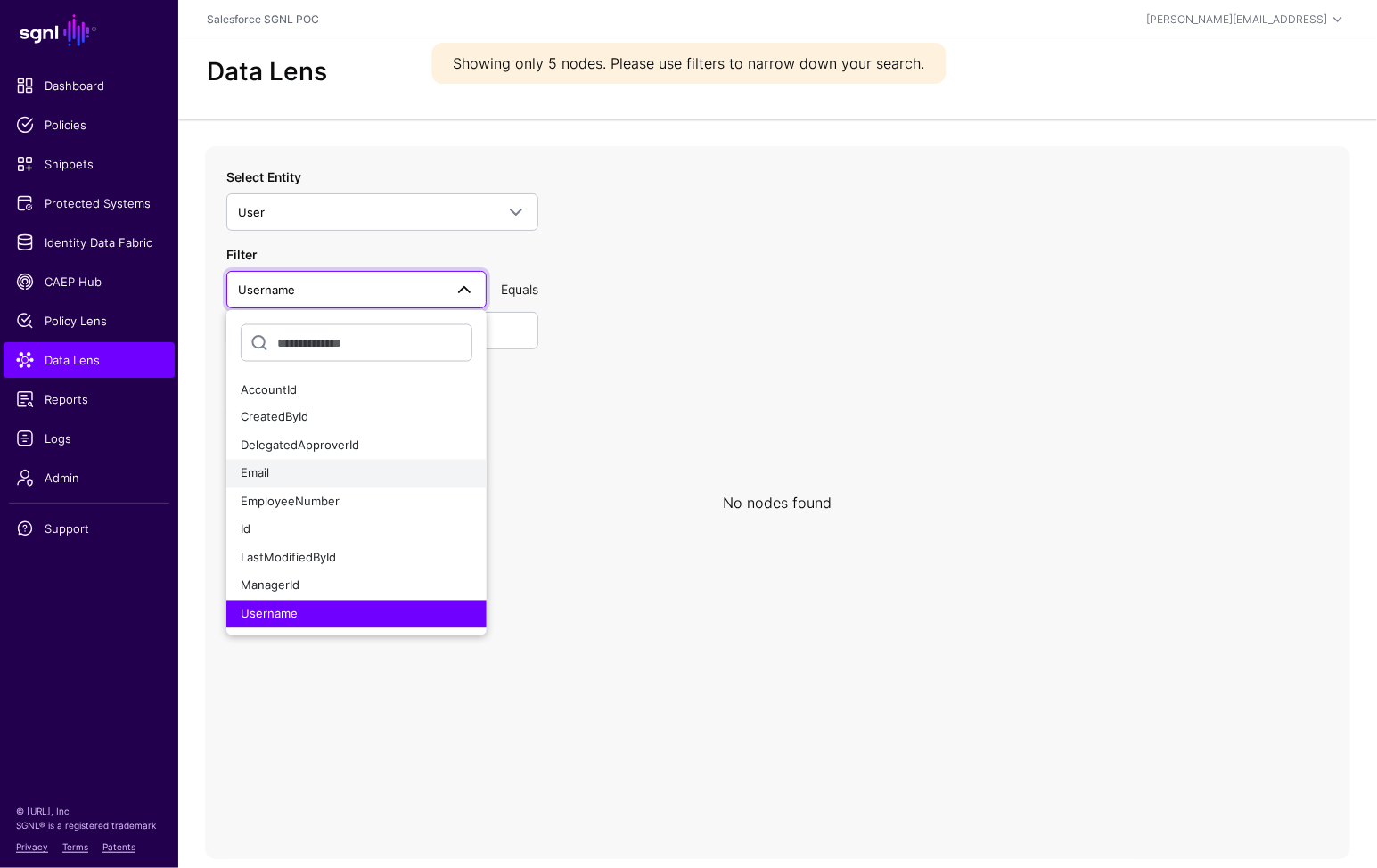
click at [340, 461] on button "Email" at bounding box center [356, 474] width 260 height 29
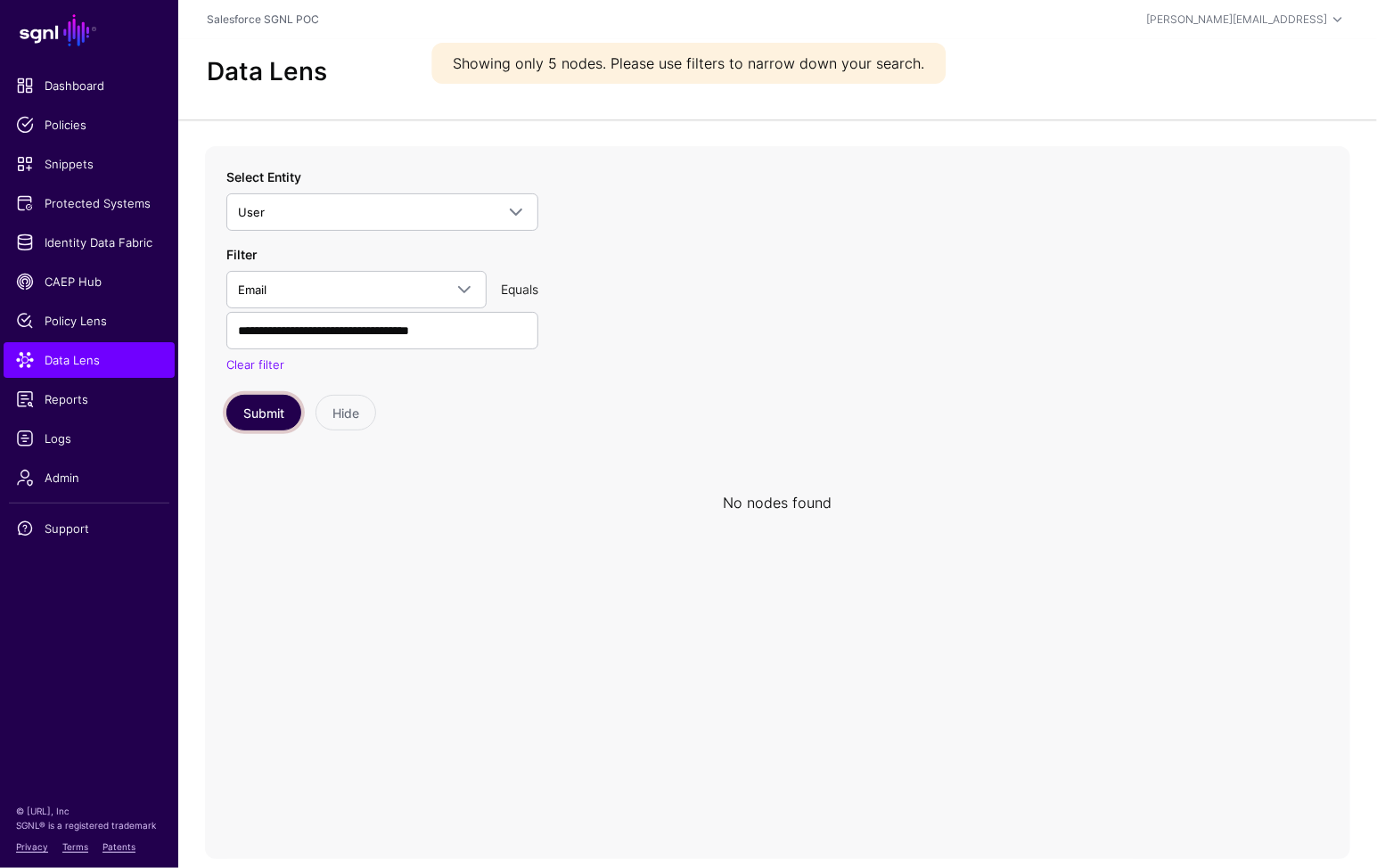
click at [276, 395] on button "Submit" at bounding box center [264, 413] width 75 height 36
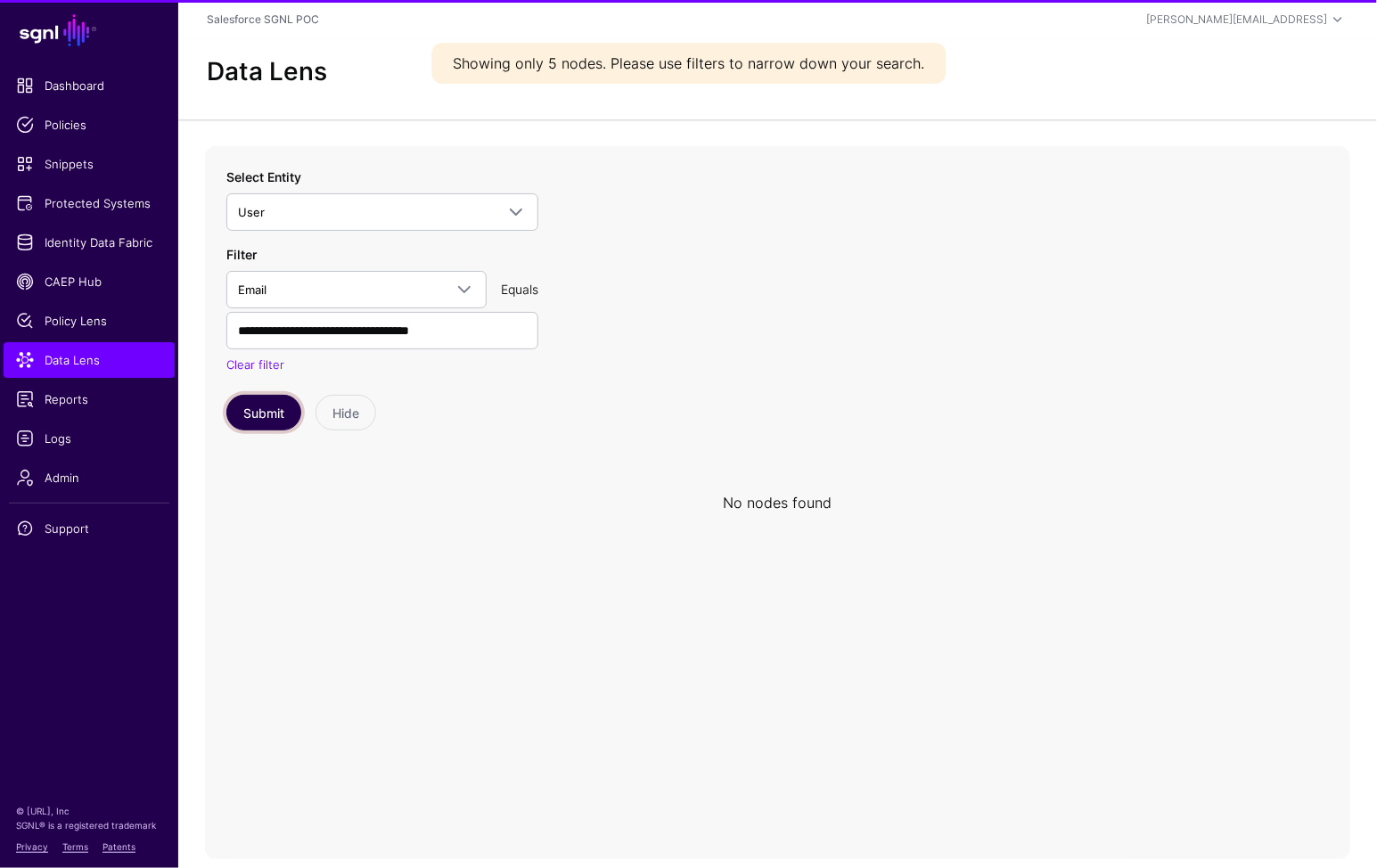
click at [272, 410] on button "Submit" at bounding box center [264, 413] width 75 height 36
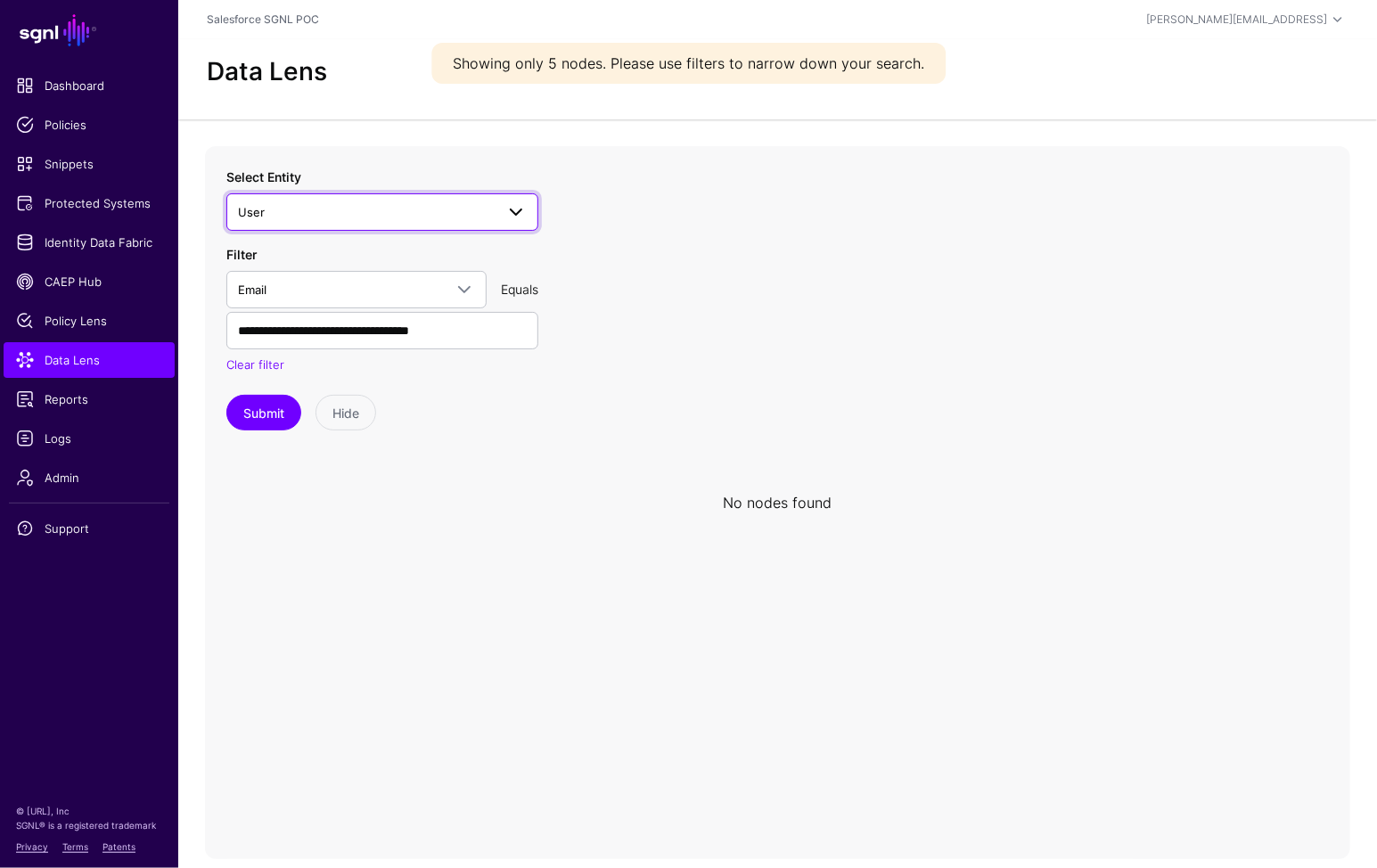
click at [398, 210] on span "User" at bounding box center [366, 212] width 257 height 20
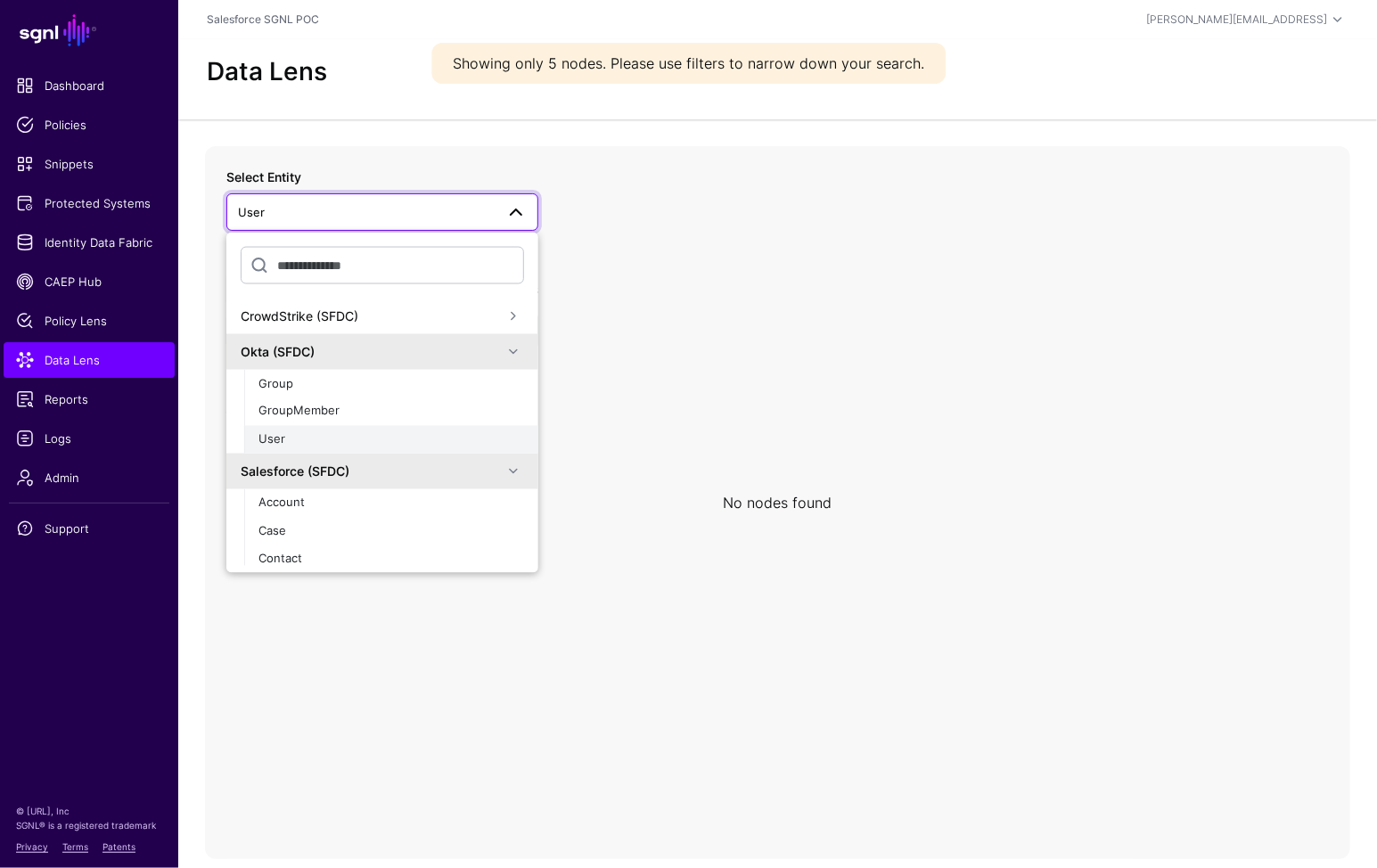
click at [328, 438] on div "User" at bounding box center [391, 439] width 266 height 18
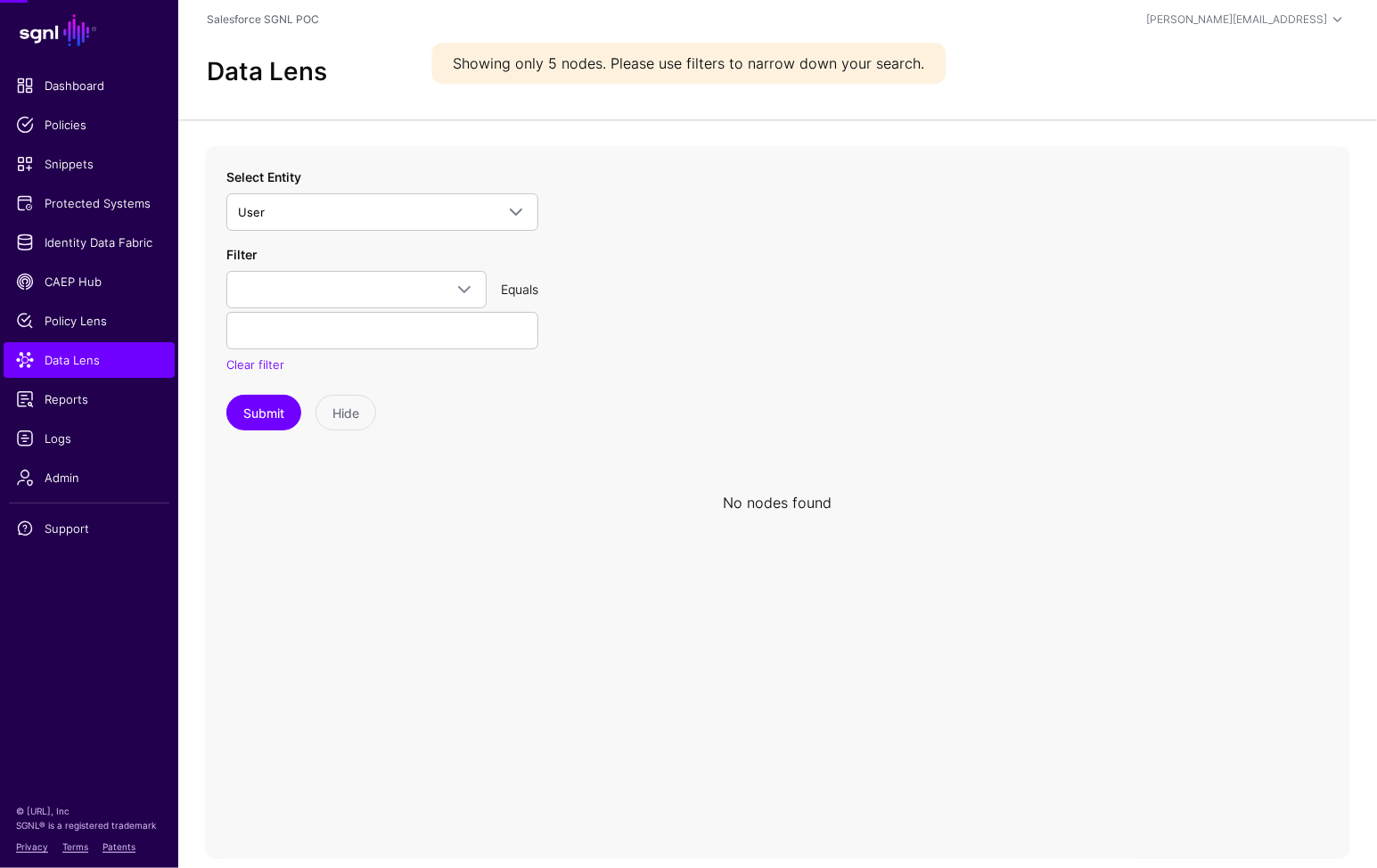
click at [404, 236] on div "Select Entity User CrowdStrike (SFDC) Okta (SFDC) Group GroupMember User Salesf…" at bounding box center [382, 299] width 312 height 264
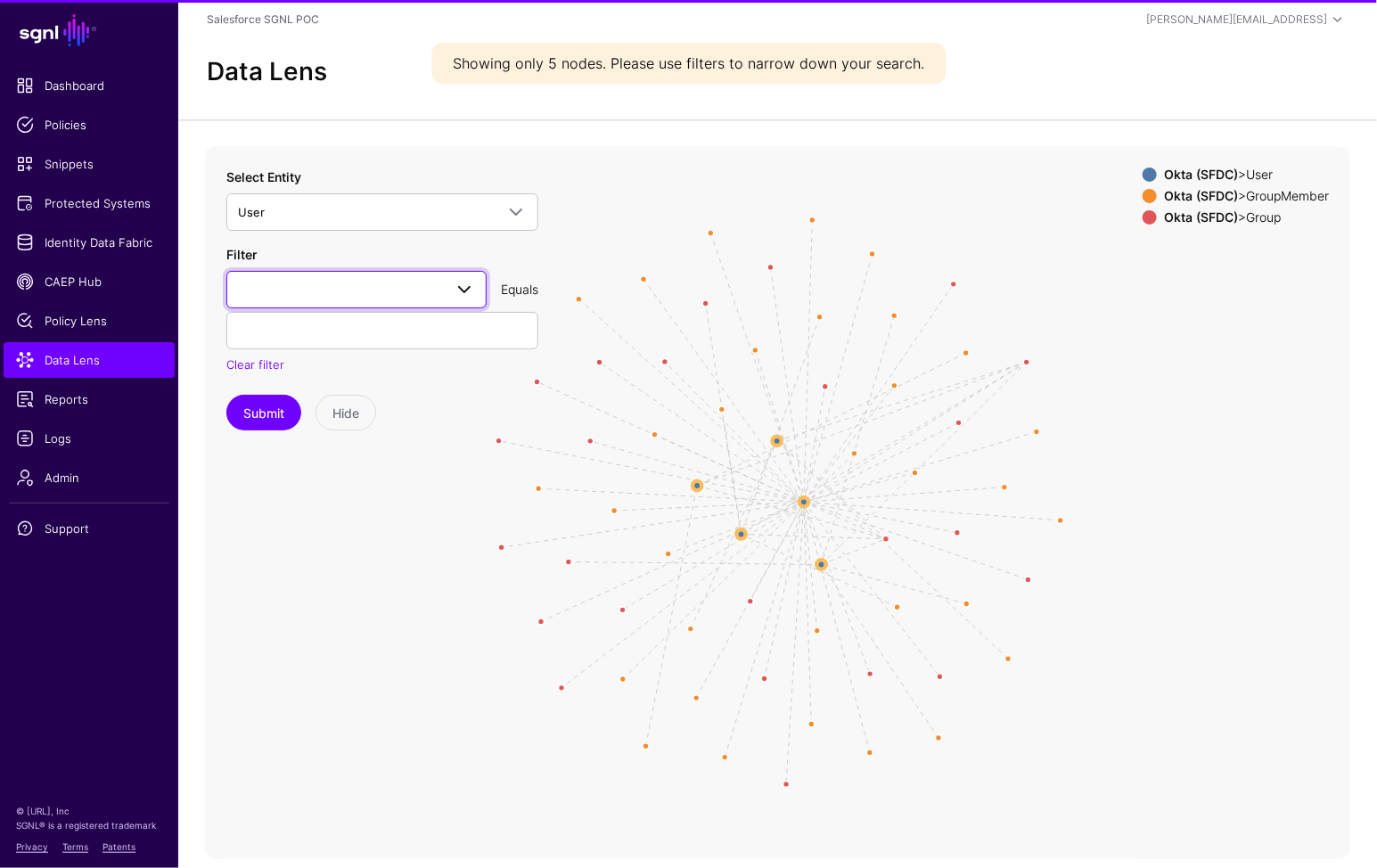
click at [399, 304] on link at bounding box center [356, 290] width 260 height 38
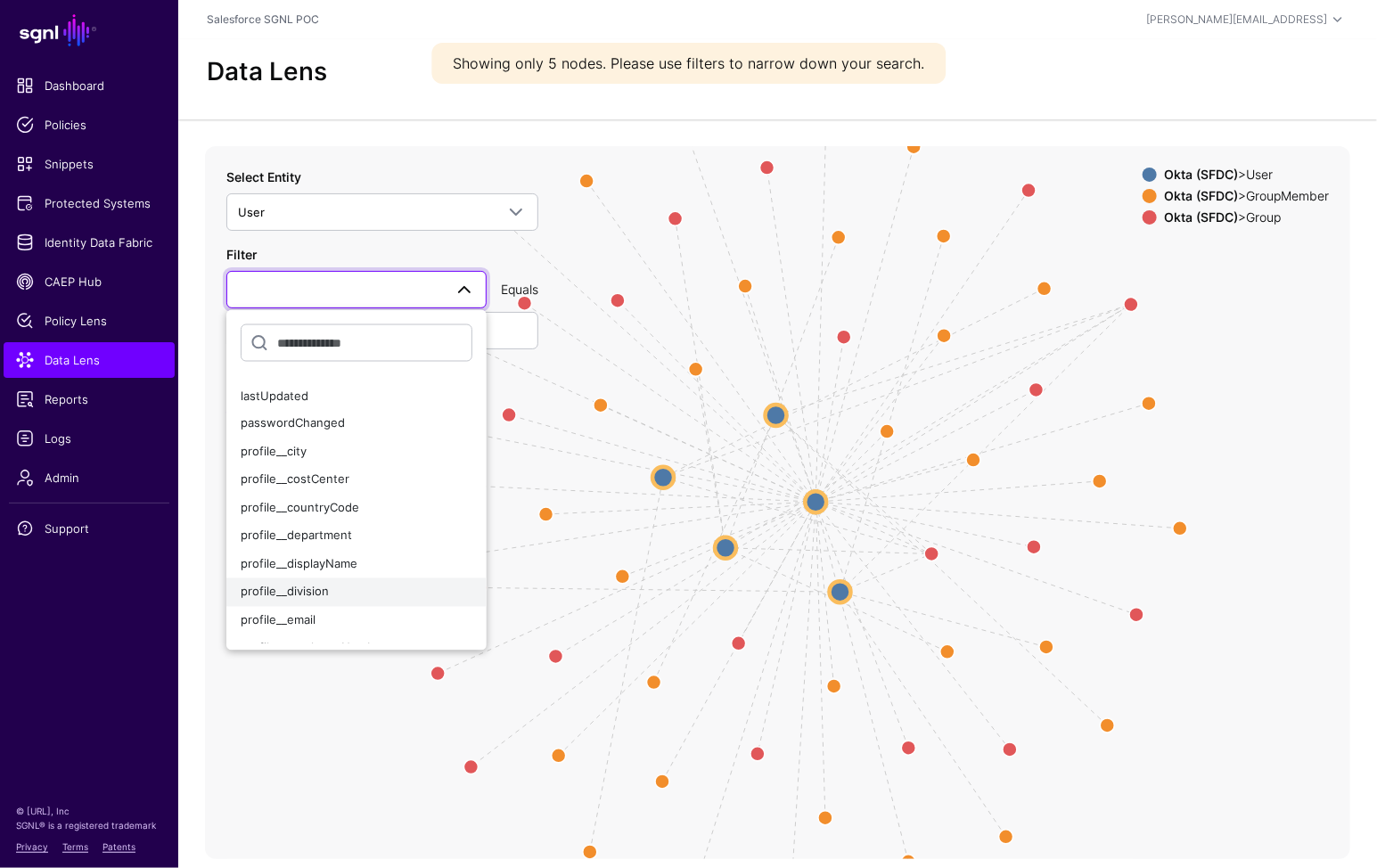
scroll to position [115, 0]
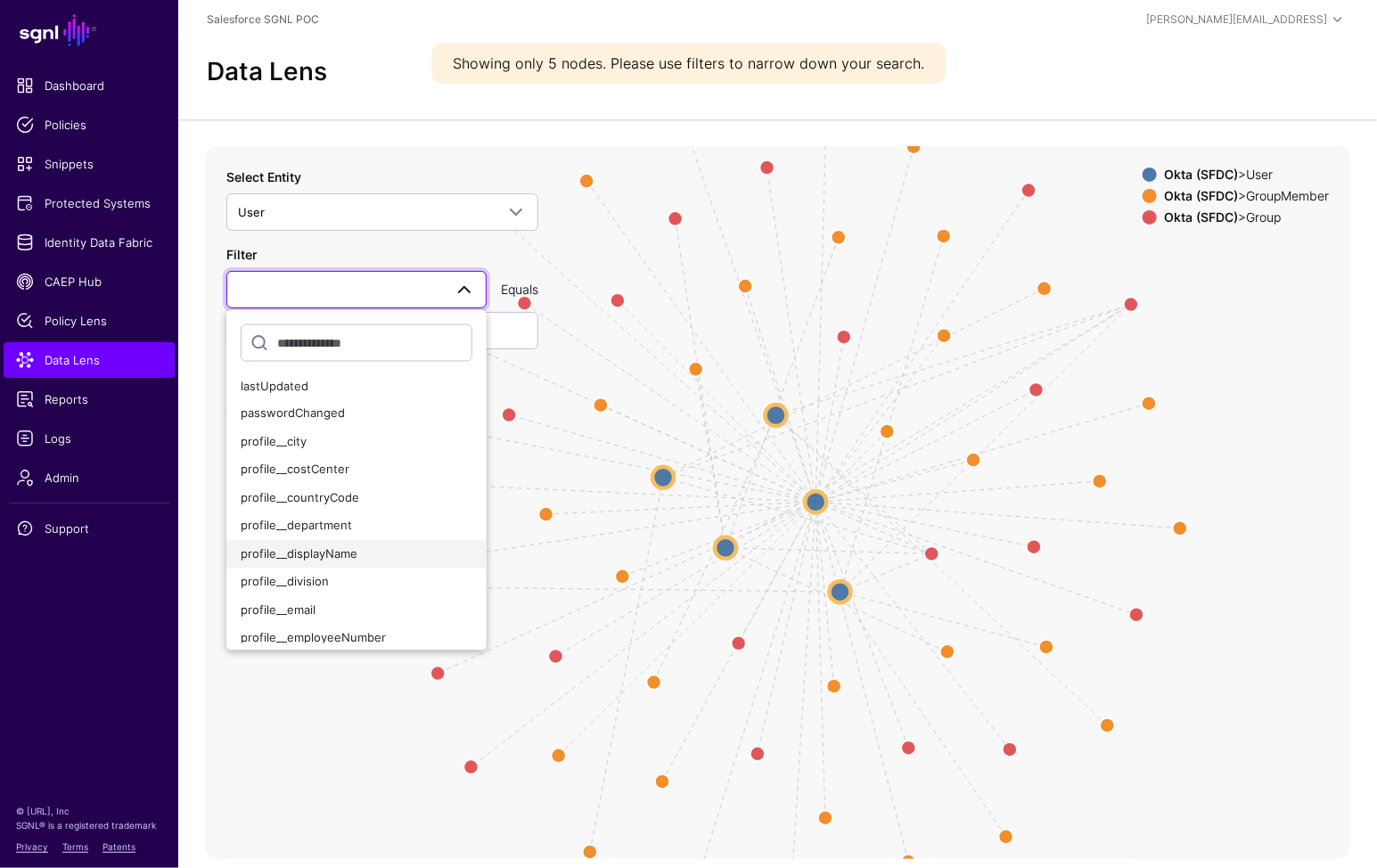
click at [340, 551] on span "profile__displayName" at bounding box center [299, 553] width 116 height 14
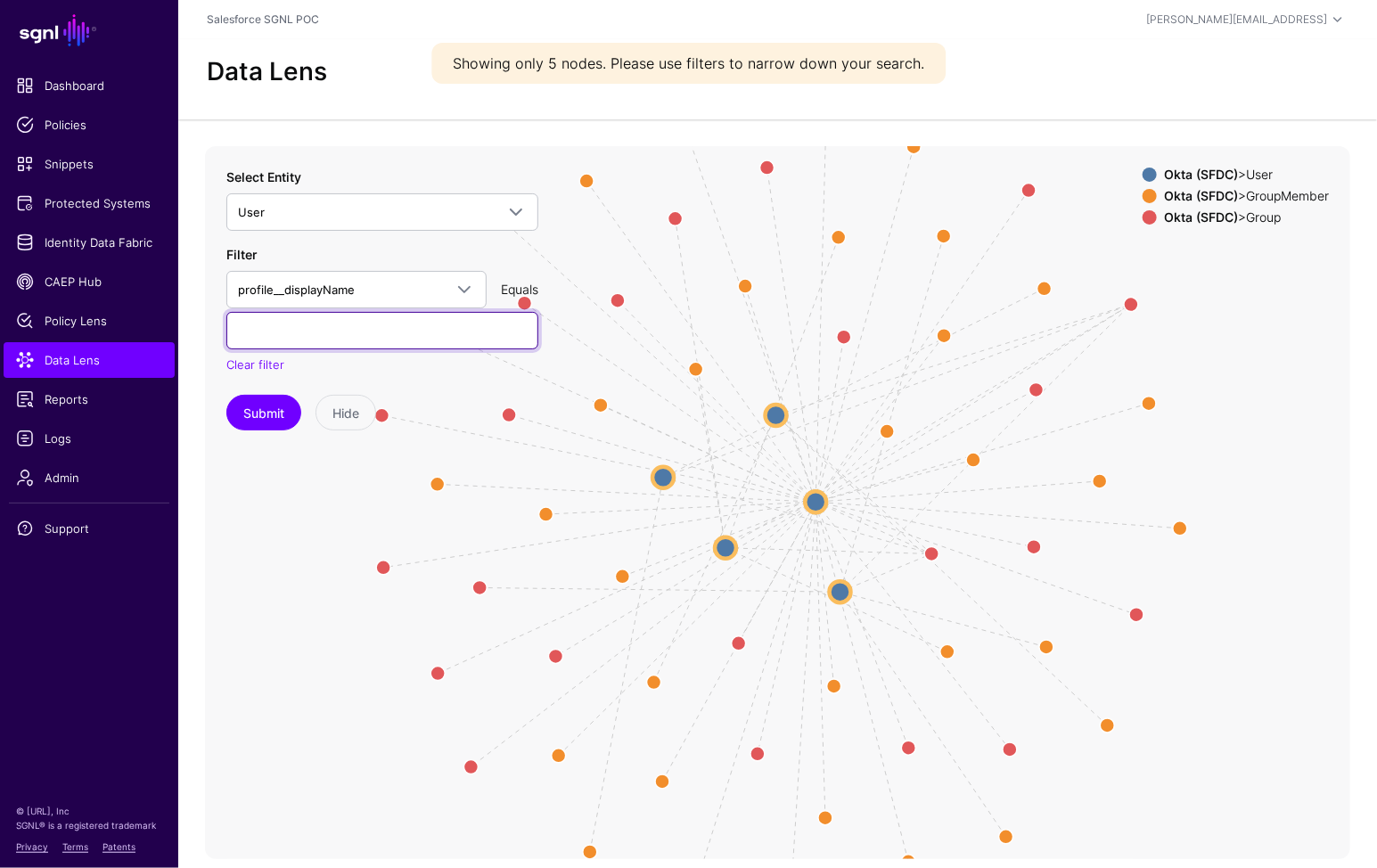
click at [379, 319] on input "text" at bounding box center [382, 331] width 312 height 38
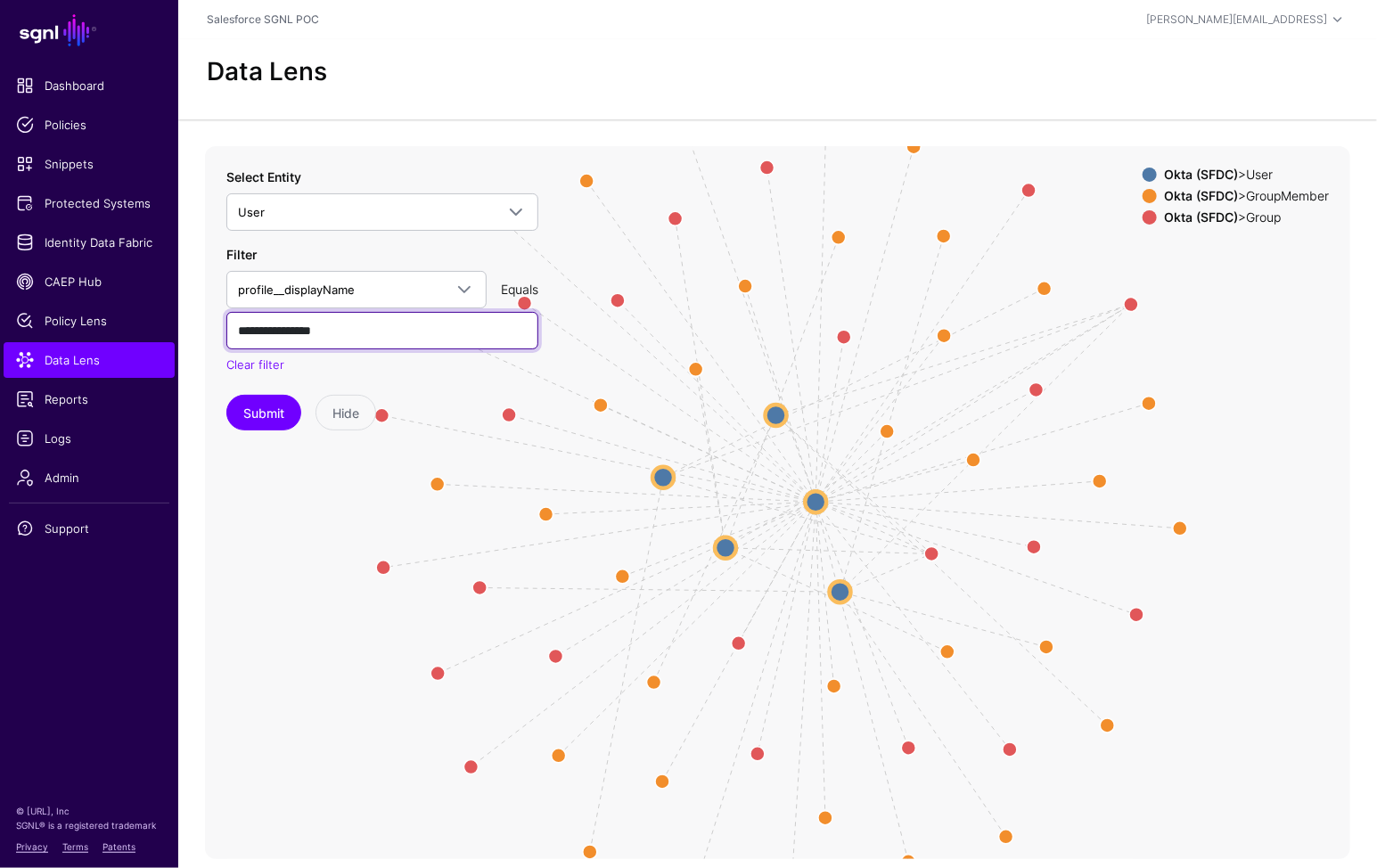
type input "**********"
click at [226, 395] on button "Submit" at bounding box center [264, 413] width 75 height 36
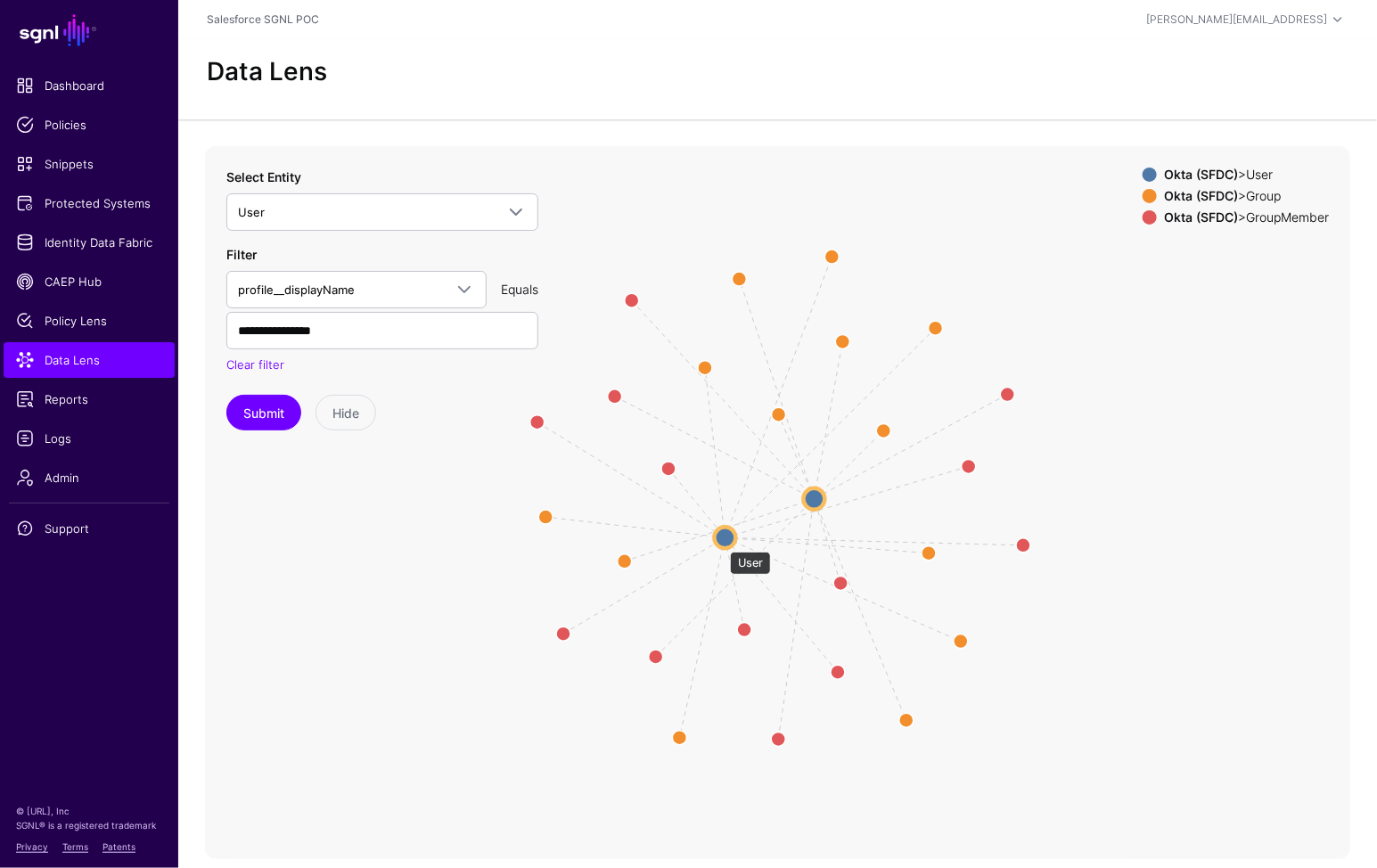
click at [720, 541] on circle at bounding box center [726, 538] width 21 height 21
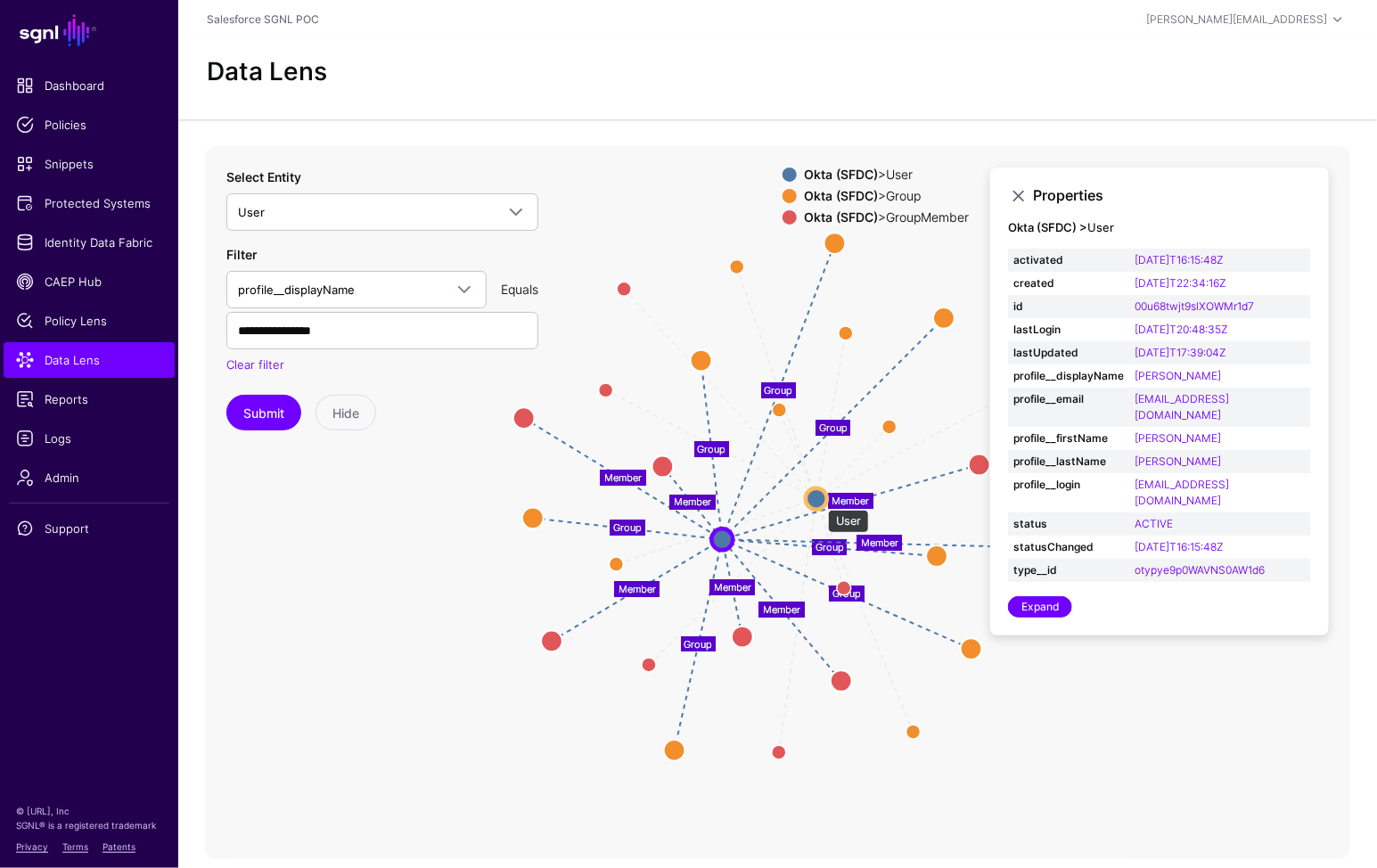
click at [819, 501] on circle at bounding box center [816, 498] width 21 height 21
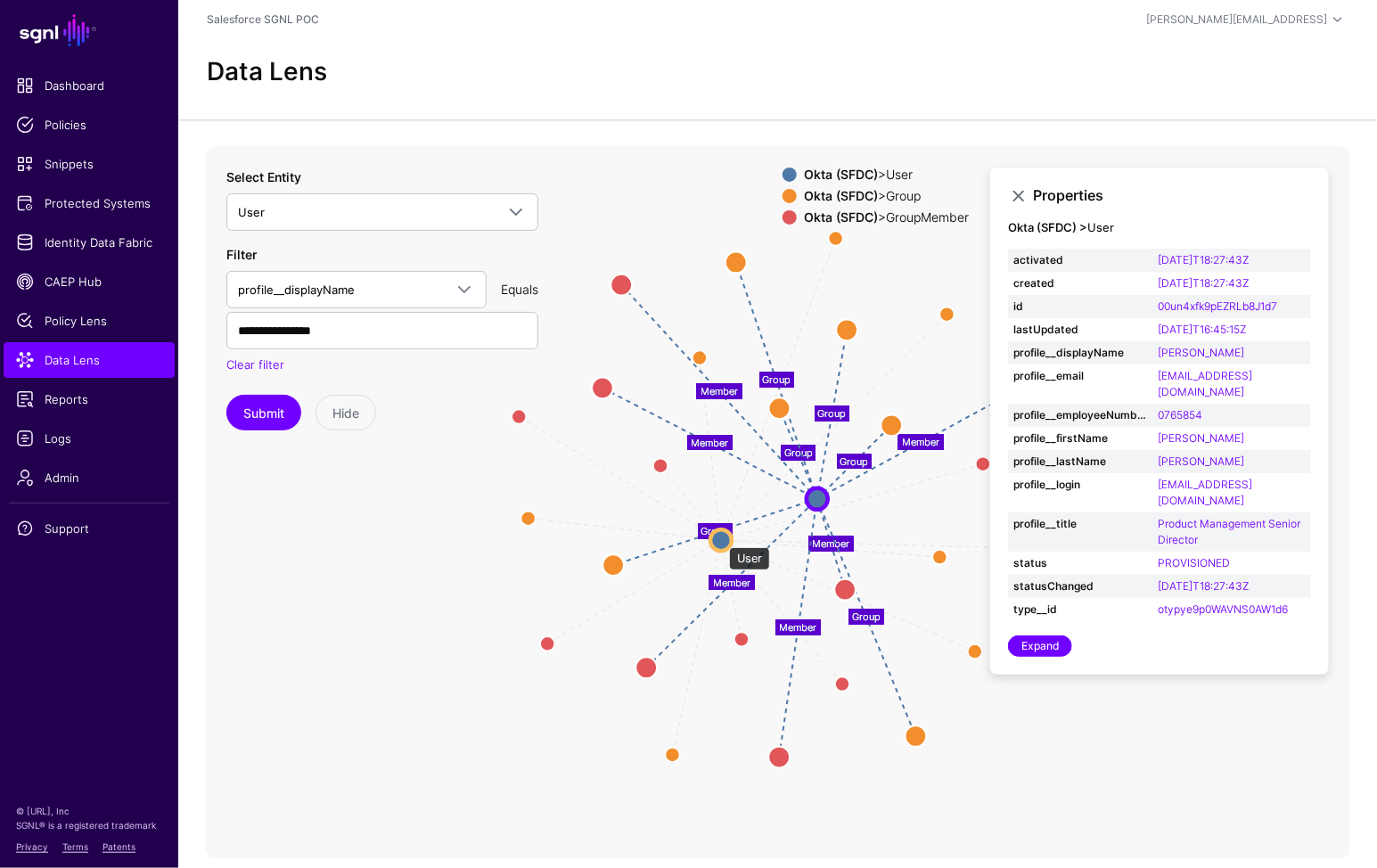
click at [720, 539] on circle at bounding box center [721, 540] width 21 height 21
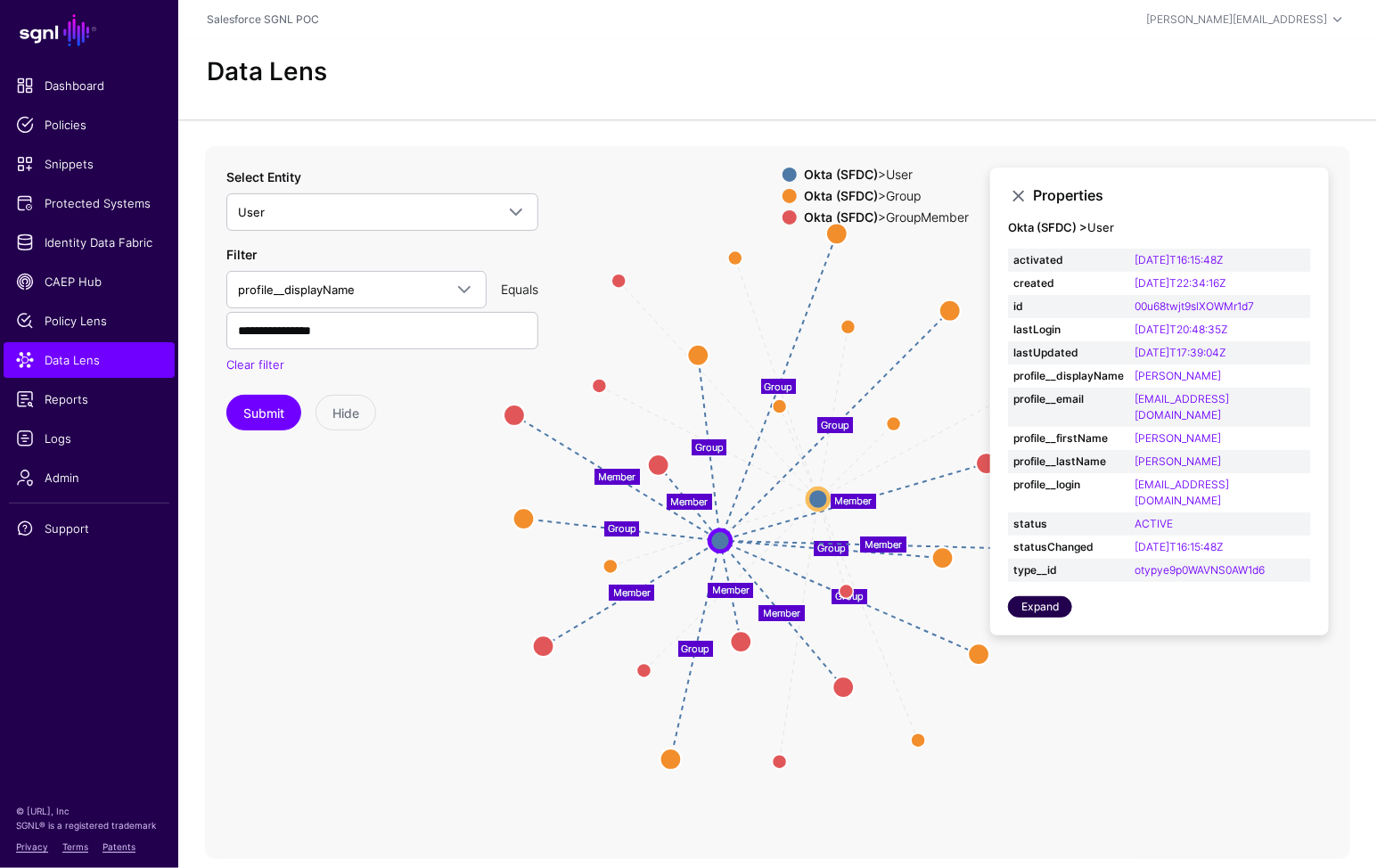
click at [1038, 596] on link "Expand" at bounding box center [1040, 607] width 64 height 21
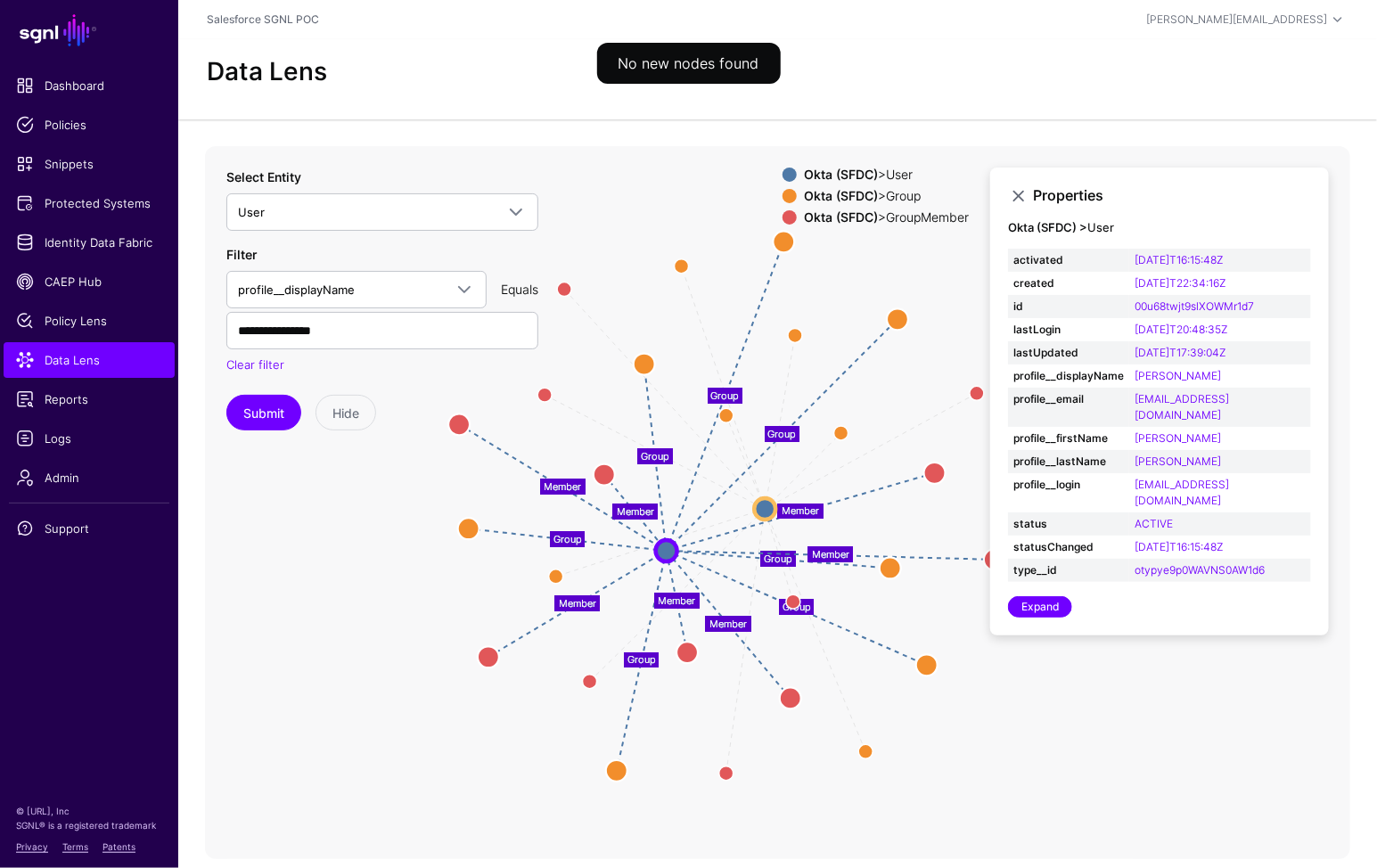
drag, startPoint x: 557, startPoint y: 694, endPoint x: 505, endPoint y: 704, distance: 53.0
click at [505, 704] on icon "Group Group Group Group Group Group Member Member Member Member Member Member G…" at bounding box center [778, 502] width 1145 height 713
click at [1100, 719] on icon "Group Group Group Group Group Group Member Member Member Member Member Member G…" at bounding box center [778, 502] width 1145 height 713
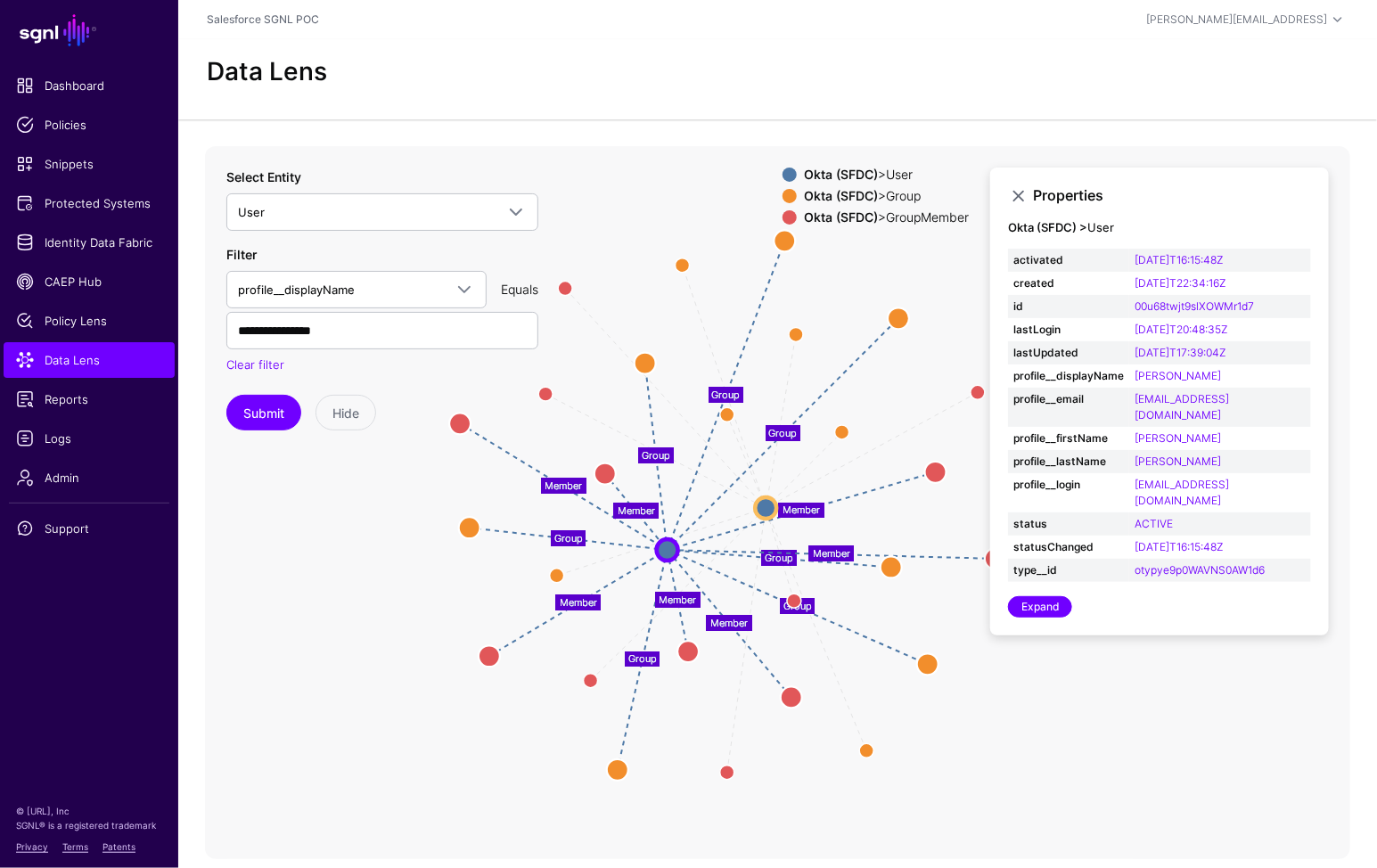
drag, startPoint x: 1221, startPoint y: 637, endPoint x: 1215, endPoint y: 627, distance: 11.7
click at [1222, 637] on icon "Group Group Group Group Group Group Member Member Member Member Member Member G…" at bounding box center [778, 502] width 1145 height 713
click at [225, 647] on icon "Group Group Group Group Group Group Member Member Member Member Member Member G…" at bounding box center [778, 502] width 1145 height 713
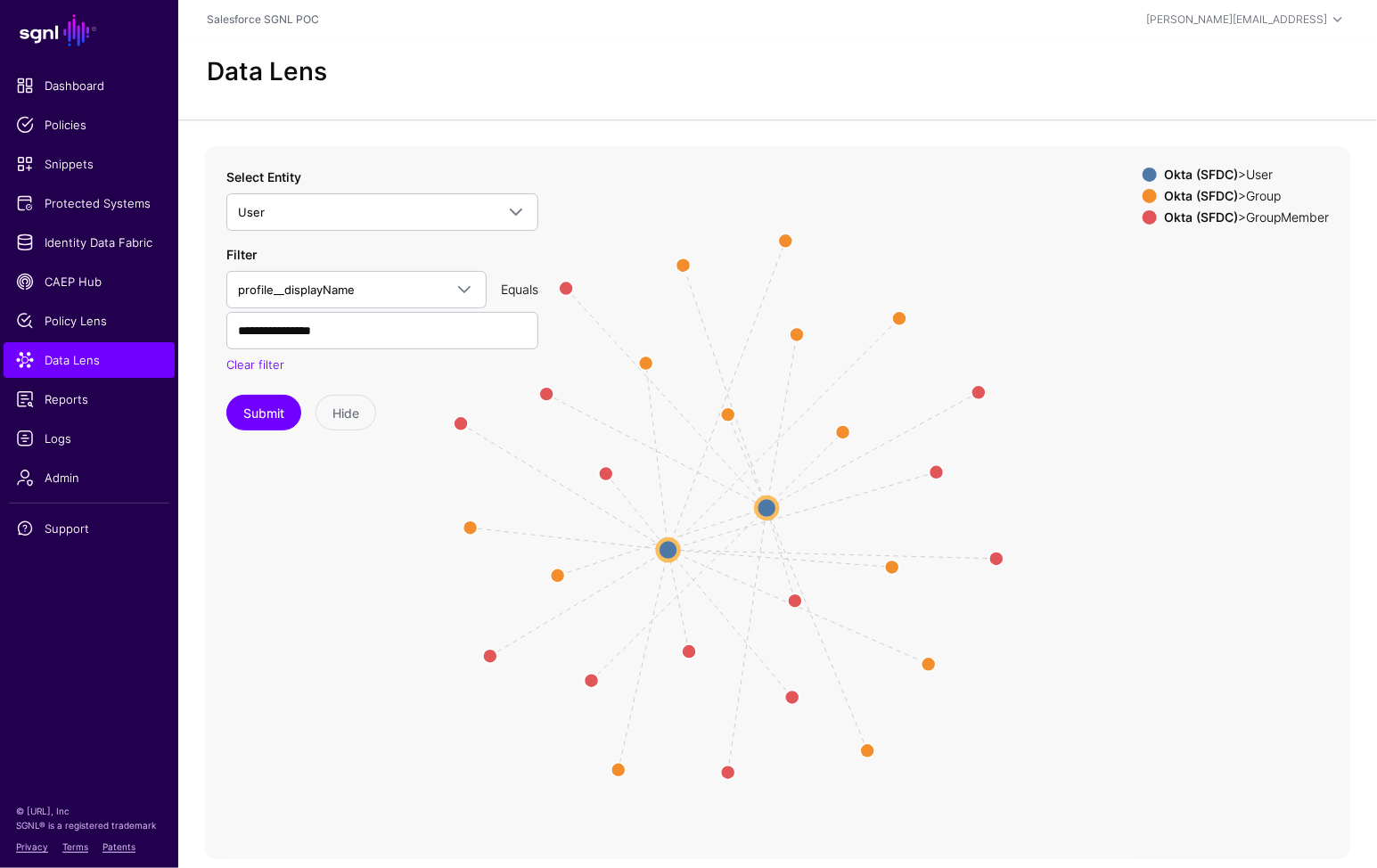
click at [309, 620] on icon "Group Group Group Group Group Group Member Member Member Member Member Member G…" at bounding box center [778, 502] width 1145 height 713
click at [253, 419] on button "Submit" at bounding box center [264, 413] width 75 height 36
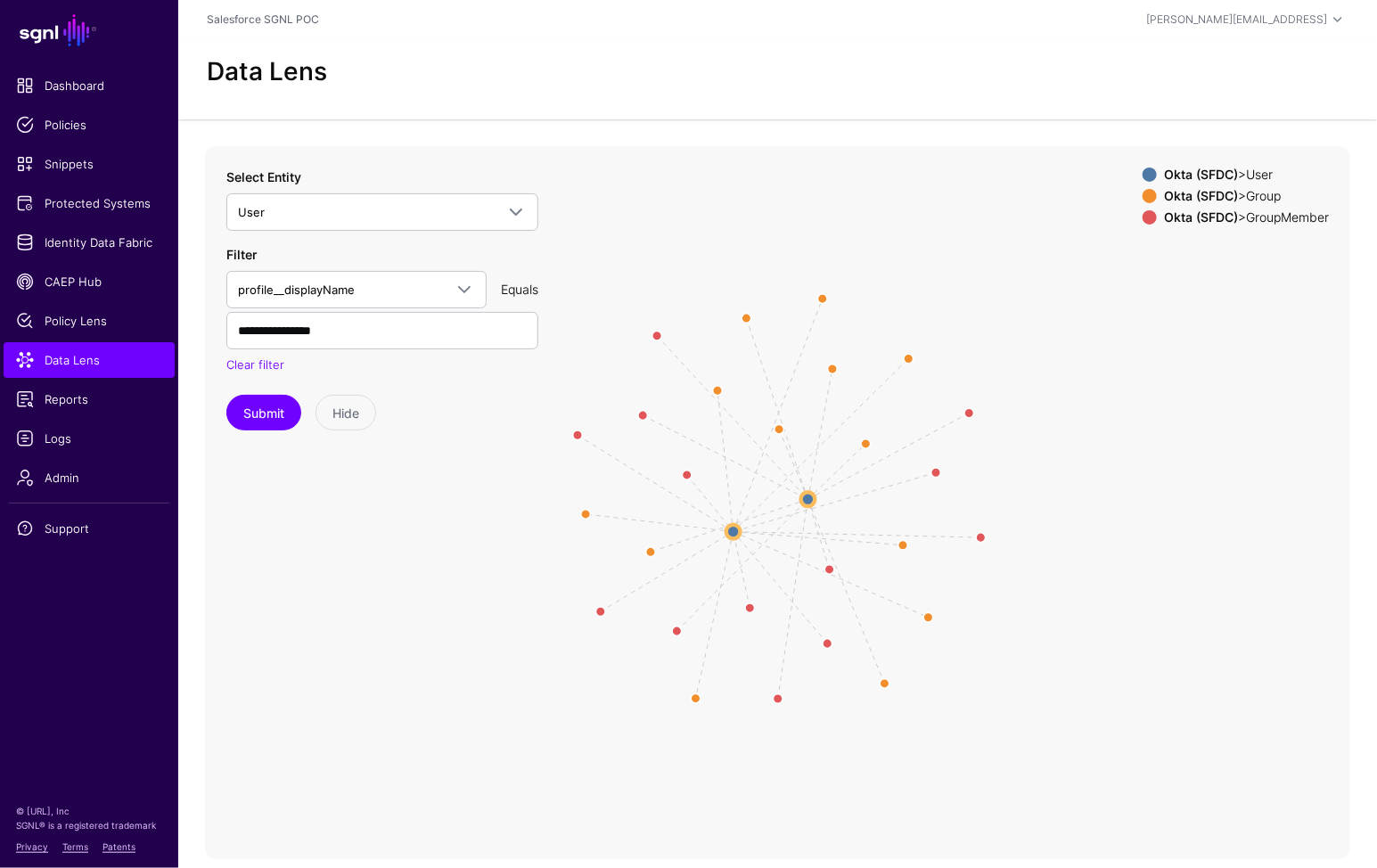
click at [328, 616] on icon "Member Member Member Member Member Member Group Group Group Group Group Group M…" at bounding box center [778, 502] width 1145 height 713
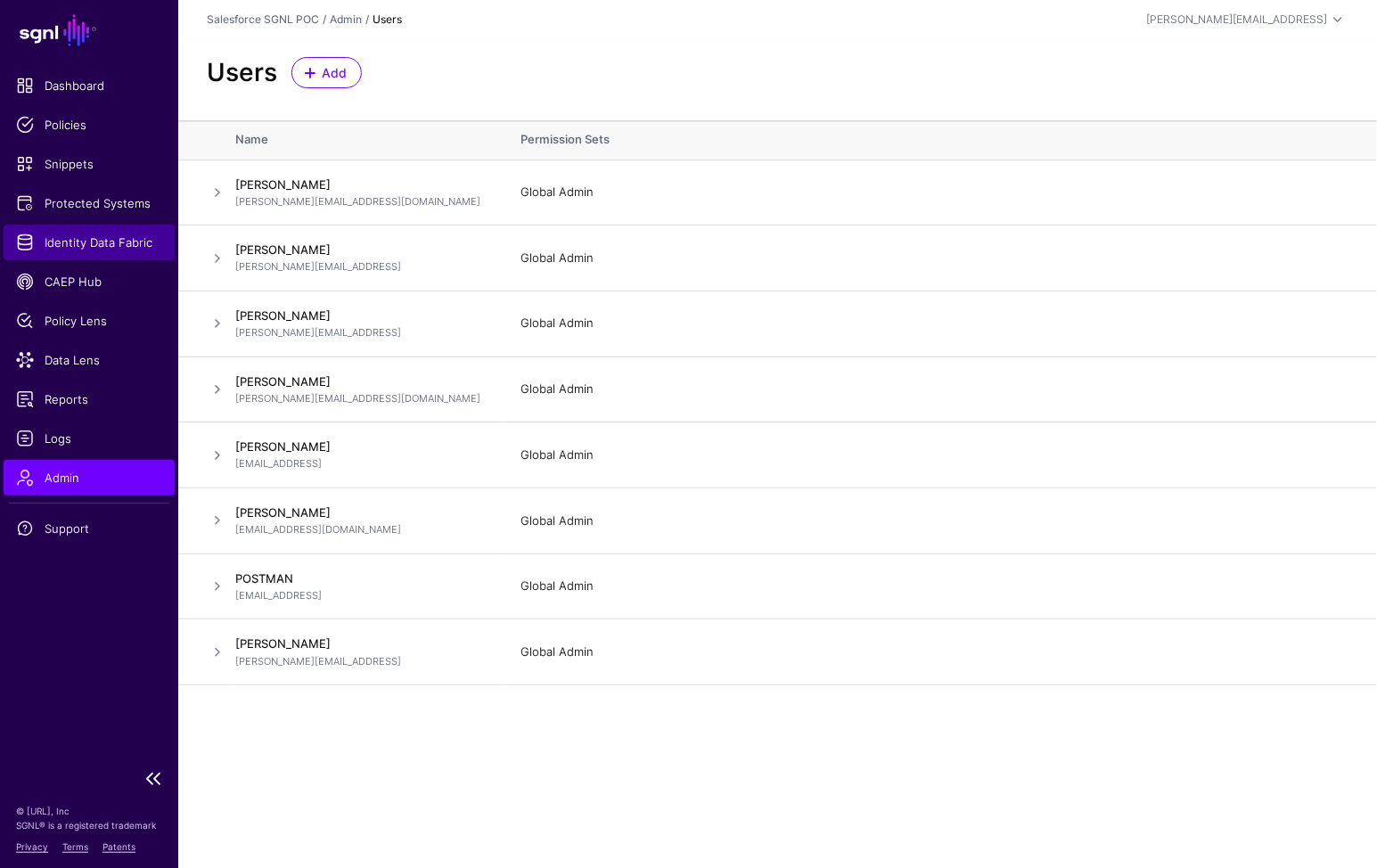
click at [145, 237] on span "Identity Data Fabric" at bounding box center [89, 243] width 146 height 18
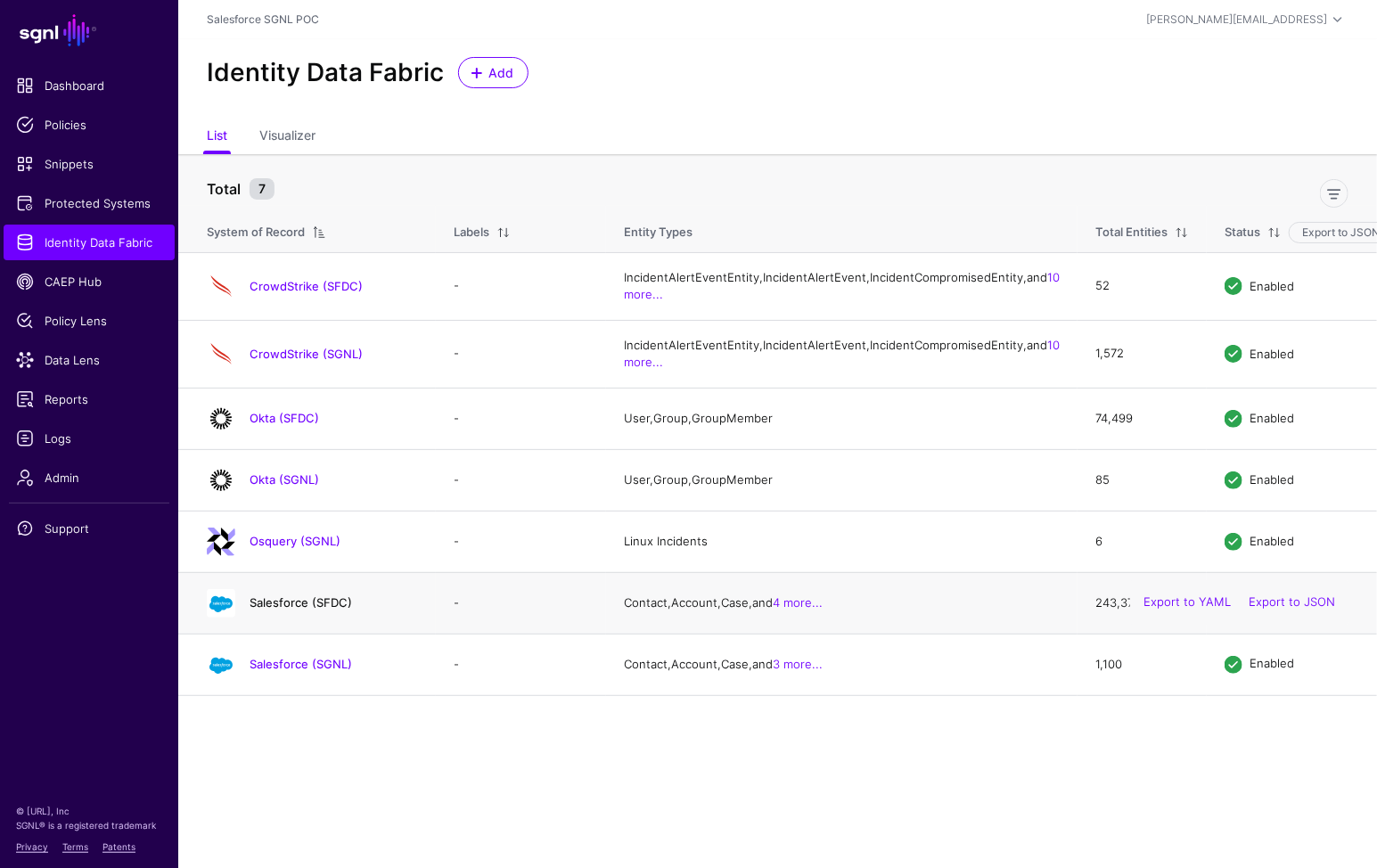
click at [318, 609] on link "Salesforce (SFDC)" at bounding box center [301, 602] width 103 height 14
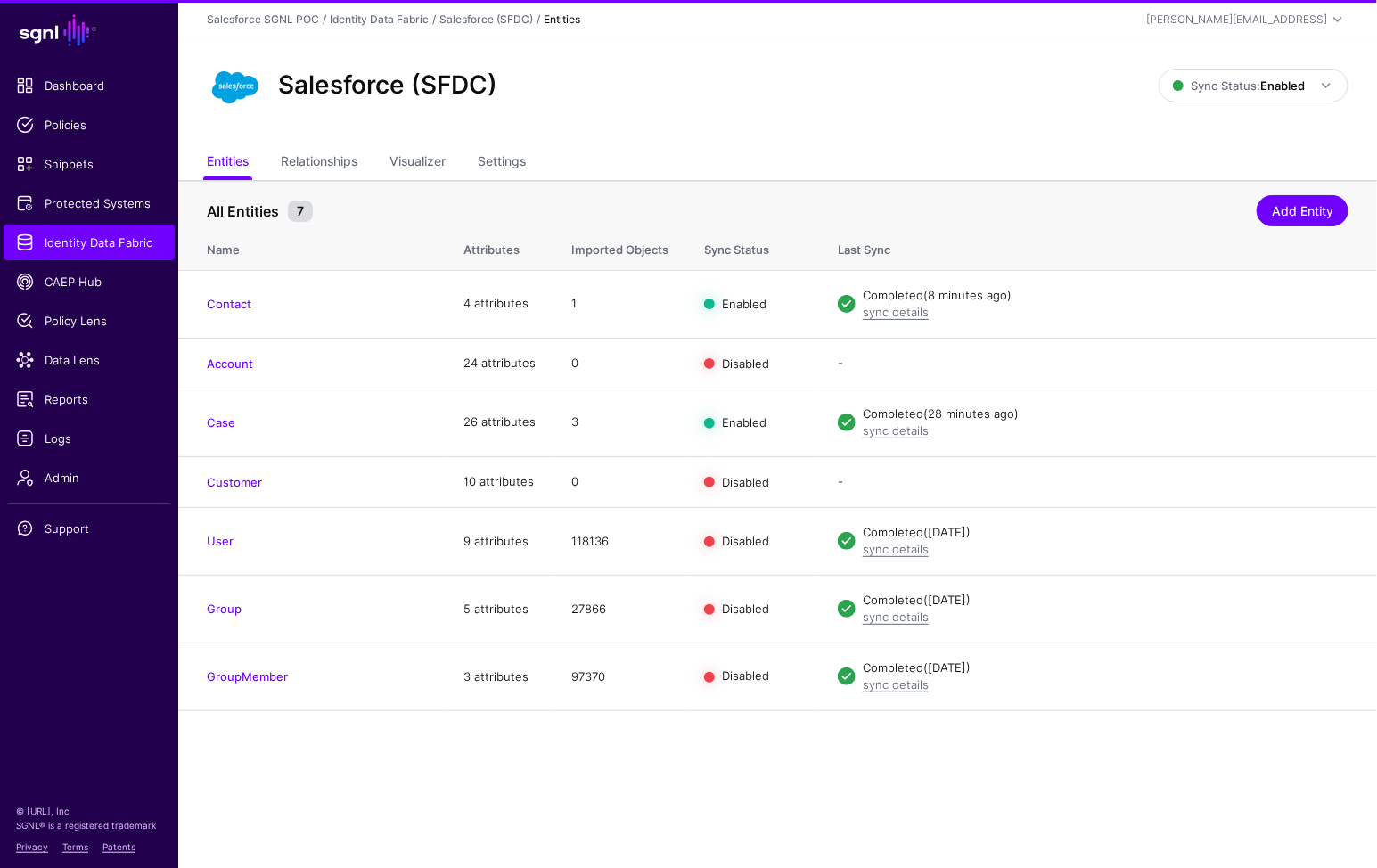
click at [323, 143] on div "Salesforce (SFDC) Sync Status: Enabled Enabled Syncing active for all configure…" at bounding box center [777, 93] width 1198 height 107
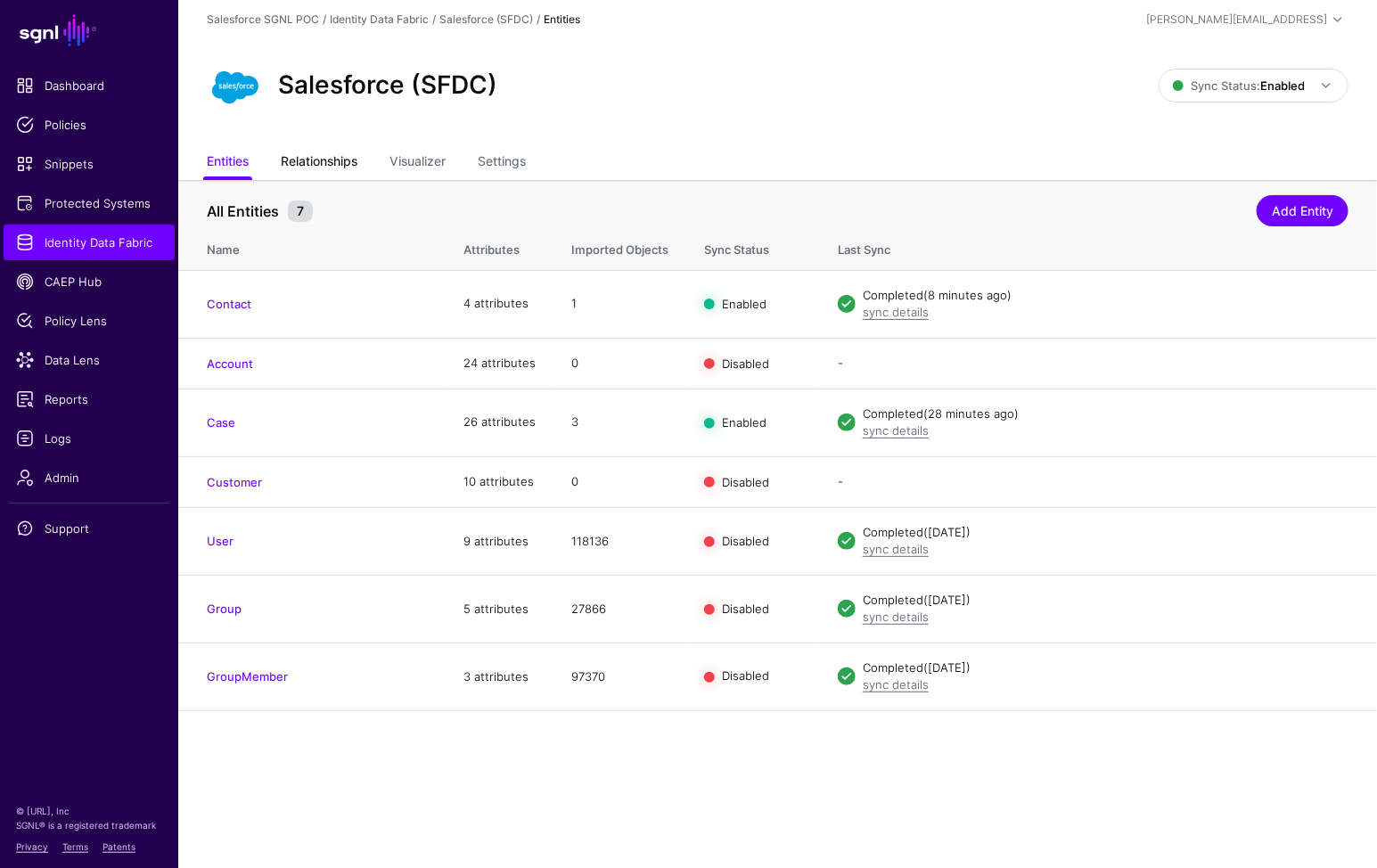
click at [331, 153] on link "Relationships" at bounding box center [319, 163] width 77 height 34
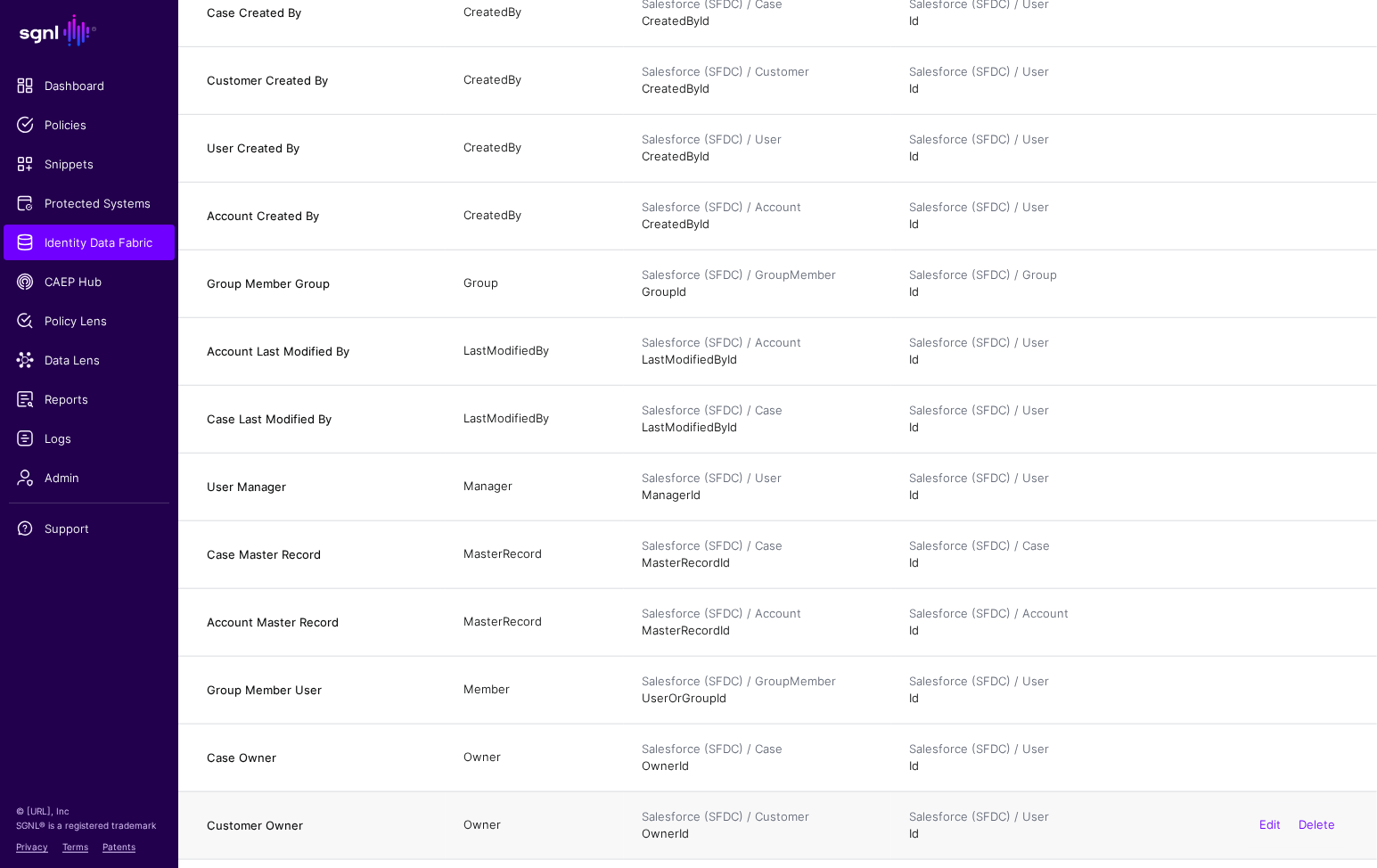
scroll to position [686, 0]
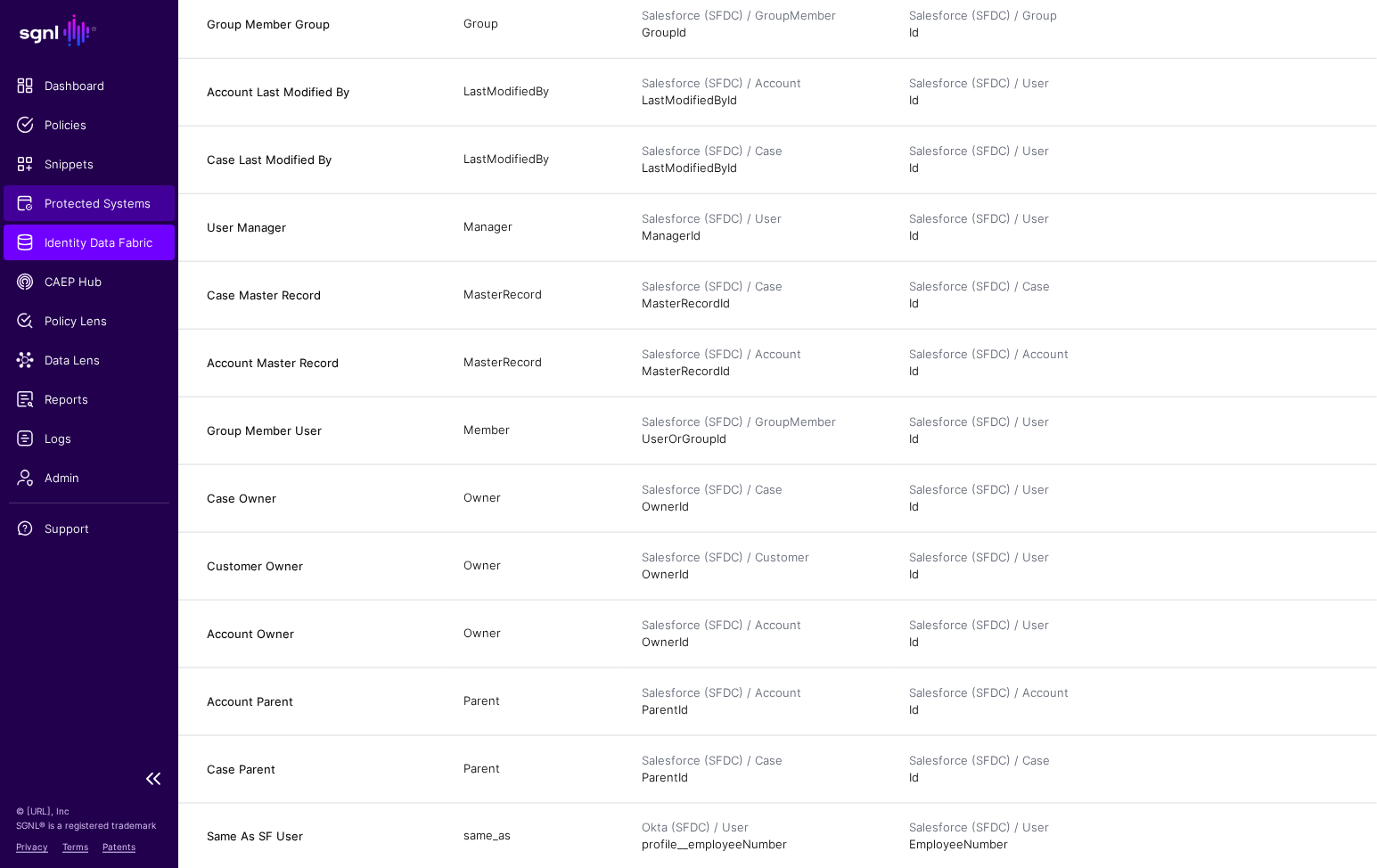
click at [44, 213] on link "Protected Systems" at bounding box center [89, 203] width 171 height 36
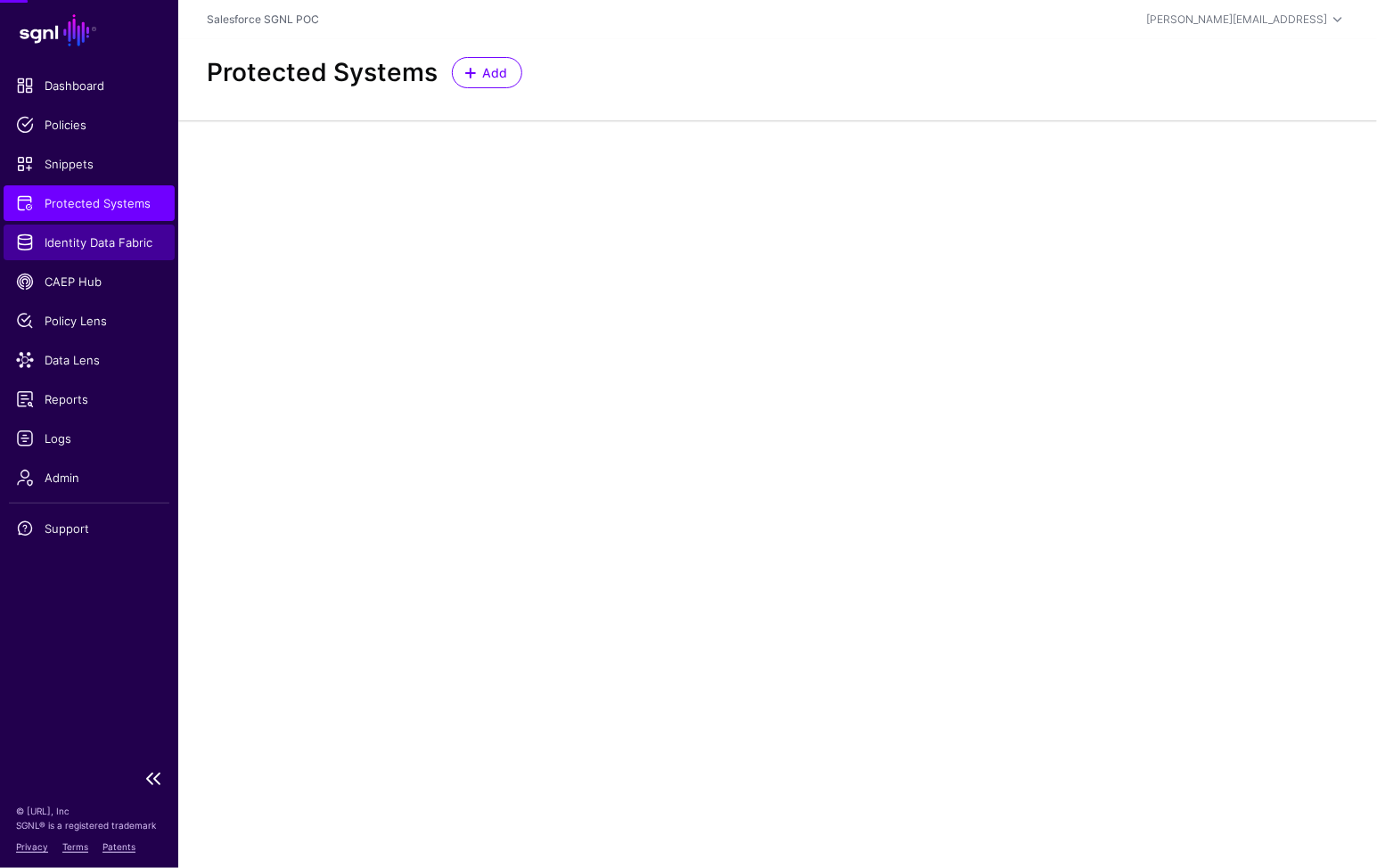
click at [53, 227] on link "Identity Data Fabric" at bounding box center [89, 243] width 171 height 36
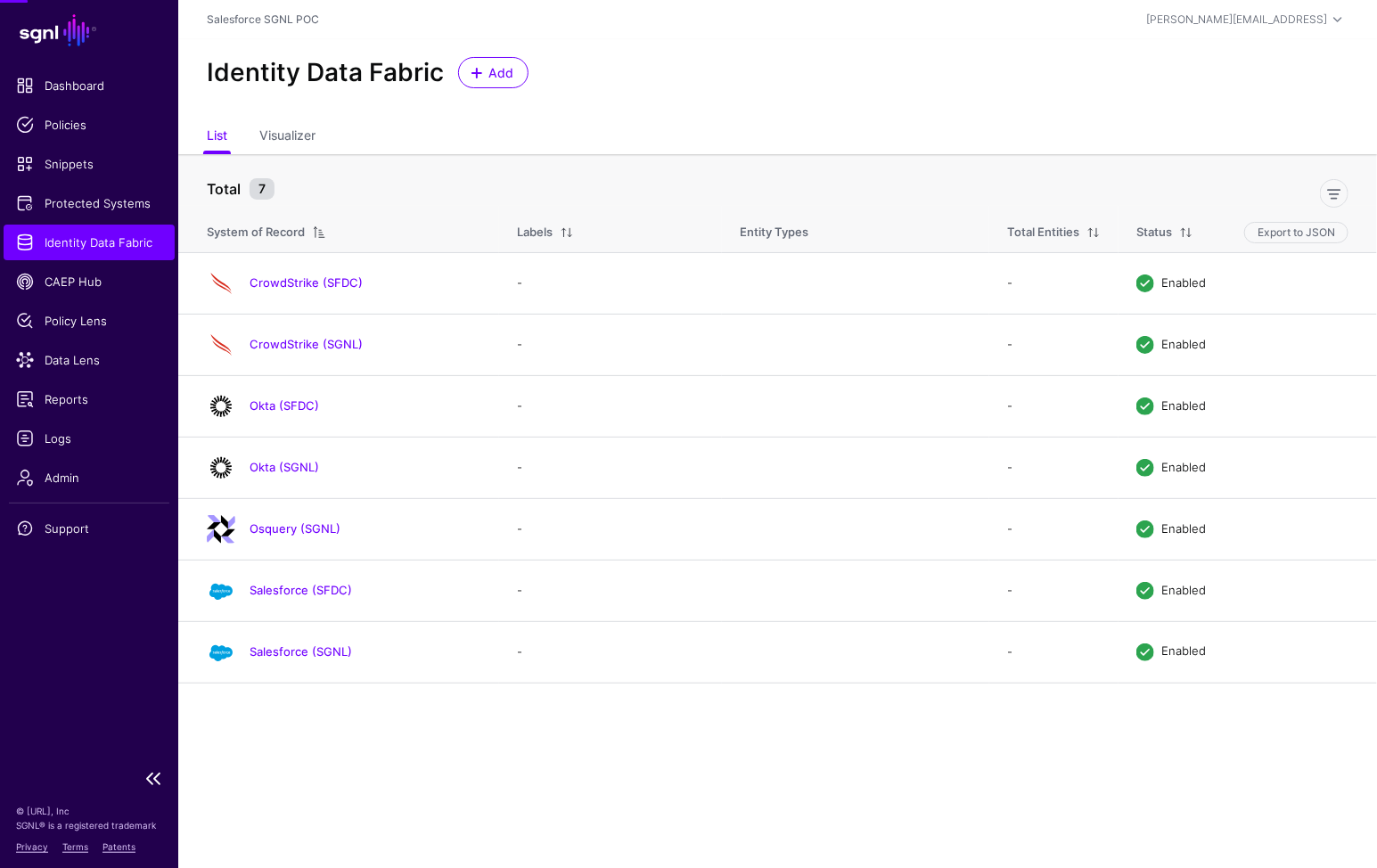
click at [64, 250] on span "Identity Data Fabric" at bounding box center [89, 243] width 146 height 18
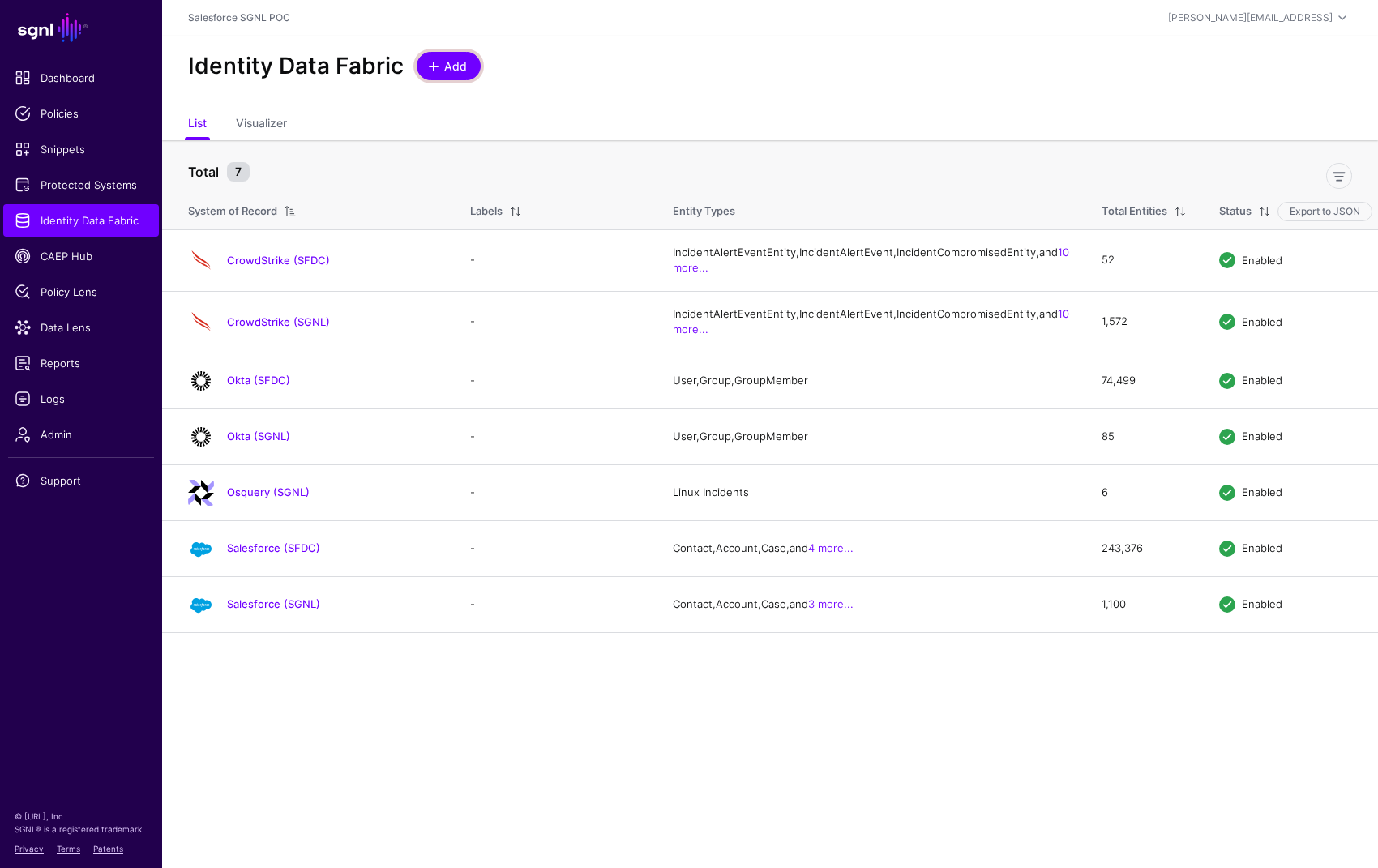
click at [466, 58] on span "Add" at bounding box center [456, 66] width 27 height 17
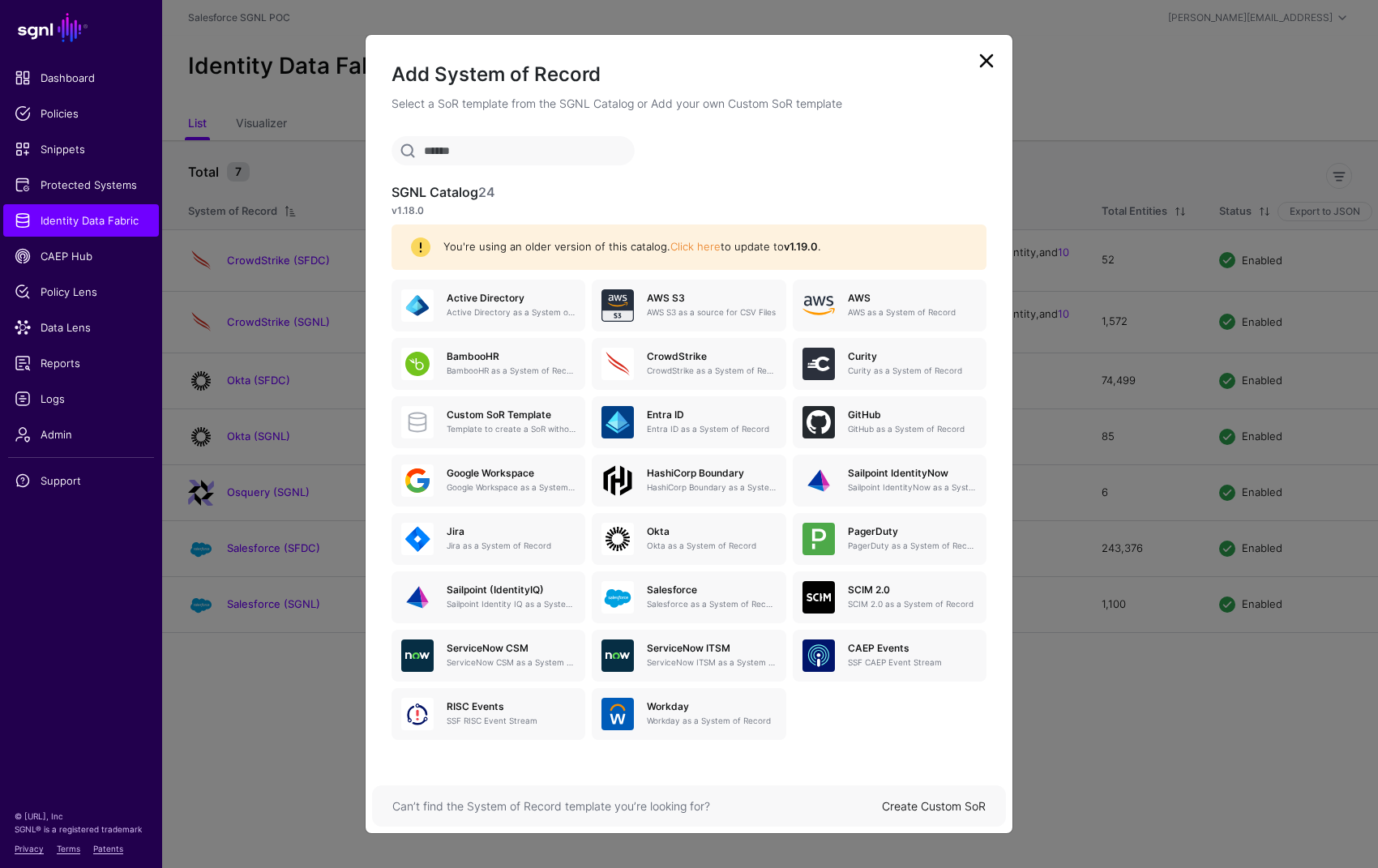
click at [967, 788] on link "Create Custom SoR" at bounding box center [934, 805] width 103 height 14
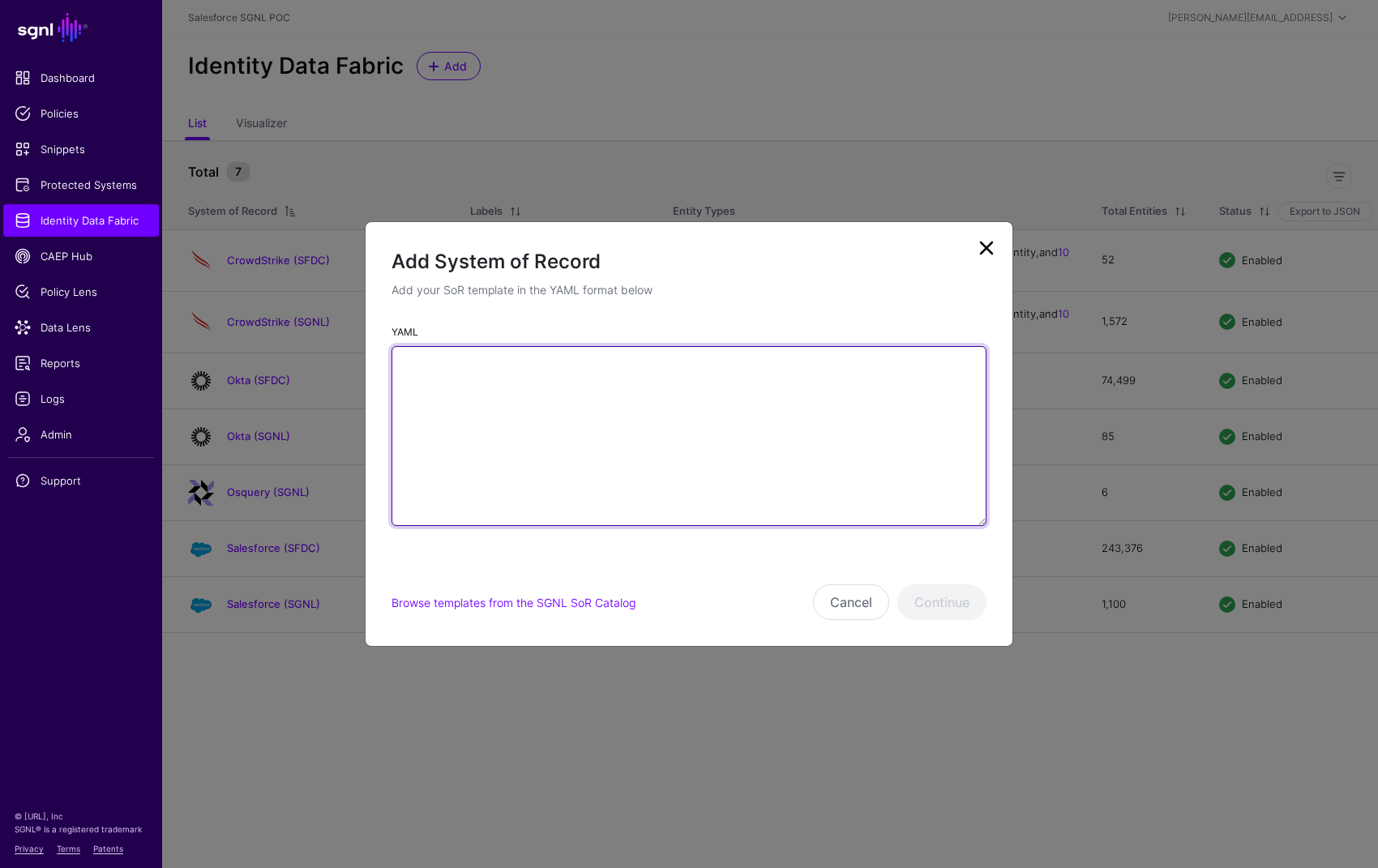
click at [741, 434] on textarea "YAML" at bounding box center [689, 435] width 595 height 180
paste textarea "**********"
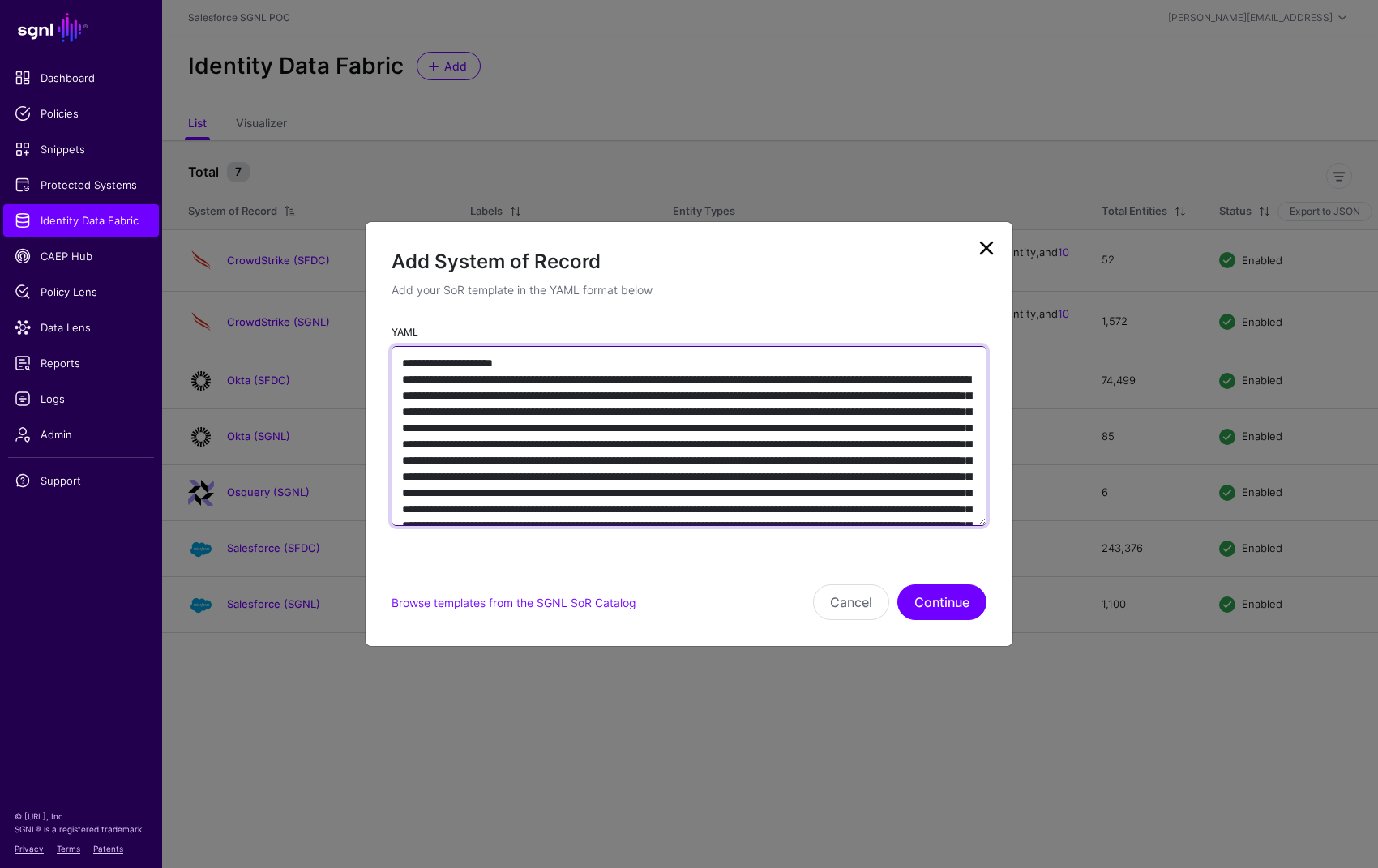
scroll to position [850, 0]
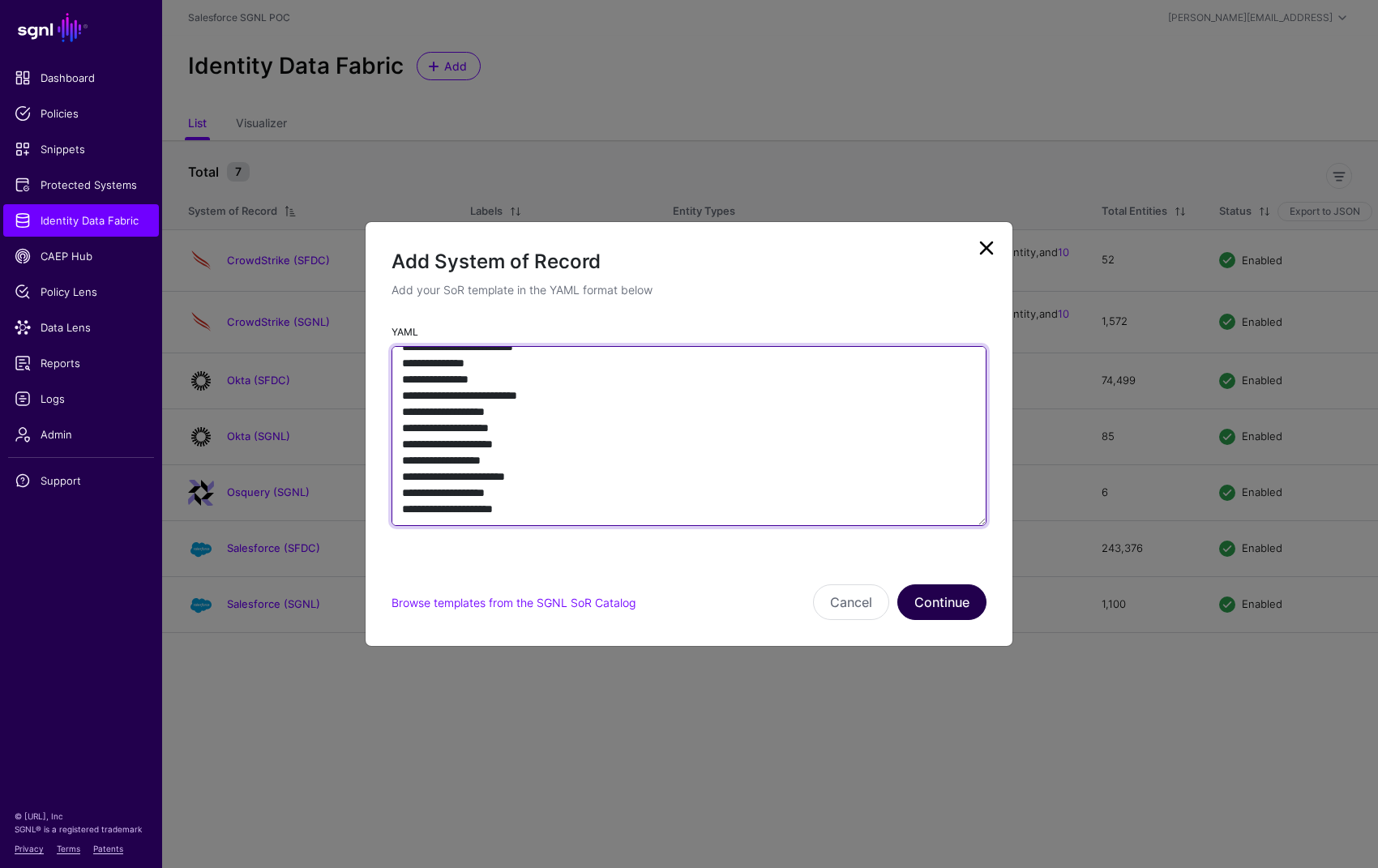
type textarea "**********"
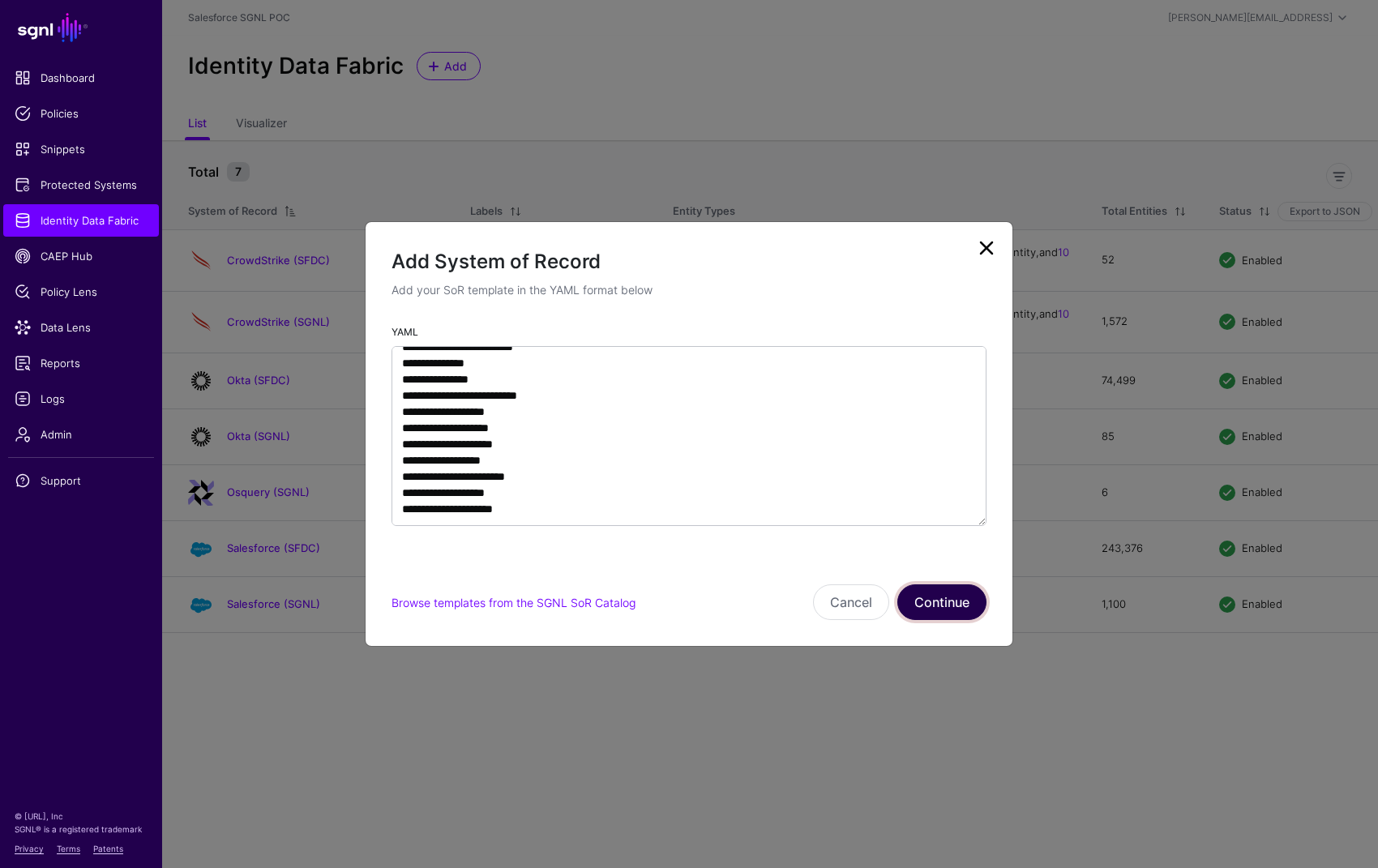
click at [923, 598] on button "Continue" at bounding box center [942, 602] width 90 height 36
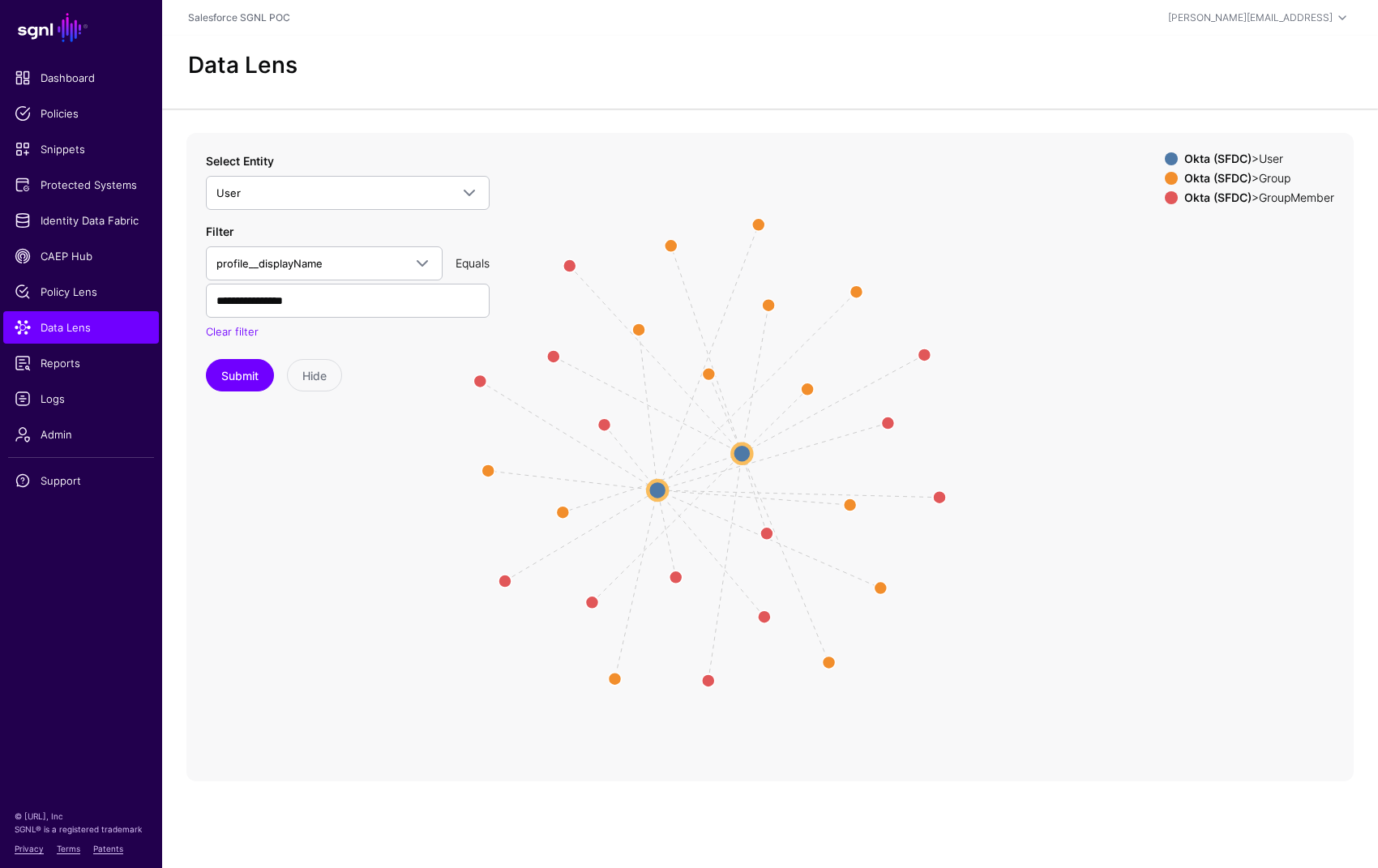
click at [758, 123] on app-datalens-start "Data Lens Member Member Member Member Member Member Group Group Group Group Gro…" at bounding box center [770, 408] width 1216 height 745
click at [64, 212] on span "Identity Data Fabric" at bounding box center [81, 220] width 133 height 16
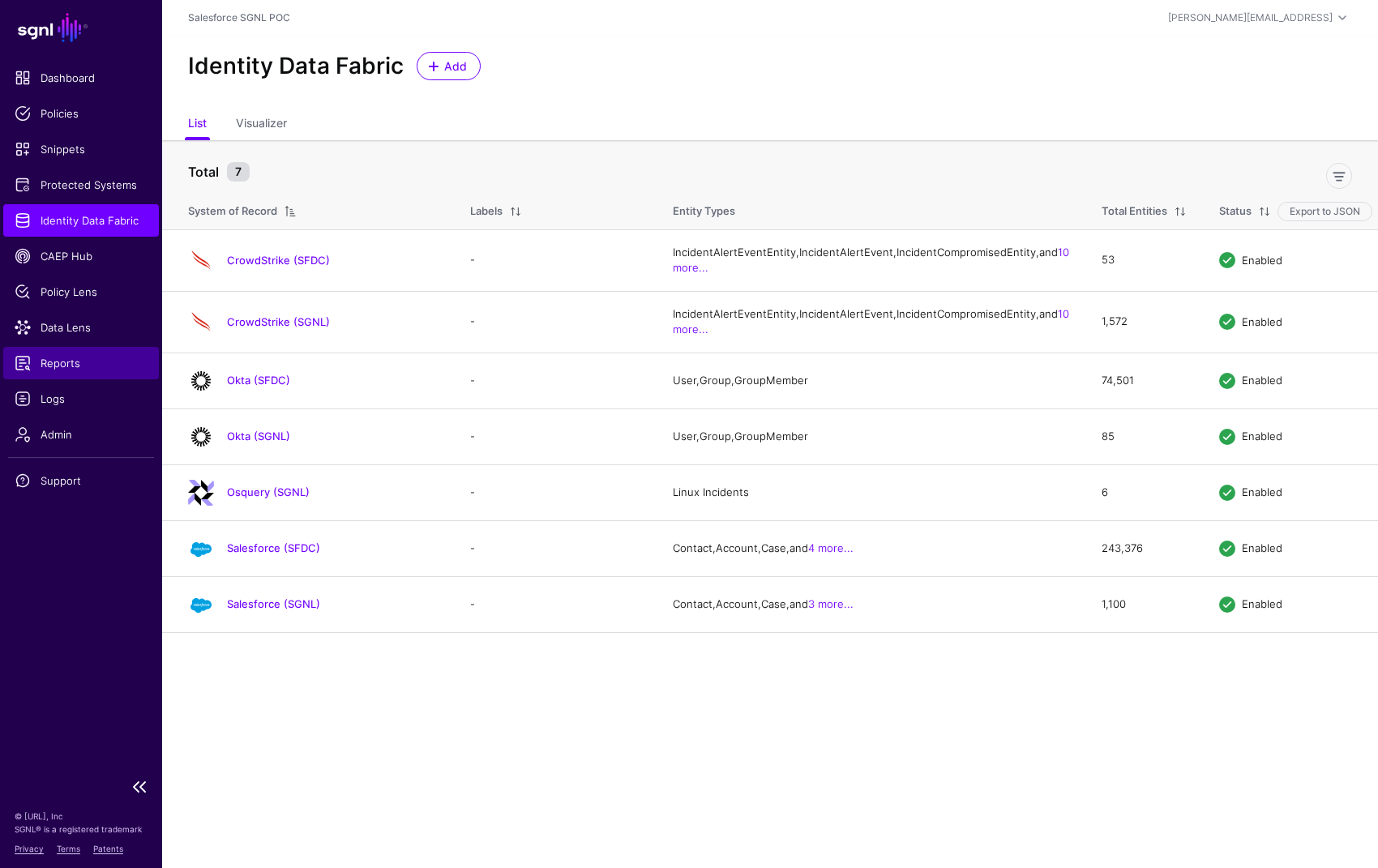
click at [61, 360] on span "Reports" at bounding box center [81, 363] width 133 height 16
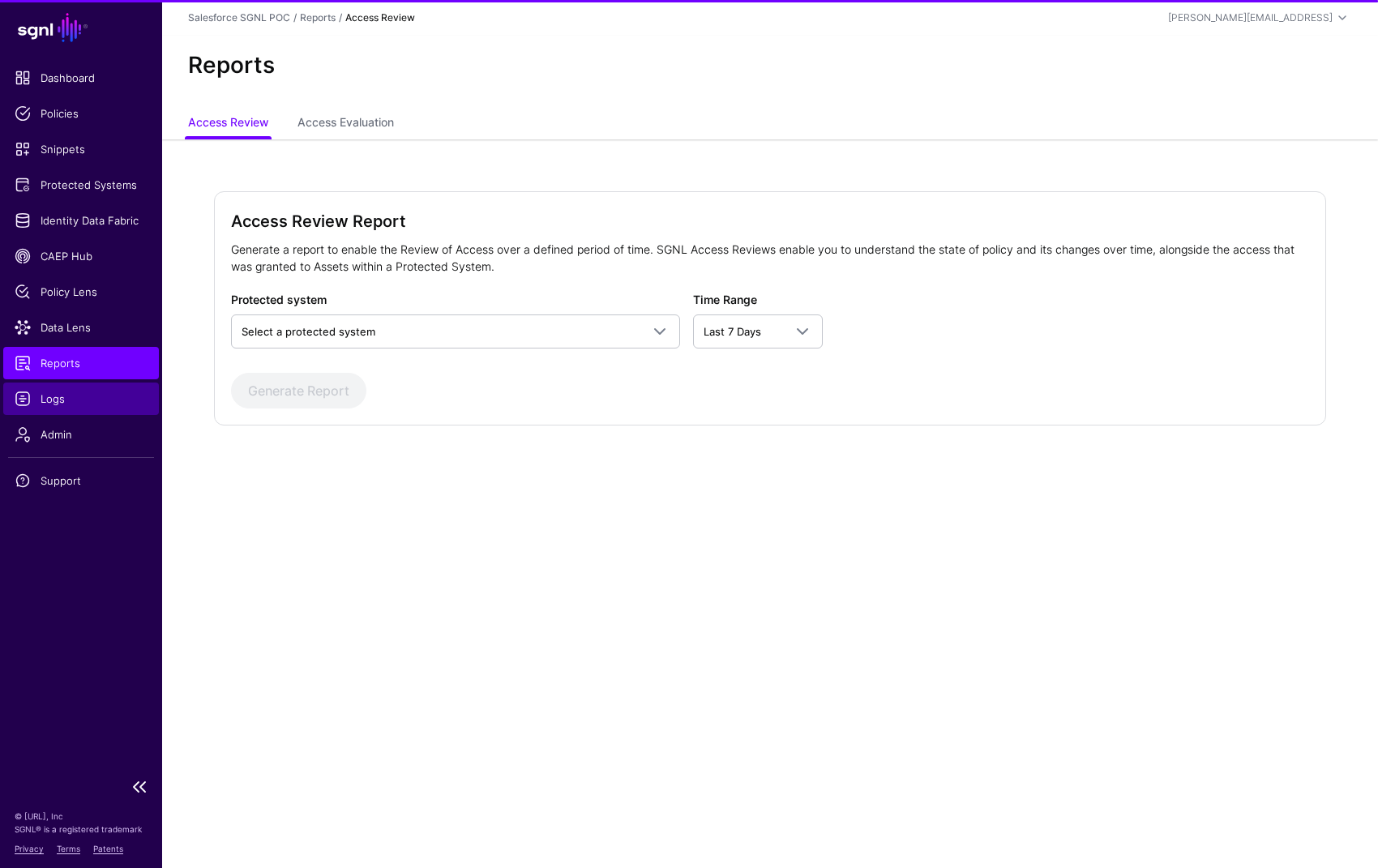
click at [94, 399] on span "Logs" at bounding box center [81, 399] width 133 height 16
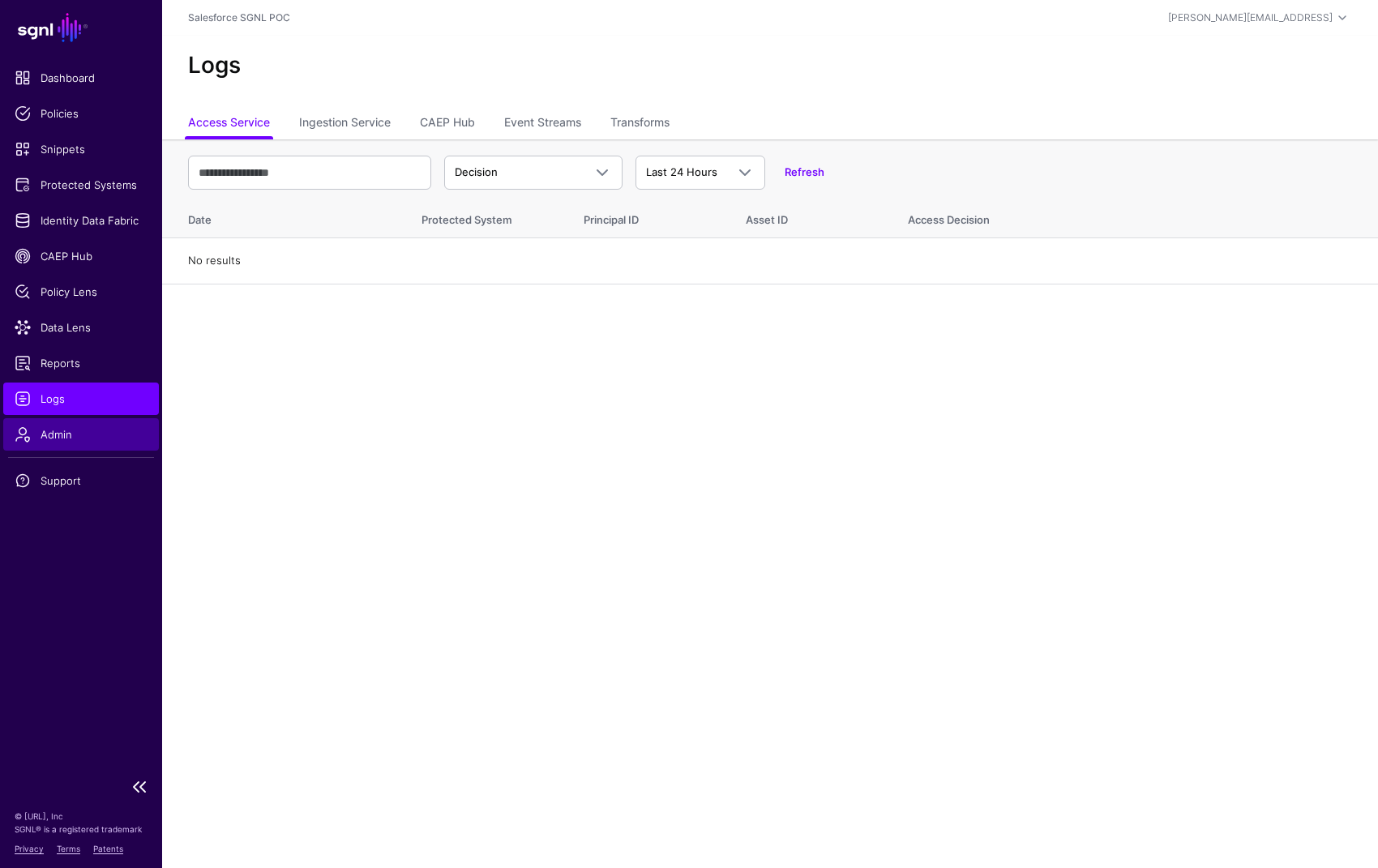
click at [70, 434] on span "Admin" at bounding box center [81, 434] width 133 height 16
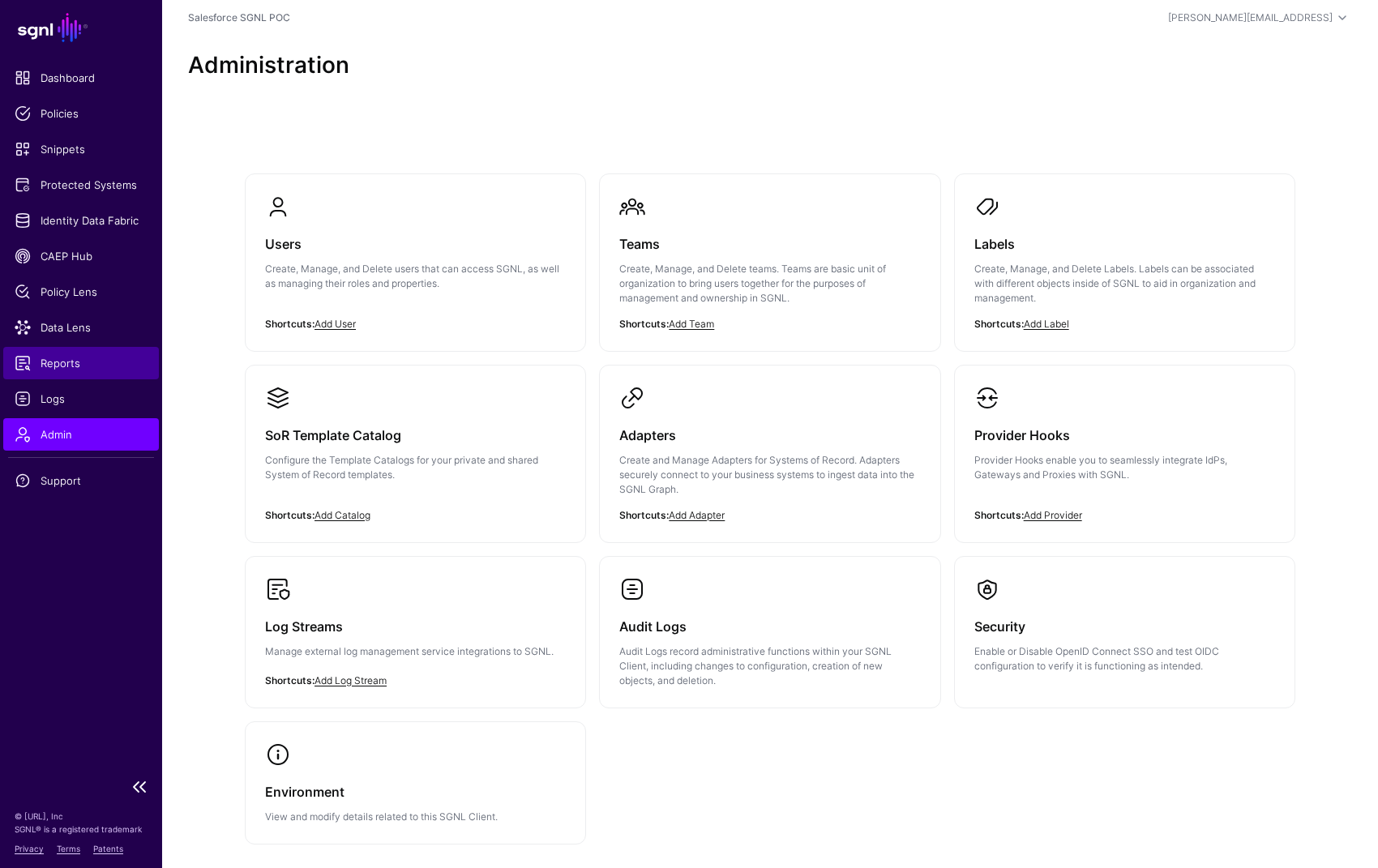
click at [61, 352] on link "Reports" at bounding box center [81, 363] width 155 height 33
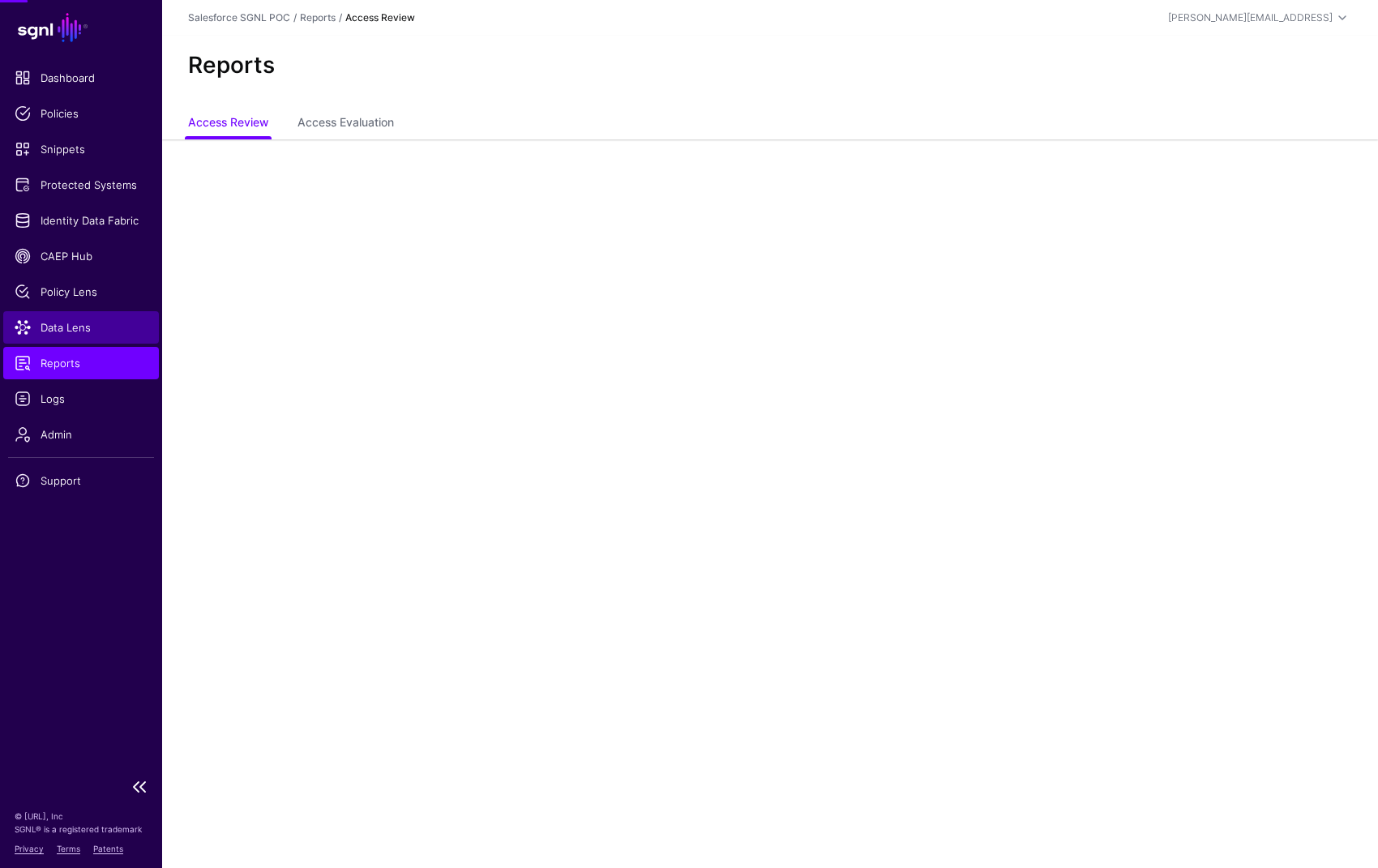
click at [68, 325] on span "Data Lens" at bounding box center [81, 327] width 133 height 16
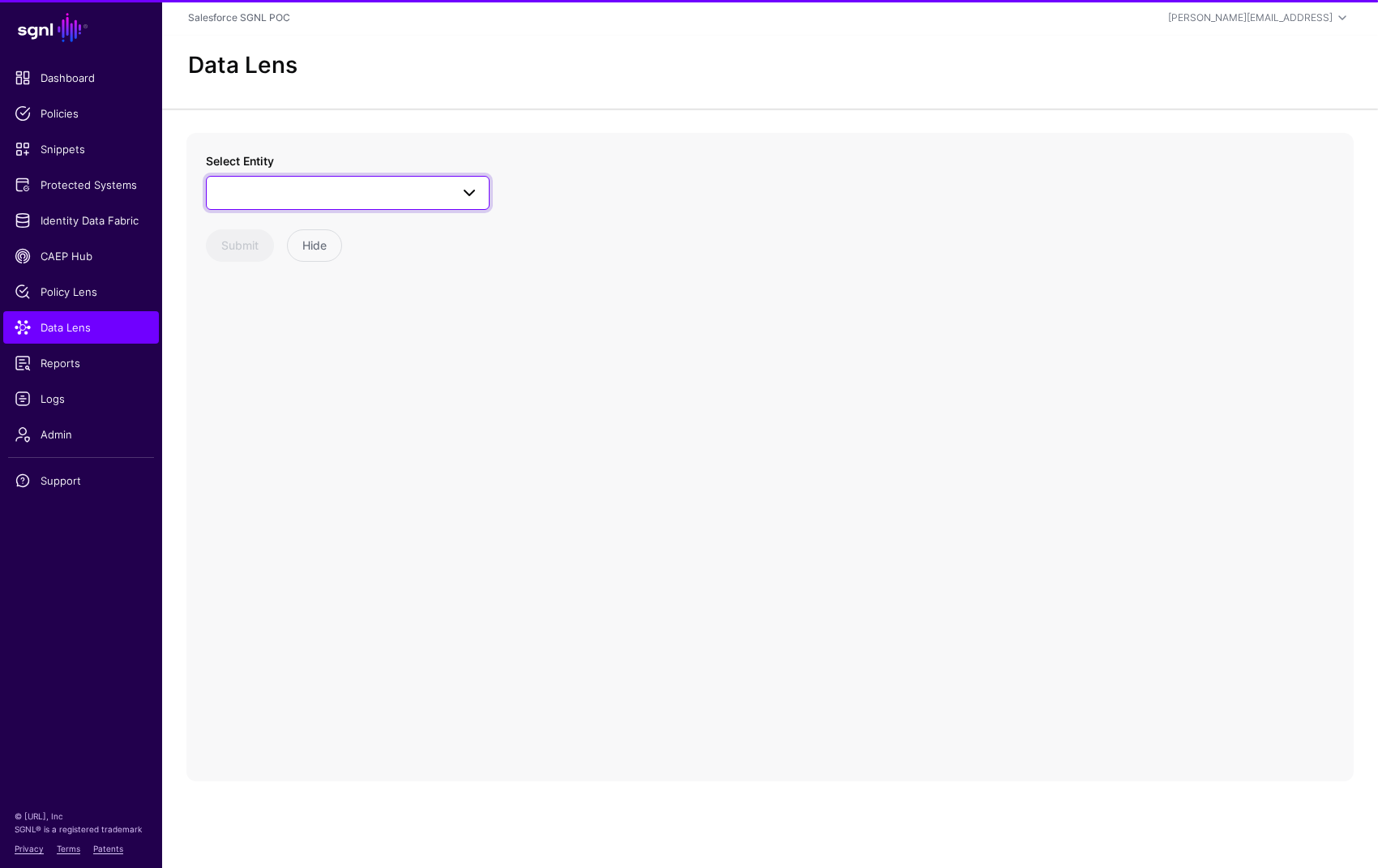
click at [373, 177] on link at bounding box center [348, 193] width 284 height 34
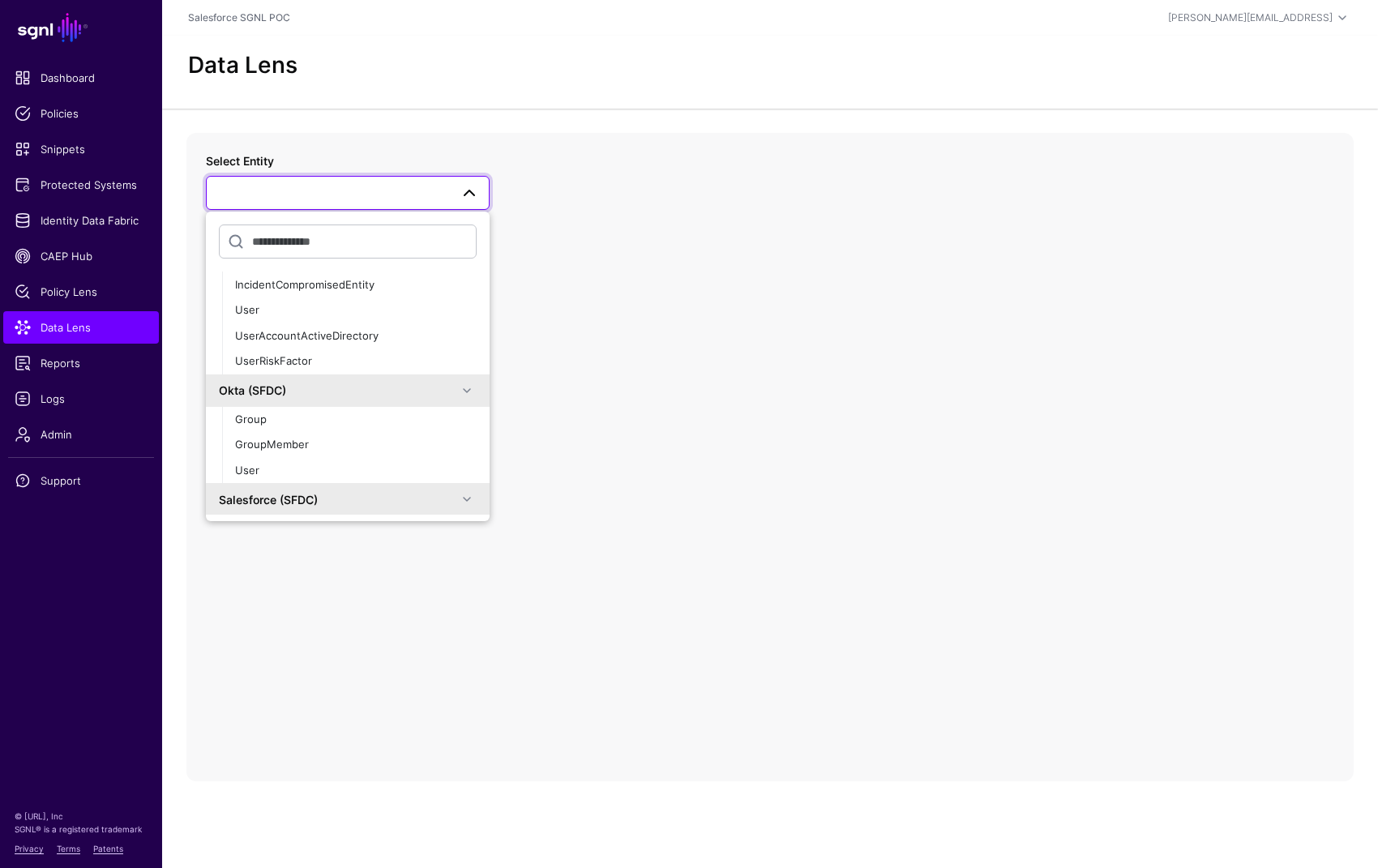
scroll to position [329, 0]
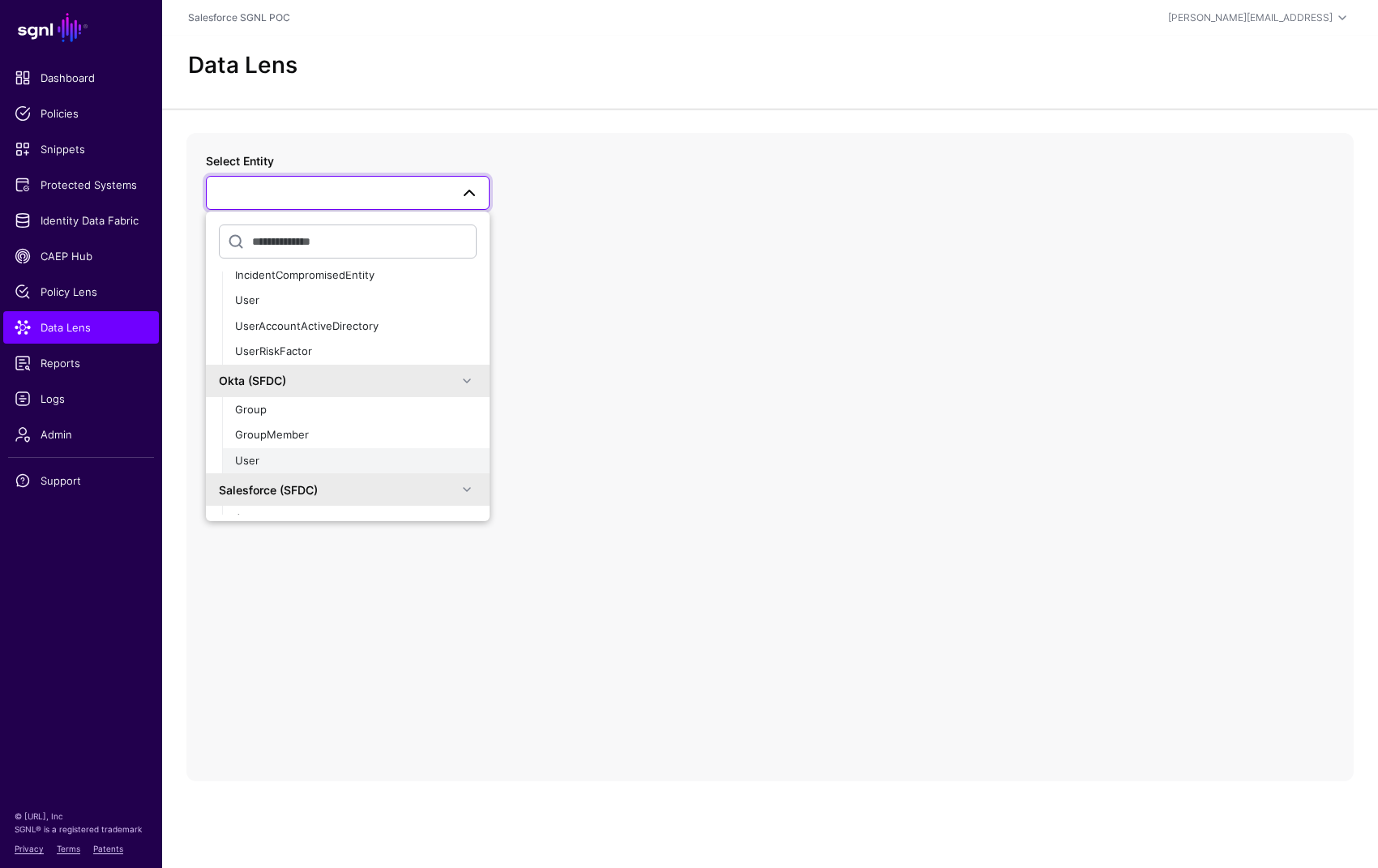
click at [294, 462] on div "User" at bounding box center [356, 461] width 242 height 16
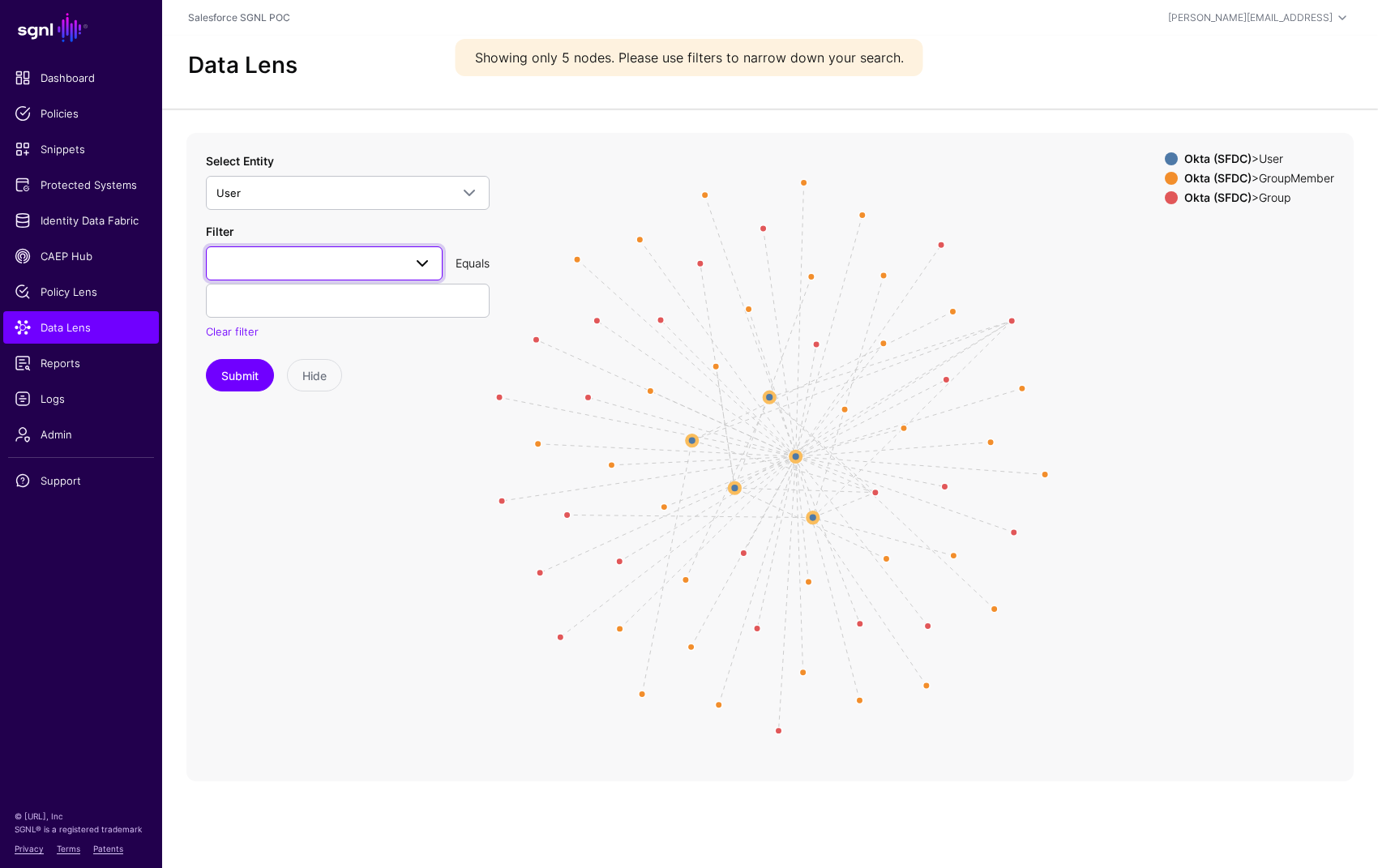
click at [297, 264] on span at bounding box center [324, 264] width 216 height 20
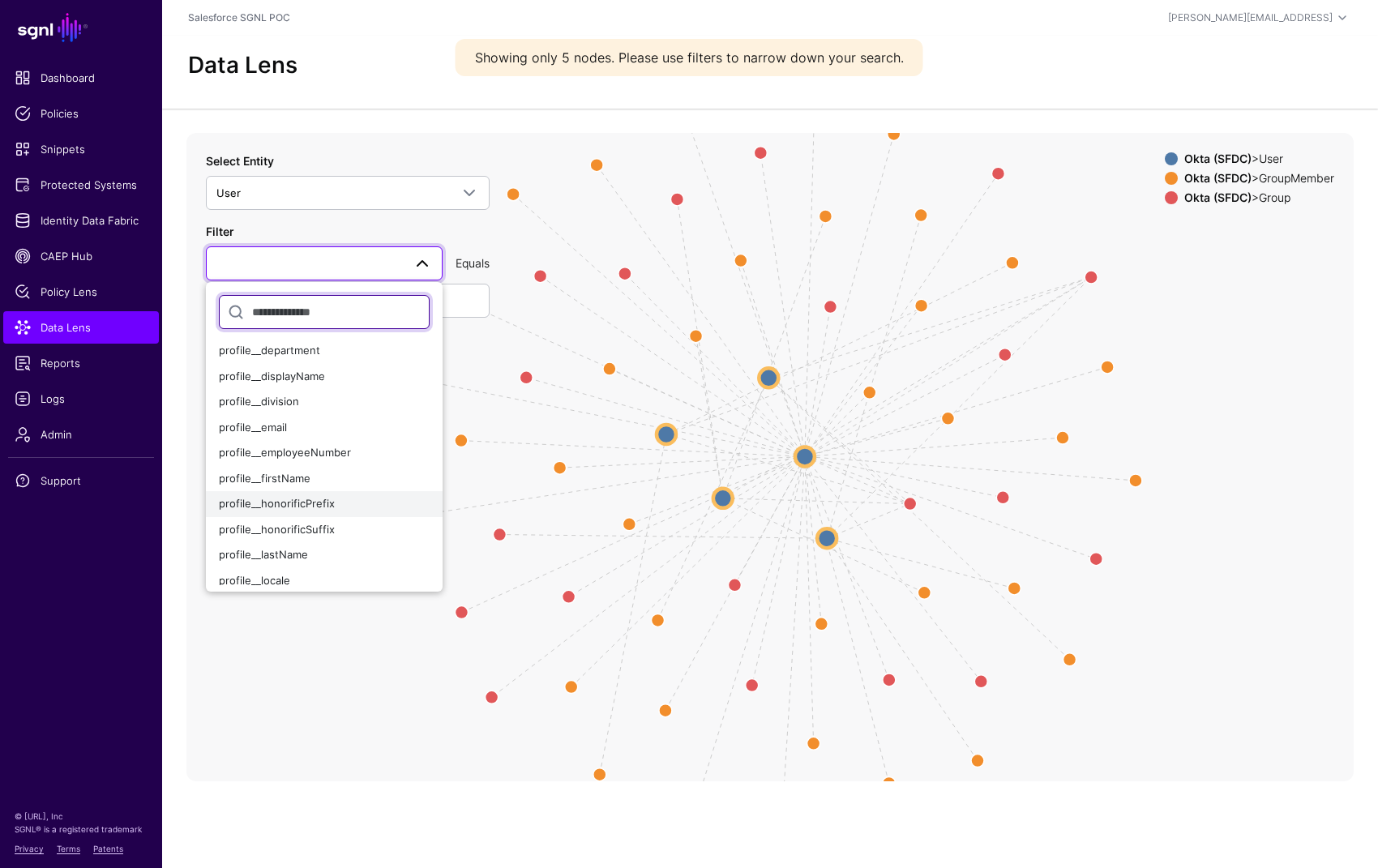
scroll to position [344, 0]
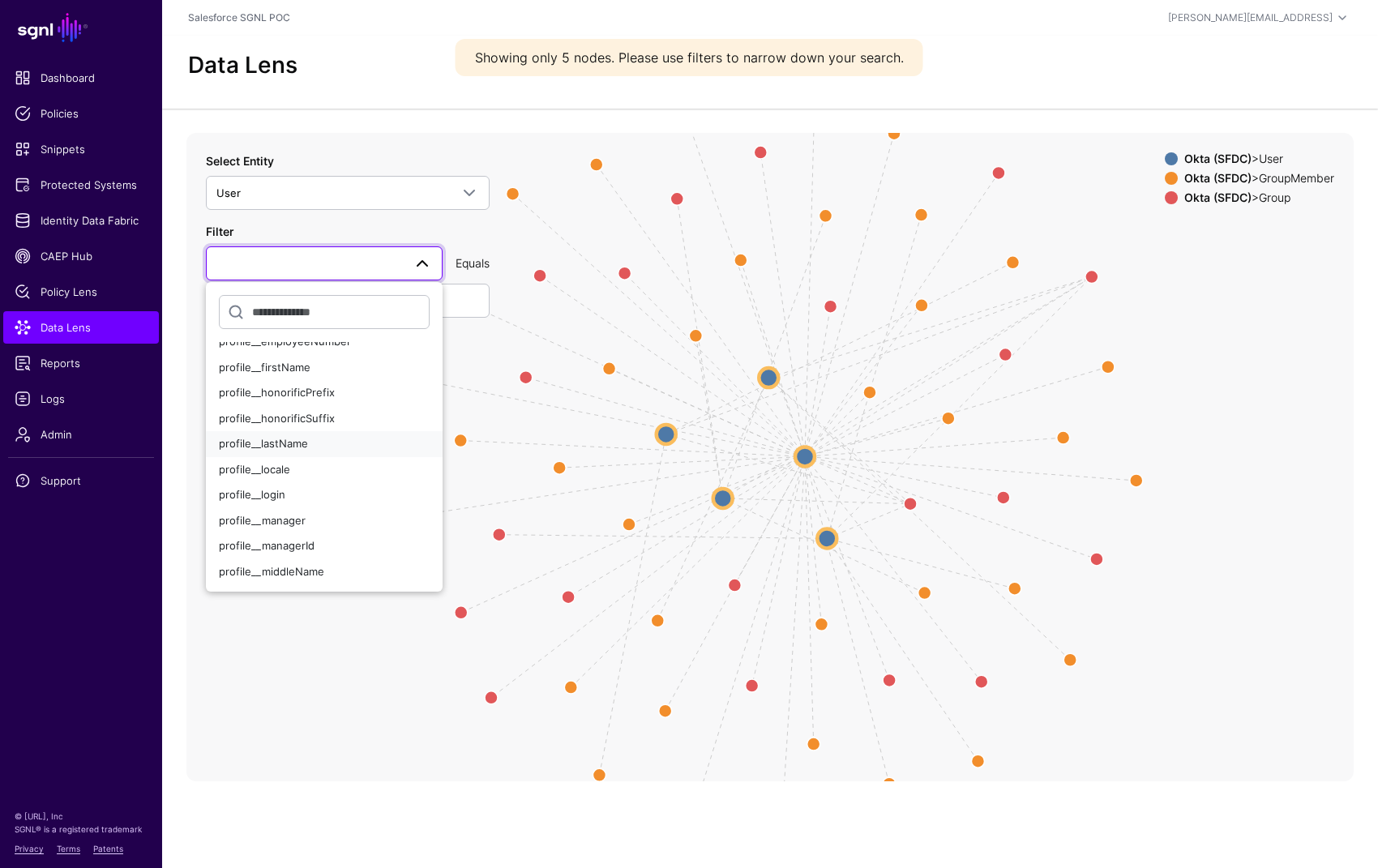
drag, startPoint x: 282, startPoint y: 448, endPoint x: 295, endPoint y: 393, distance: 56.5
click at [283, 448] on span "profile__lastName" at bounding box center [264, 443] width 90 height 13
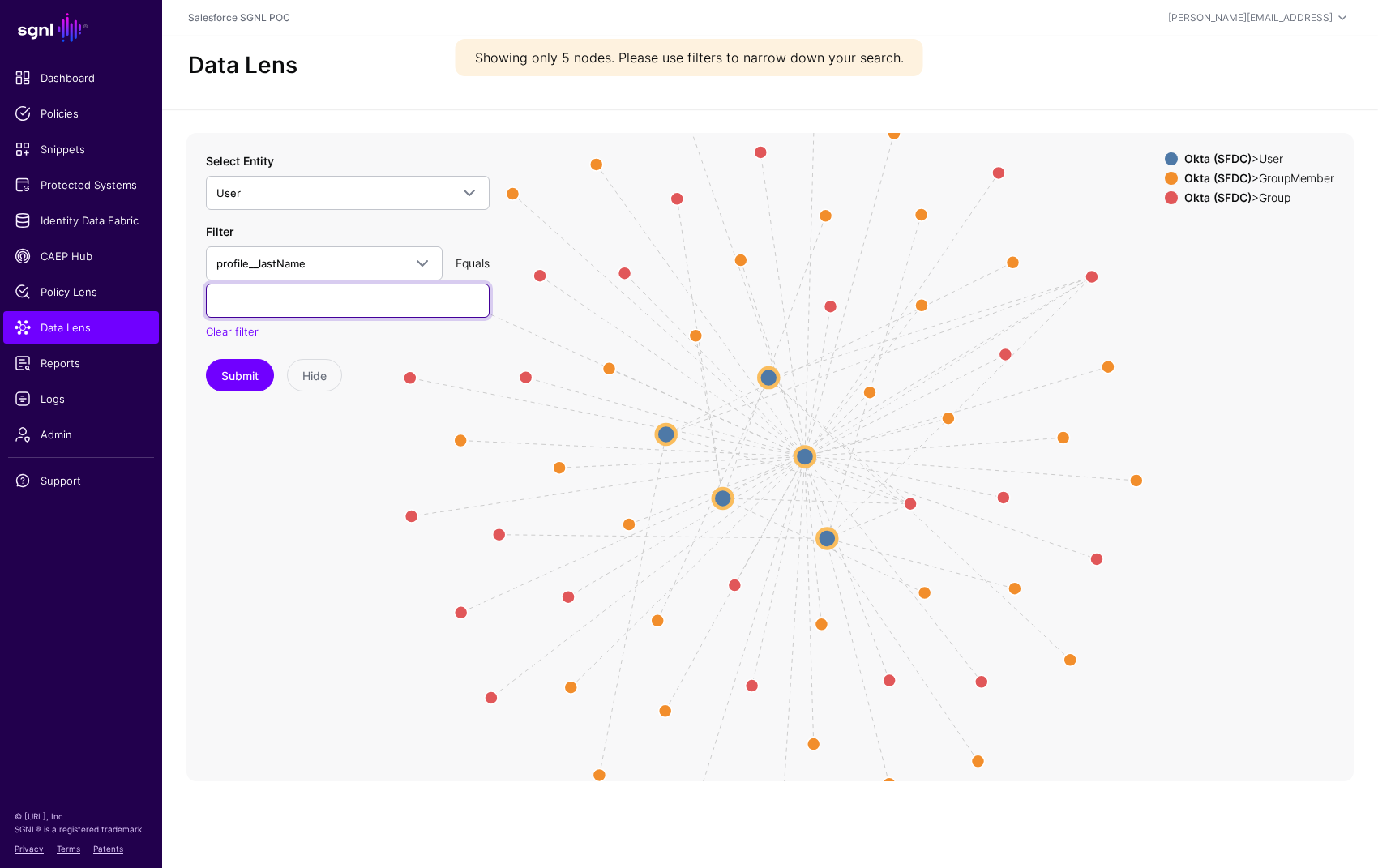
click at [304, 311] on input "text" at bounding box center [348, 301] width 284 height 34
click at [206, 359] on button "Submit" at bounding box center [240, 375] width 68 height 33
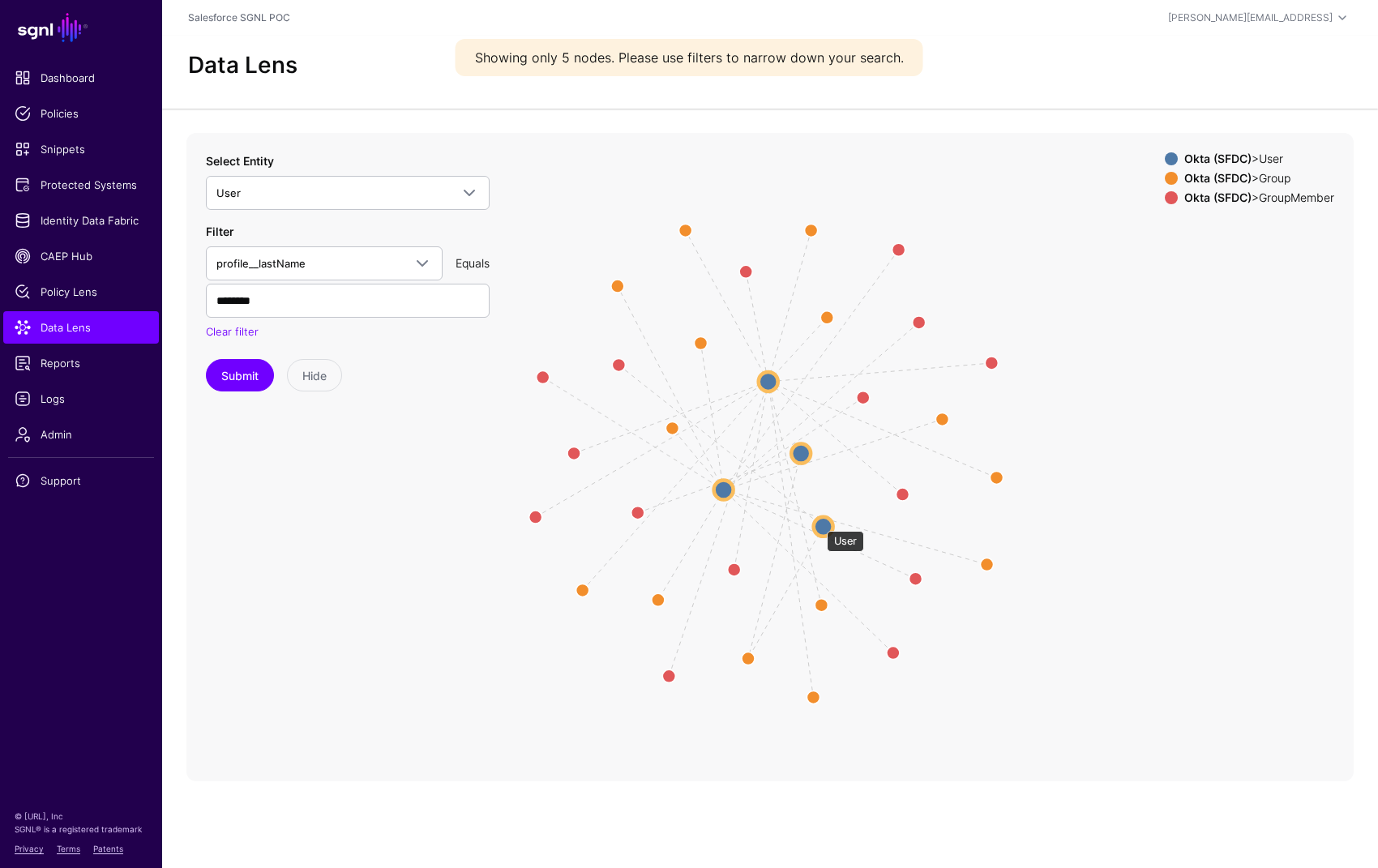
click at [820, 522] on circle at bounding box center [824, 526] width 20 height 20
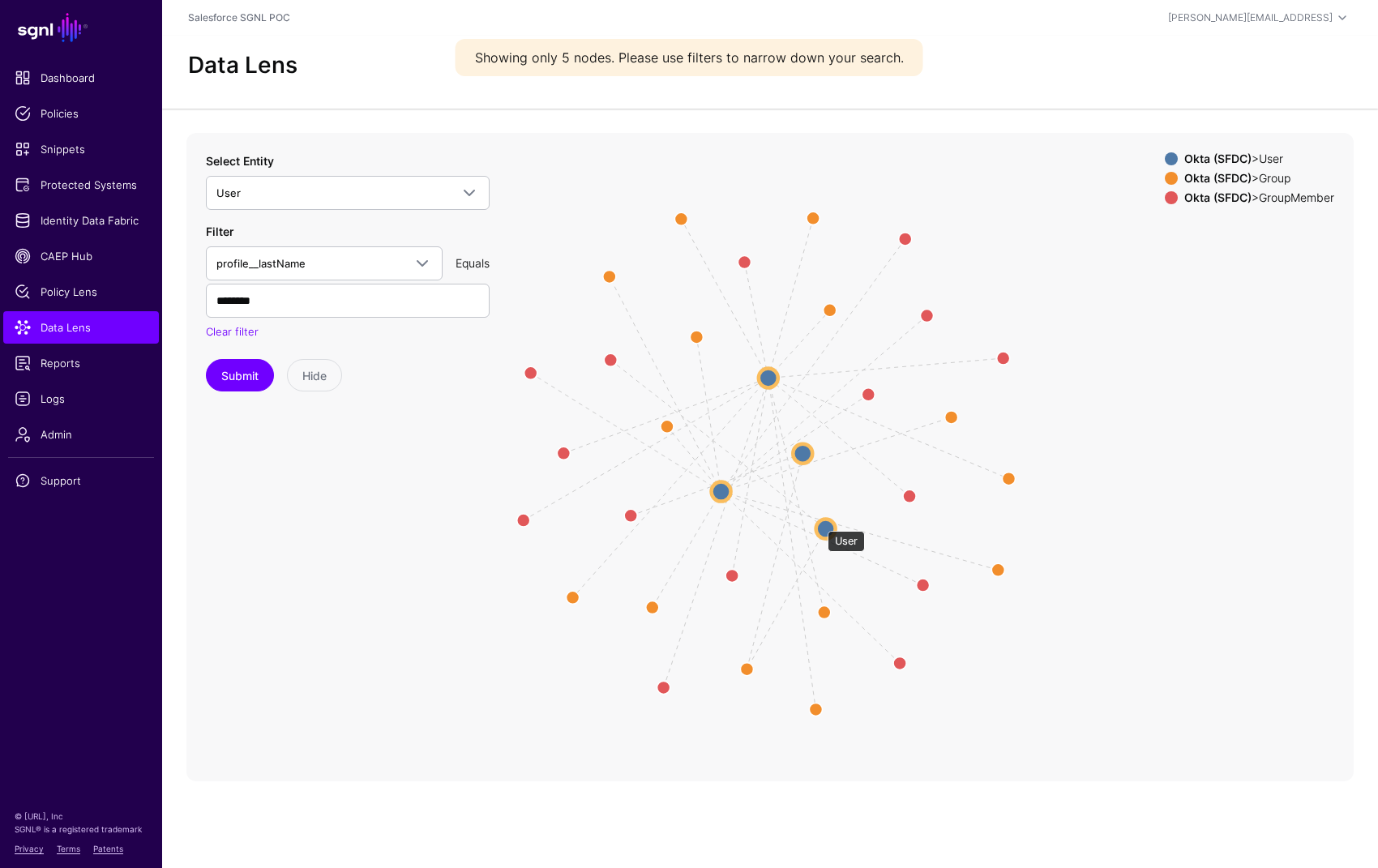
click at [820, 522] on circle at bounding box center [826, 528] width 20 height 20
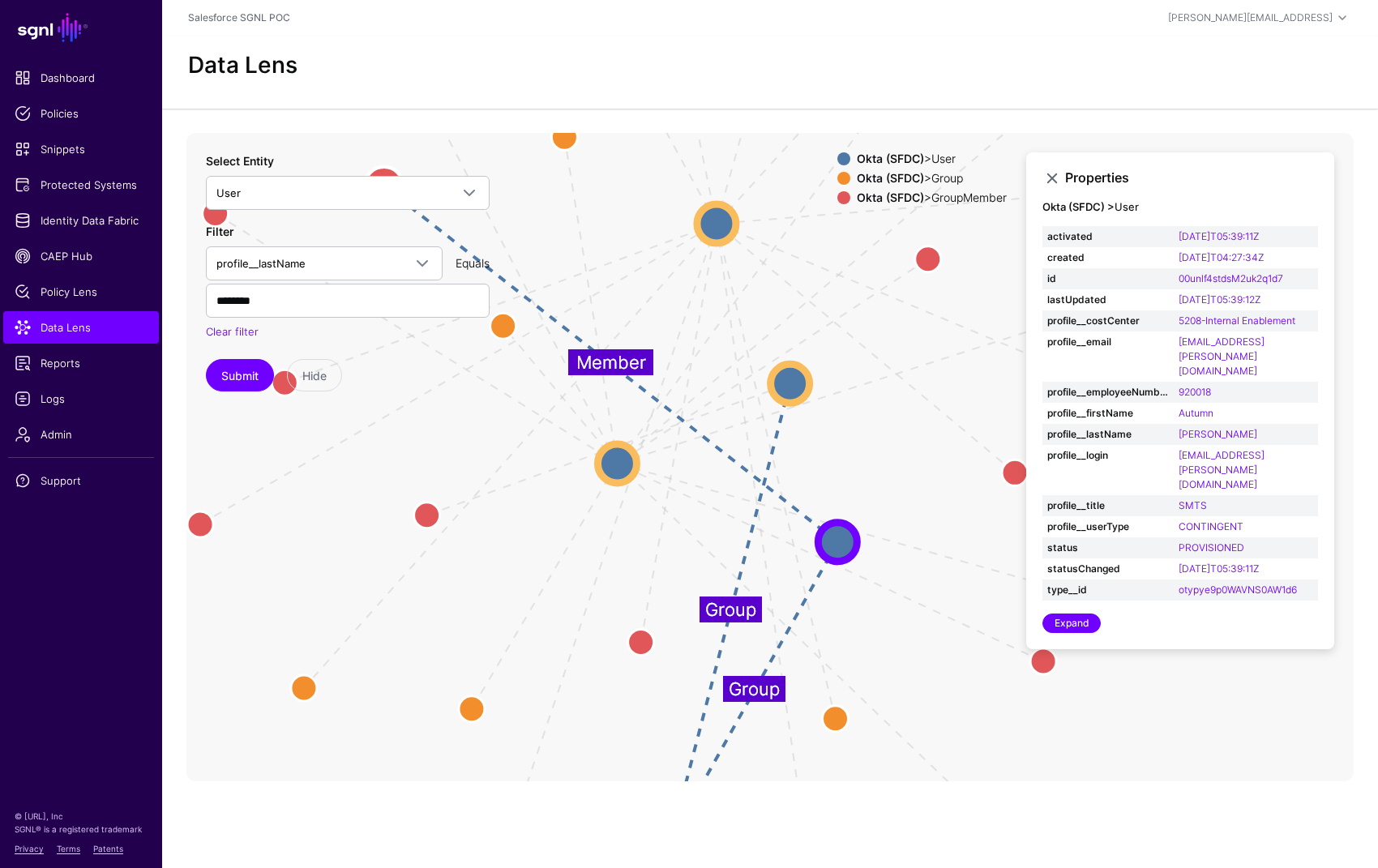
click at [810, 387] on circle at bounding box center [790, 383] width 39 height 39
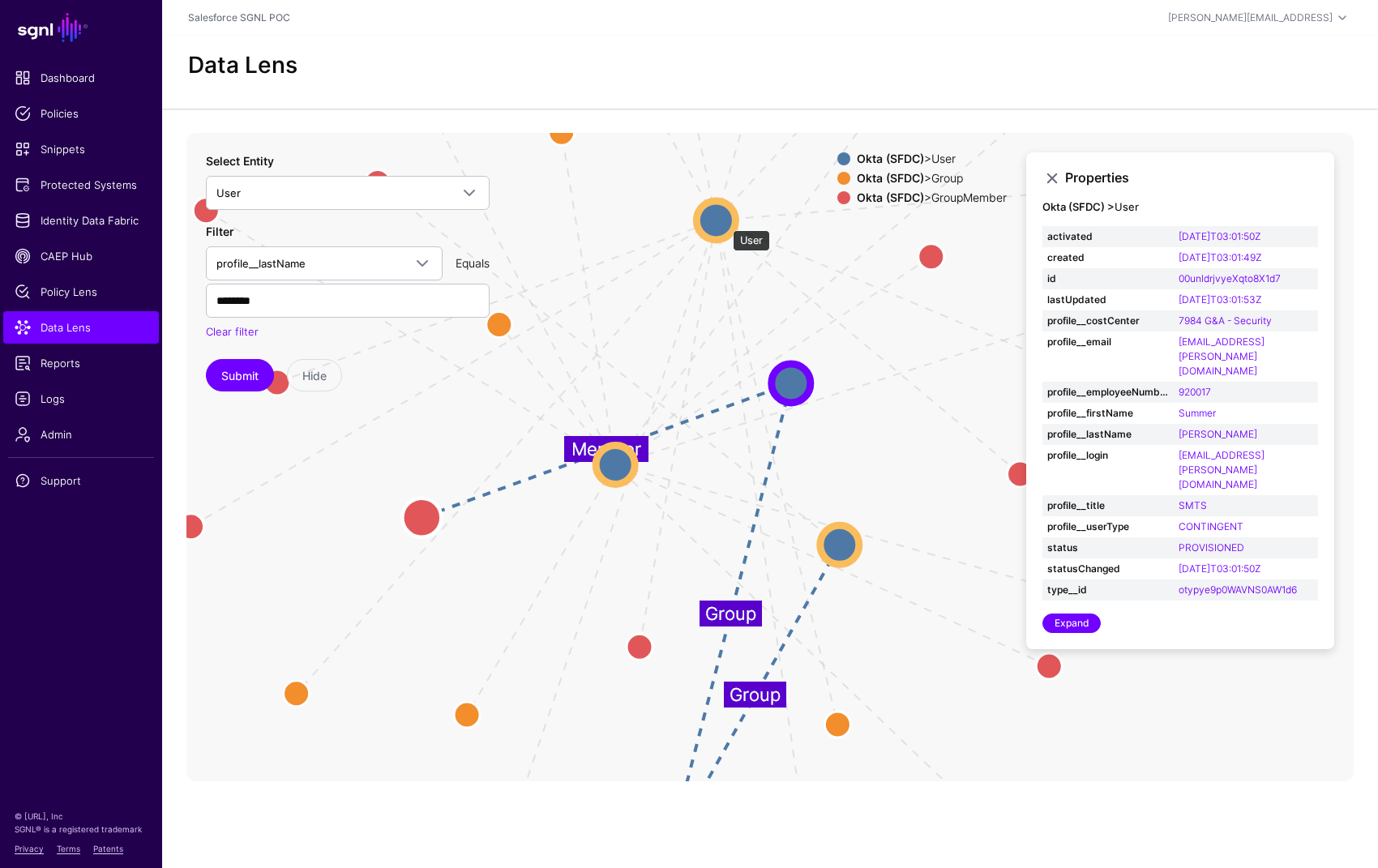
click at [724, 222] on circle at bounding box center [715, 220] width 39 height 39
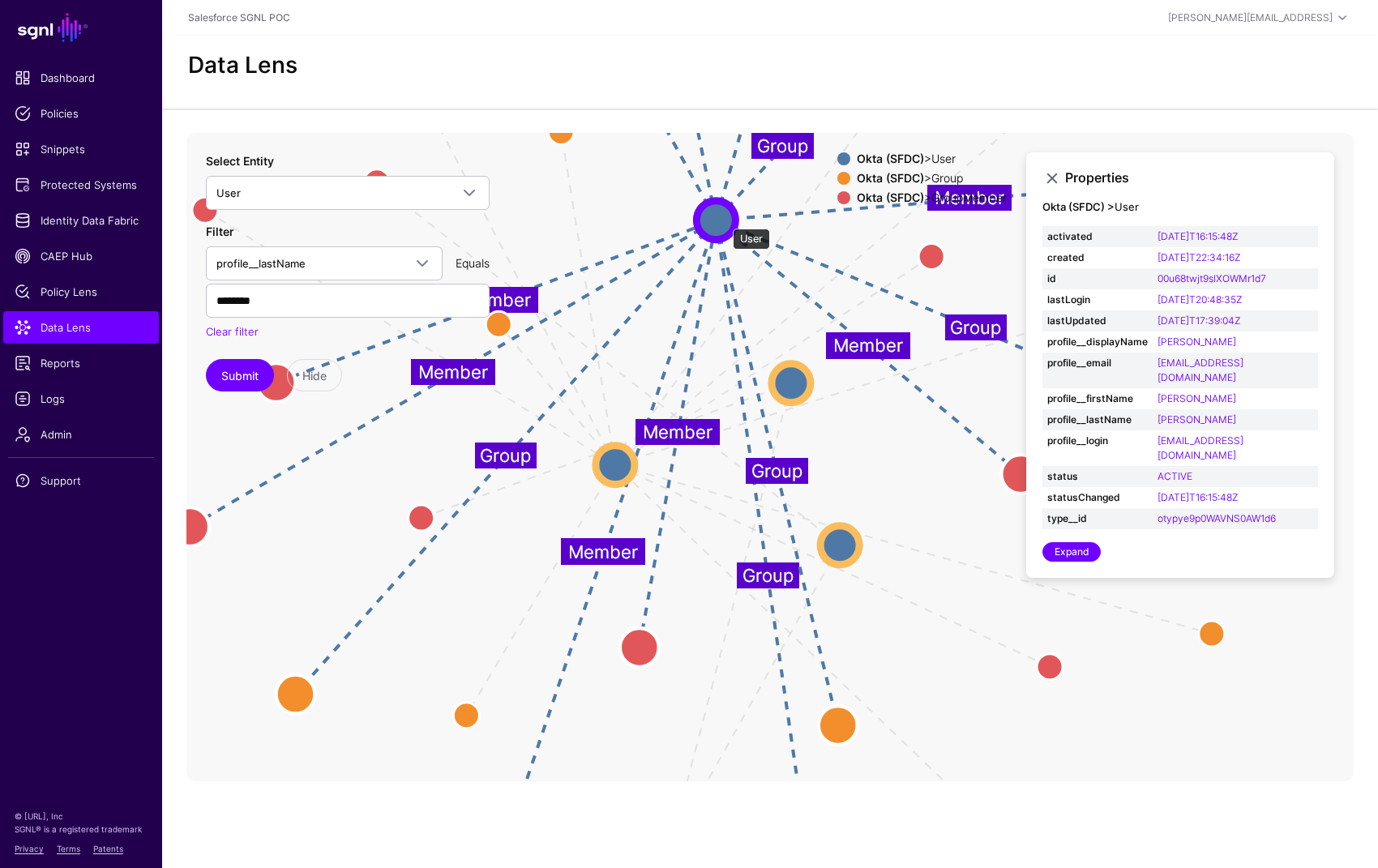
click at [724, 220] on circle at bounding box center [715, 220] width 39 height 39
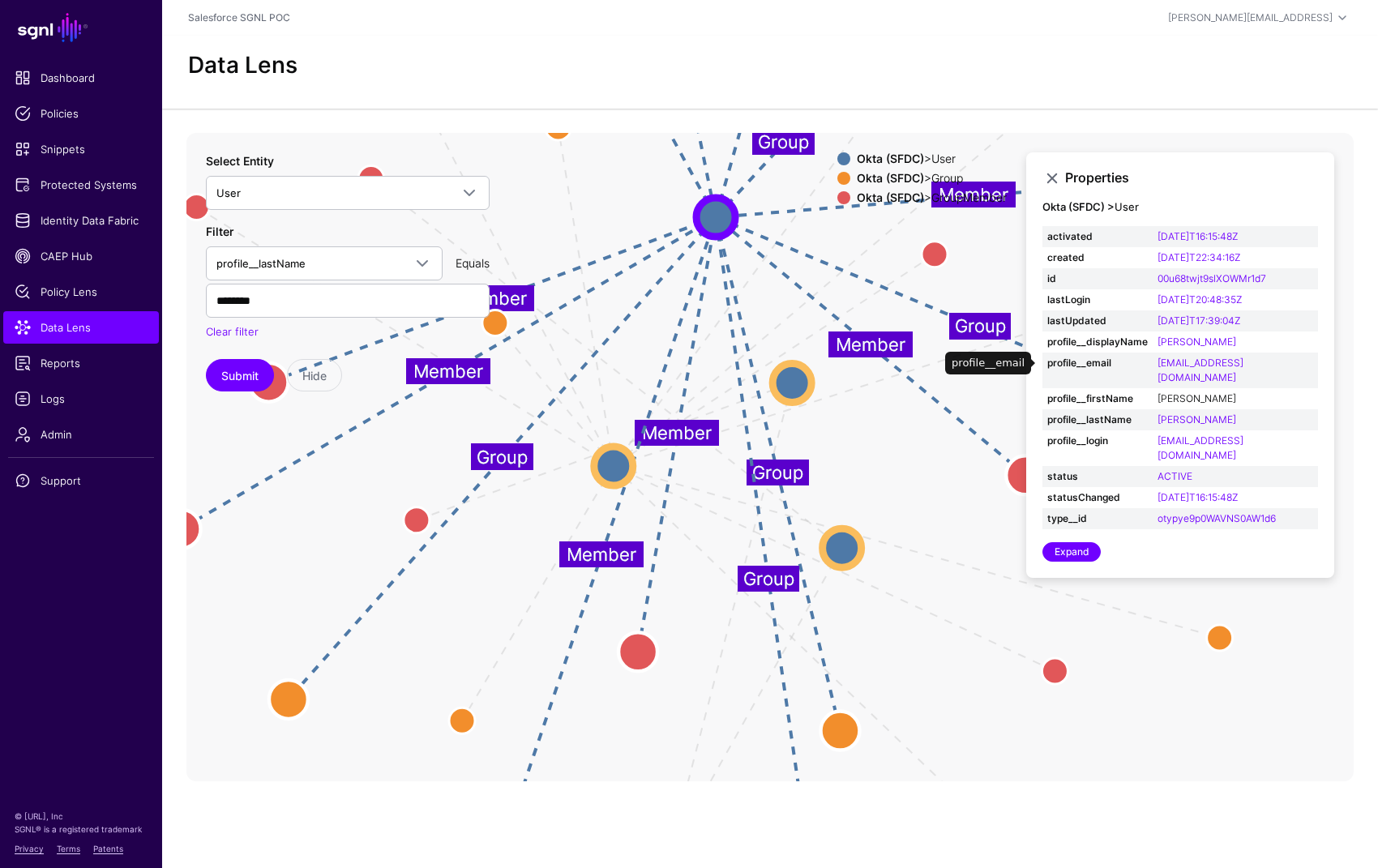
drag, startPoint x: 1317, startPoint y: 360, endPoint x: 1170, endPoint y: 378, distance: 148.1
click at [1131, 364] on tr "profile__email matthewwilliams@salesforce.com" at bounding box center [1180, 370] width 276 height 36
copy tr "matthewwilliams@salesforce.com"
click at [1236, 449] on td "matthewwilliams@adstage.salesforce.com" at bounding box center [1235, 448] width 165 height 36
click at [1300, 388] on td "Matthew" at bounding box center [1235, 399] width 165 height 21
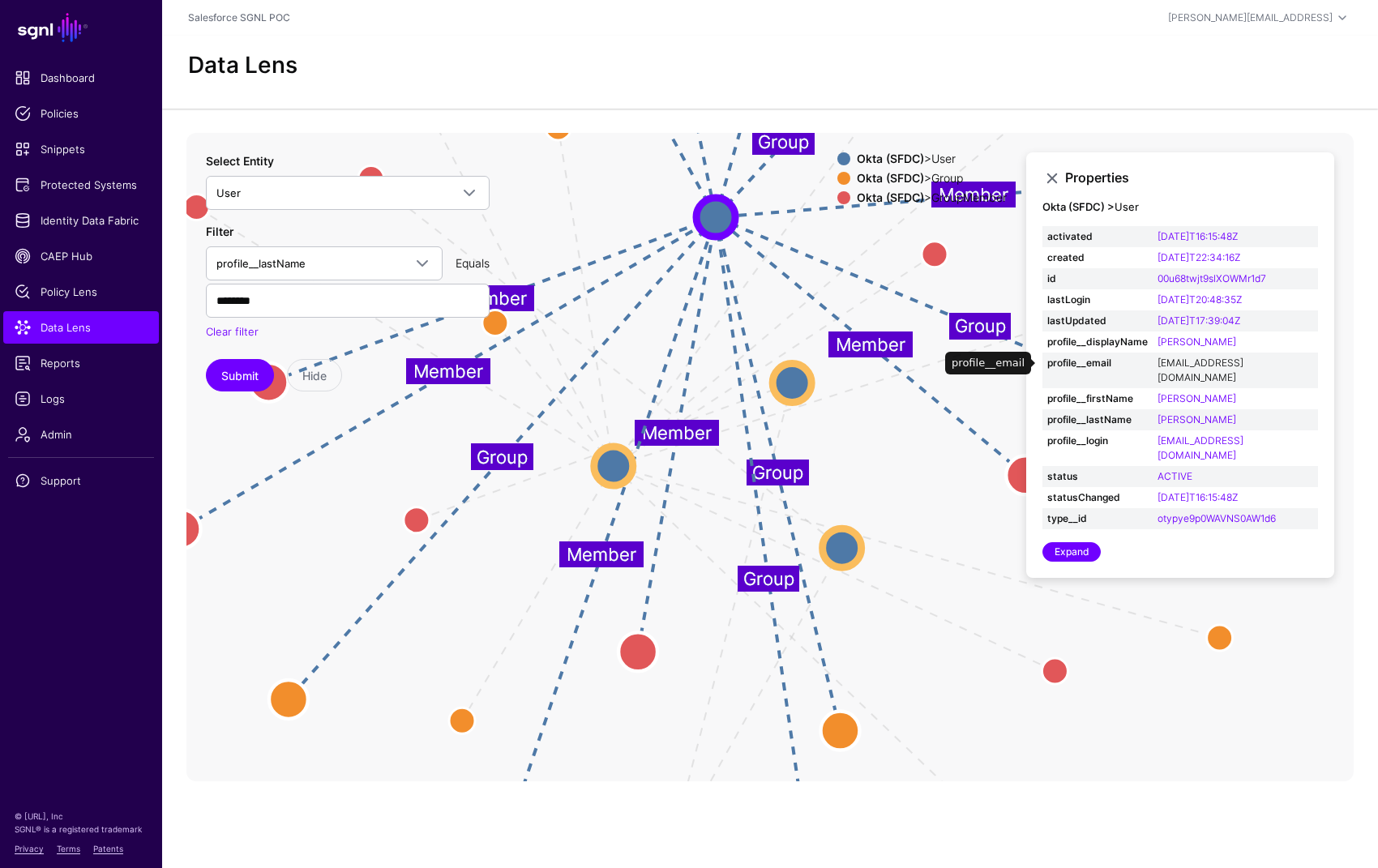
drag, startPoint x: 1312, startPoint y: 364, endPoint x: 1157, endPoint y: 364, distance: 155.0
click at [1157, 363] on td "matthewwilliams@salesforce.com" at bounding box center [1235, 370] width 165 height 36
copy link "matthewwilliams@salesforce.com"
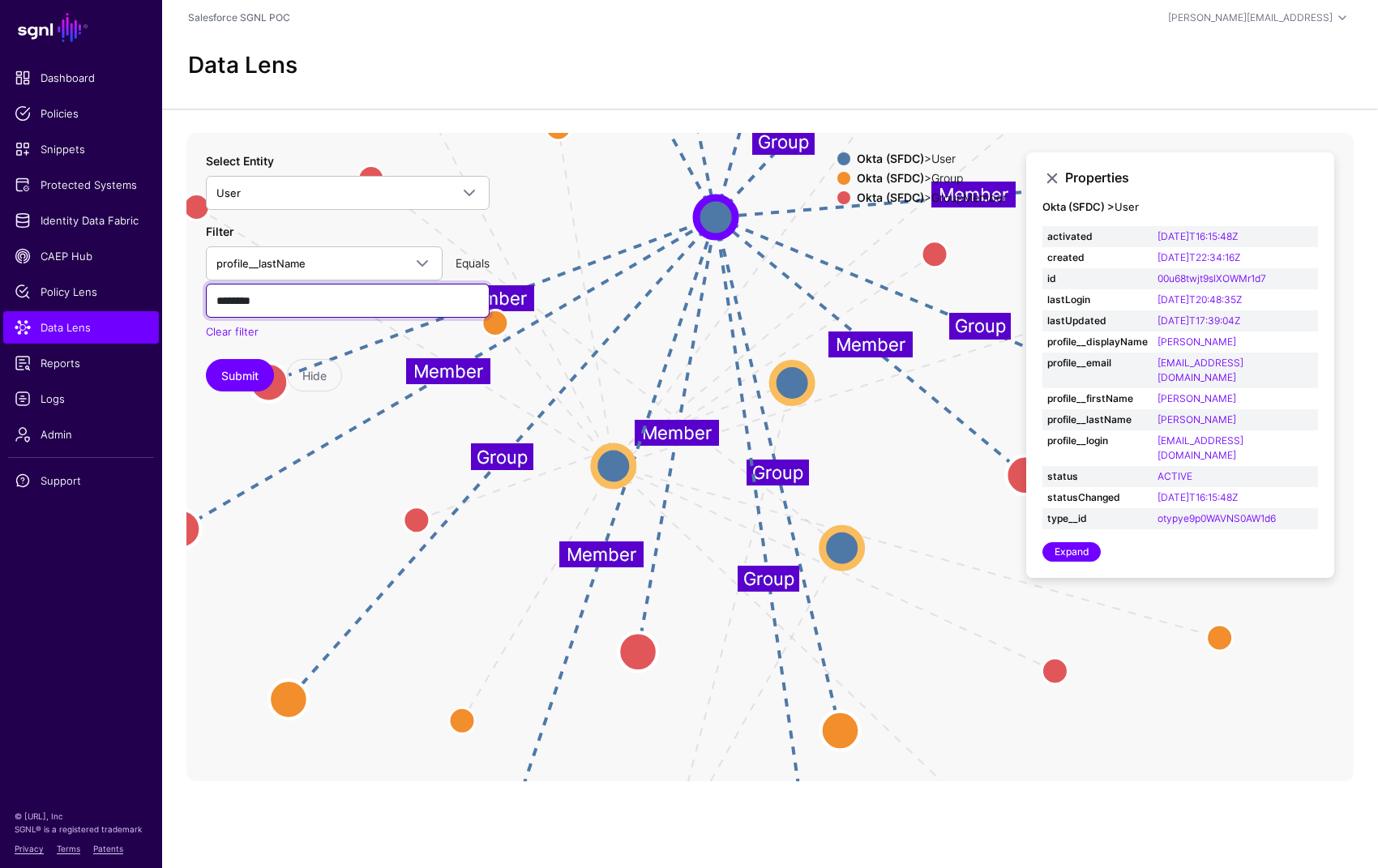
click at [317, 302] on input "********" at bounding box center [348, 301] width 284 height 34
click at [290, 299] on input "********" at bounding box center [348, 301] width 284 height 34
click at [206, 359] on button "Submit" at bounding box center [240, 375] width 68 height 33
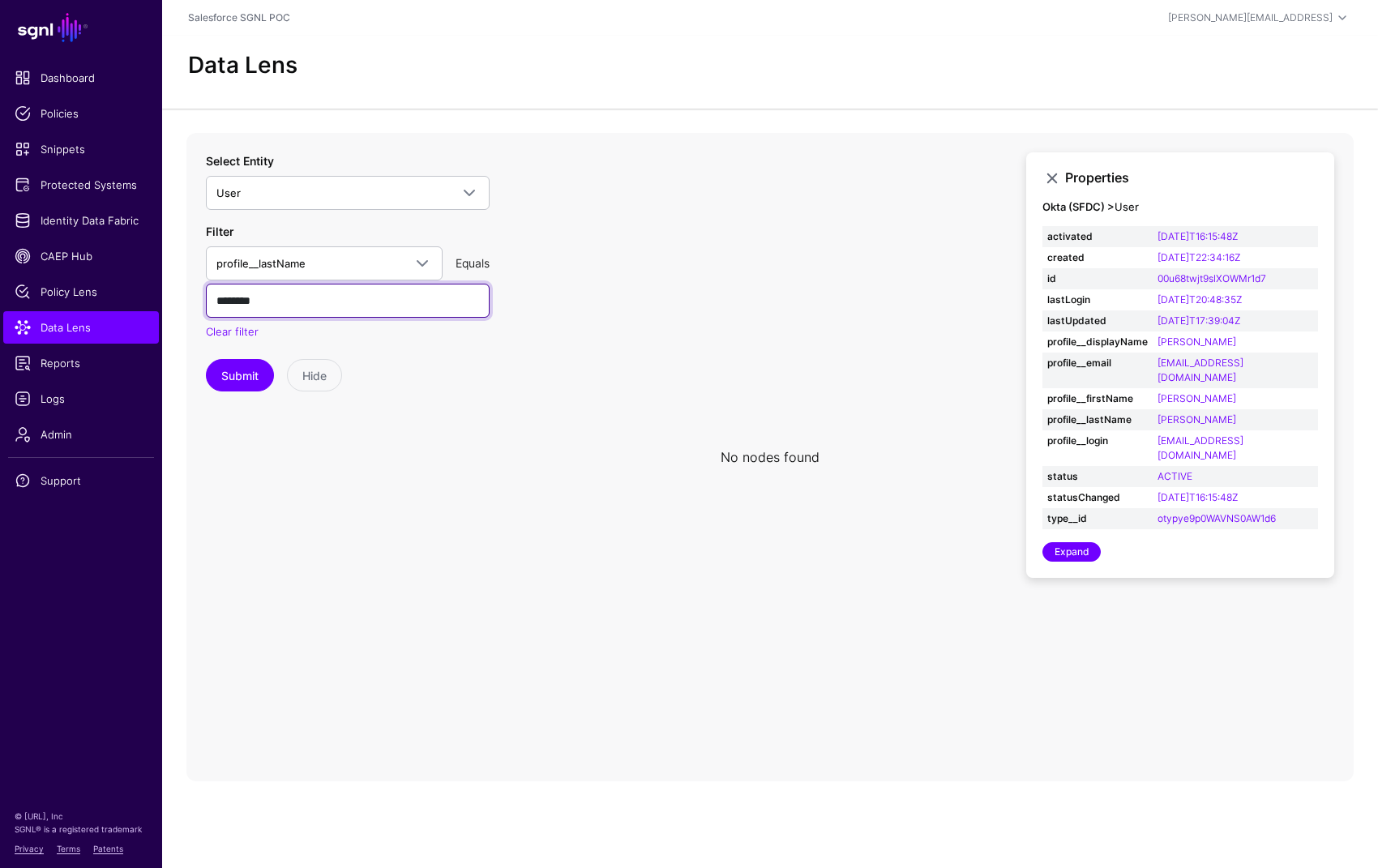
click at [223, 299] on input "********" at bounding box center [348, 301] width 284 height 34
click at [206, 359] on button "Submit" at bounding box center [240, 375] width 68 height 33
click at [271, 300] on input "********" at bounding box center [348, 301] width 284 height 34
paste input "**********"
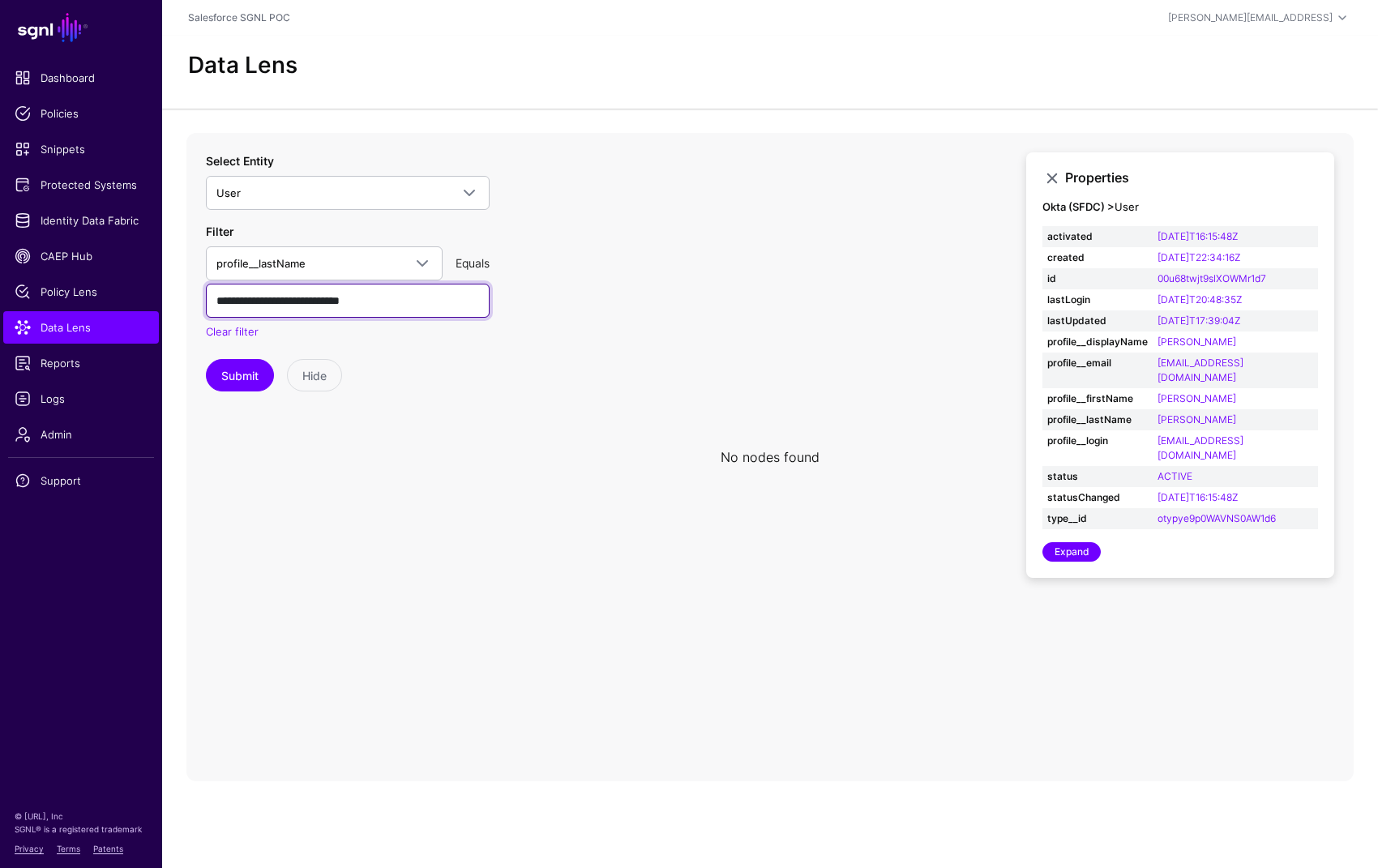
type input "********"
click at [277, 308] on input "********" at bounding box center [348, 301] width 284 height 34
paste input "********"
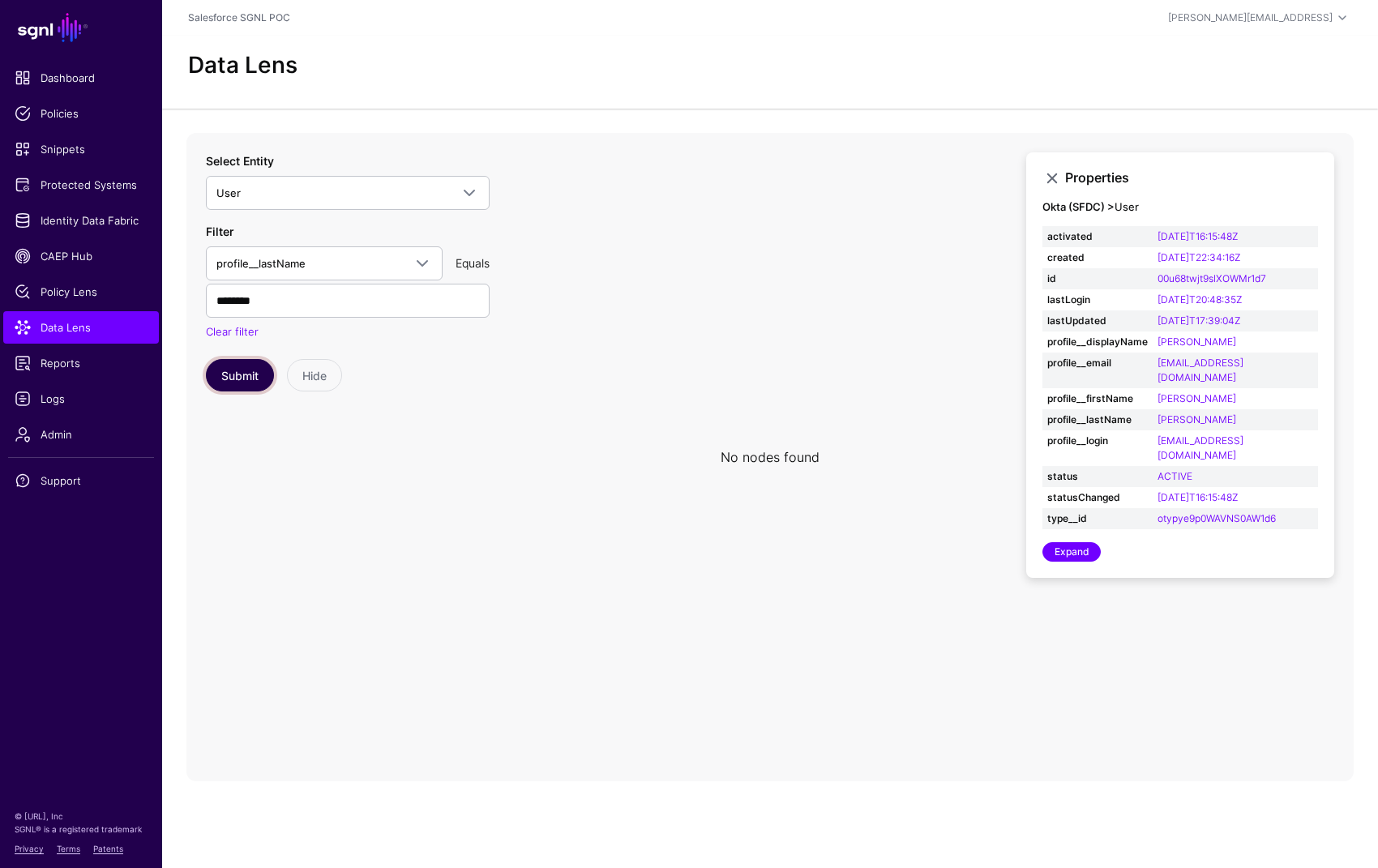
click at [229, 386] on button "Submit" at bounding box center [240, 375] width 68 height 33
click at [363, 252] on link "profile__lastName" at bounding box center [324, 264] width 237 height 34
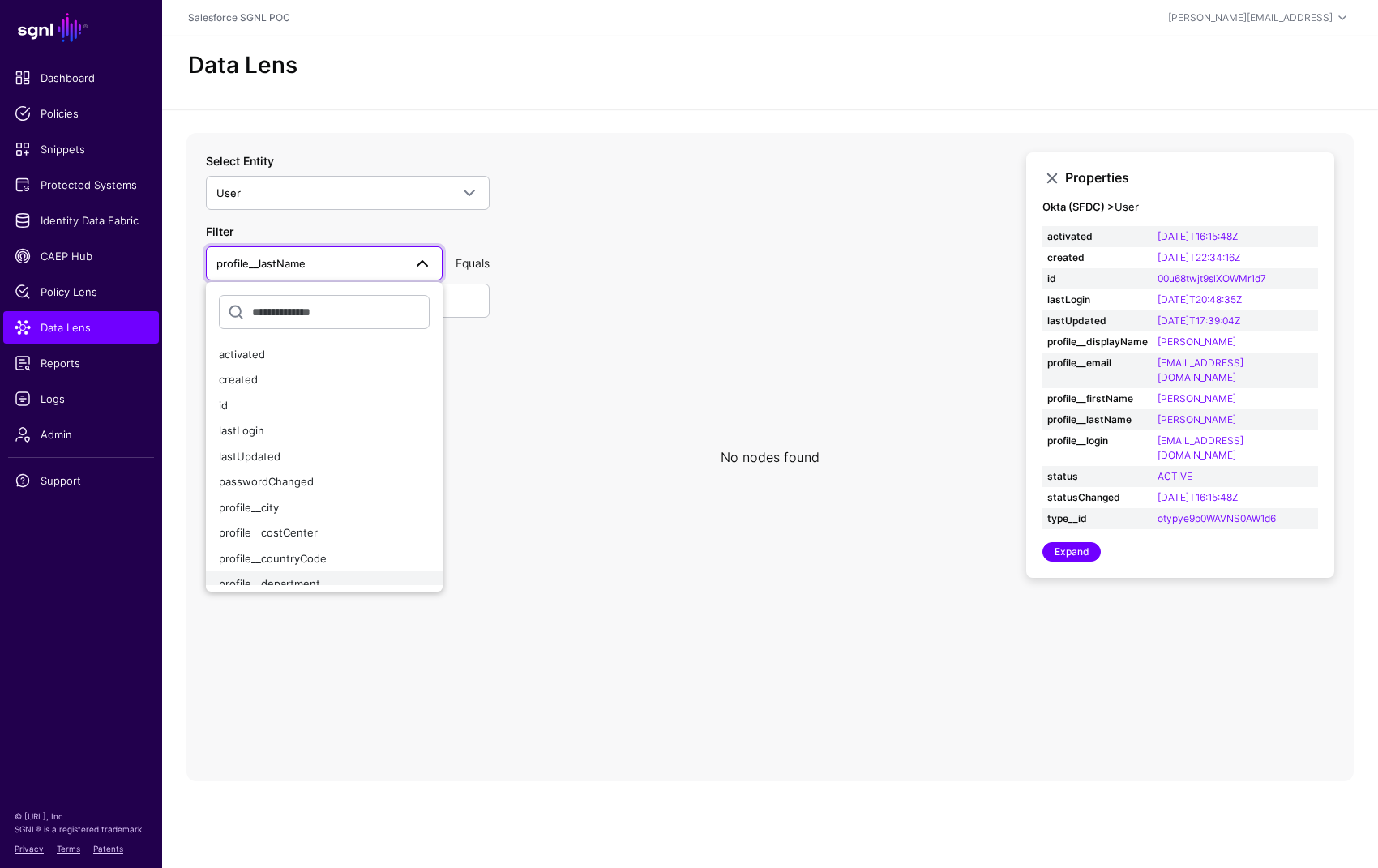
scroll to position [137, 0]
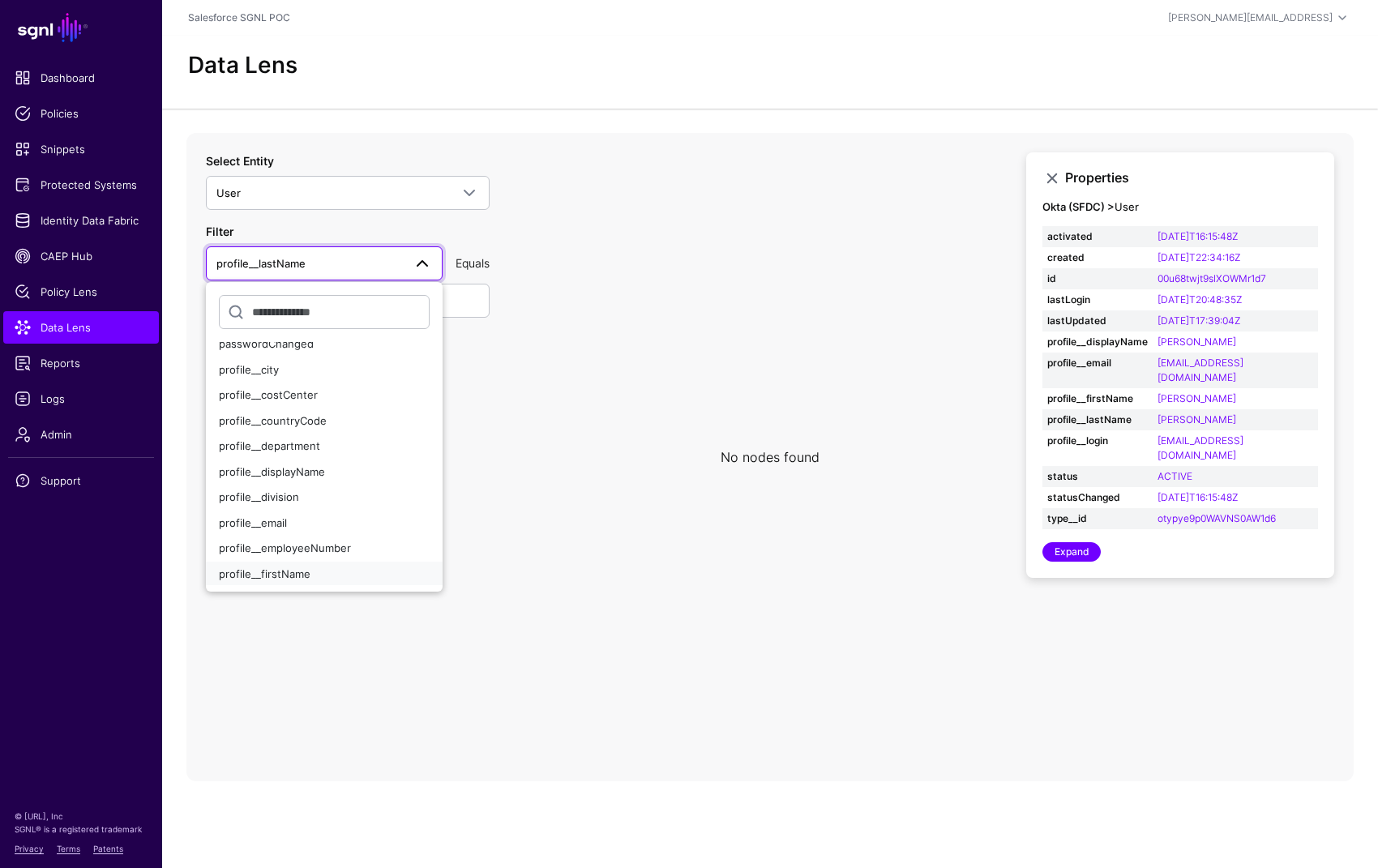
drag, startPoint x: 335, startPoint y: 571, endPoint x: 336, endPoint y: 552, distance: 19.0
click at [335, 571] on div "profile__firstName" at bounding box center [324, 574] width 211 height 16
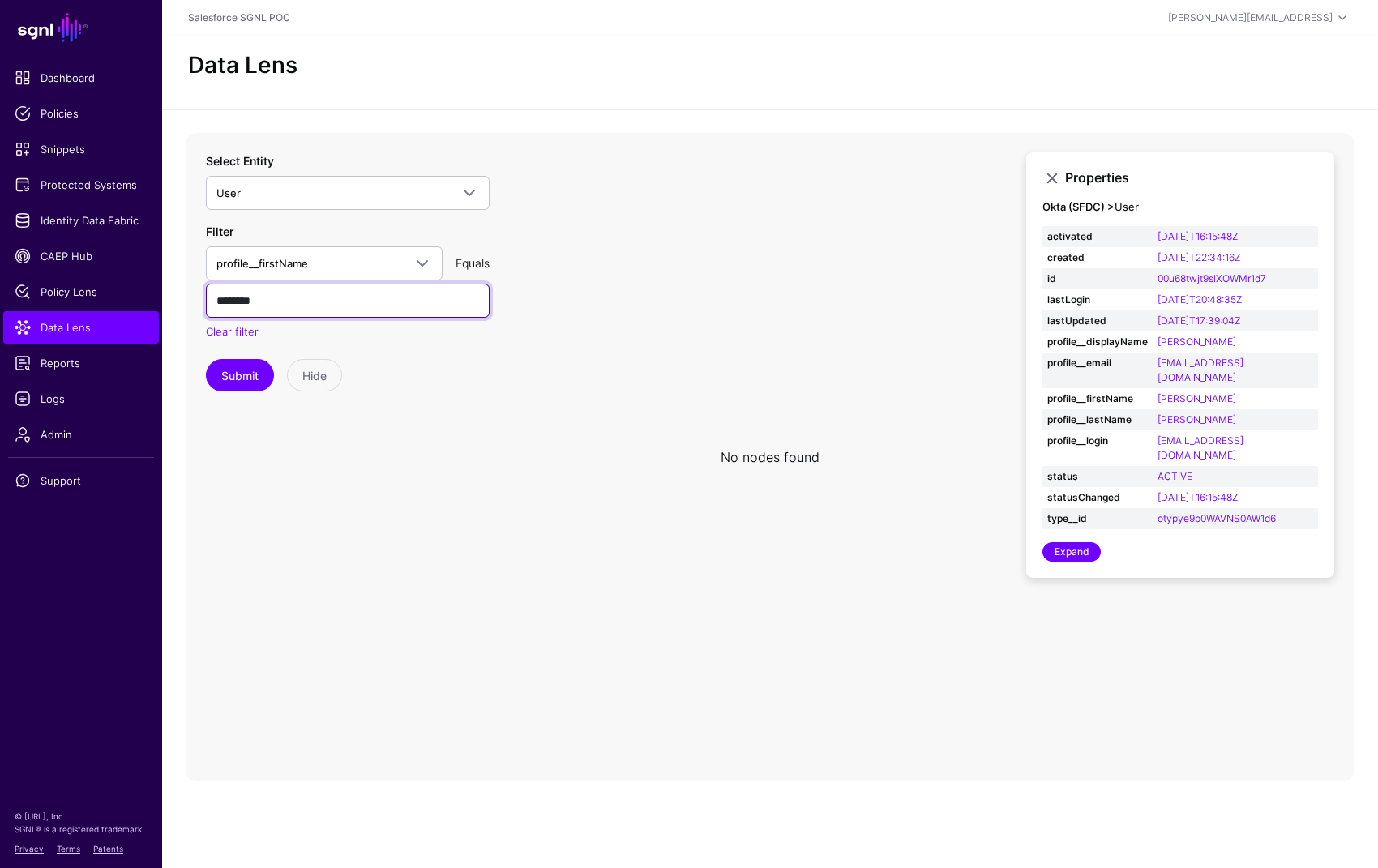
click at [305, 301] on input "********" at bounding box center [348, 301] width 284 height 34
click at [305, 302] on input "********" at bounding box center [348, 301] width 284 height 34
click at [206, 359] on button "Submit" at bounding box center [240, 375] width 68 height 33
click at [237, 378] on button "Submit" at bounding box center [240, 375] width 68 height 33
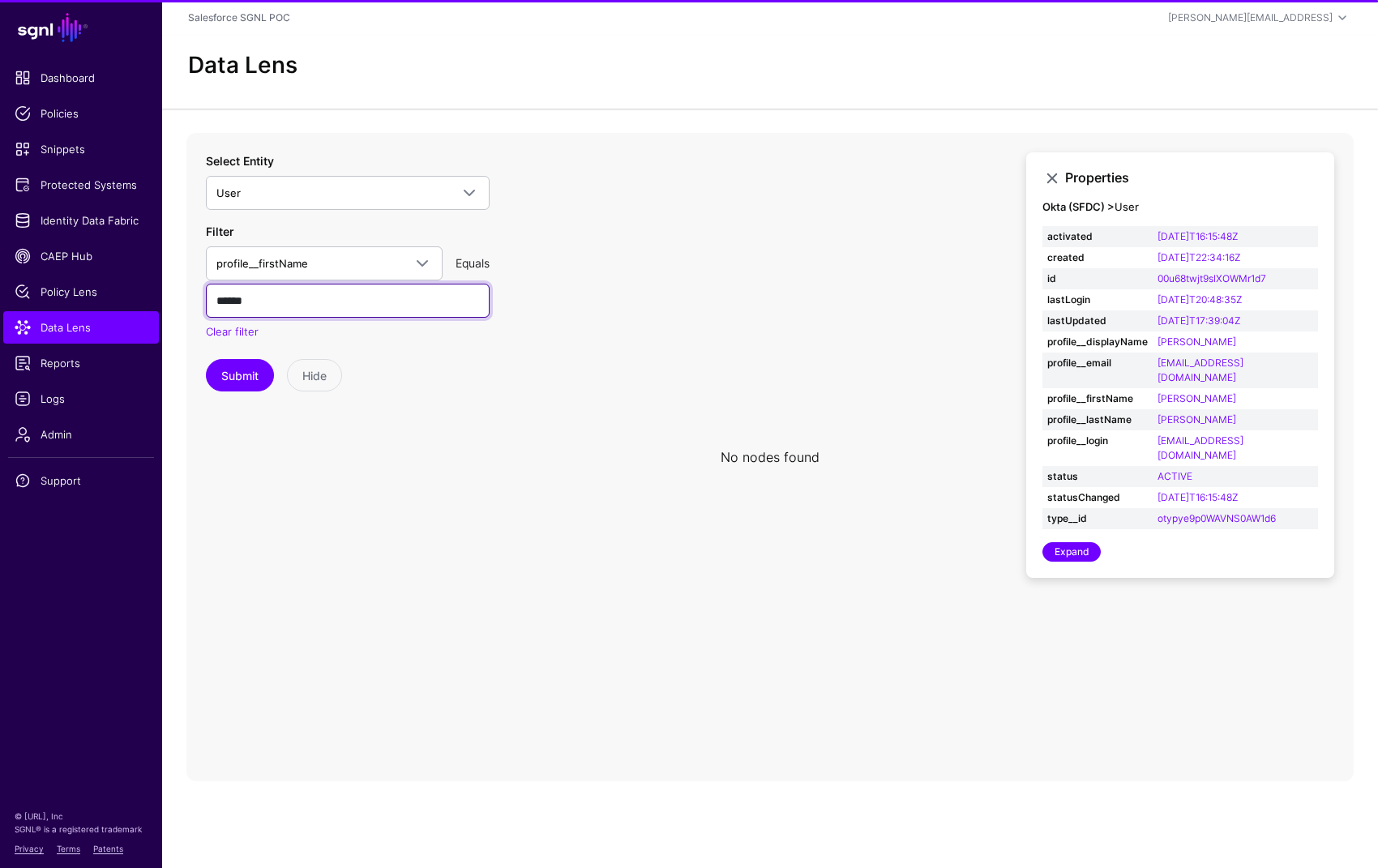
click at [314, 310] on input "******" at bounding box center [348, 301] width 284 height 34
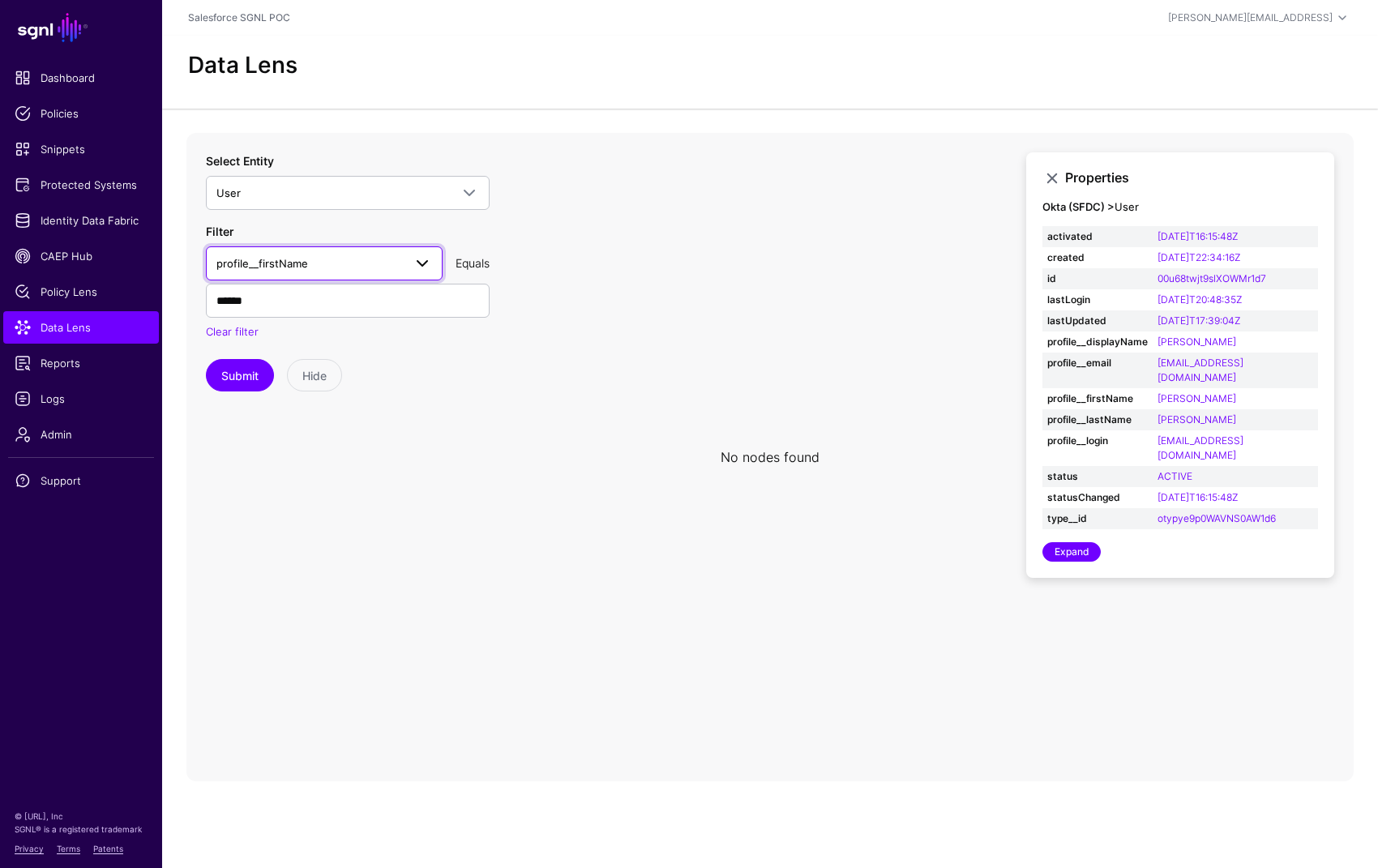
click at [346, 254] on span "profile__firstName" at bounding box center [324, 264] width 216 height 20
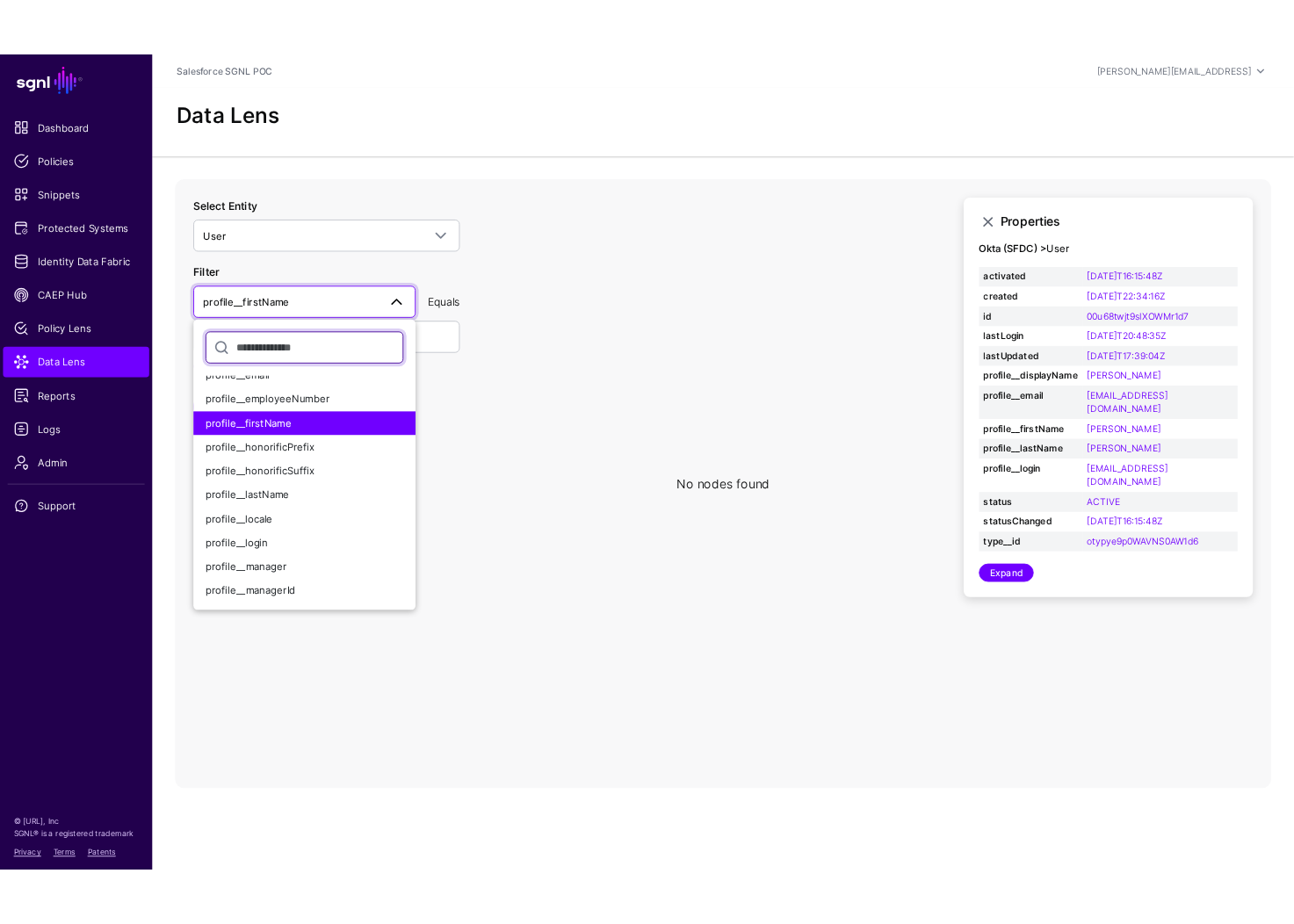
scroll to position [232, 0]
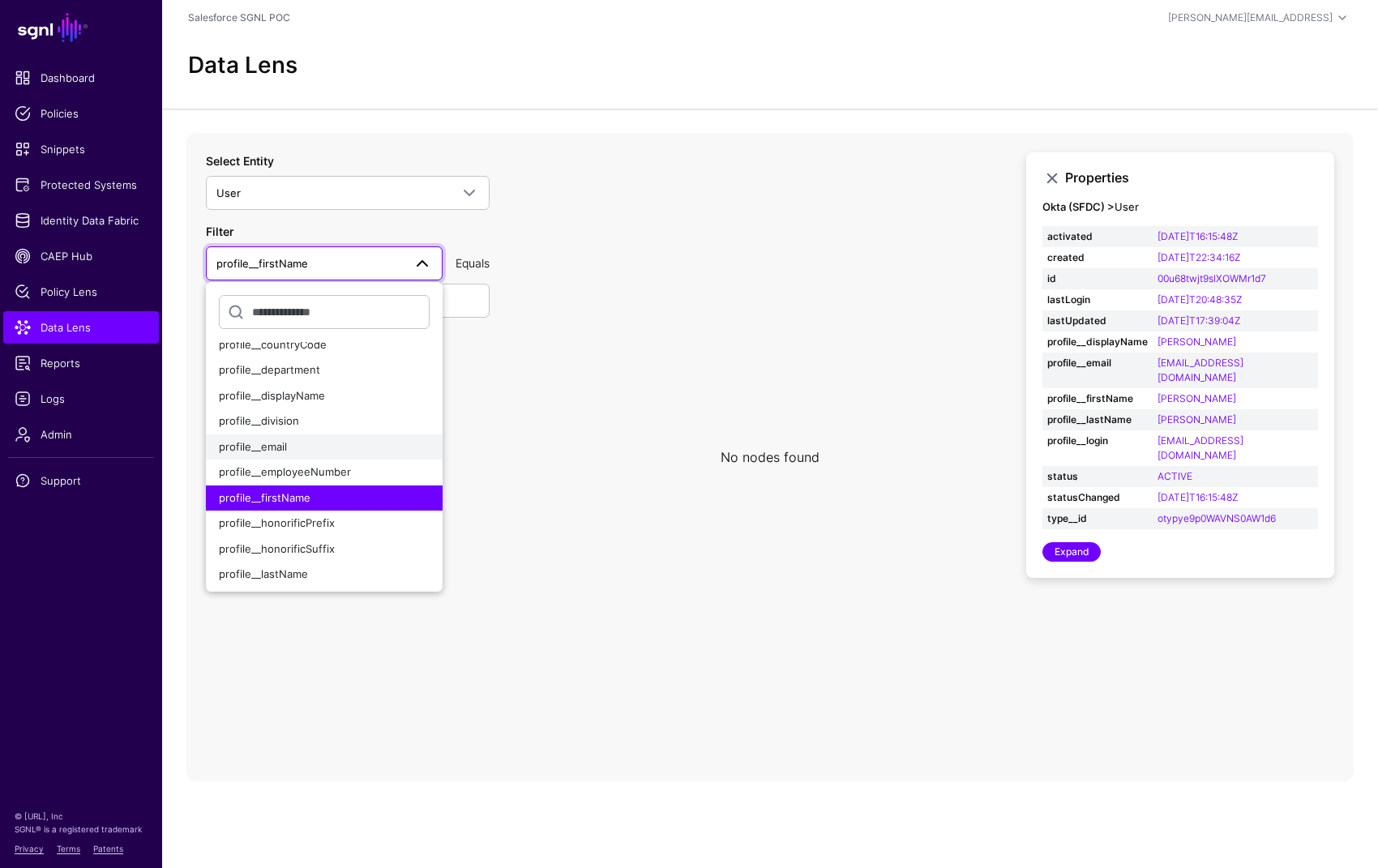
click at [287, 443] on div "profile__email" at bounding box center [324, 447] width 211 height 16
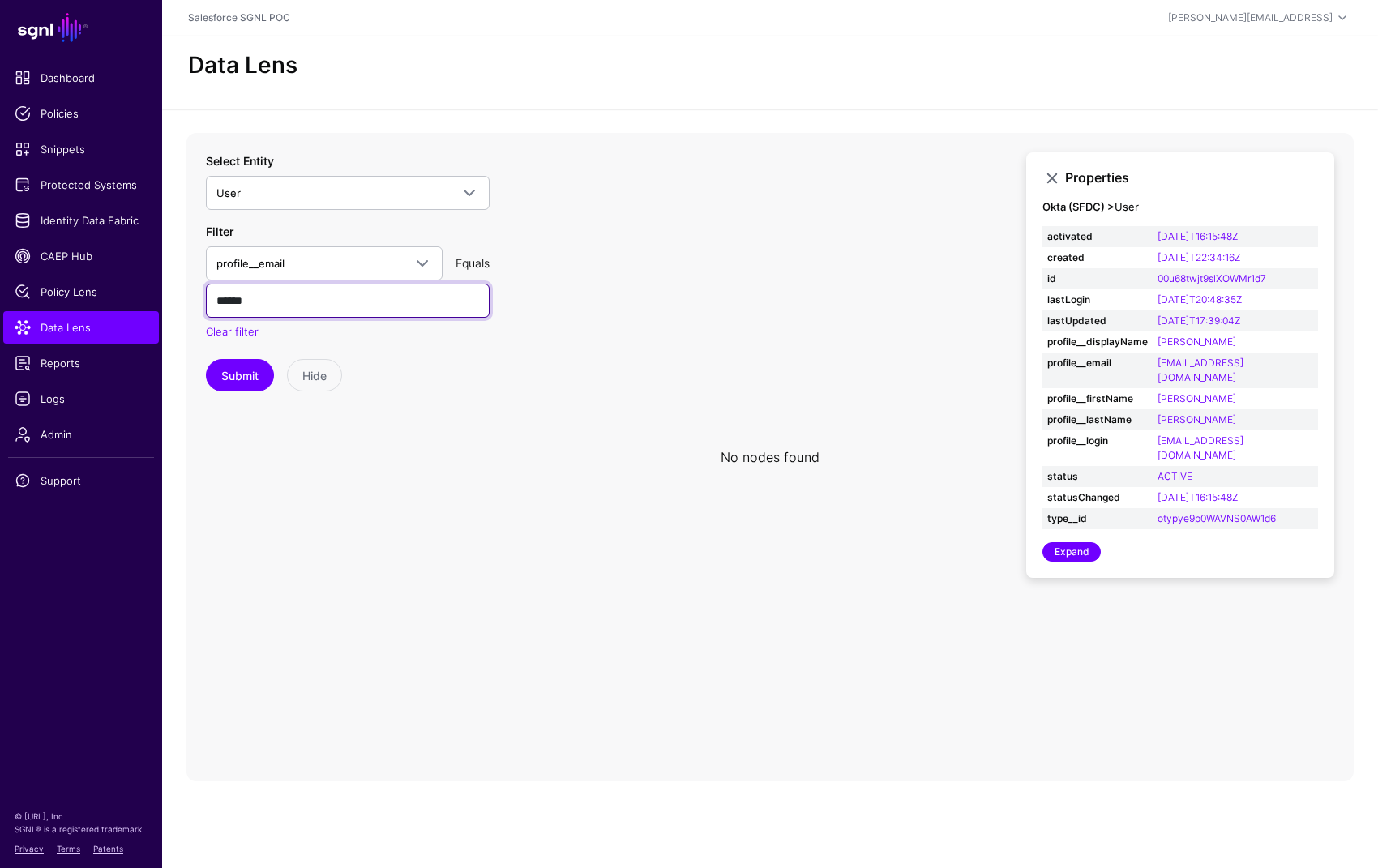
click at [349, 298] on input "******" at bounding box center [348, 301] width 284 height 34
click at [349, 299] on input "******" at bounding box center [348, 301] width 284 height 34
paste input "**********"
type input "**********"
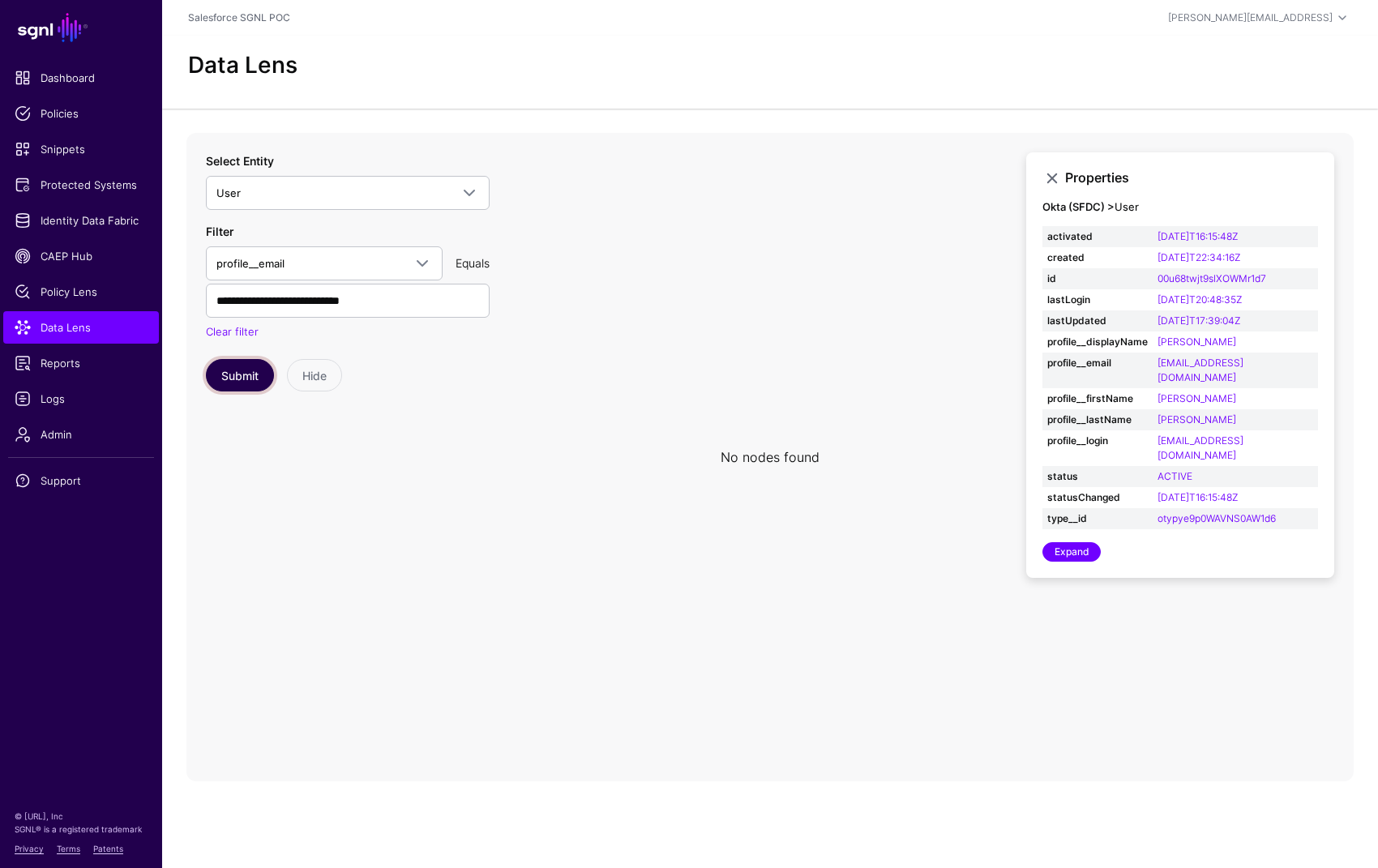
click at [238, 379] on button "Submit" at bounding box center [240, 375] width 68 height 33
click at [274, 296] on input "**********" at bounding box center [348, 301] width 284 height 34
click at [275, 296] on input "**********" at bounding box center [348, 301] width 284 height 34
click at [410, 302] on input "**********" at bounding box center [348, 301] width 284 height 34
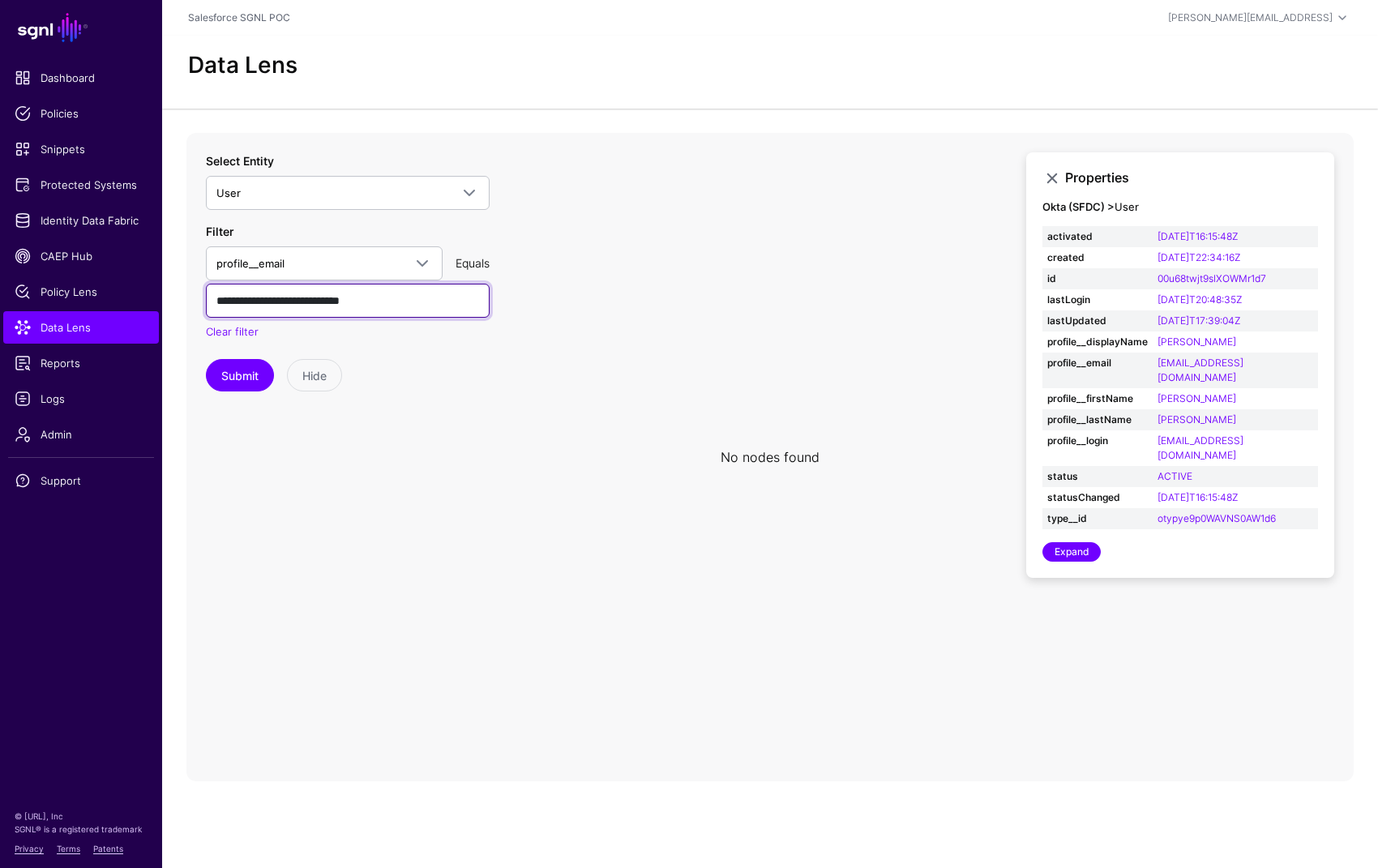
click at [410, 302] on input "**********" at bounding box center [348, 301] width 284 height 34
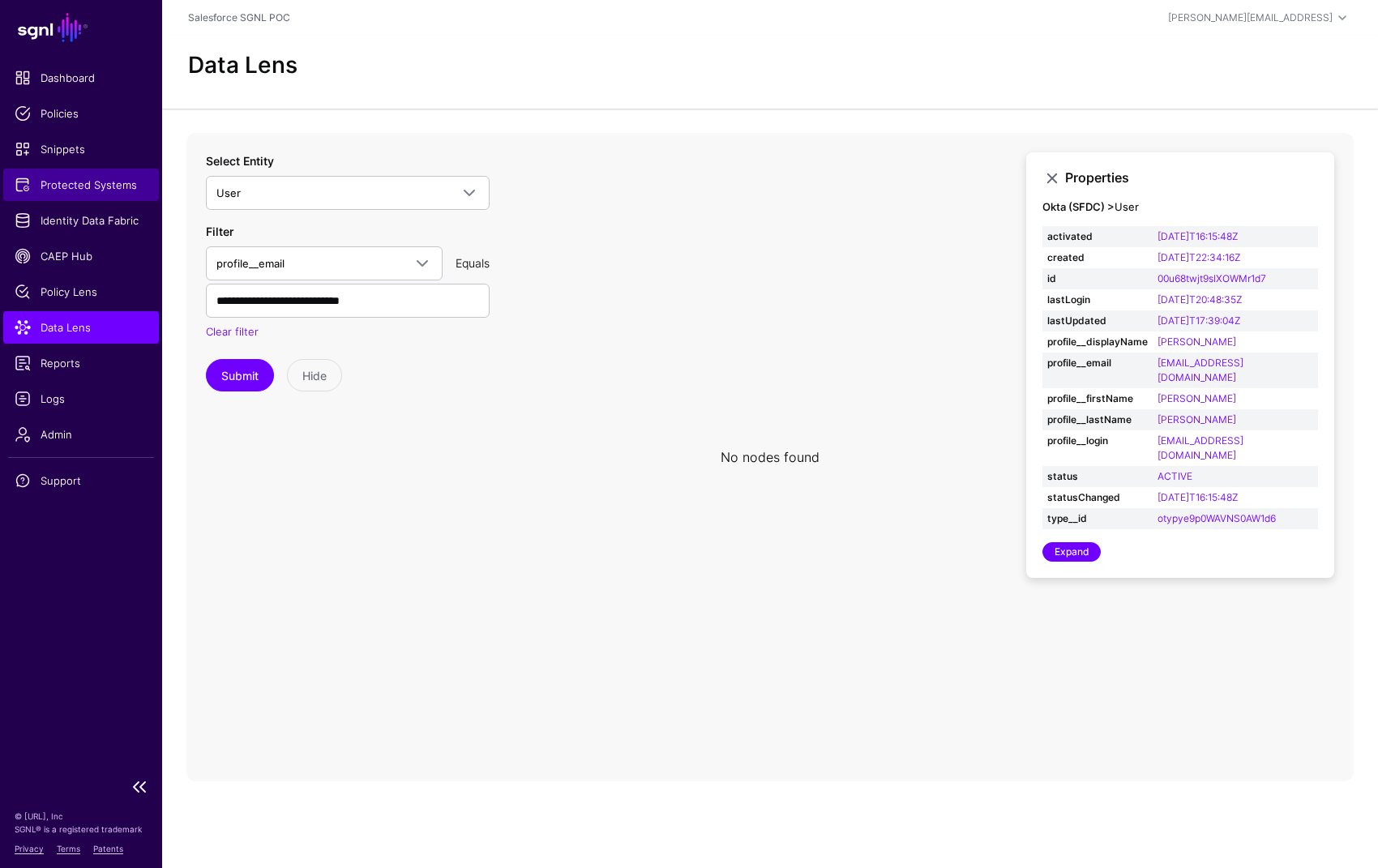
click at [96, 198] on link "Protected Systems" at bounding box center [81, 185] width 155 height 33
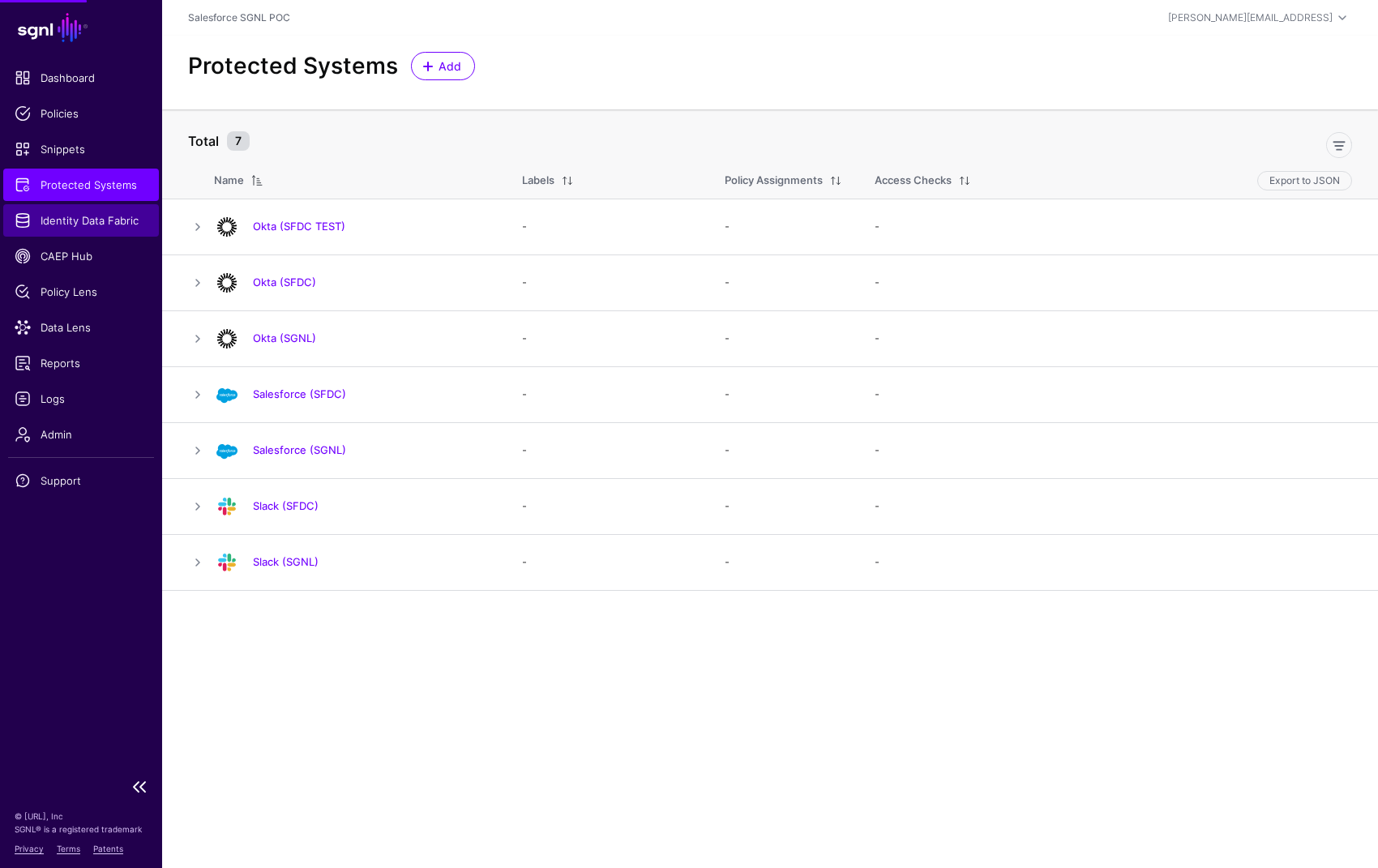
click at [103, 218] on span "Identity Data Fabric" at bounding box center [81, 220] width 133 height 16
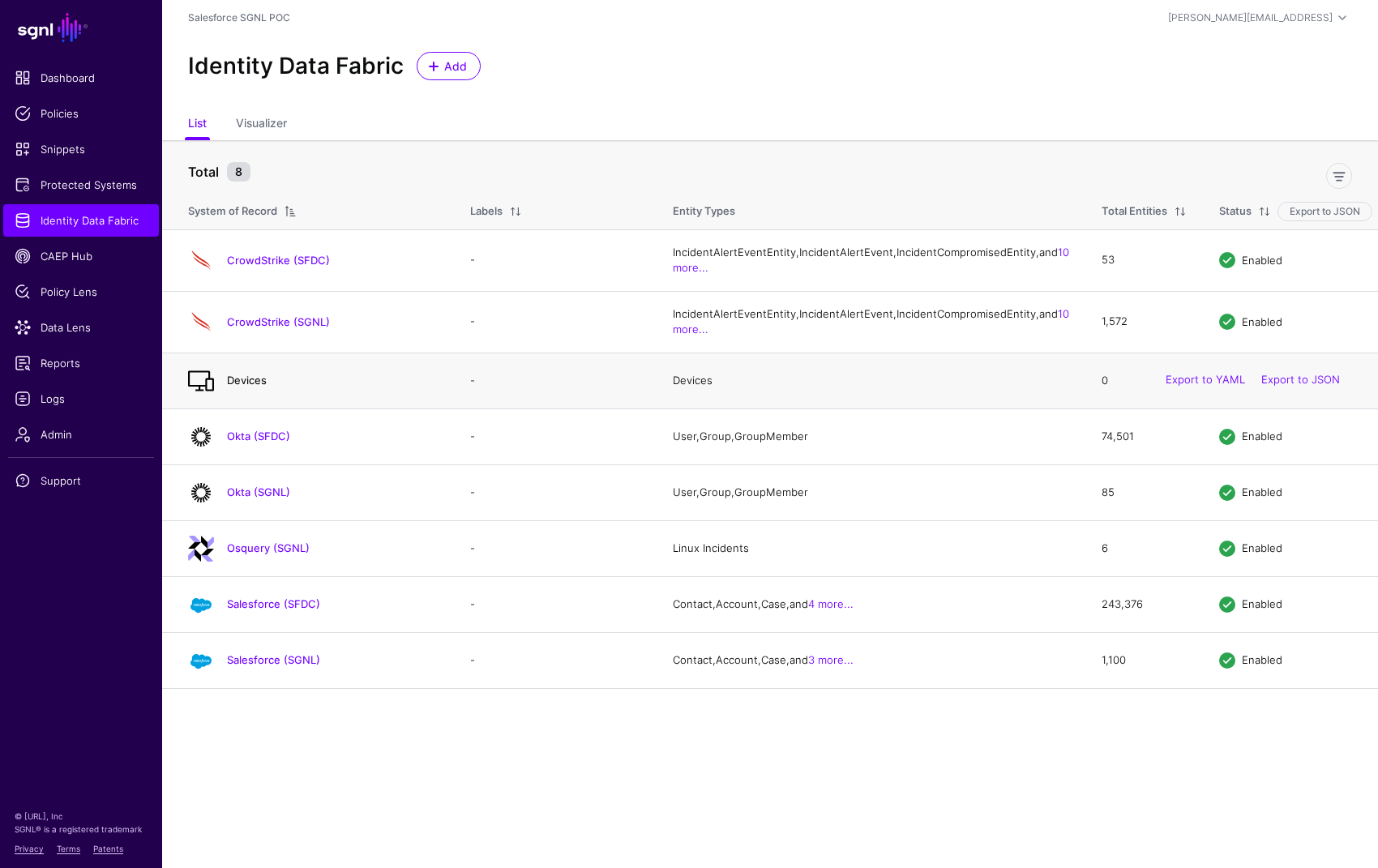
click at [246, 386] on link "Devices" at bounding box center [247, 380] width 40 height 13
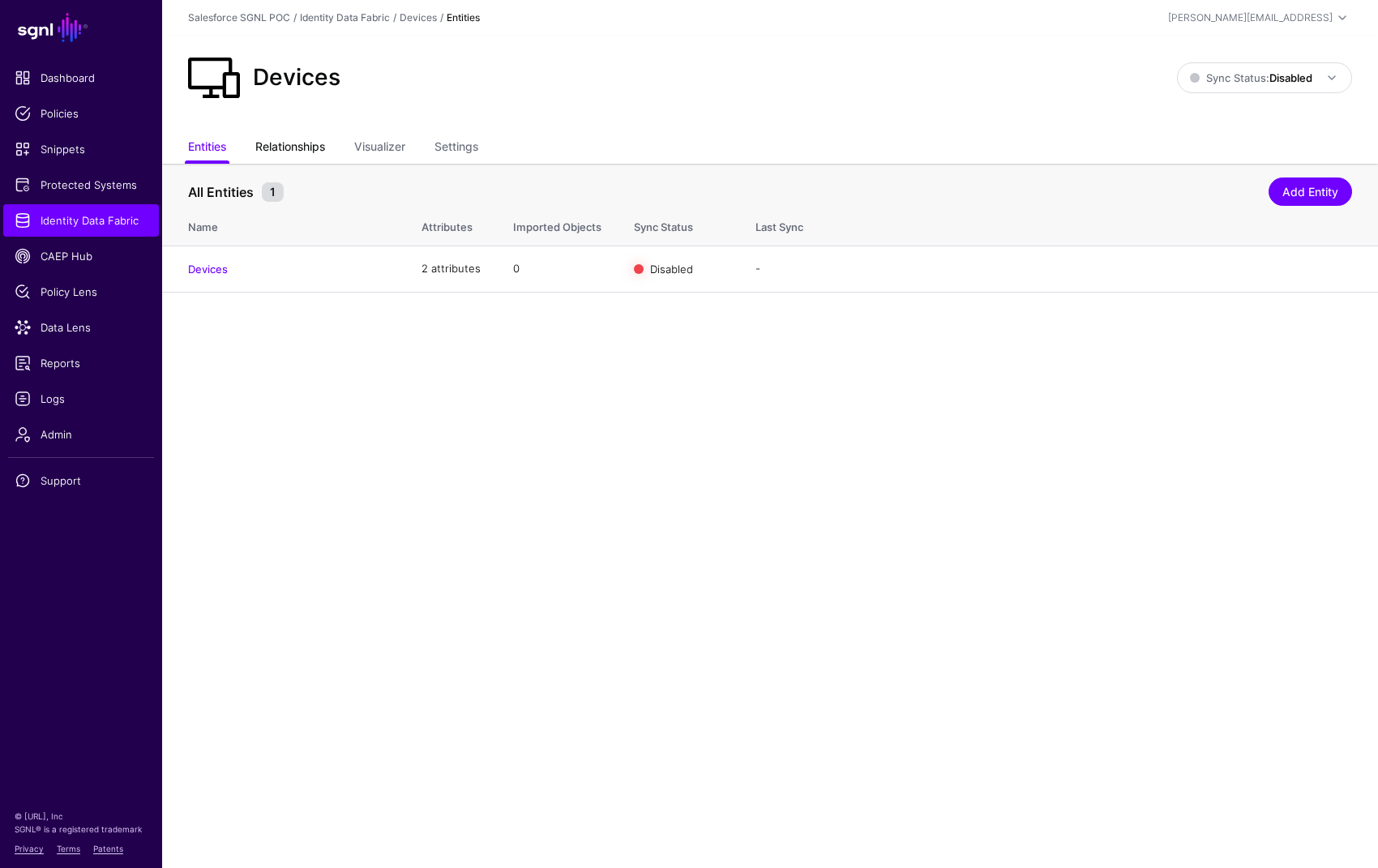
click at [290, 150] on link "Relationships" at bounding box center [291, 148] width 70 height 31
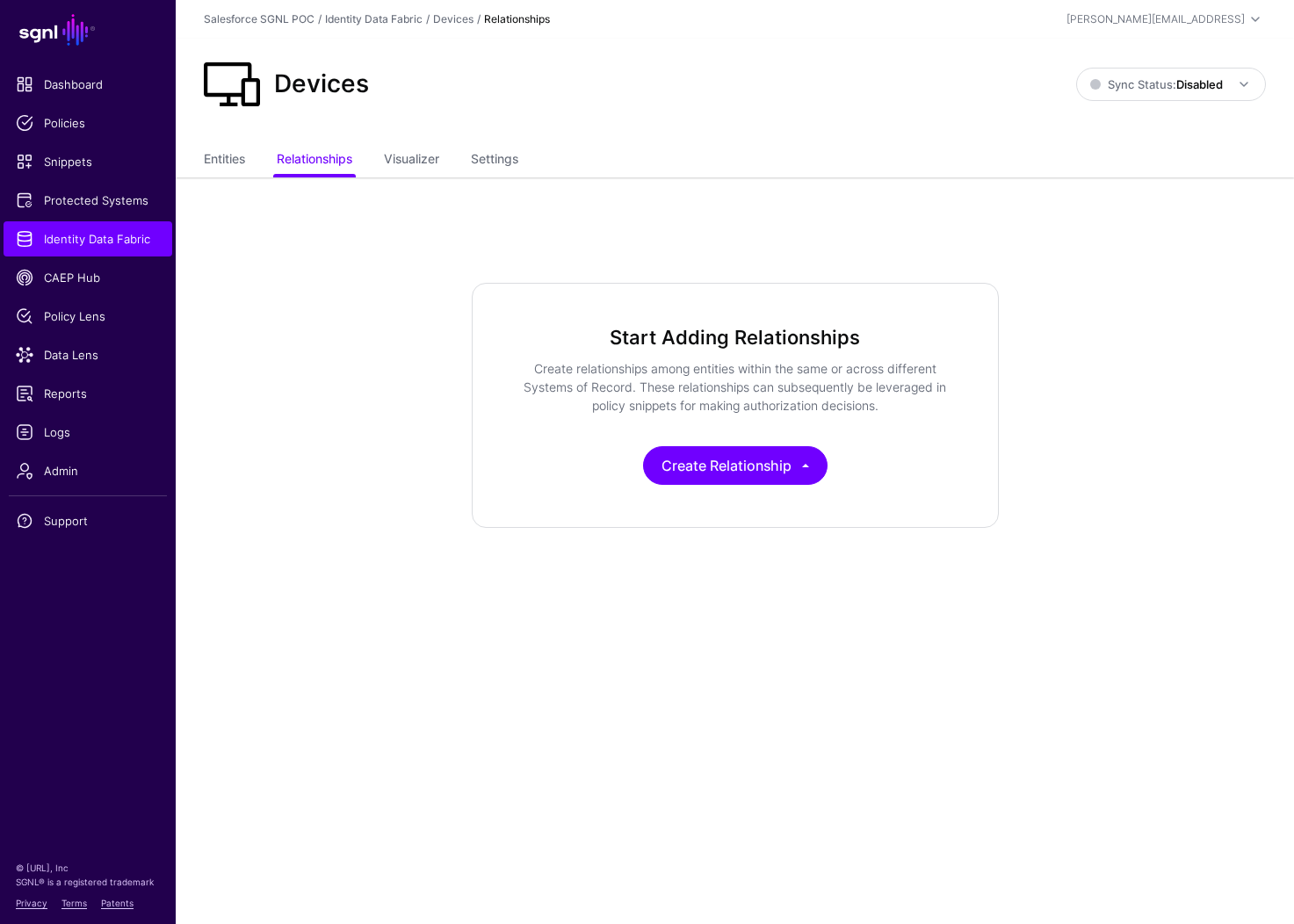
click at [378, 357] on app-datasources-item-relationships "Start Adding Relationships Create relationships among entities within the same …" at bounding box center [735, 406] width 1118 height 245
click at [815, 466] on button "Create Relationship" at bounding box center [735, 466] width 184 height 39
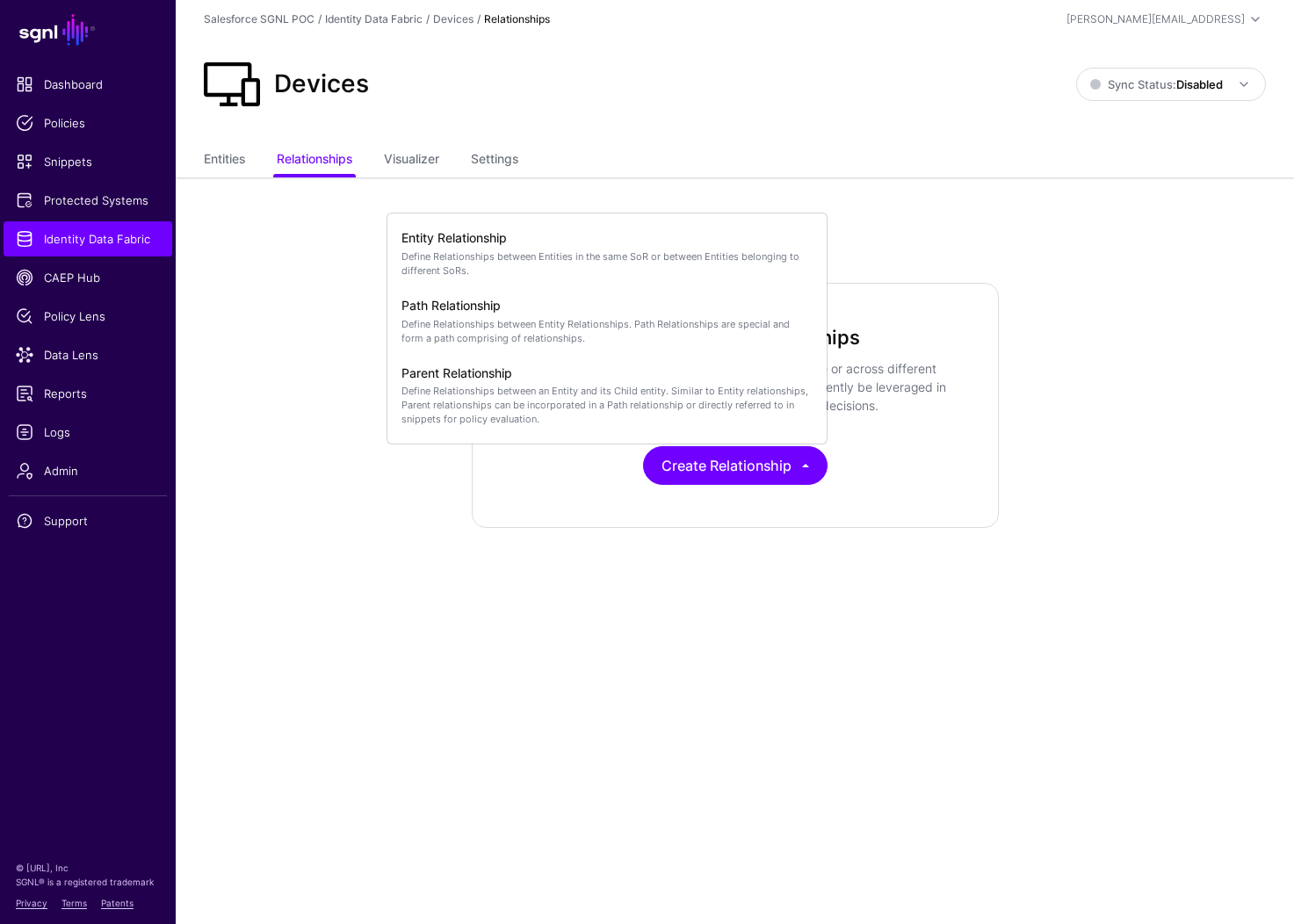
click at [325, 354] on app-datasources-item-relationships "Start Adding Relationships Create relationships among entities within the same …" at bounding box center [735, 406] width 1118 height 245
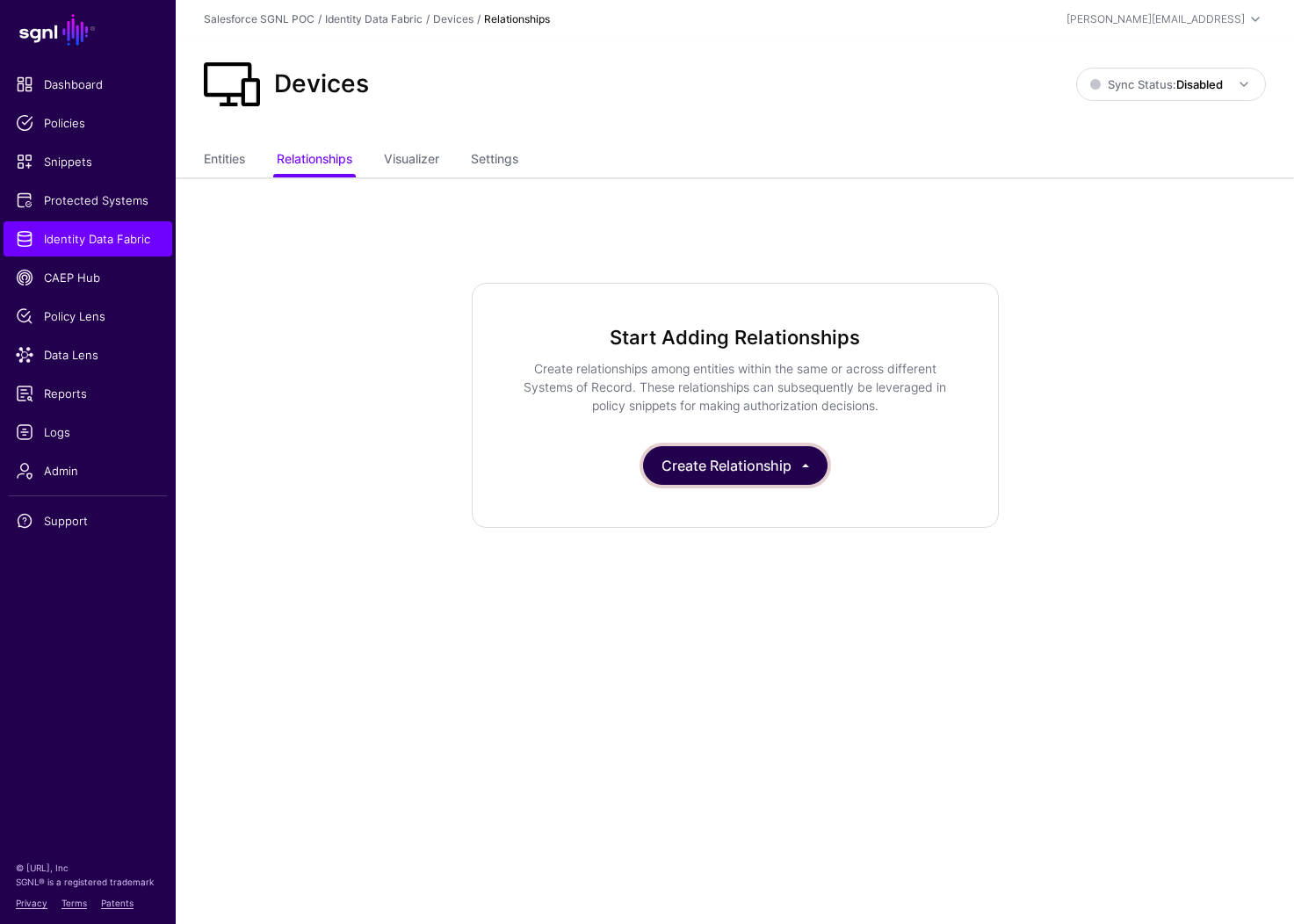
drag, startPoint x: 752, startPoint y: 466, endPoint x: 741, endPoint y: 441, distance: 27.3
click at [752, 466] on button "Create Relationship" at bounding box center [735, 466] width 184 height 39
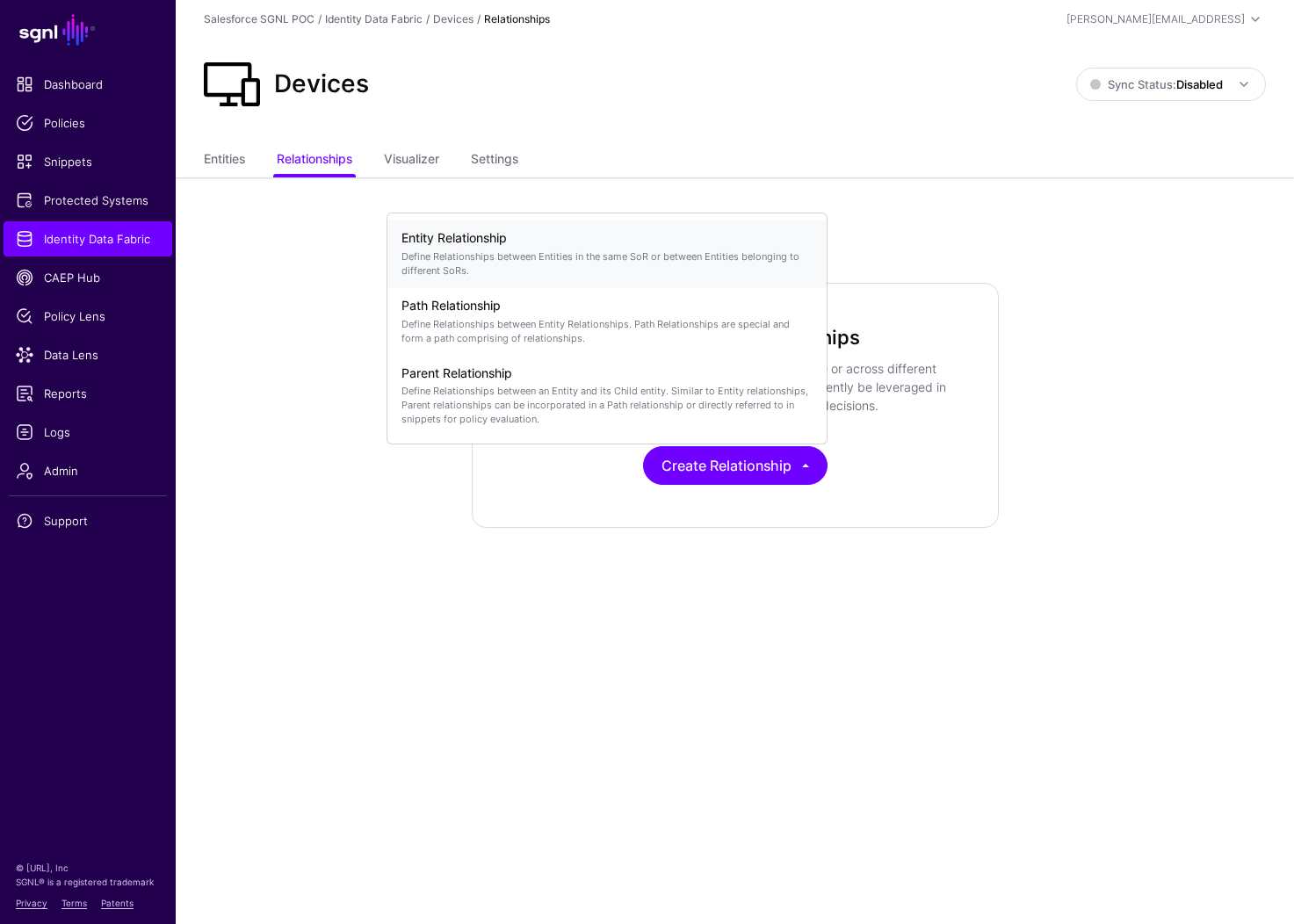
click at [481, 236] on h4 "Entity Relationship" at bounding box center [607, 238] width 411 height 15
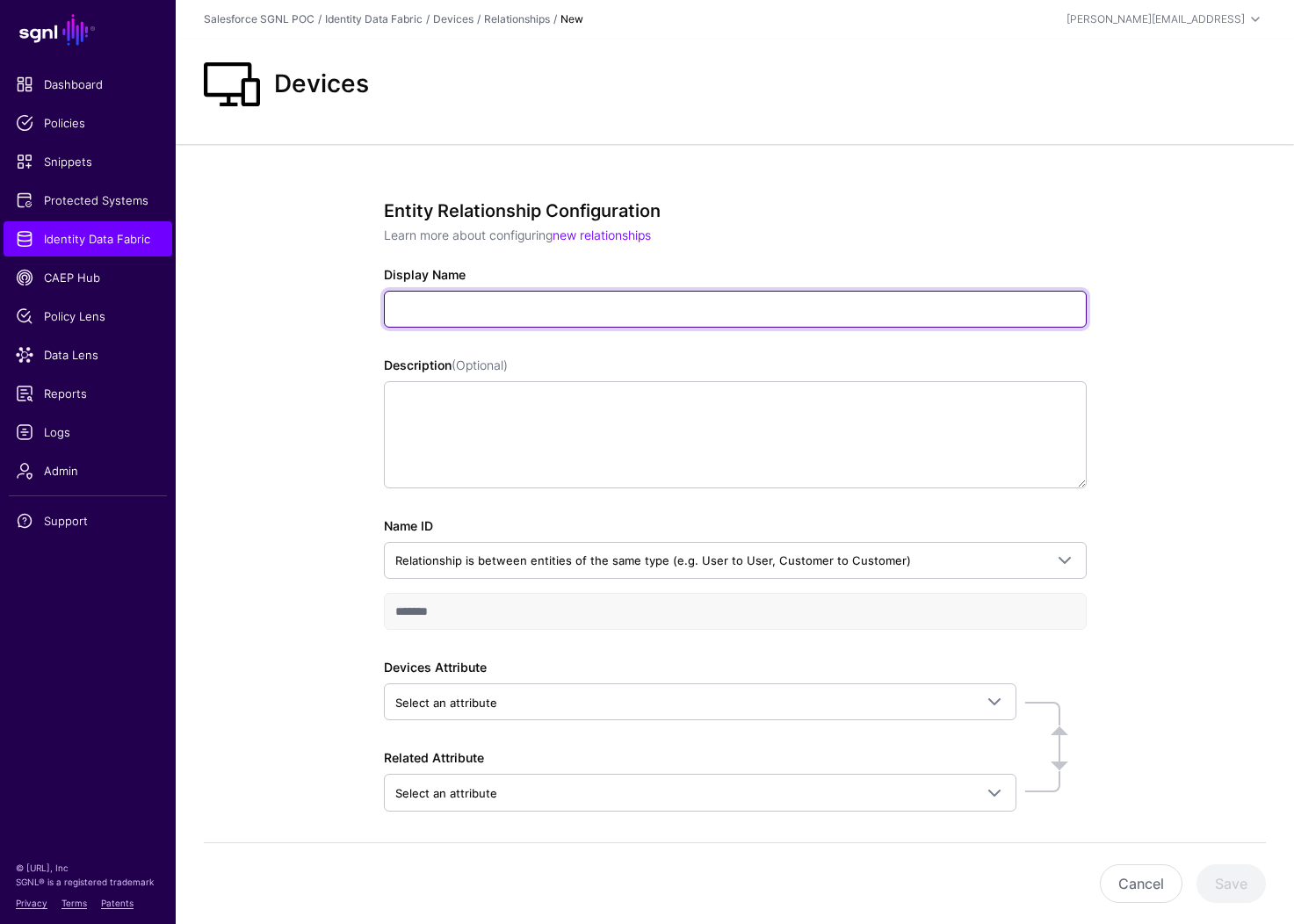
click at [542, 299] on input "Display Name" at bounding box center [735, 309] width 703 height 37
type input "*"
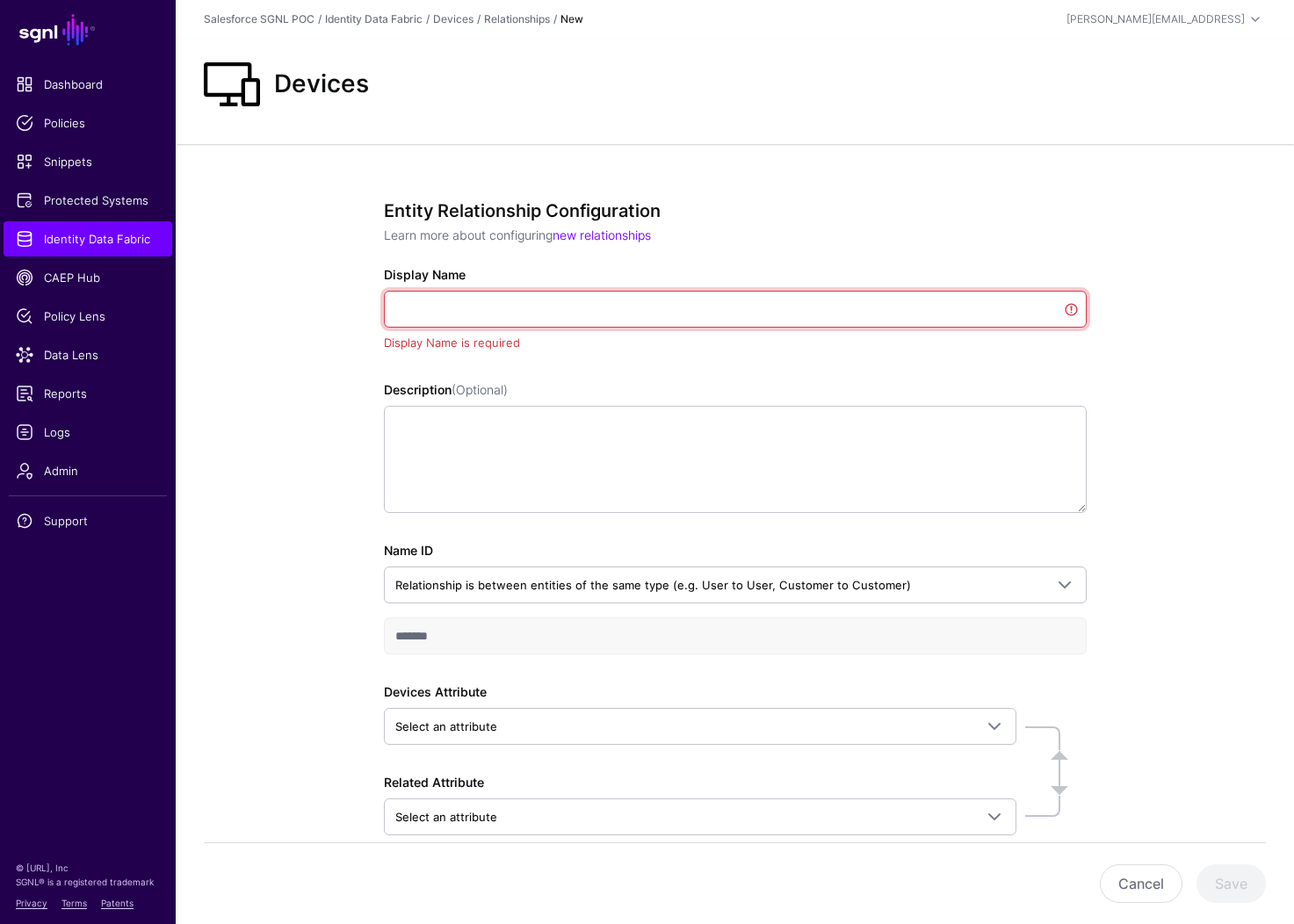
type input "*"
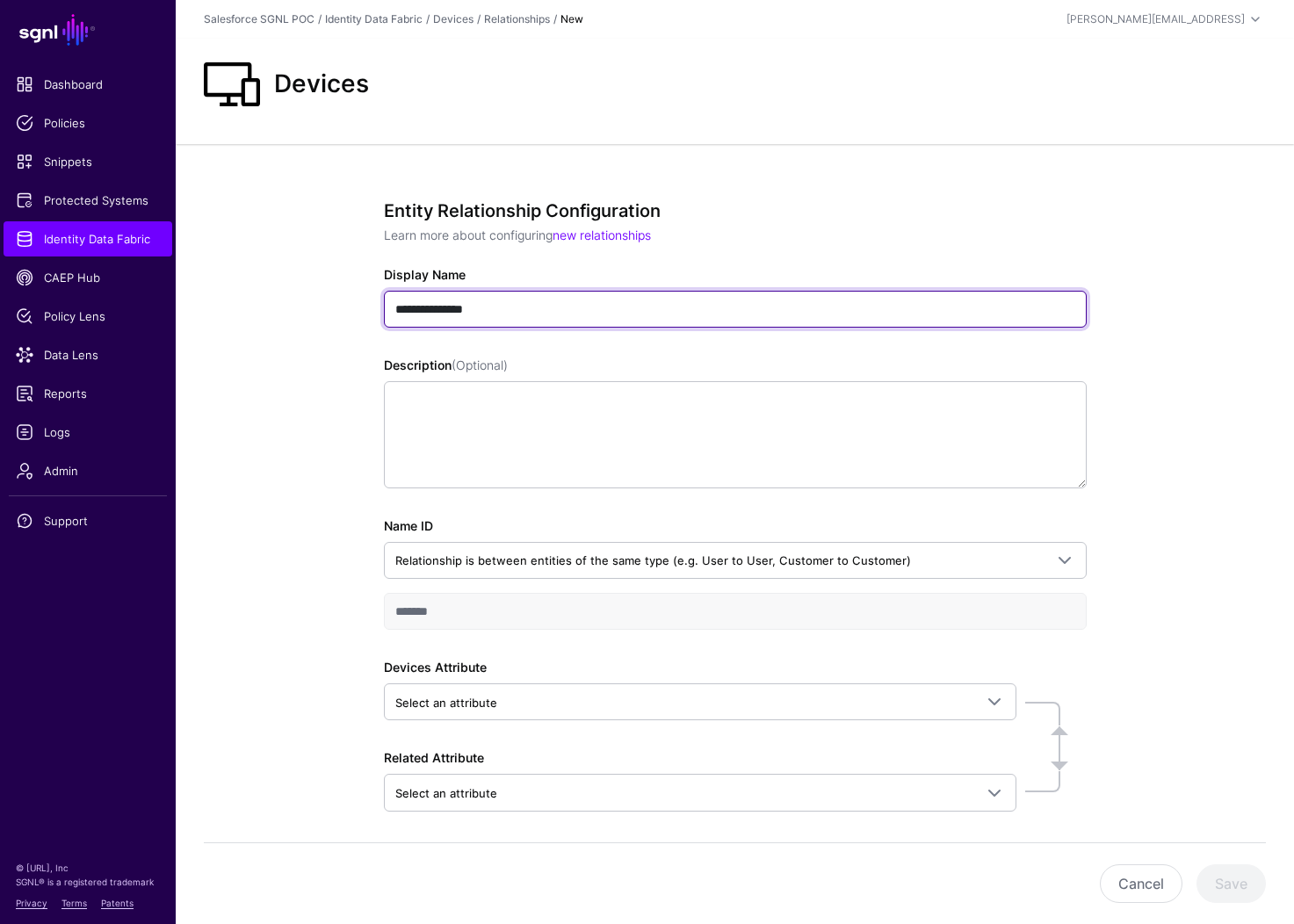
type input "**********"
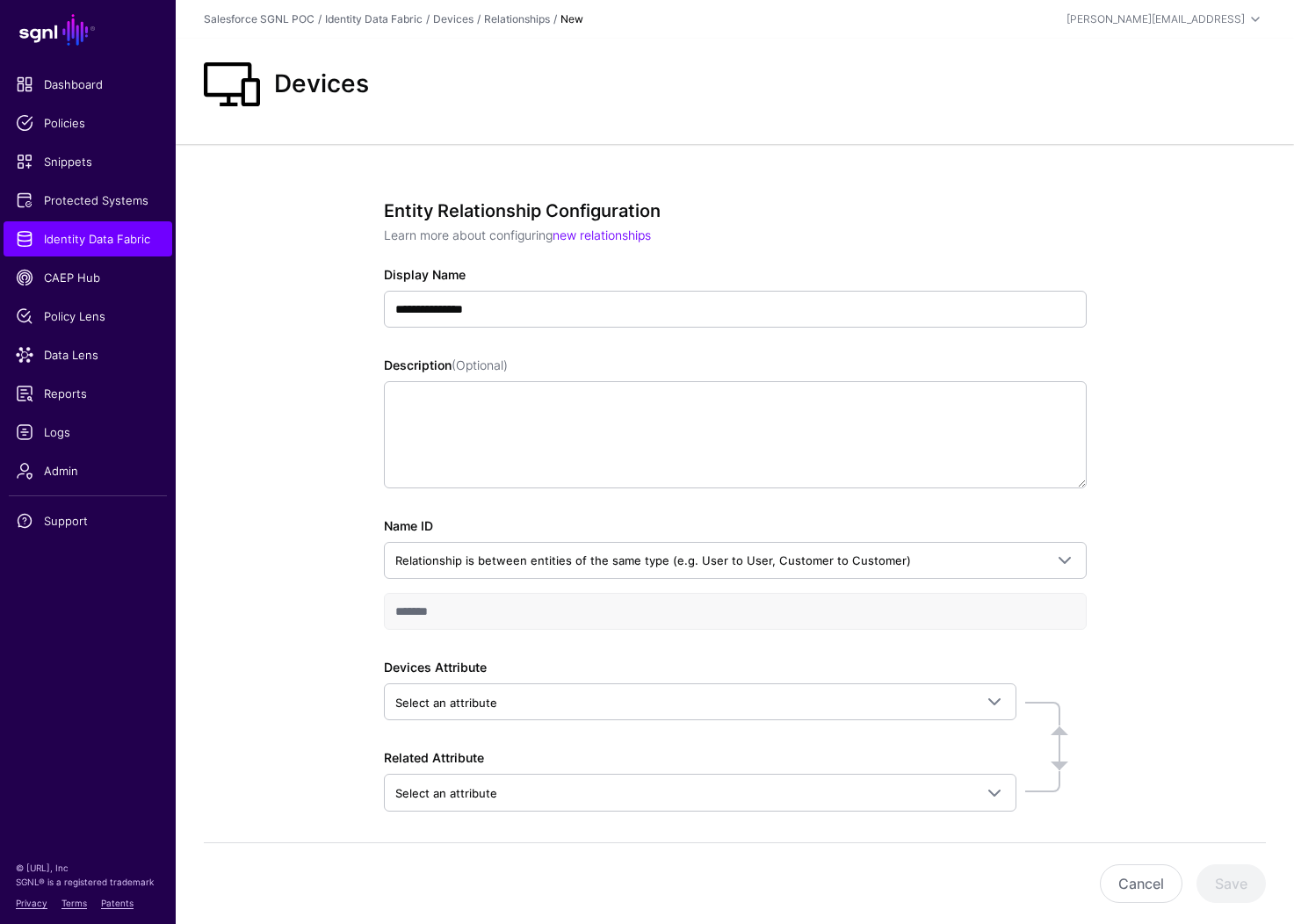
click at [791, 638] on div "**********" at bounding box center [735, 530] width 703 height 660
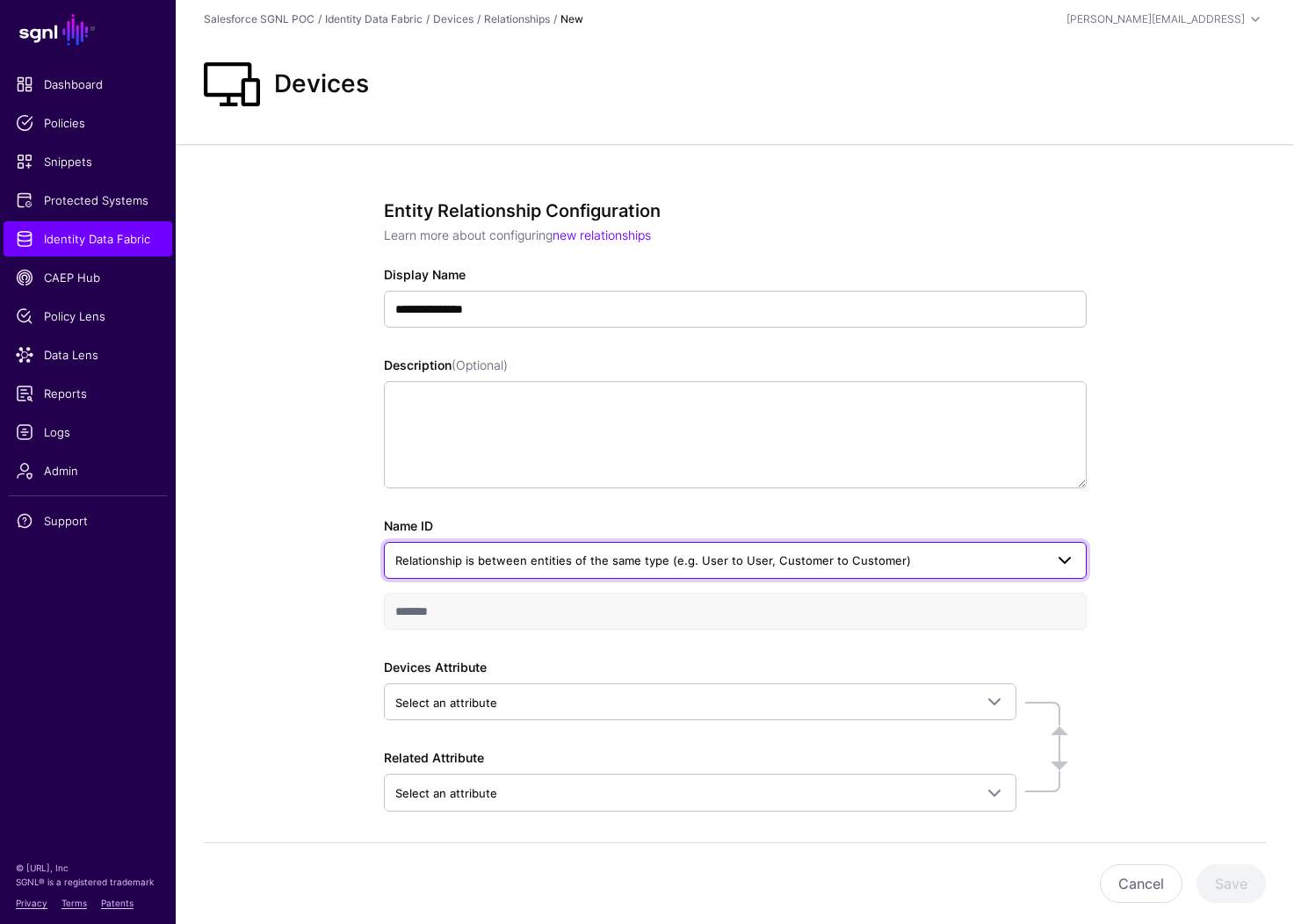
click at [826, 562] on span "Relationship is between entities of the same type (e.g. User to User, Customer …" at bounding box center [653, 560] width 516 height 14
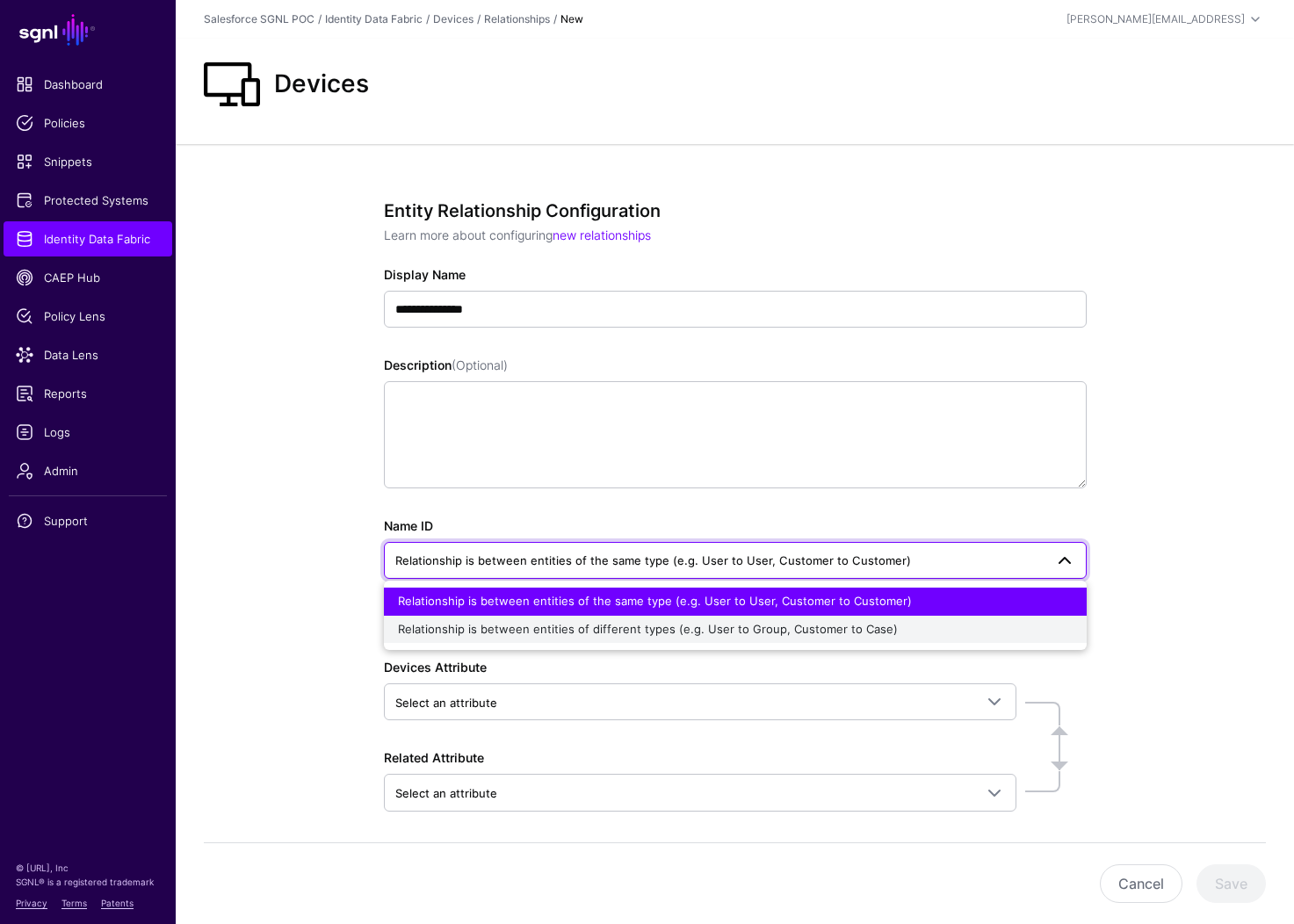
click at [757, 630] on span "Relationship is between entities of different types (e.g. User to Group, Custom…" at bounding box center [647, 629] width 500 height 14
type input "**********"
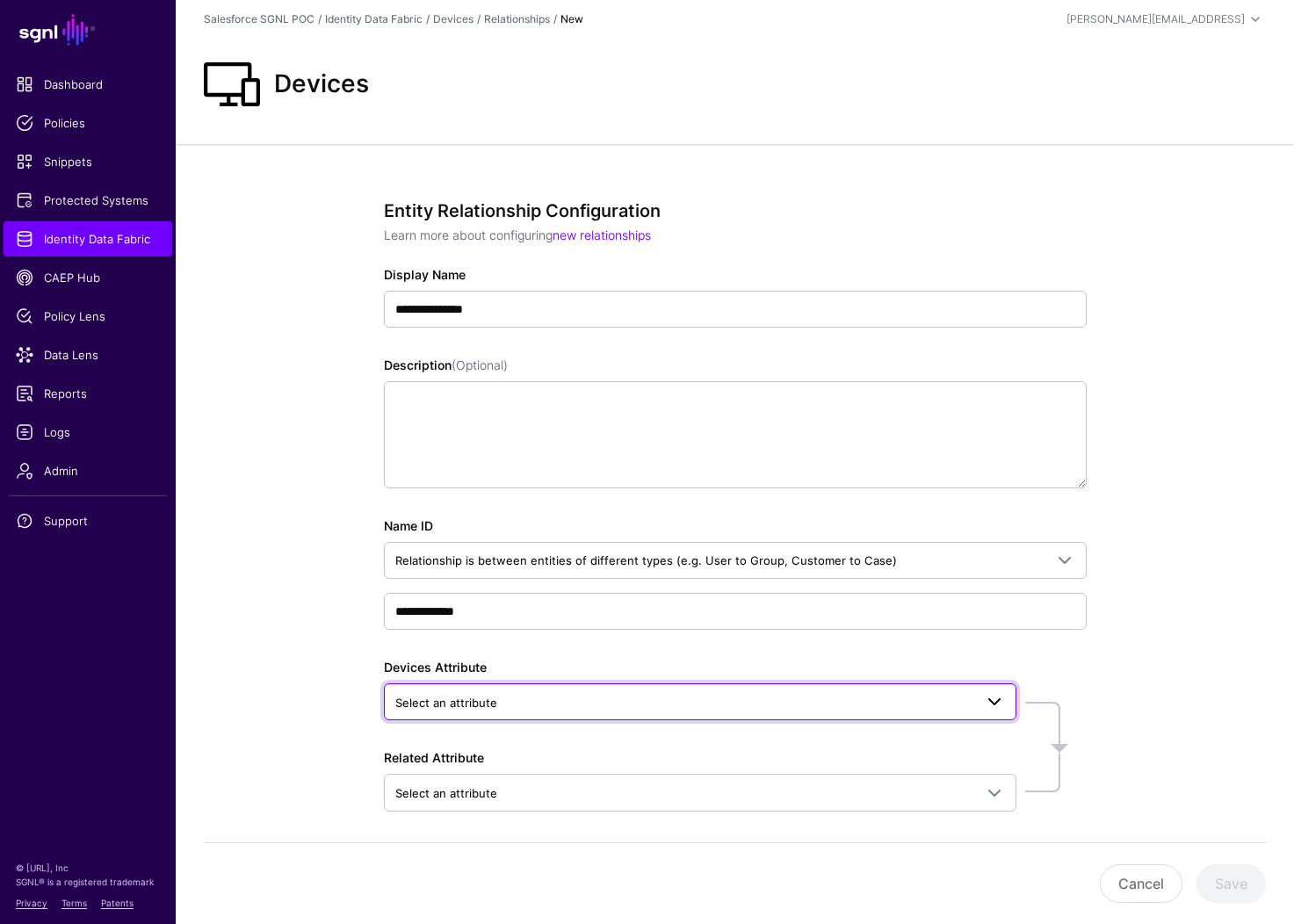
click at [591, 701] on span "Select an attribute" at bounding box center [684, 703] width 578 height 19
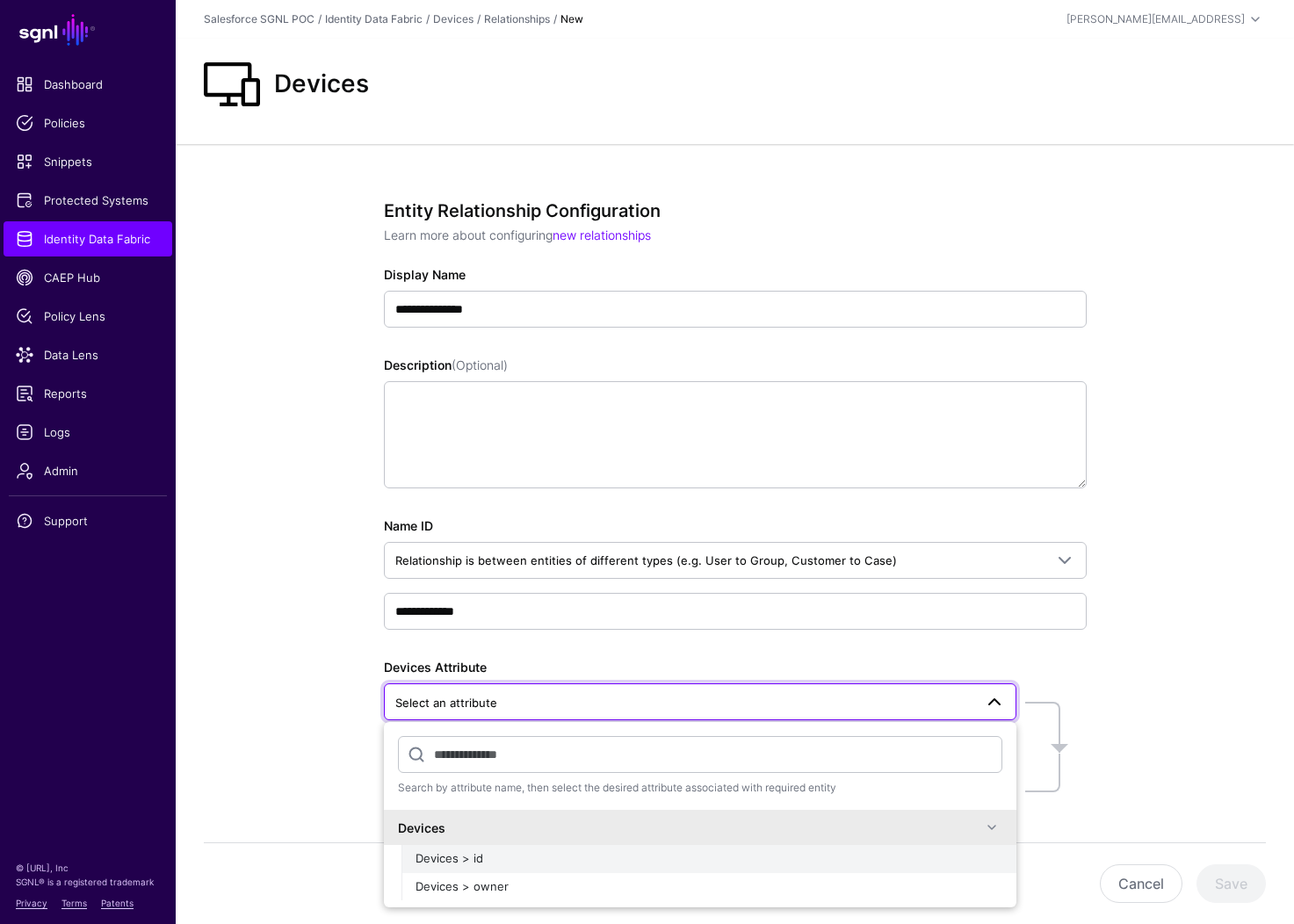
click at [576, 868] on button "Devices > id" at bounding box center [708, 859] width 615 height 28
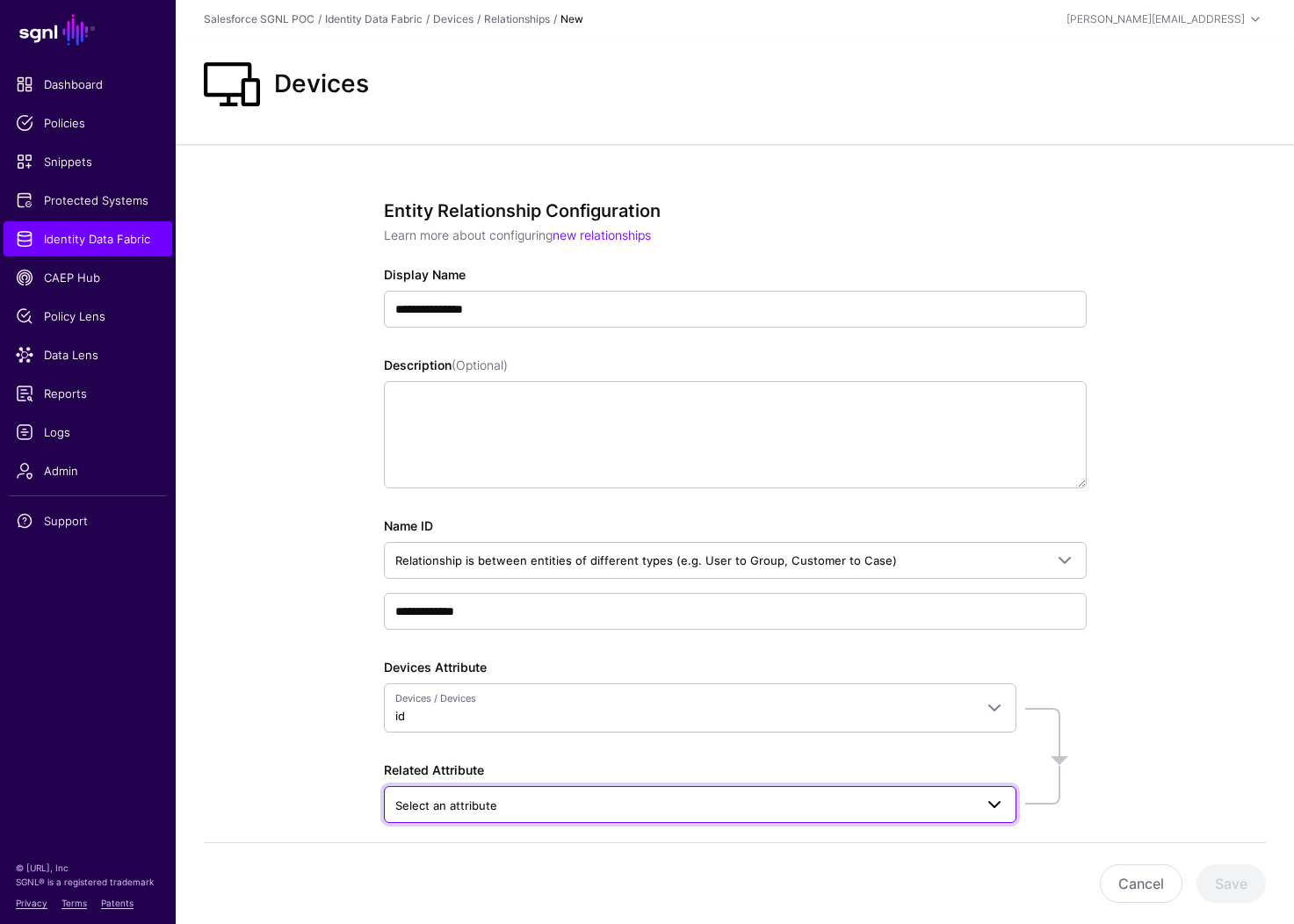
click at [573, 795] on span "Select an attribute" at bounding box center [684, 805] width 578 height 19
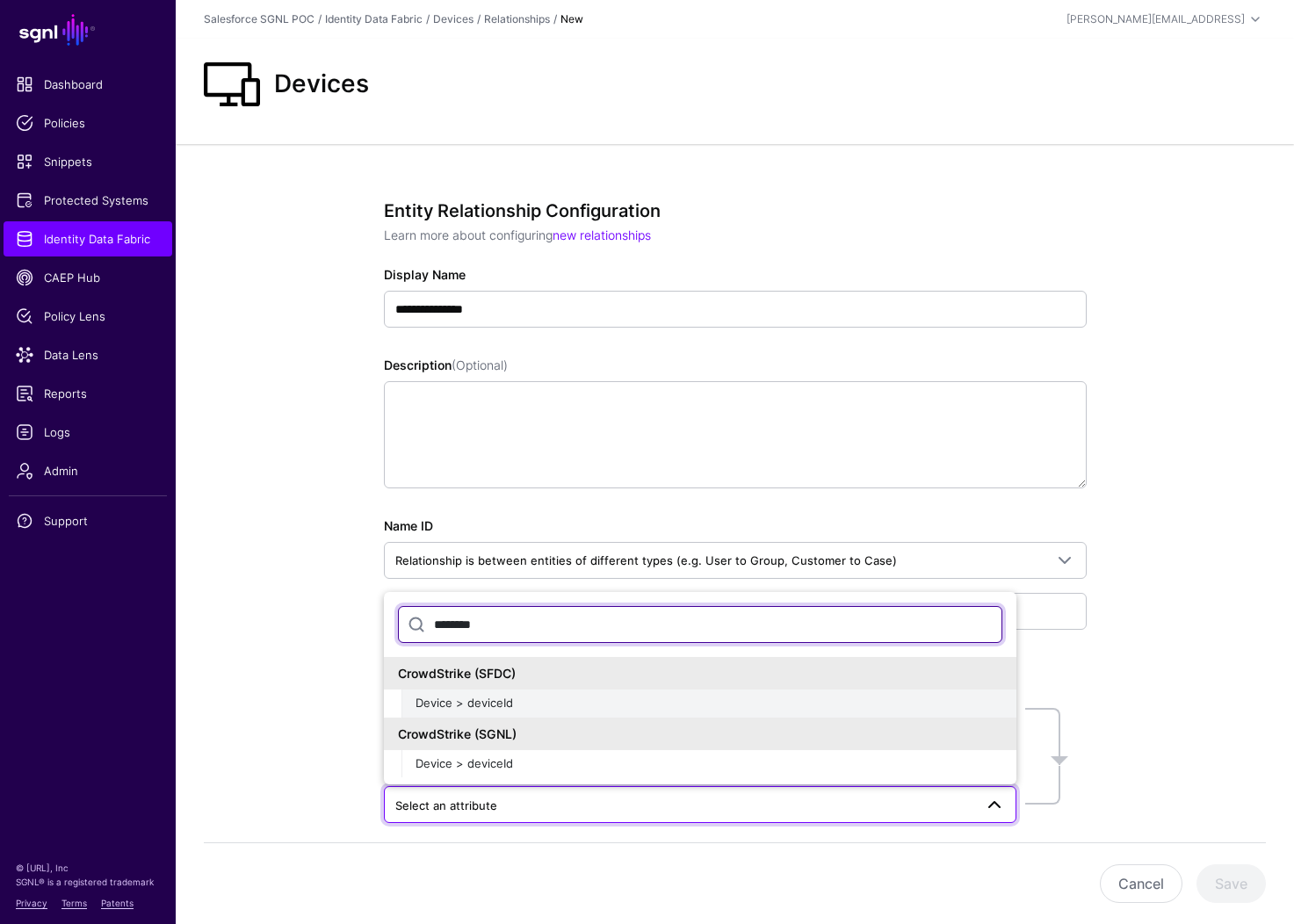
type input "********"
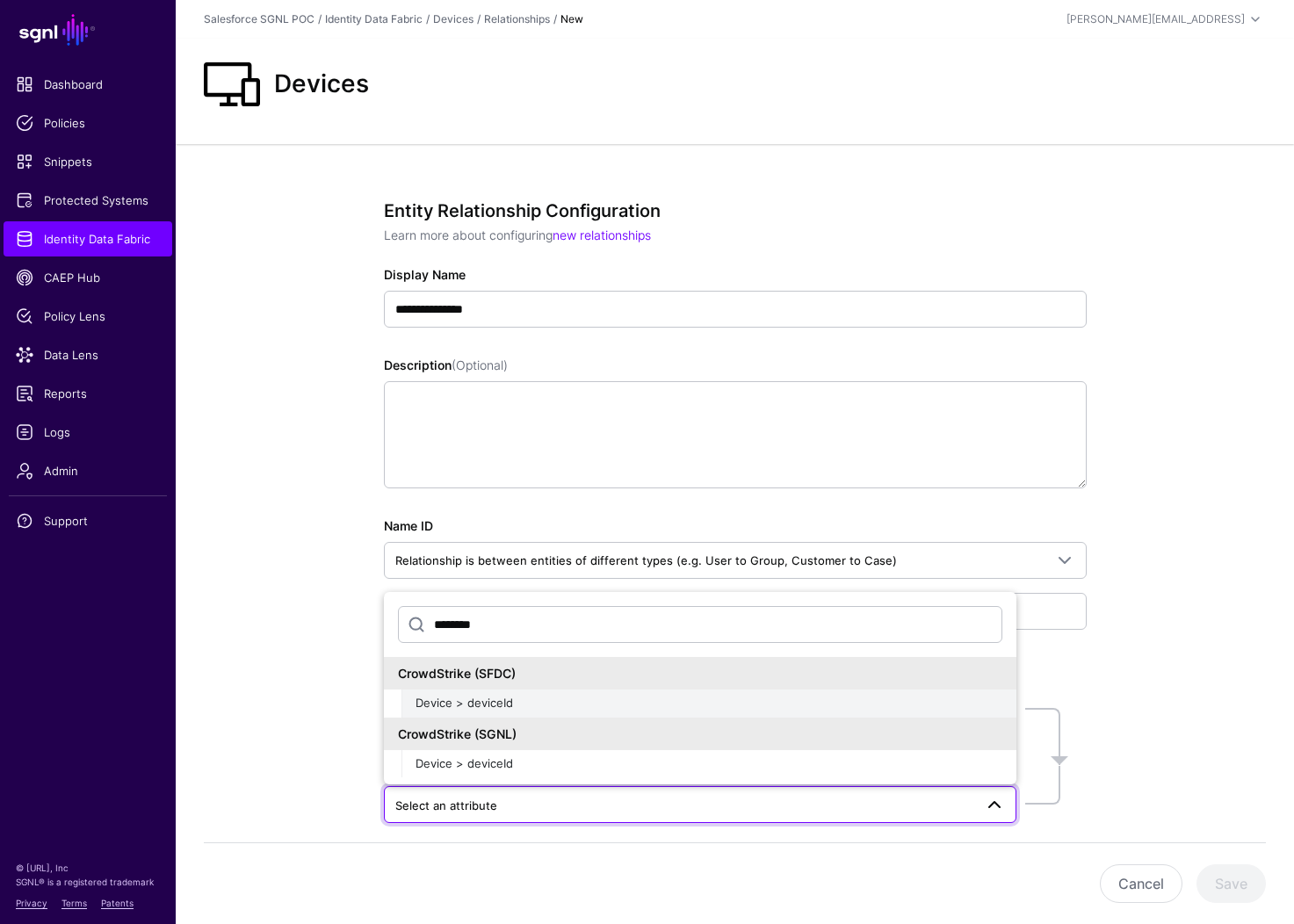
click at [534, 698] on div "Device > deviceId" at bounding box center [708, 704] width 587 height 18
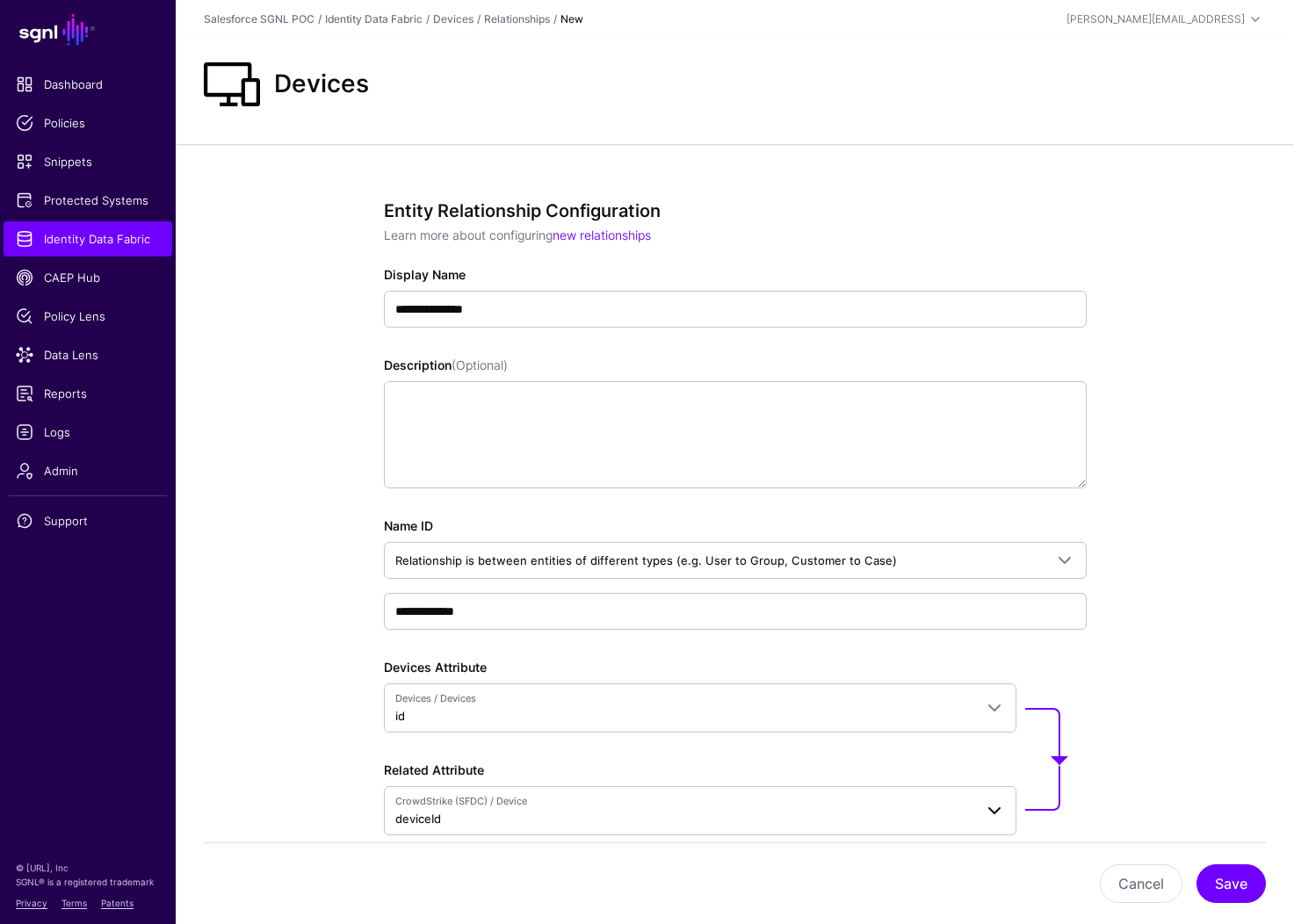
scroll to position [94, 0]
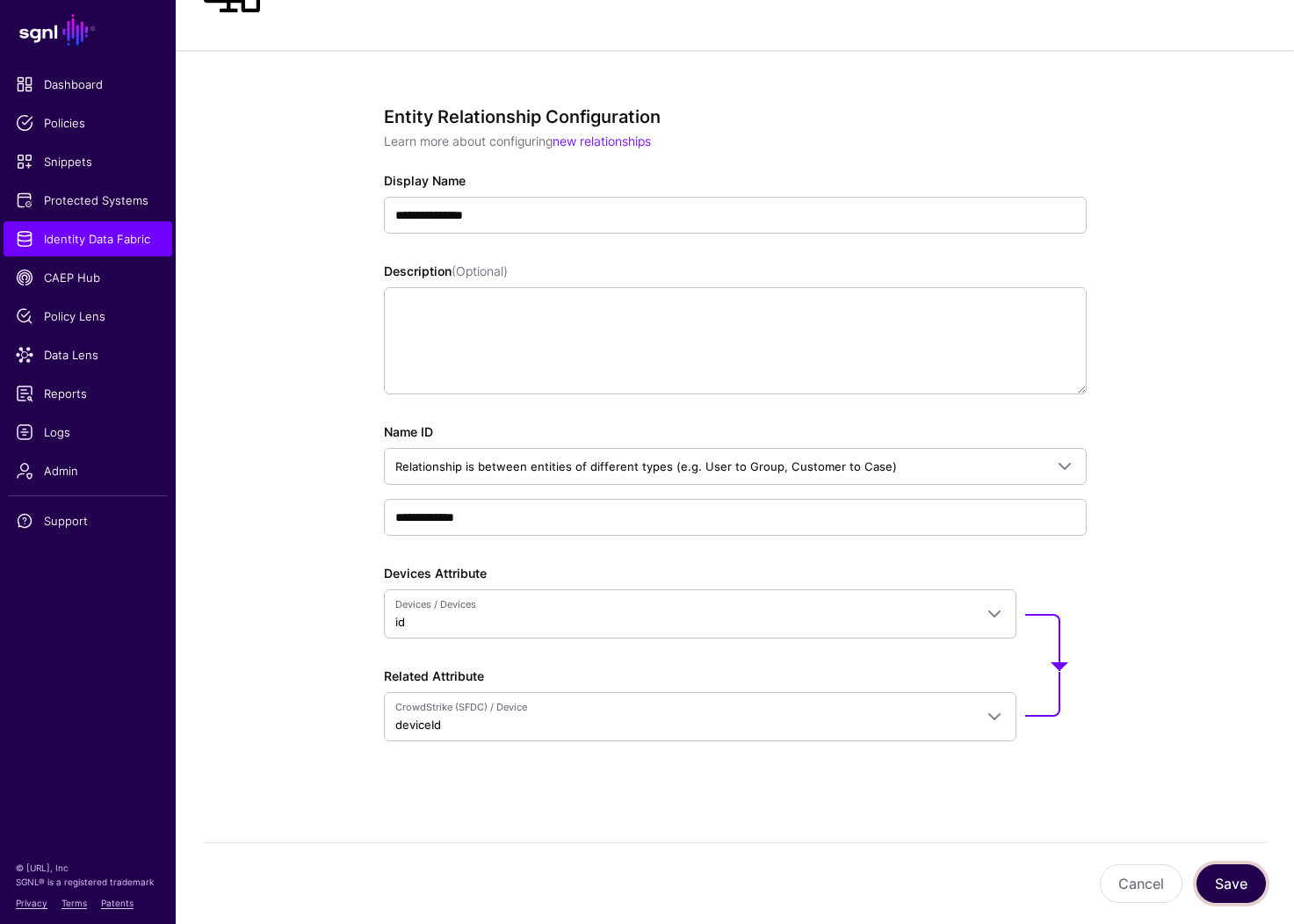
click at [1245, 880] on button "Save" at bounding box center [1230, 883] width 70 height 39
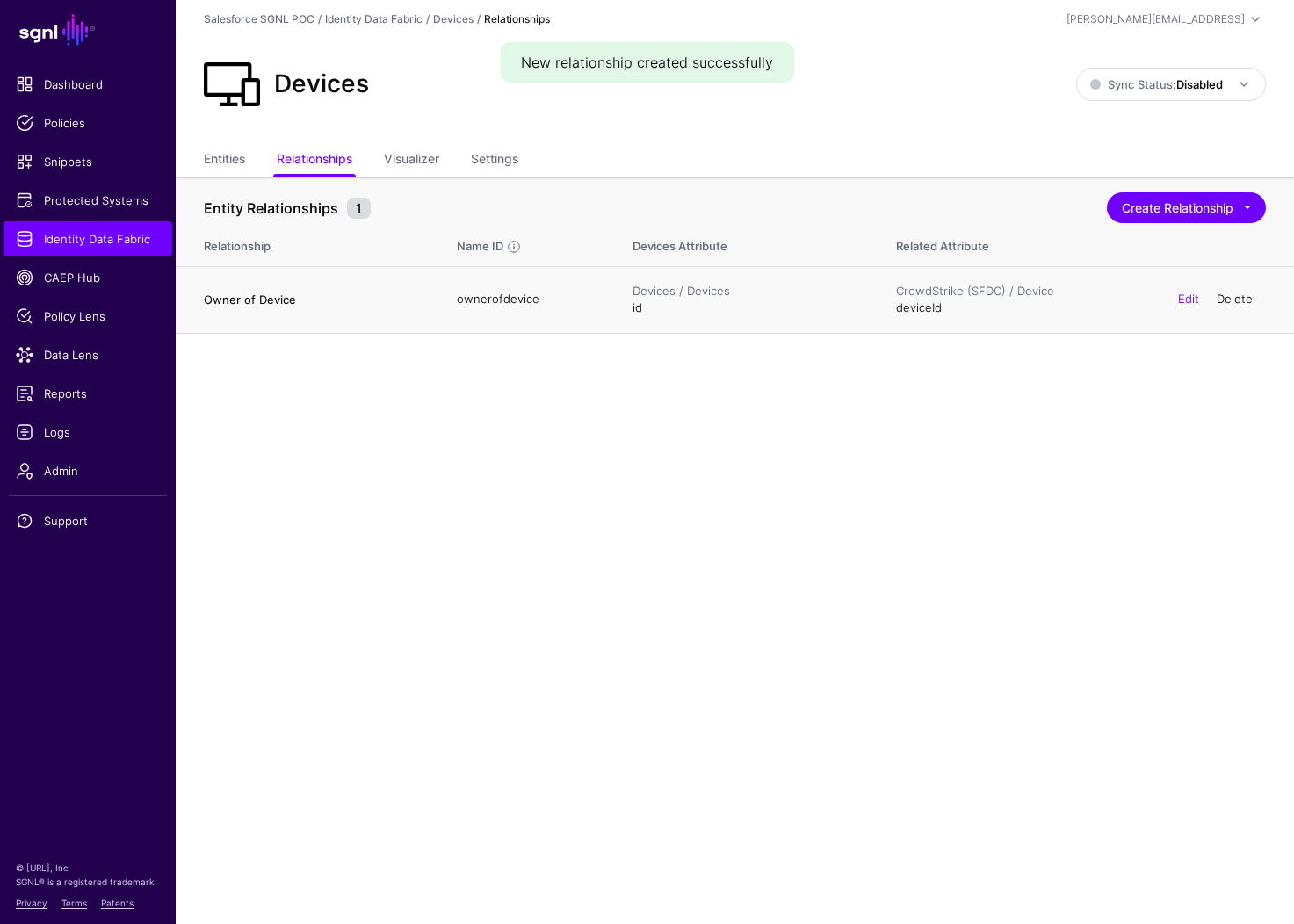
click at [1226, 297] on link "Delete" at bounding box center [1234, 299] width 36 height 14
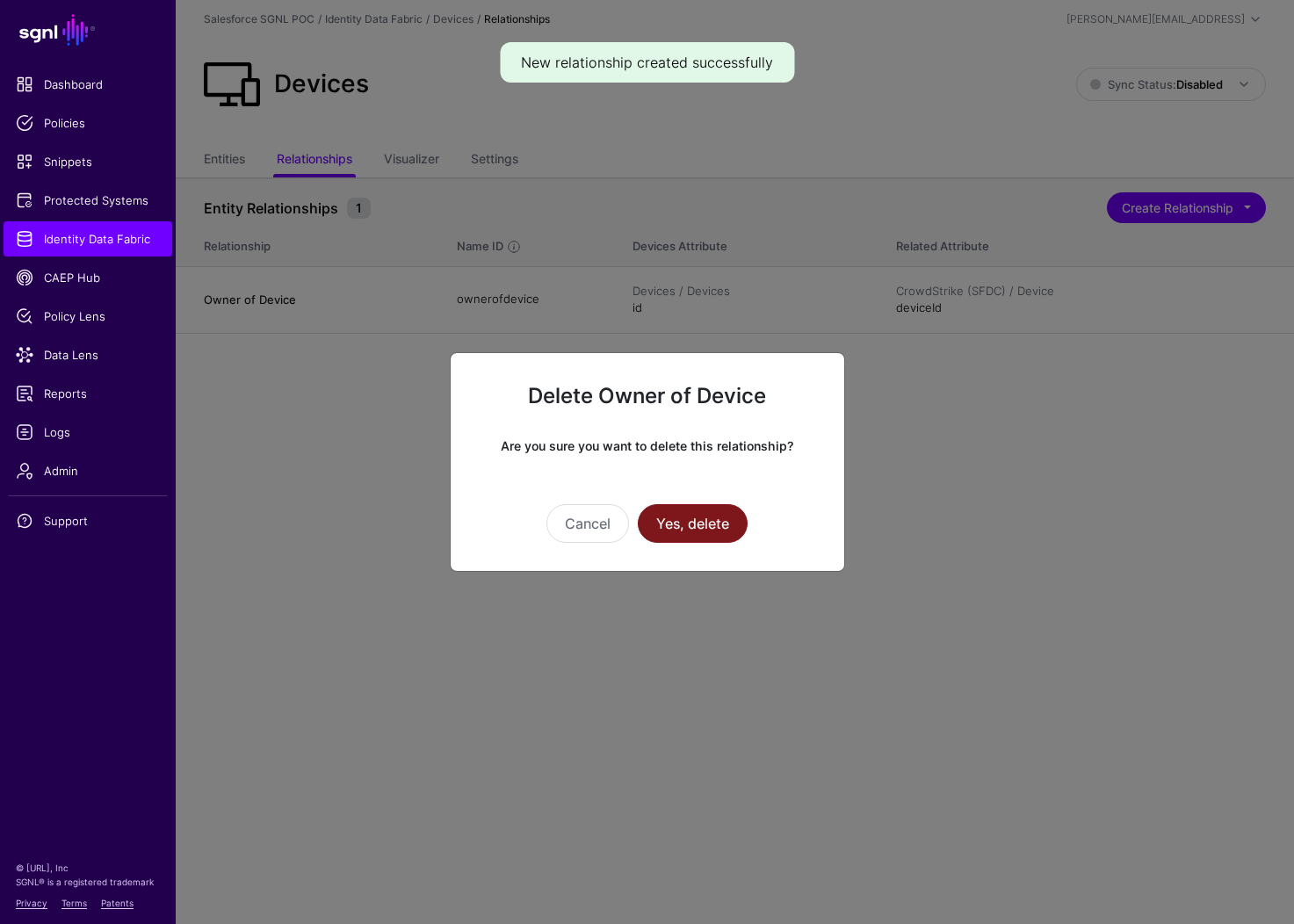
click at [699, 513] on button "Yes, delete" at bounding box center [692, 524] width 109 height 39
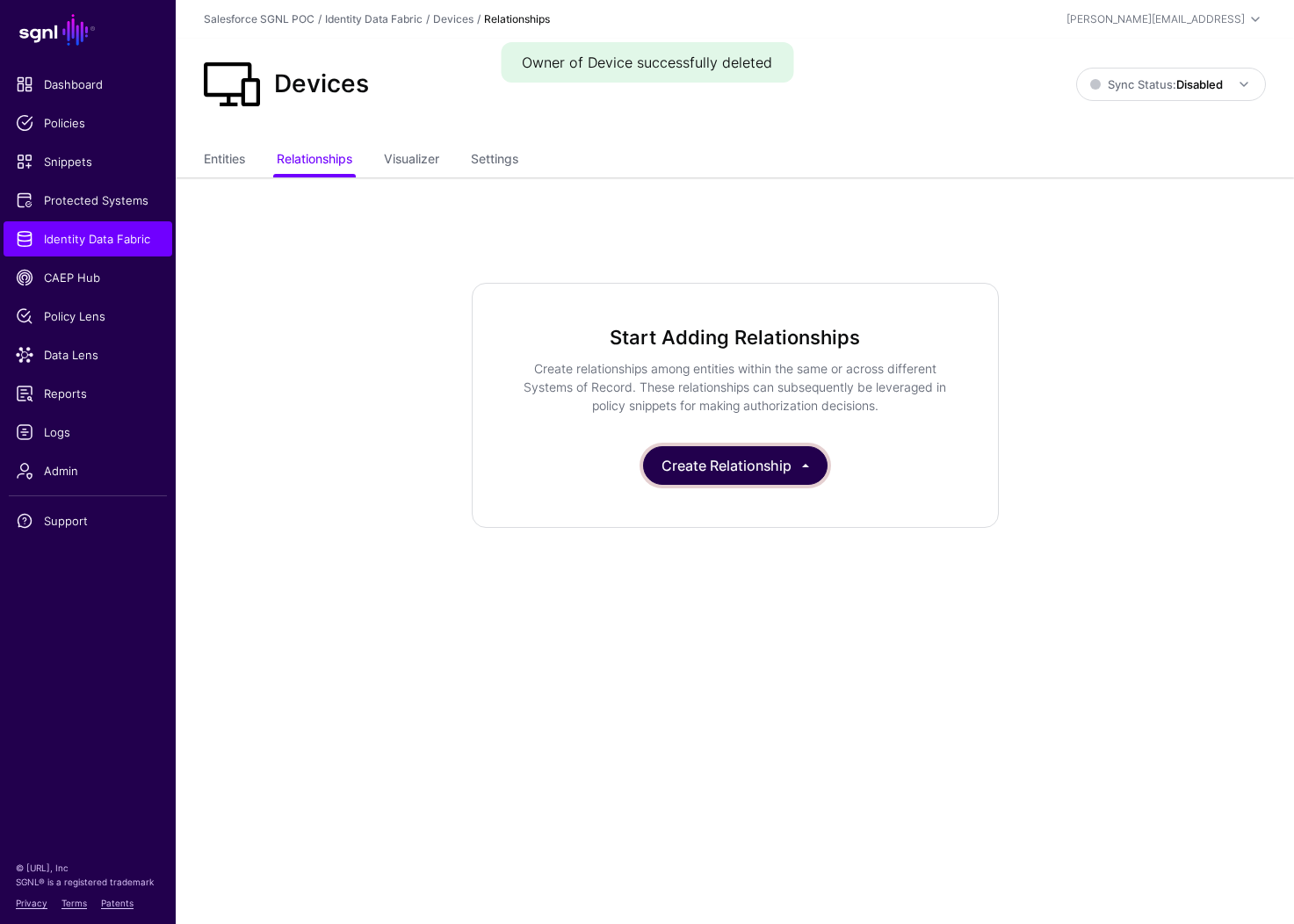
click at [752, 457] on button "Create Relationship" at bounding box center [735, 466] width 184 height 39
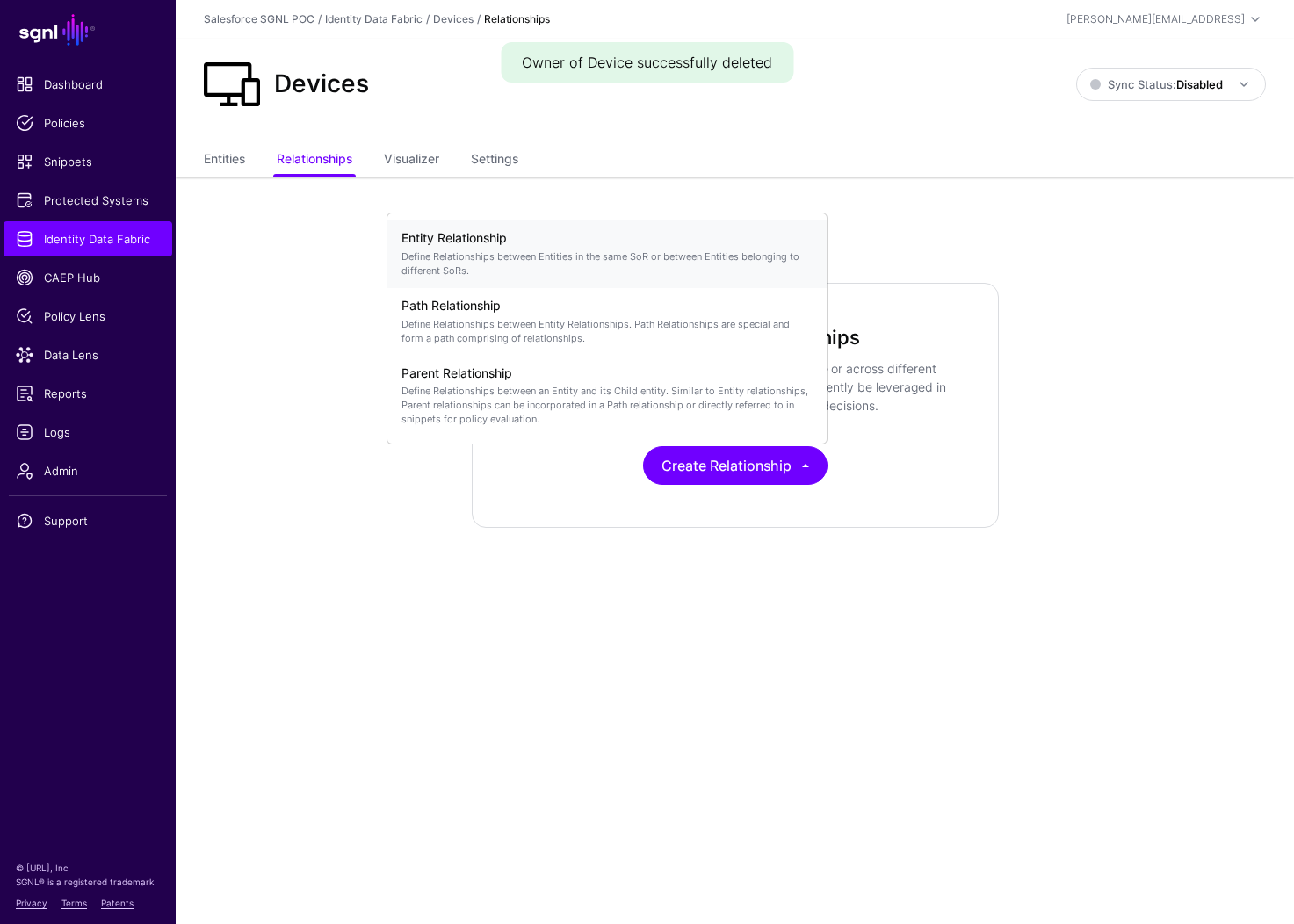
click at [520, 253] on p "Define Relationships between Entities in the same SoR or between Entities belon…" at bounding box center [607, 264] width 411 height 28
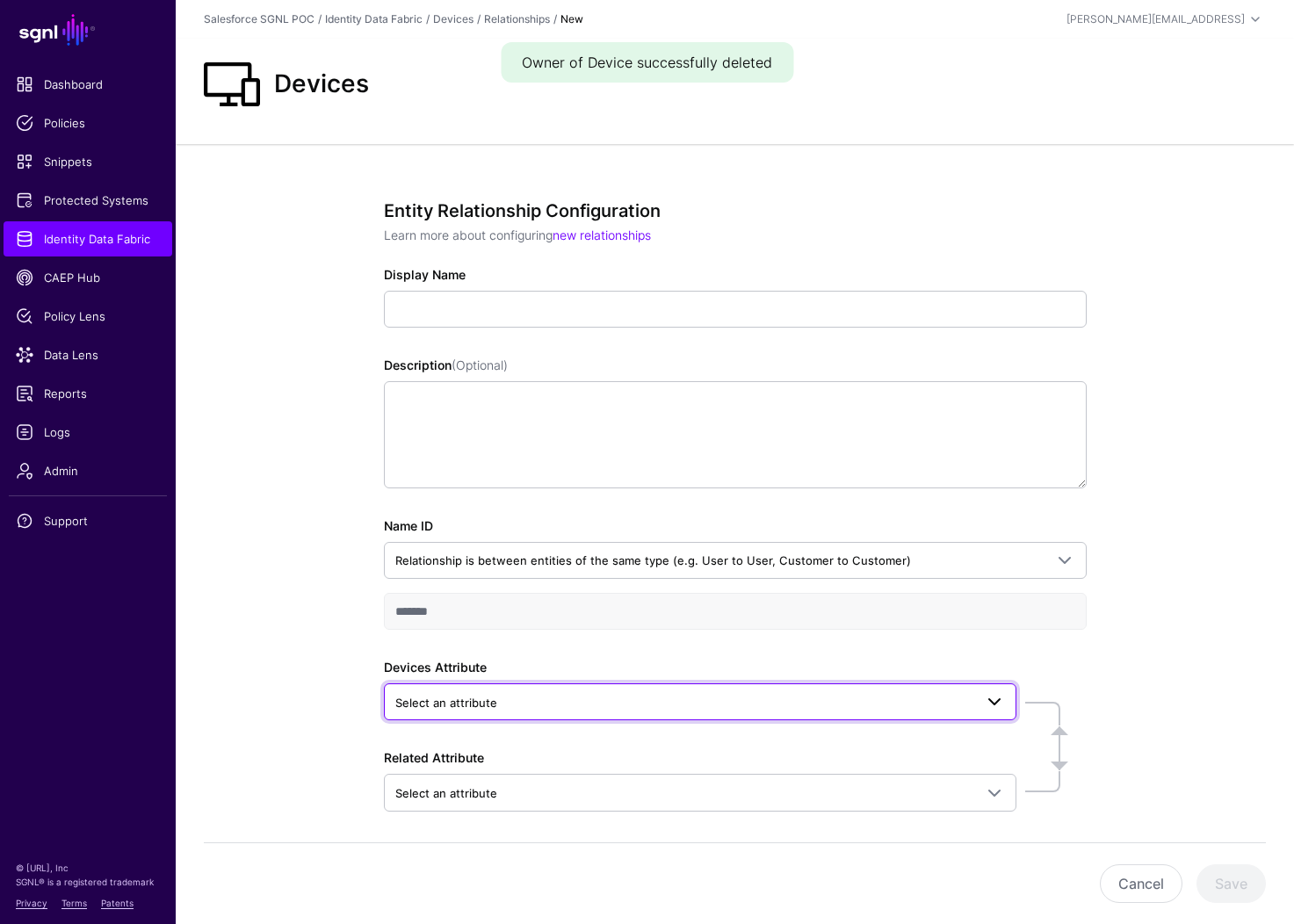
click at [518, 719] on link "Select an attribute" at bounding box center [699, 702] width 632 height 37
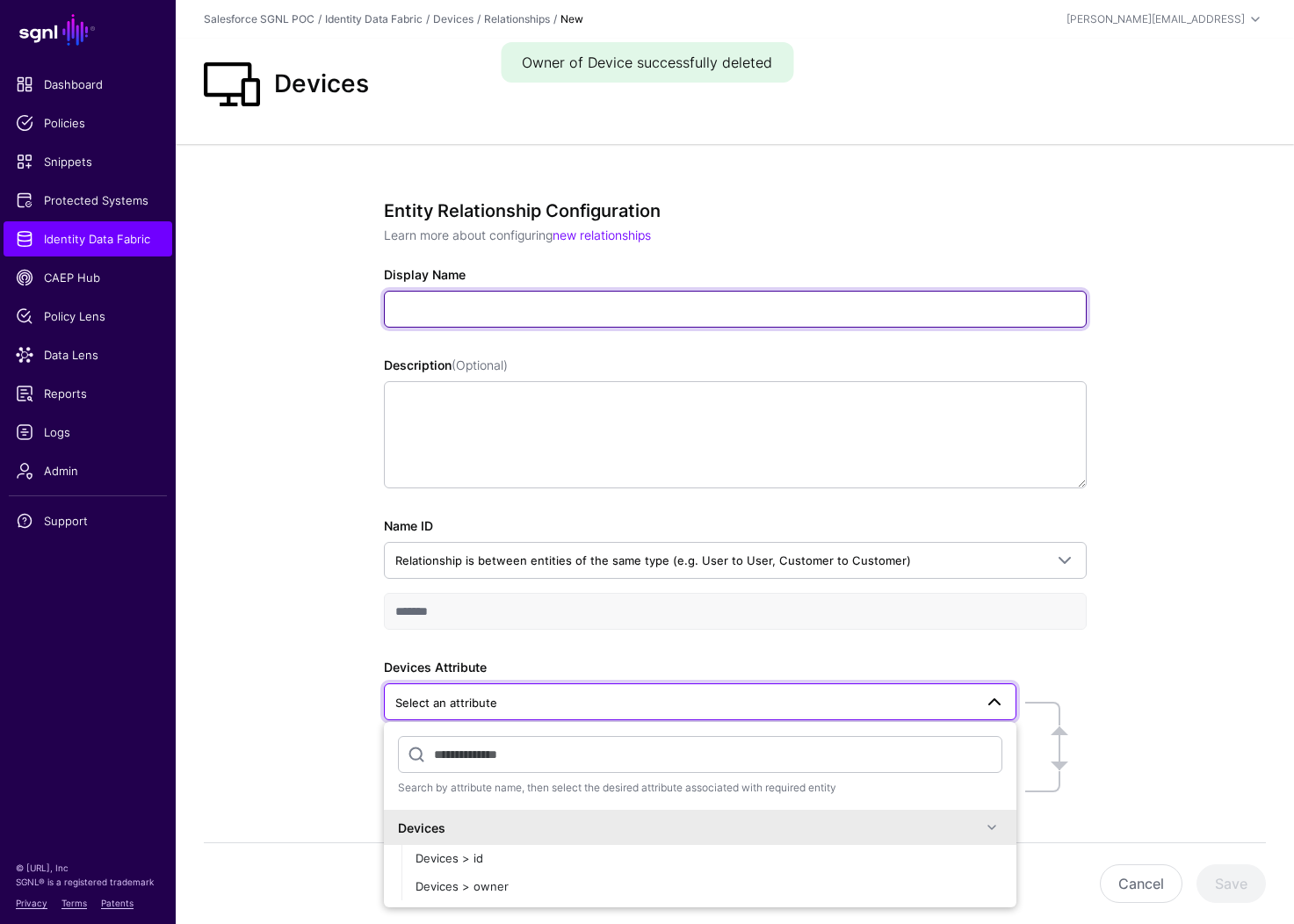
click at [610, 297] on input "Display Name" at bounding box center [735, 309] width 703 height 37
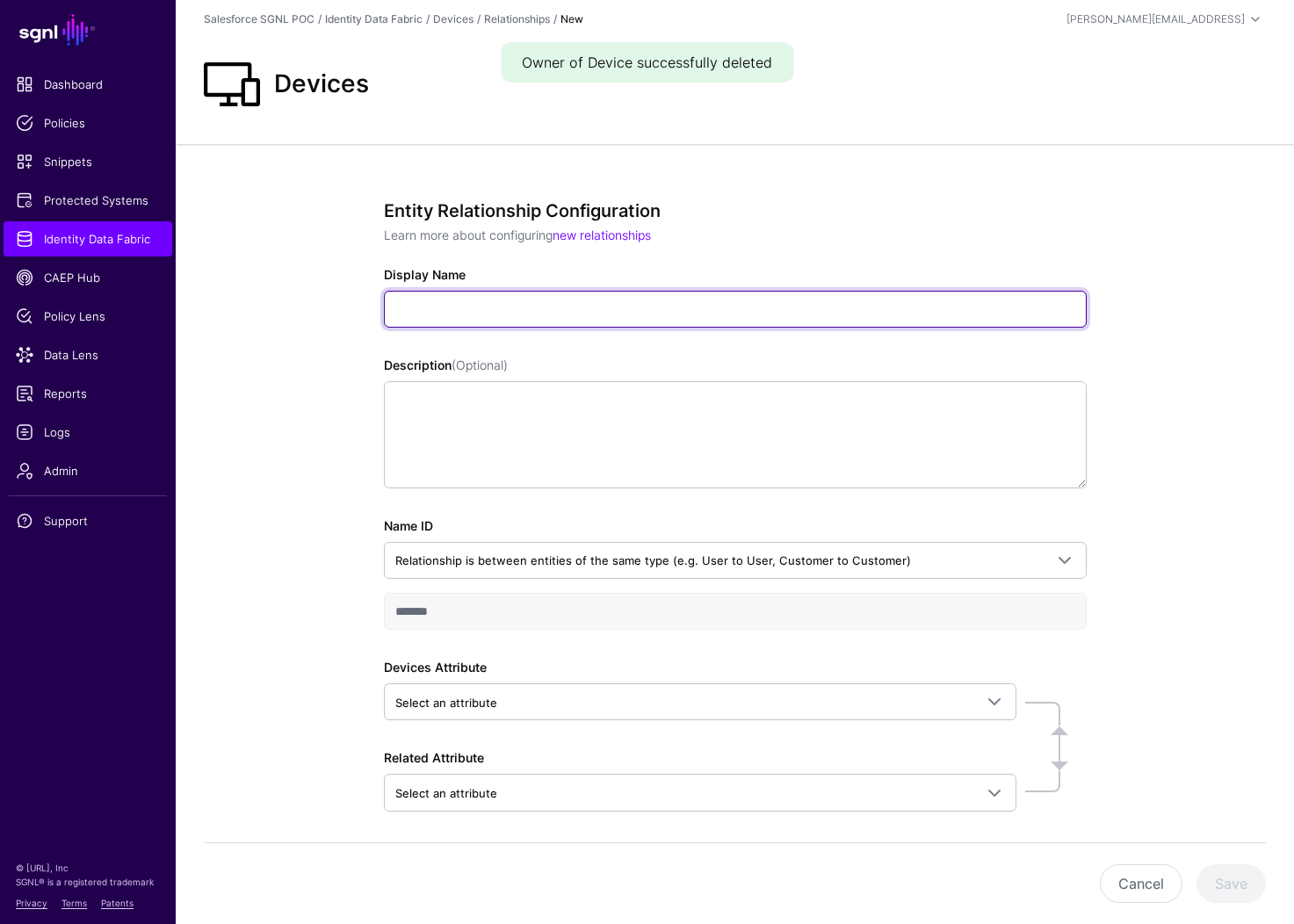
type input "*"
type input "**********"
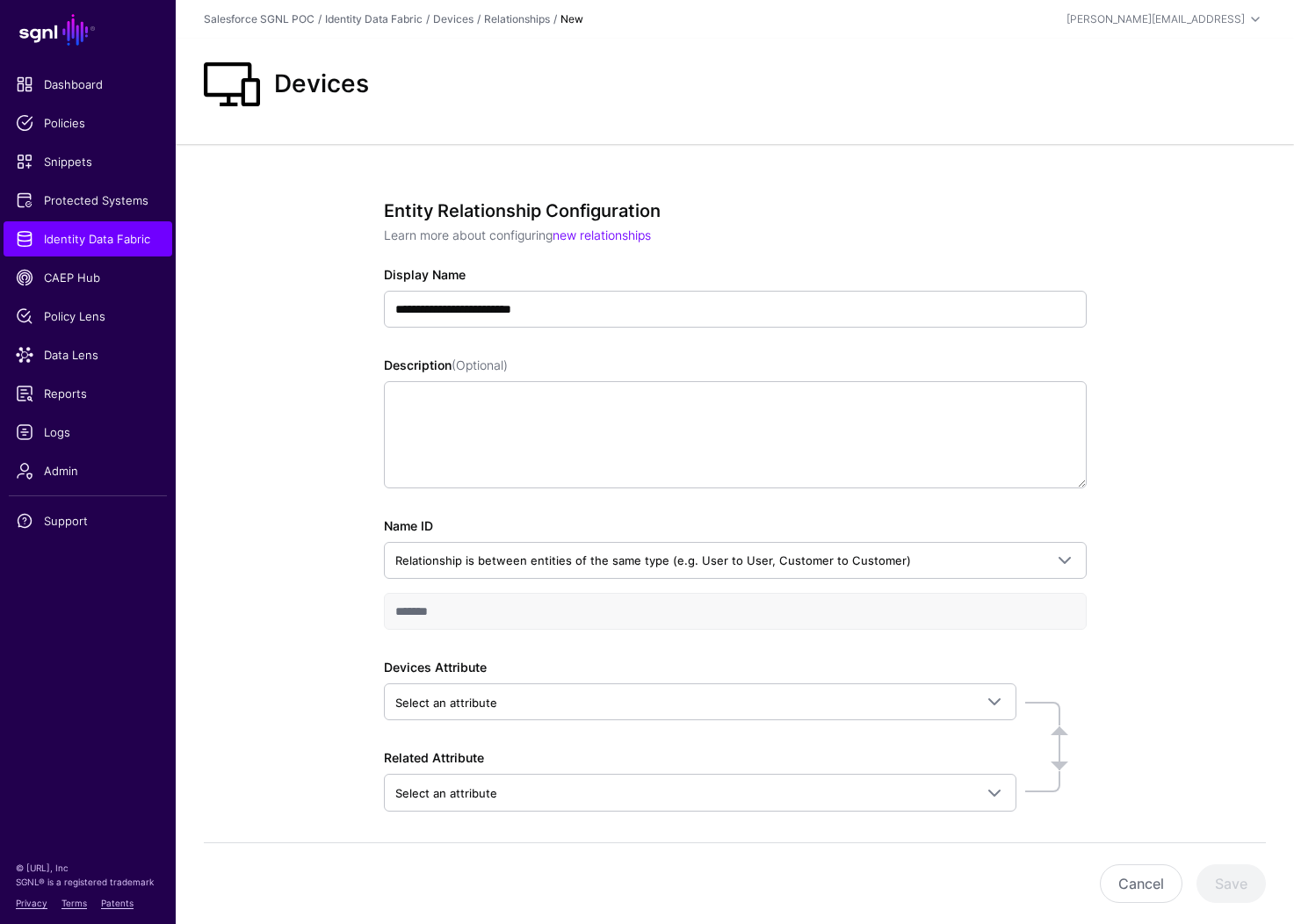
click at [572, 722] on div "Devices Attribute Select an attribute Search by attribute name, then select the…" at bounding box center [735, 734] width 703 height 153
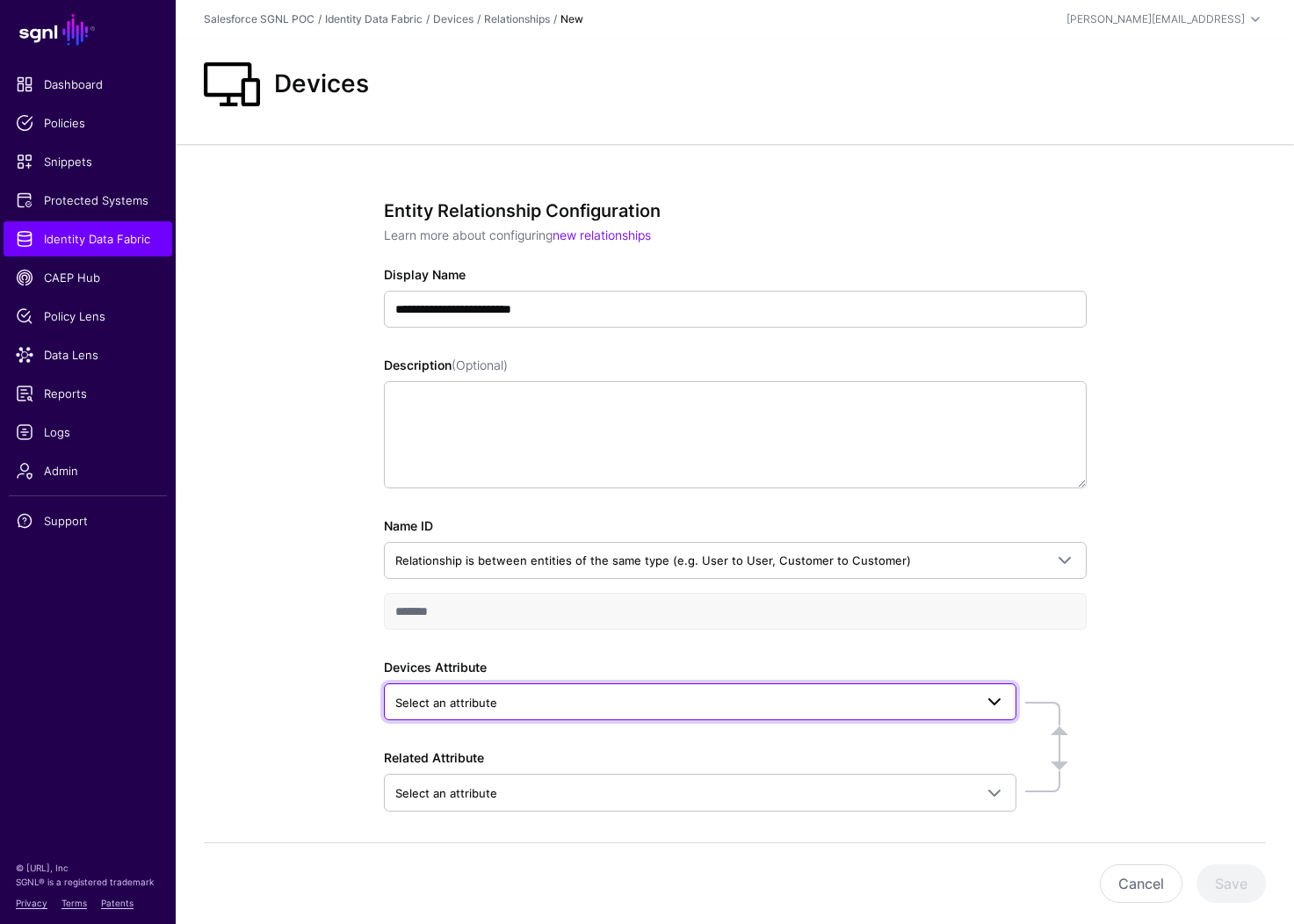
click at [585, 693] on span "Select an attribute" at bounding box center [684, 703] width 578 height 19
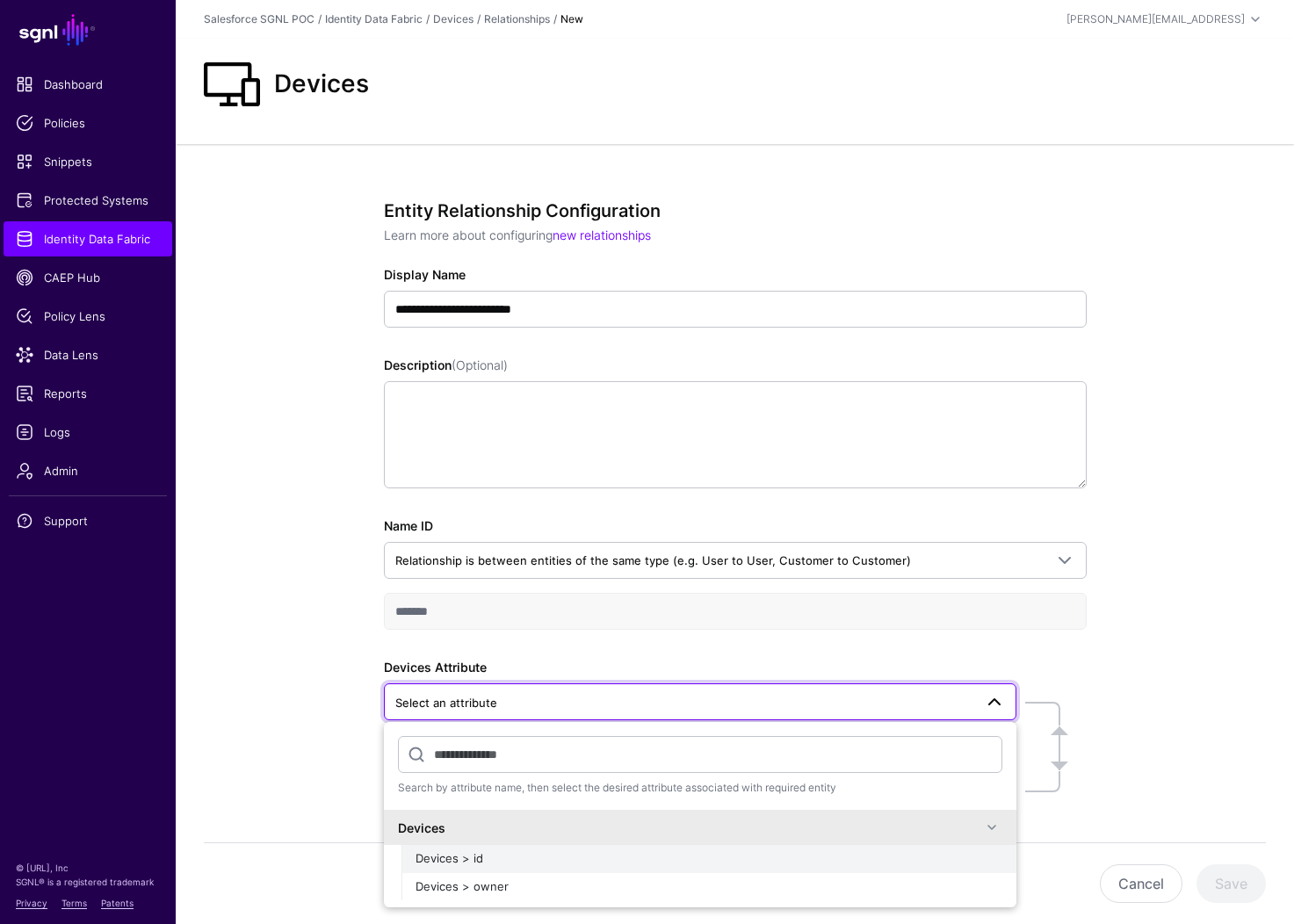
click at [558, 857] on div "Devices > id" at bounding box center [708, 859] width 587 height 18
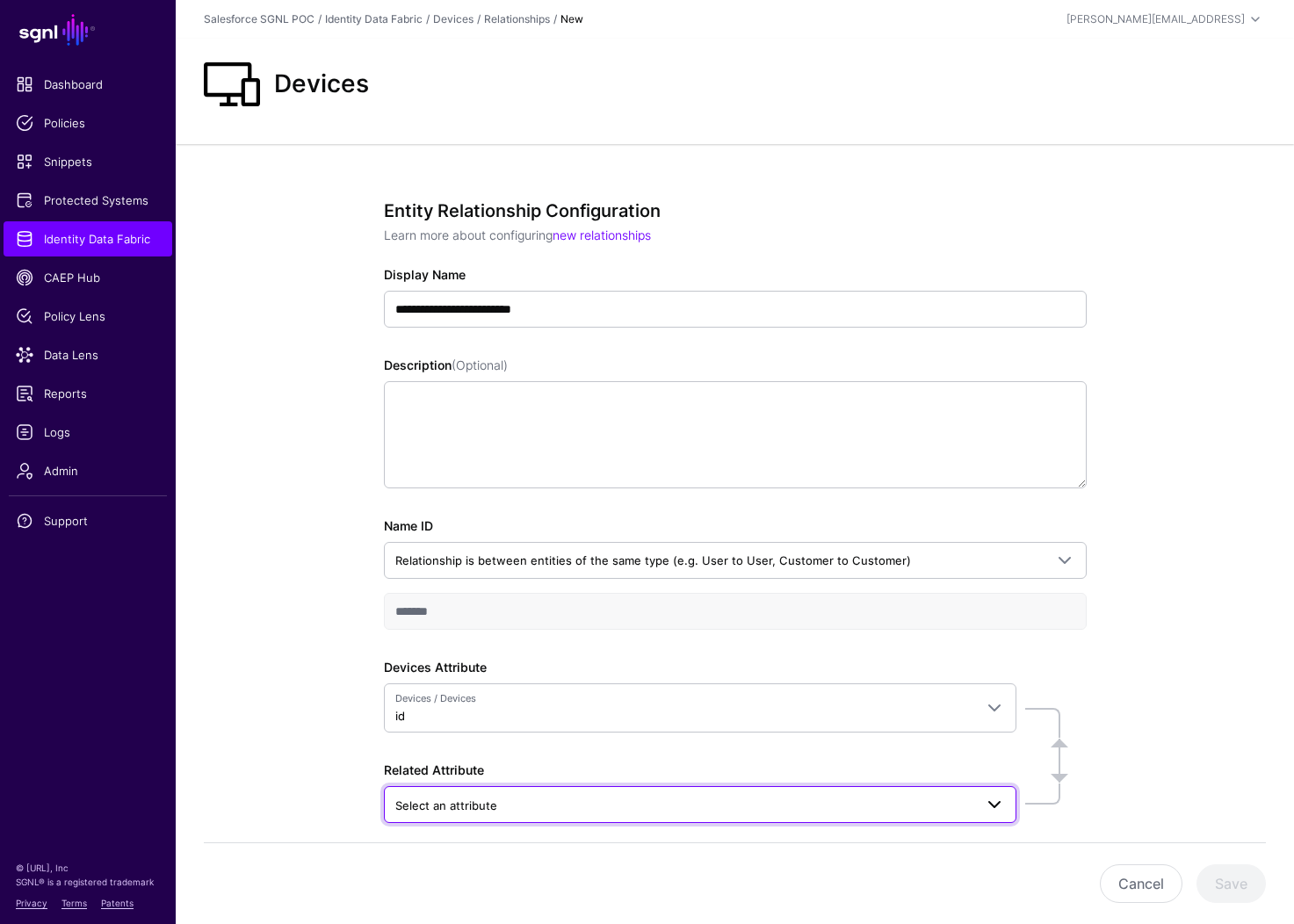
click at [549, 788] on link "Select an attribute" at bounding box center [699, 804] width 632 height 37
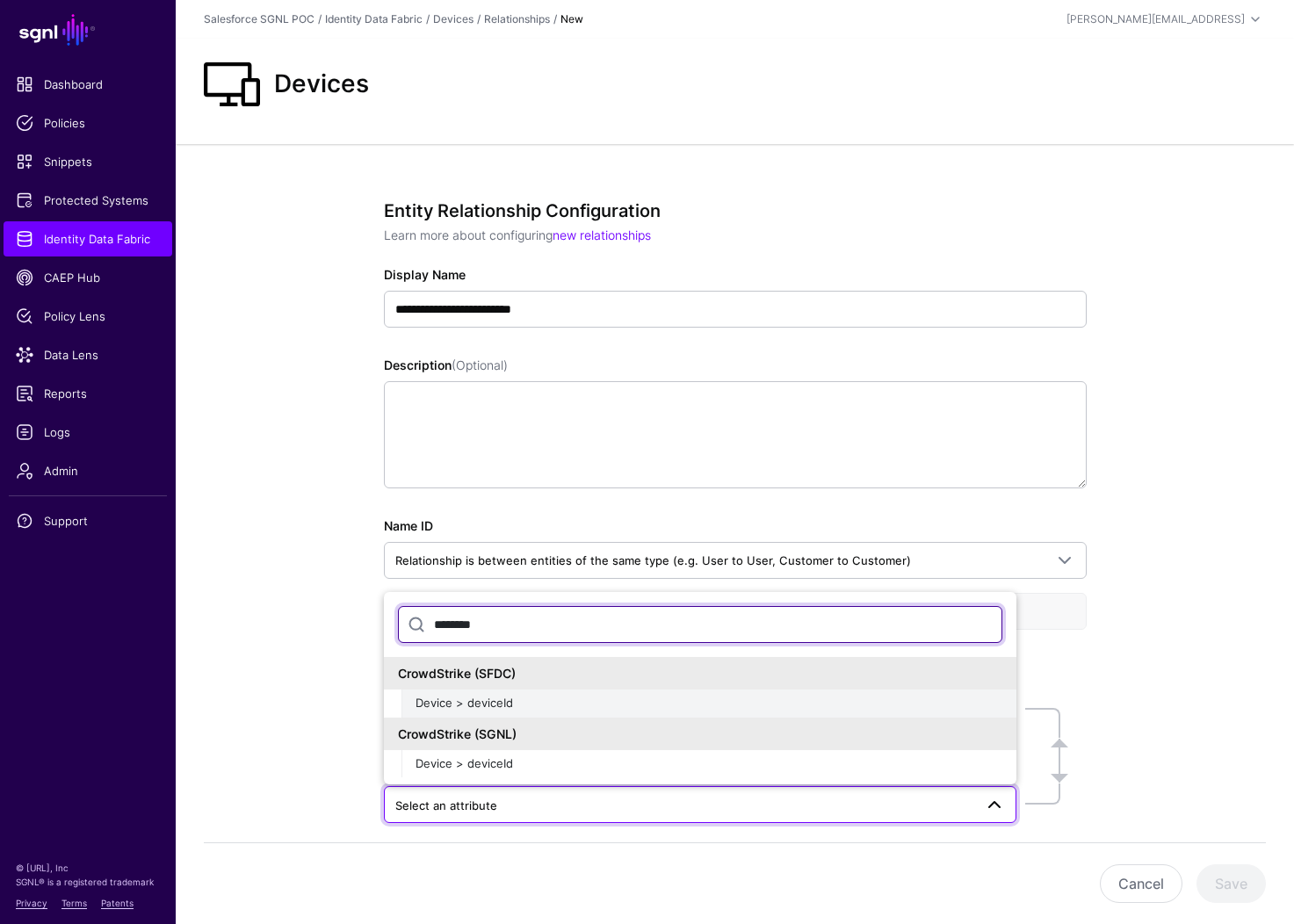
type input "********"
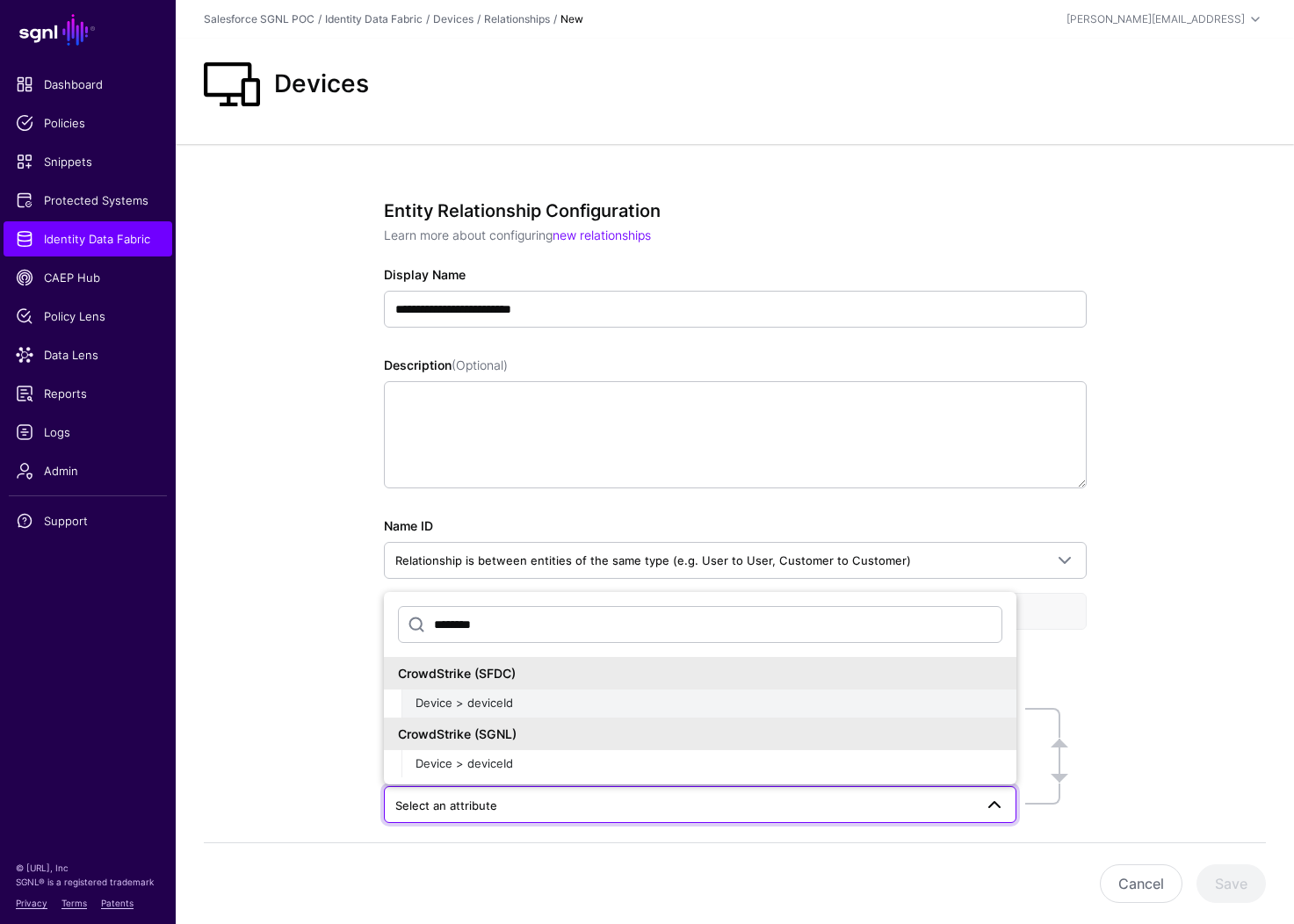
click at [531, 707] on div "Device > deviceId" at bounding box center [708, 704] width 587 height 18
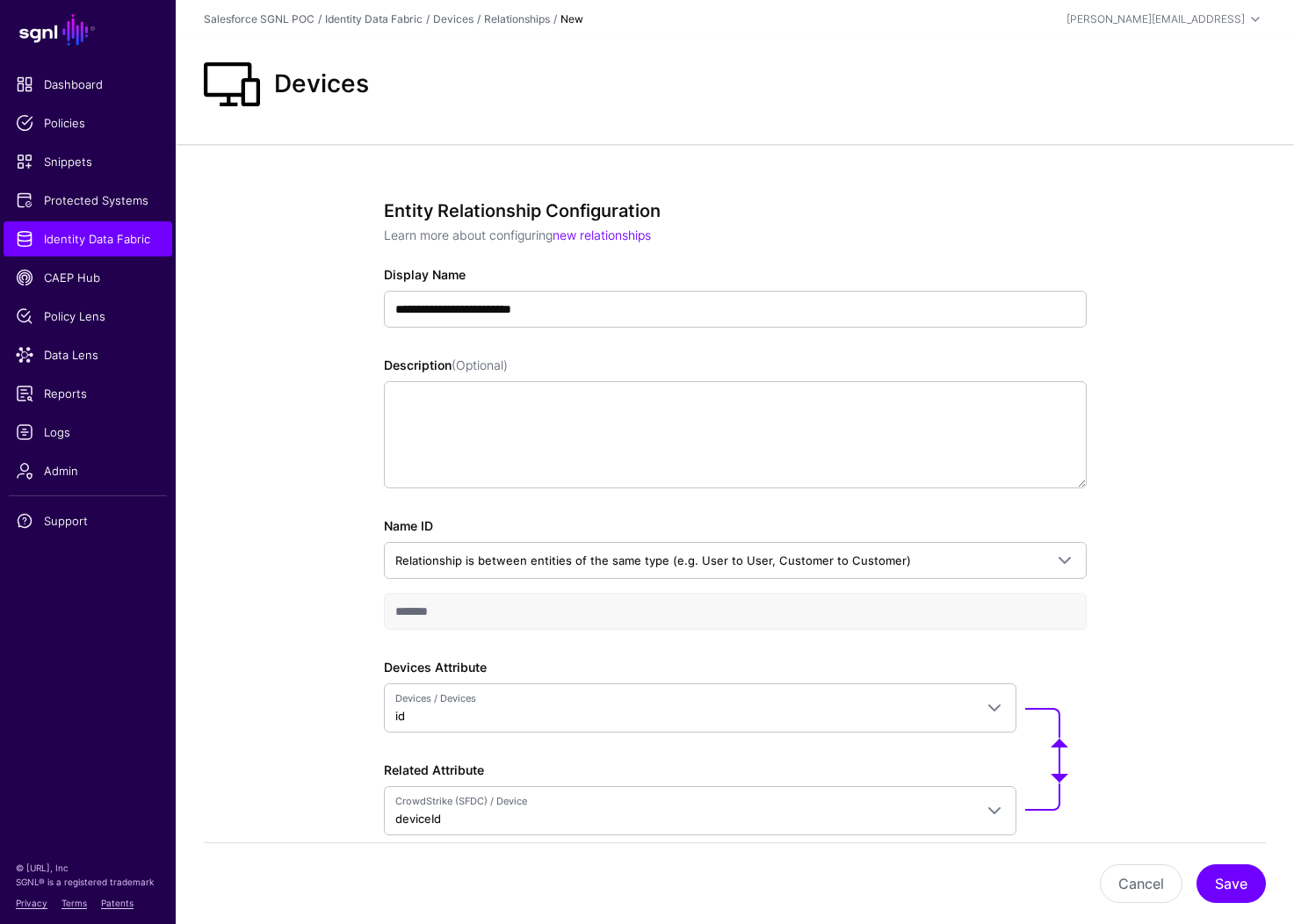
scroll to position [94, 0]
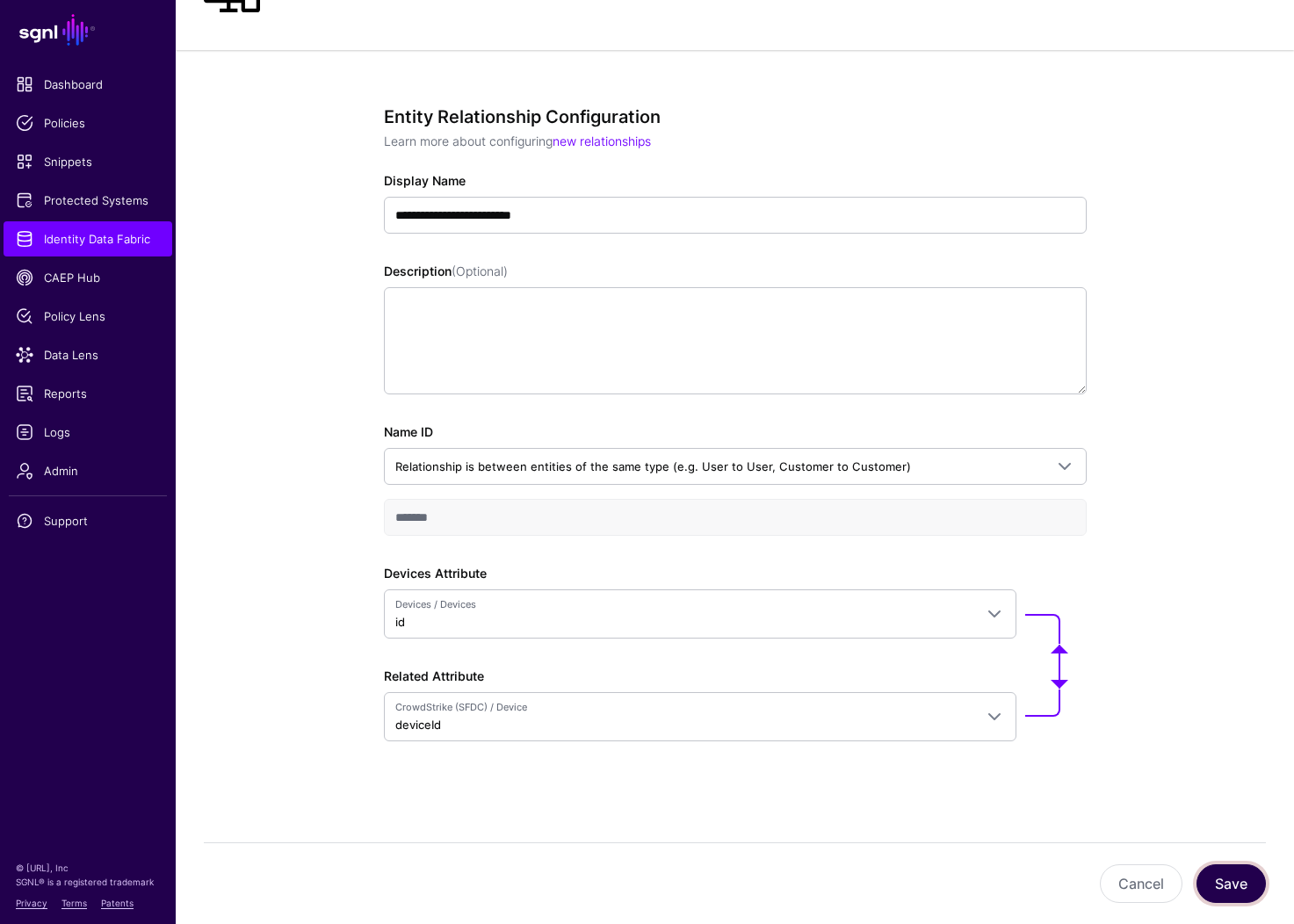
click at [1232, 883] on button "Save" at bounding box center [1230, 883] width 70 height 39
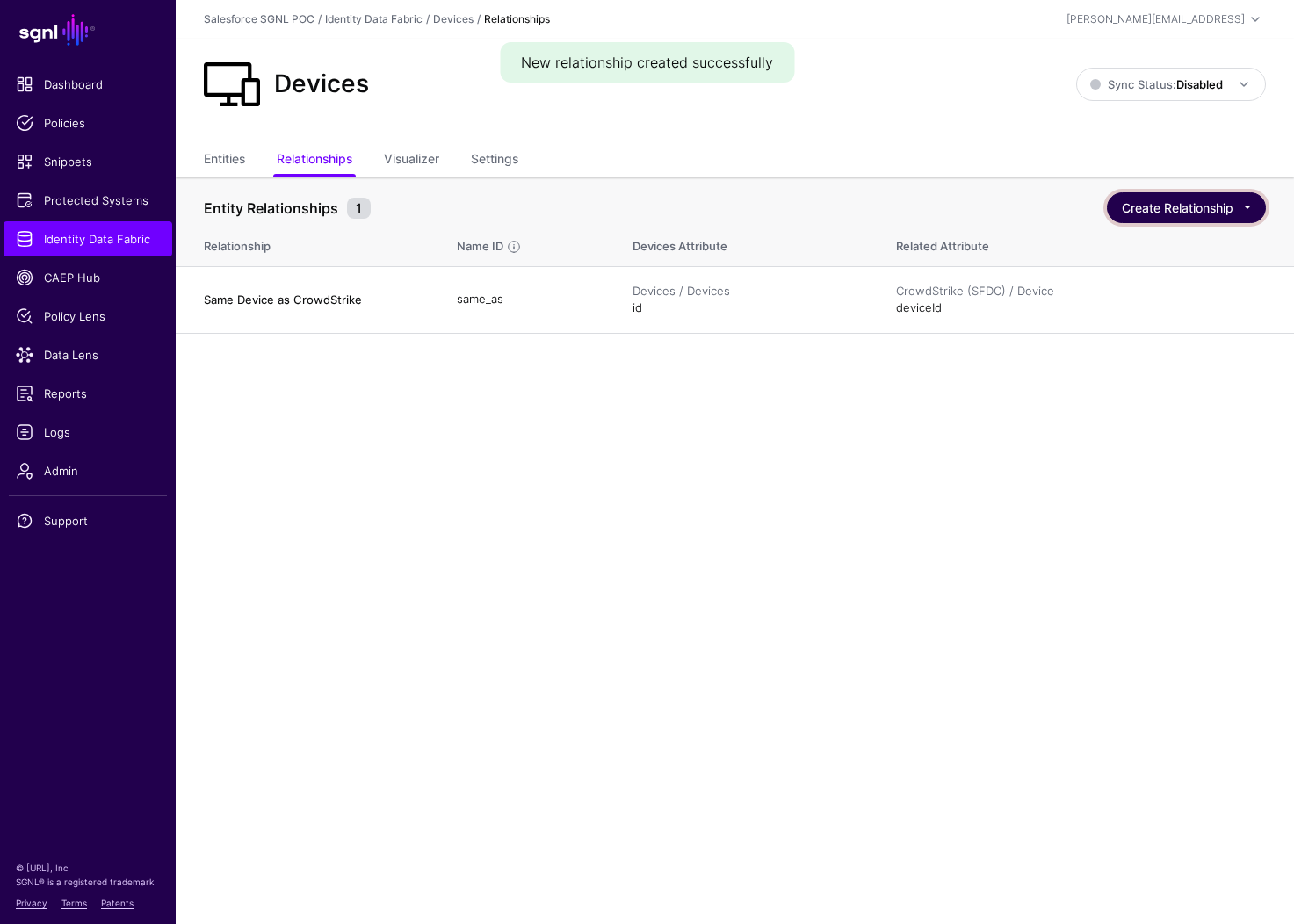
click at [1177, 200] on button "Create Relationship" at bounding box center [1186, 207] width 159 height 31
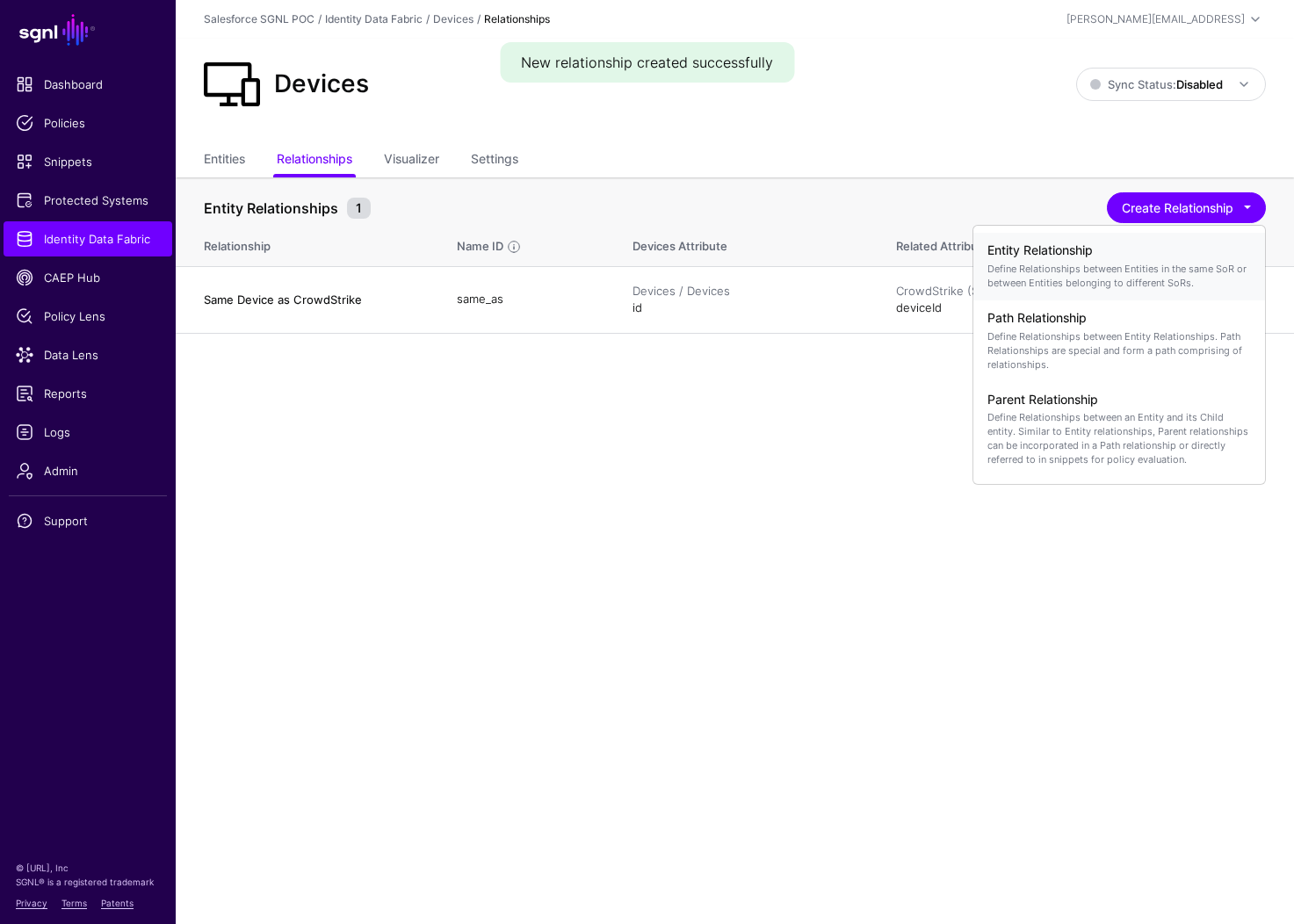
click at [1056, 267] on p "Define Relationships between Entities in the same SoR or between Entities belon…" at bounding box center [1118, 276] width 264 height 28
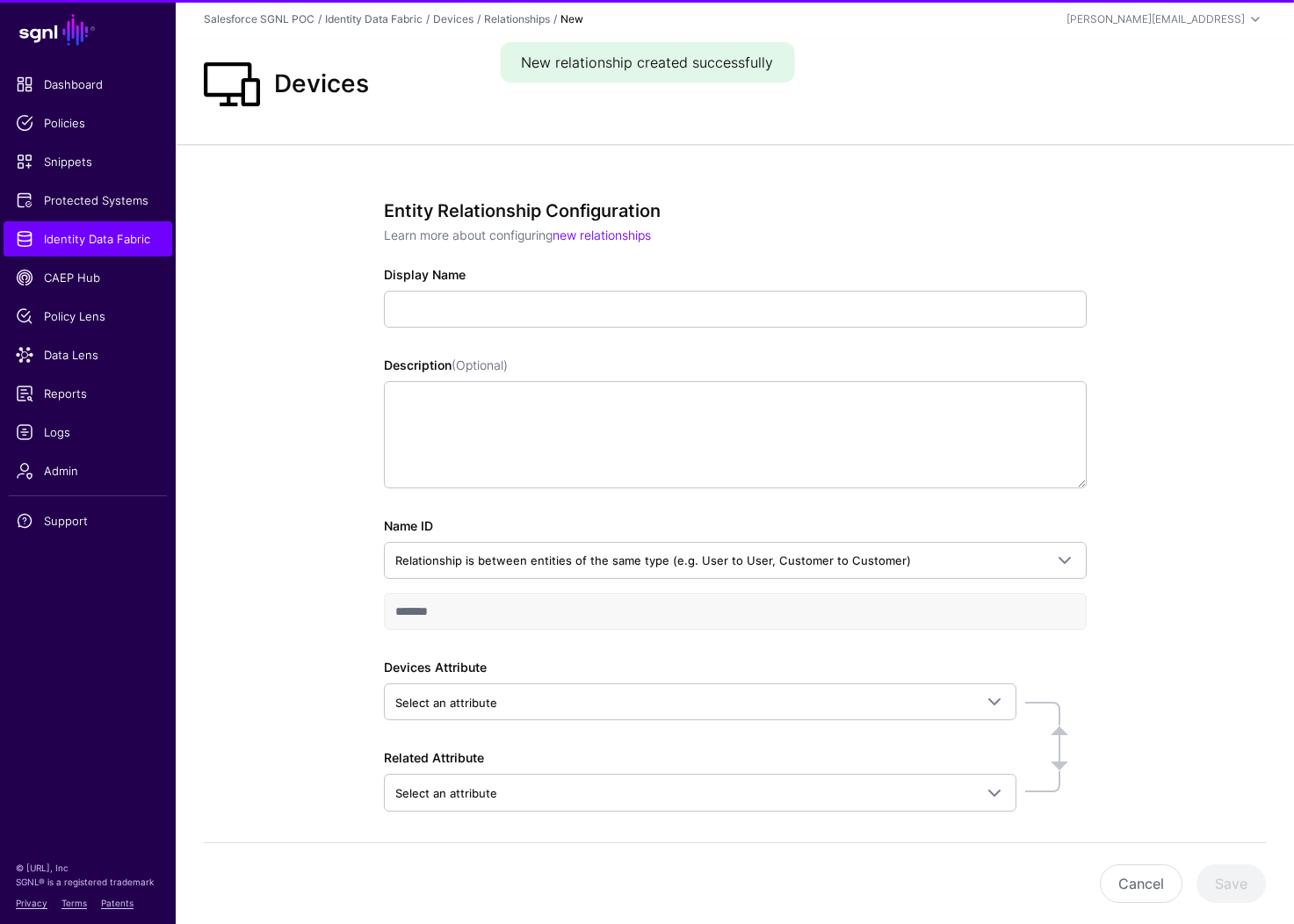
click at [495, 349] on div "Entity Relationship Configuration Learn more about configuring new relationship…" at bounding box center [735, 530] width 703 height 660
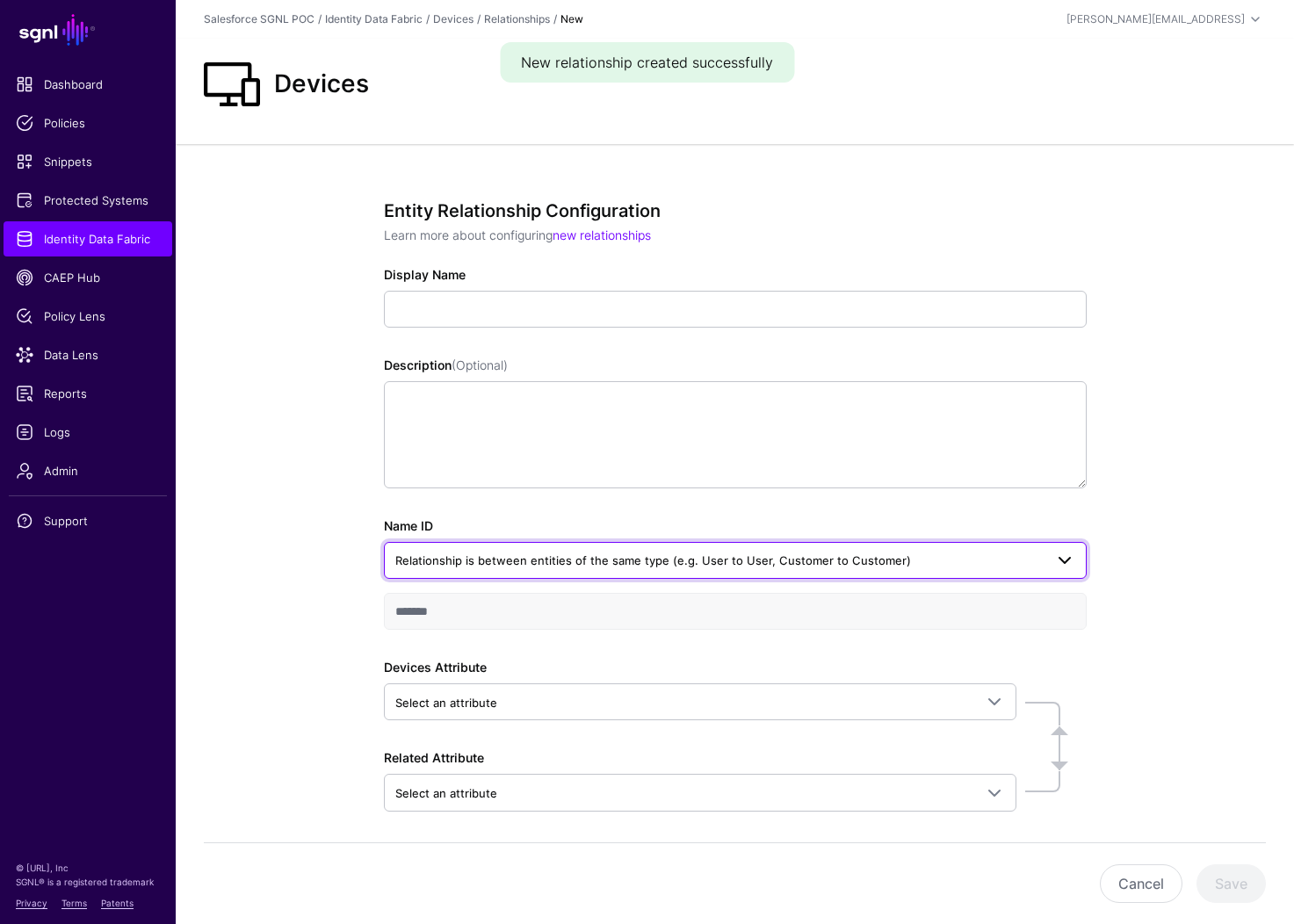
click at [520, 569] on span "Relationship is between entities of the same type (e.g. User to User, Customer …" at bounding box center [719, 560] width 648 height 19
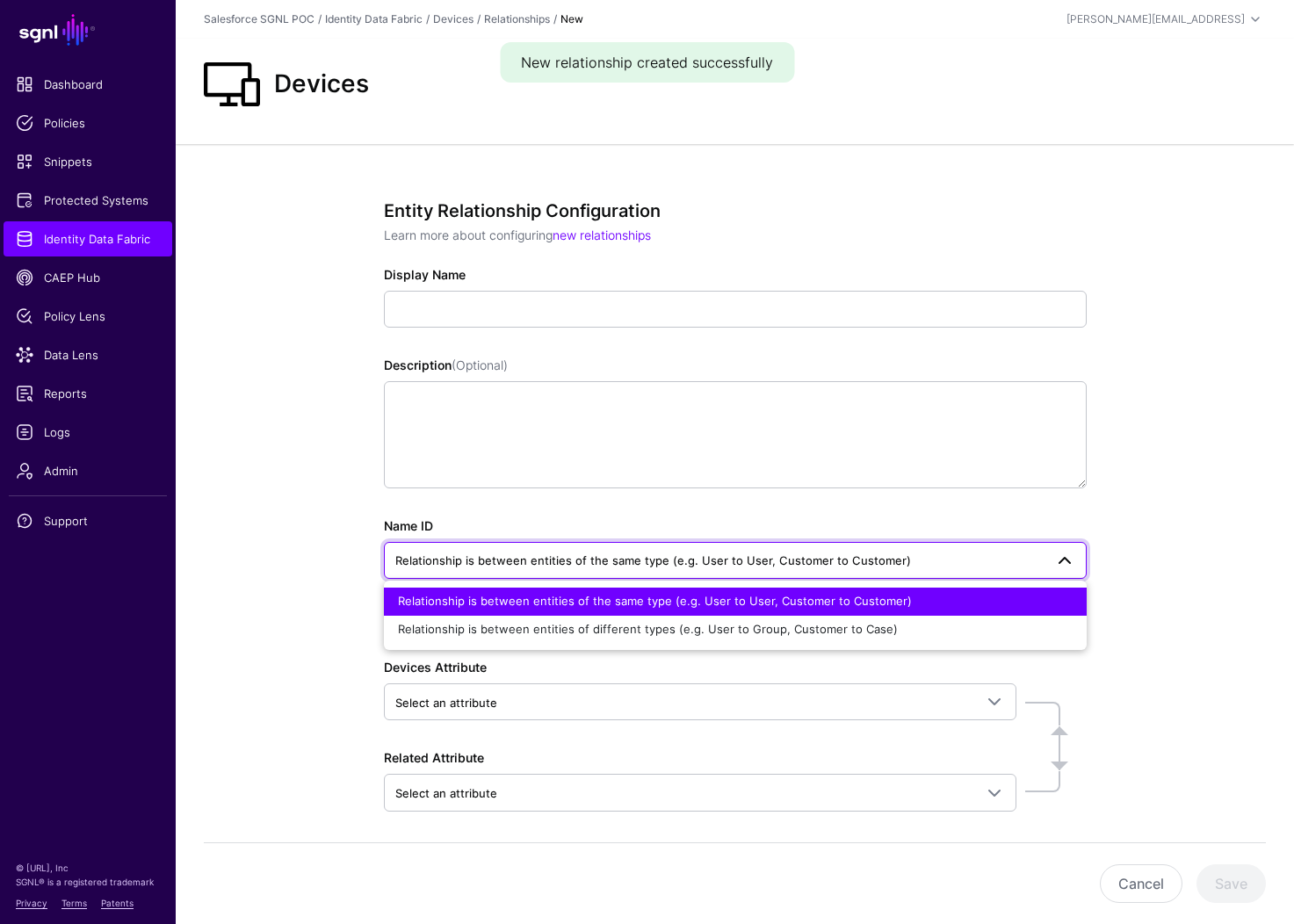
click at [516, 609] on button "Relationship is between entities of the same type (e.g. User to User, Customer …" at bounding box center [735, 601] width 703 height 28
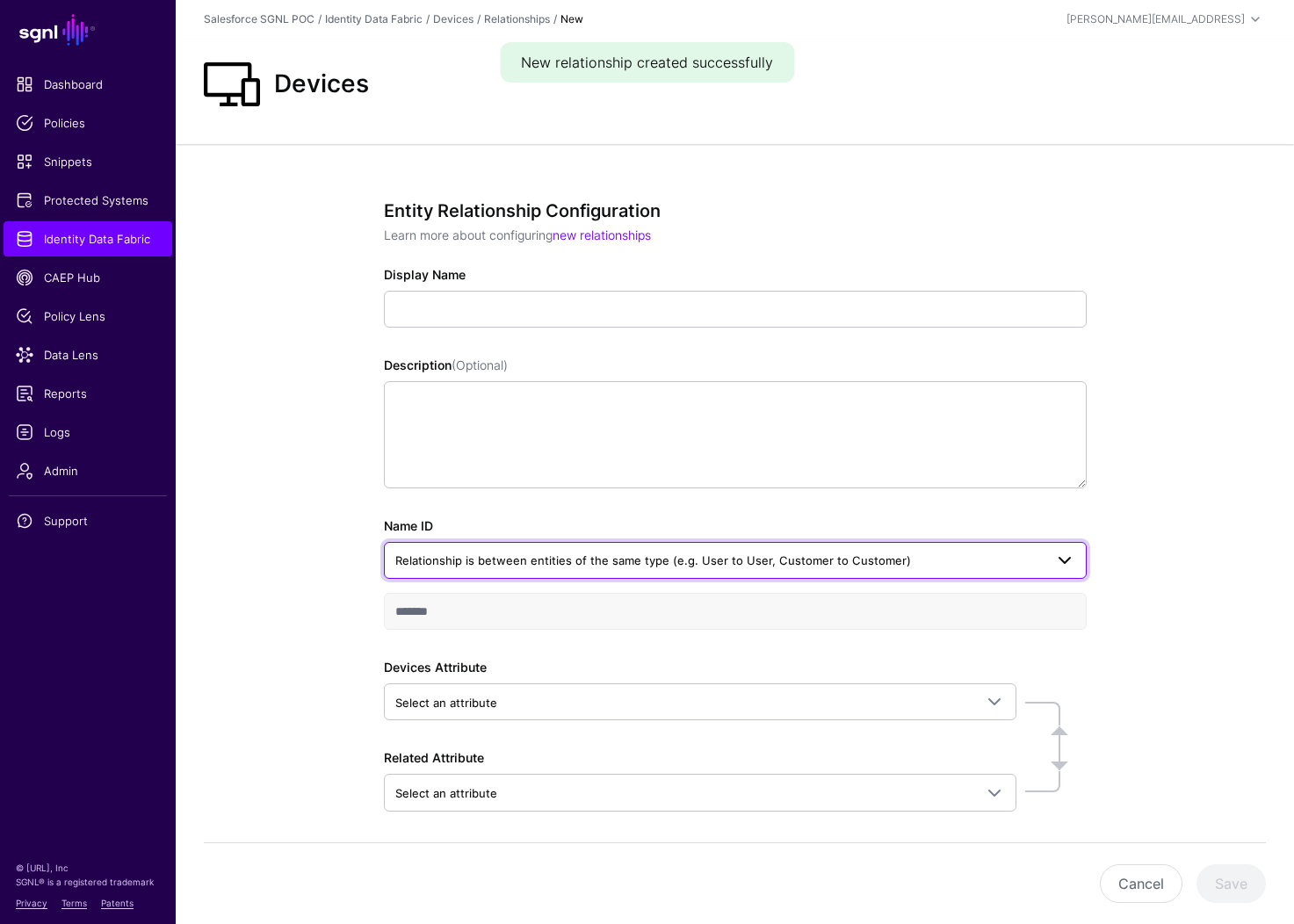
click at [514, 555] on span "Relationship is between entities of the same type (e.g. User to User, Customer …" at bounding box center [653, 560] width 516 height 14
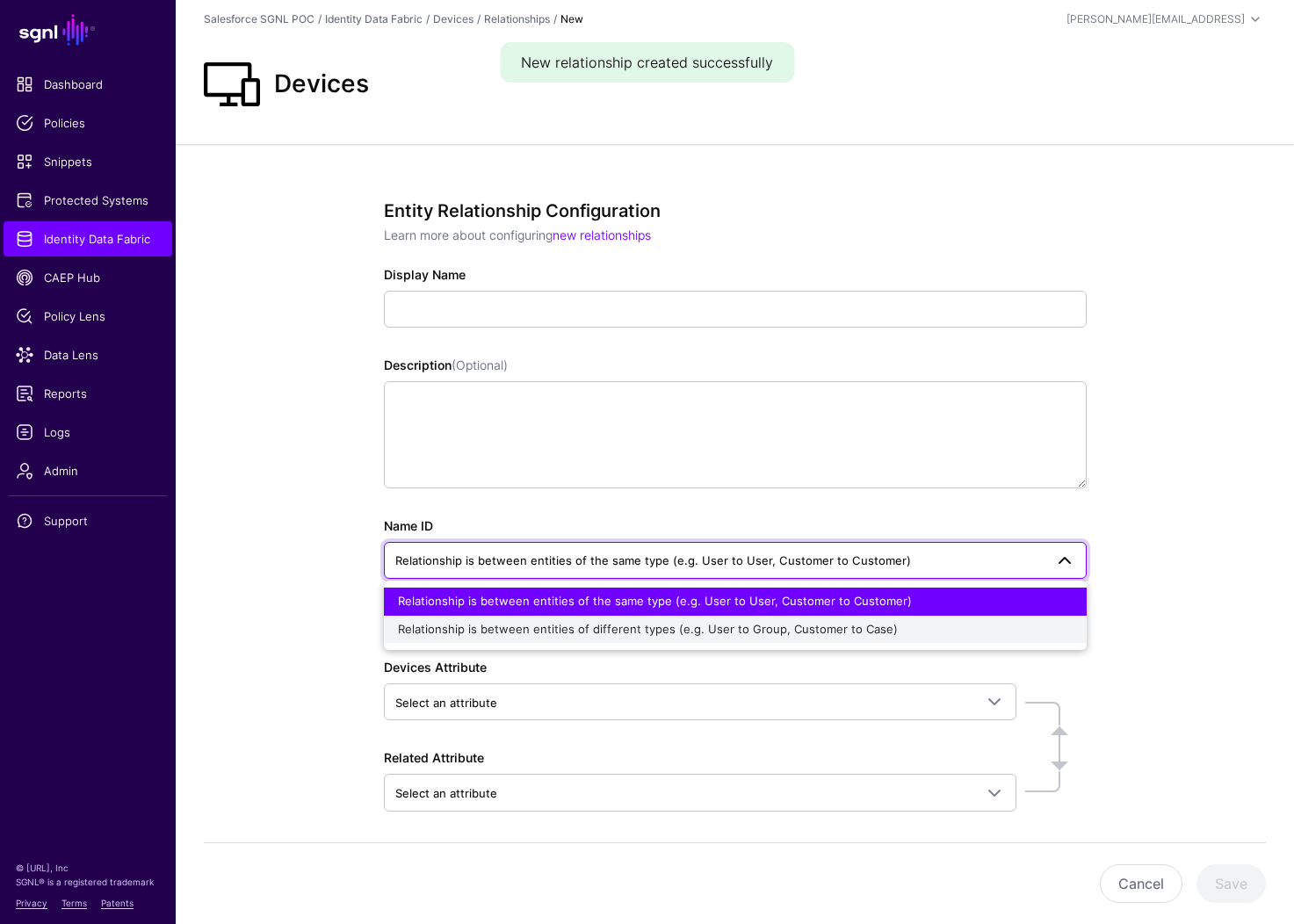
click at [513, 637] on div "Relationship is between entities of different types (e.g. User to Group, Custom…" at bounding box center [735, 630] width 675 height 18
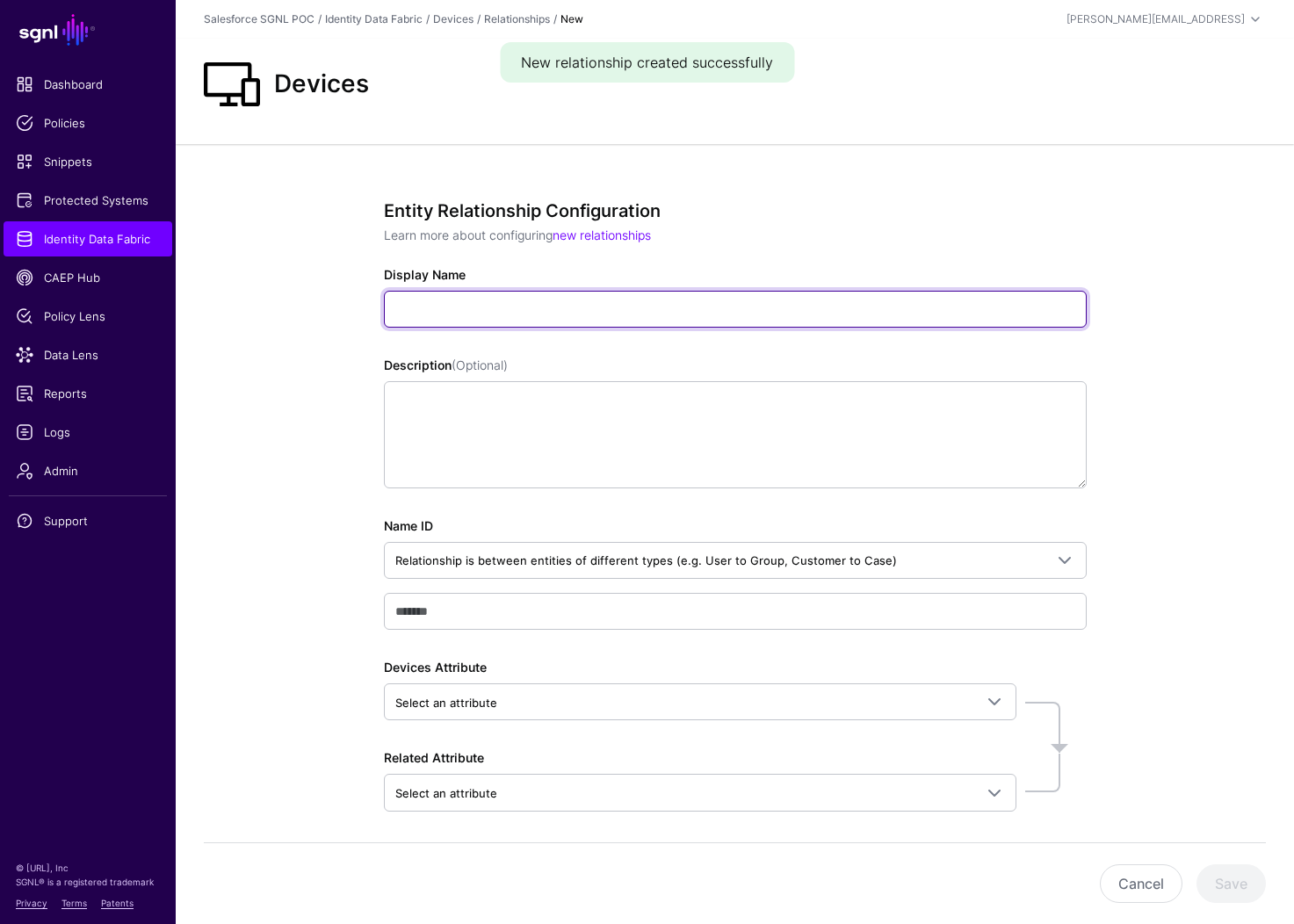
click at [556, 326] on input "Display Name" at bounding box center [735, 309] width 703 height 37
type input "**********"
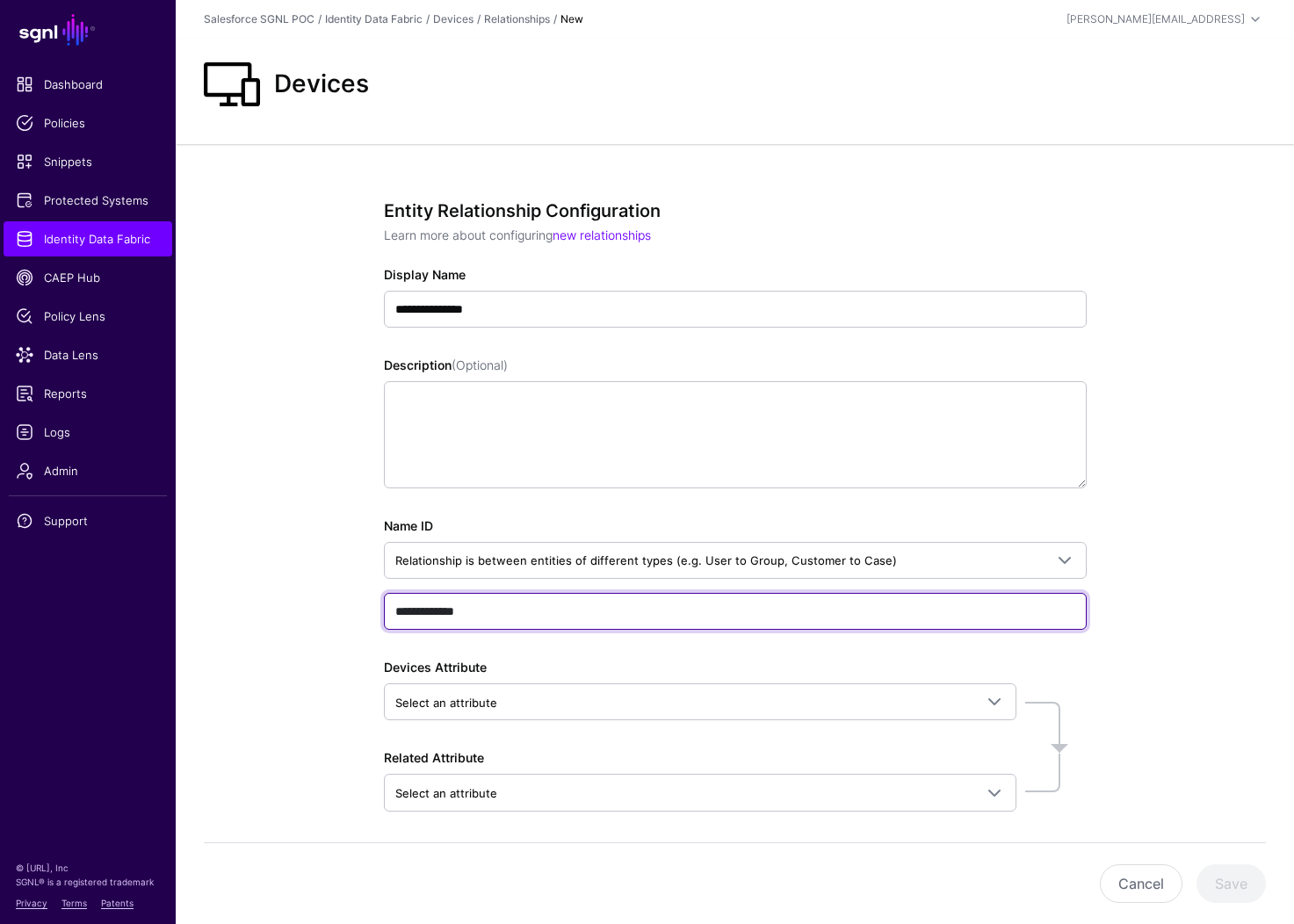
click at [634, 604] on input "**********" at bounding box center [735, 611] width 703 height 37
drag, startPoint x: 634, startPoint y: 606, endPoint x: 394, endPoint y: 516, distance: 256.3
click at [297, 598] on div "**********" at bounding box center [735, 569] width 1118 height 850
type input "*"
type input "**********"
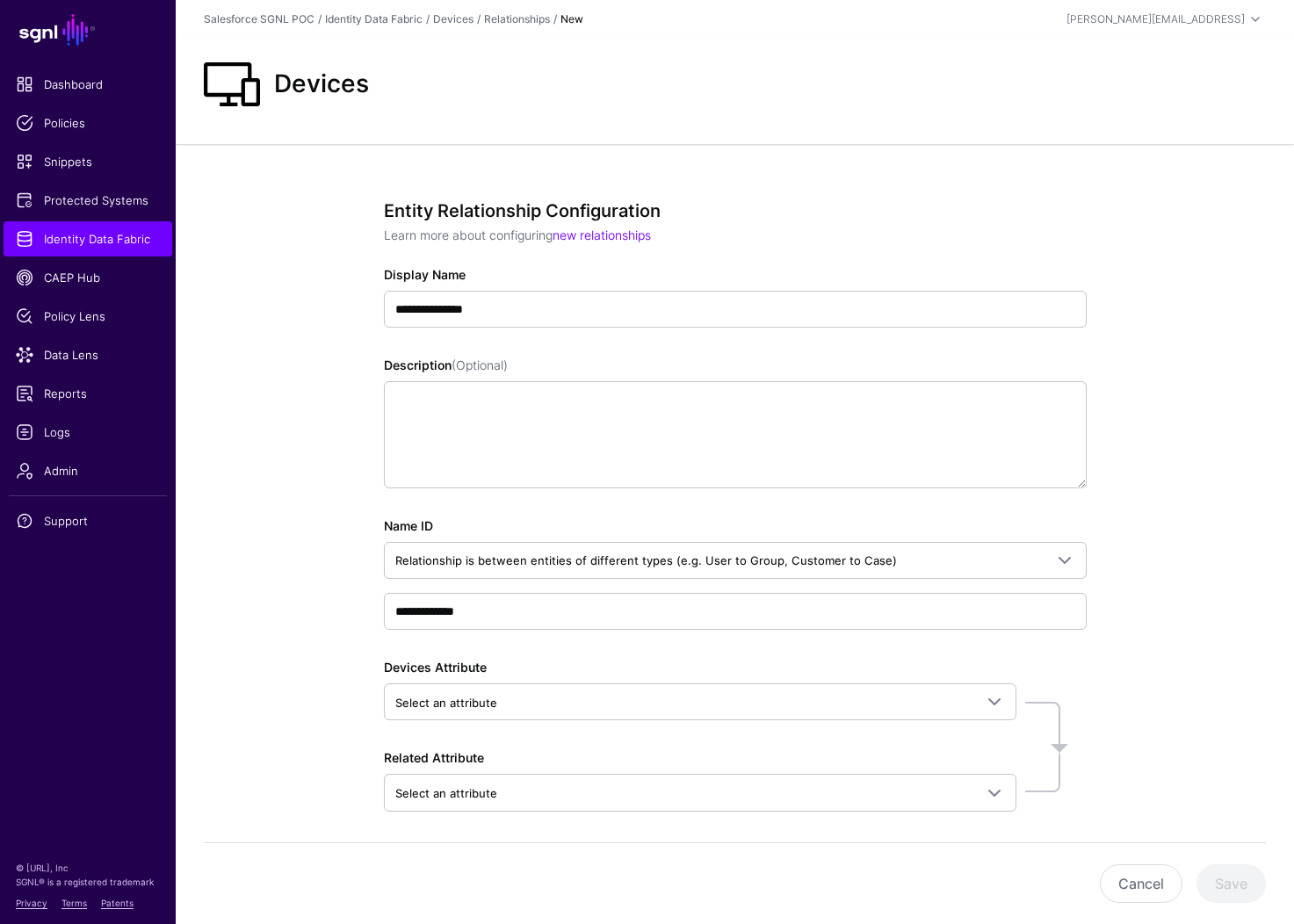
click at [1114, 676] on div "**********" at bounding box center [735, 569] width 815 height 850
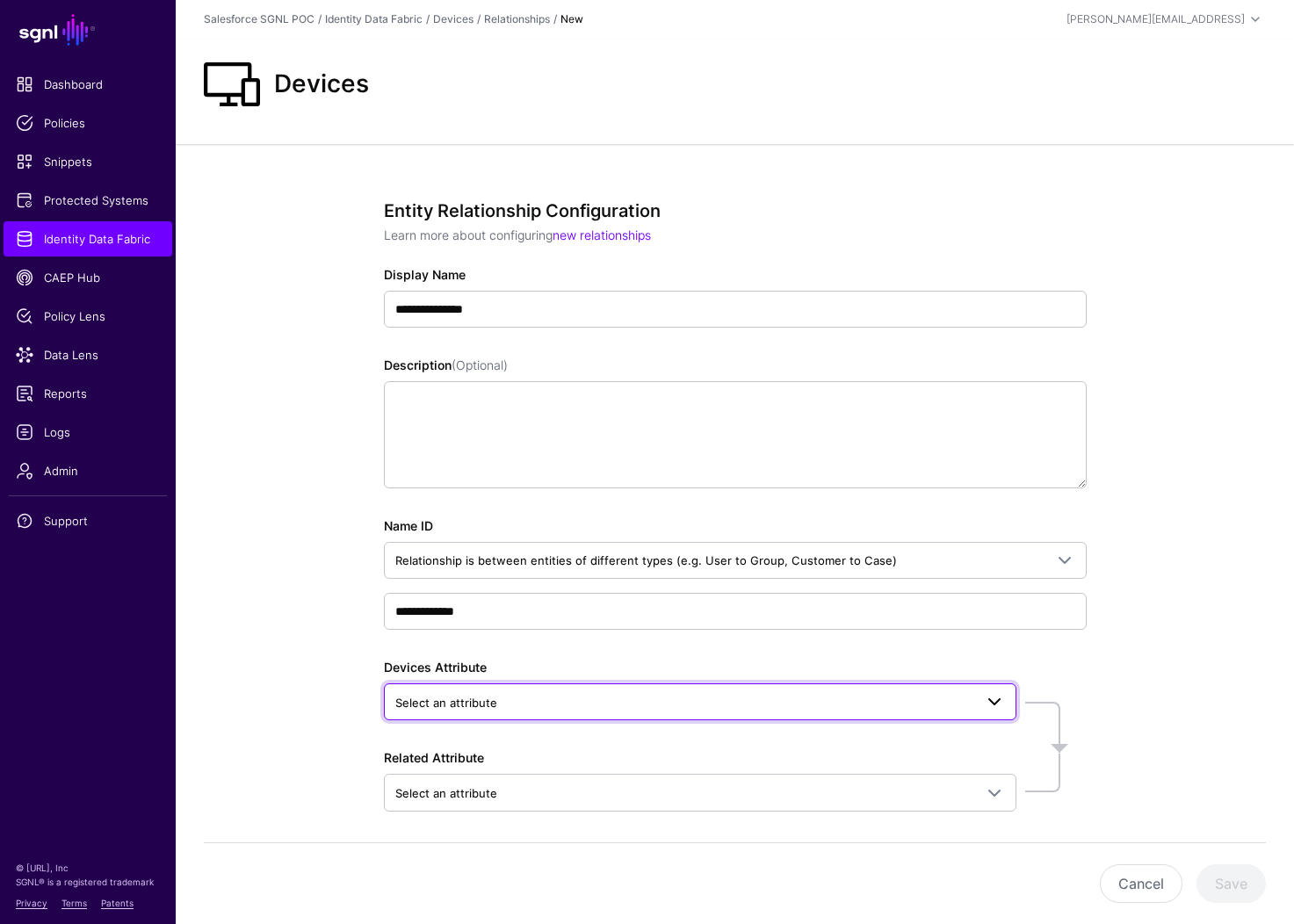
click at [560, 698] on span "Select an attribute" at bounding box center [684, 703] width 578 height 19
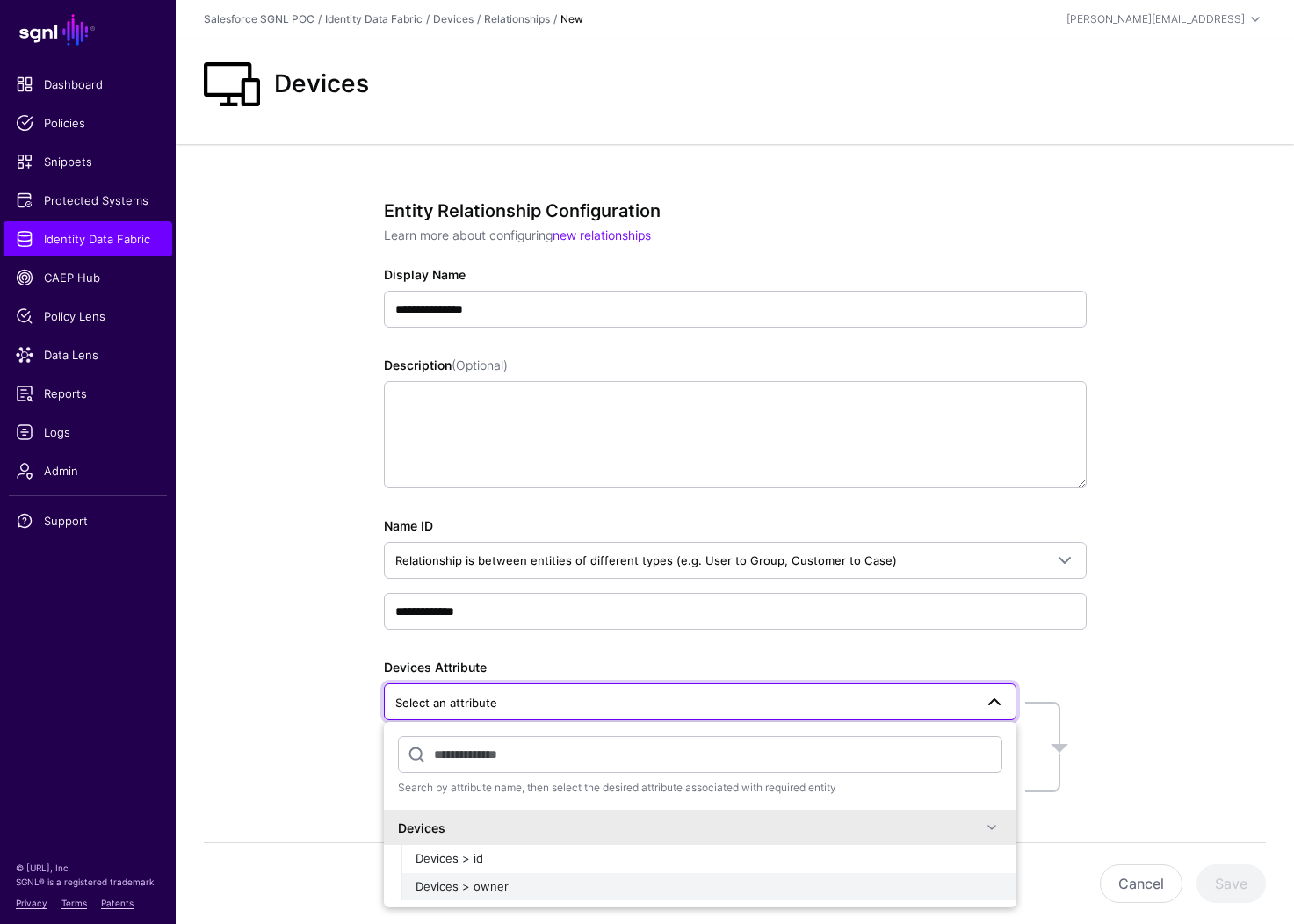
click at [519, 889] on div "Devices > owner" at bounding box center [708, 887] width 587 height 18
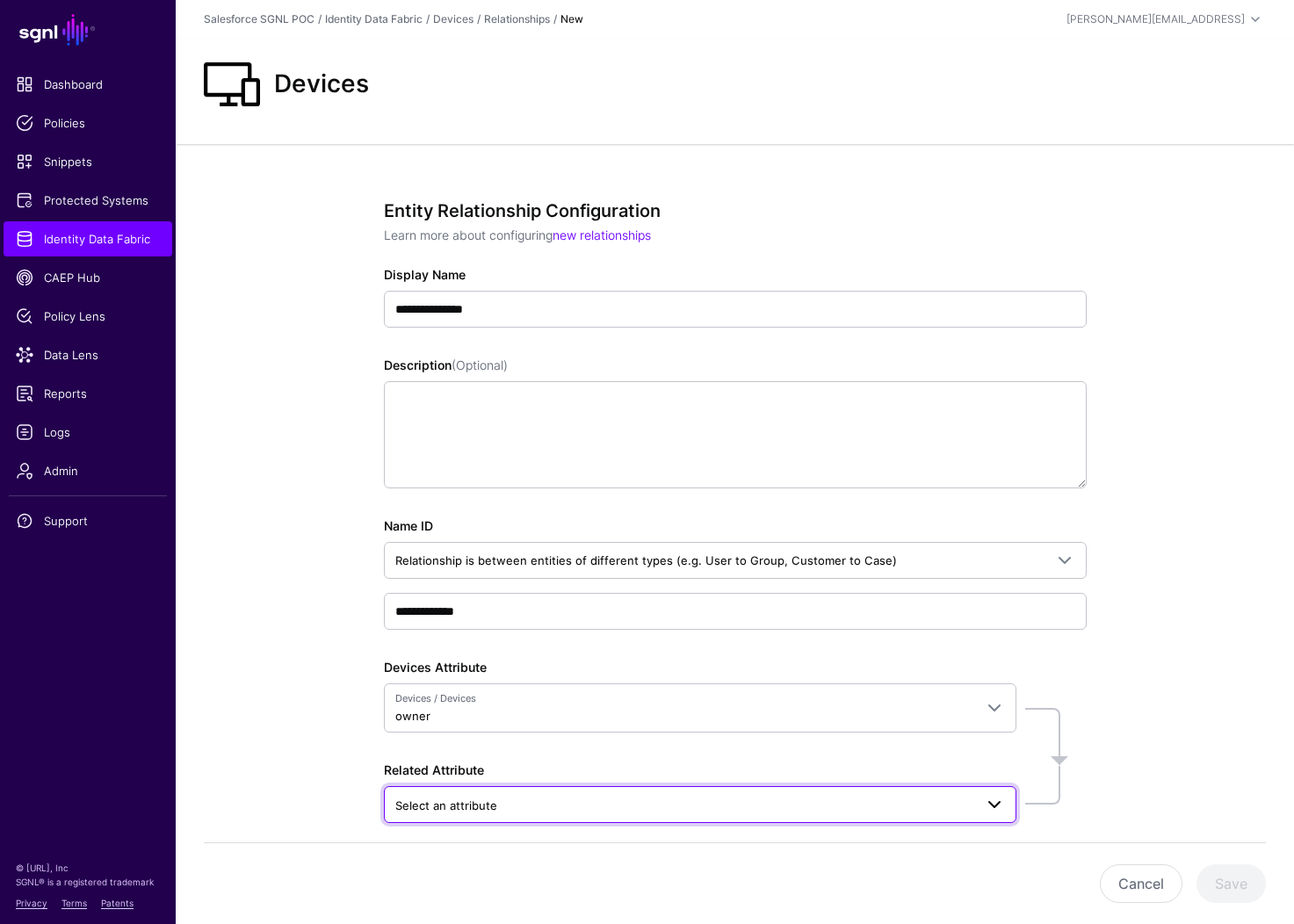
click at [554, 807] on span "Select an attribute" at bounding box center [684, 805] width 578 height 19
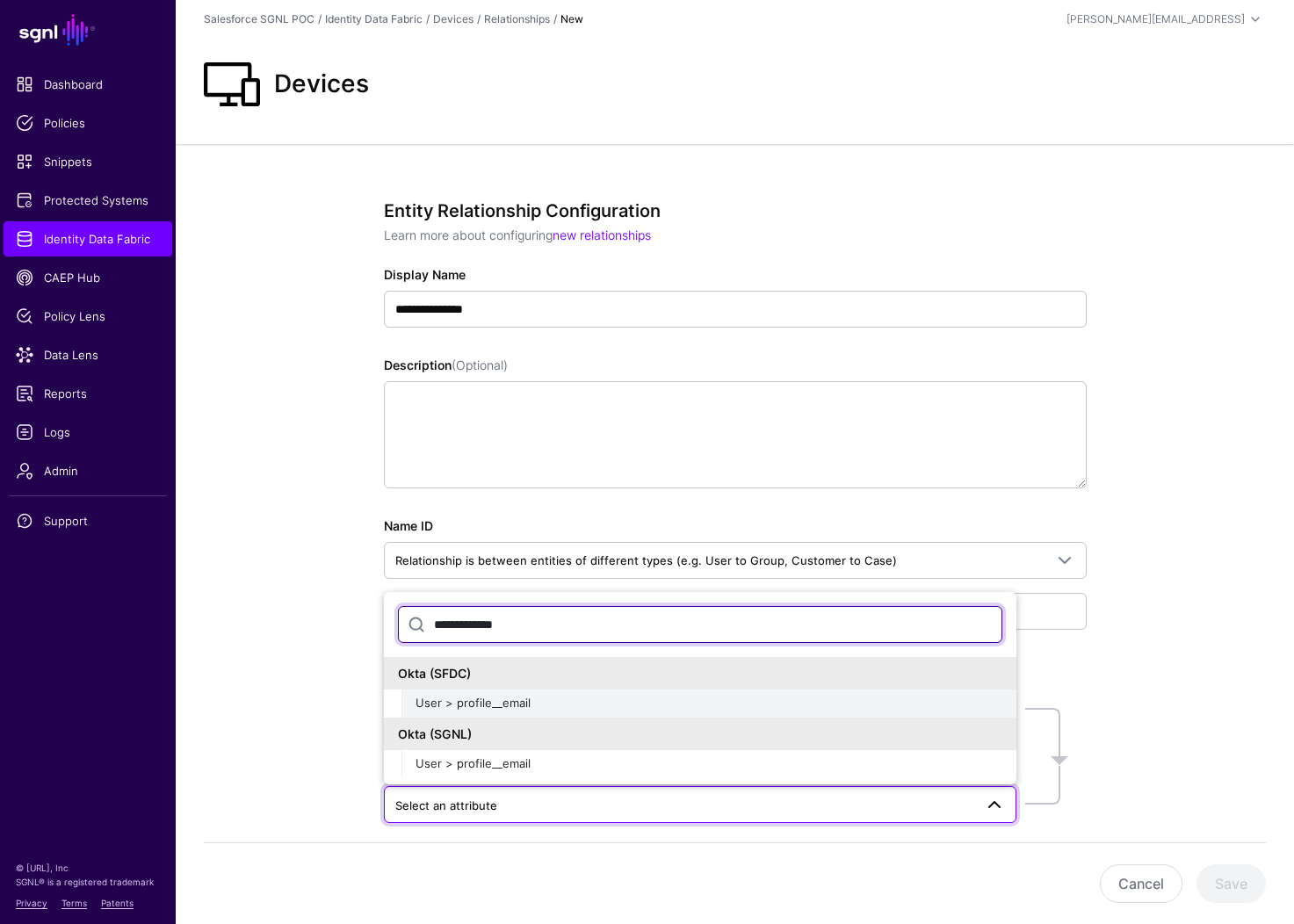
type input "**********"
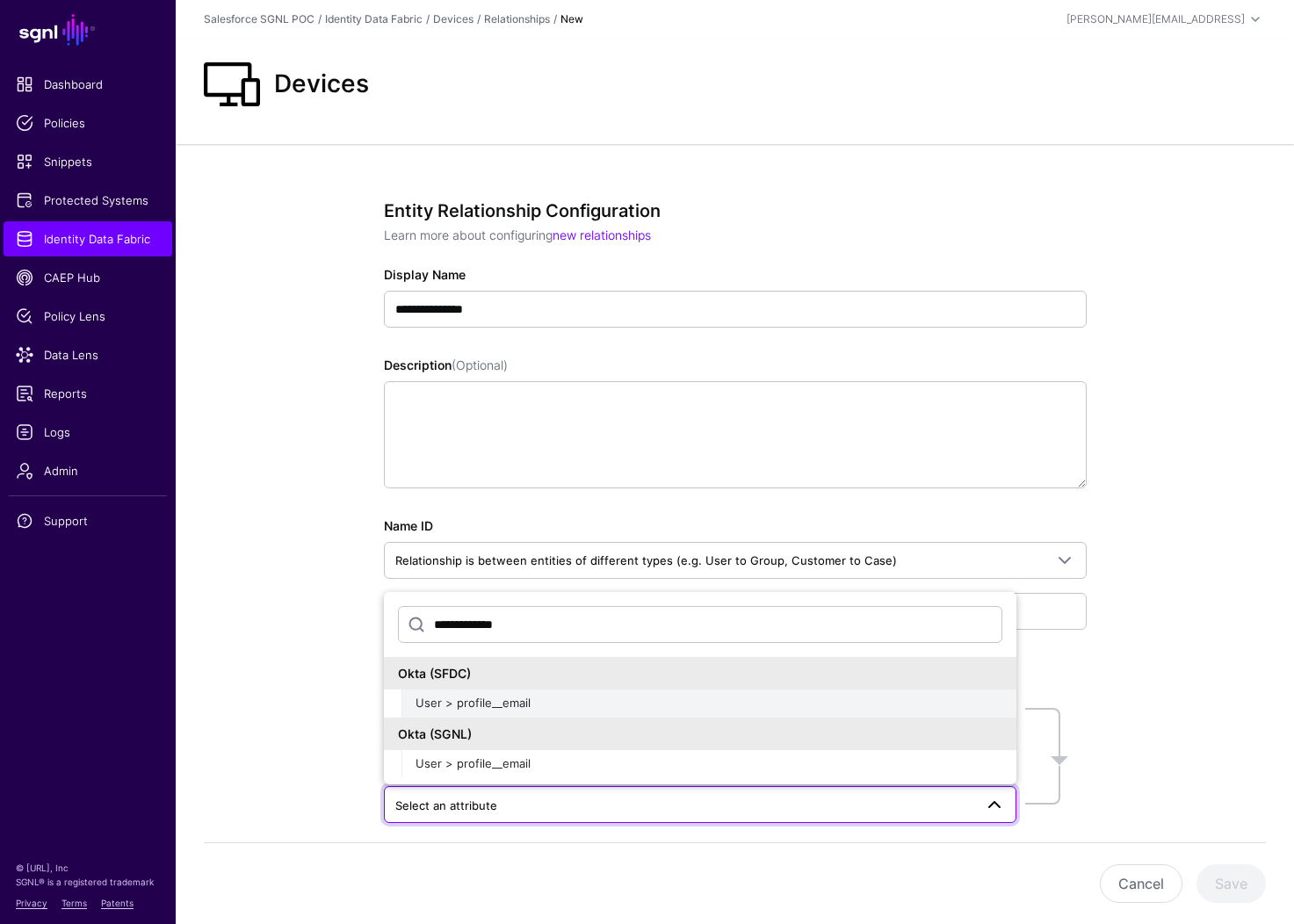
click at [550, 708] on div "User > profile__email" at bounding box center [708, 704] width 587 height 18
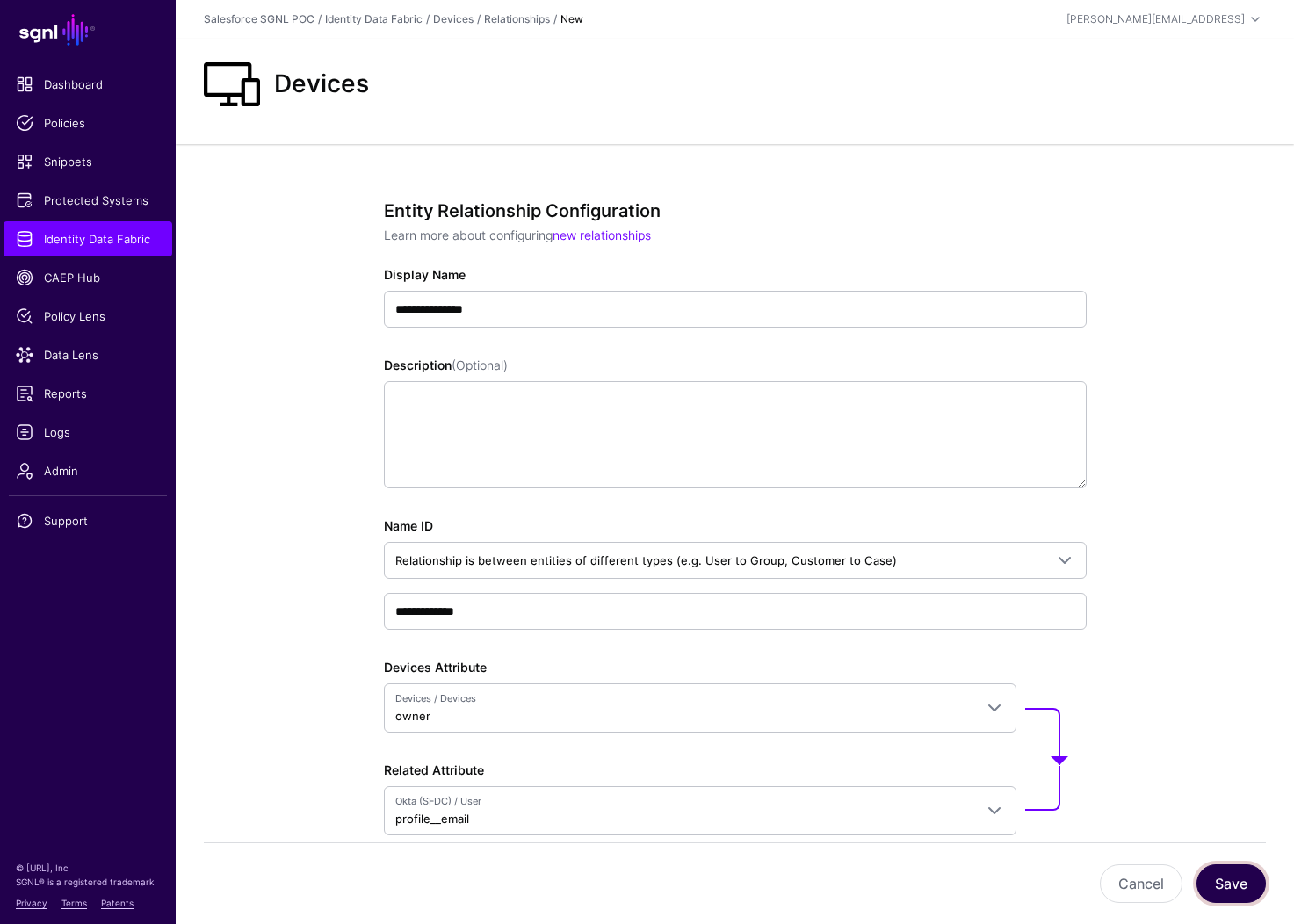
click at [1217, 884] on button "Save" at bounding box center [1230, 883] width 70 height 39
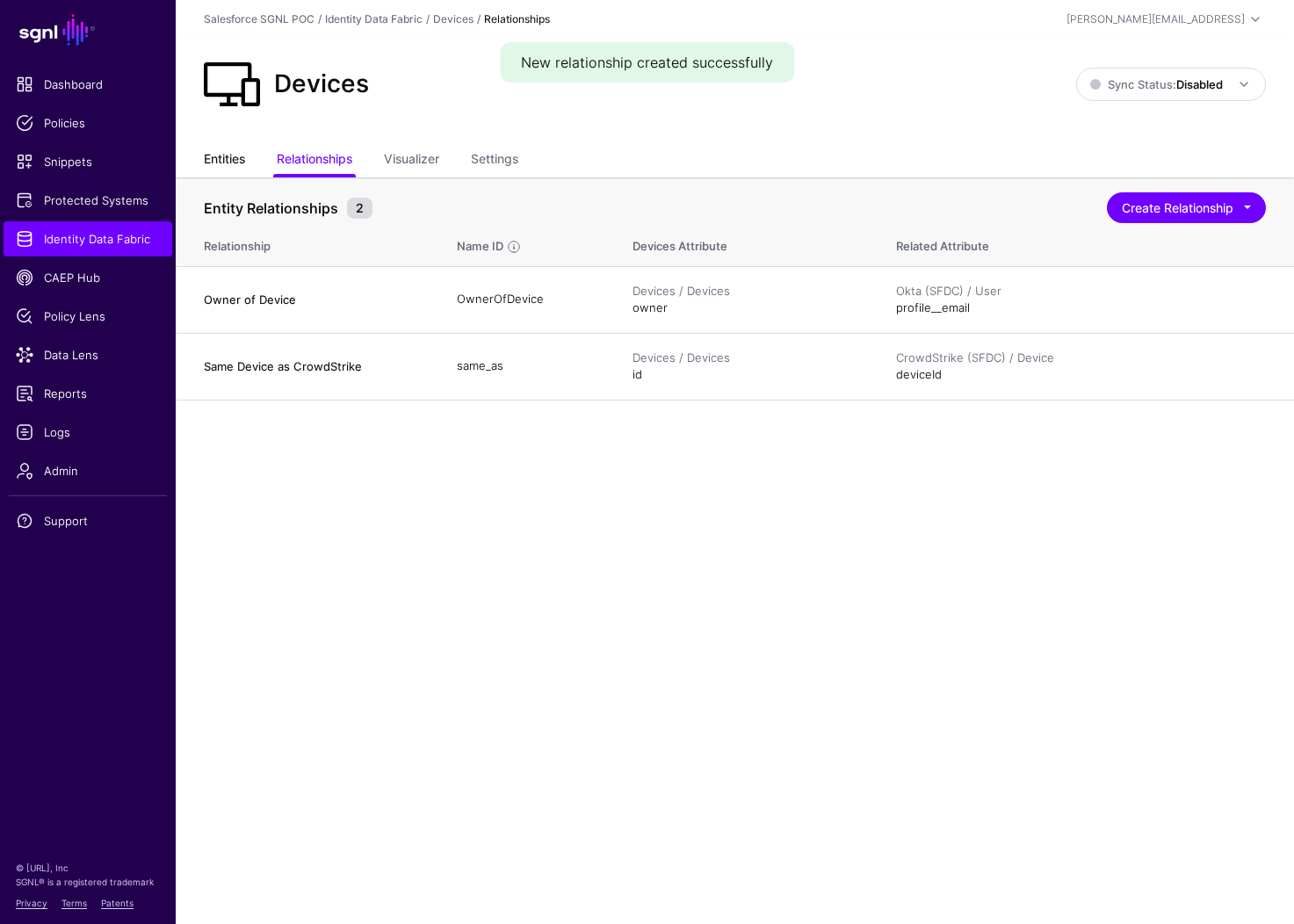
click at [218, 157] on link "Entities" at bounding box center [224, 160] width 41 height 34
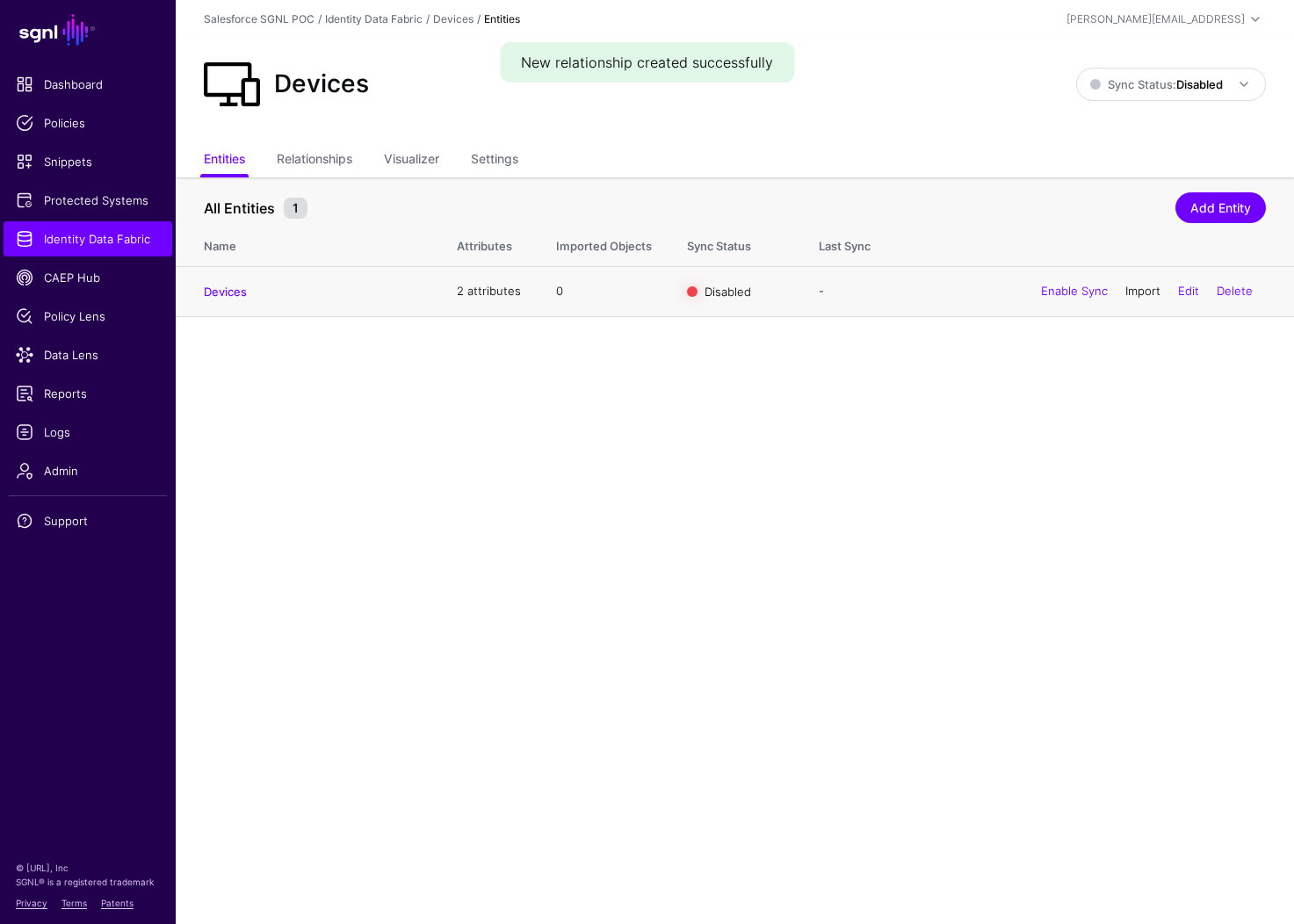
click at [1136, 295] on link "Import" at bounding box center [1143, 291] width 35 height 14
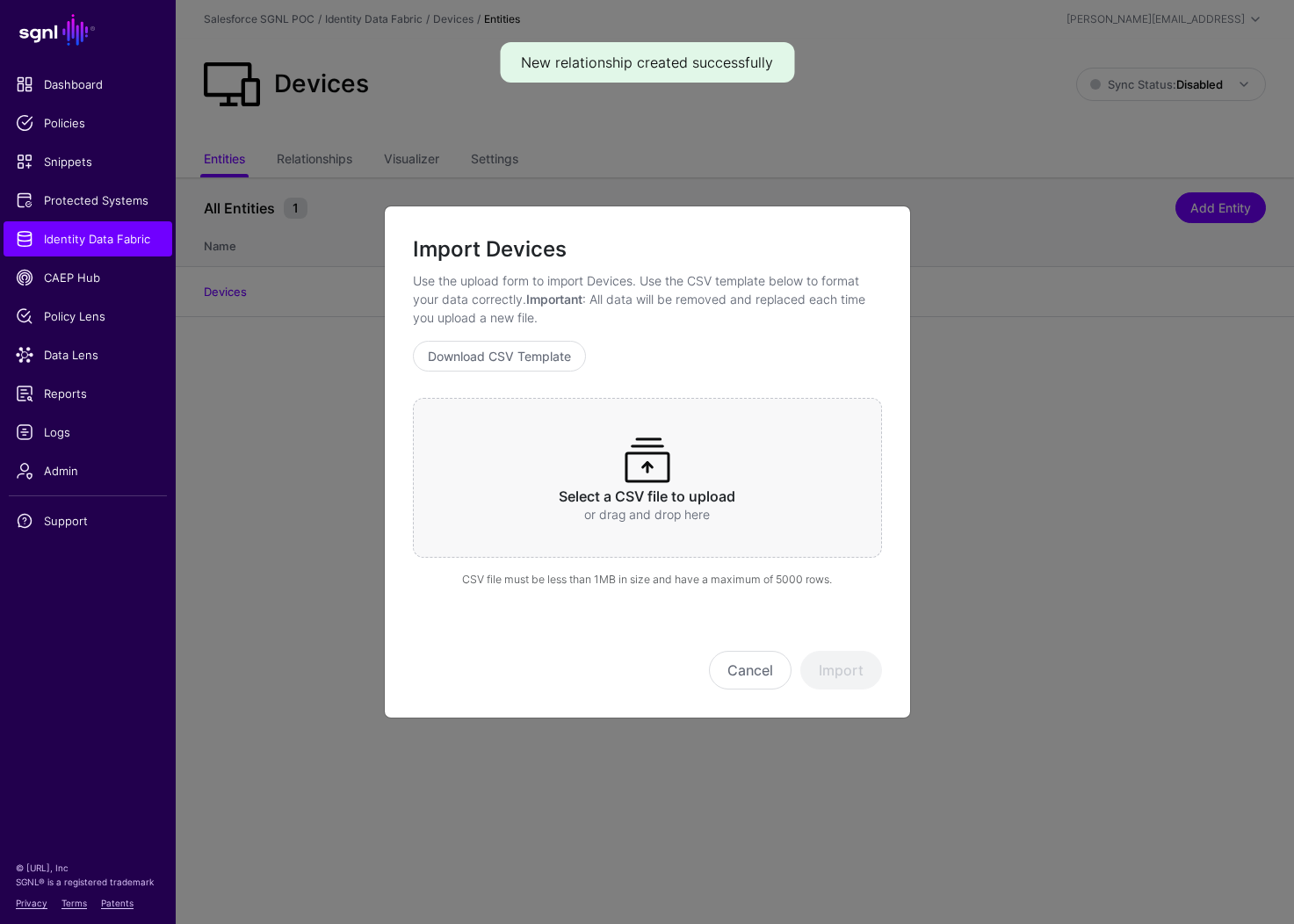
click at [638, 449] on span at bounding box center [647, 460] width 56 height 56
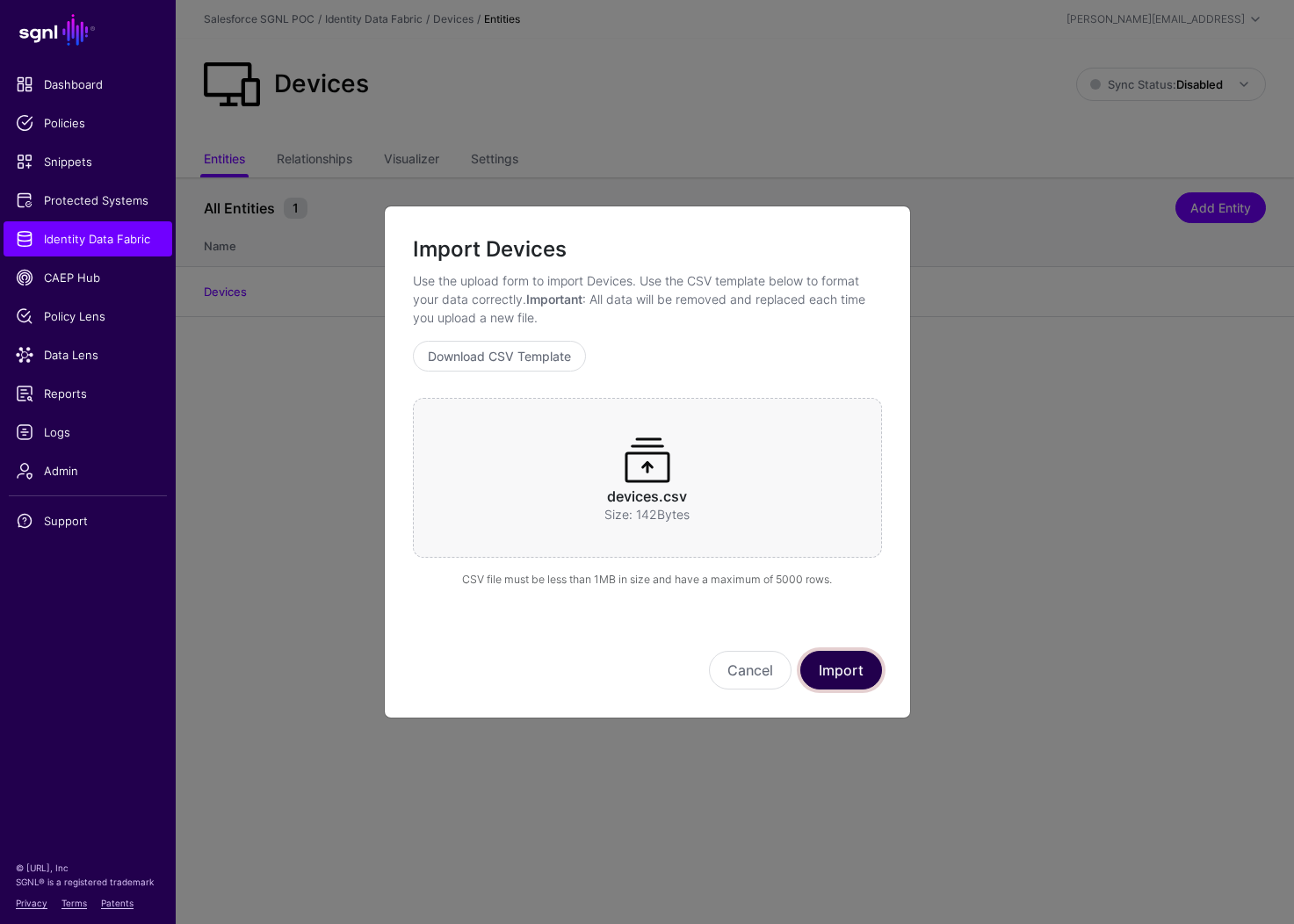
click at [852, 667] on button "Import" at bounding box center [841, 670] width 82 height 39
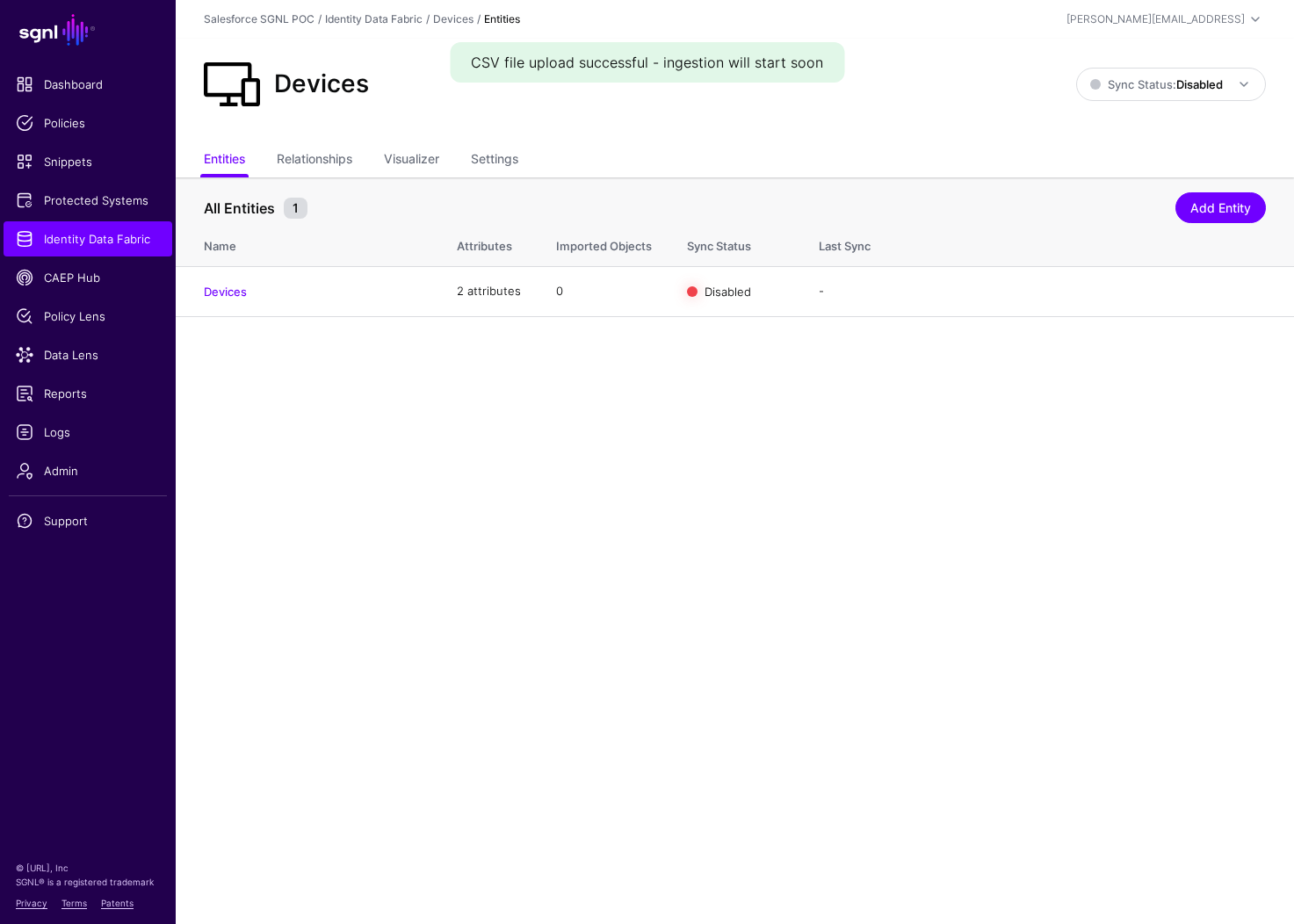
click at [741, 492] on main "SGNL Dashboard Policies Snippets Protected Systems Identity Data Fabric CAEP Hu…" at bounding box center [647, 462] width 1294 height 924
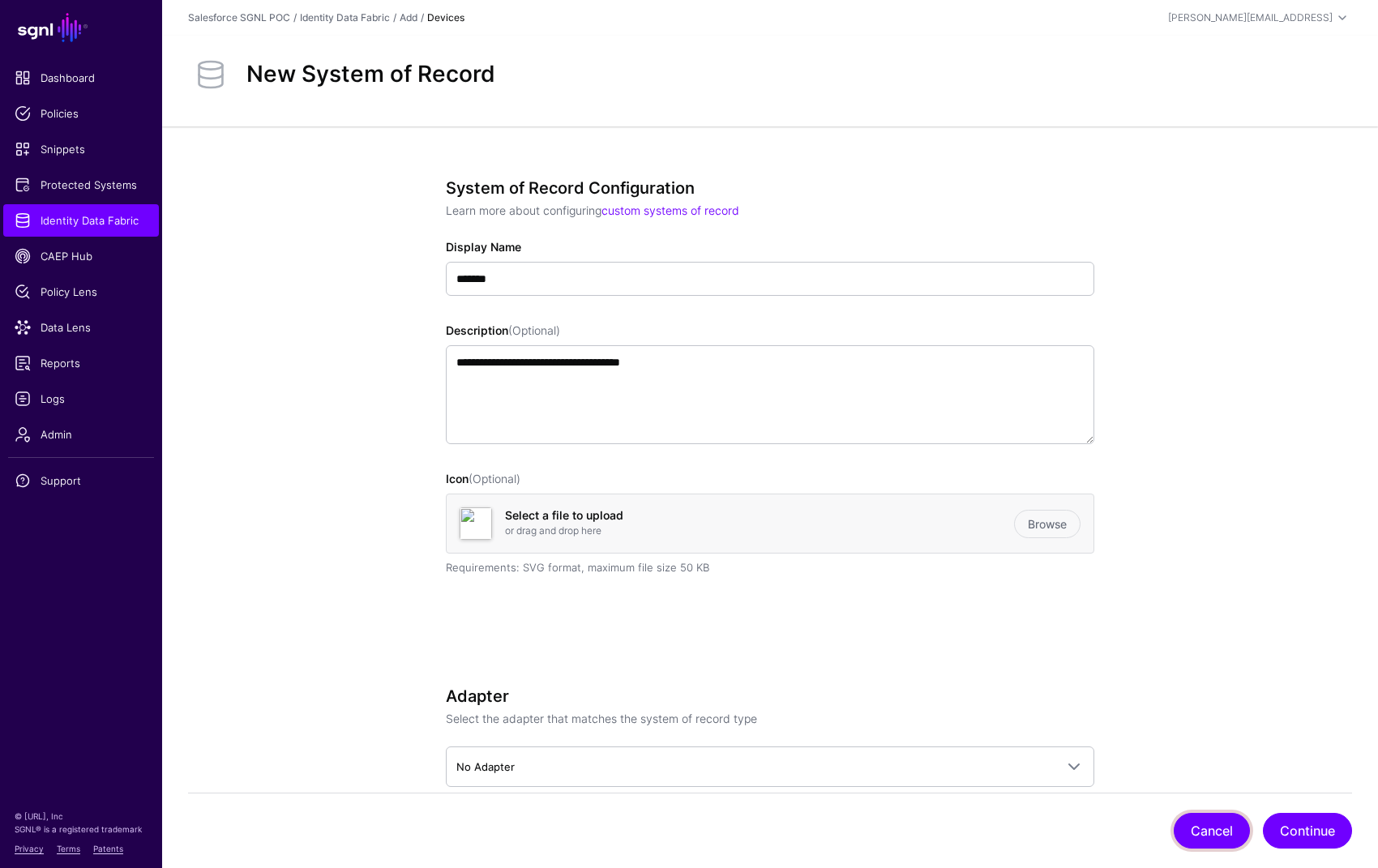
click at [1213, 830] on button "Cancel" at bounding box center [1212, 831] width 77 height 36
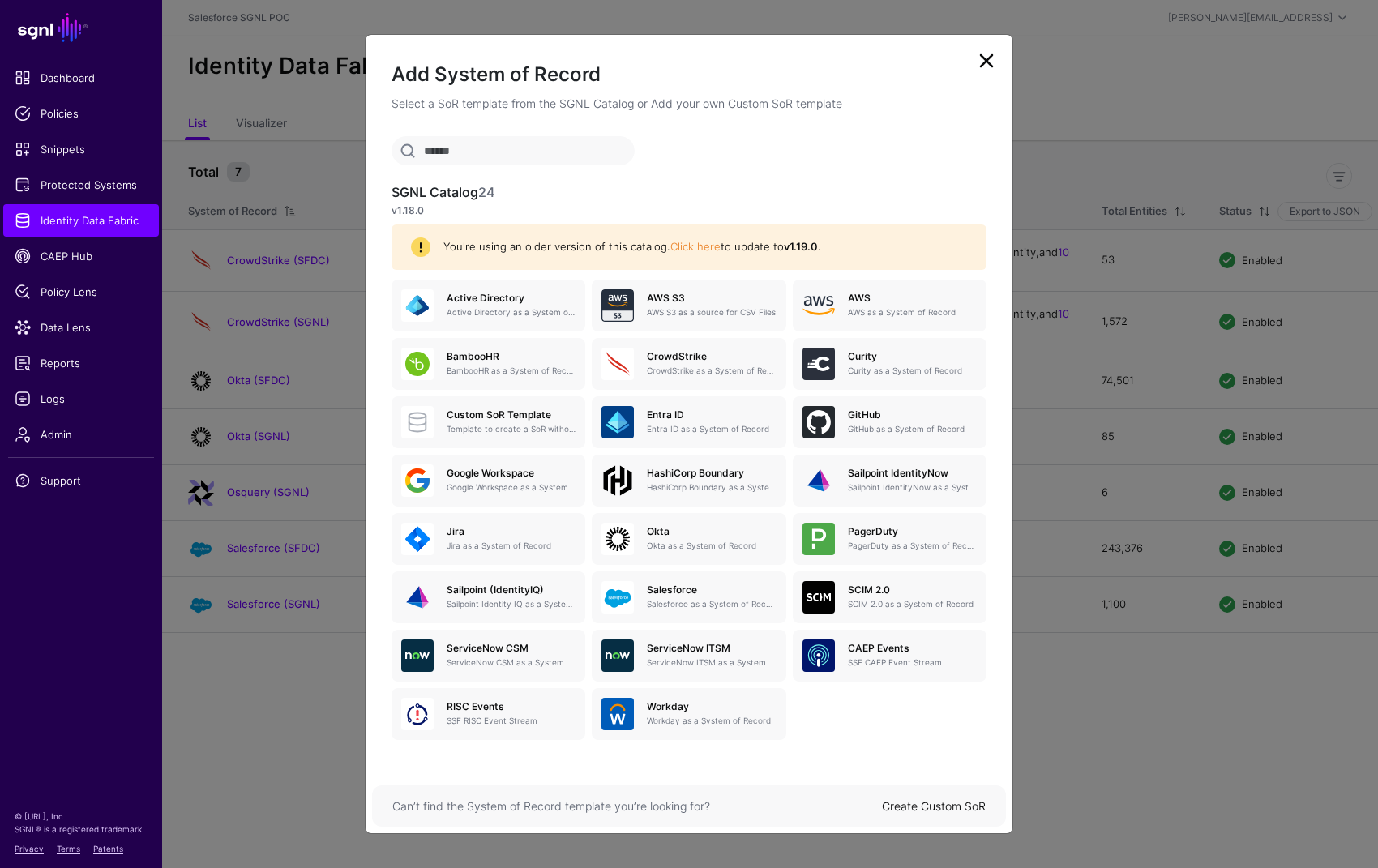
click at [953, 807] on link "Create Custom SoR" at bounding box center [934, 805] width 103 height 14
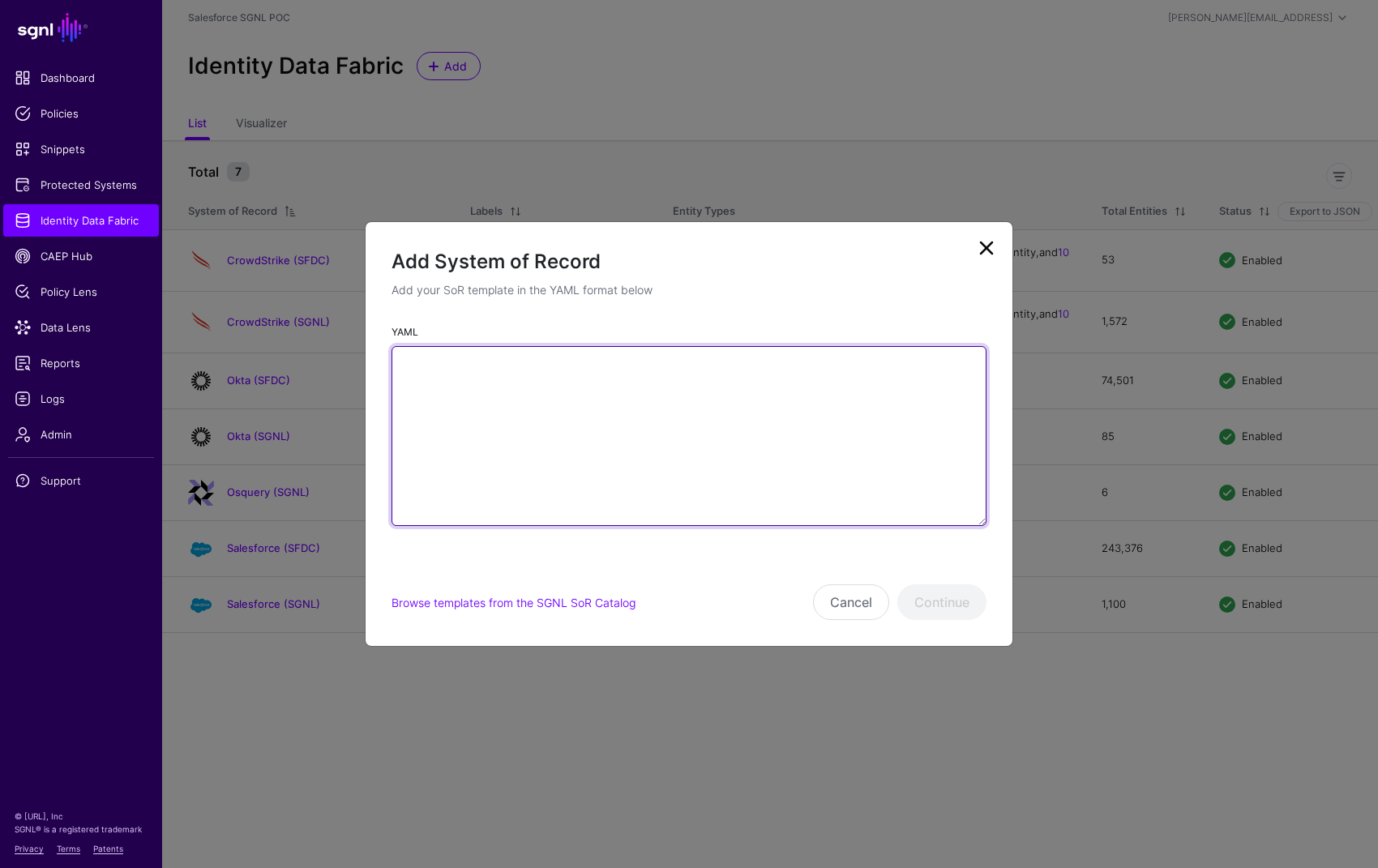
click at [641, 392] on textarea "YAML" at bounding box center [689, 435] width 595 height 180
paste textarea "**********"
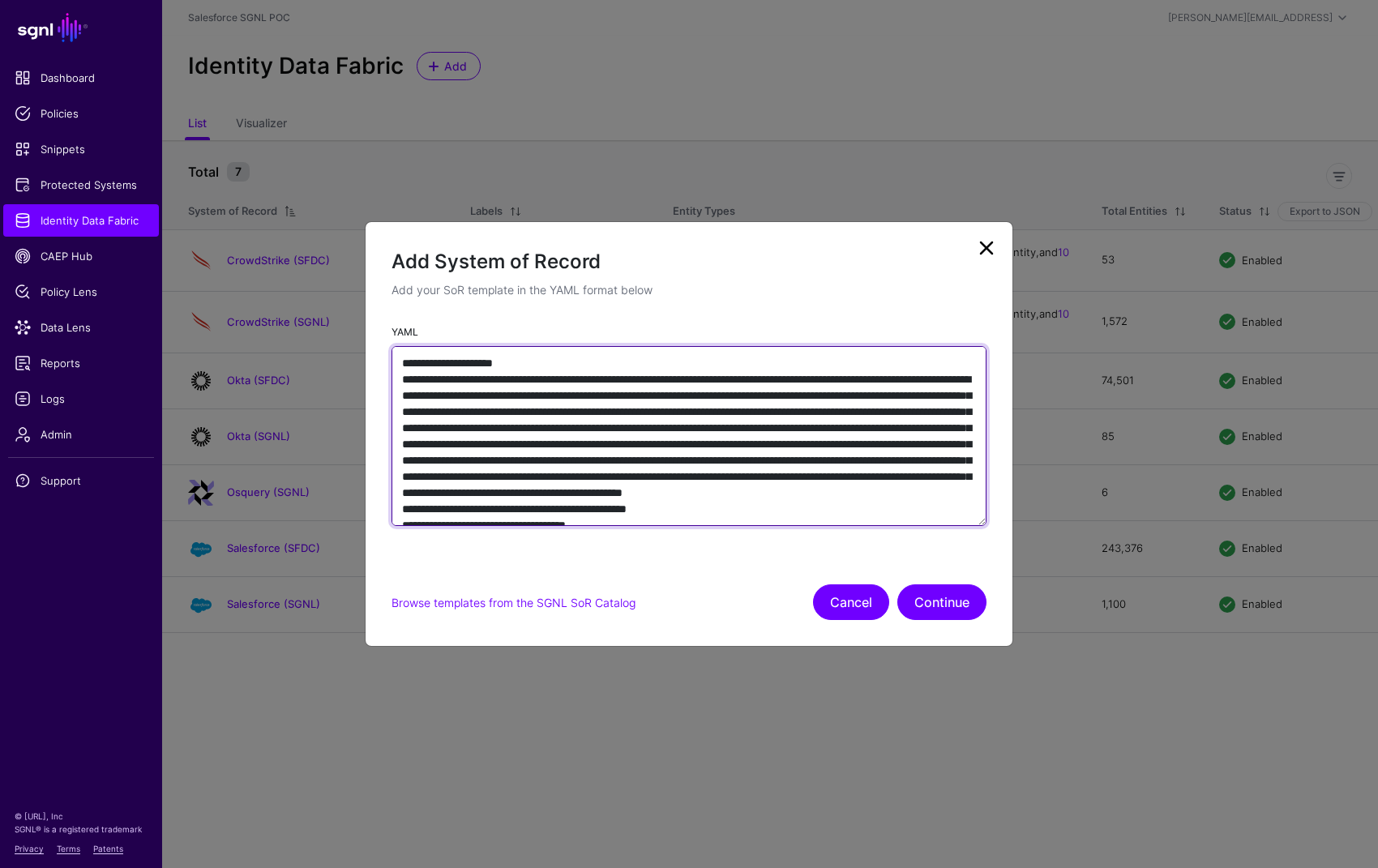
scroll to position [591, 0]
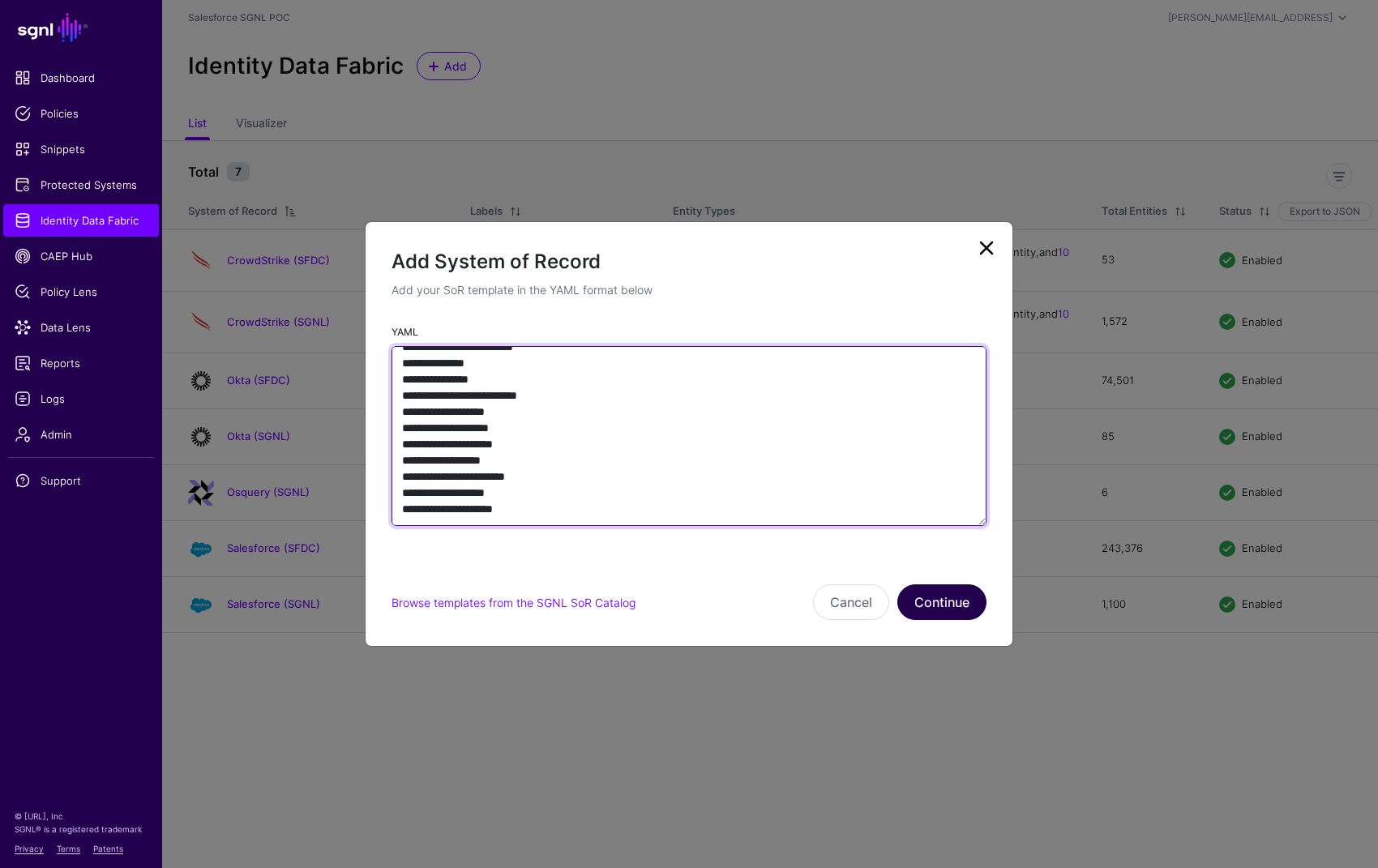
type textarea "**********"
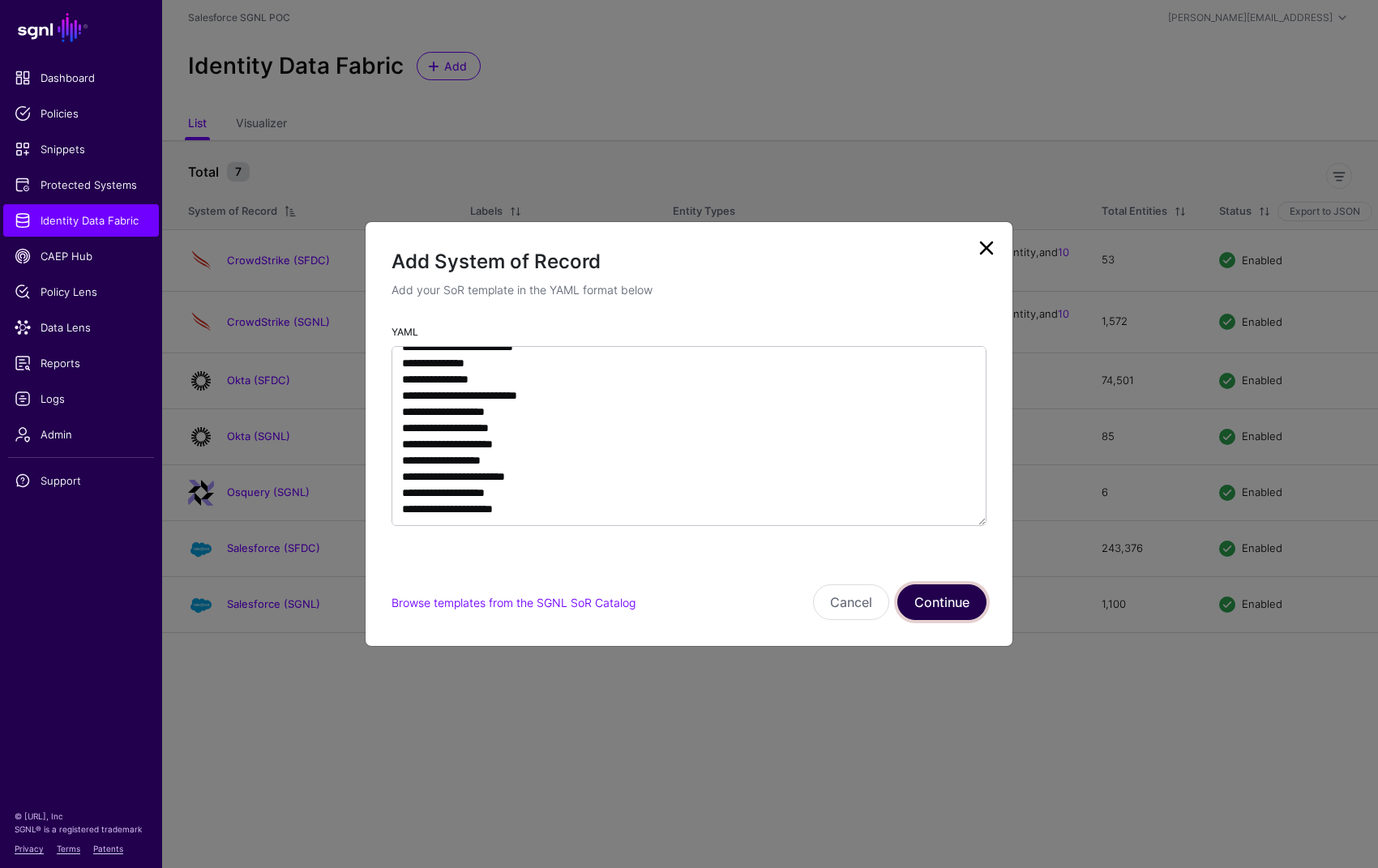
click at [925, 595] on button "Continue" at bounding box center [942, 602] width 90 height 36
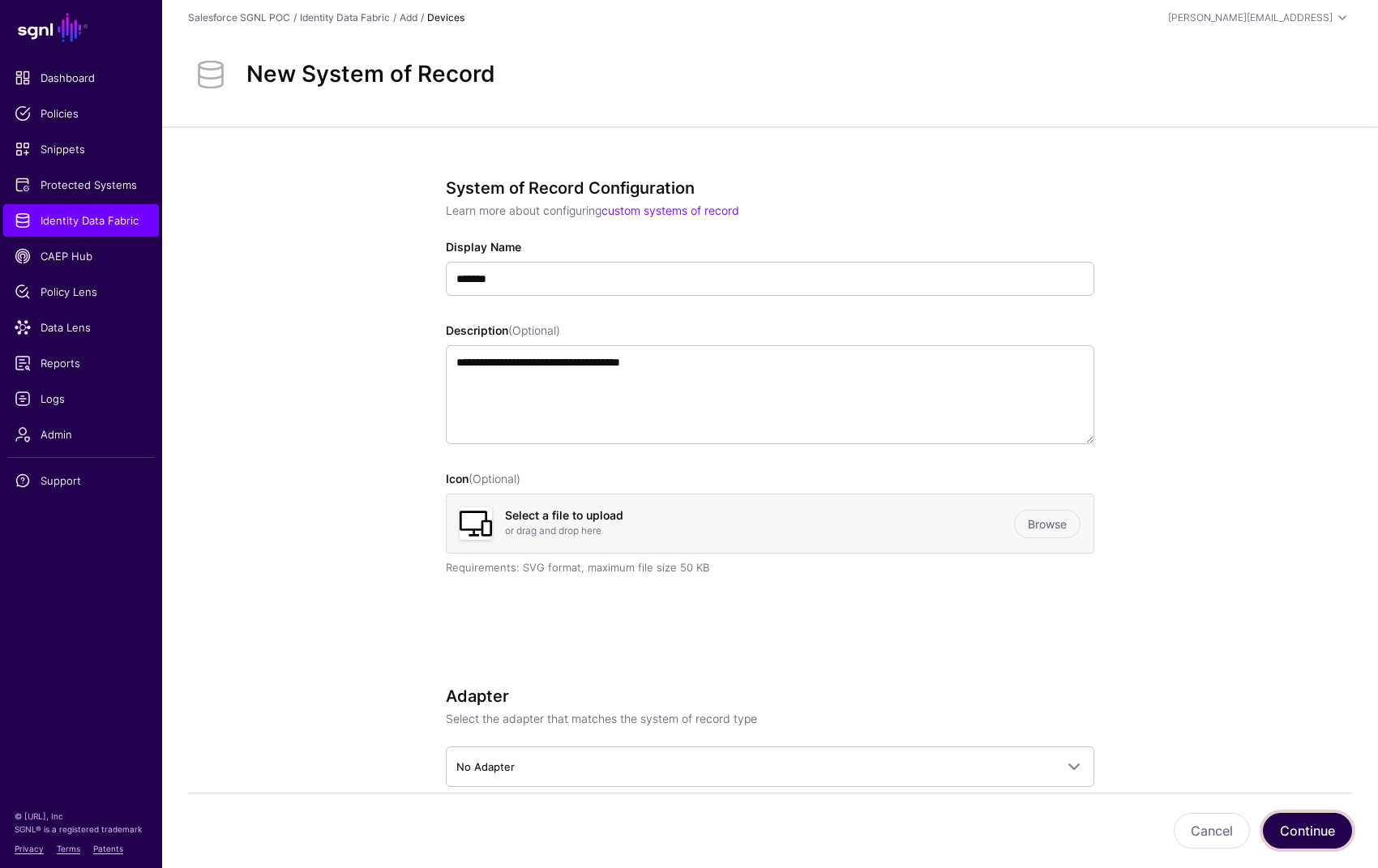
click at [1276, 830] on button "Continue" at bounding box center [1308, 831] width 90 height 36
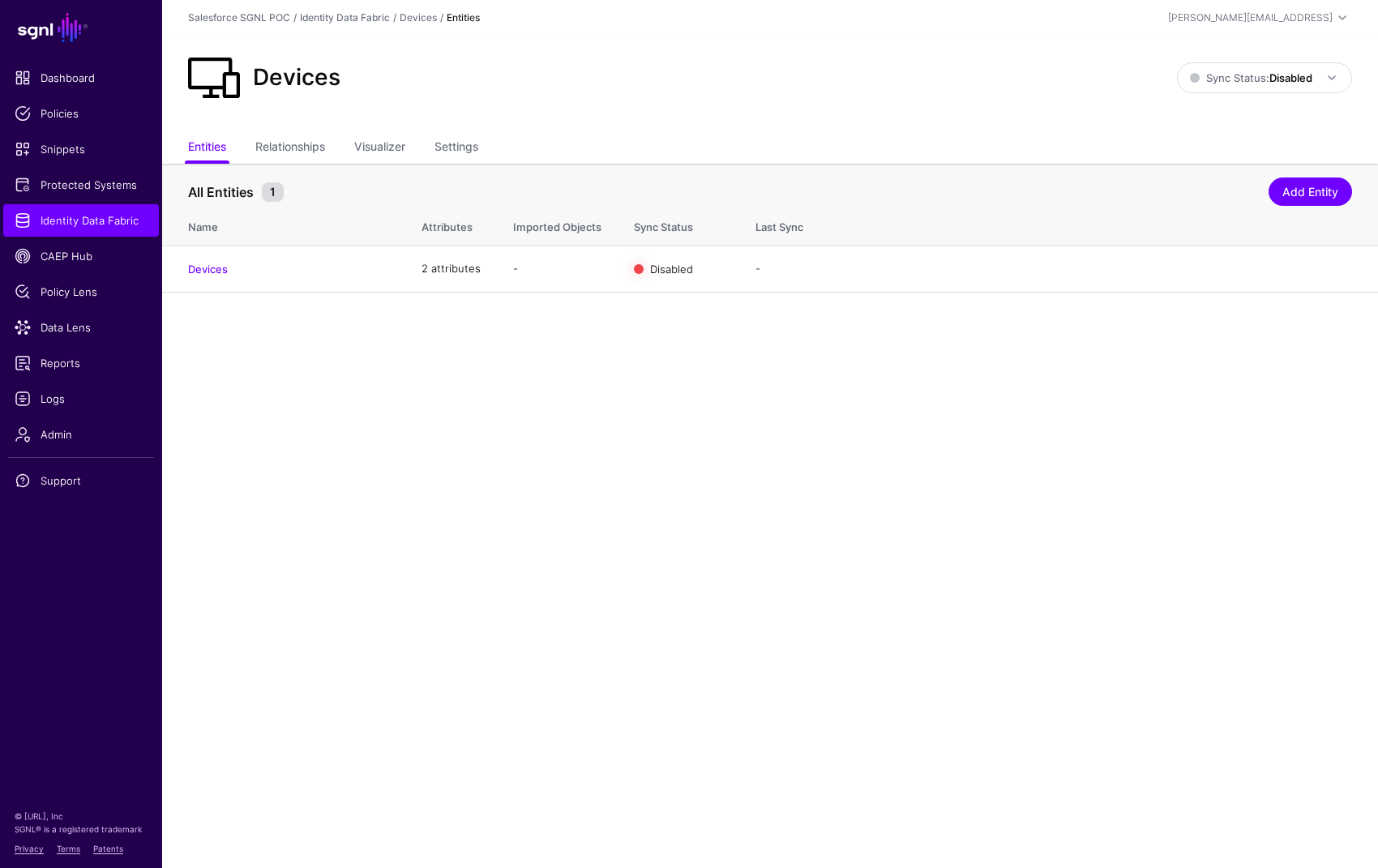
click at [279, 390] on main "SGNL Dashboard Policies Snippets Protected Systems Identity Data Fabric CAEP Hu…" at bounding box center [689, 434] width 1378 height 868
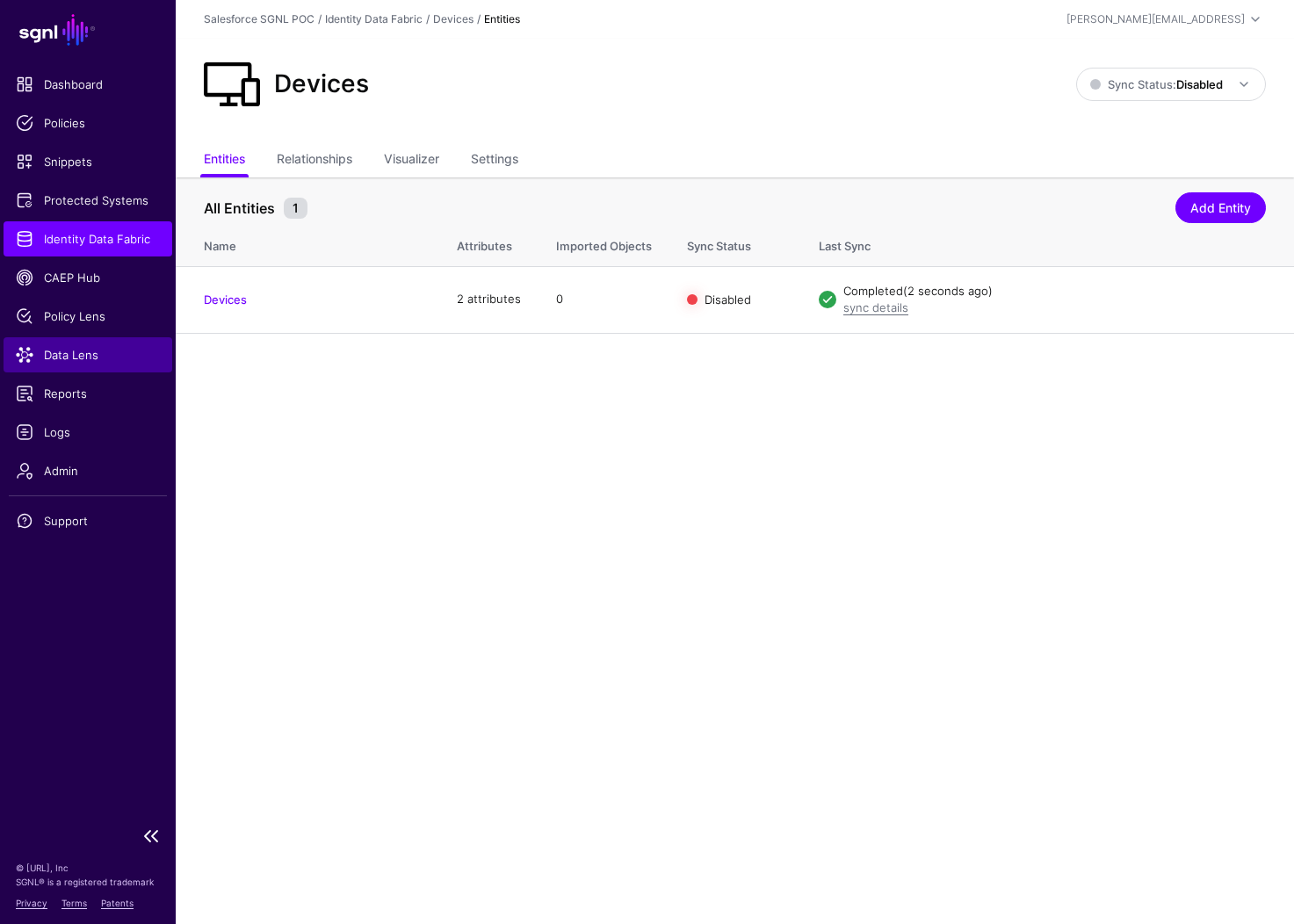
click at [70, 352] on span "Data Lens" at bounding box center [87, 354] width 144 height 18
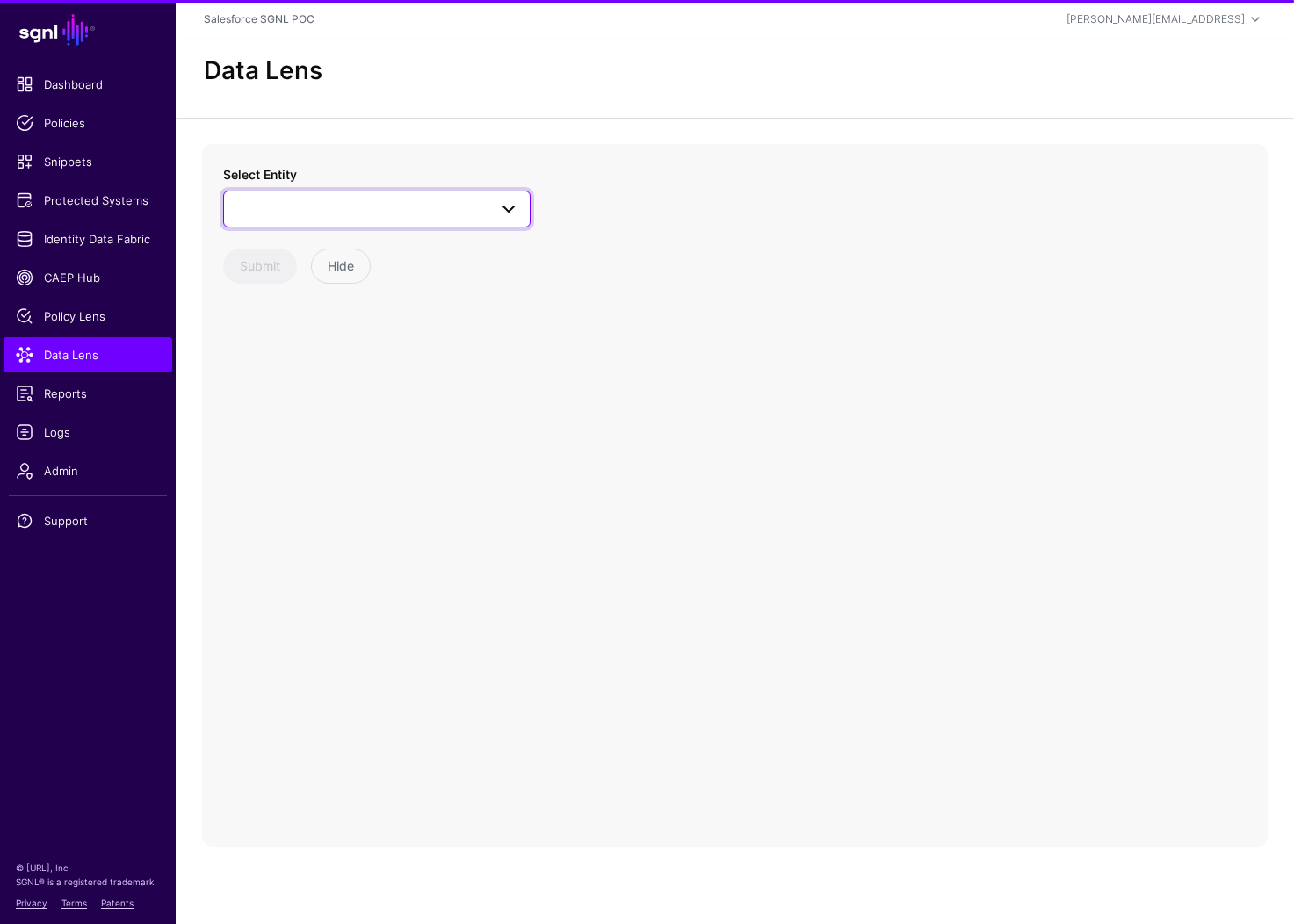
click at [436, 207] on span at bounding box center [377, 209] width 285 height 21
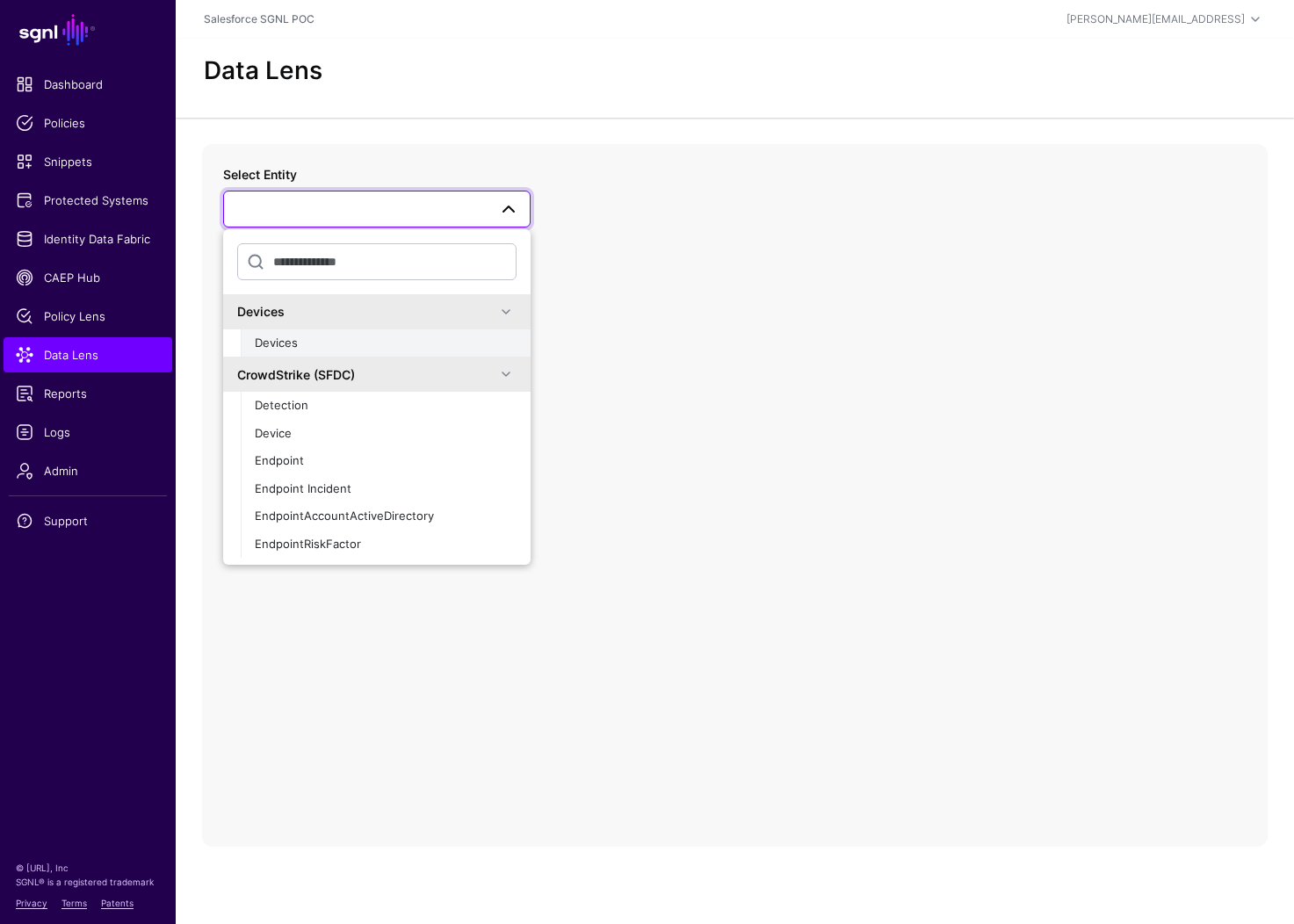
click at [373, 337] on div "Devices" at bounding box center [385, 343] width 262 height 18
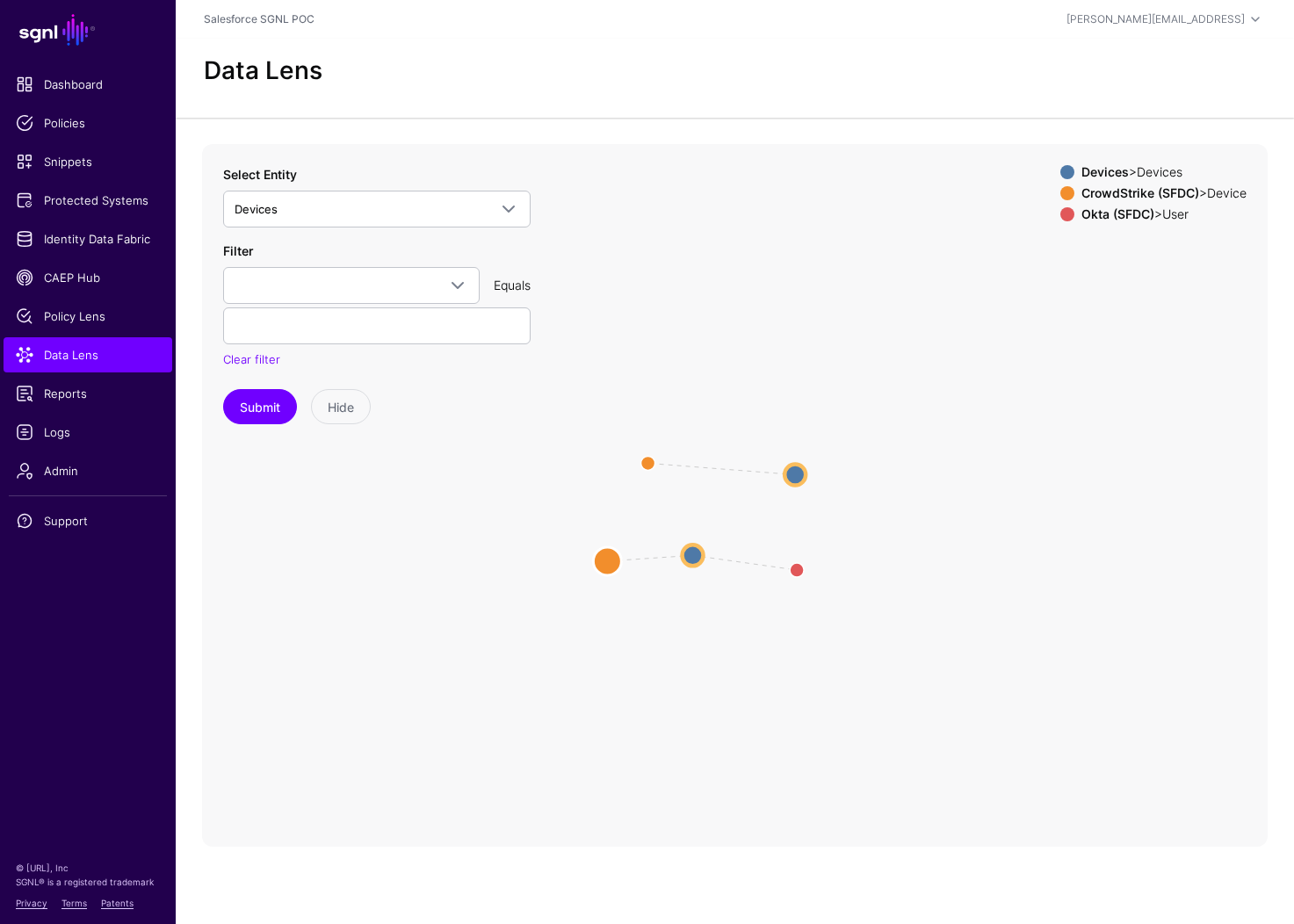
drag, startPoint x: 744, startPoint y: 405, endPoint x: 609, endPoint y: 553, distance: 200.3
click at [609, 553] on circle at bounding box center [607, 561] width 28 height 28
drag, startPoint x: 704, startPoint y: 557, endPoint x: 718, endPoint y: 524, distance: 35.8
click at [718, 524] on circle at bounding box center [708, 525] width 21 height 21
drag, startPoint x: 812, startPoint y: 584, endPoint x: 821, endPoint y: 566, distance: 20.1
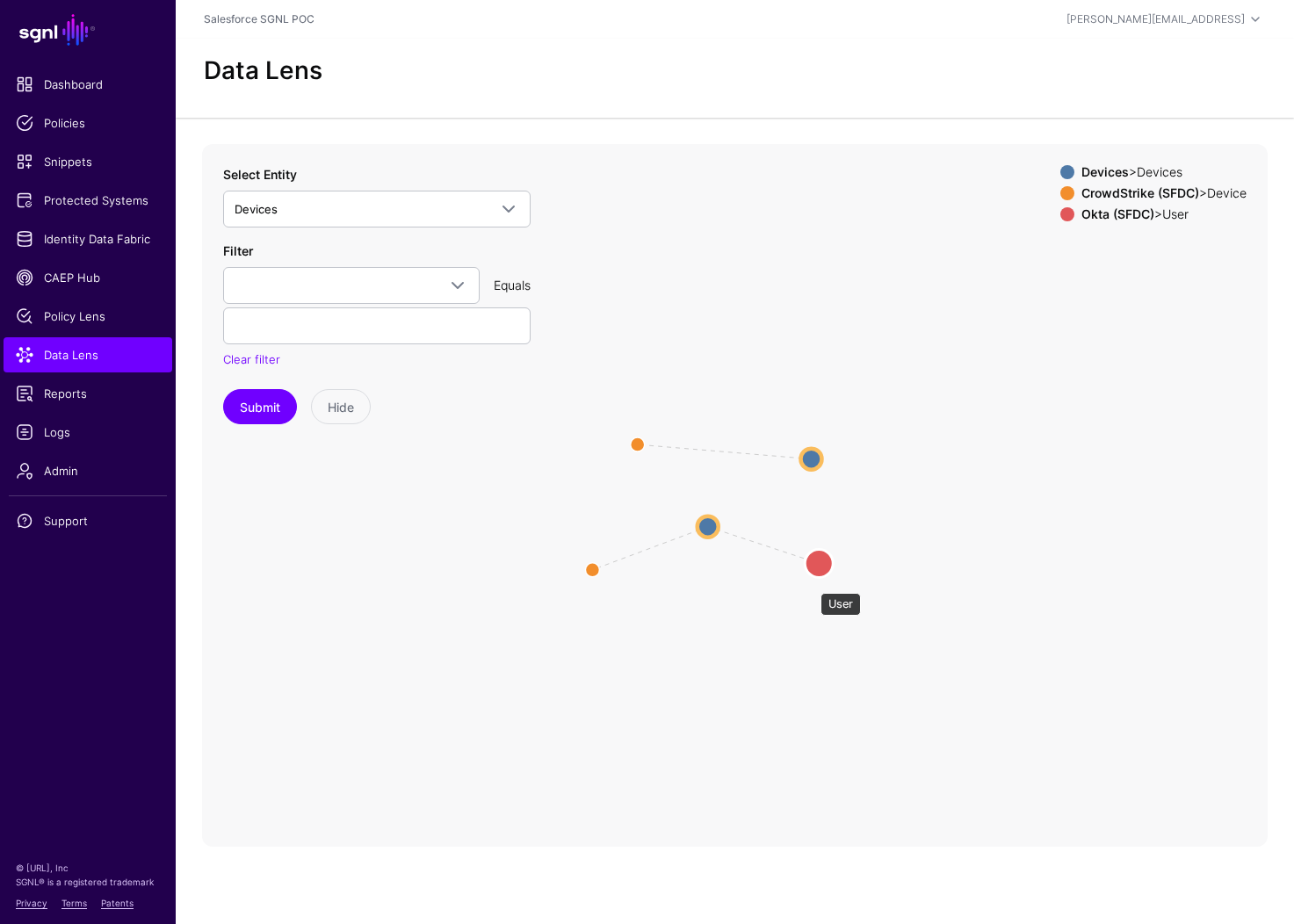
click at [821, 566] on circle at bounding box center [819, 563] width 28 height 28
click at [580, 573] on icon "same_as same_as OwnerOfDevice Devices Devices Devices Devices Device Device Use…" at bounding box center [735, 495] width 1066 height 703
click at [586, 572] on circle at bounding box center [588, 572] width 28 height 28
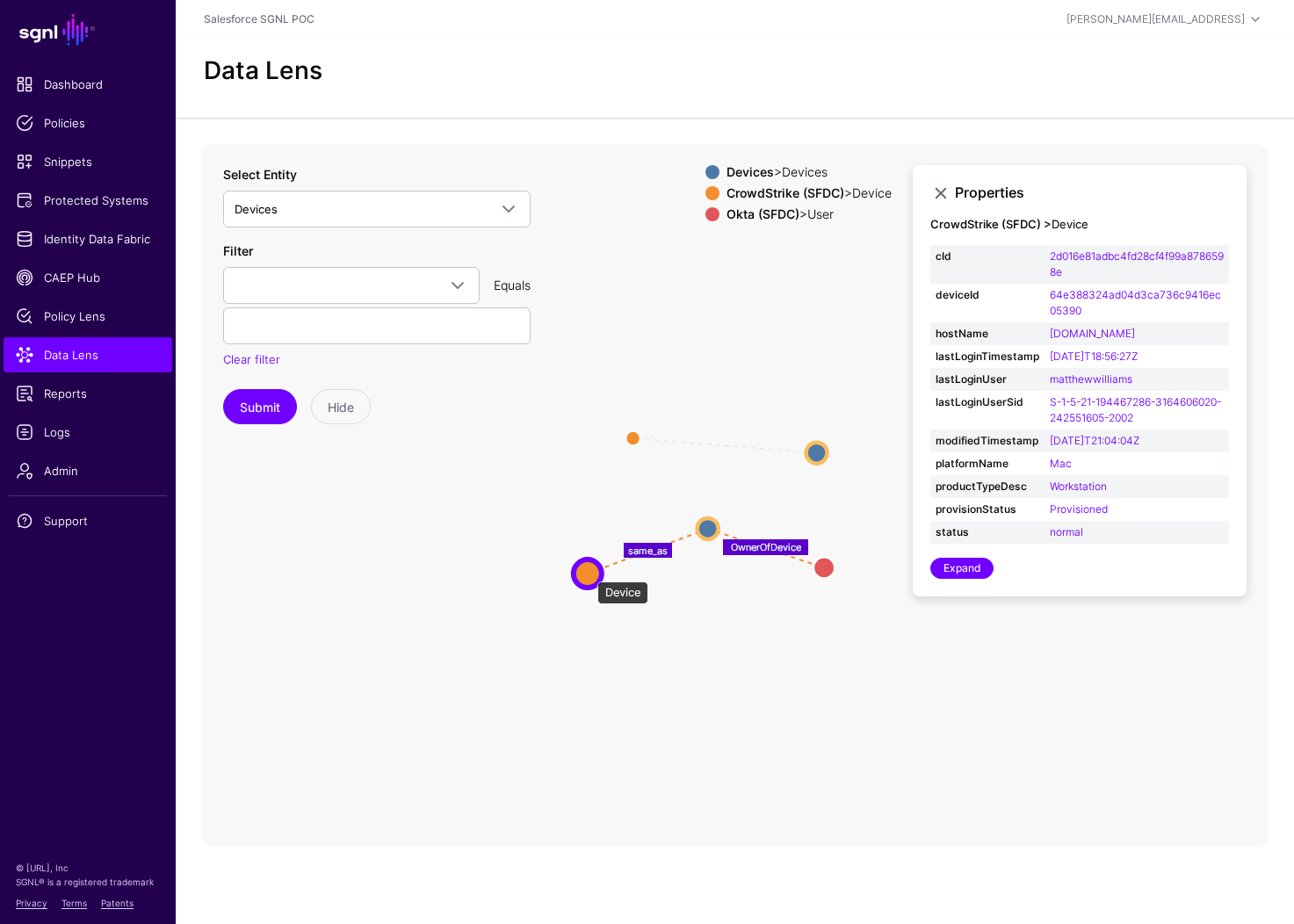
click at [588, 572] on circle at bounding box center [587, 573] width 28 height 28
click at [963, 578] on link "Expand" at bounding box center [962, 568] width 64 height 21
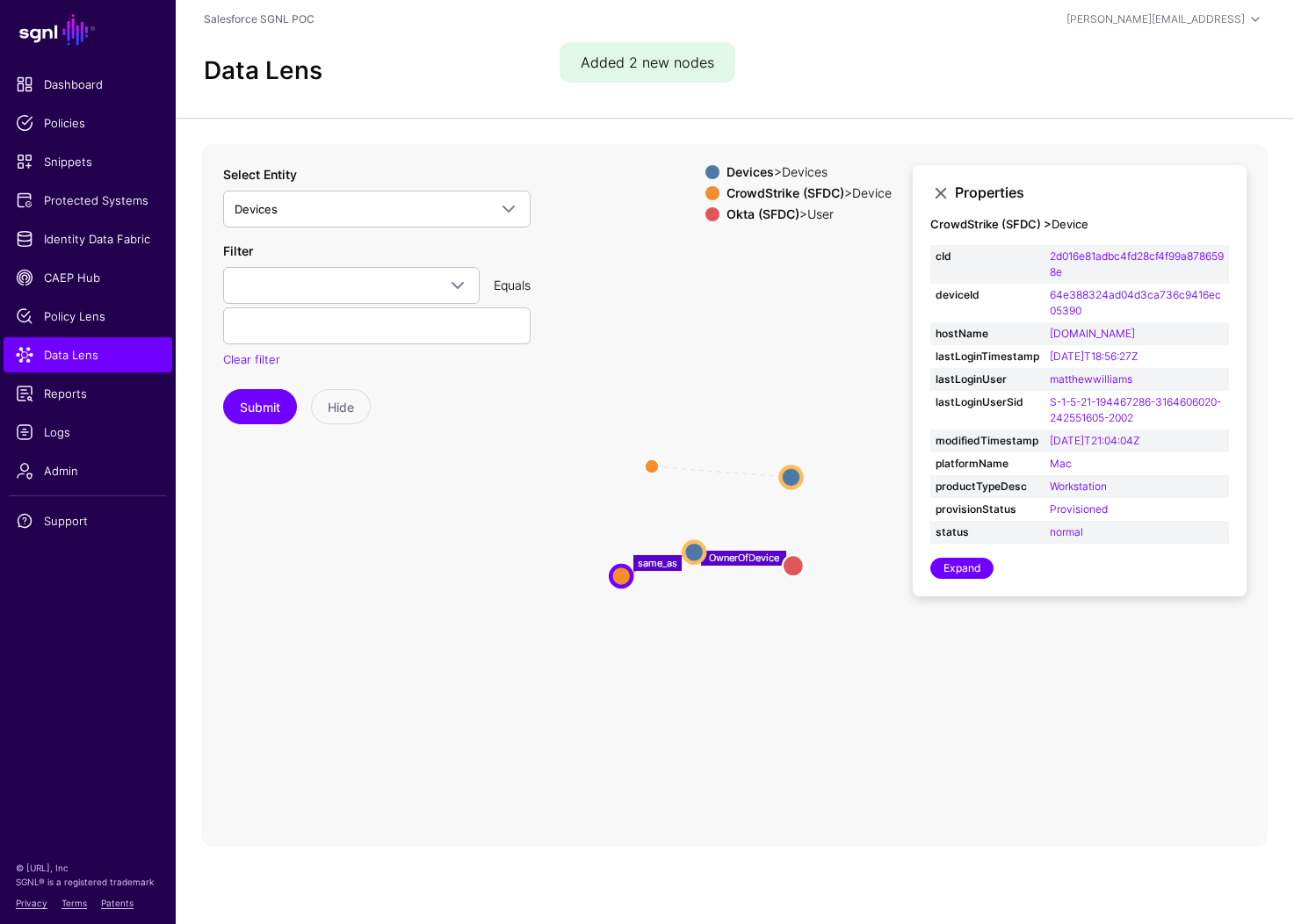
drag, startPoint x: 737, startPoint y: 412, endPoint x: 617, endPoint y: 571, distance: 199.2
click at [617, 571] on circle at bounding box center [621, 576] width 21 height 21
